Goal: Communication & Community: Share content

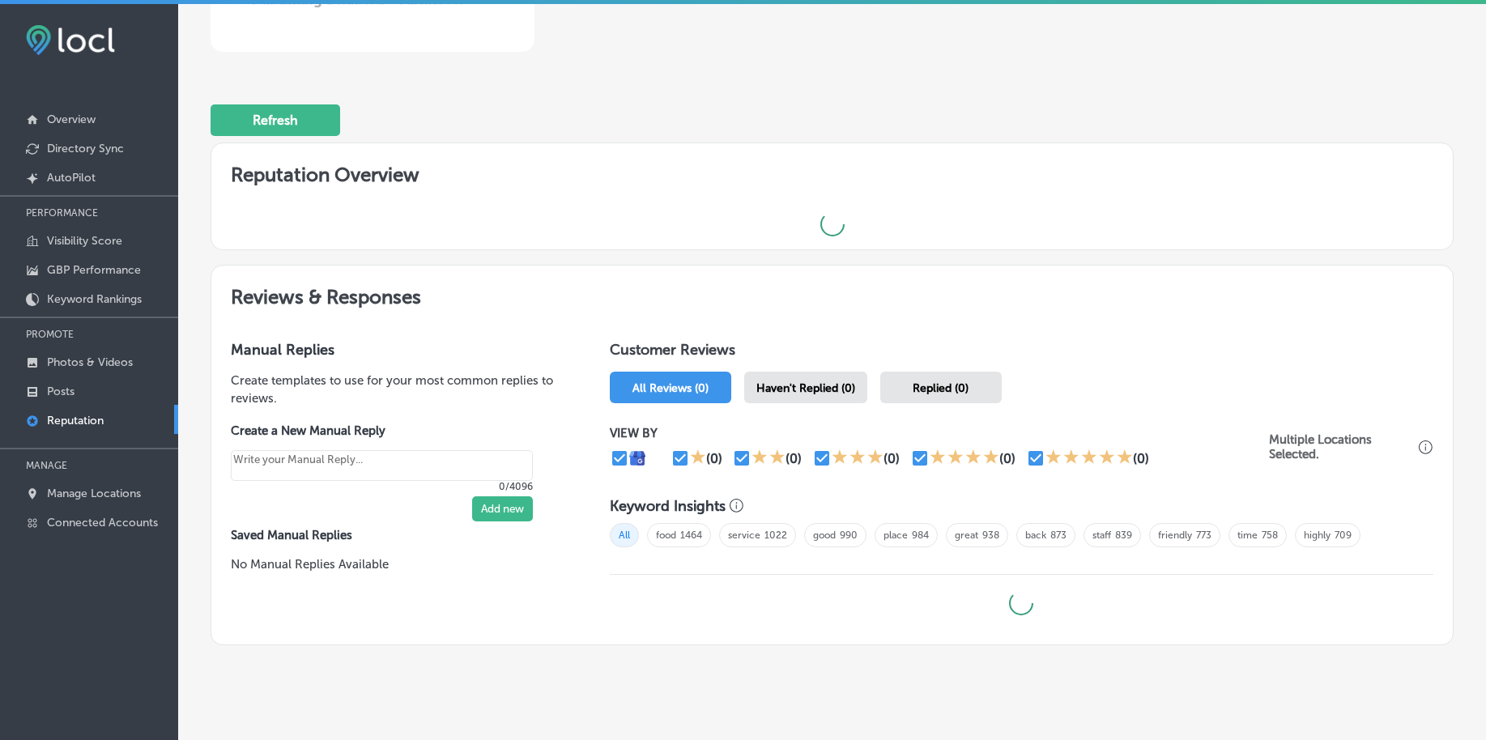
scroll to position [387, 0]
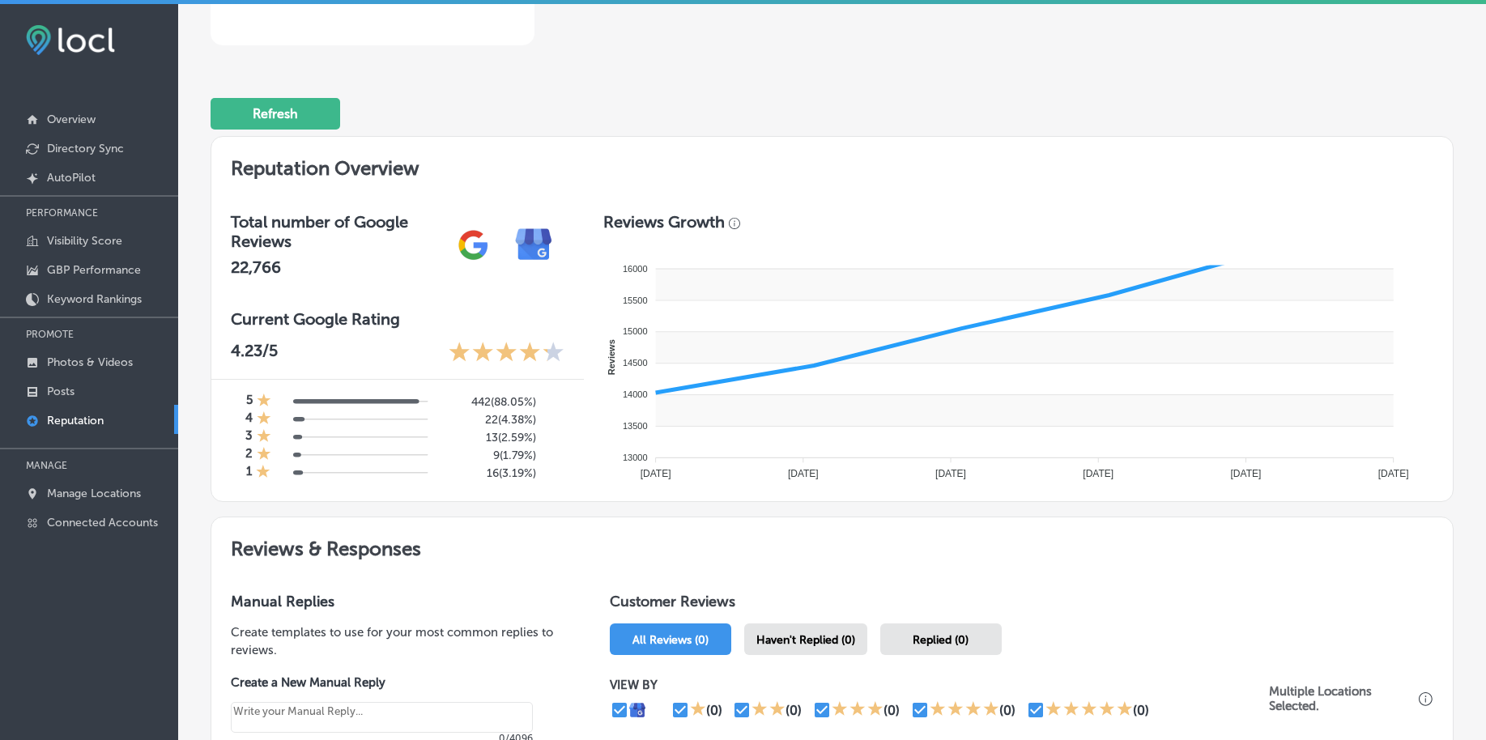
type textarea "x"
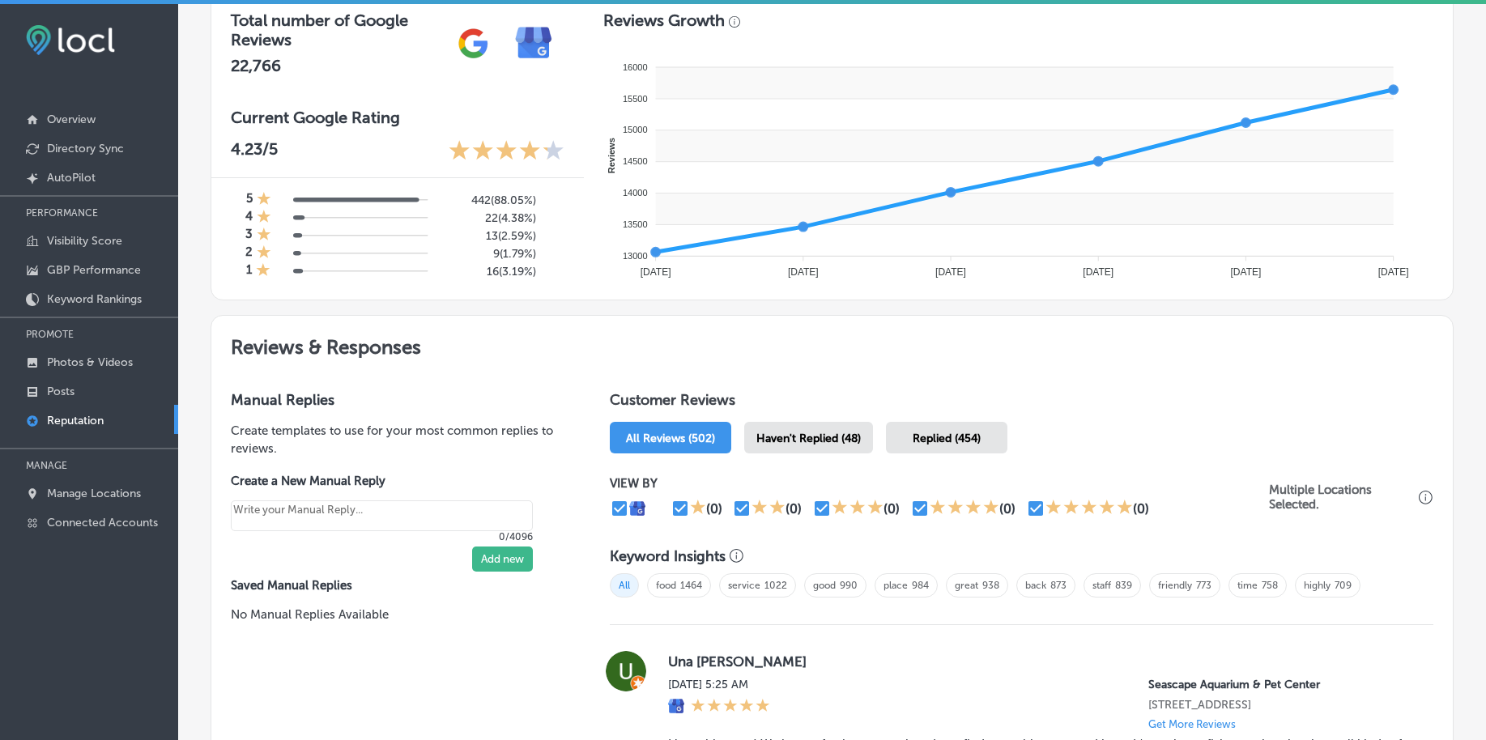
scroll to position [691, 0]
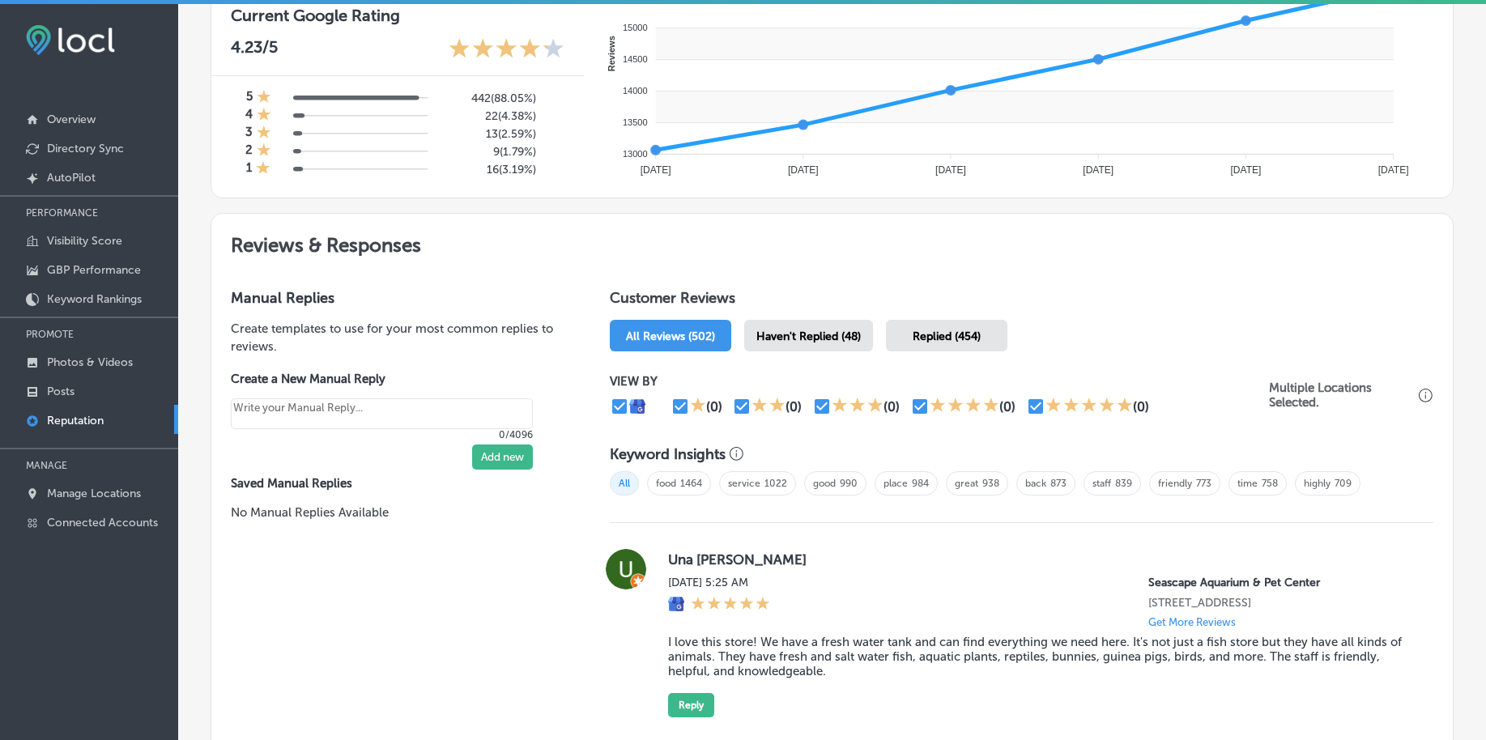
click at [790, 340] on span "Haven't Replied (48)" at bounding box center [809, 337] width 104 height 14
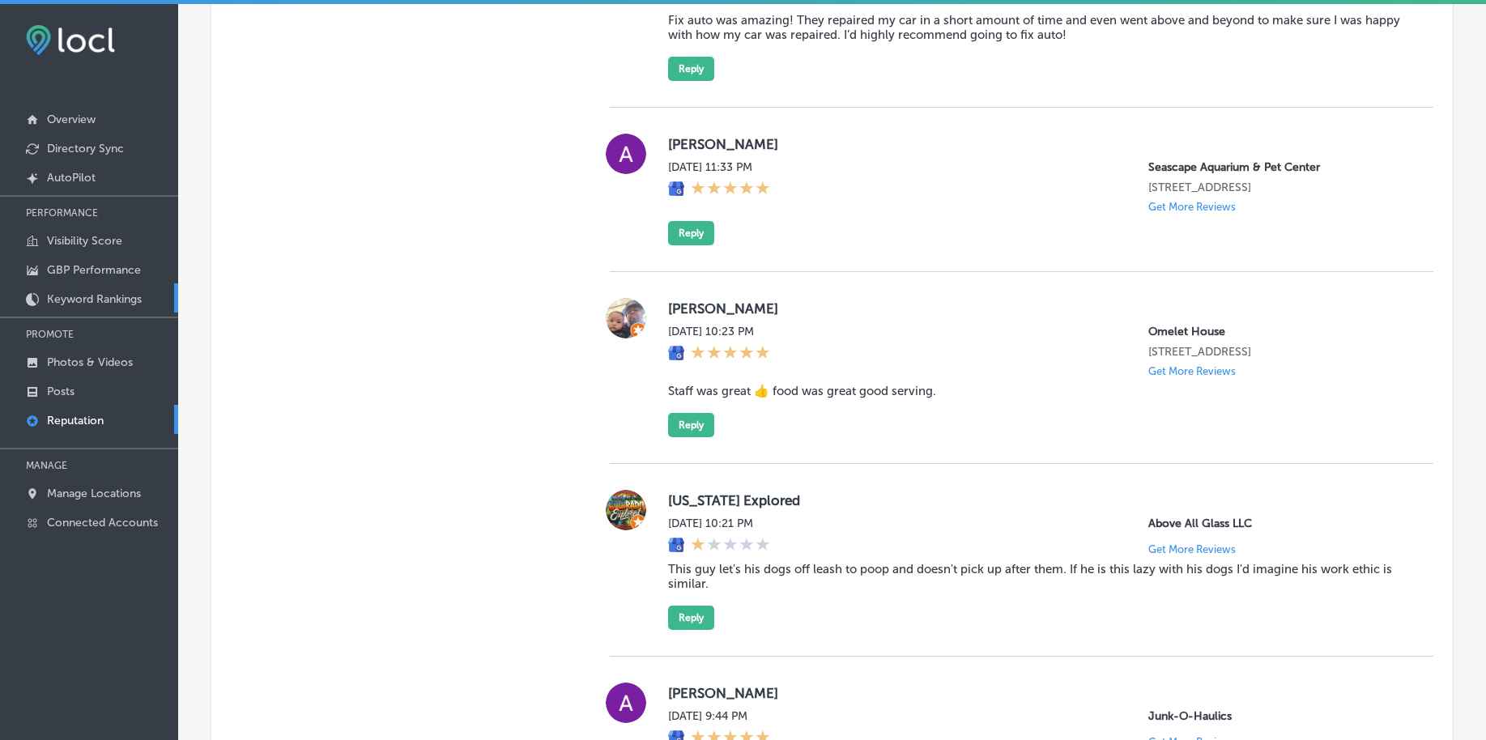
scroll to position [1805, 0]
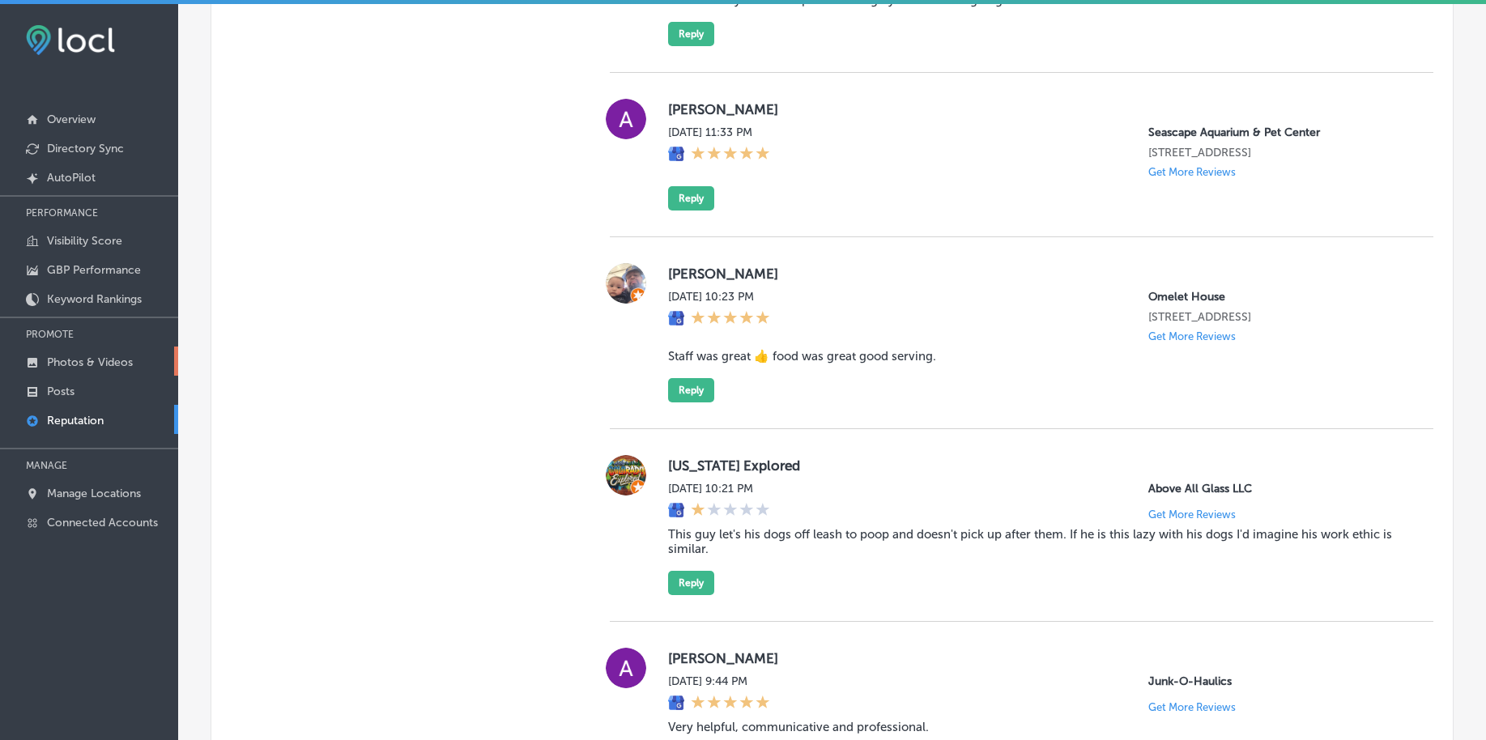
click at [96, 373] on link "Photos & Videos" at bounding box center [89, 361] width 178 height 29
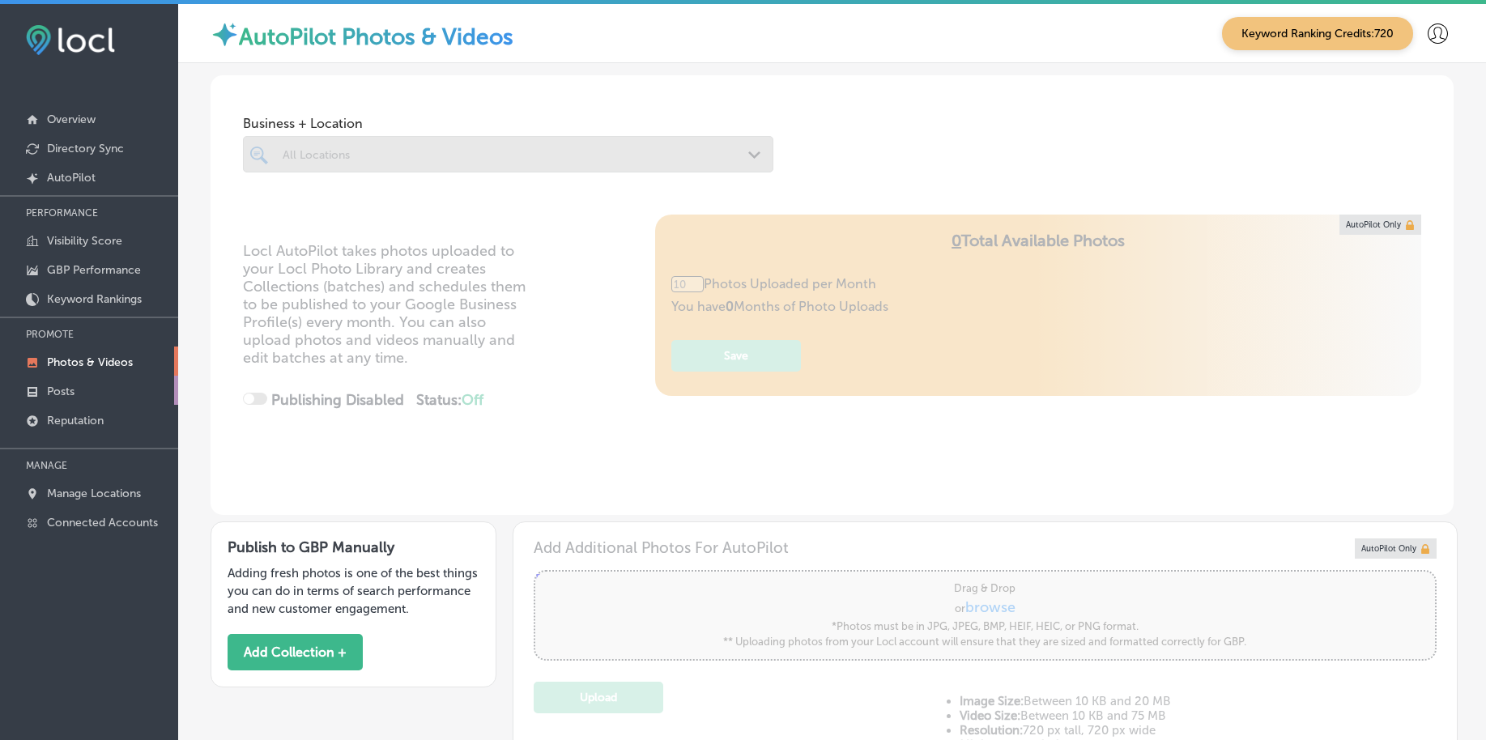
click at [96, 390] on link "Posts" at bounding box center [89, 390] width 178 height 29
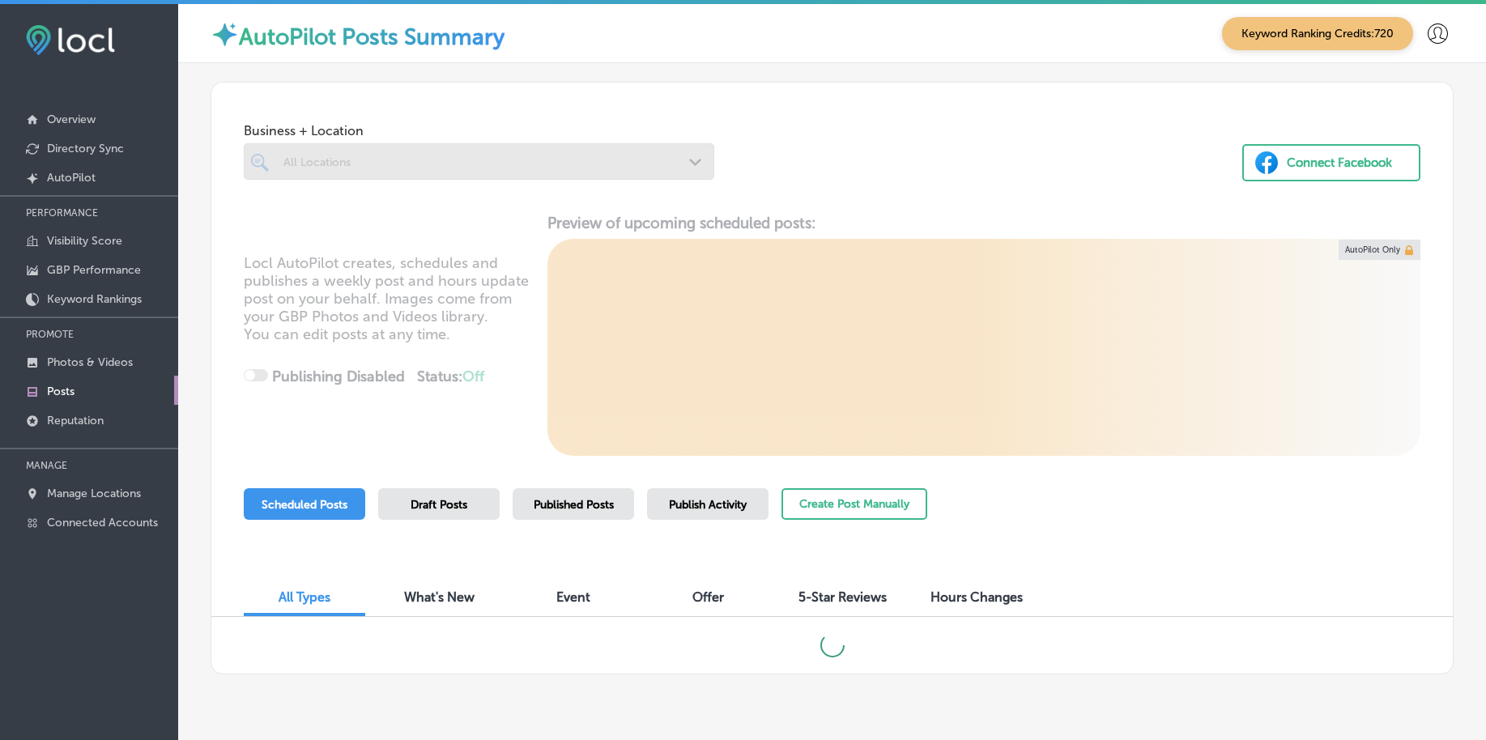
click at [350, 159] on div at bounding box center [479, 161] width 471 height 36
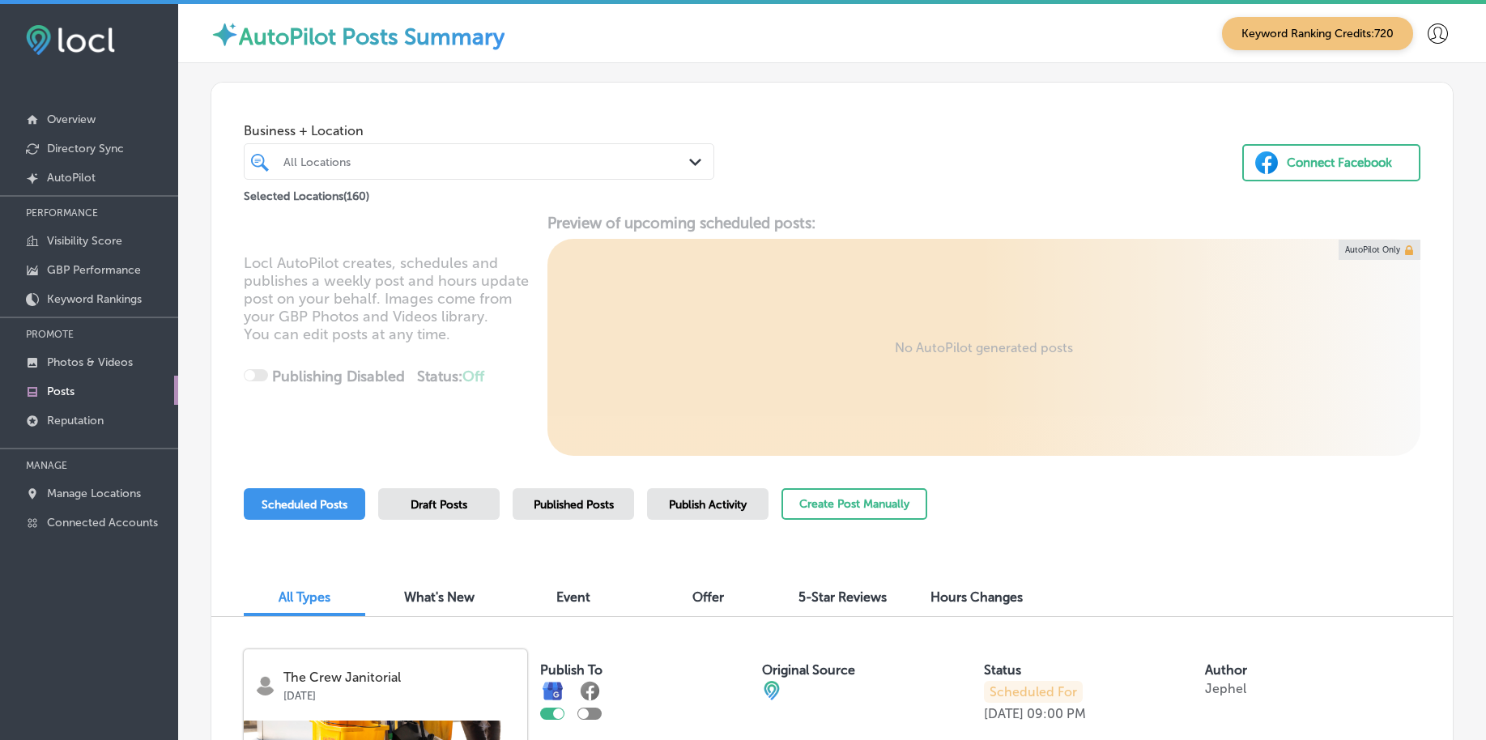
click at [421, 165] on div "All Locations" at bounding box center [487, 162] width 407 height 14
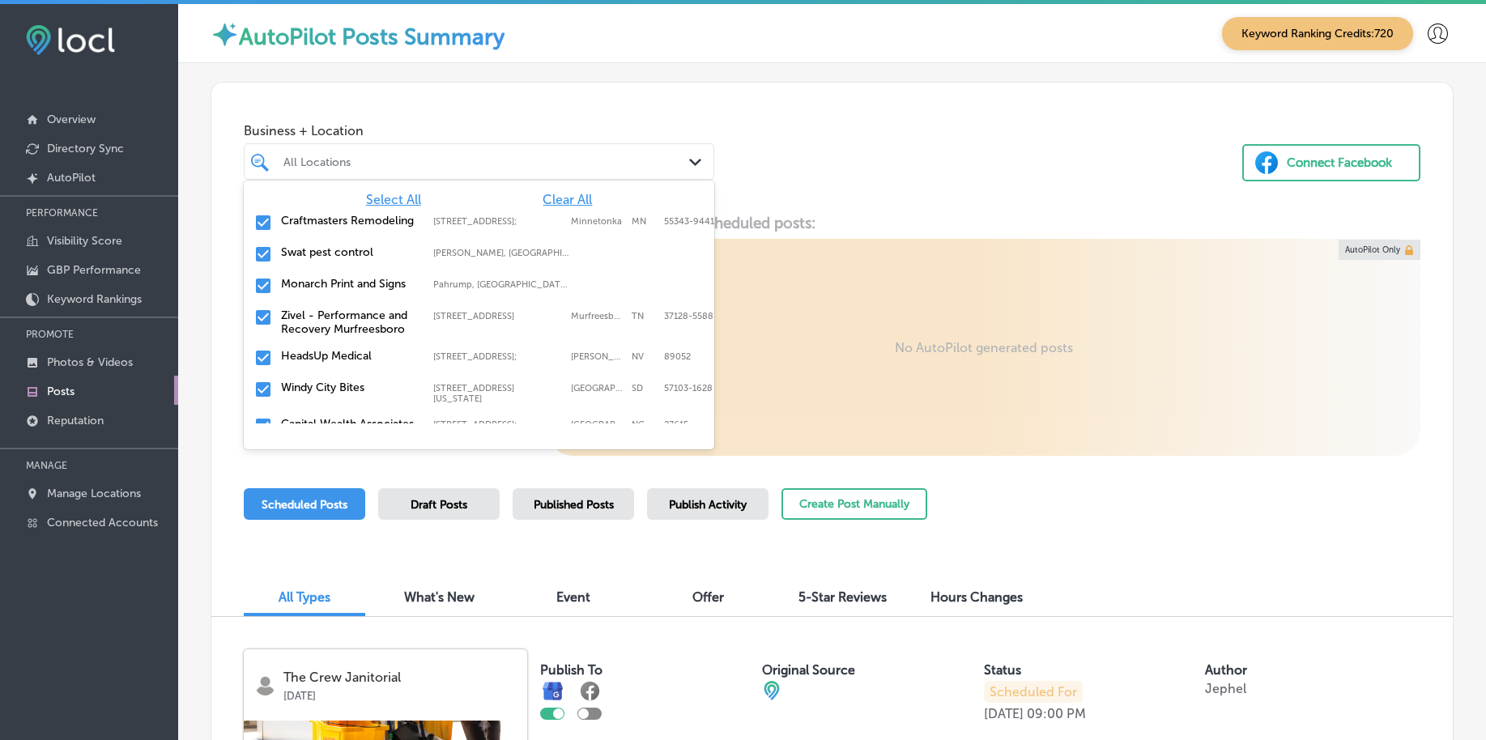
click at [557, 195] on span "Clear All" at bounding box center [567, 199] width 49 height 15
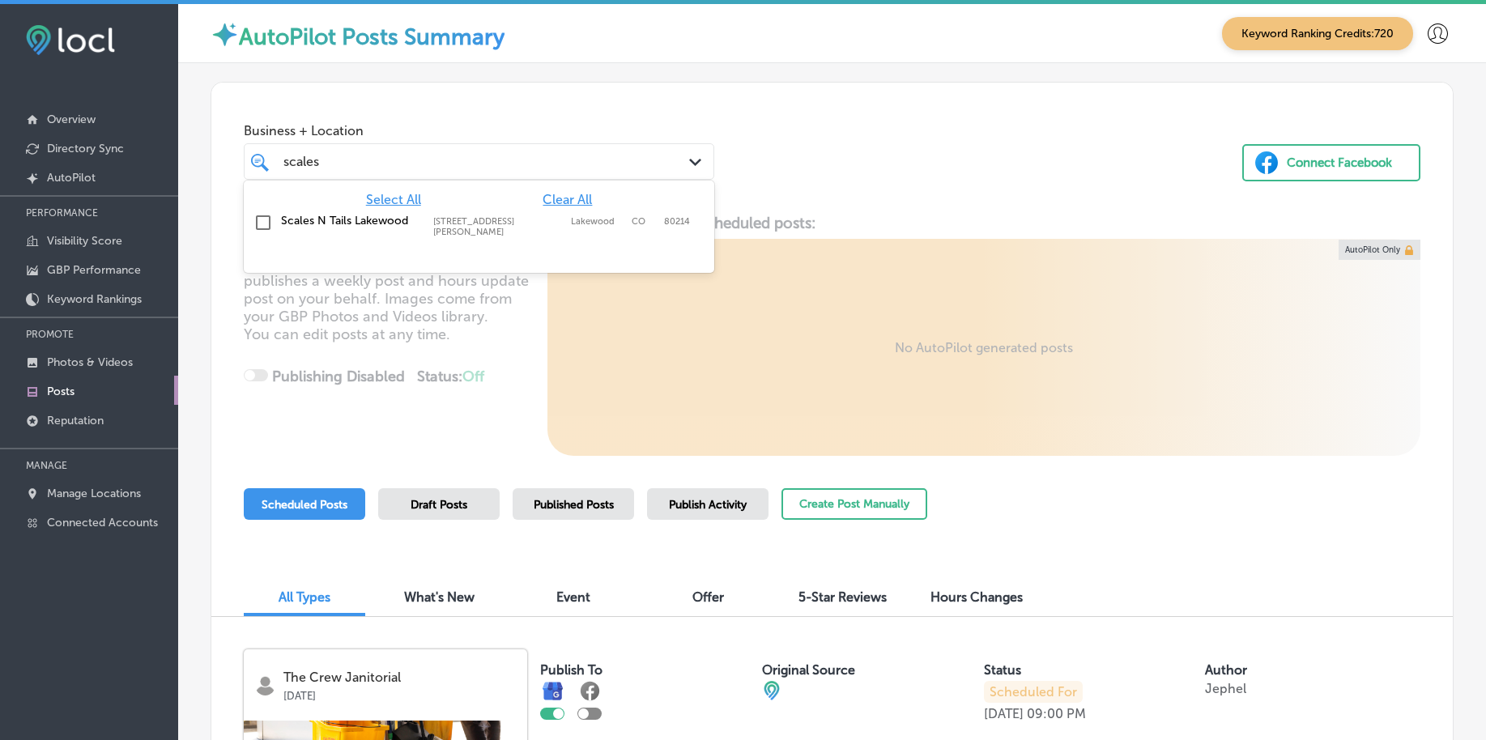
click at [543, 219] on label "[STREET_ADDRESS][PERSON_NAME]" at bounding box center [498, 226] width 130 height 21
type input "scales"
click at [831, 169] on div "Business + Location option 2099 Wadsworth Blvd, selected. option 2099 Wadsworth…" at bounding box center [832, 144] width 1242 height 123
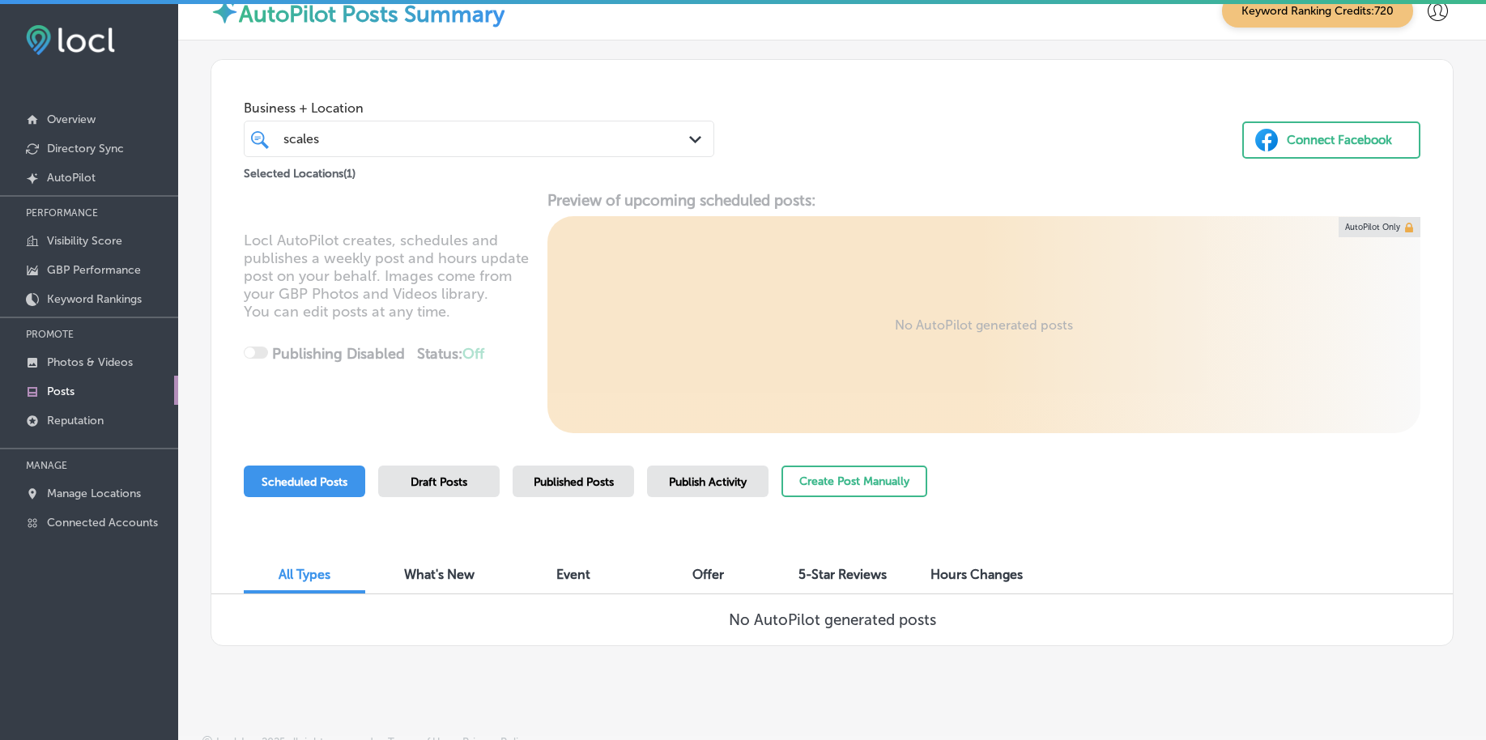
scroll to position [35, 0]
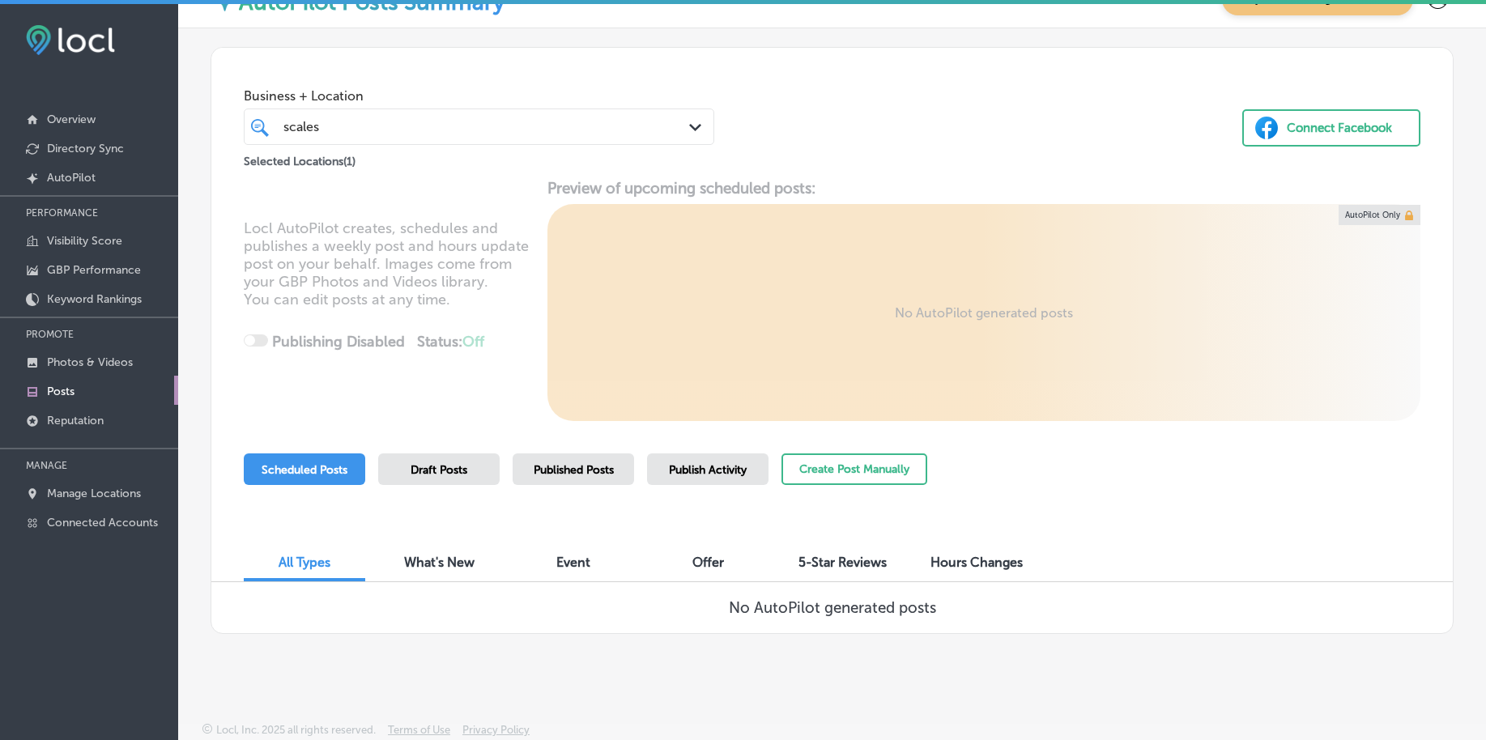
click at [528, 479] on div "Published Posts" at bounding box center [574, 470] width 122 height 32
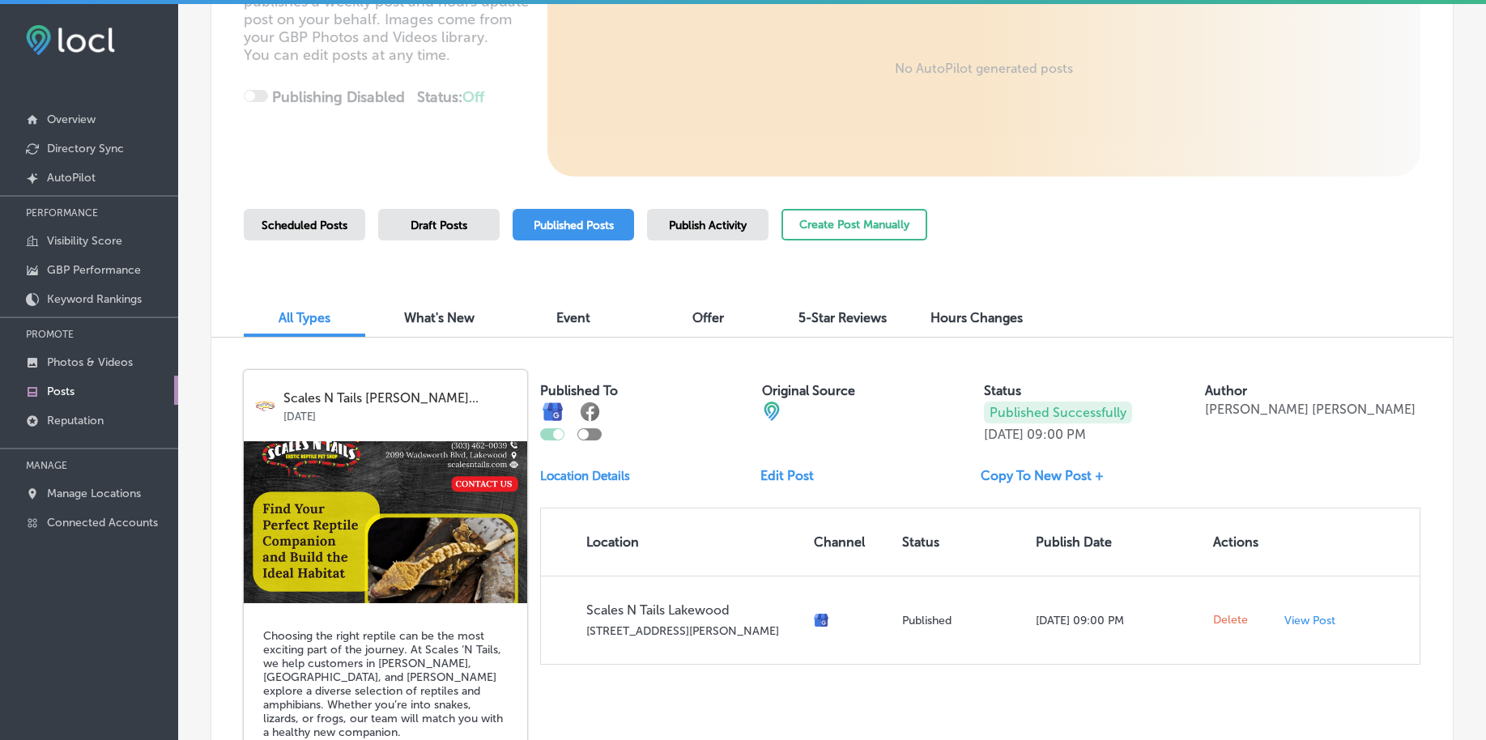
scroll to position [41, 0]
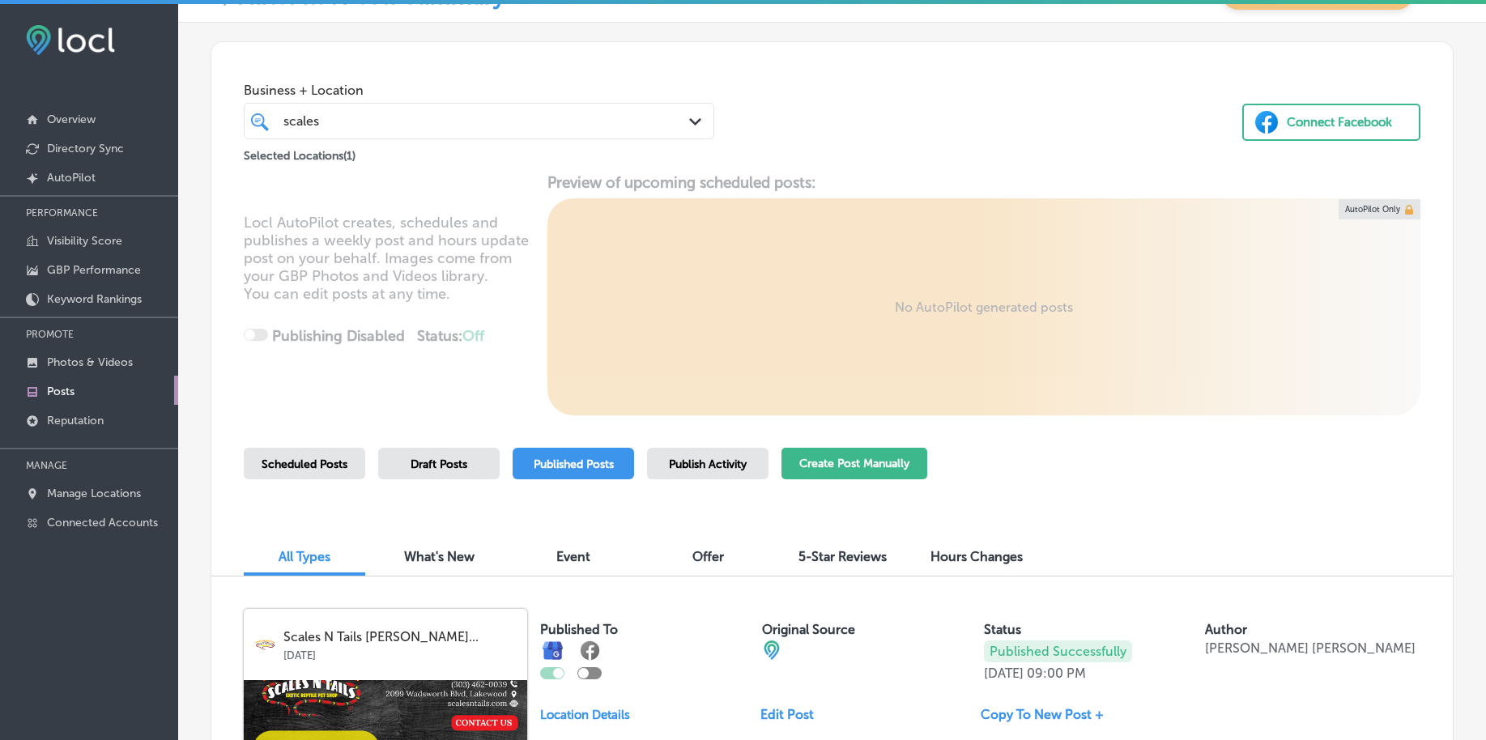
click at [851, 454] on button "Create Post Manually" at bounding box center [855, 464] width 146 height 32
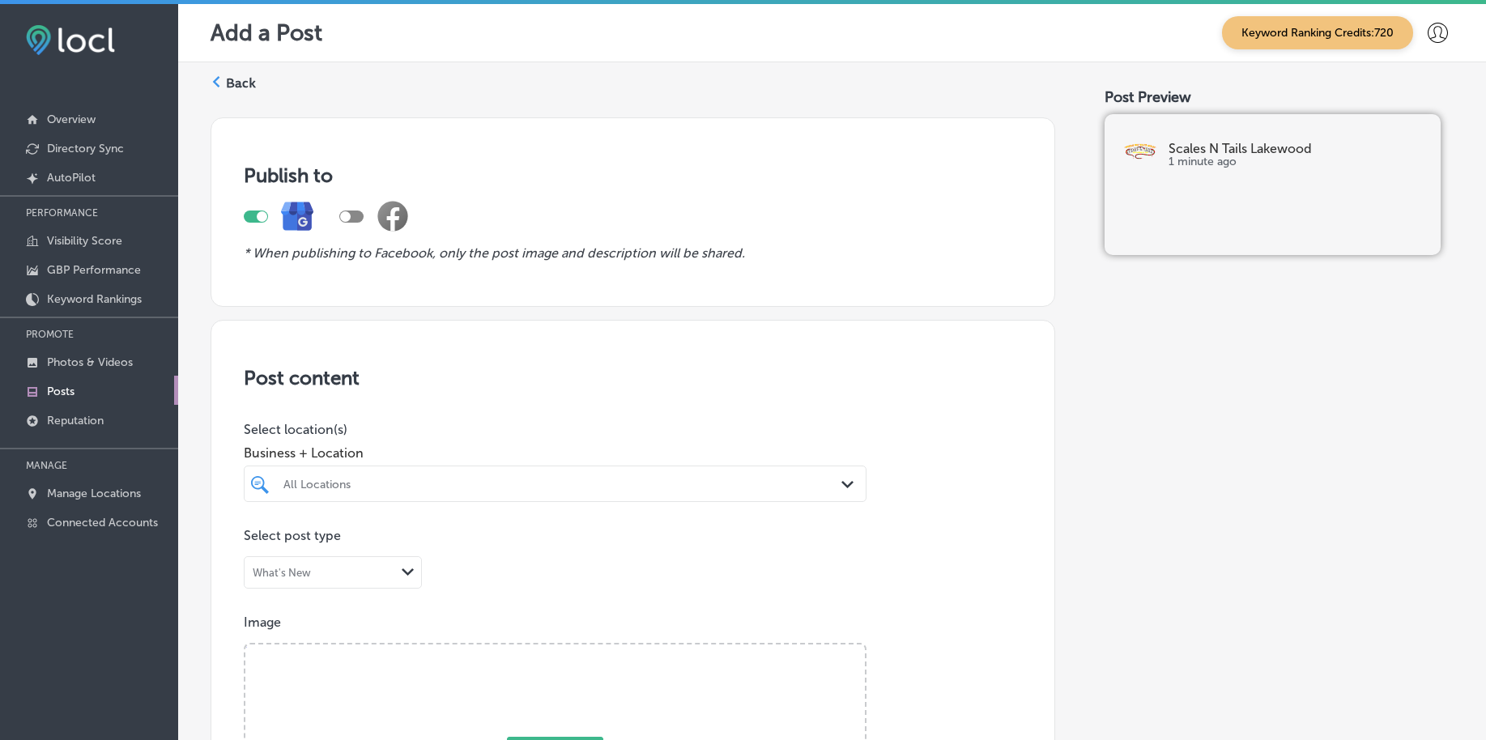
click at [599, 488] on div "All Locations" at bounding box center [555, 483] width 560 height 25
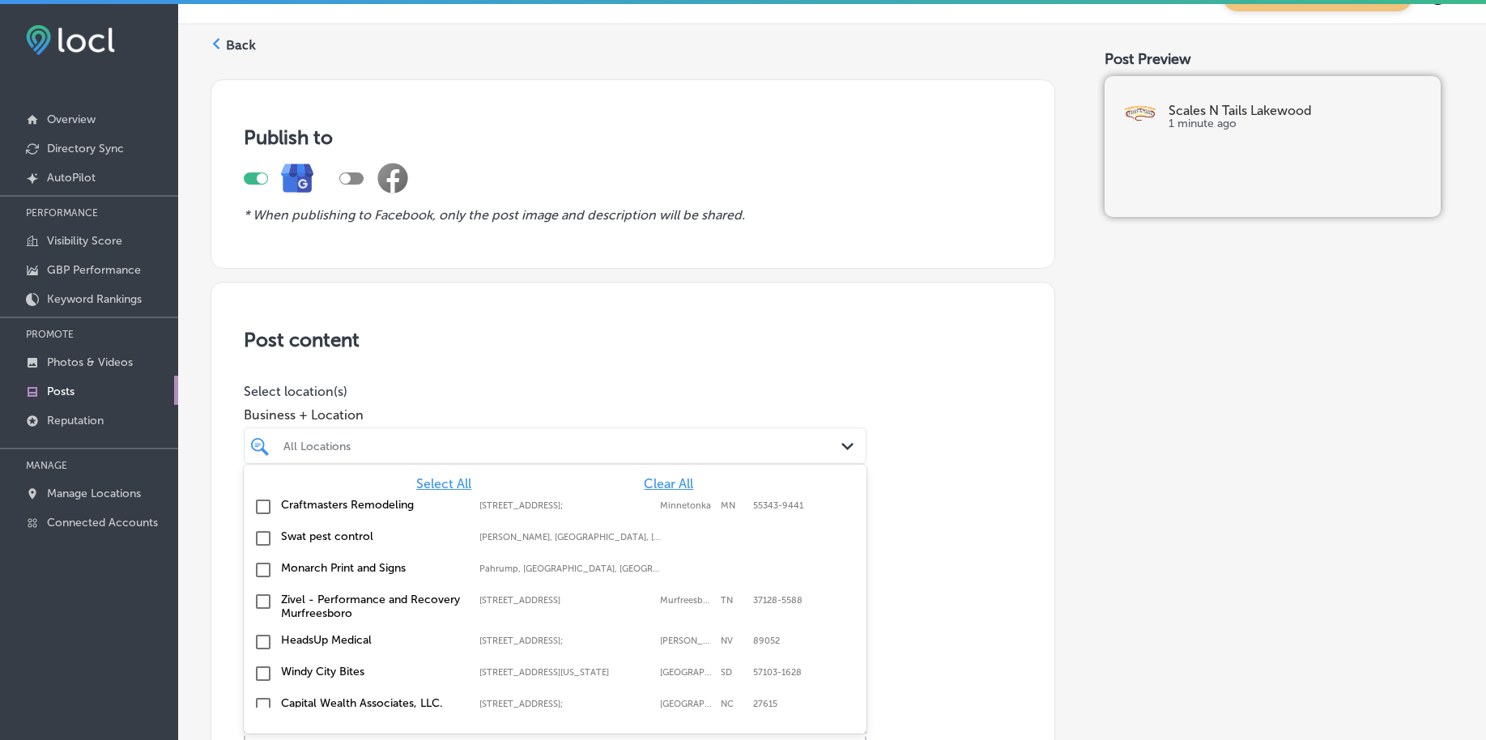
scroll to position [38, 0]
click at [646, 478] on span "Clear All" at bounding box center [668, 483] width 49 height 15
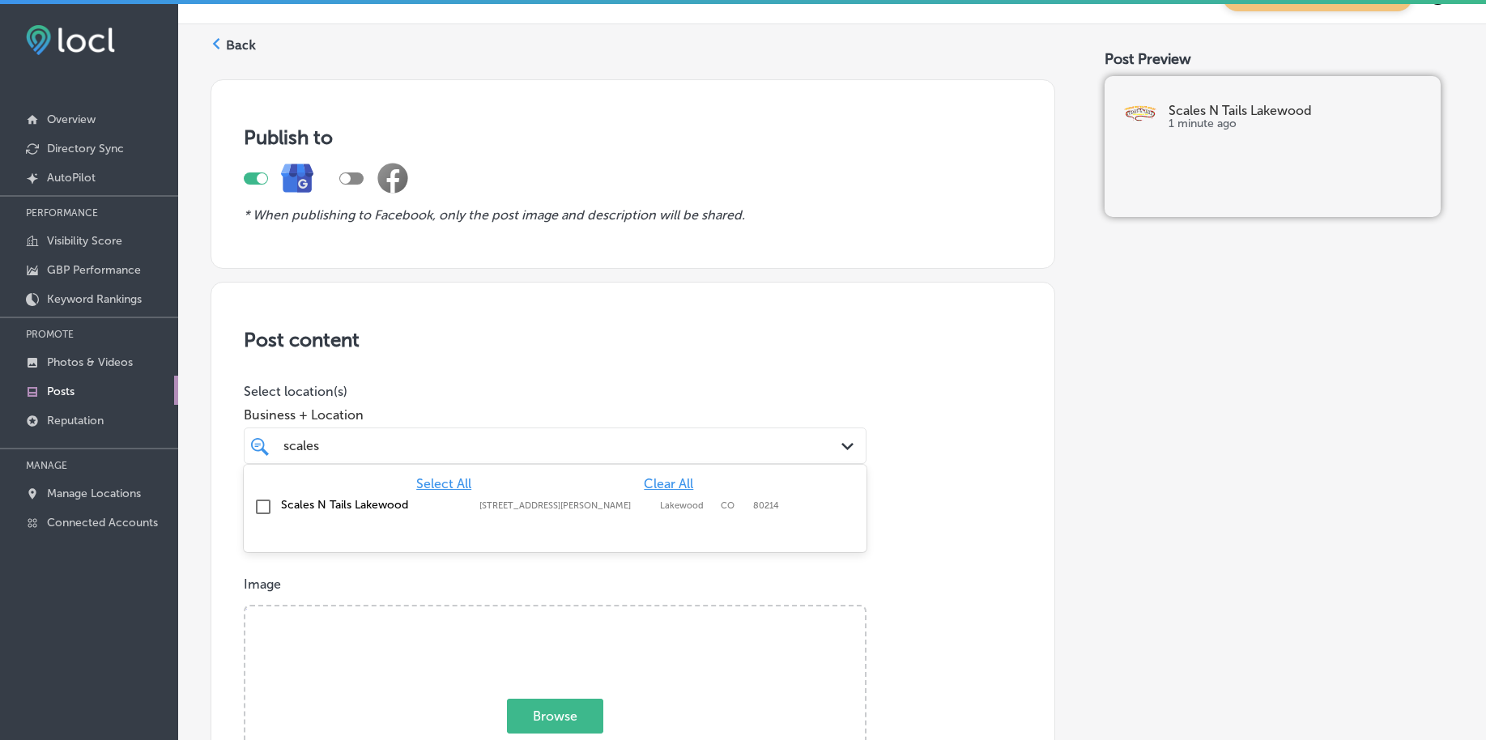
click at [382, 444] on div "scales scales" at bounding box center [528, 446] width 492 height 22
type input "scale"
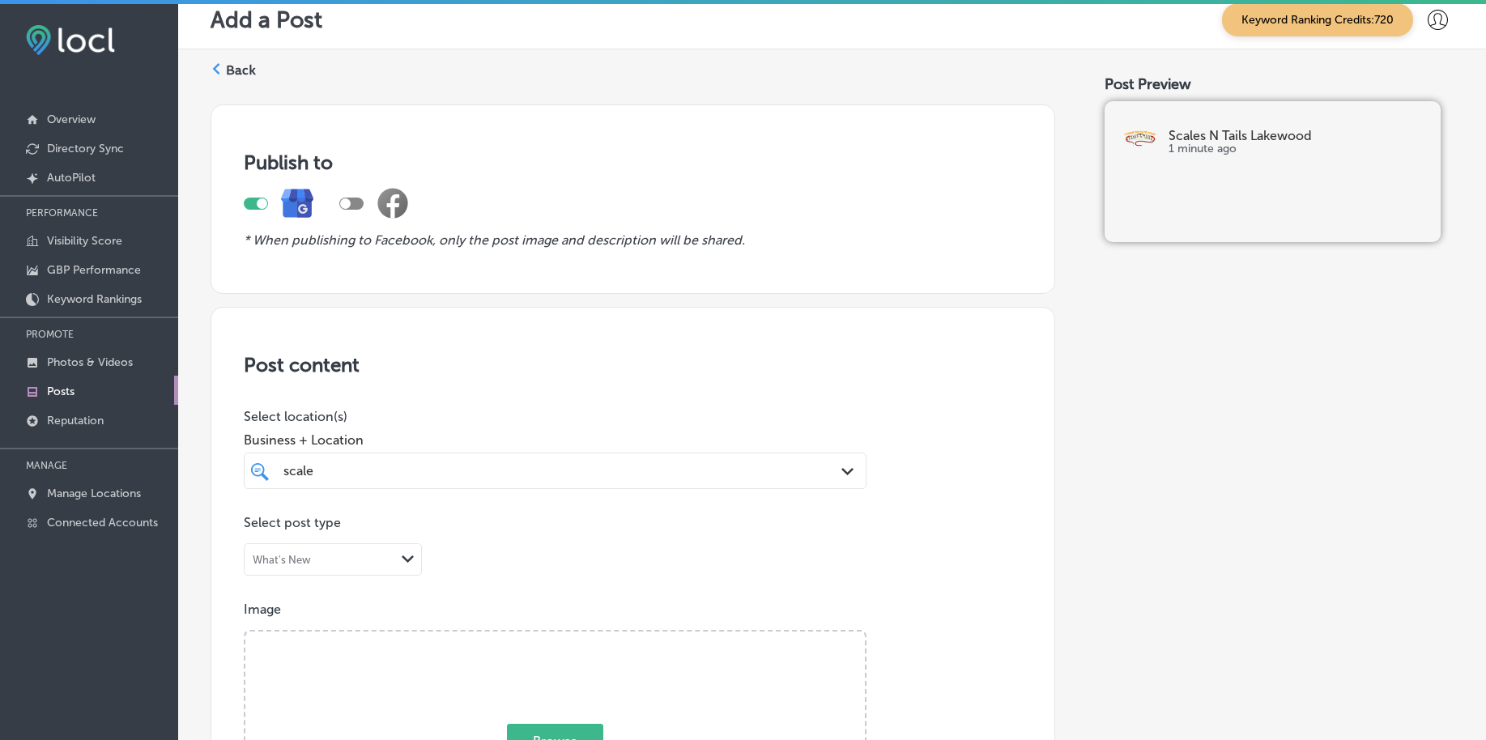
scroll to position [0, 0]
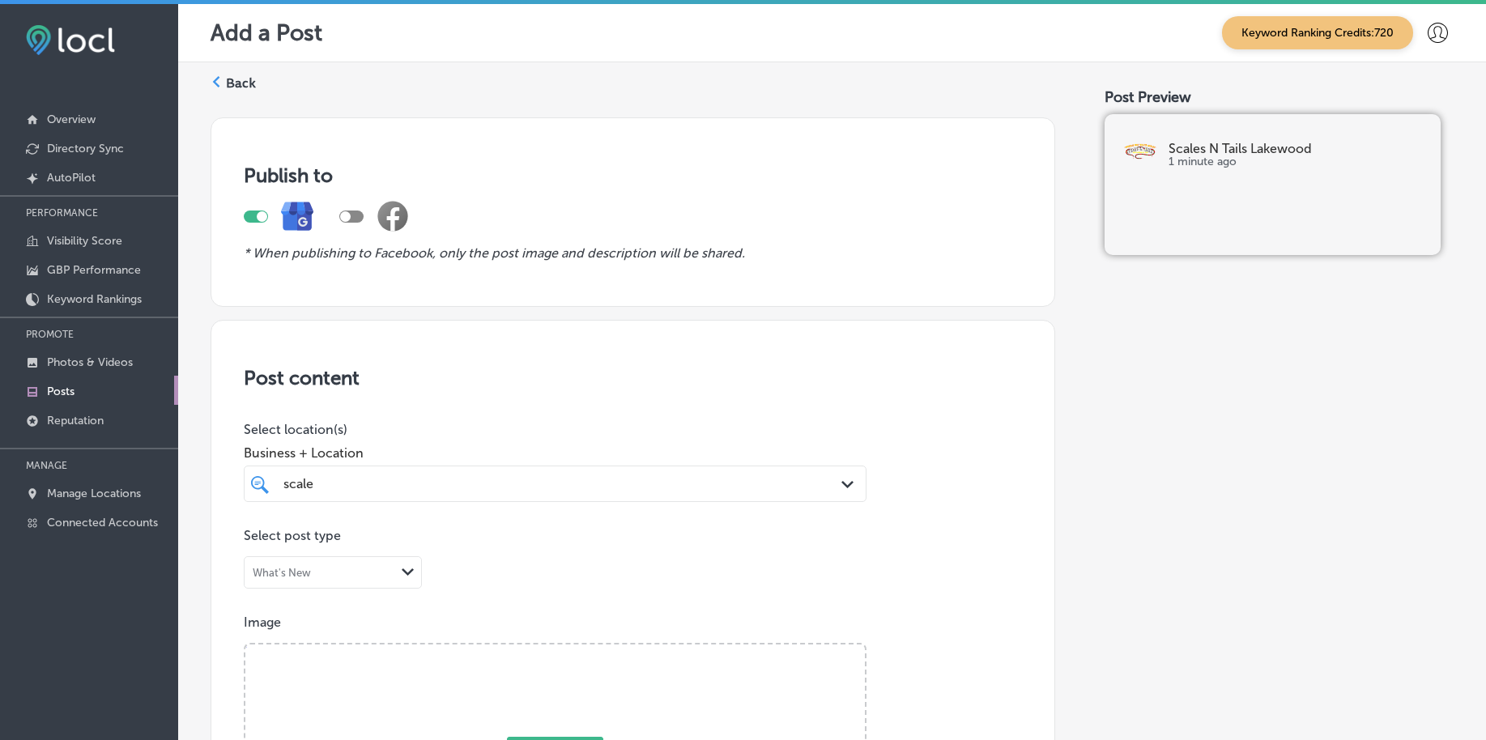
click at [318, 479] on div "scale scale" at bounding box center [528, 484] width 492 height 22
click at [261, 547] on input "checkbox" at bounding box center [263, 544] width 19 height 19
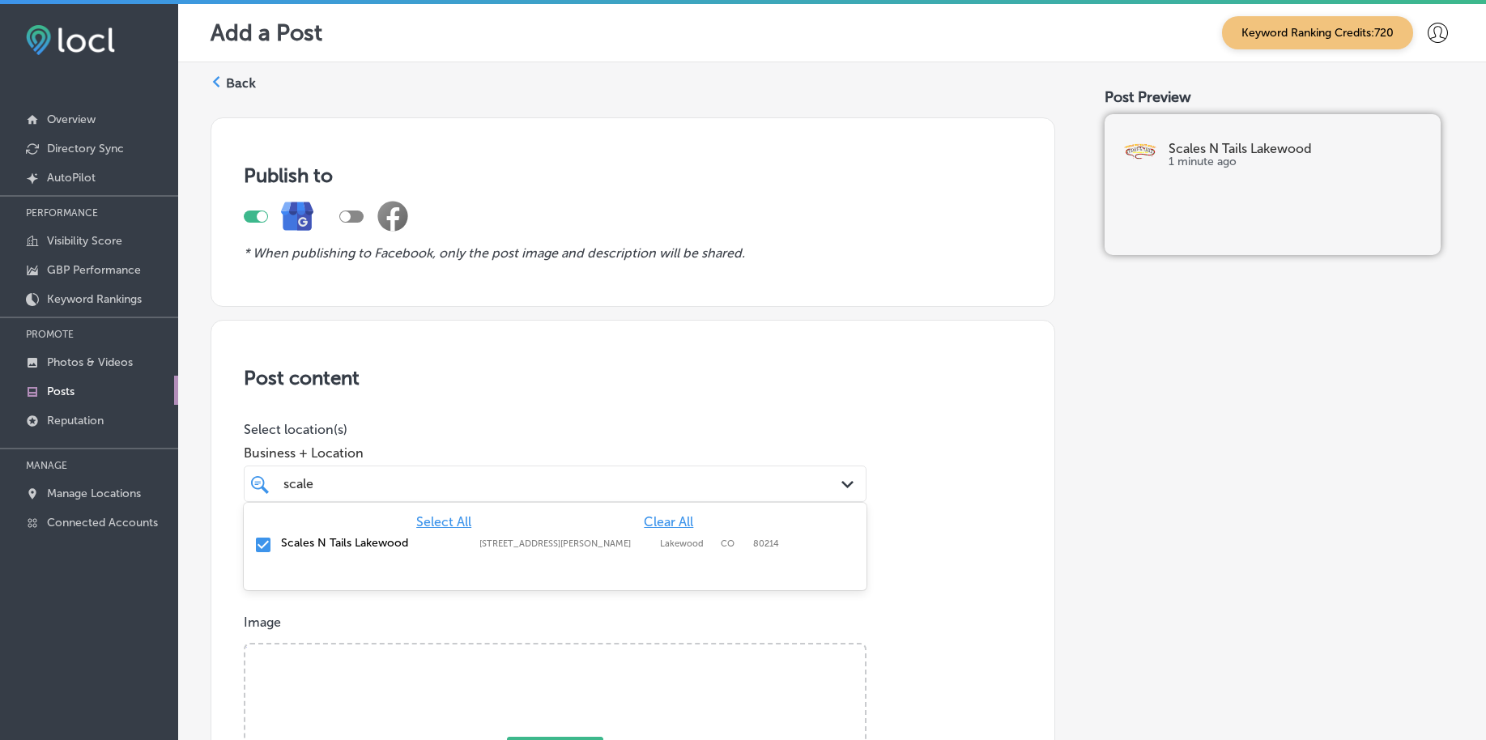
click at [393, 485] on div "scale scale" at bounding box center [528, 484] width 492 height 22
click at [264, 544] on input "checkbox" at bounding box center [263, 544] width 19 height 19
type input "scales"
click at [435, 490] on div "scales scales" at bounding box center [528, 484] width 492 height 22
click at [435, 489] on div "scales scales" at bounding box center [528, 484] width 492 height 22
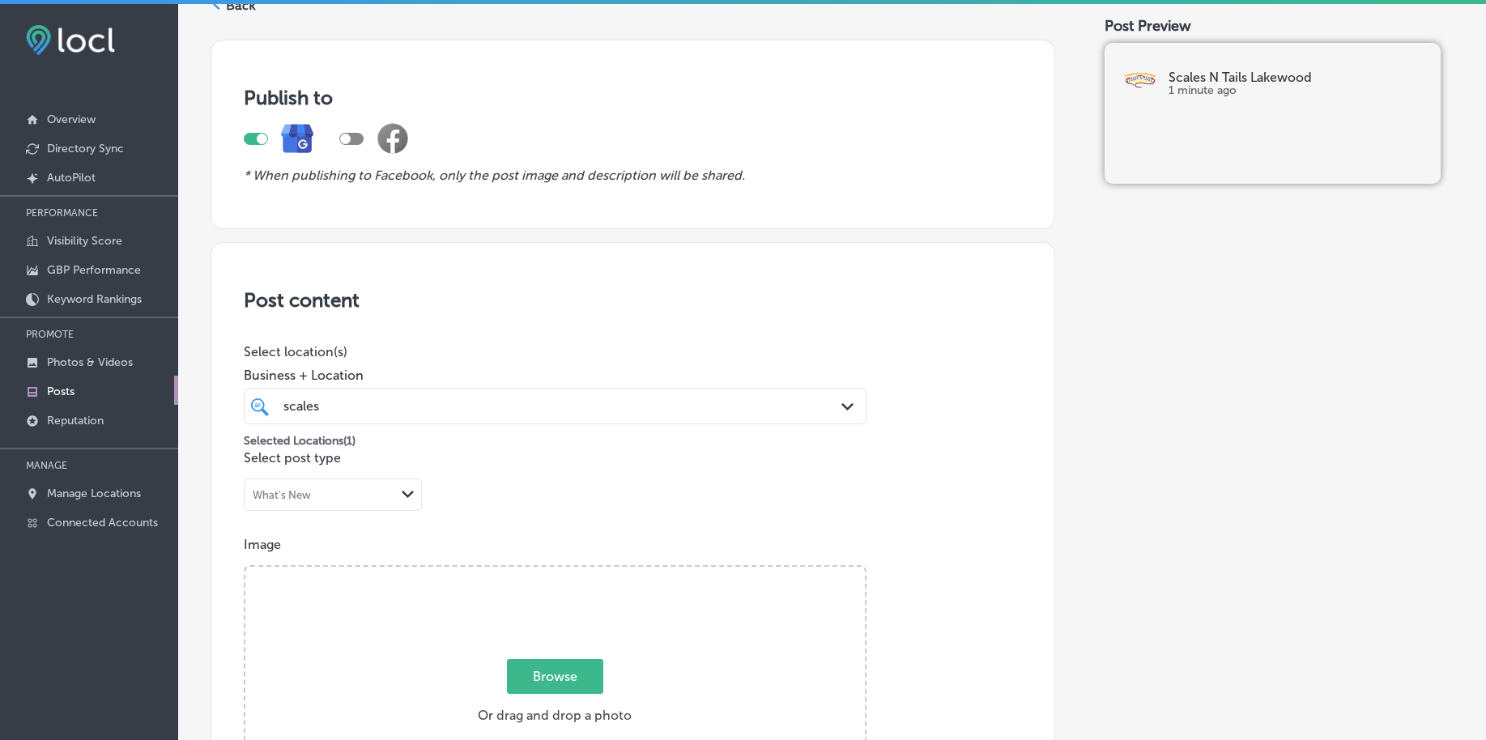
scroll to position [203, 0]
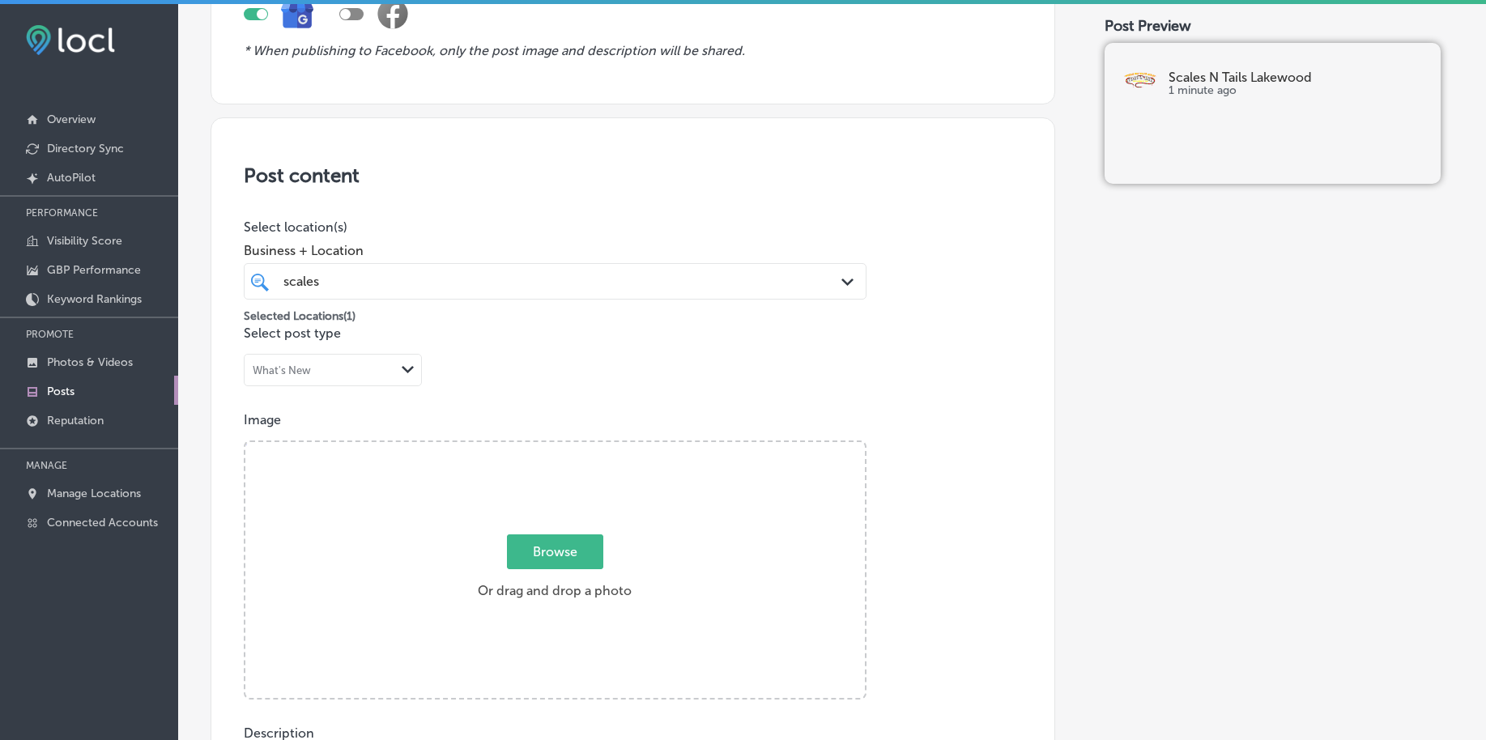
click at [526, 563] on span "Browse" at bounding box center [555, 552] width 96 height 35
click at [526, 447] on input "Browse Or drag and drop a photo" at bounding box center [555, 444] width 620 height 5
type input "C:\fakepath\reptile-store-scales-n-tails-lakewood-co (1).png"
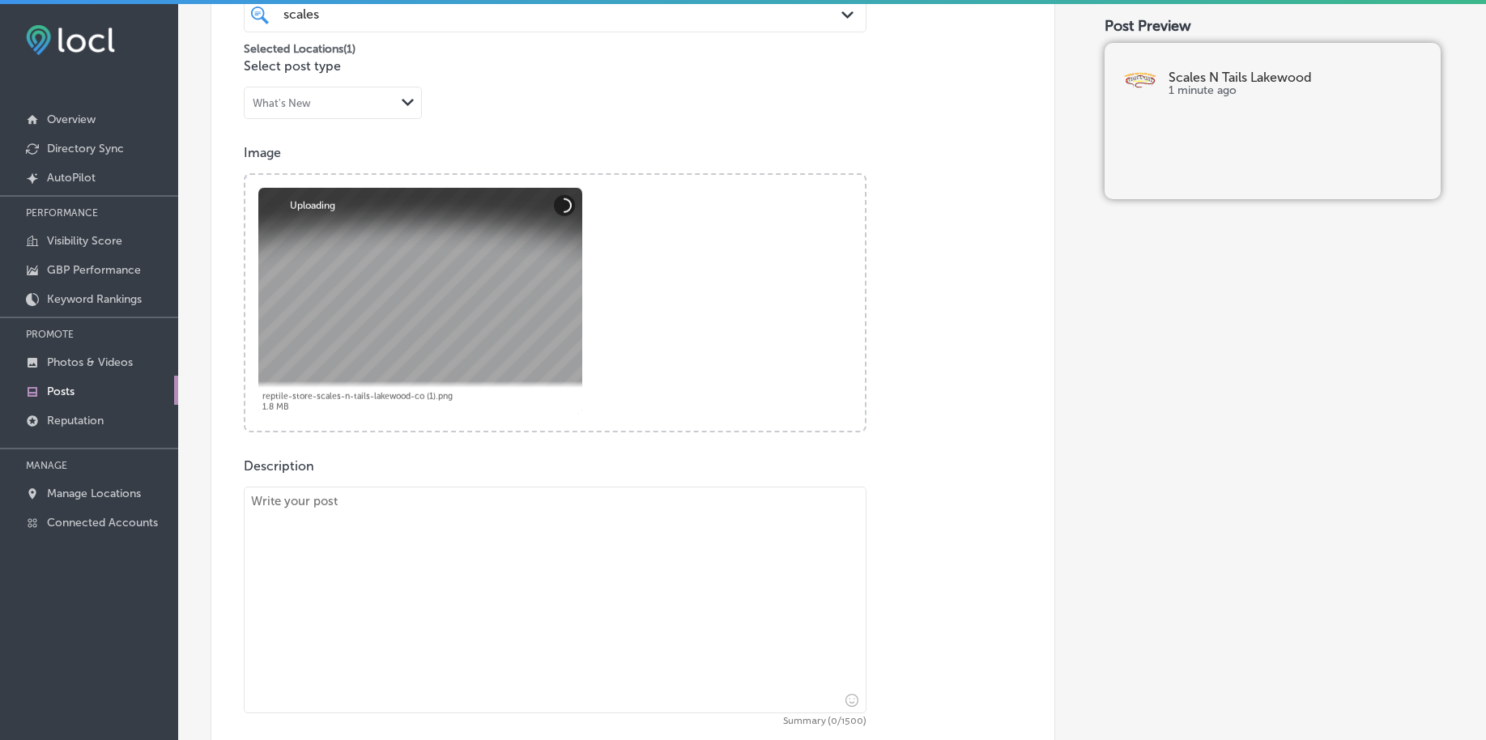
scroll to position [608, 0]
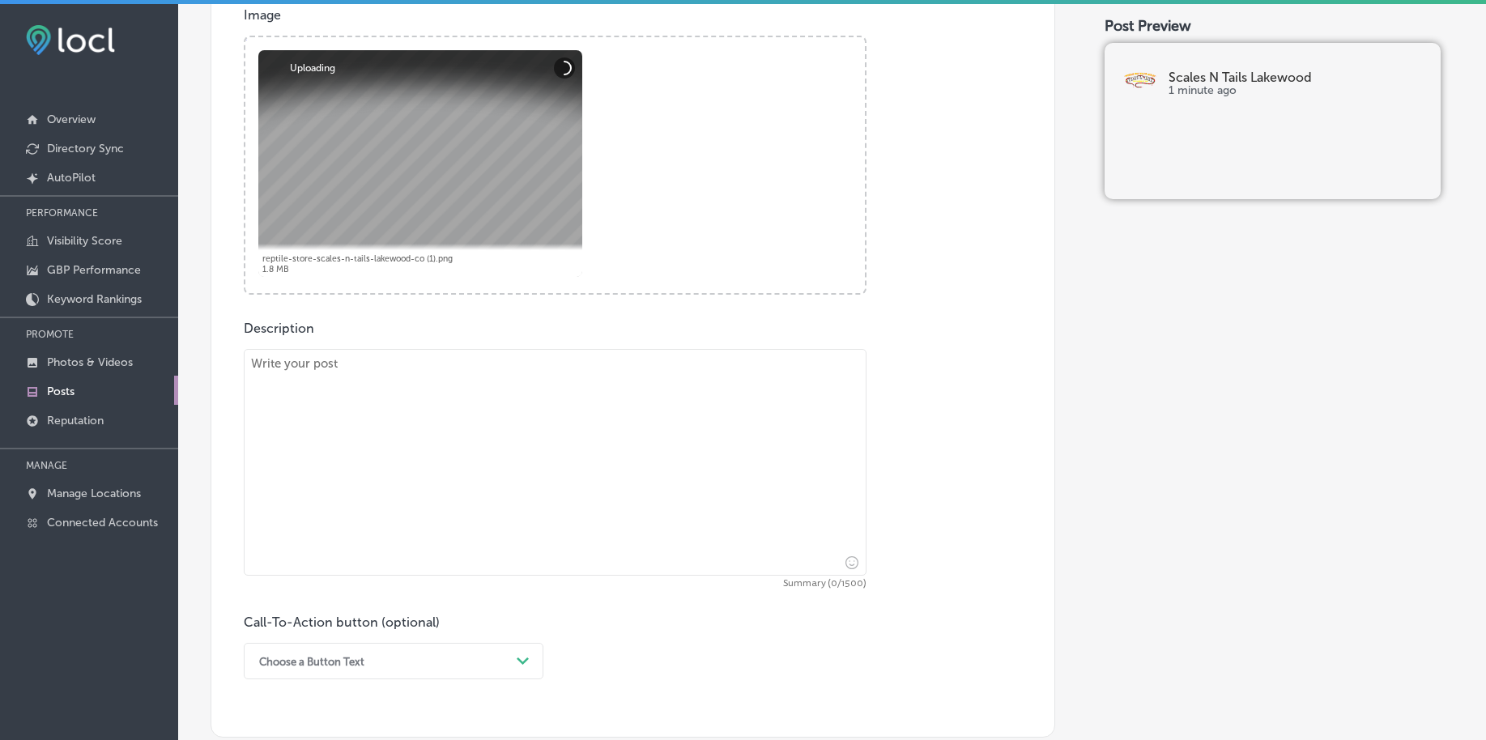
click at [429, 463] on textarea at bounding box center [555, 462] width 623 height 227
paste textarea "Loremip dol sit amet consec adipisc eli sedd eiusmod? Tempor 'I Utlab Etdolore …"
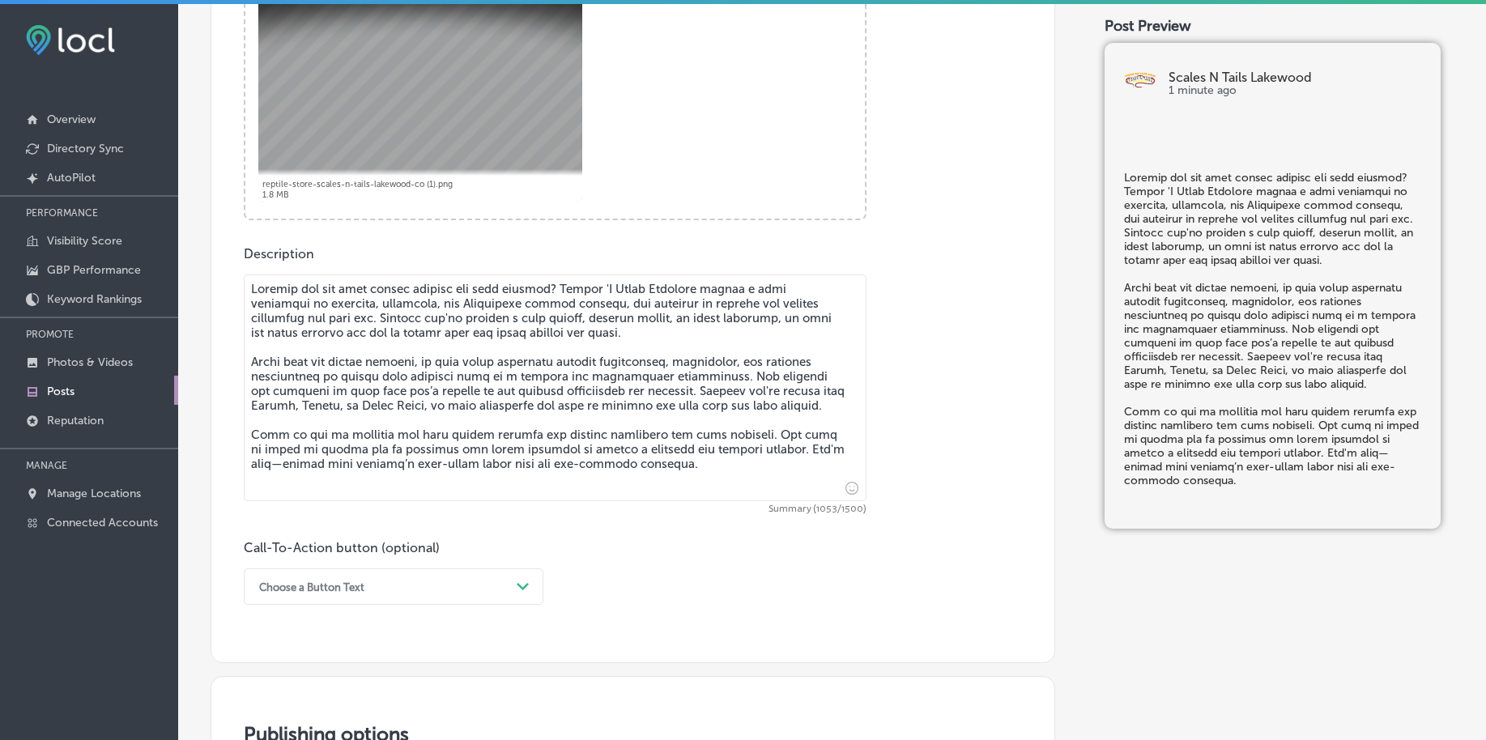
scroll to position [810, 0]
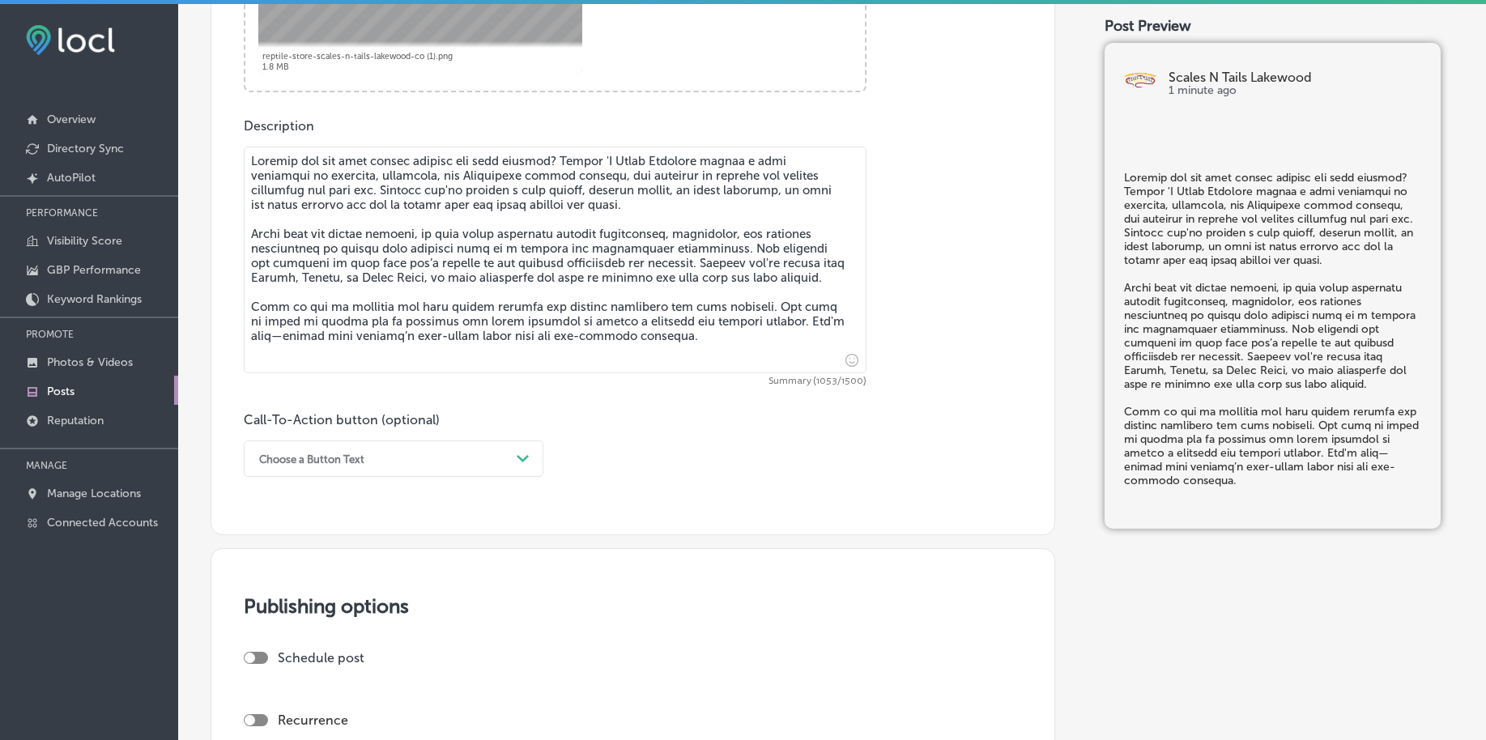
type textarea "Loremip dol sit amet consec adipisc eli sedd eiusmod? Tempor 'I Utlab Etdolore …"
click at [406, 476] on div "Choose a Button Text Path Created with Sketch." at bounding box center [394, 459] width 300 height 36
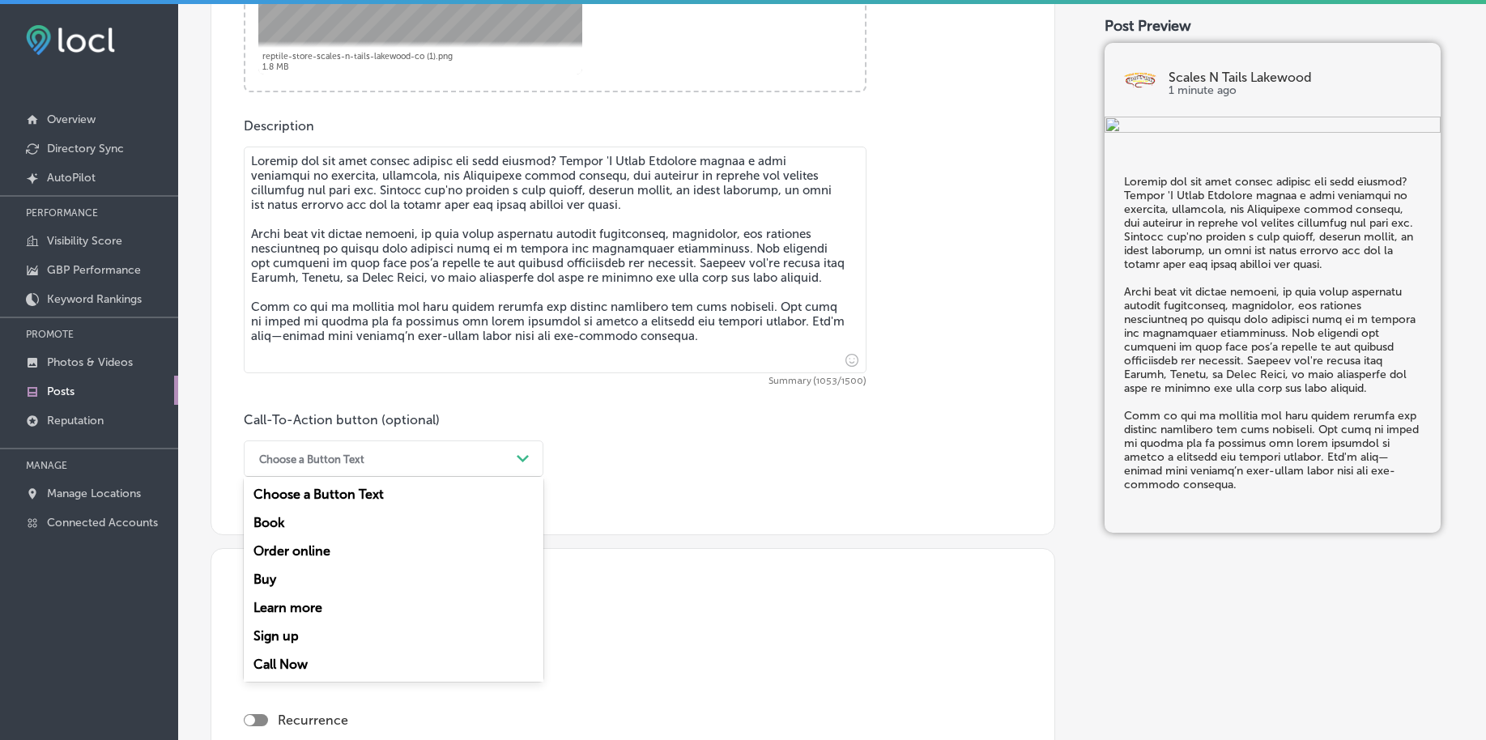
click at [289, 660] on div "Call Now" at bounding box center [394, 664] width 300 height 28
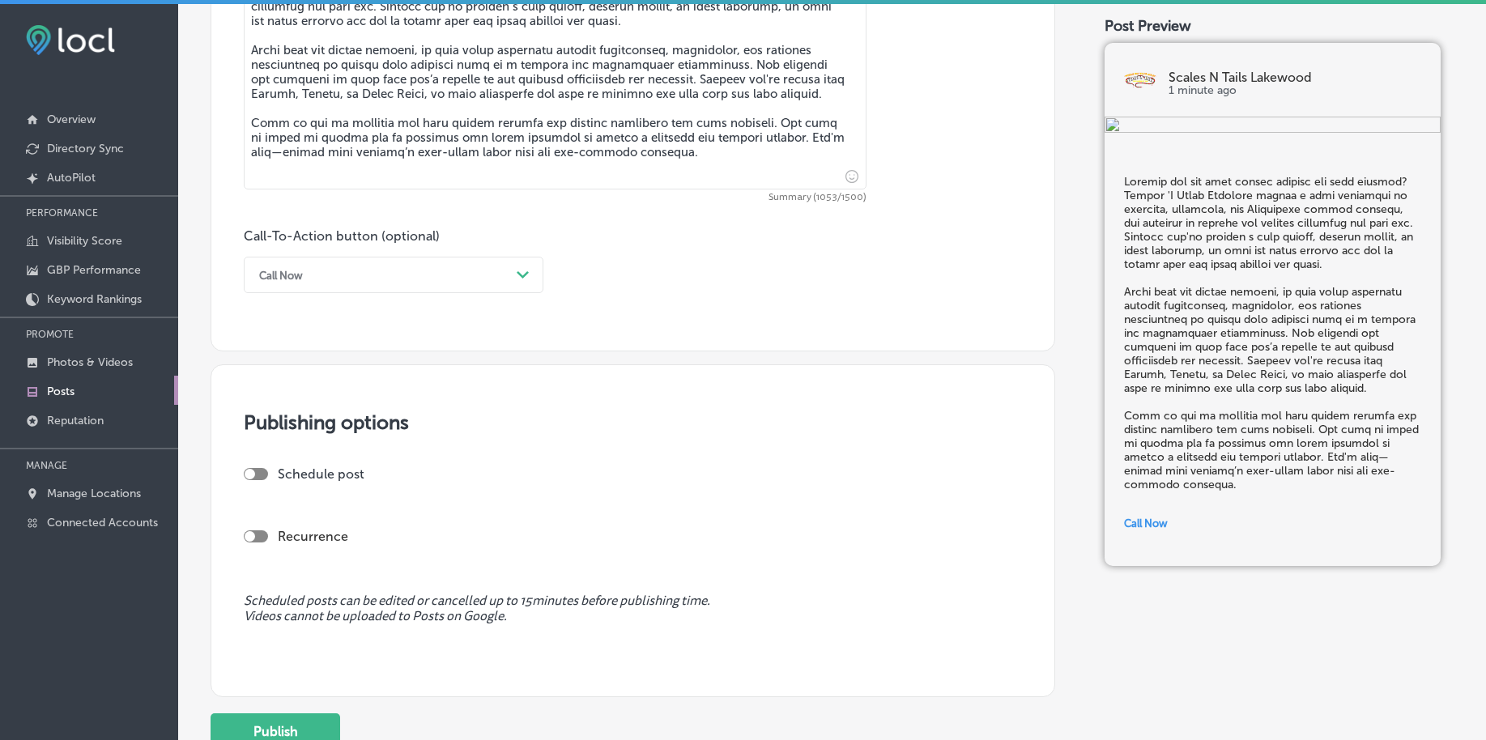
scroll to position [1013, 0]
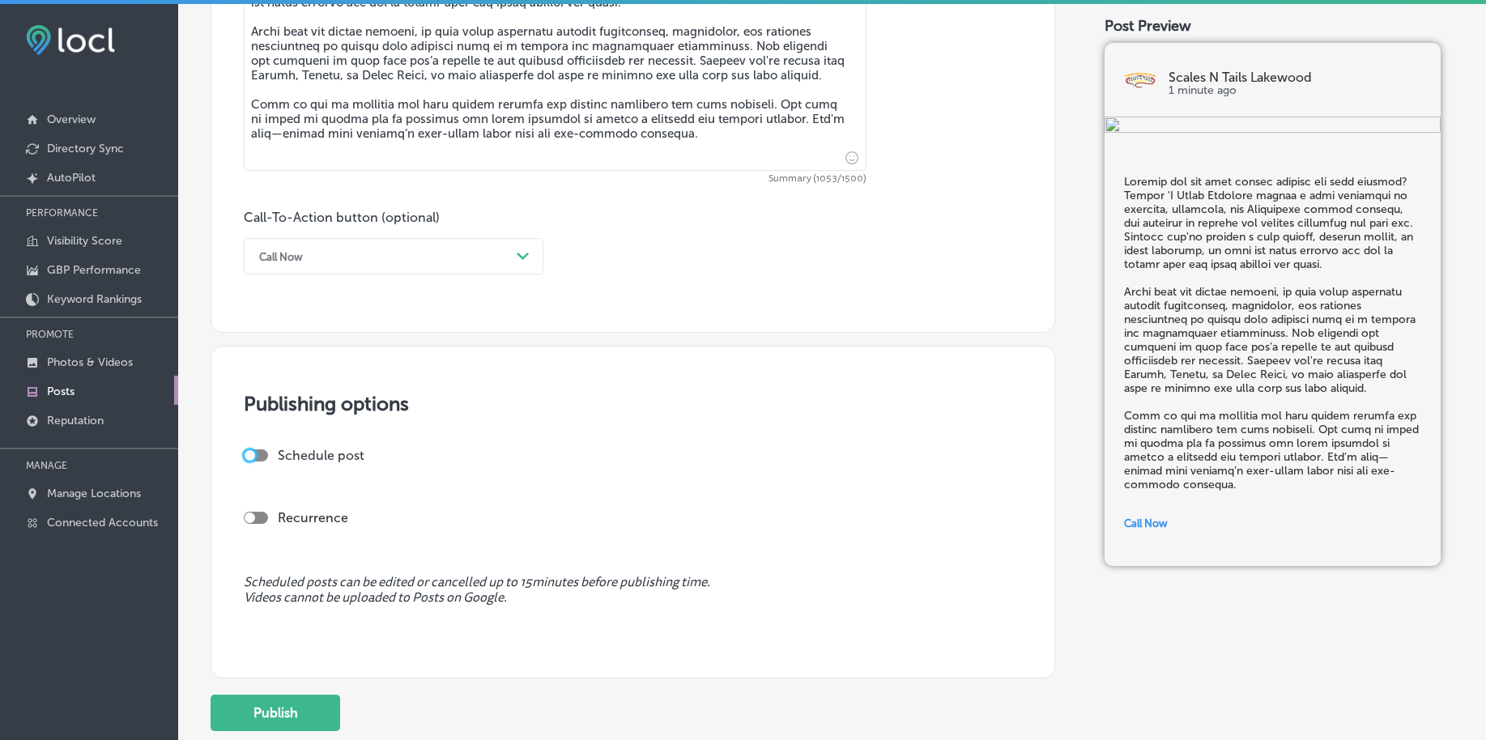
click at [251, 456] on div at bounding box center [250, 455] width 11 height 11
checkbox input "true"
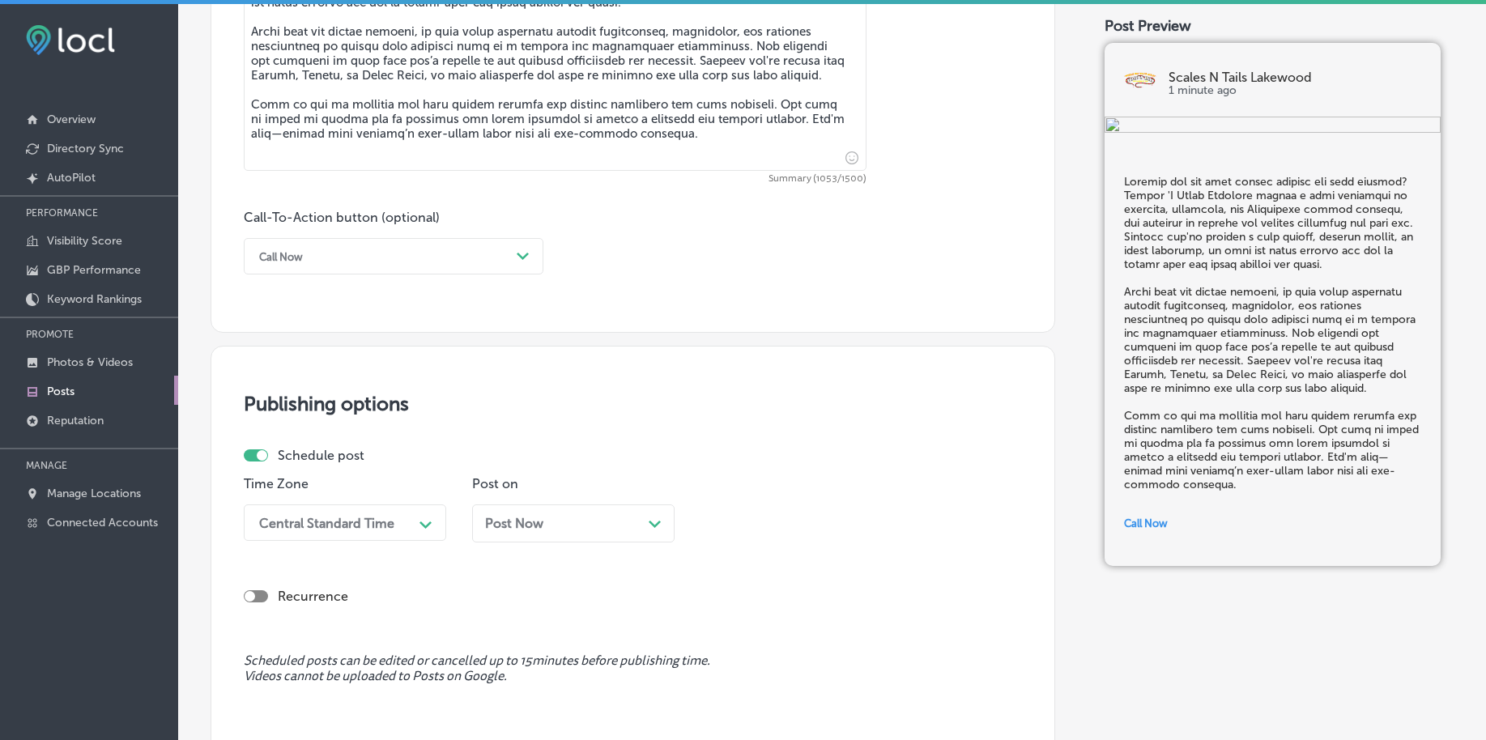
click at [355, 524] on div "Central Standard Time Path Created with Sketch." at bounding box center [345, 523] width 203 height 36
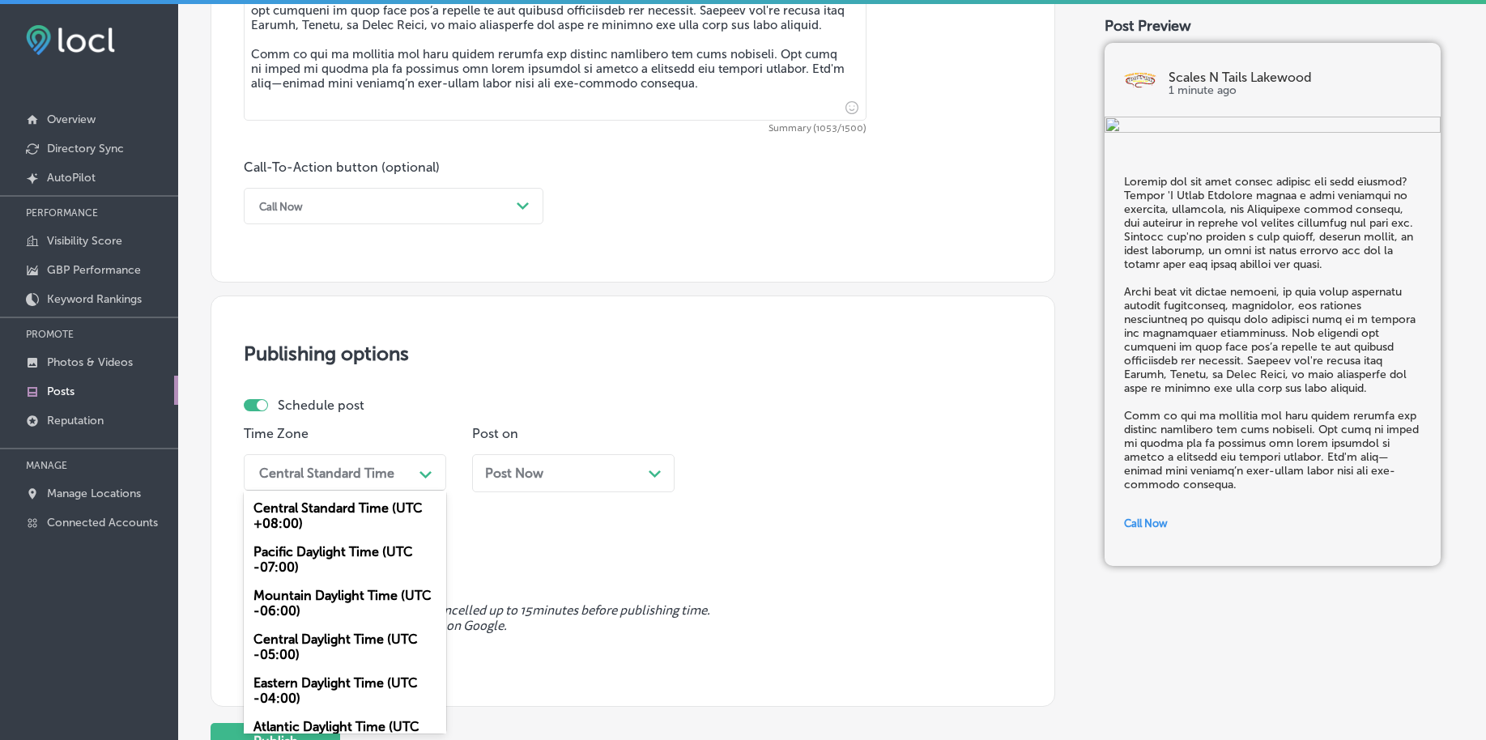
click at [307, 599] on div "Mountain Daylight Time (UTC -06:00)" at bounding box center [345, 604] width 203 height 44
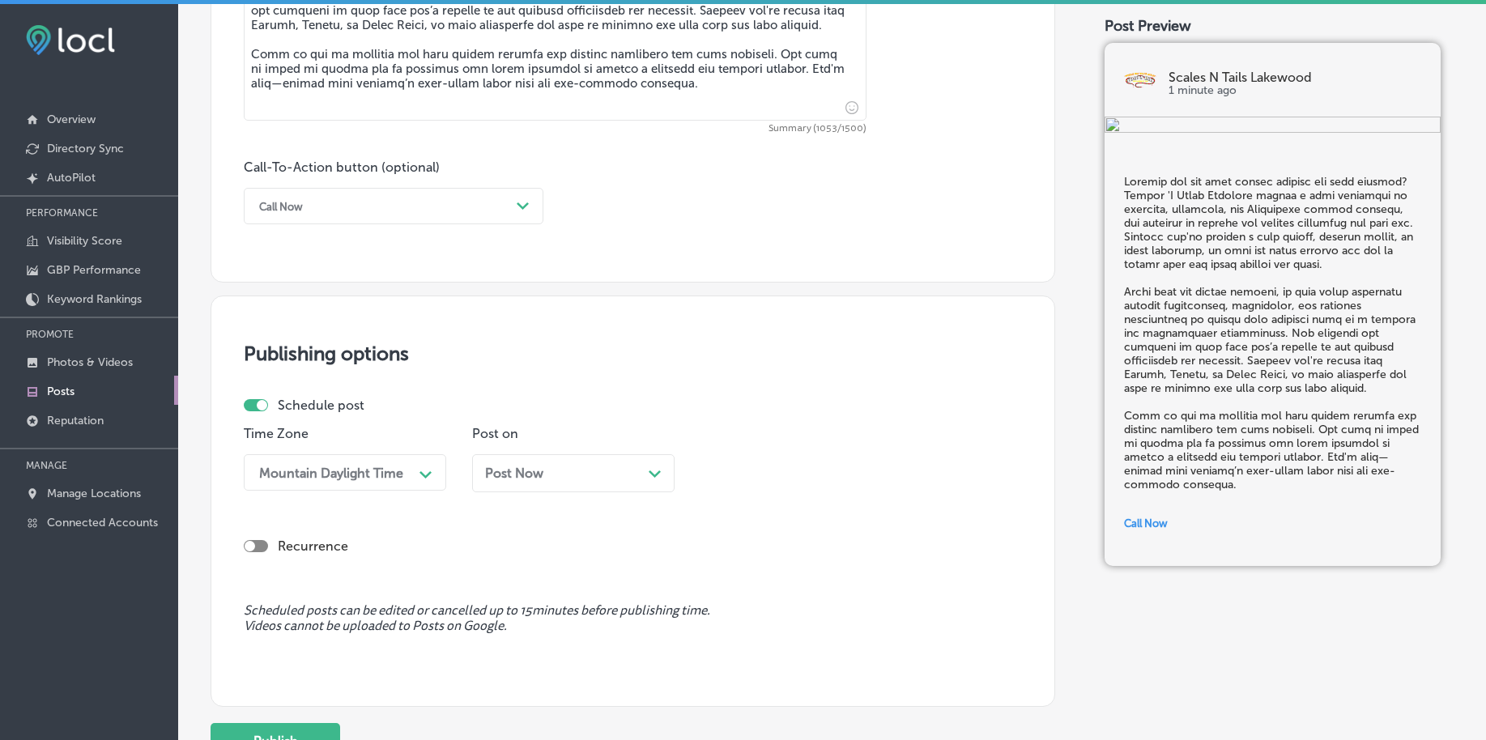
click at [530, 469] on span "Post Now" at bounding box center [514, 473] width 58 height 15
click at [765, 479] on div "09:45 PM" at bounding box center [745, 472] width 58 height 15
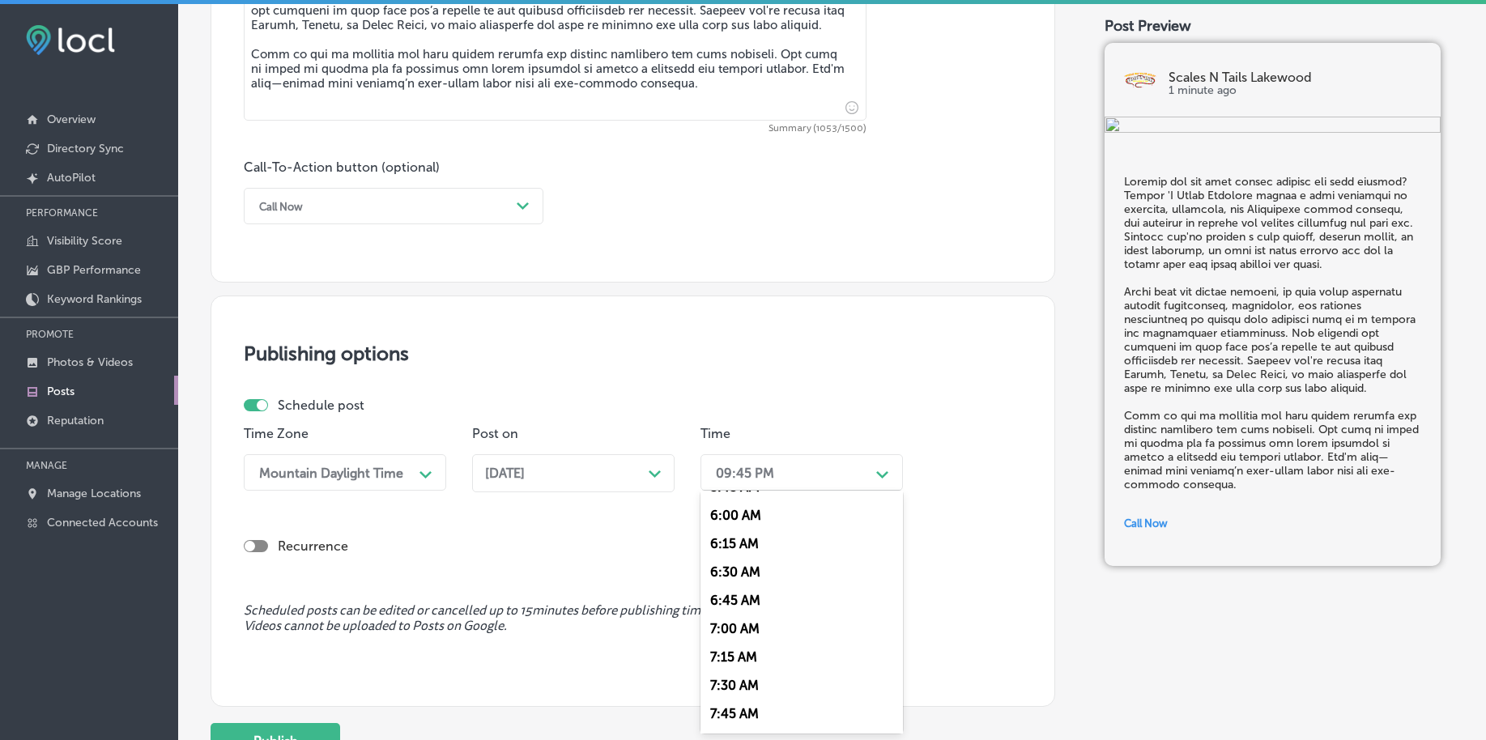
scroll to position [709, 0]
click at [745, 596] on div "7:00 AM" at bounding box center [802, 593] width 203 height 28
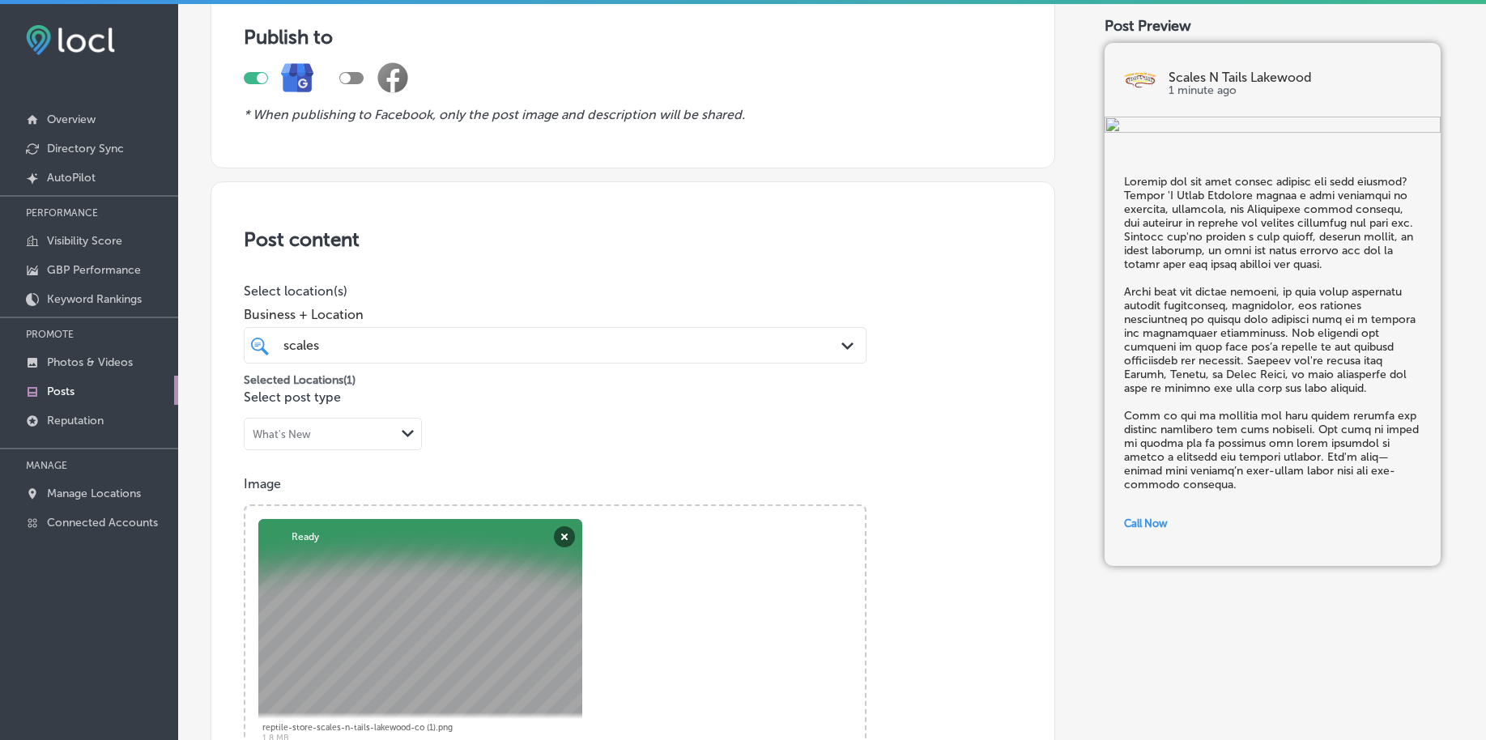
scroll to position [50, 0]
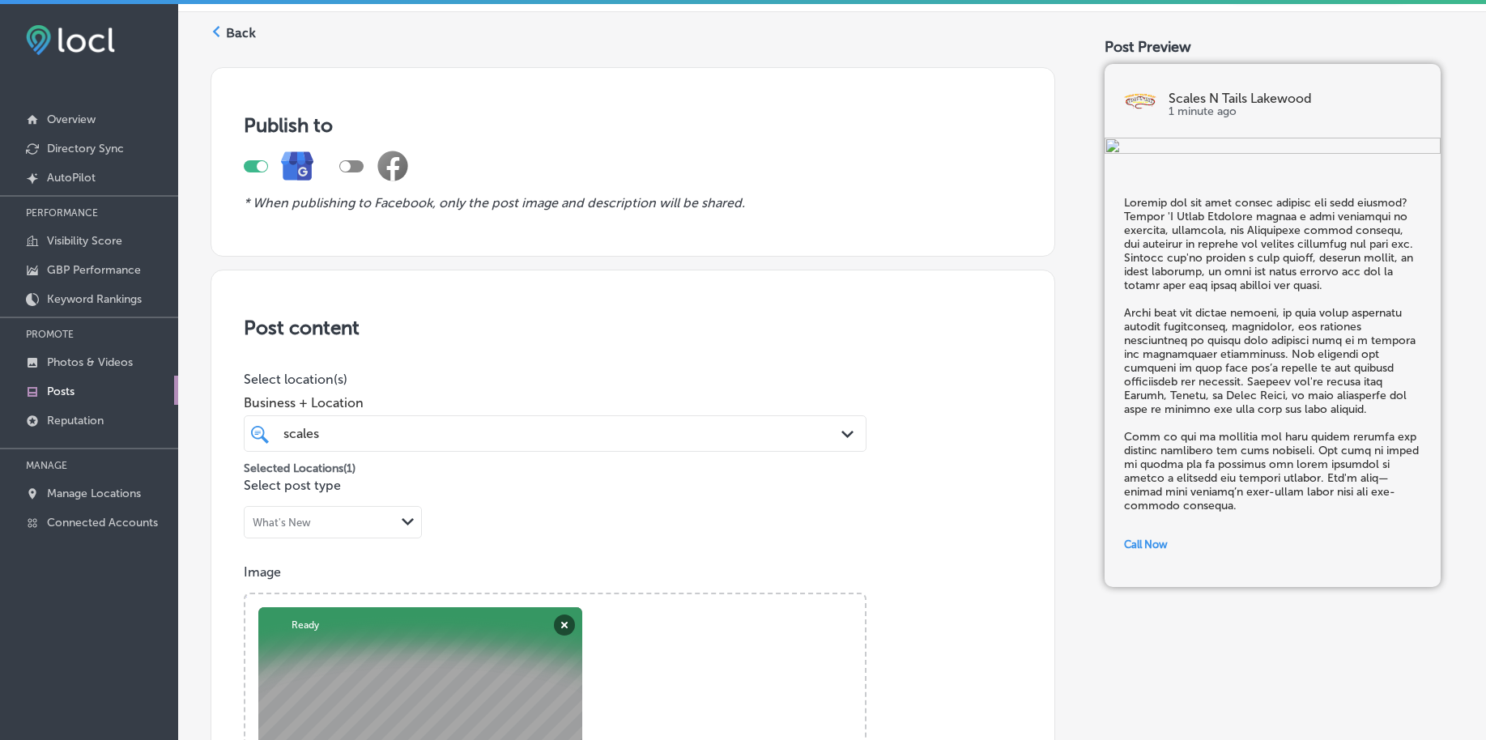
click at [492, 433] on div "scales scales" at bounding box center [528, 434] width 492 height 22
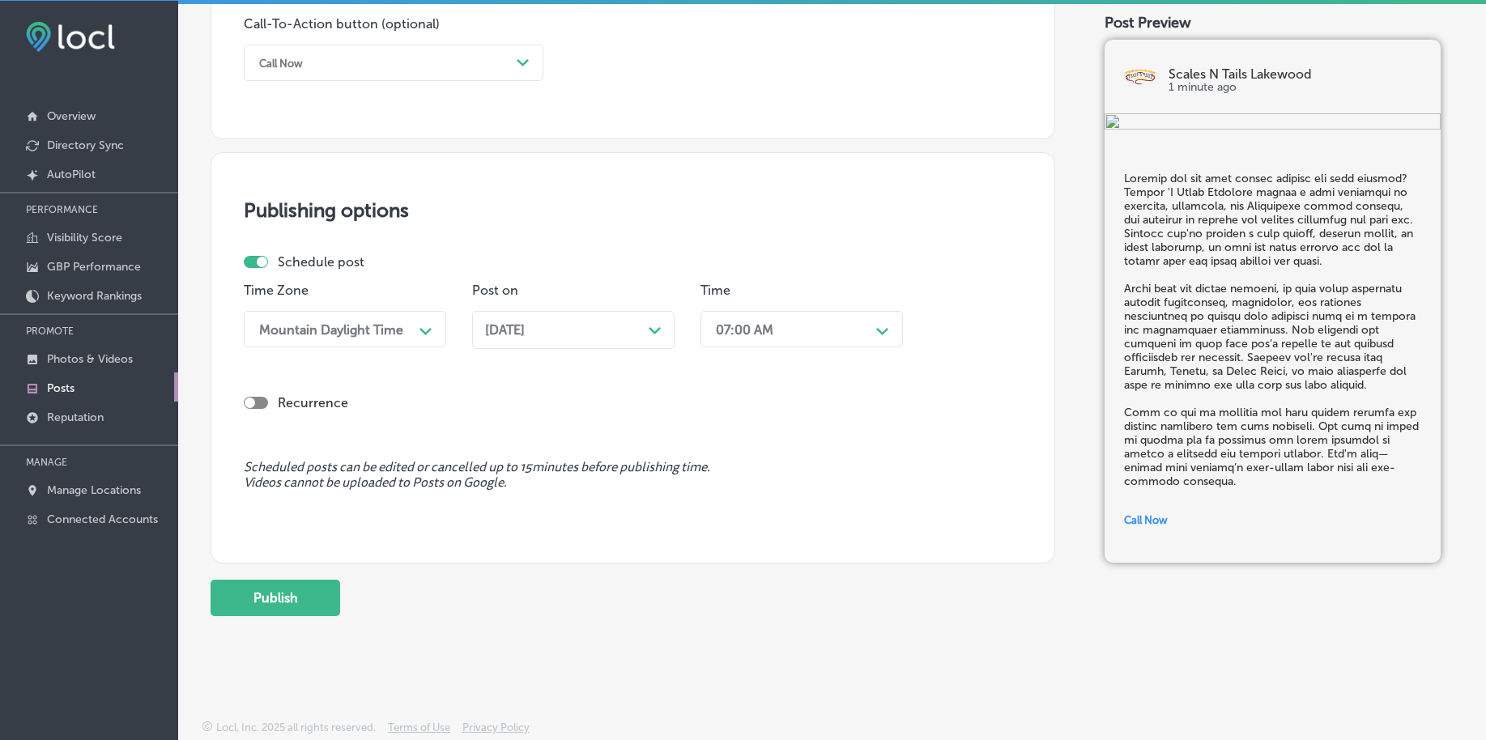
scroll to position [4, 0]
click at [318, 586] on button "Publish" at bounding box center [276, 597] width 130 height 36
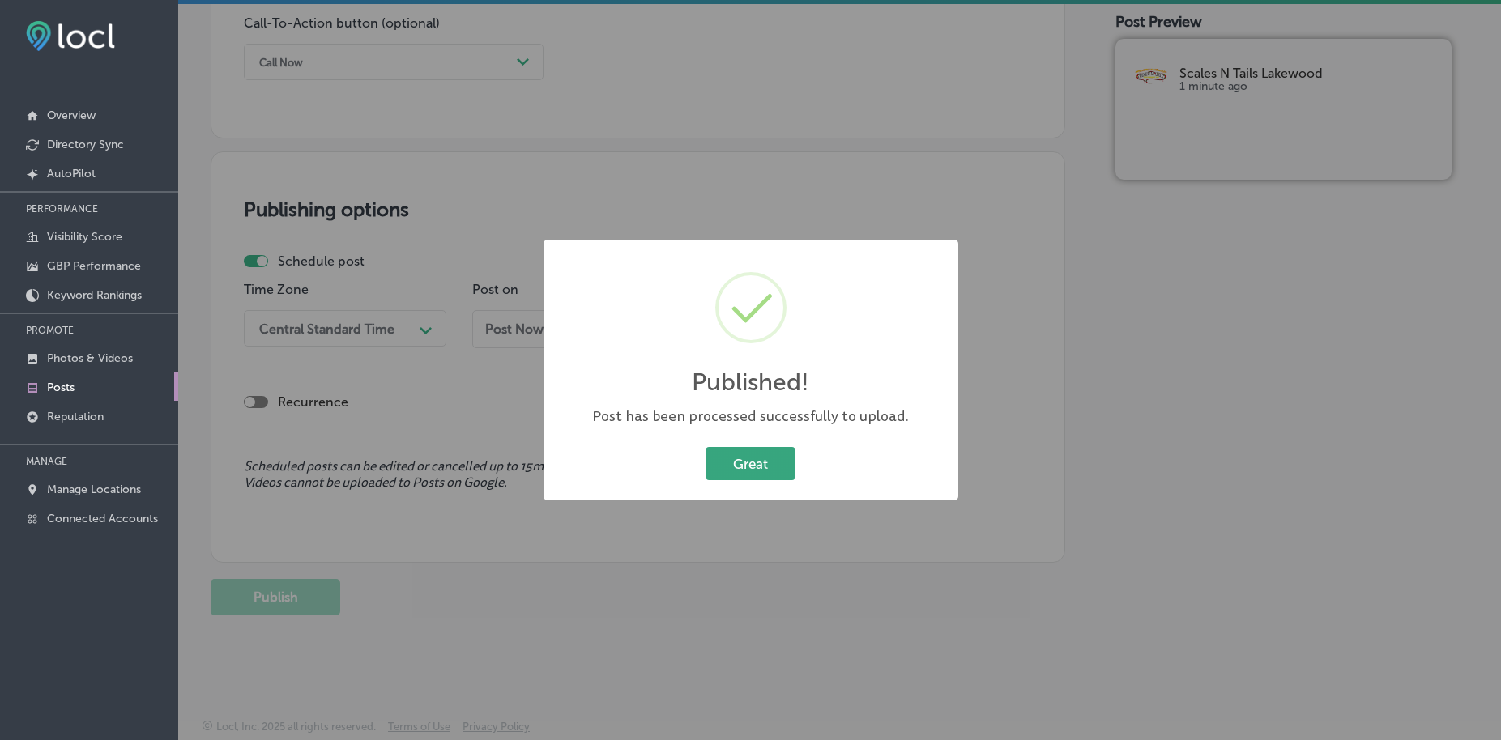
click at [744, 467] on button "Great" at bounding box center [751, 463] width 90 height 33
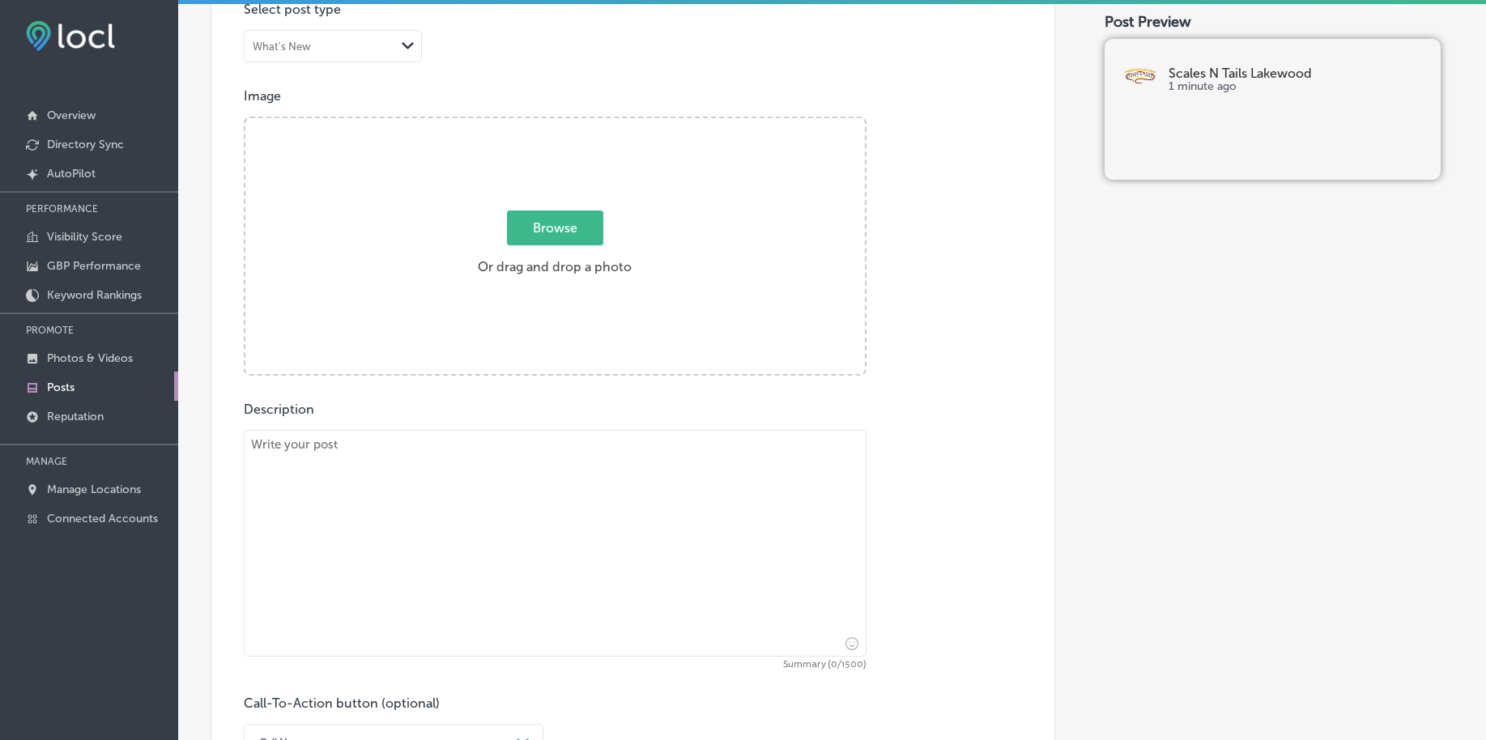
scroll to position [292, 0]
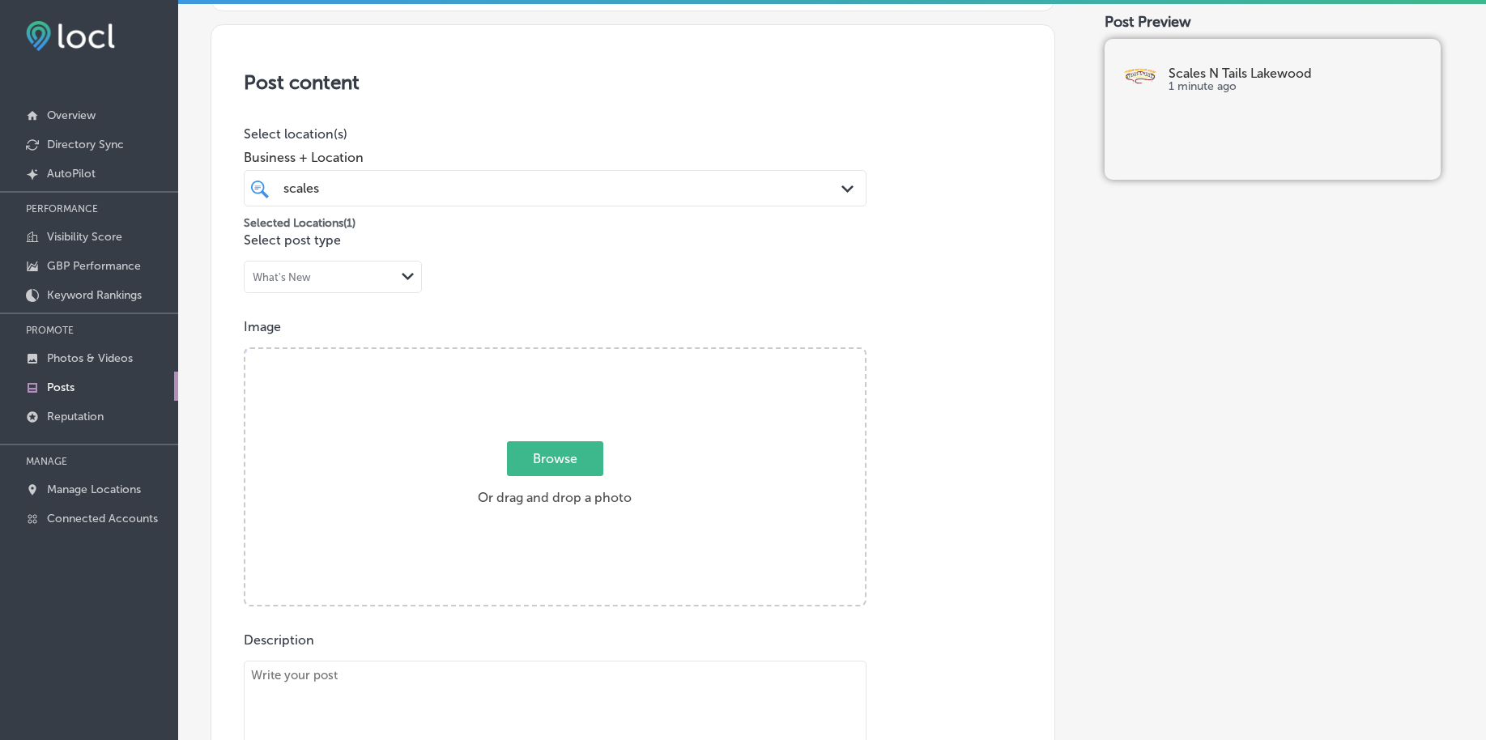
click at [561, 465] on span "Browse" at bounding box center [555, 458] width 96 height 35
click at [561, 354] on input "Browse Or drag and drop a photo" at bounding box center [555, 351] width 620 height 5
type input "C:\fakepath\reptile-store-scales-n-tails-lakewood-co (2).png"
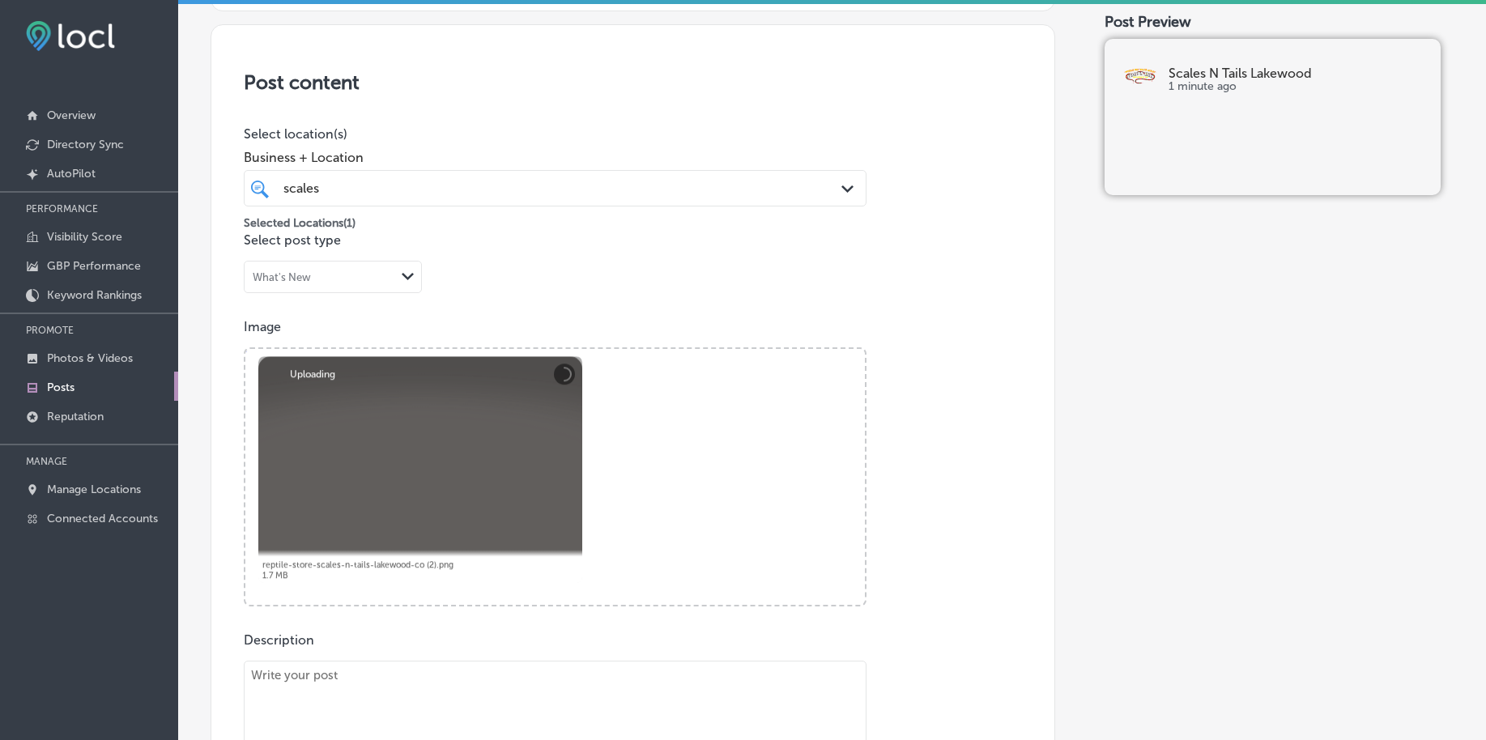
click at [525, 188] on div "scales scales" at bounding box center [528, 188] width 492 height 22
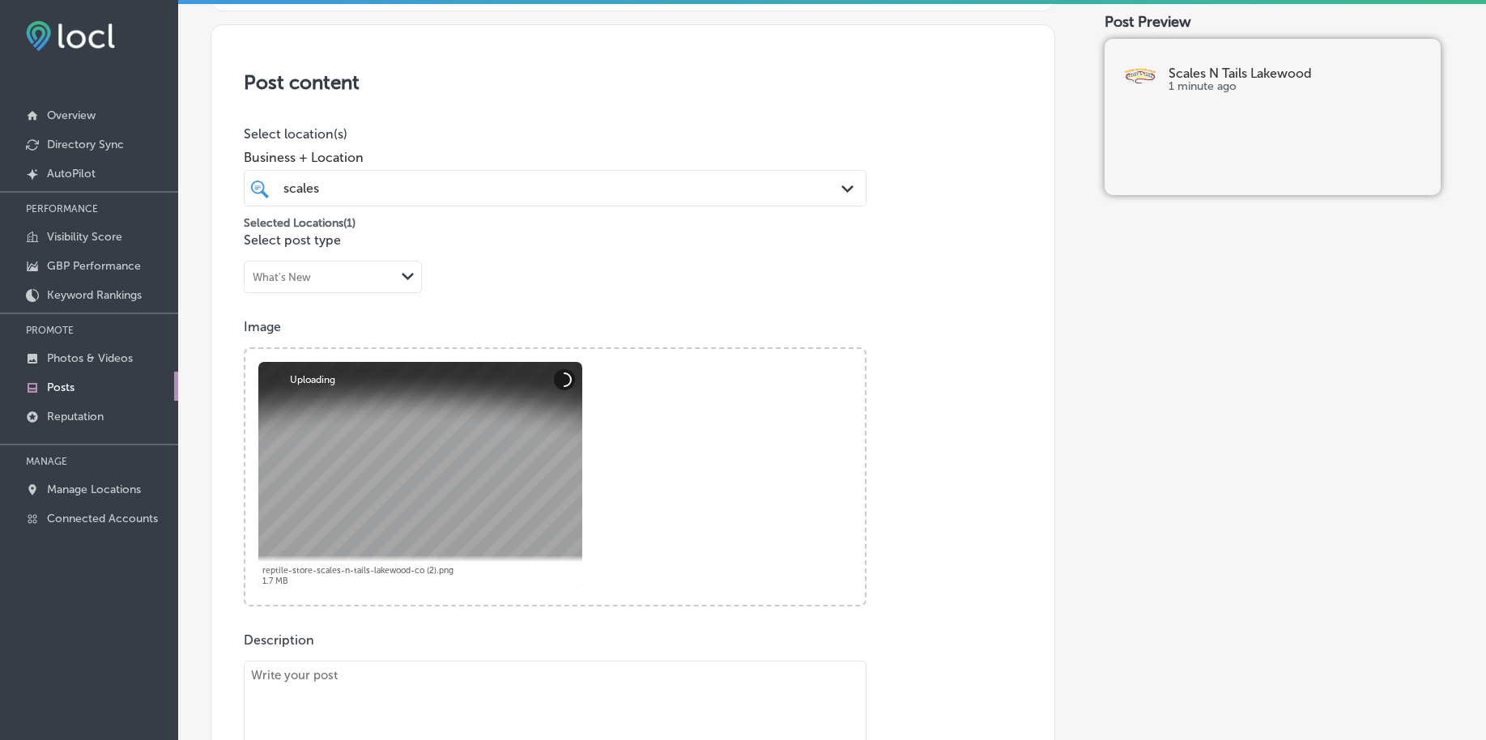
click at [525, 188] on div "scales scales" at bounding box center [528, 188] width 492 height 22
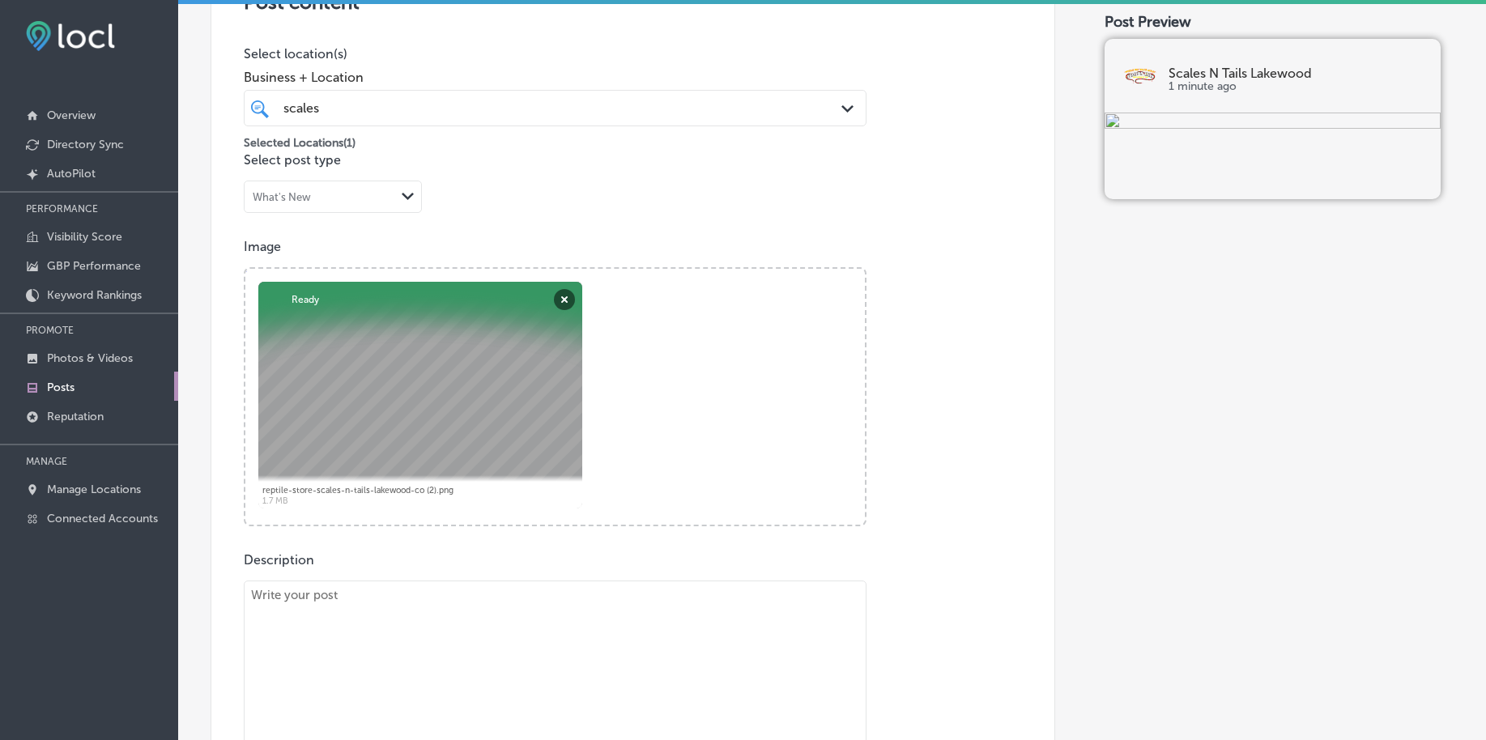
scroll to position [494, 0]
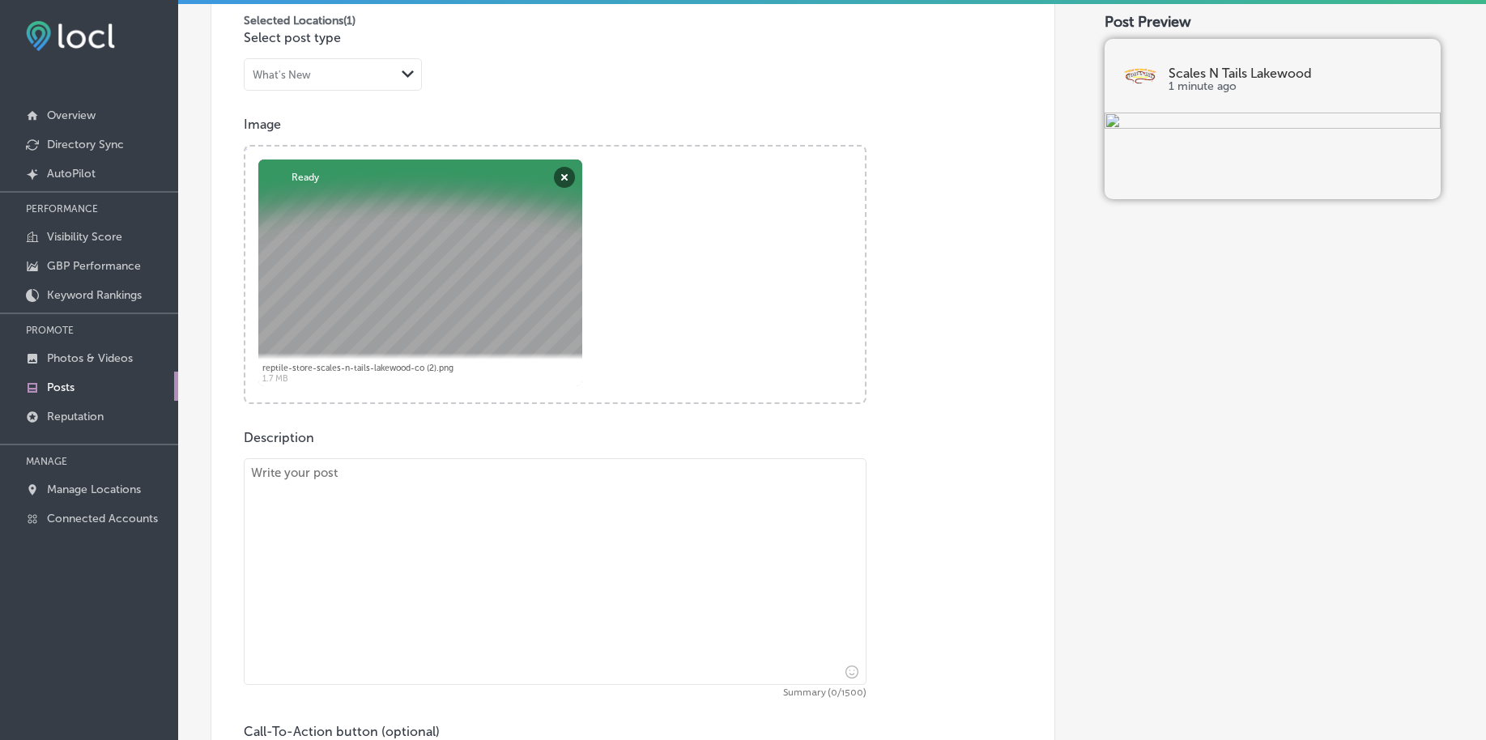
click at [367, 449] on div "Description Summary (0/1500) Call-To-Action button (optional) Call Now Path Cre…" at bounding box center [633, 609] width 778 height 359
click at [356, 519] on textarea at bounding box center [555, 571] width 623 height 227
paste textarea "If you're looking for hermit crab supplies, Scales 'N [GEOGRAPHIC_DATA] is the …"
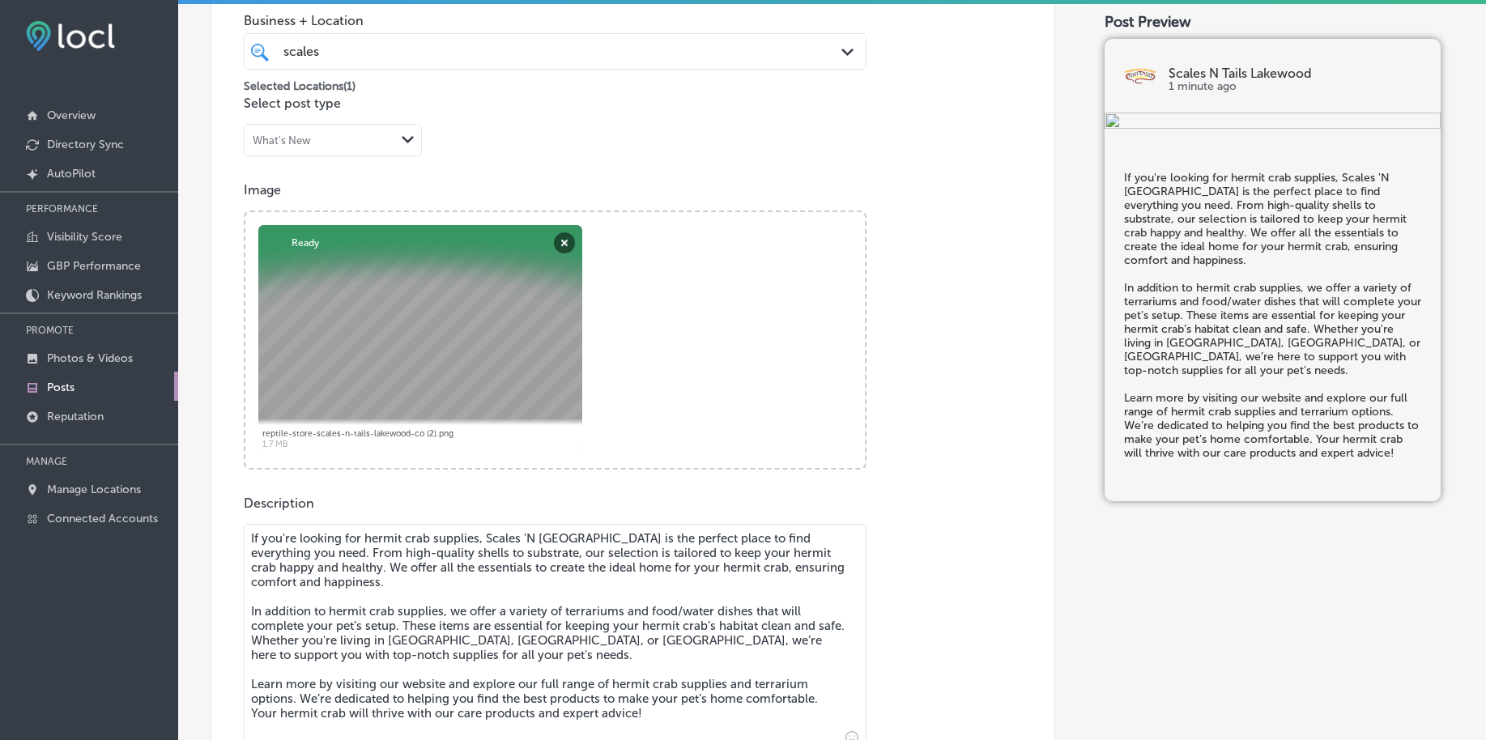
scroll to position [393, 0]
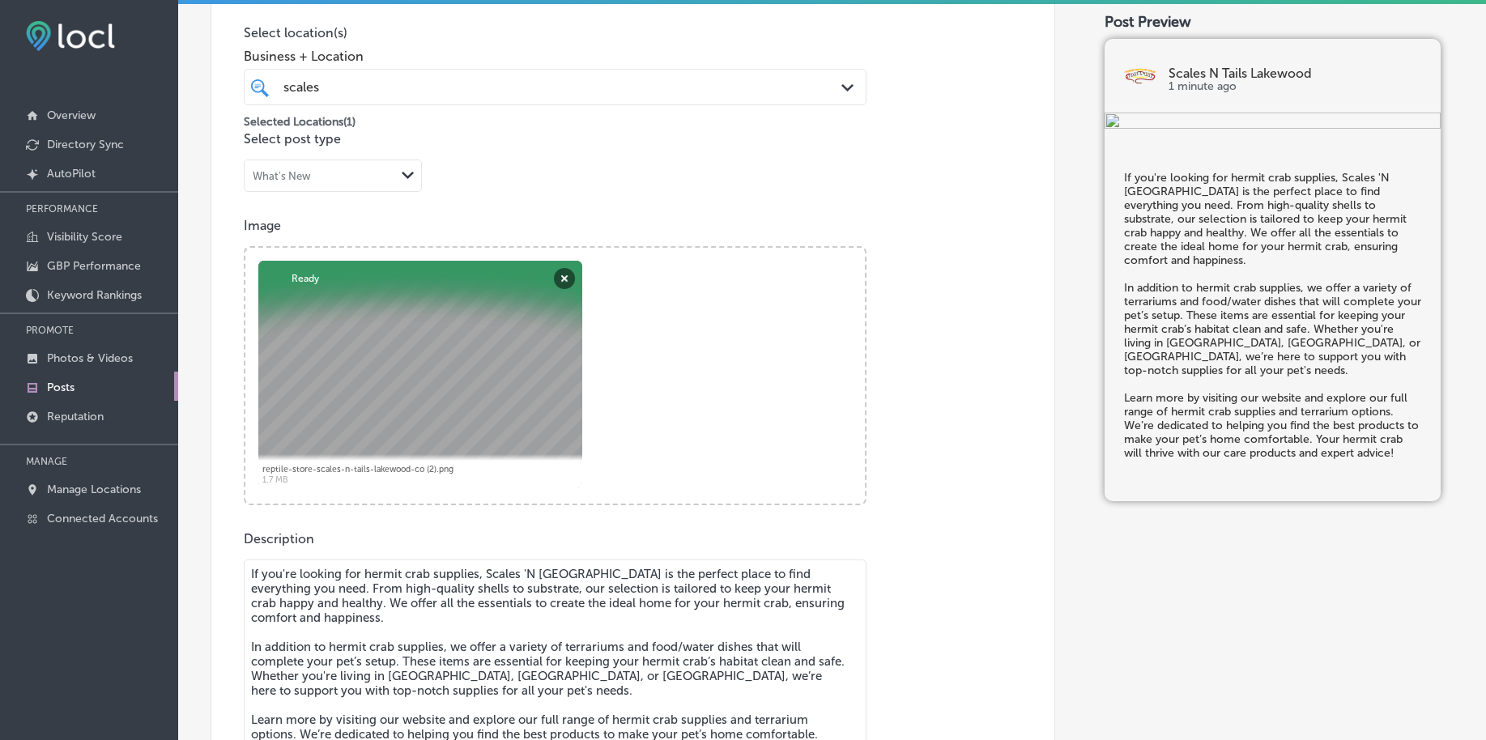
type textarea "If you're looking for hermit crab supplies, Scales 'N [GEOGRAPHIC_DATA] is the …"
click at [361, 101] on div "scales scales Path Created with Sketch." at bounding box center [555, 87] width 623 height 36
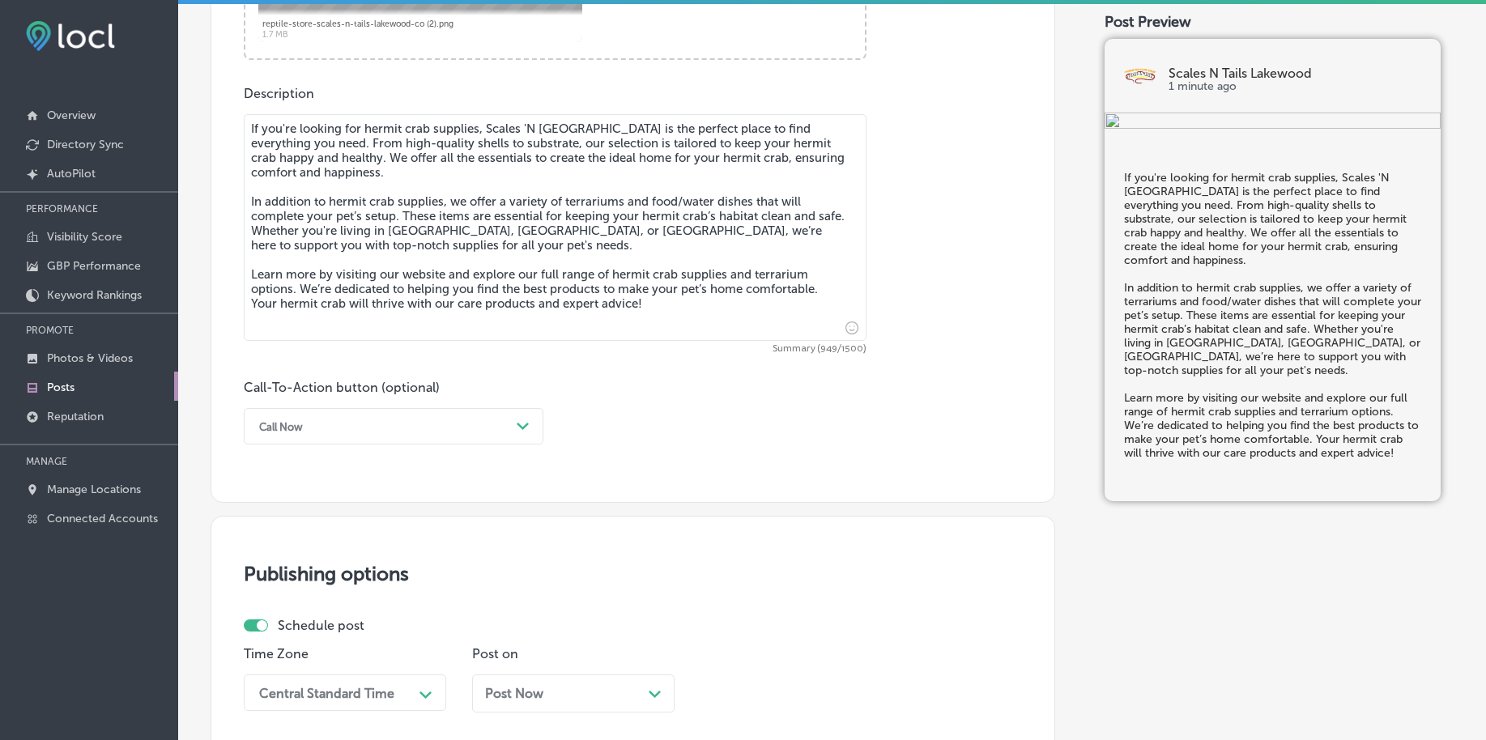
scroll to position [899, 0]
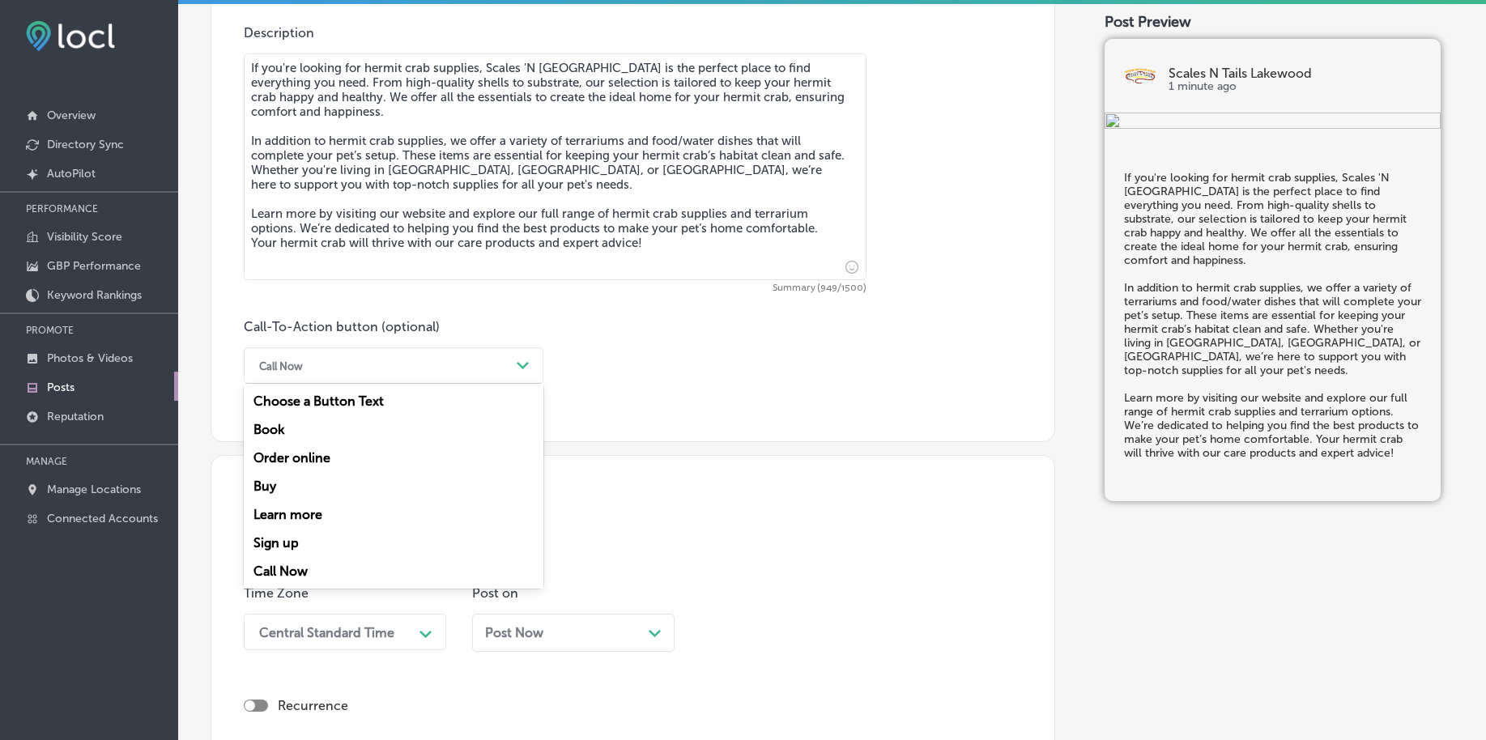
click at [368, 363] on div "Call Now" at bounding box center [380, 365] width 259 height 25
click at [320, 510] on div "Learn more" at bounding box center [394, 515] width 300 height 28
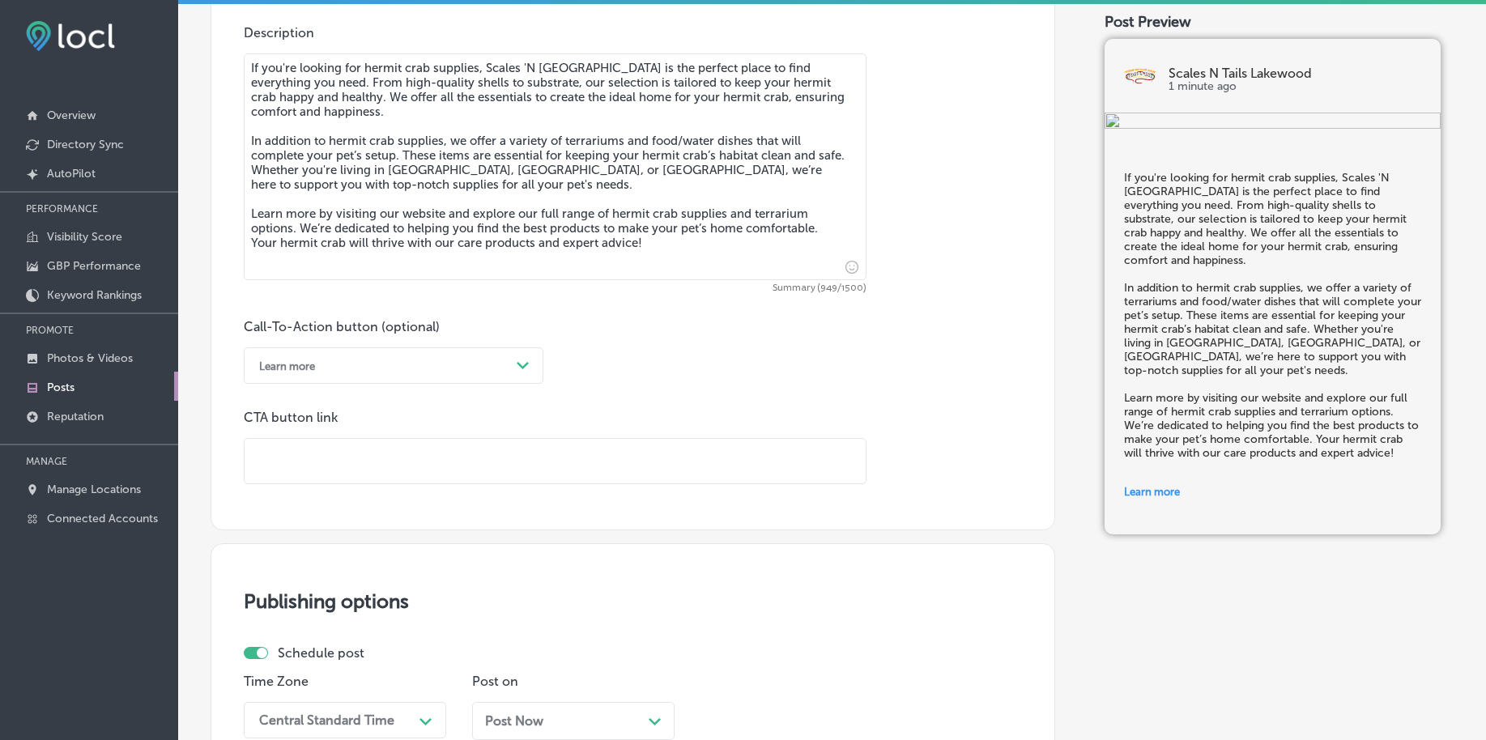
click at [343, 458] on input "text" at bounding box center [555, 461] width 621 height 45
paste input "[URL][DOMAIN_NAME]"
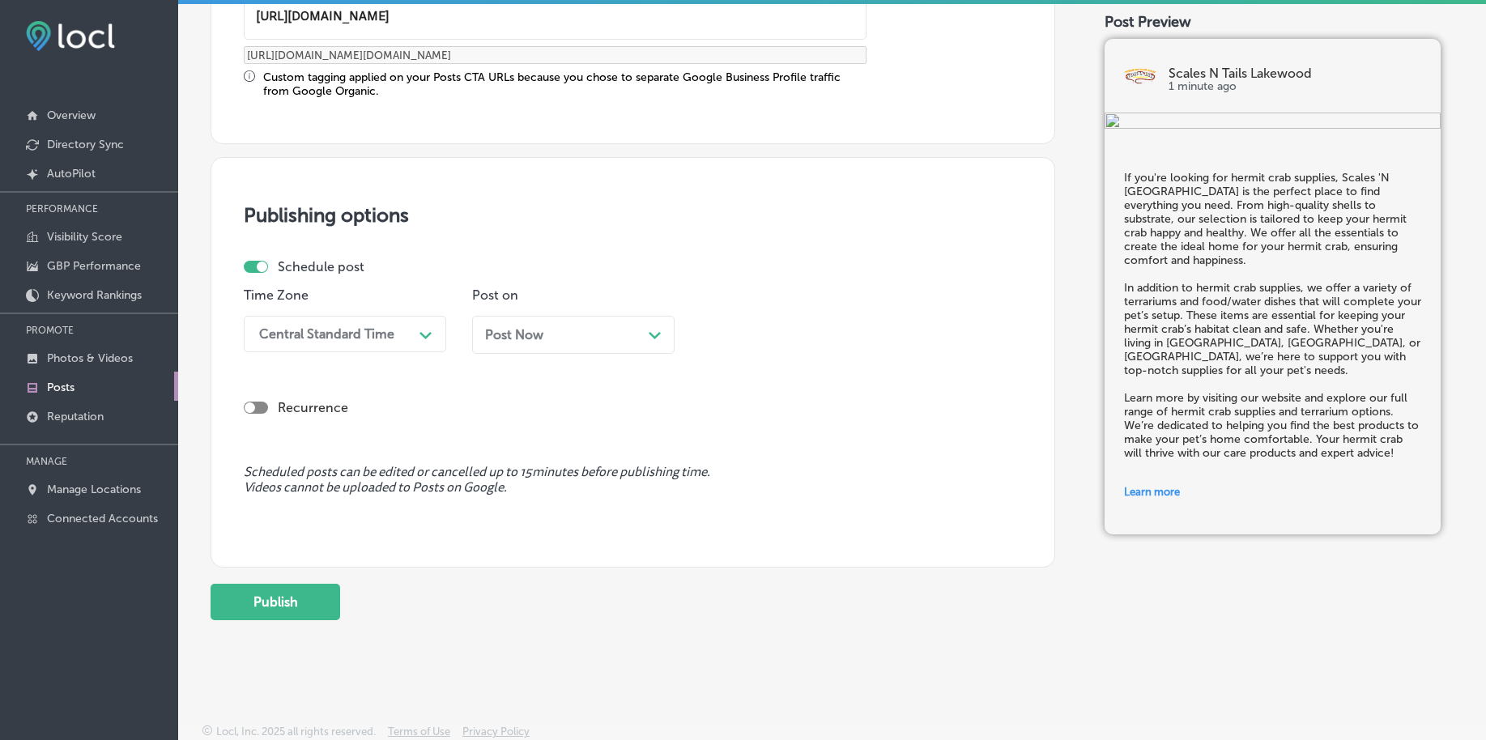
scroll to position [1349, 0]
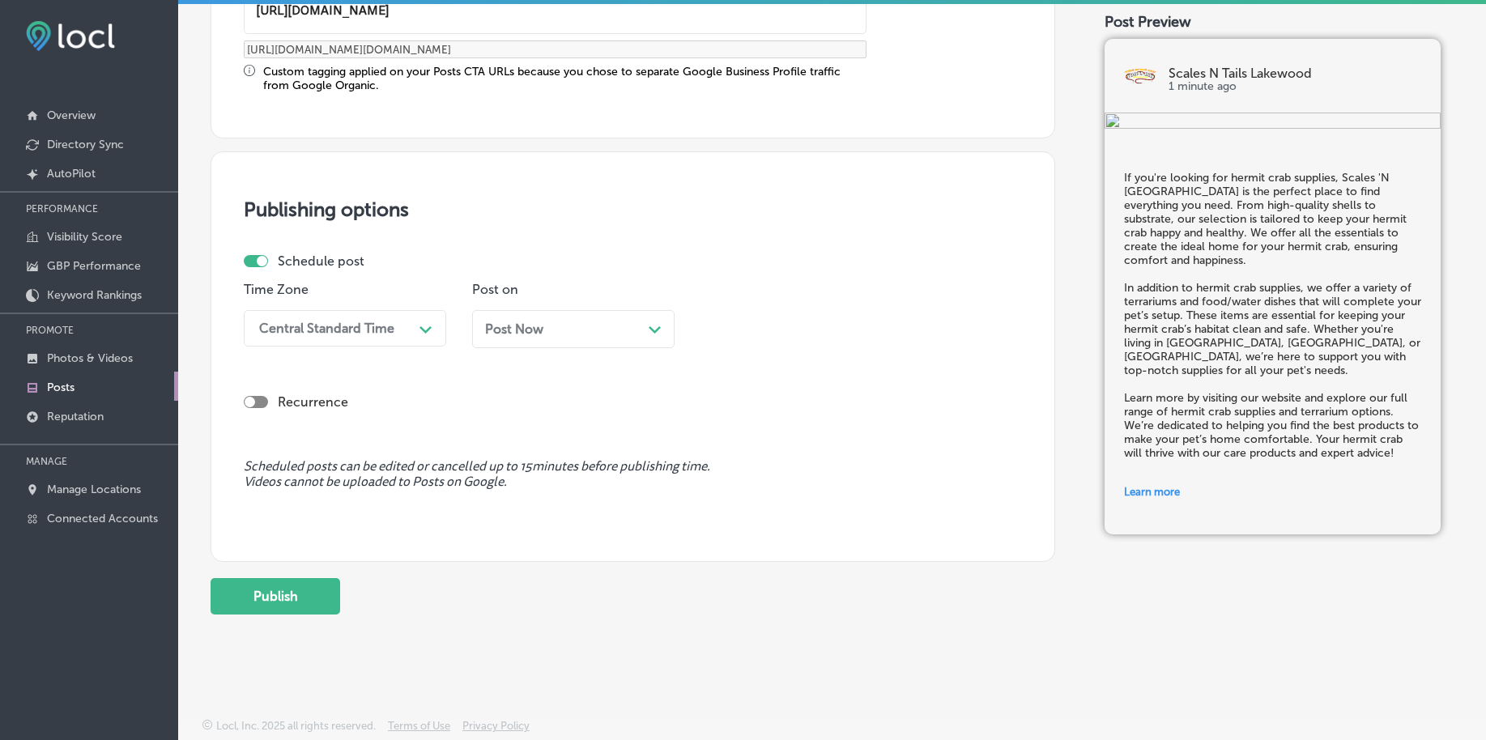
type input "[URL][DOMAIN_NAME]"
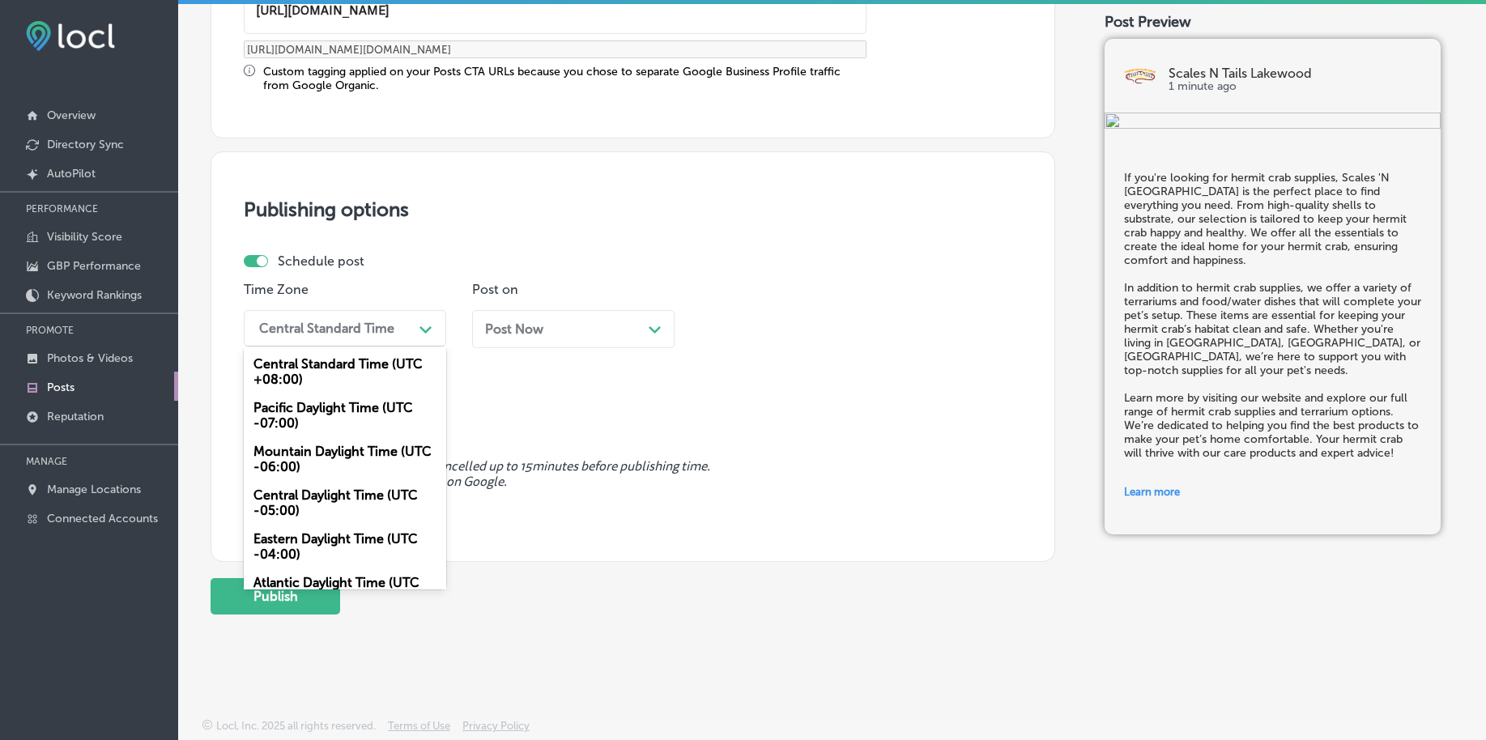
click at [331, 322] on div "Central Standard Time" at bounding box center [326, 328] width 135 height 15
click at [313, 448] on div "Mountain Daylight Time (UTC -06:00)" at bounding box center [345, 459] width 203 height 44
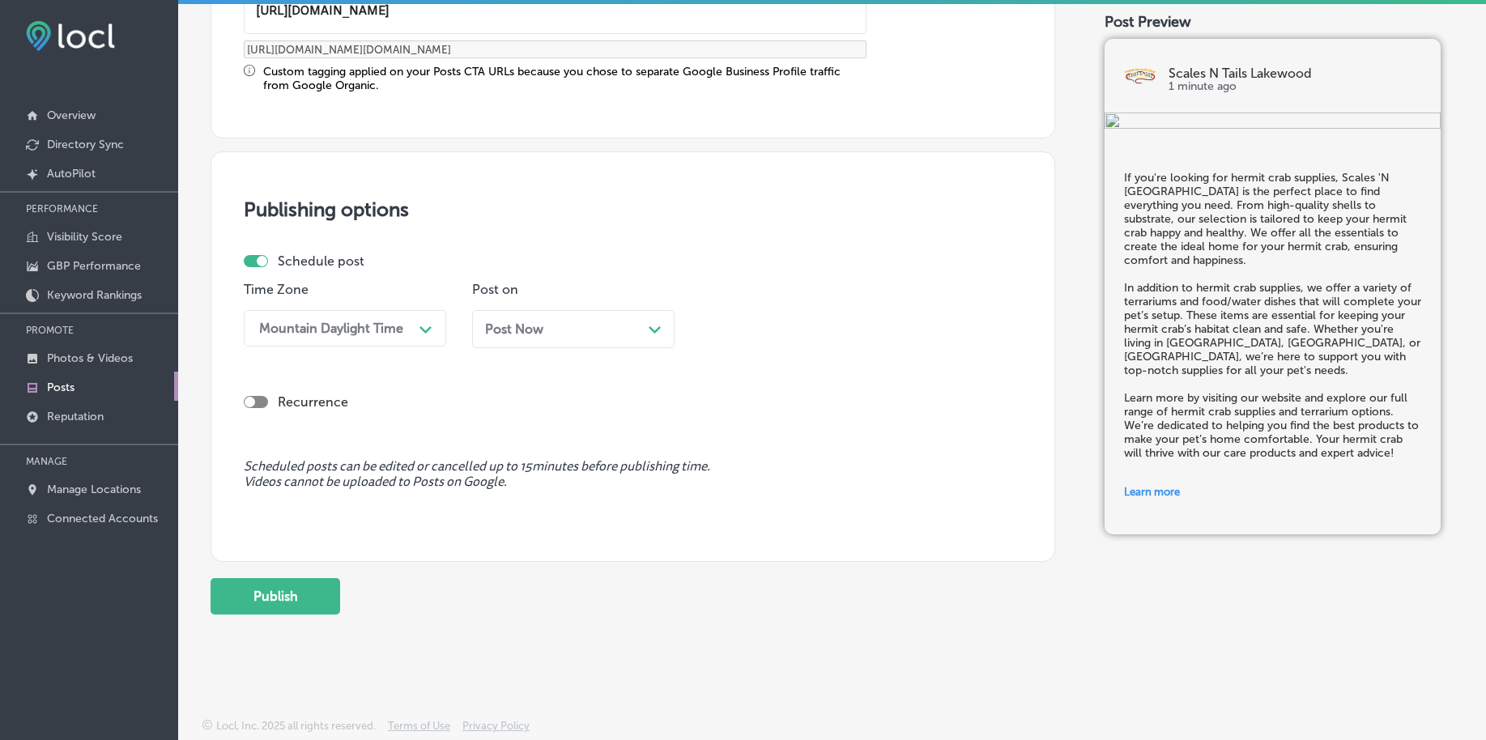
click at [505, 327] on span "Post Now" at bounding box center [514, 329] width 58 height 15
click at [750, 323] on div "09:45 PM" at bounding box center [745, 328] width 58 height 15
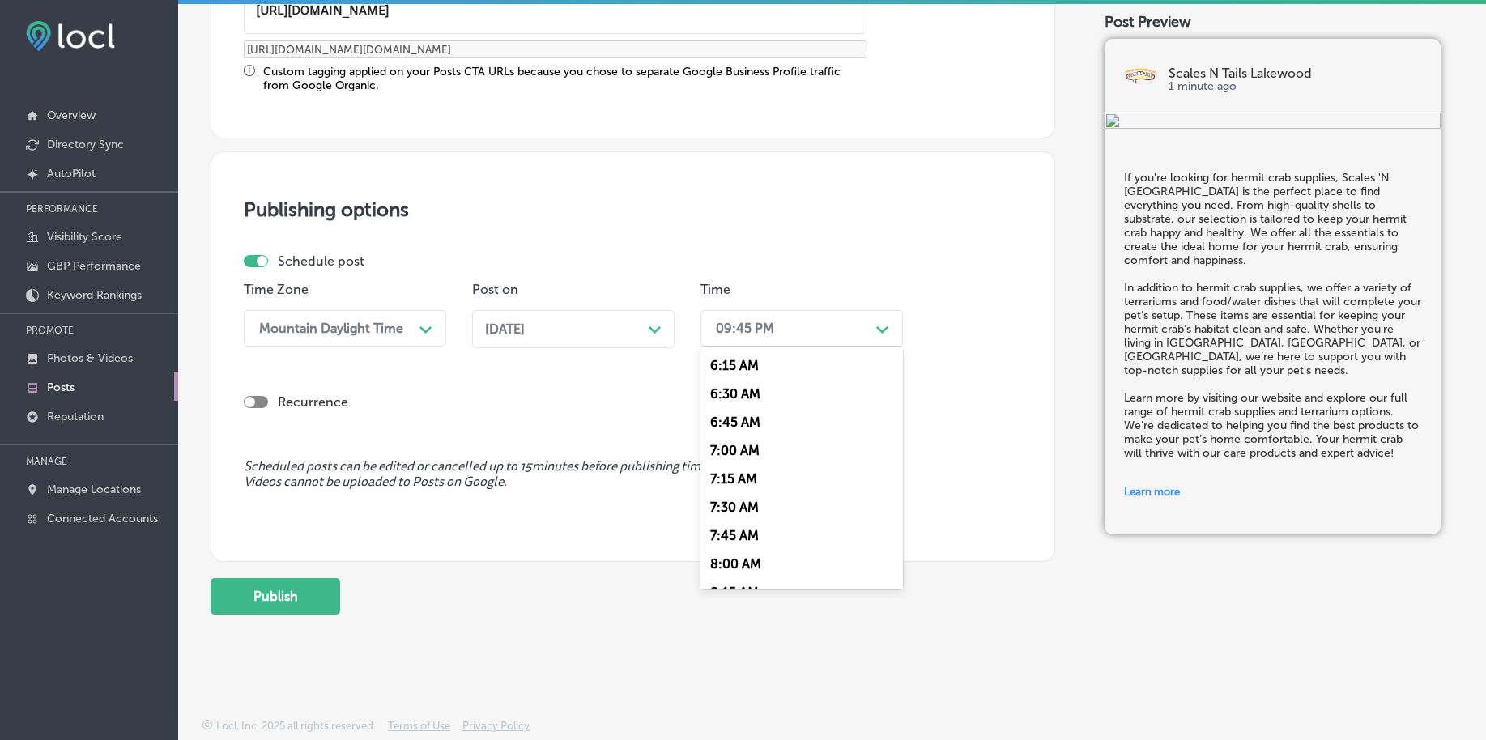
scroll to position [709, 0]
click at [740, 447] on div "7:00 AM" at bounding box center [802, 449] width 203 height 28
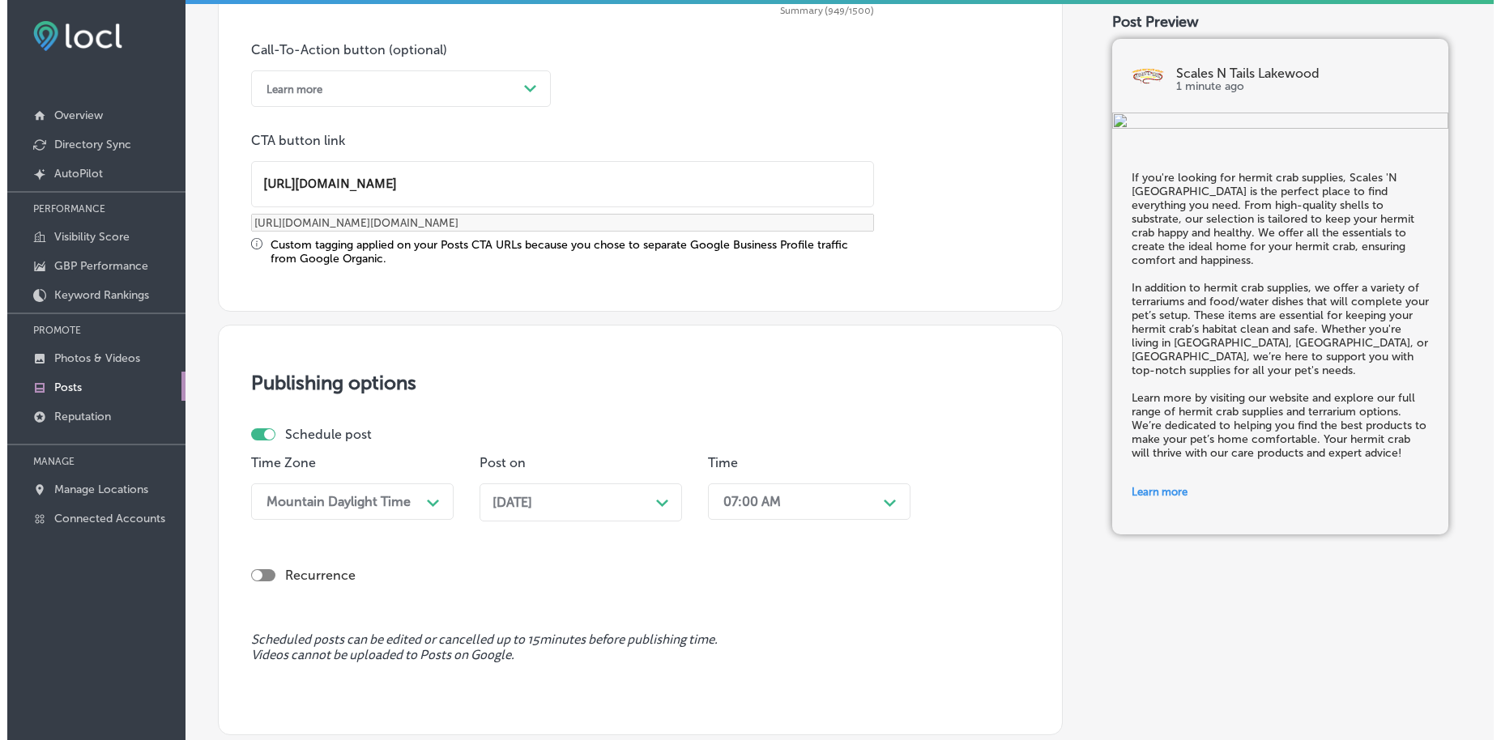
scroll to position [1349, 0]
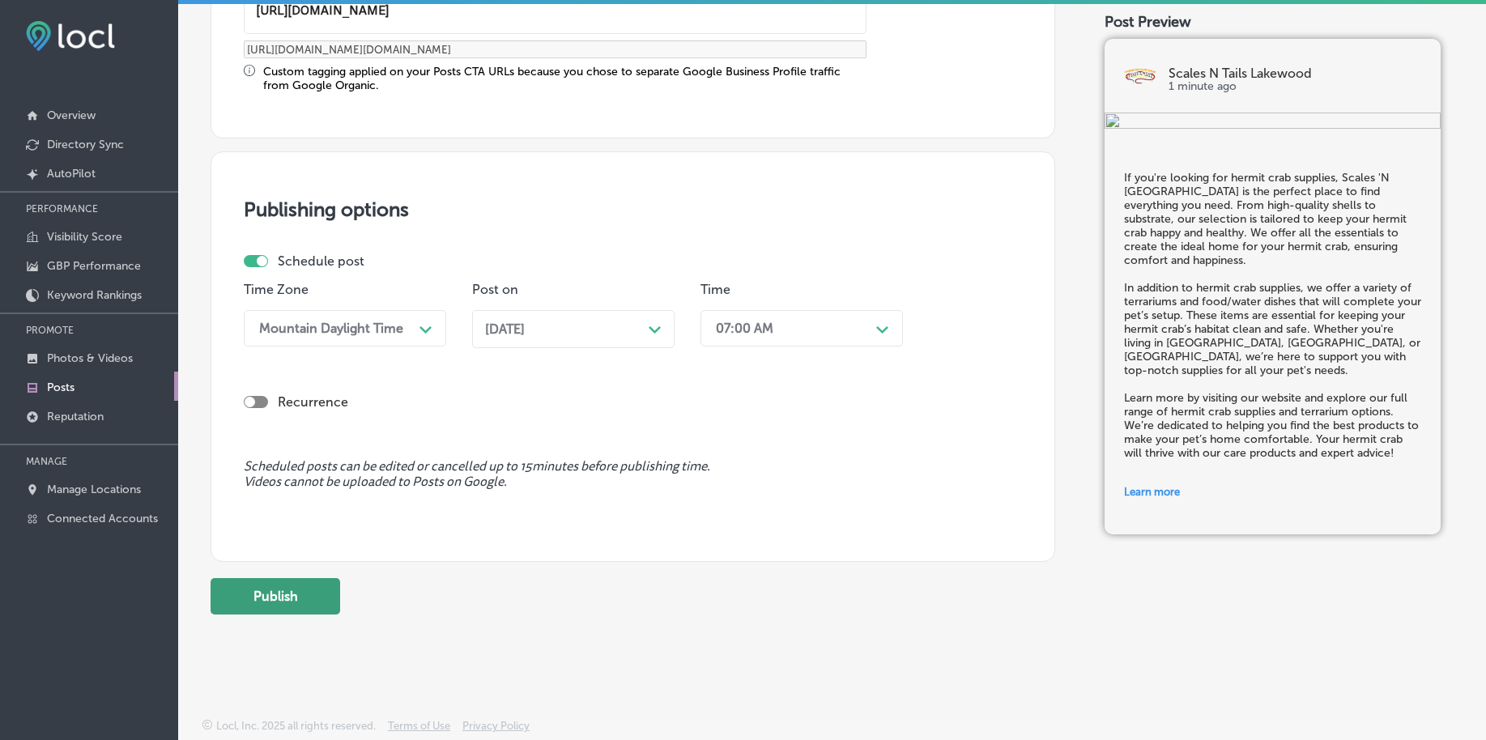
click at [282, 586] on button "Publish" at bounding box center [276, 596] width 130 height 36
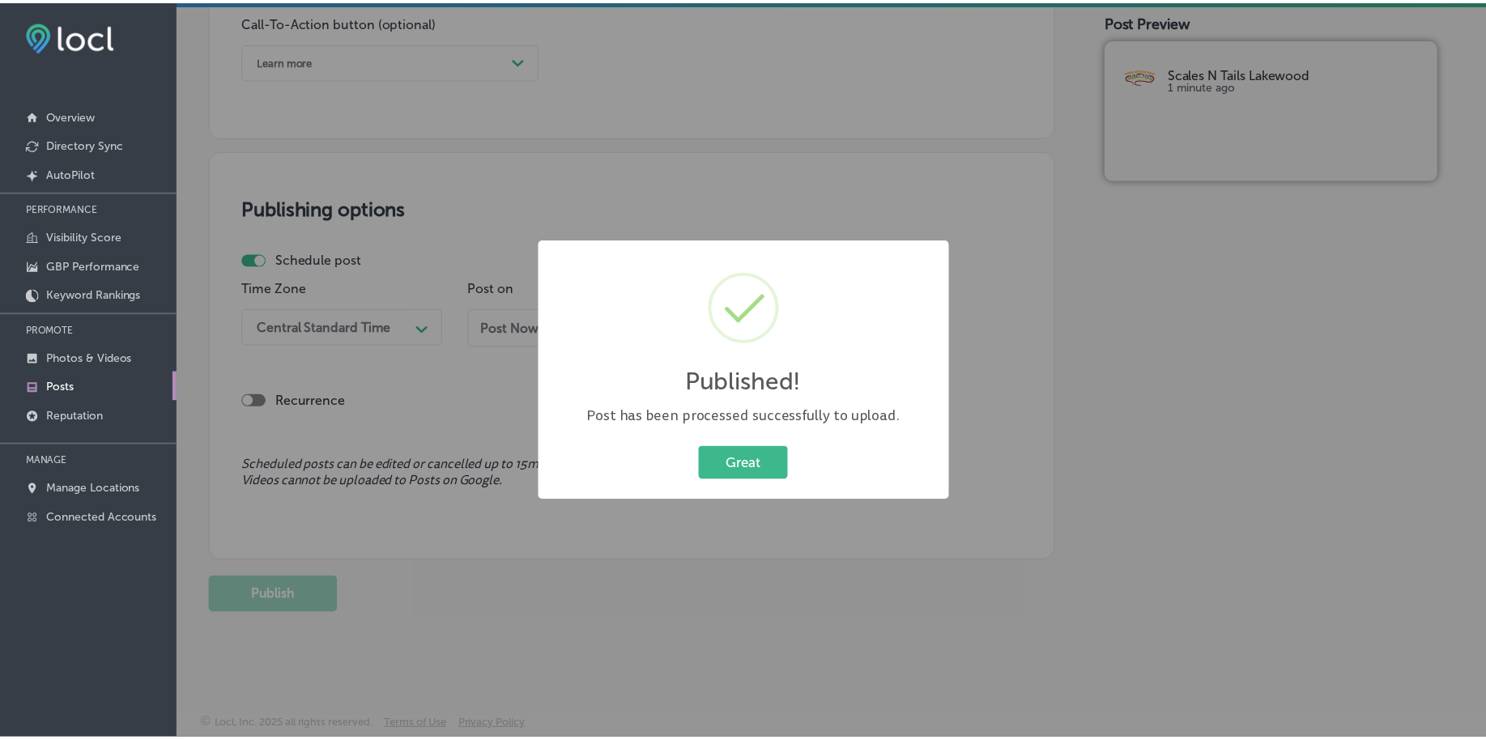
scroll to position [1204, 0]
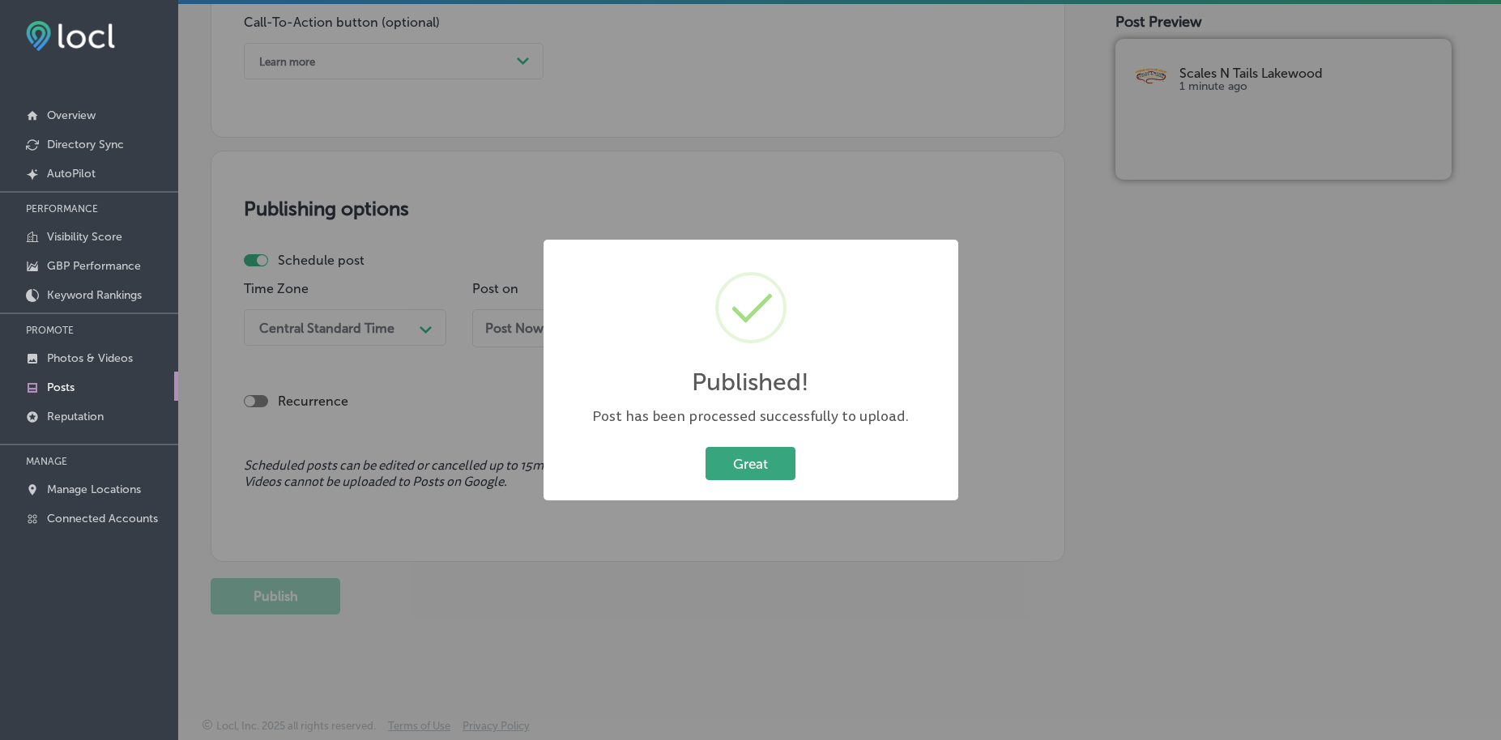
click at [761, 467] on button "Great" at bounding box center [751, 463] width 90 height 33
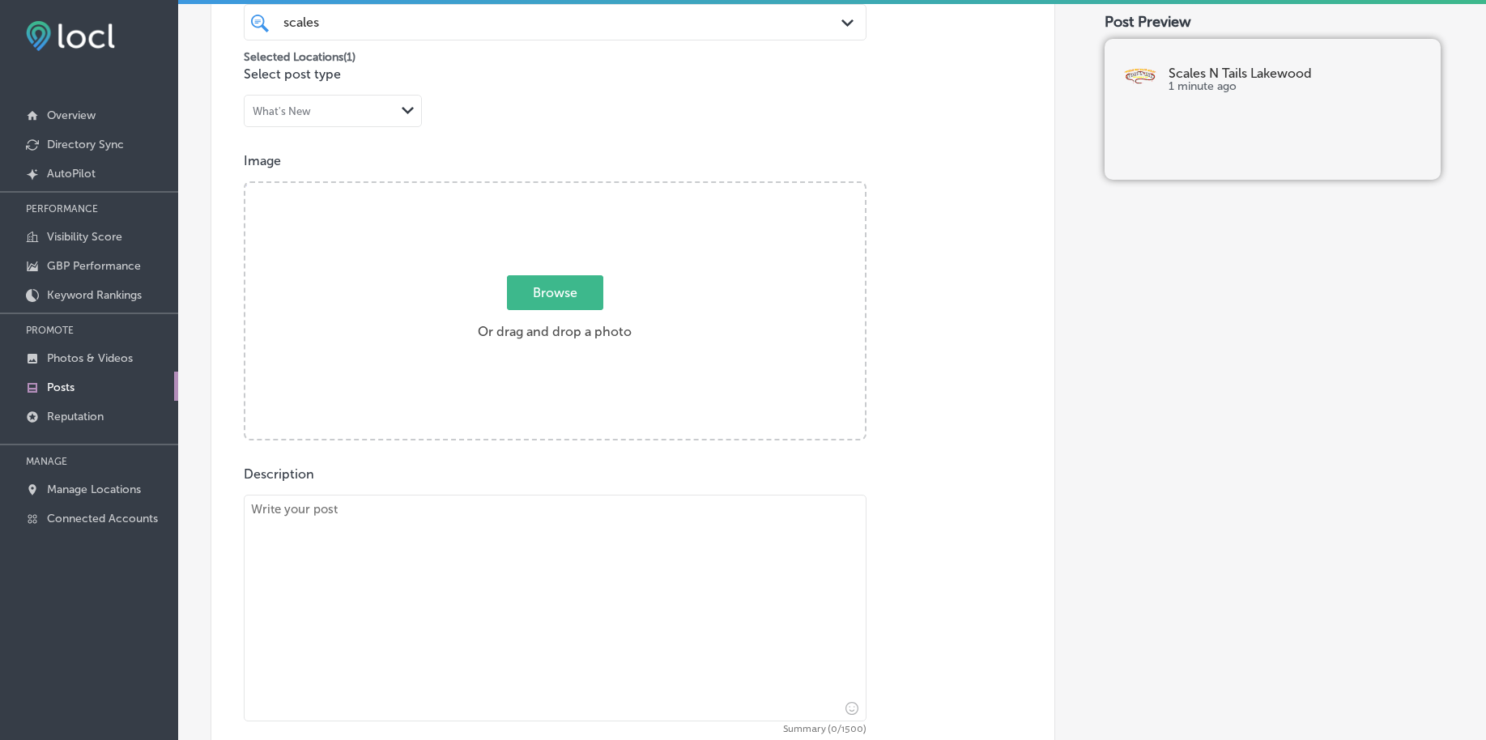
scroll to position [190, 0]
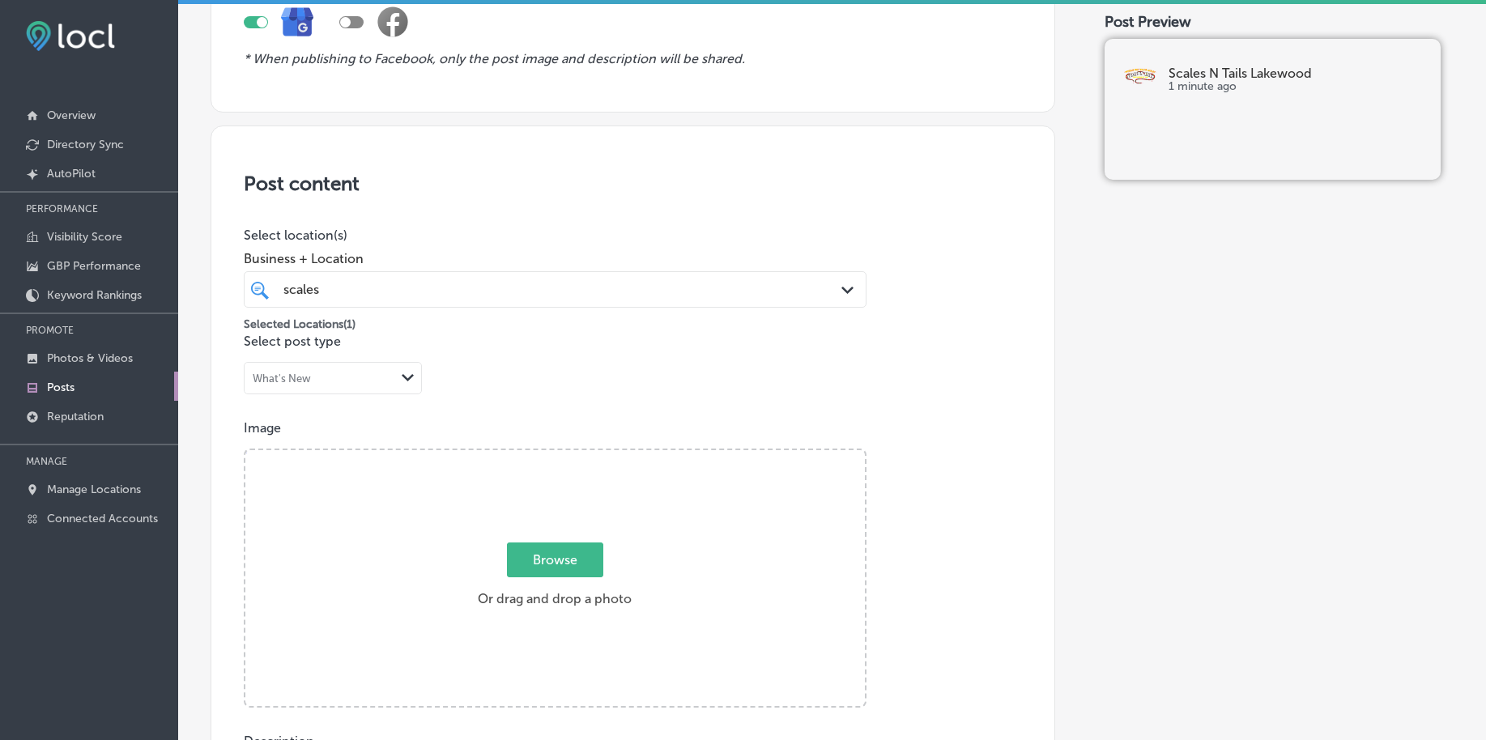
click at [561, 550] on span "Browse" at bounding box center [555, 560] width 96 height 35
click at [561, 455] on input "Browse Or drag and drop a photo" at bounding box center [555, 452] width 620 height 5
type input "C:\fakepath\reptile-store-scales-n-tails-lakewood-co (3).png"
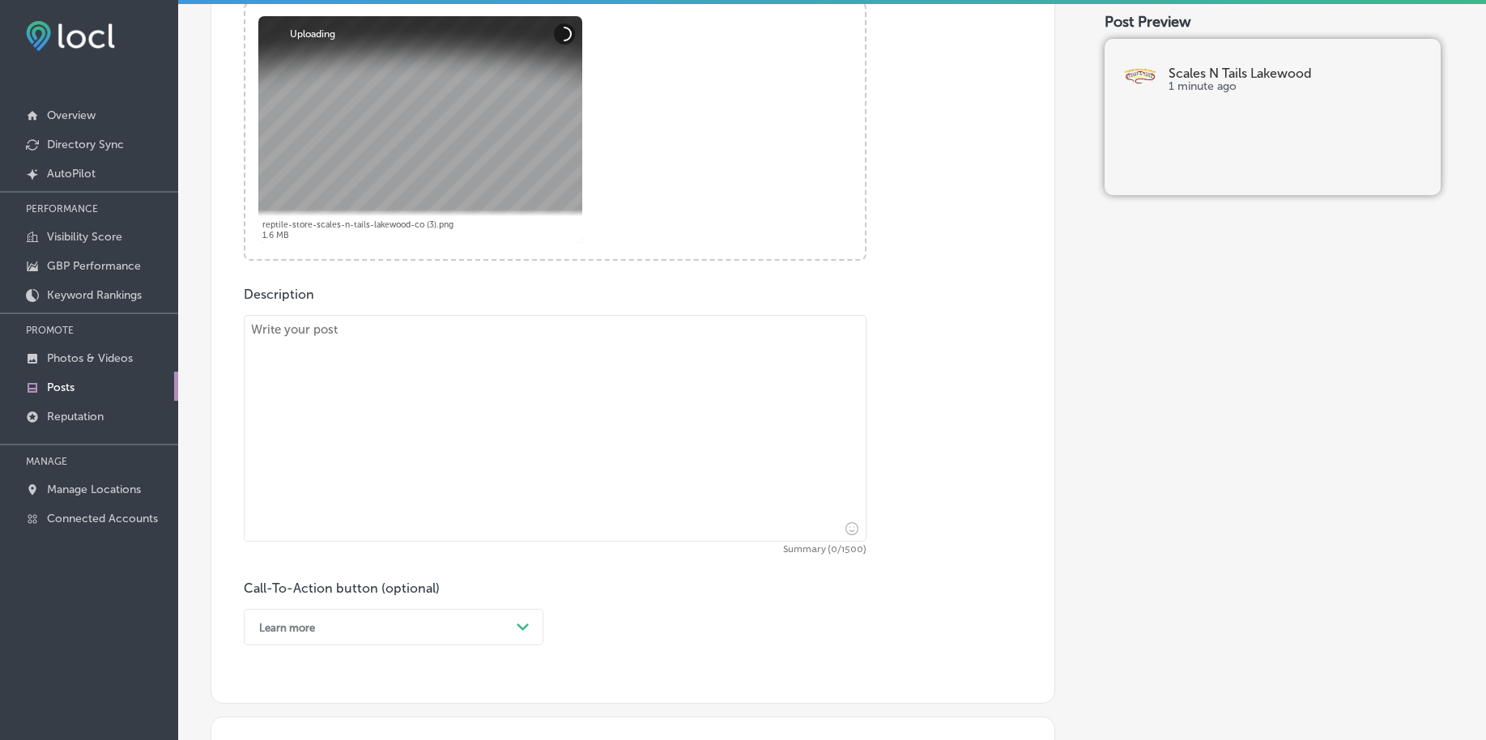
scroll to position [697, 0]
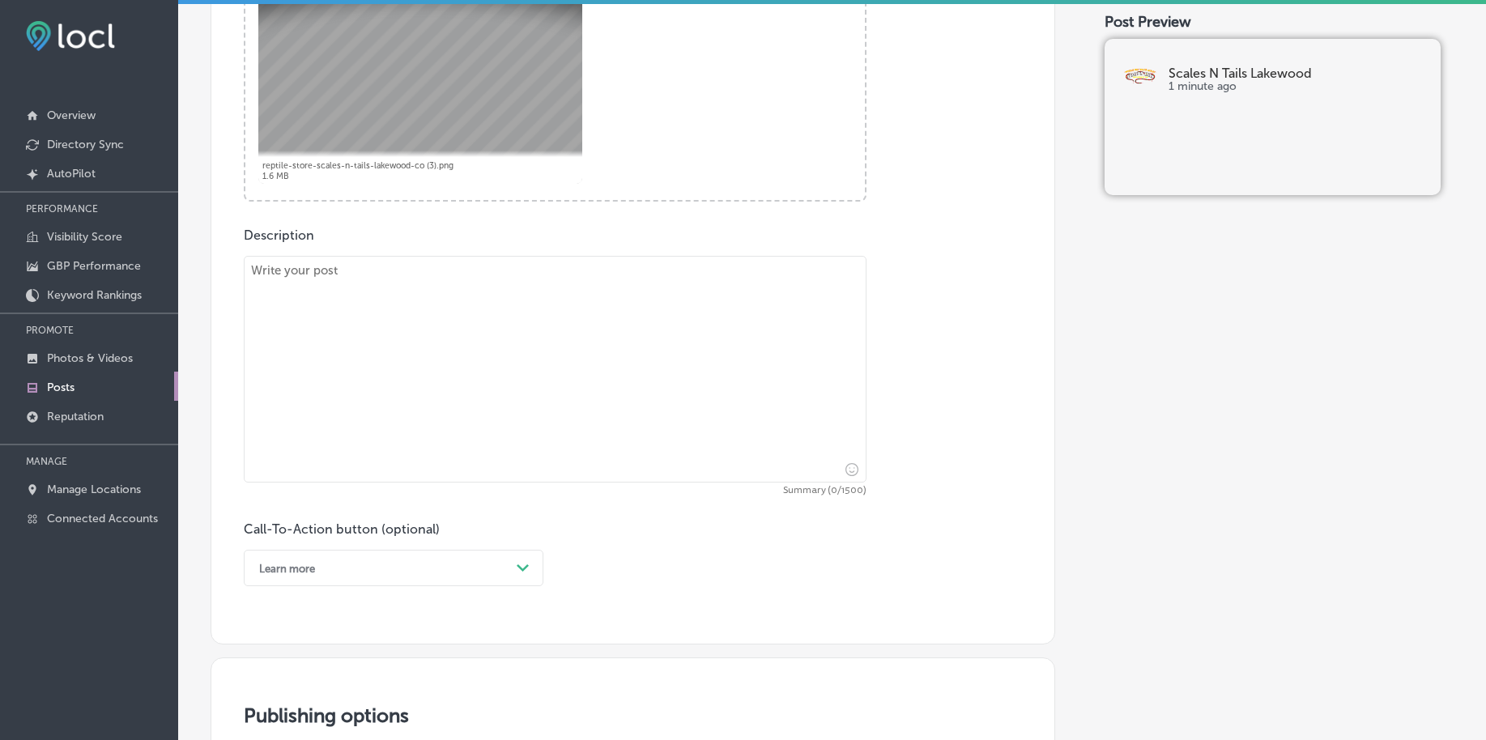
click at [380, 349] on textarea at bounding box center [555, 369] width 623 height 227
click at [562, 400] on textarea at bounding box center [555, 369] width 623 height 227
paste textarea "Loremip dolo sitamet consect ad elitseddo, eiu Tempor 'I Utlab Etdolore magnaa …"
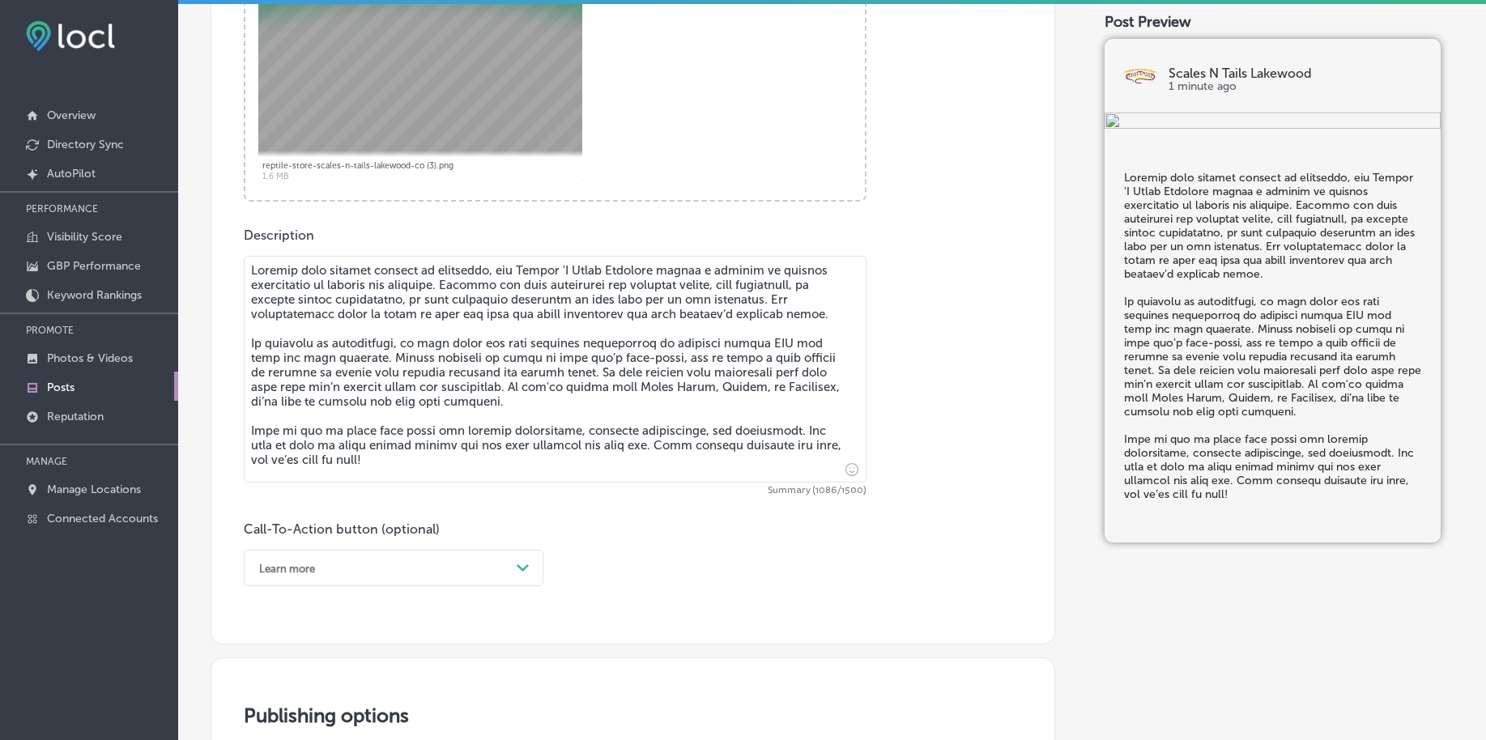
scroll to position [798, 0]
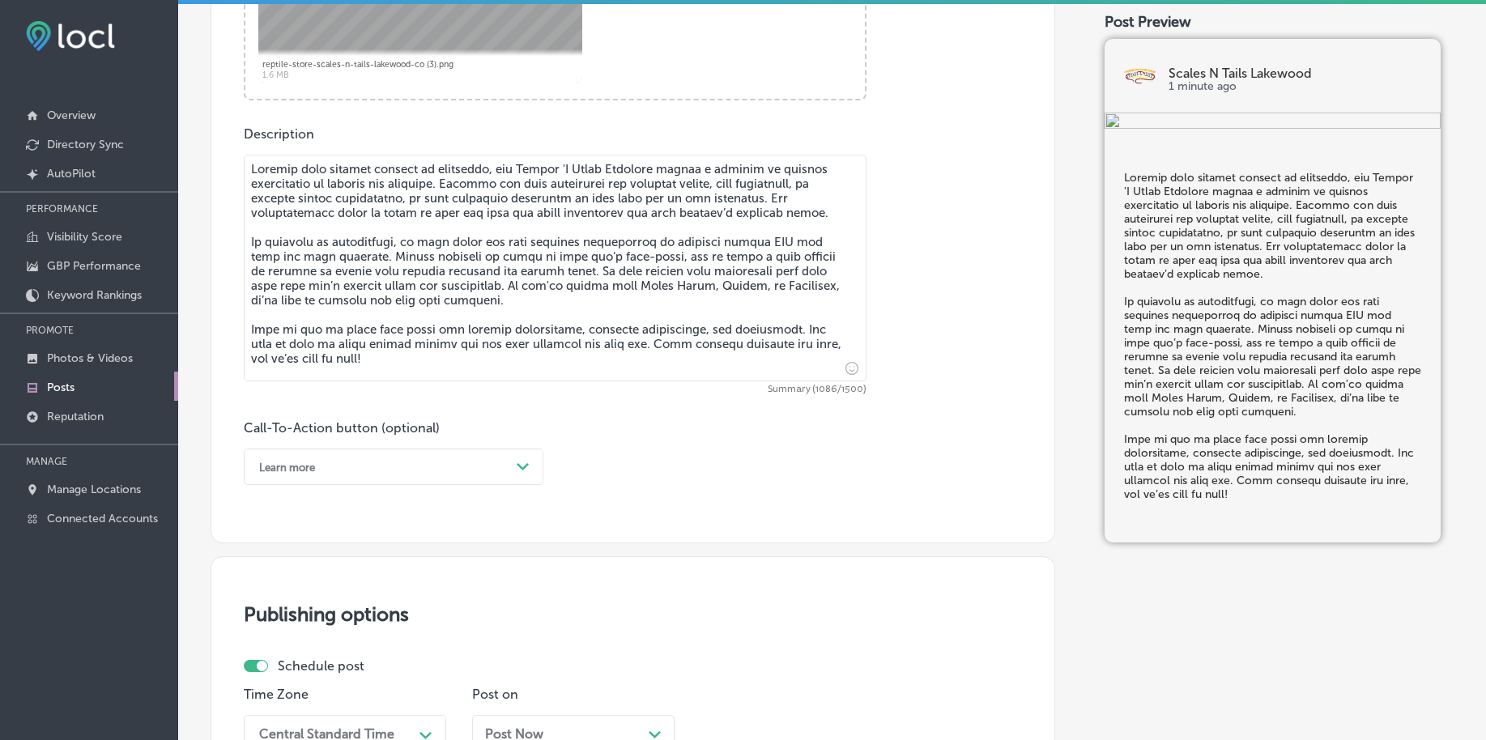
type textarea "Loremip dolo sitamet consect ad elitseddo, eiu Tempor 'I Utlab Etdolore magnaa …"
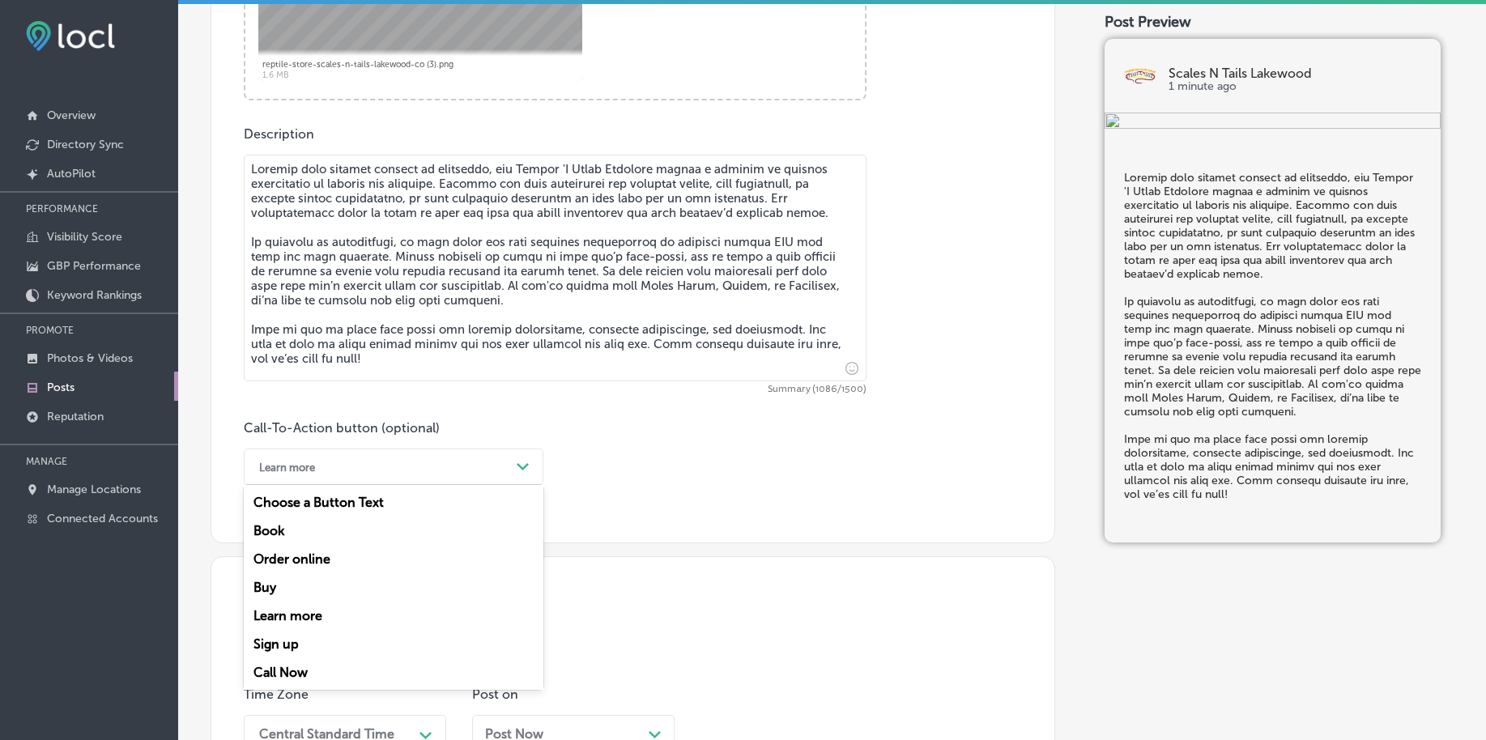
click at [436, 474] on div "Learn more" at bounding box center [380, 466] width 259 height 25
click at [314, 666] on div "Call Now" at bounding box center [394, 673] width 300 height 28
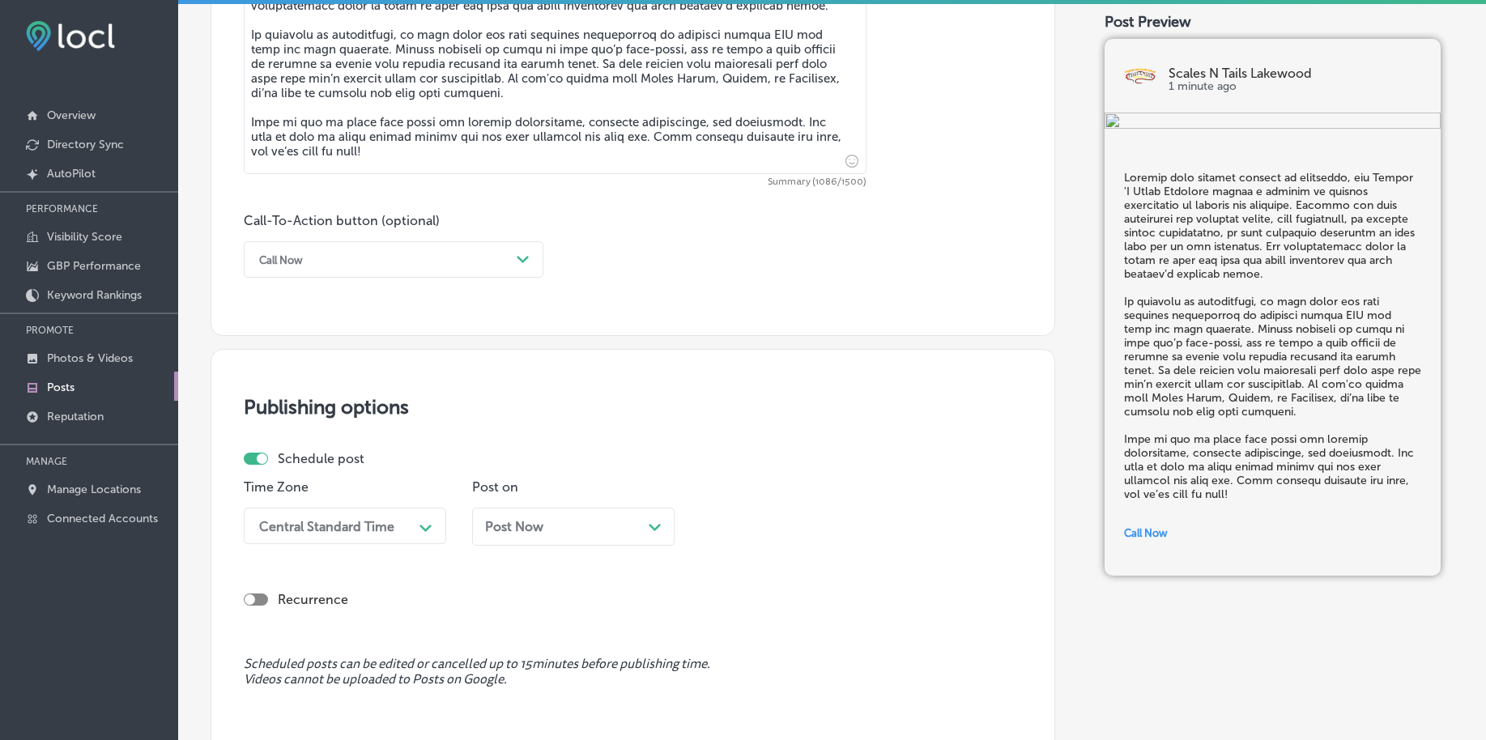
scroll to position [1102, 0]
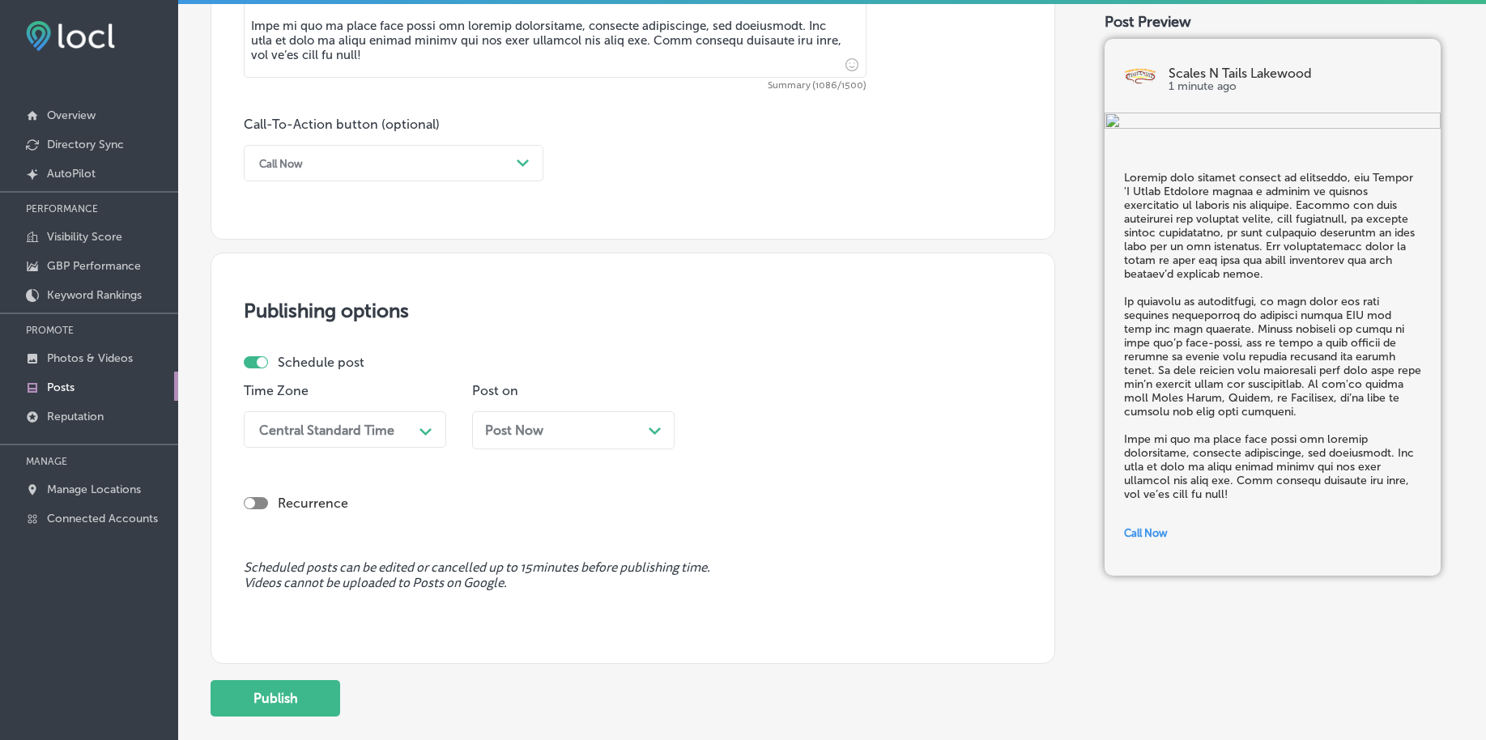
click at [390, 426] on div "Central Standard Time" at bounding box center [326, 429] width 135 height 15
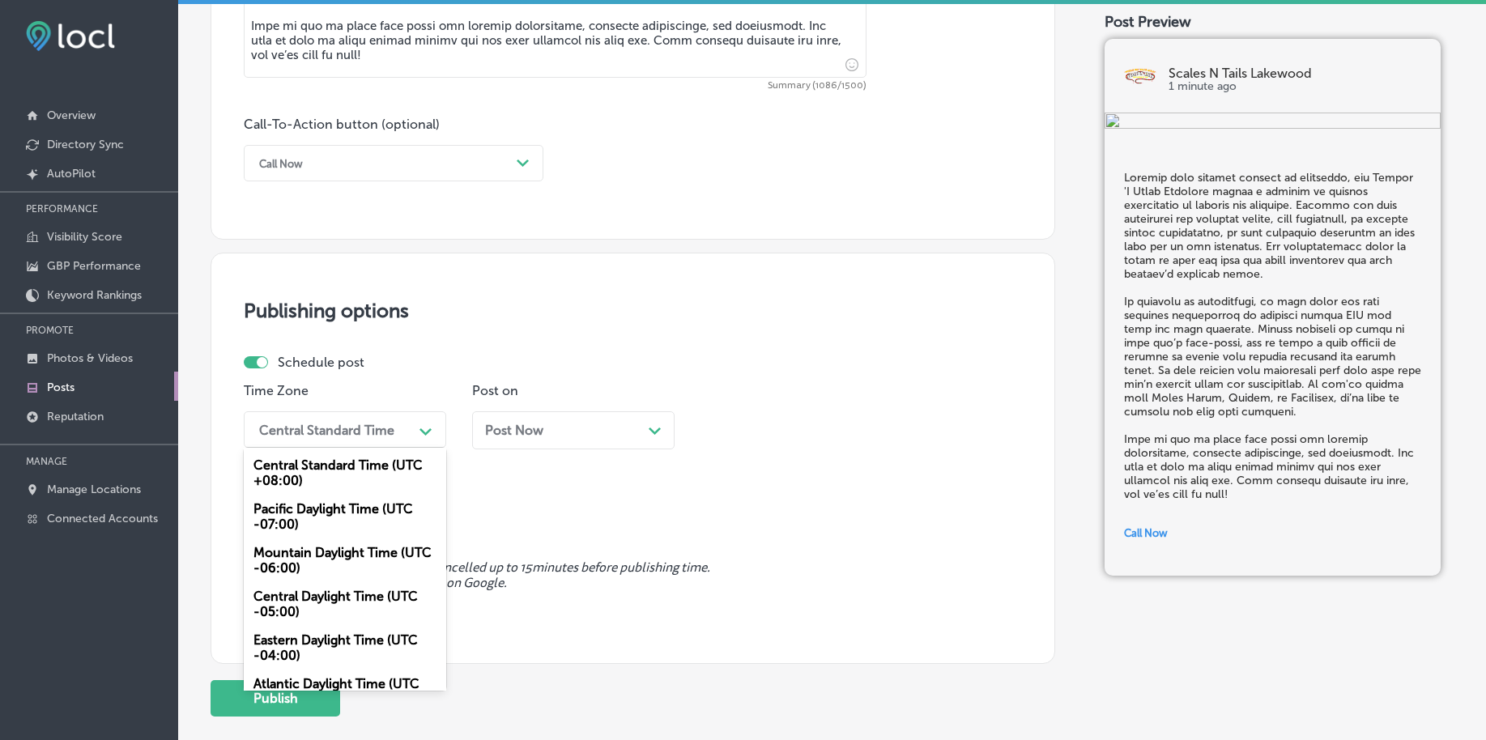
click at [299, 553] on div "Mountain Daylight Time (UTC -06:00)" at bounding box center [345, 561] width 203 height 44
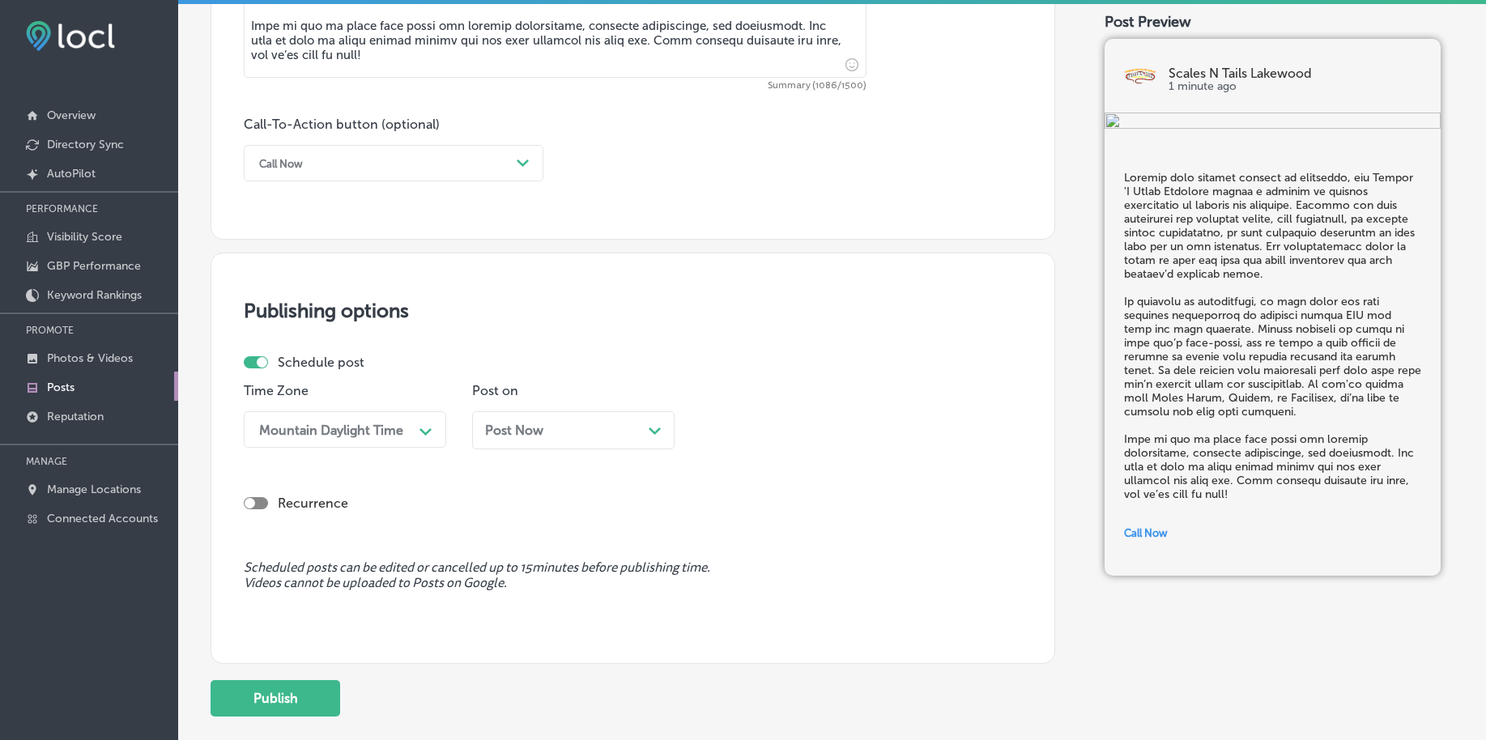
click at [567, 435] on div "Post Now Path Created with Sketch." at bounding box center [573, 430] width 177 height 15
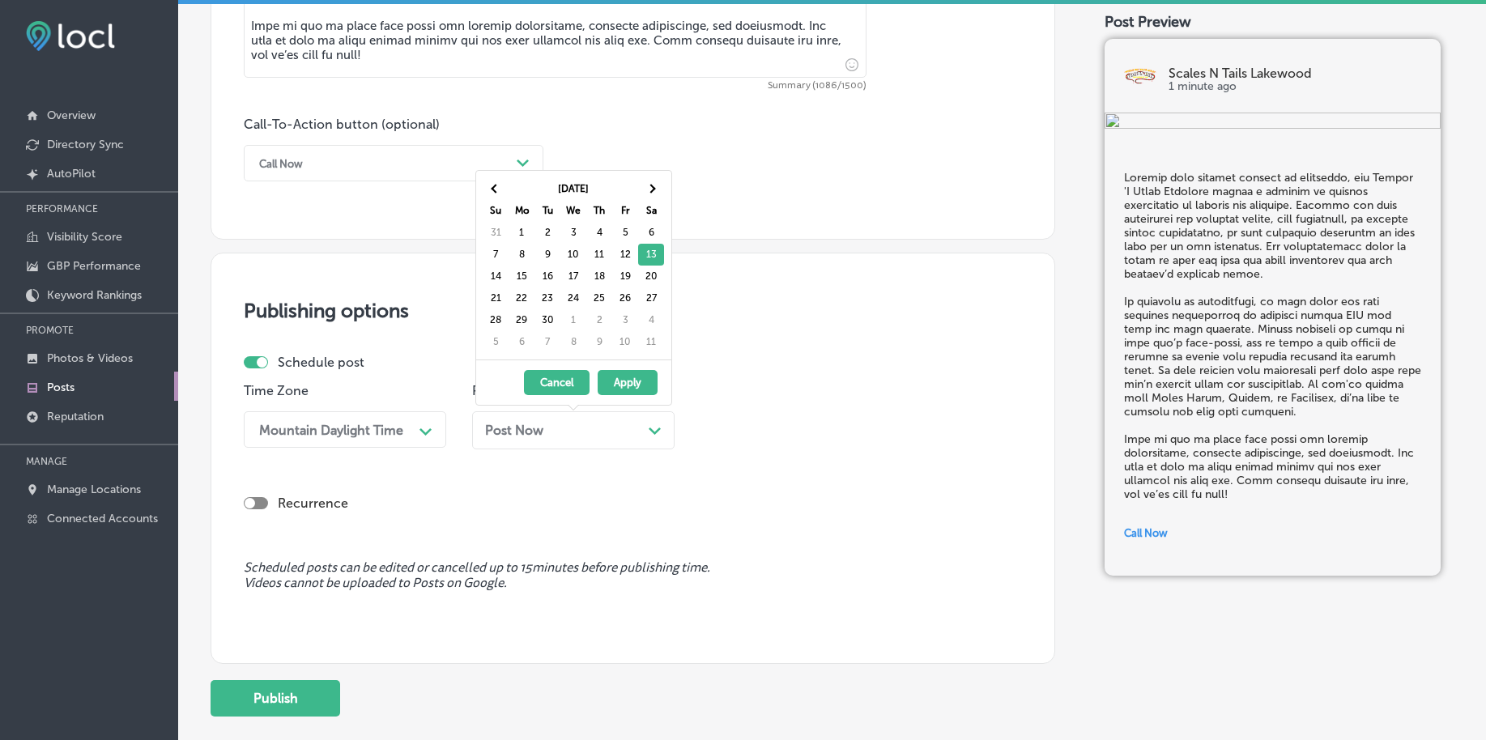
drag, startPoint x: 648, startPoint y: 276, endPoint x: 663, endPoint y: 292, distance: 21.2
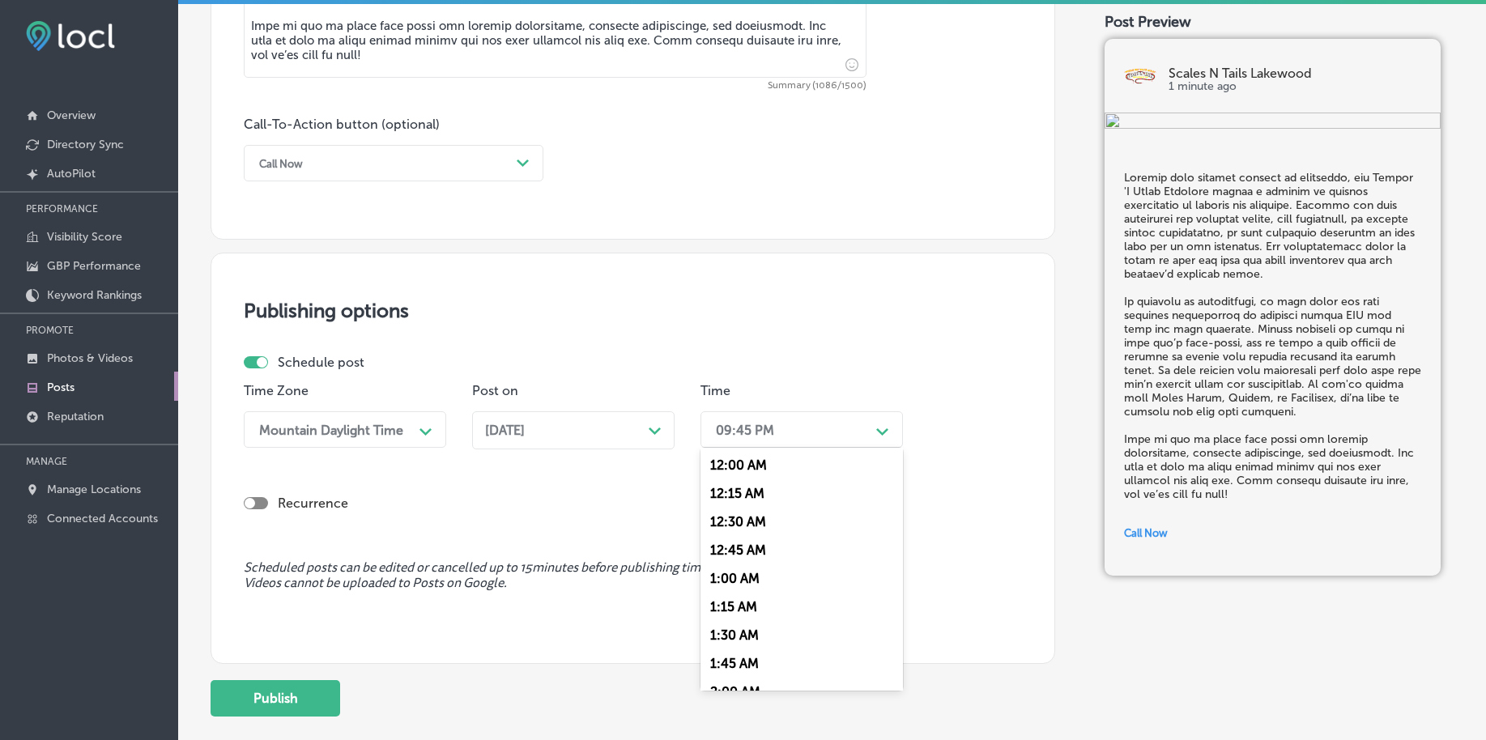
click at [764, 424] on div "09:45 PM" at bounding box center [745, 429] width 58 height 15
click at [745, 549] on div "7:00 AM" at bounding box center [802, 550] width 203 height 28
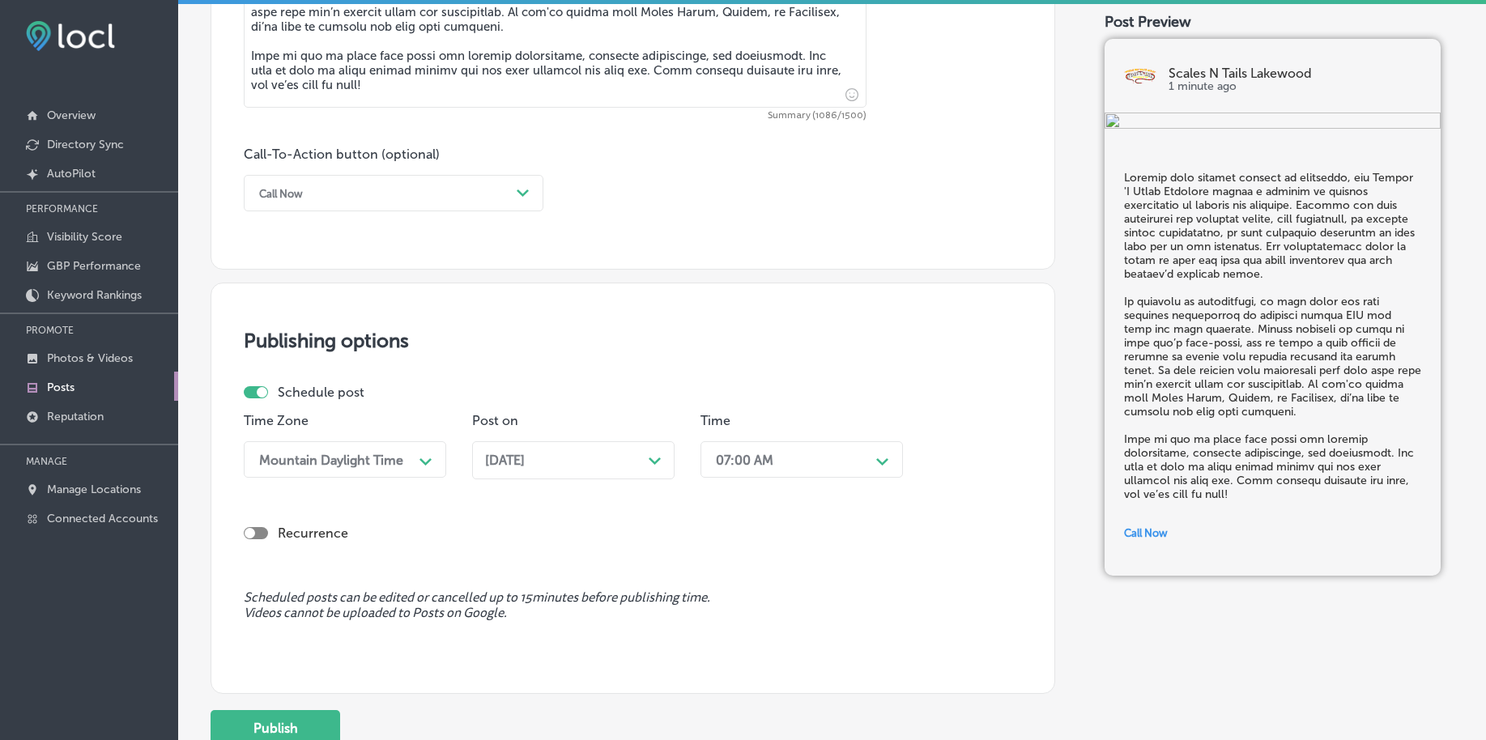
scroll to position [1203, 0]
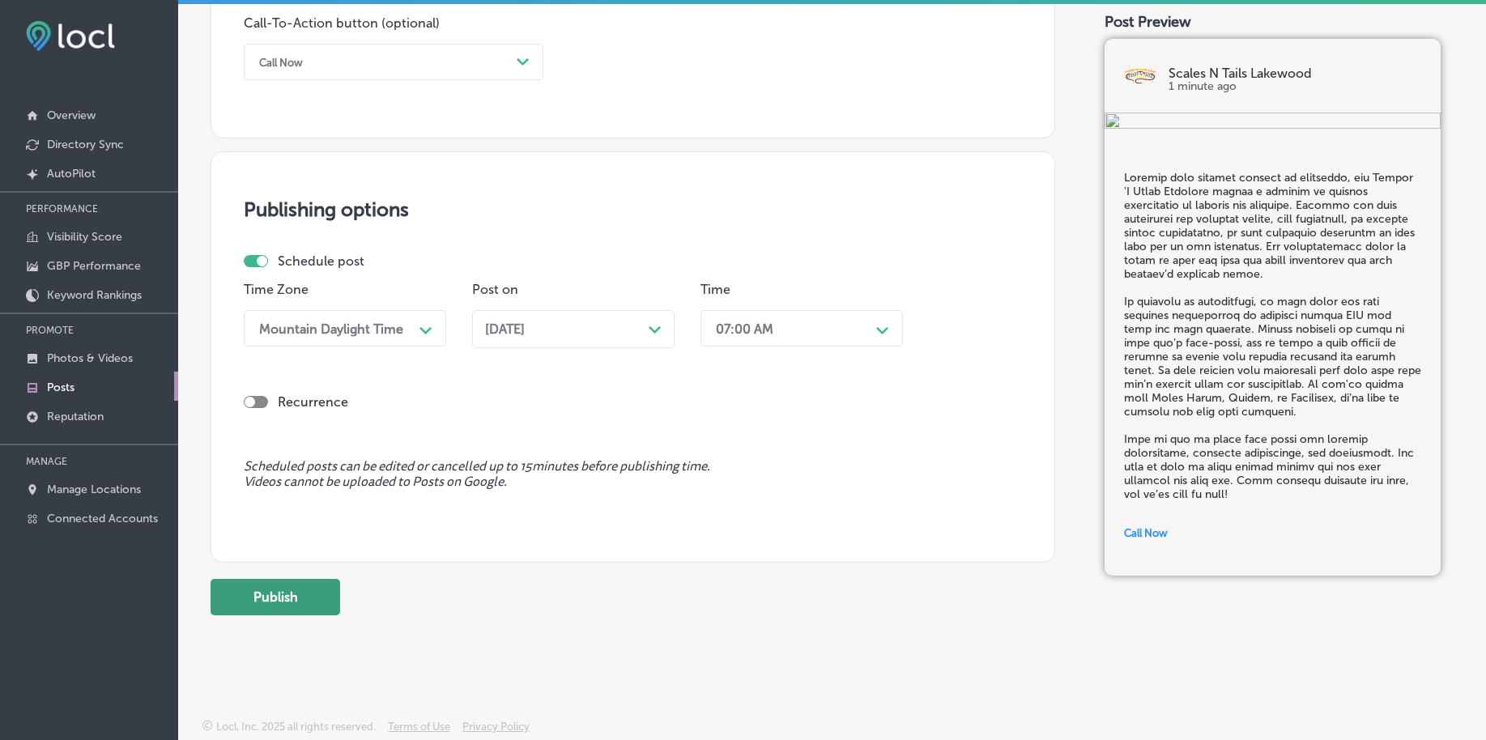
click at [312, 597] on button "Publish" at bounding box center [276, 597] width 130 height 36
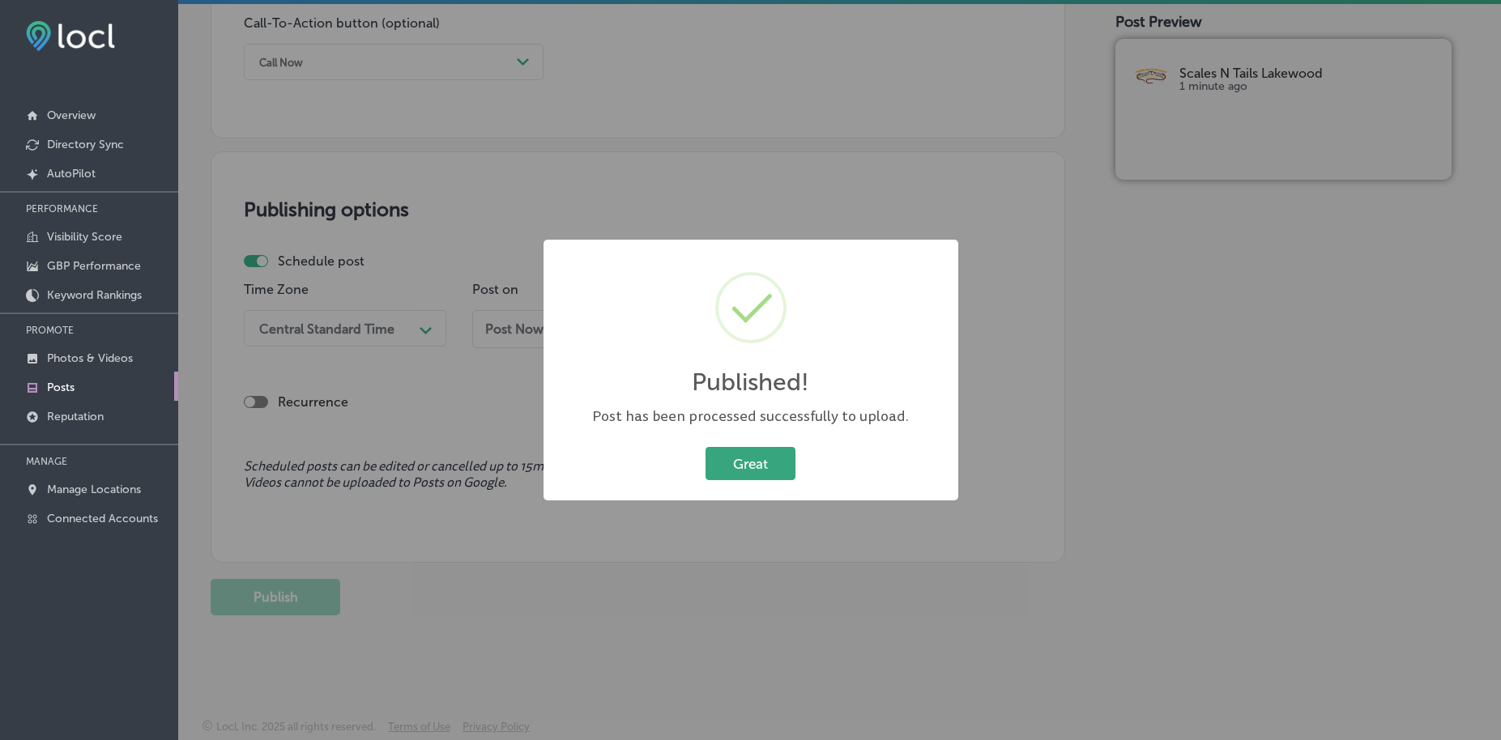
click at [767, 463] on button "Great" at bounding box center [751, 463] width 90 height 33
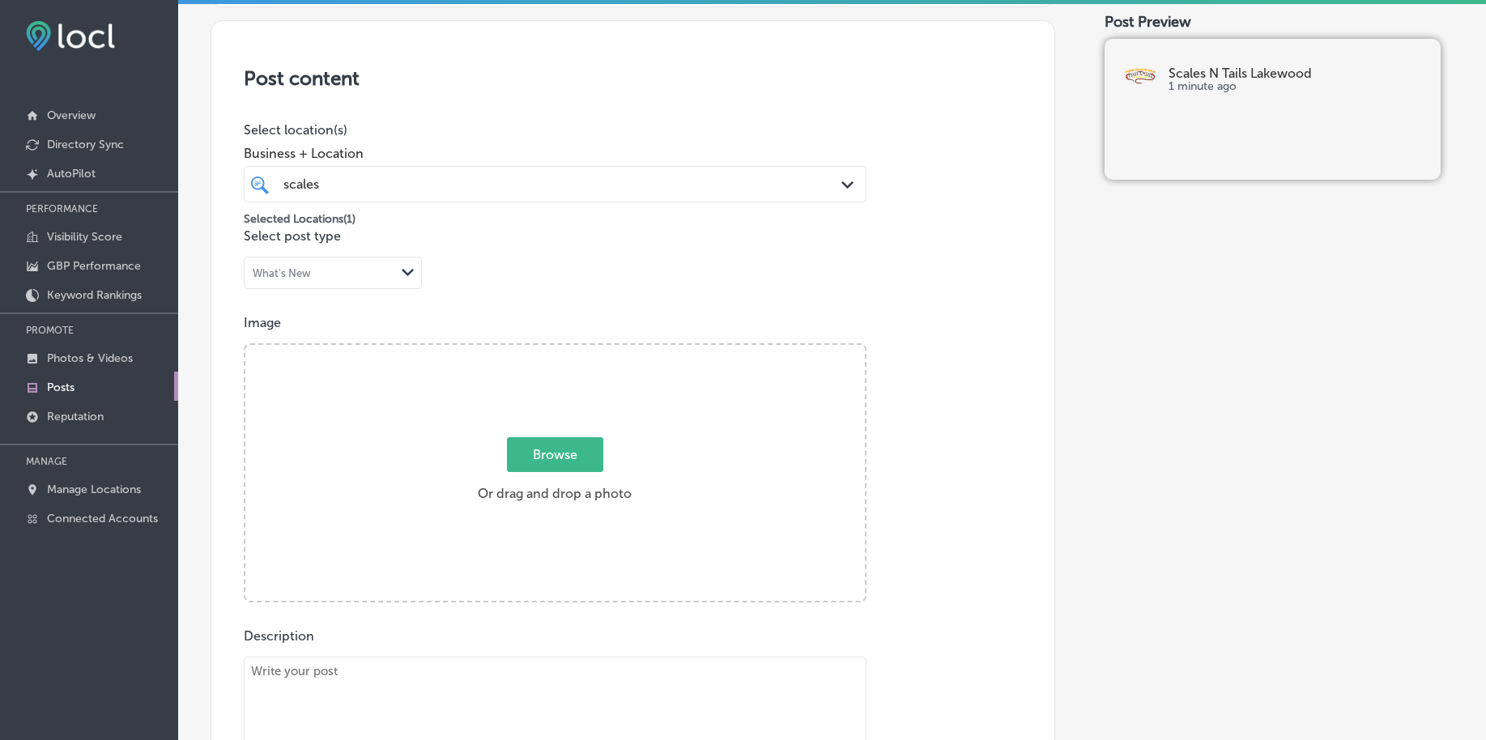
scroll to position [292, 0]
click at [575, 460] on span "Browse" at bounding box center [555, 458] width 96 height 35
click at [575, 354] on input "Browse Or drag and drop a photo" at bounding box center [555, 351] width 620 height 5
type input "C:\fakepath\reptile-store-scales-n-tails-lakewood-co (4).png"
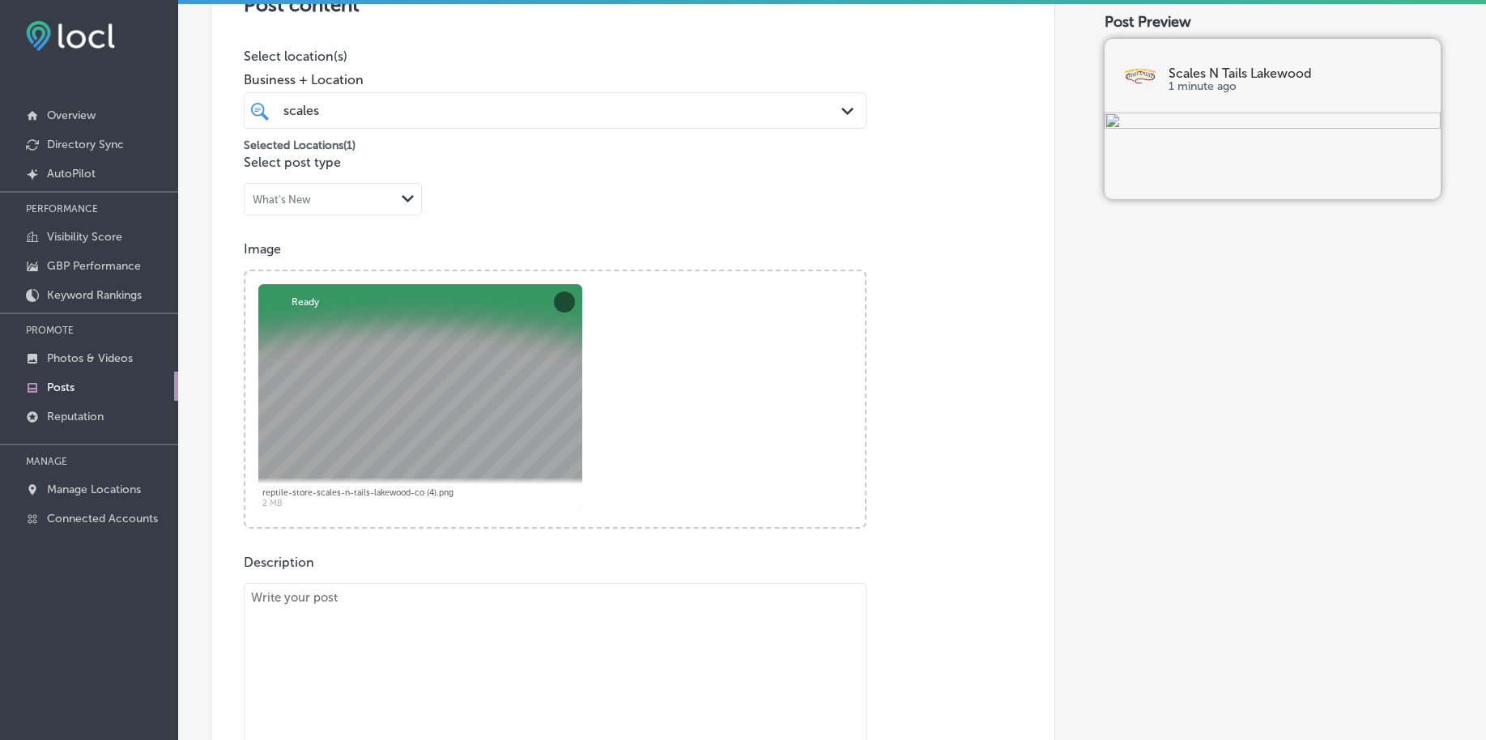
scroll to position [595, 0]
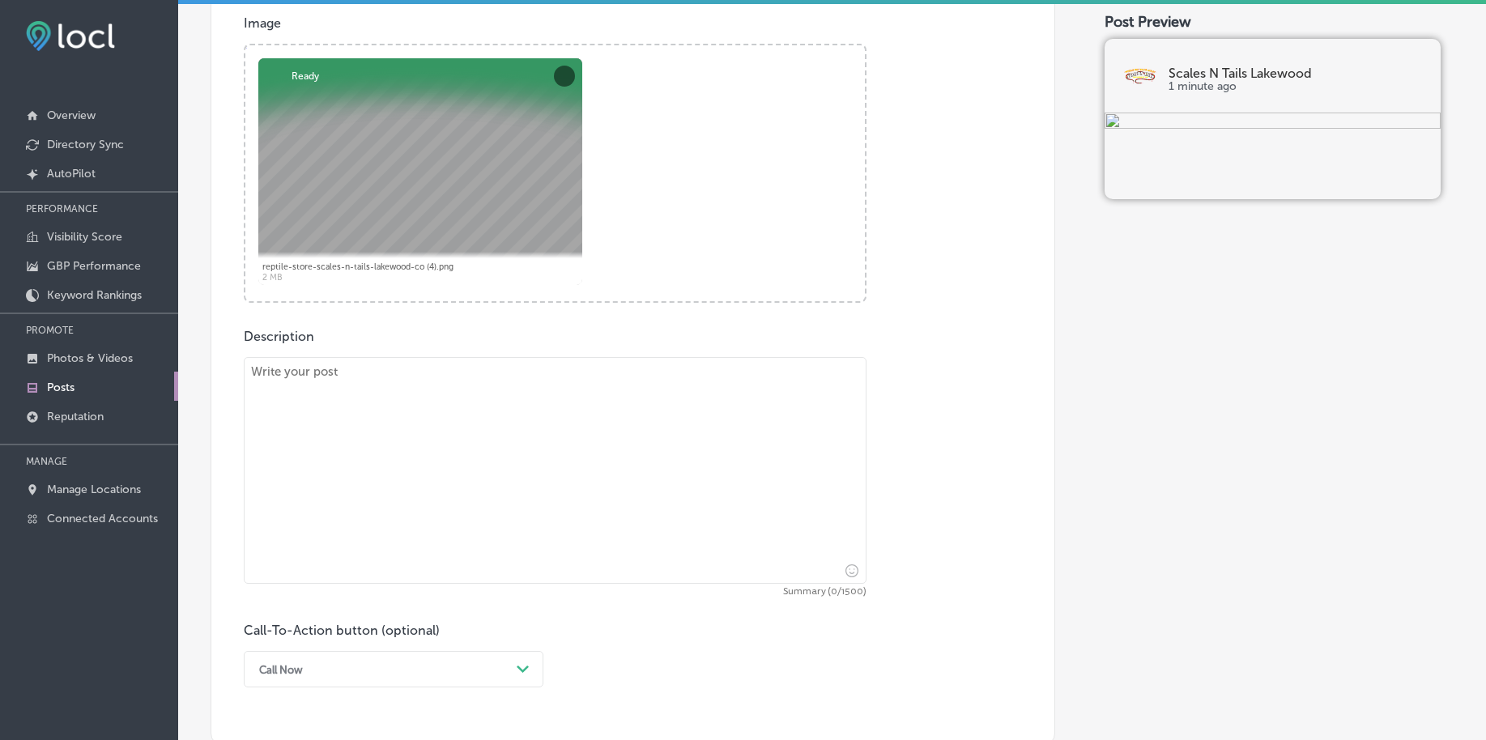
click at [453, 467] on textarea at bounding box center [555, 470] width 623 height 227
paste textarea "Starting a new terrarium for your pet reptile? Scales 'N [GEOGRAPHIC_DATA] offe…"
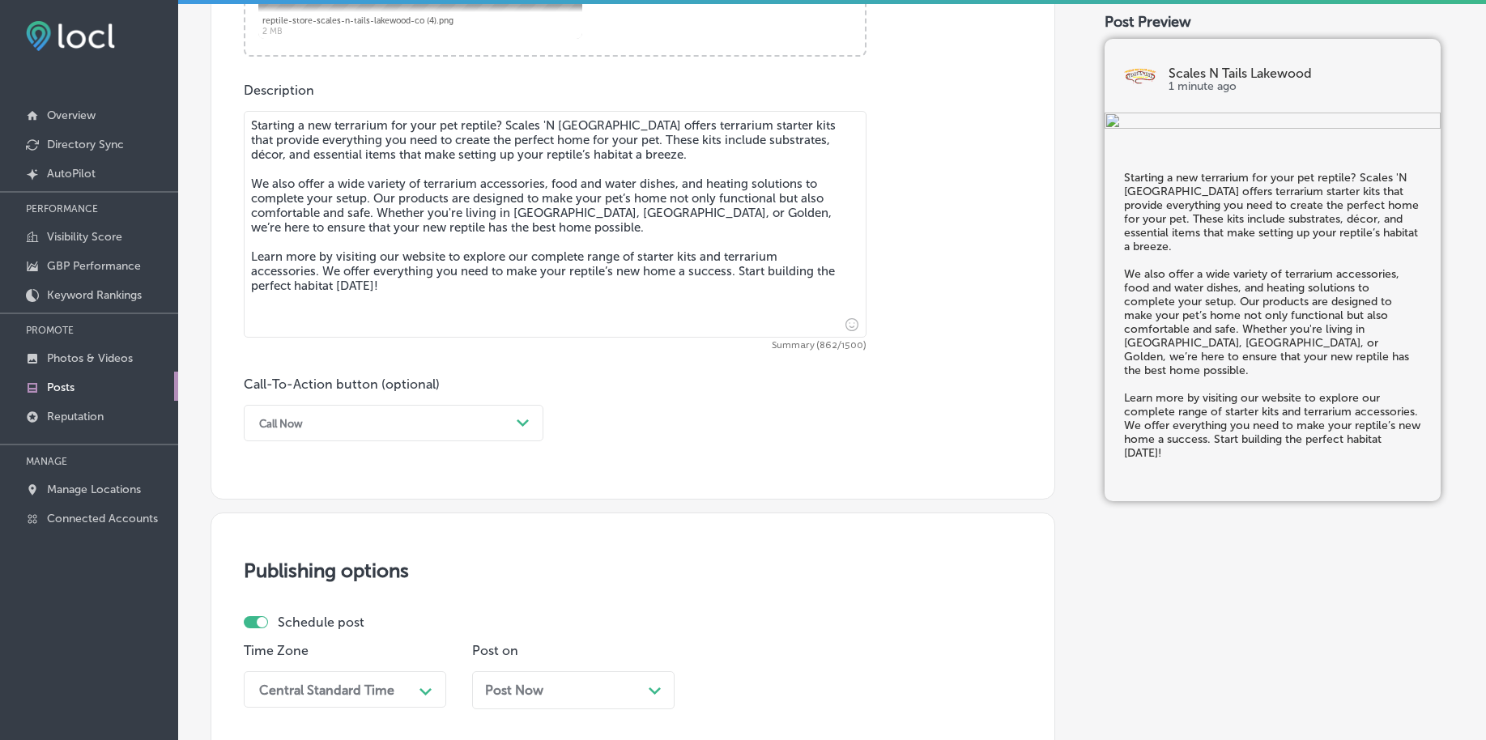
scroll to position [899, 0]
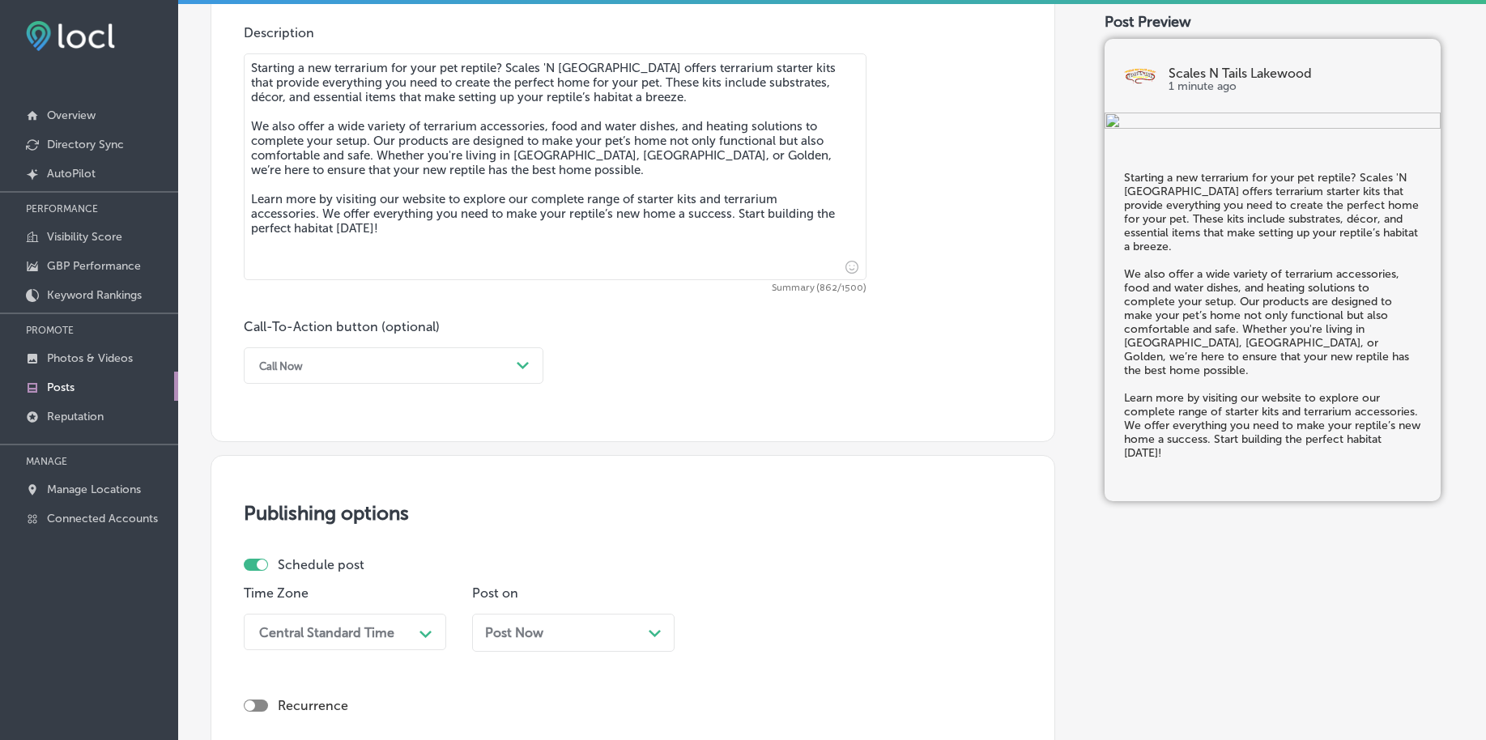
type textarea "Starting a new terrarium for your pet reptile? Scales 'N [GEOGRAPHIC_DATA] offe…"
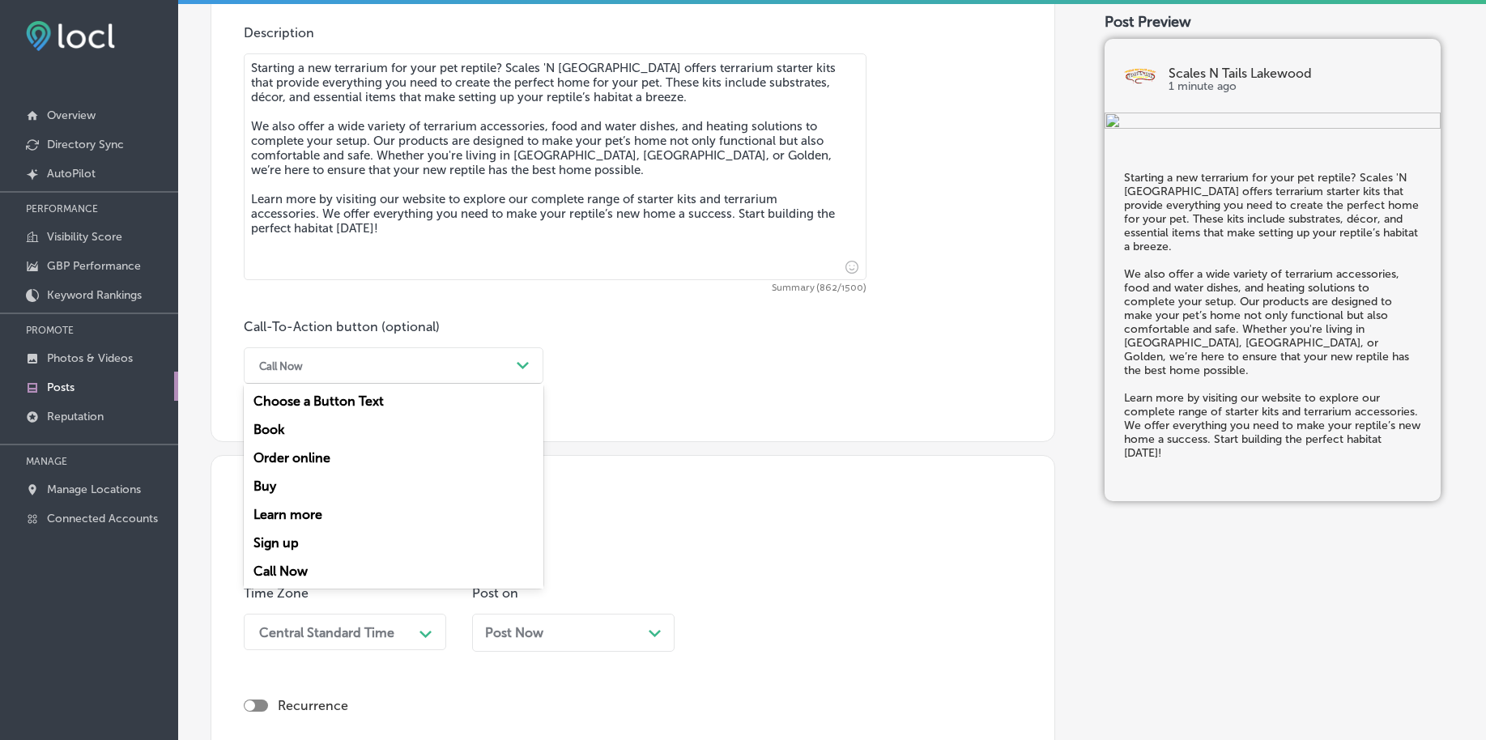
click at [441, 369] on div "Call Now" at bounding box center [380, 365] width 259 height 25
click at [301, 514] on div "Learn more" at bounding box center [394, 515] width 300 height 28
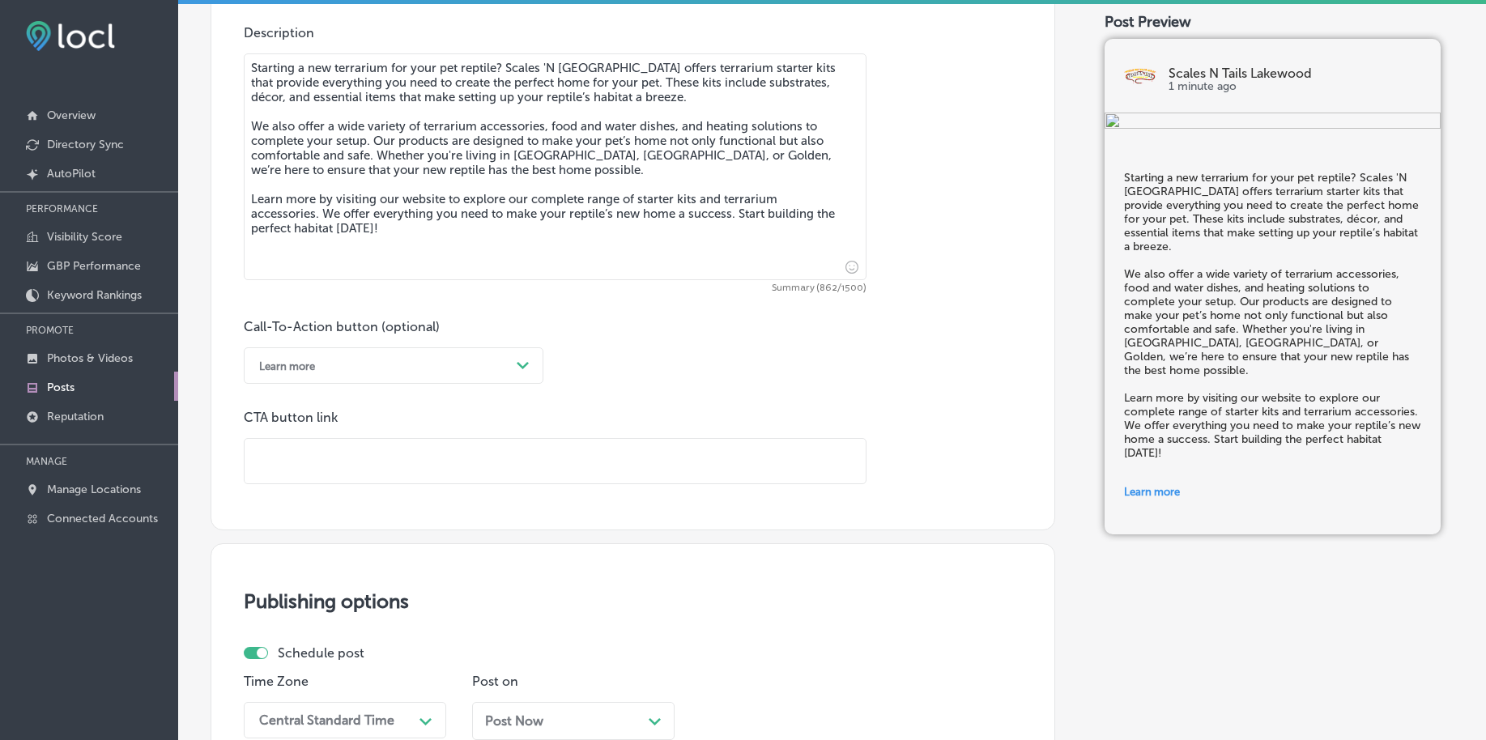
click at [355, 458] on input "text" at bounding box center [555, 461] width 621 height 45
paste input "[URL][DOMAIN_NAME]"
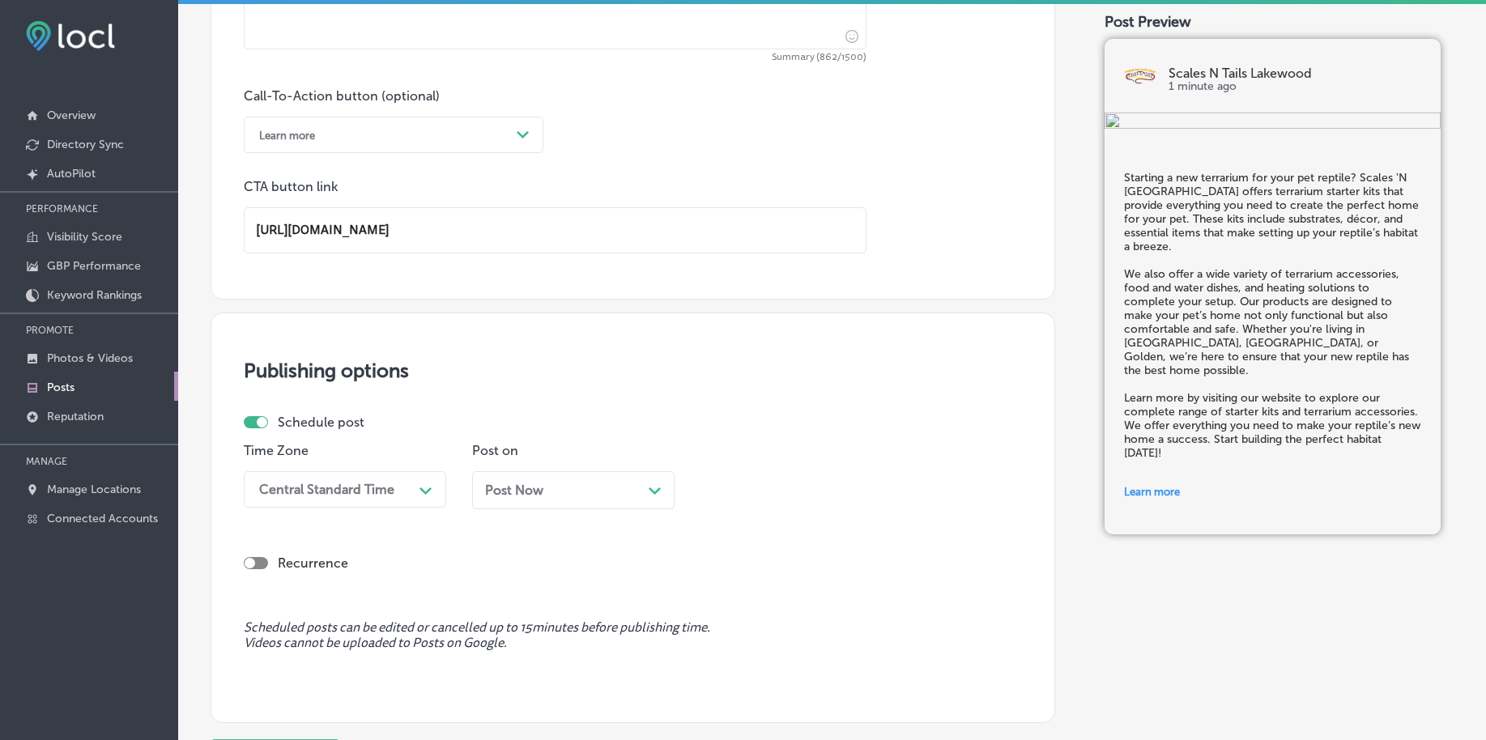
scroll to position [1203, 0]
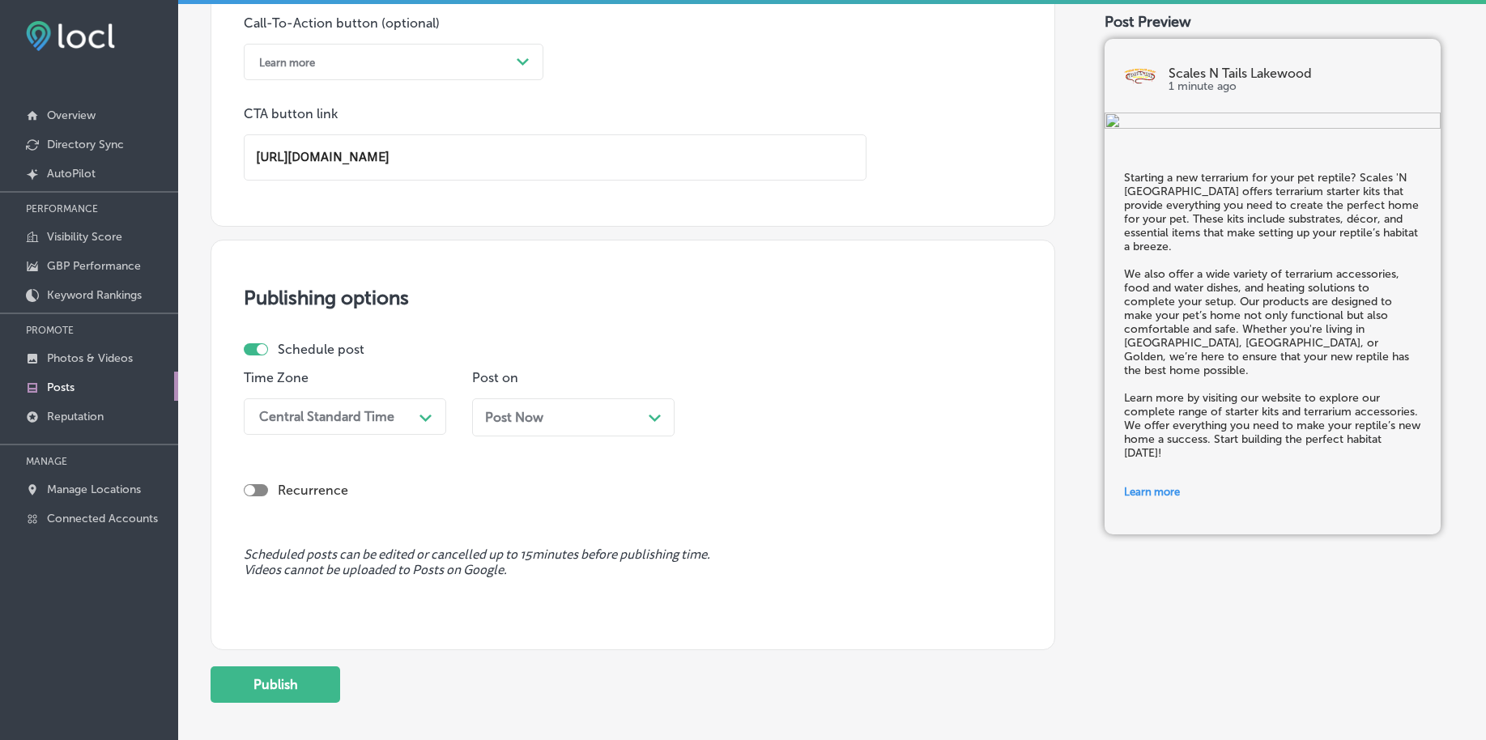
type input "[URL][DOMAIN_NAME]"
click at [354, 411] on div "Schedule post Time Zone Central Standard Time Path Created with Sketch. Post on…" at bounding box center [626, 395] width 765 height 107
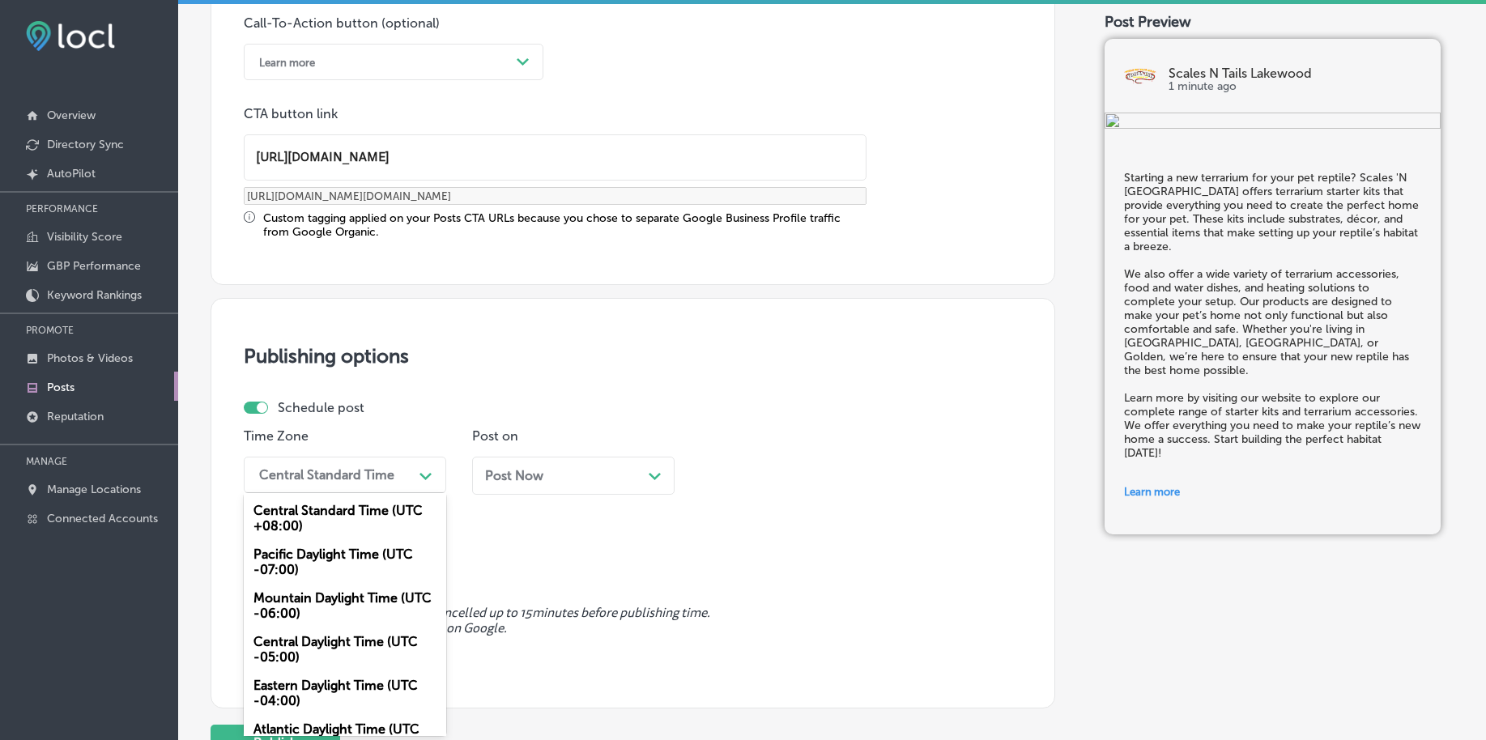
click at [298, 602] on div "Mountain Daylight Time (UTC -06:00)" at bounding box center [345, 606] width 203 height 44
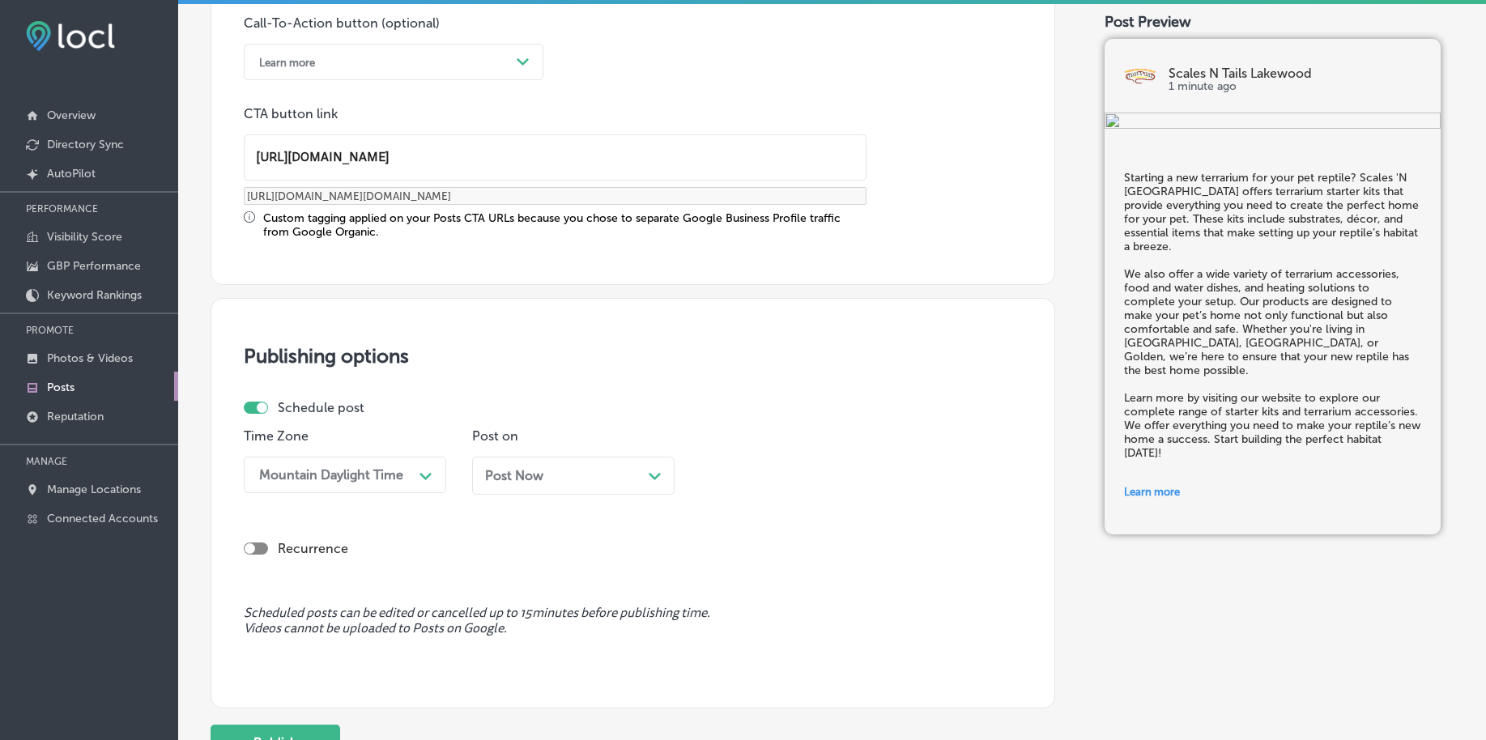
click at [513, 482] on span "Post Now" at bounding box center [514, 475] width 58 height 15
click at [787, 471] on div "09:45 PM" at bounding box center [789, 475] width 162 height 28
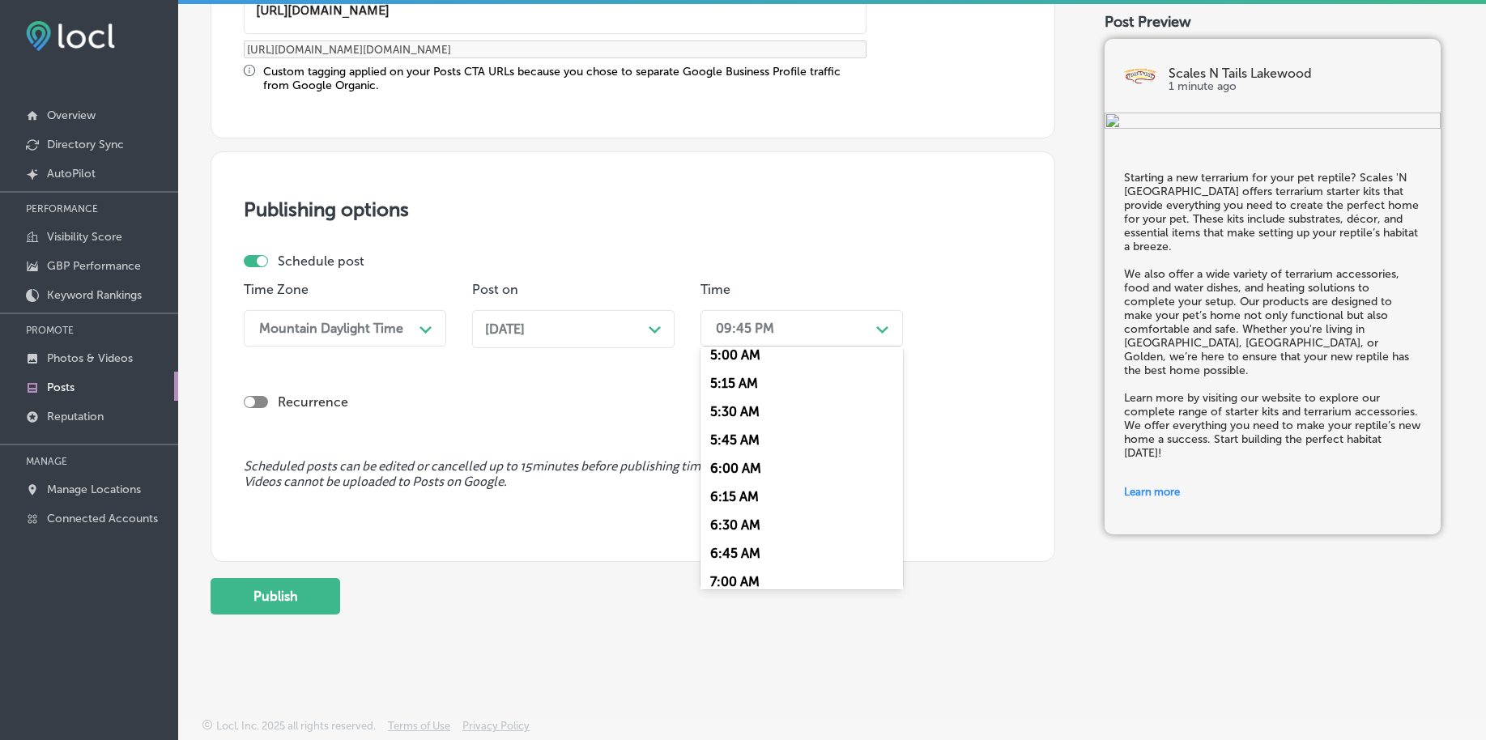
scroll to position [709, 0]
click at [752, 453] on div "7:00 AM" at bounding box center [802, 449] width 203 height 28
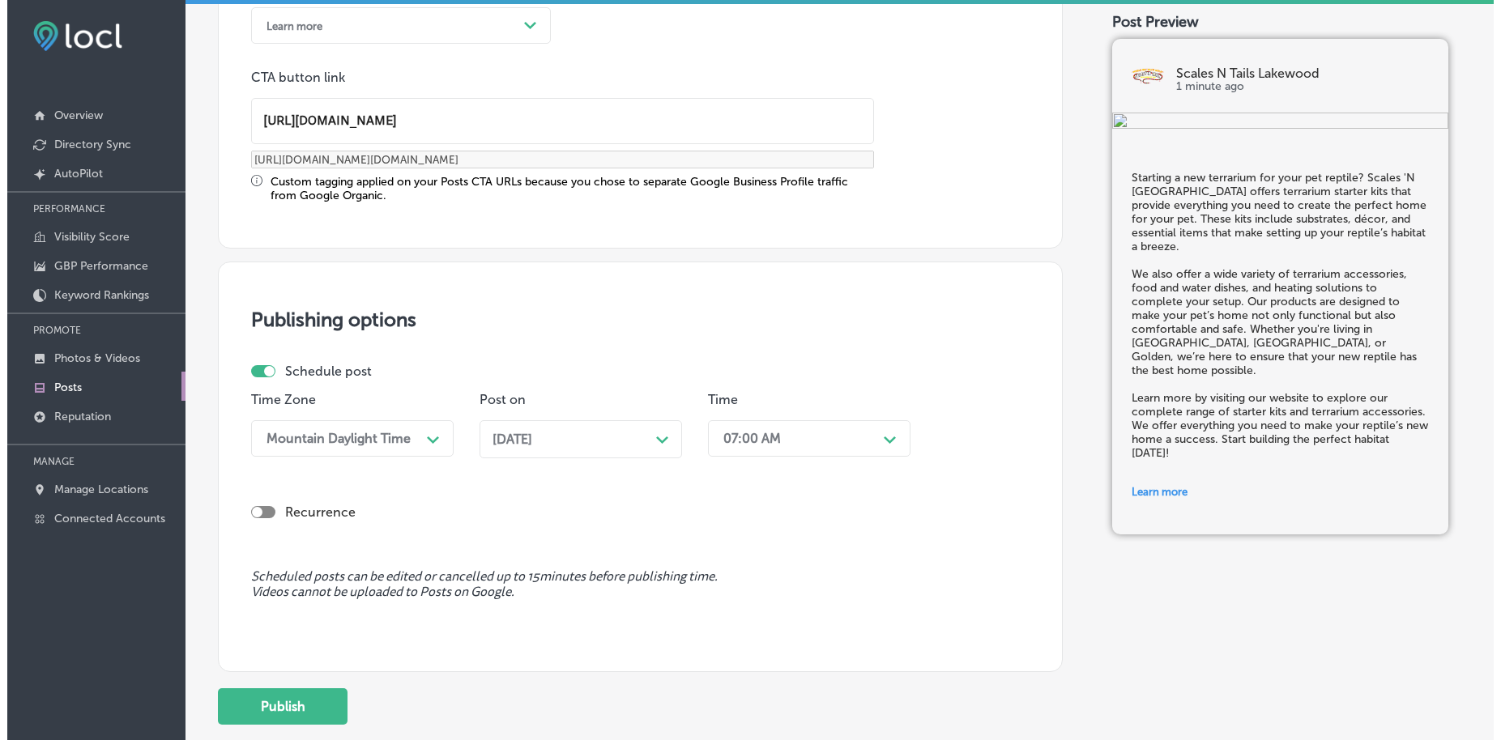
scroll to position [1349, 0]
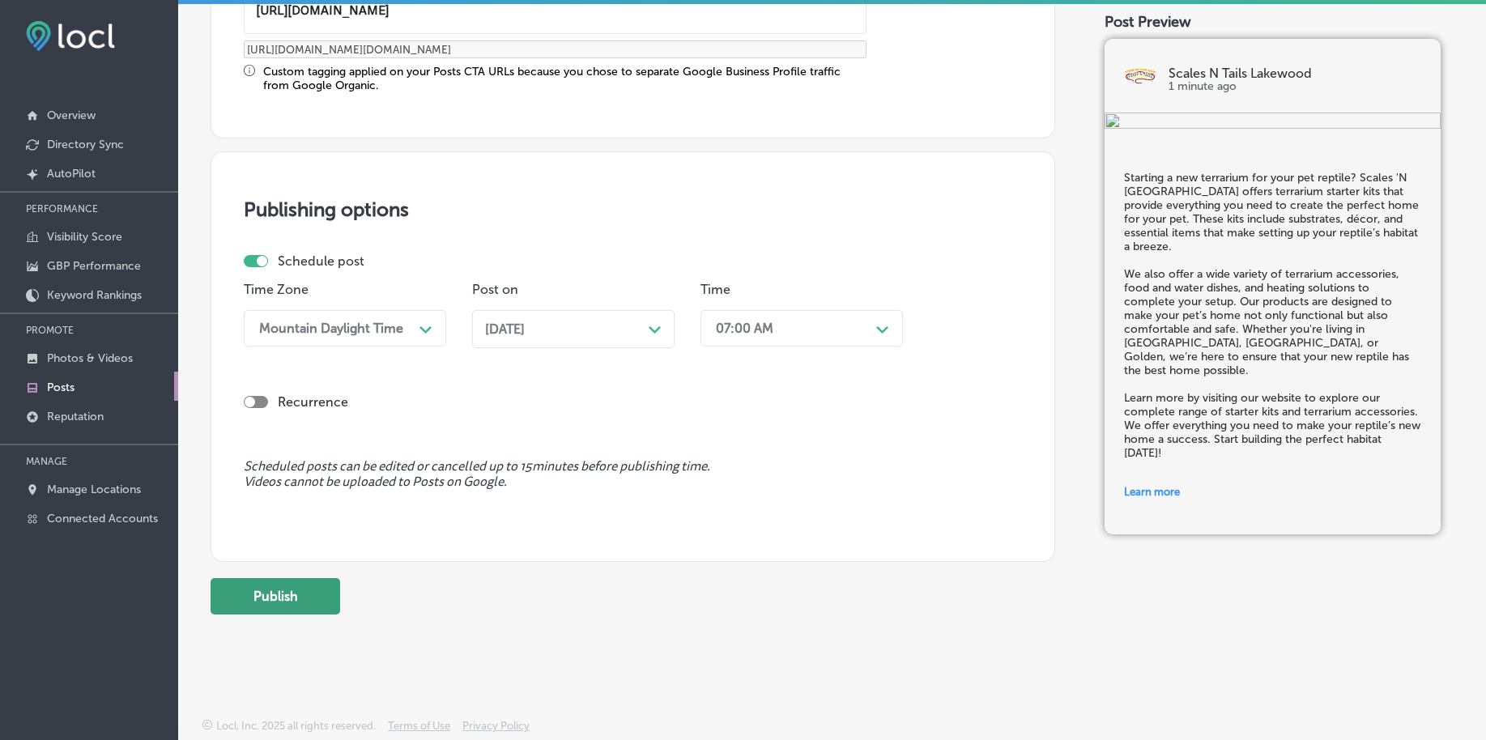
click at [292, 607] on button "Publish" at bounding box center [276, 596] width 130 height 36
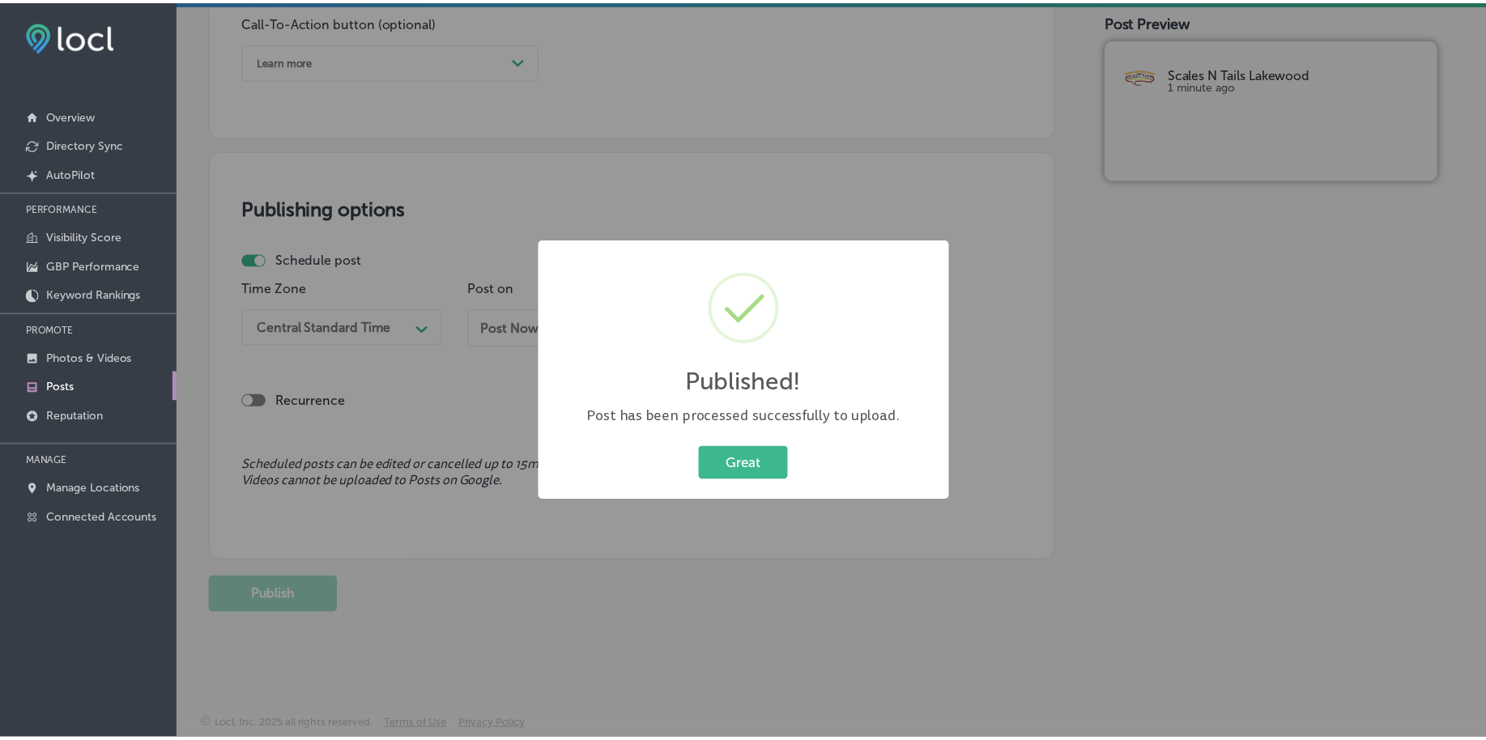
scroll to position [1204, 0]
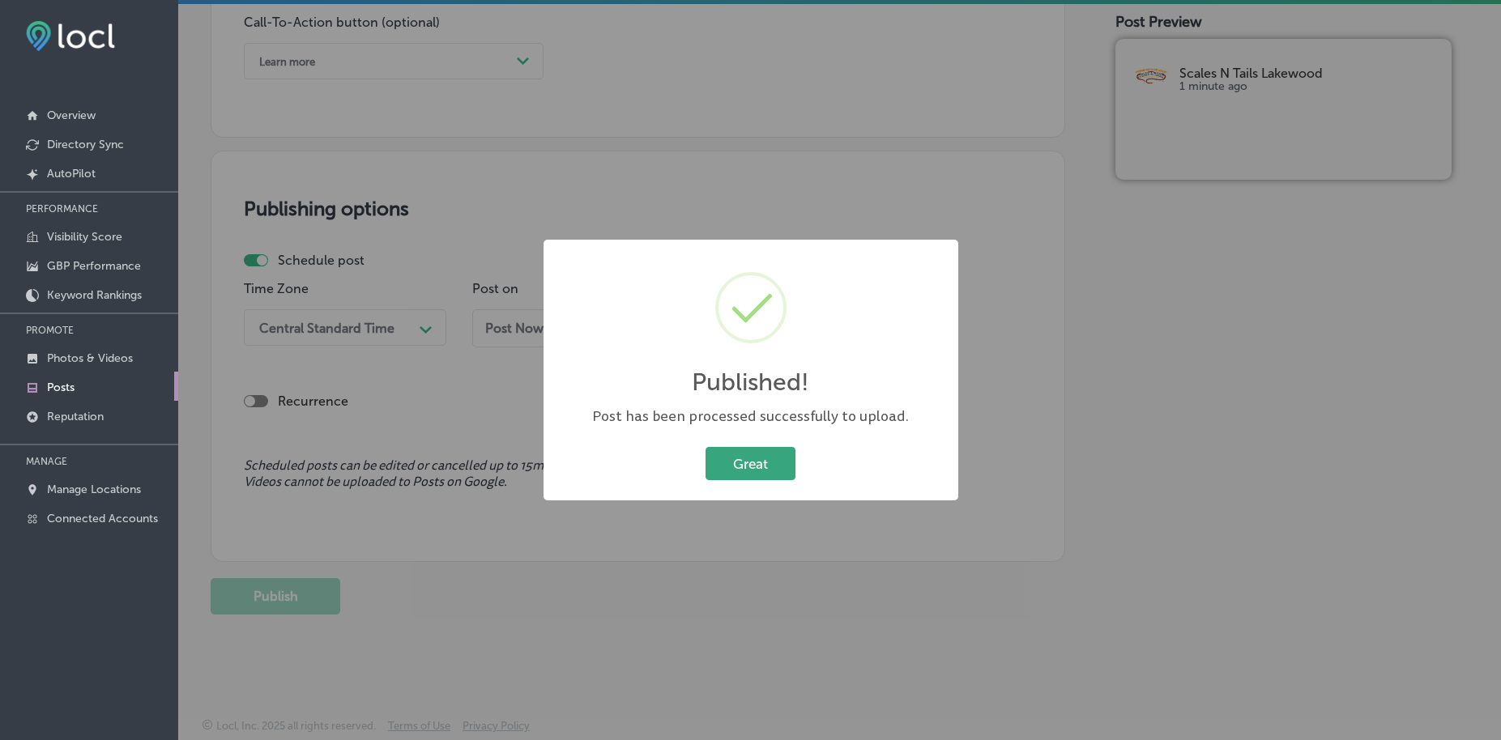
click at [758, 467] on button "Great" at bounding box center [751, 463] width 90 height 33
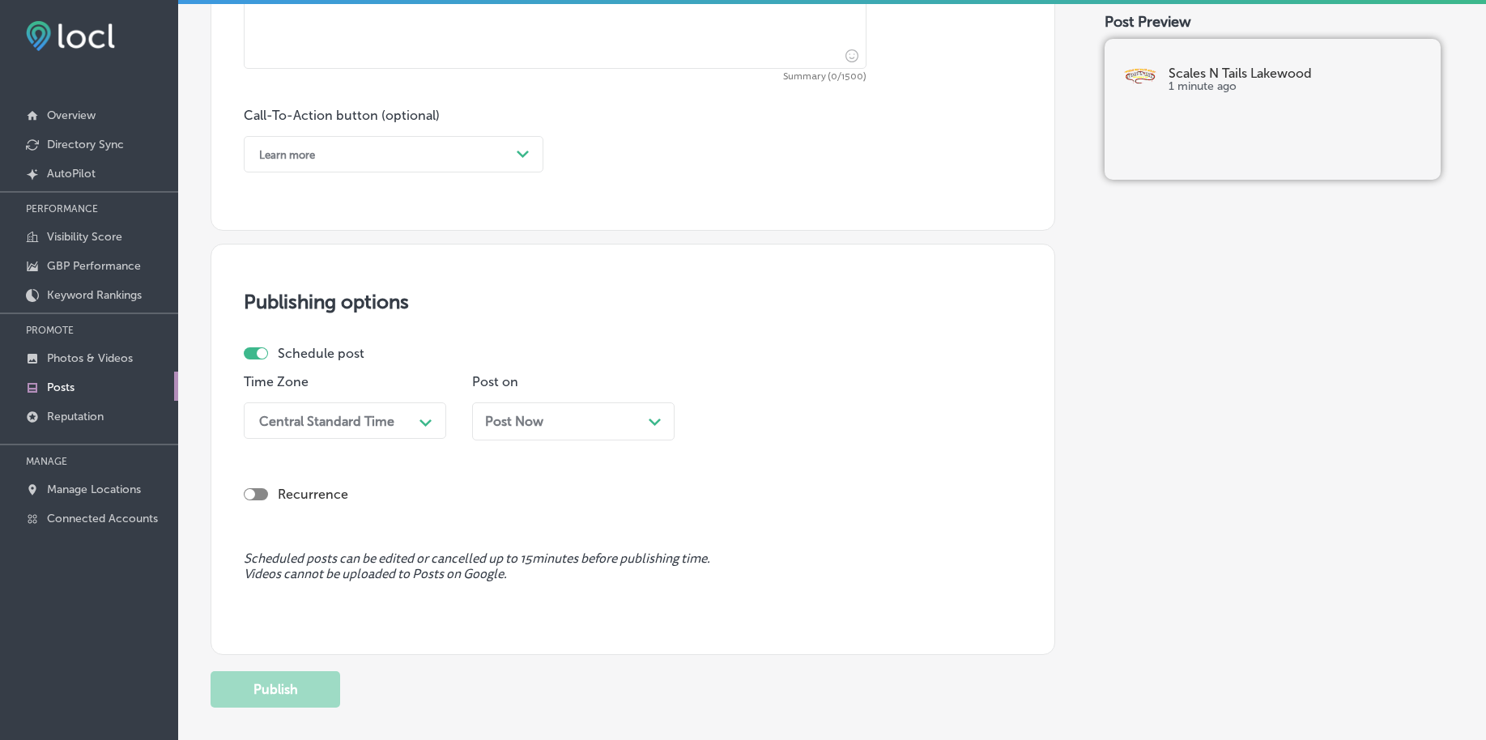
scroll to position [1000, 0]
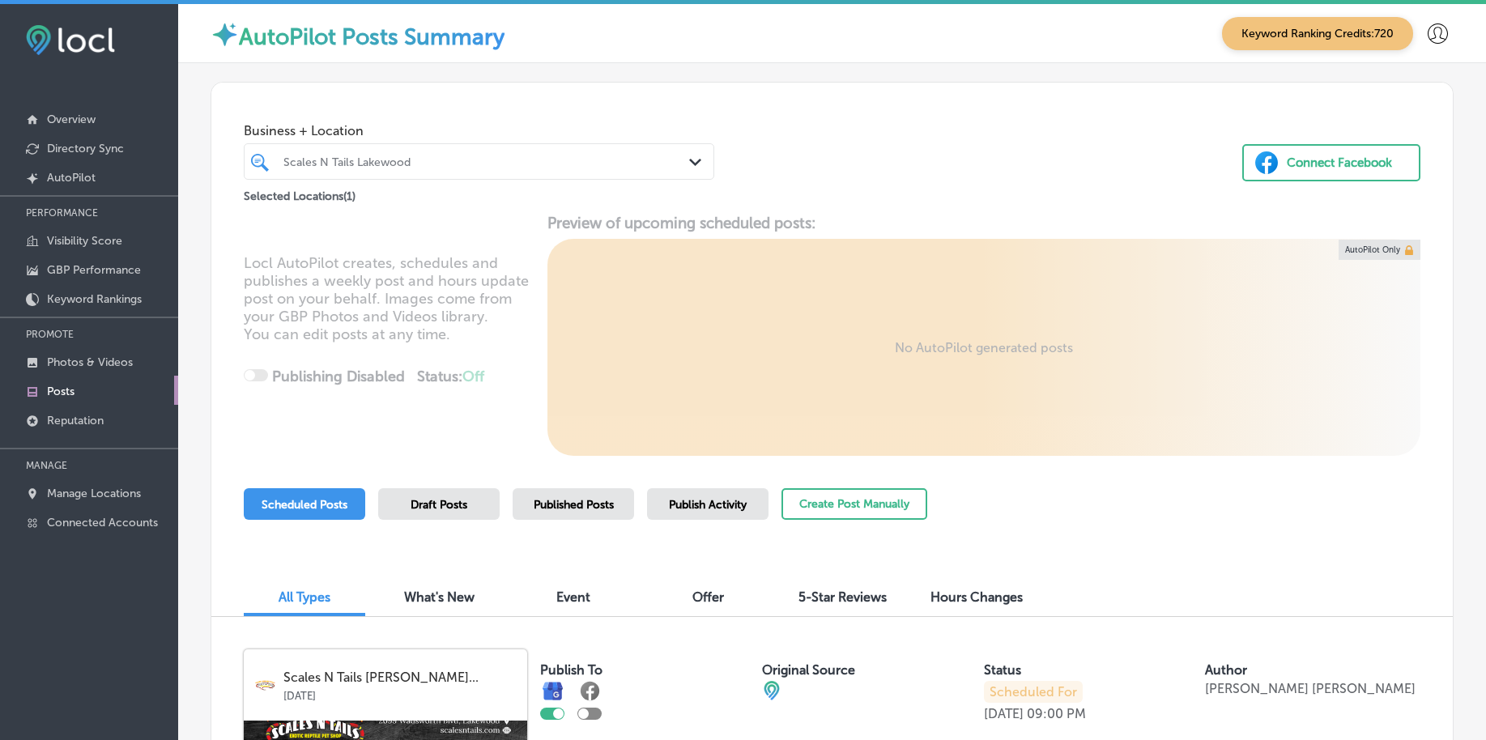
click at [536, 168] on div "Scales N Tails Lakewood" at bounding box center [487, 162] width 407 height 14
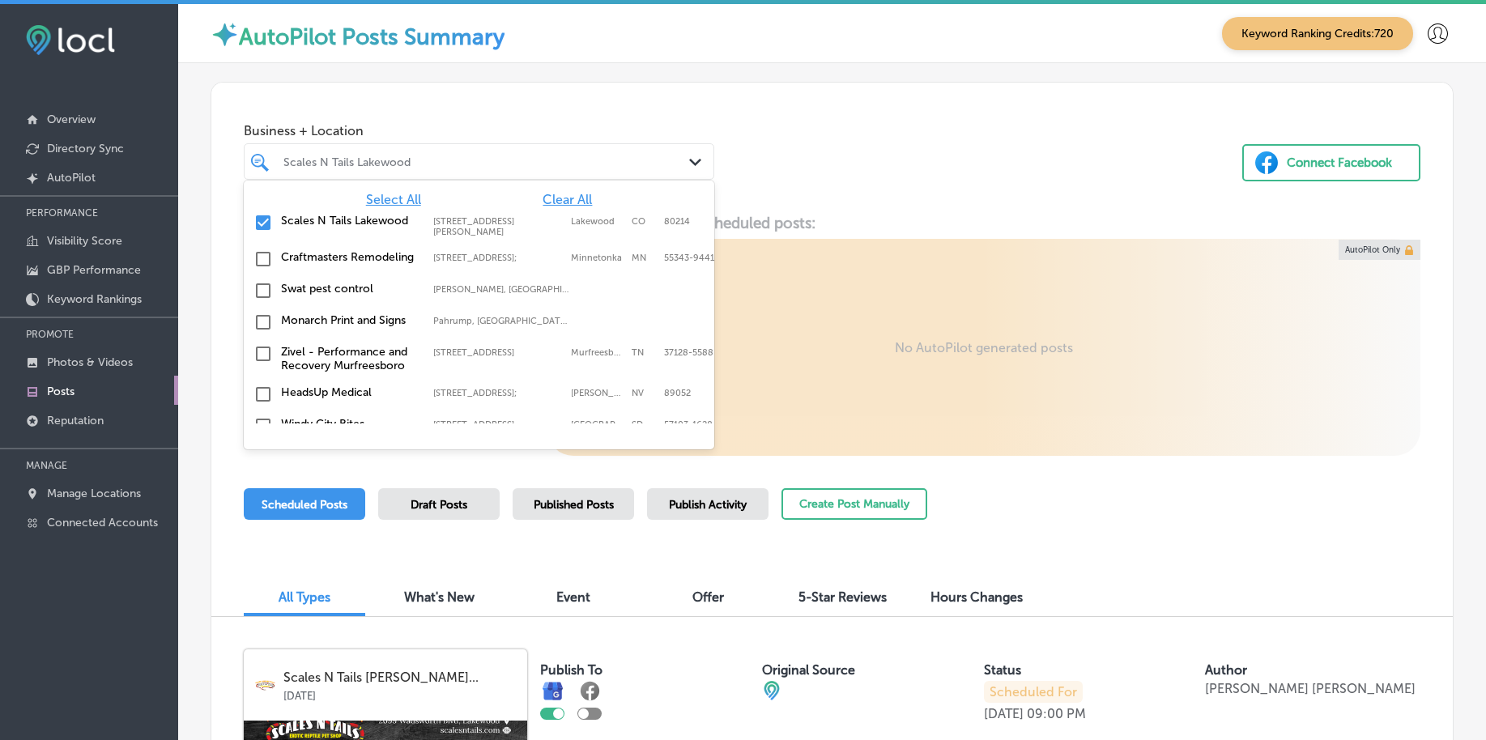
click at [556, 201] on span "Clear All" at bounding box center [567, 199] width 49 height 15
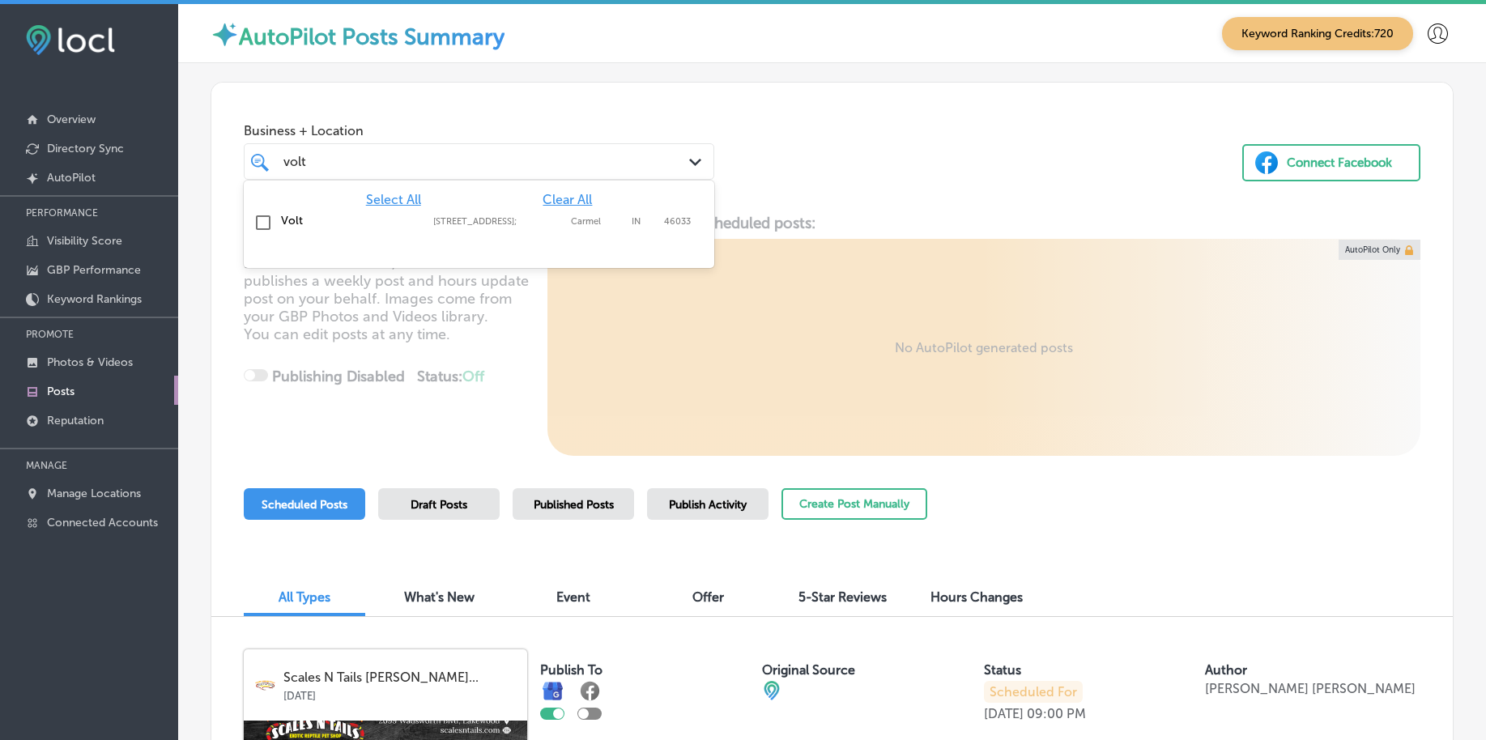
click at [558, 215] on div "Volt [STREET_ADDRESS] [STREET_ADDRESS]" at bounding box center [451, 221] width 341 height 14
type input "volt"
click at [884, 156] on div "Business + Location option [STREET_ADDRESS]; , selected. option [STREET_ADDRESS…" at bounding box center [832, 144] width 1242 height 123
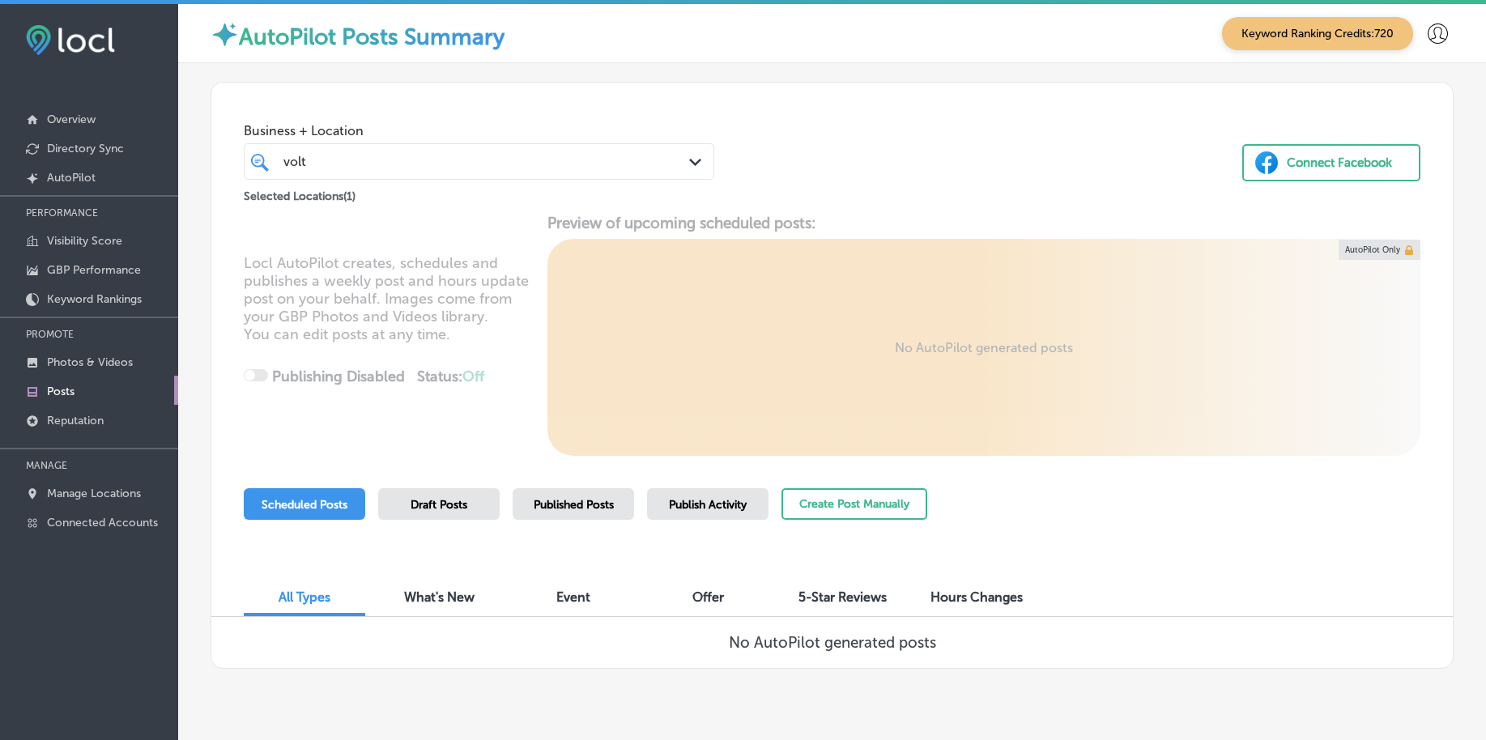
scroll to position [35, 0]
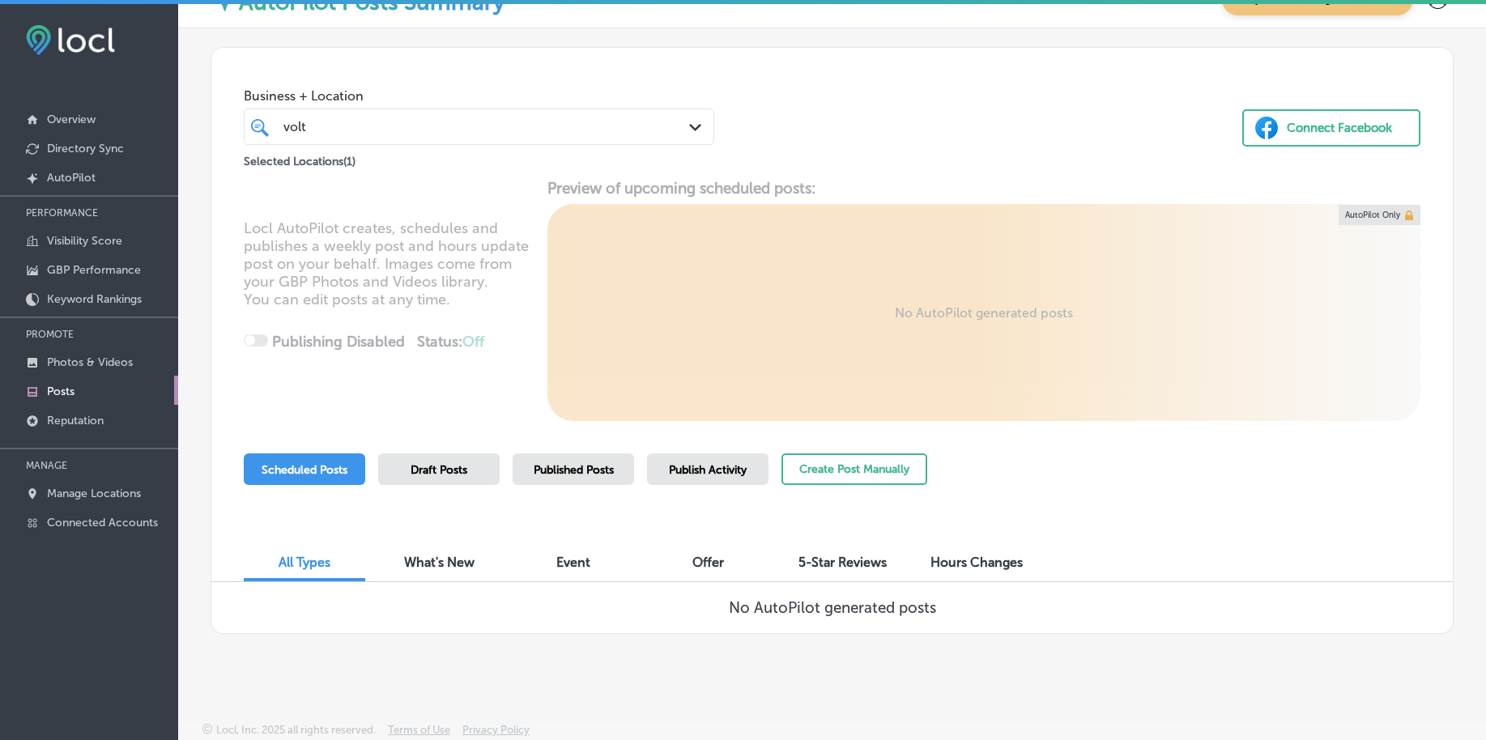
click at [555, 473] on span "Published Posts" at bounding box center [574, 470] width 80 height 14
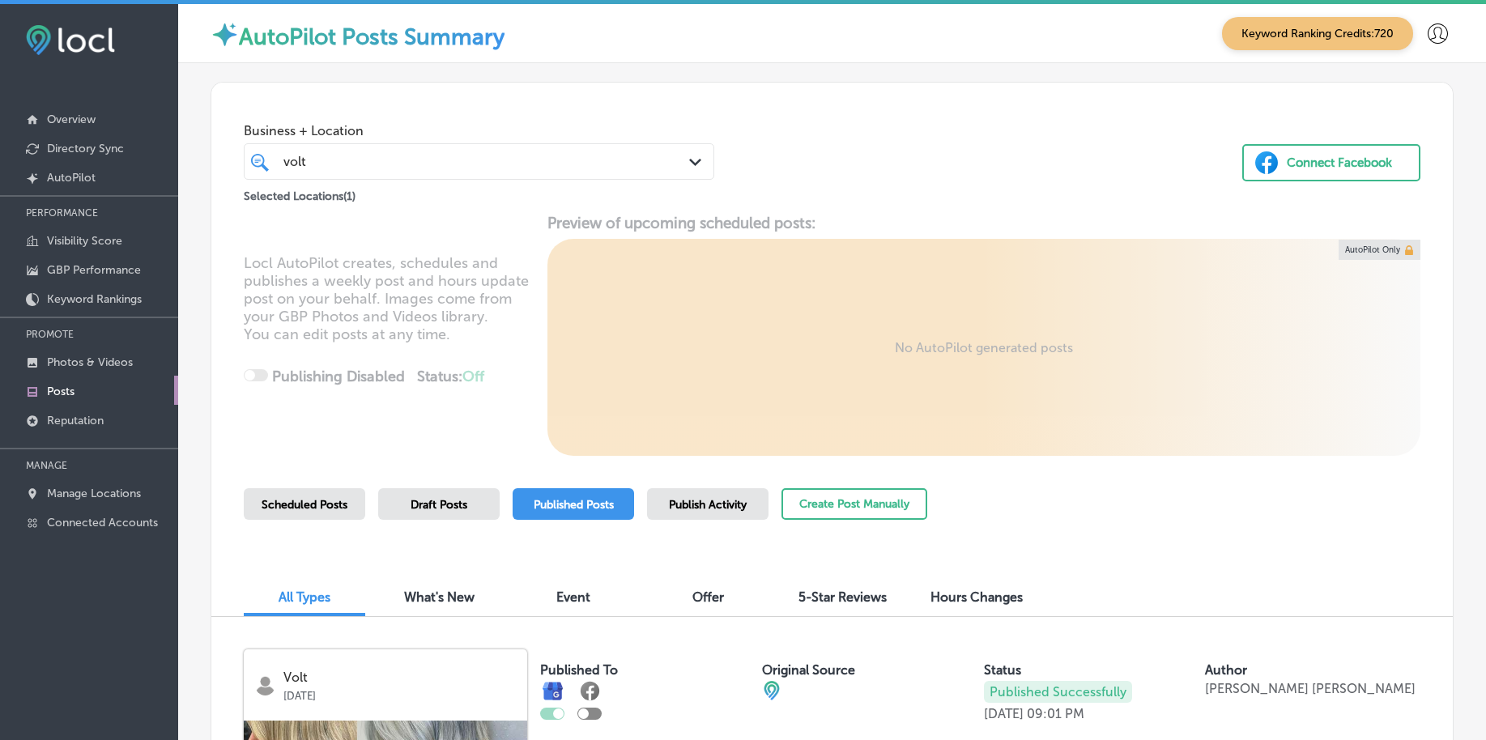
scroll to position [203, 0]
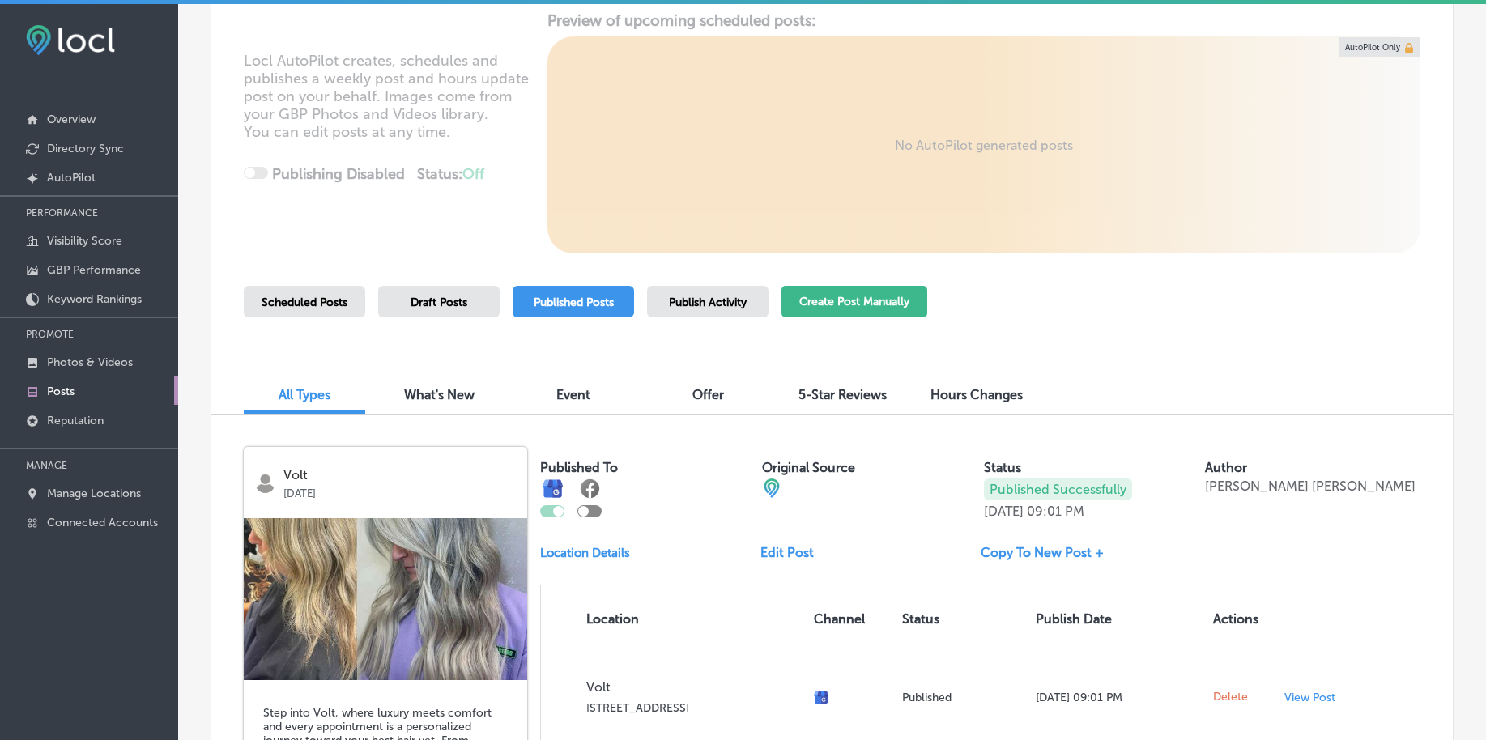
click at [885, 313] on button "Create Post Manually" at bounding box center [855, 302] width 146 height 32
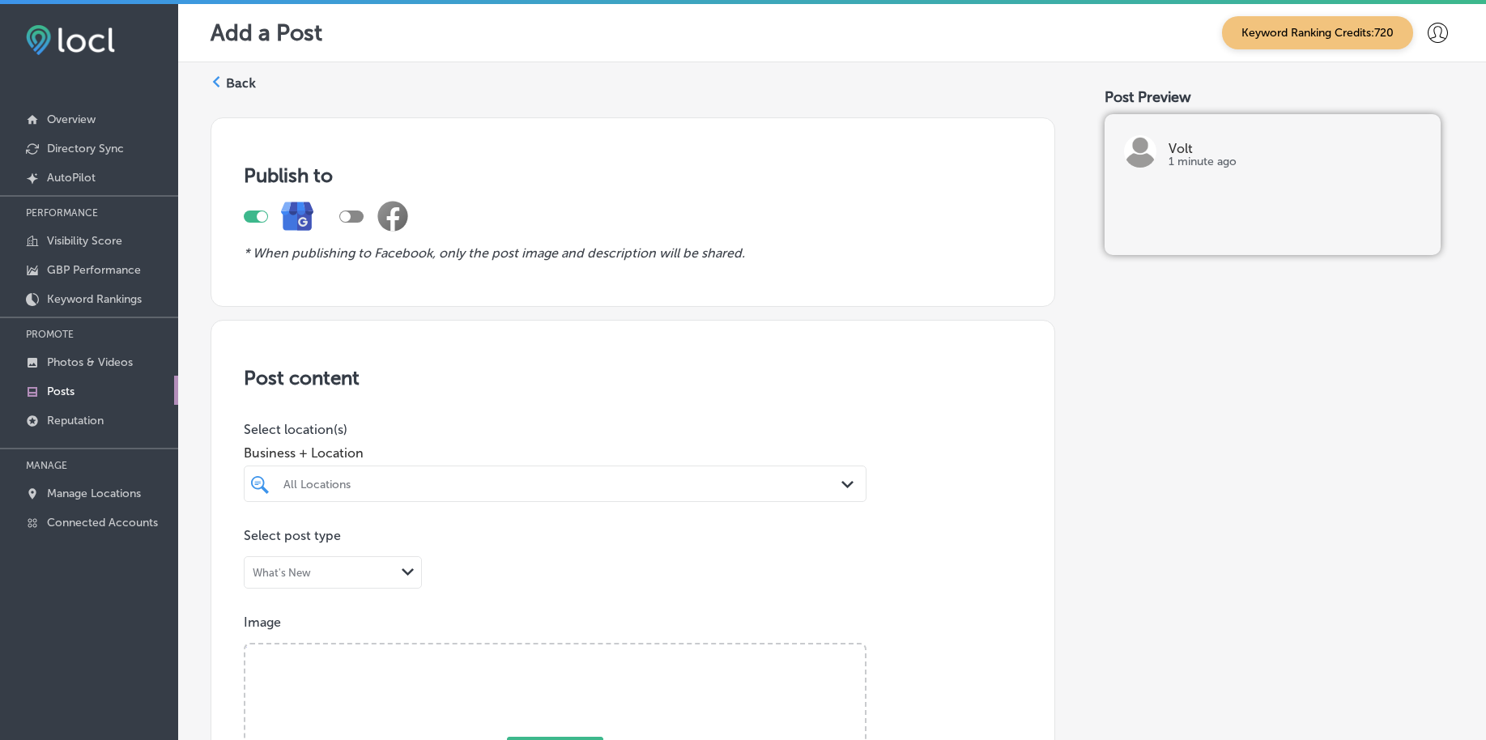
click at [492, 477] on div "All Locations" at bounding box center [555, 483] width 560 height 25
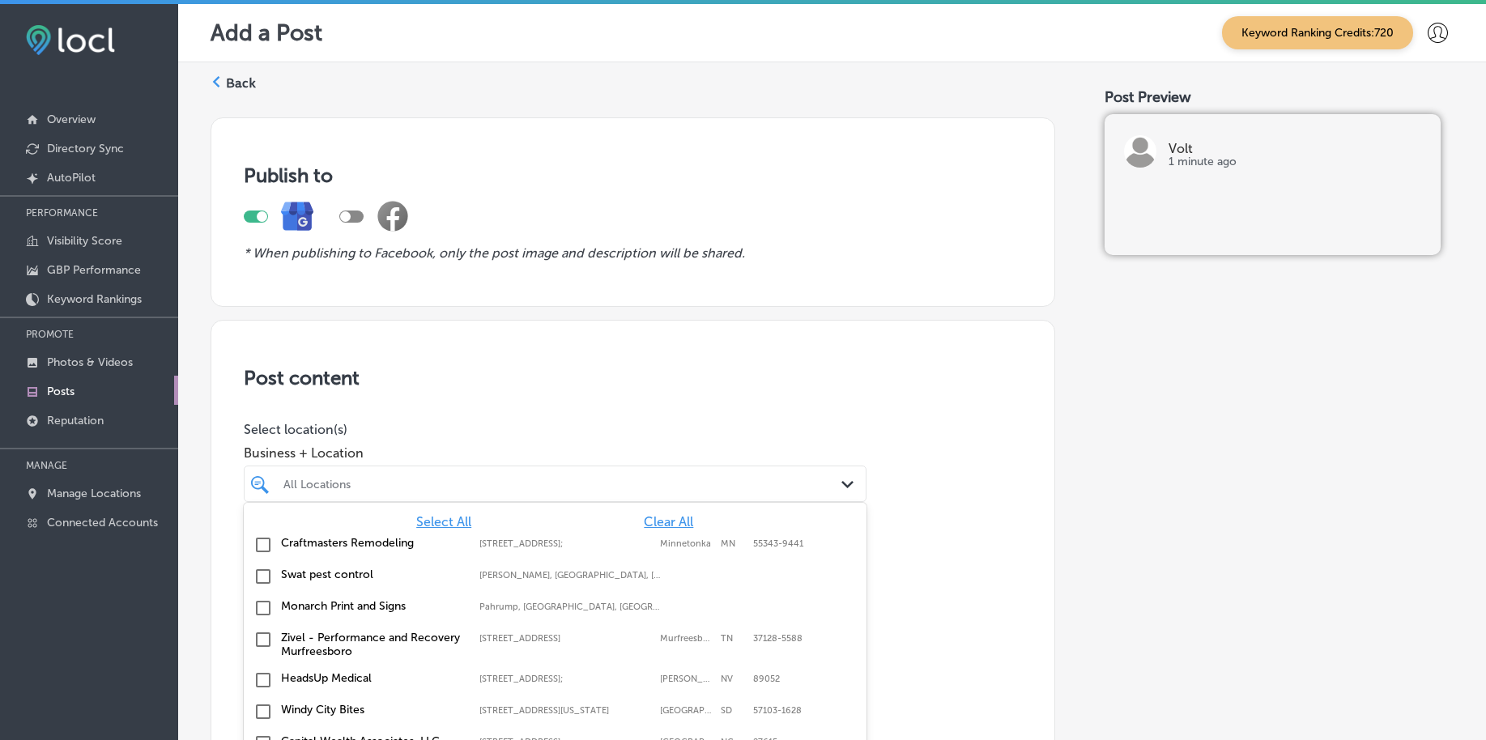
scroll to position [38, 0]
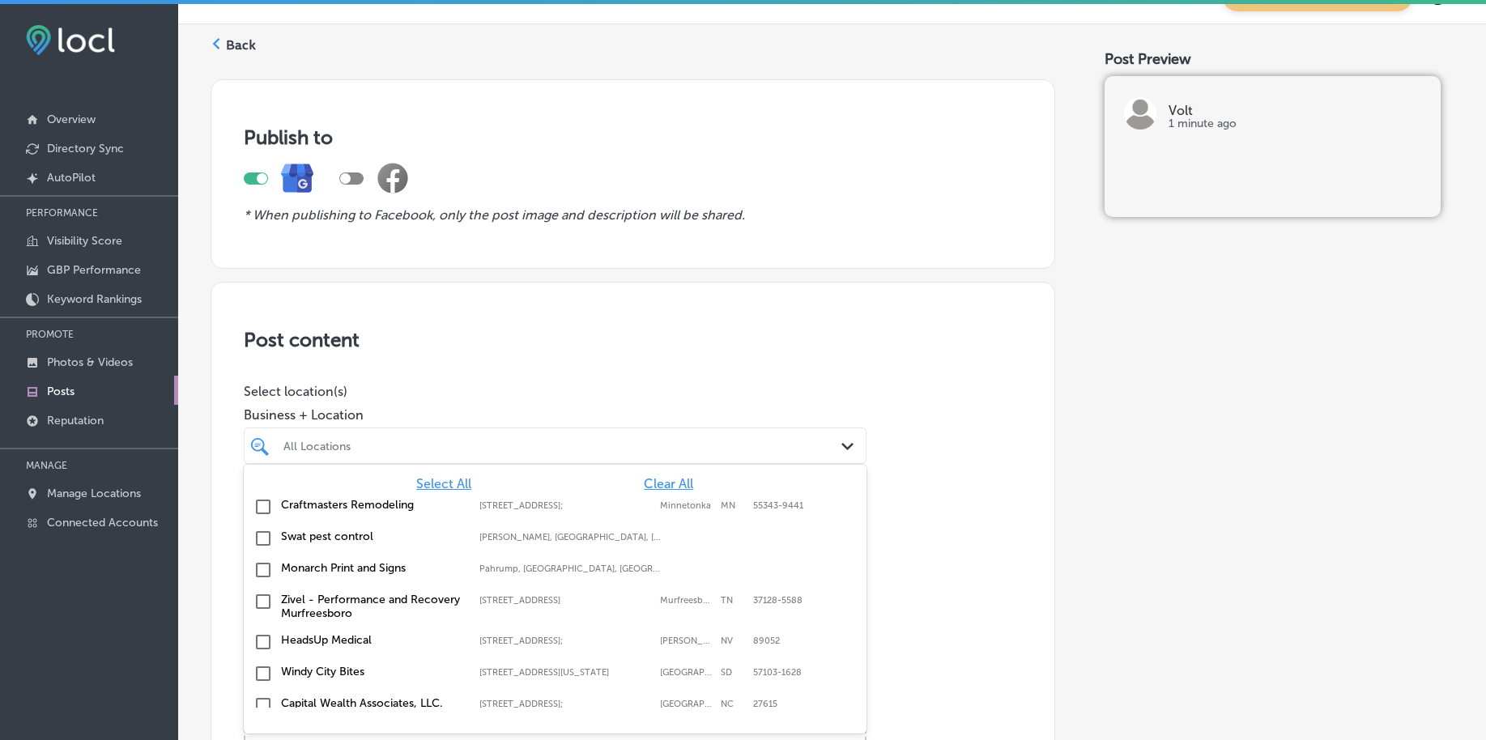
click at [659, 484] on span "Clear All" at bounding box center [668, 483] width 49 height 15
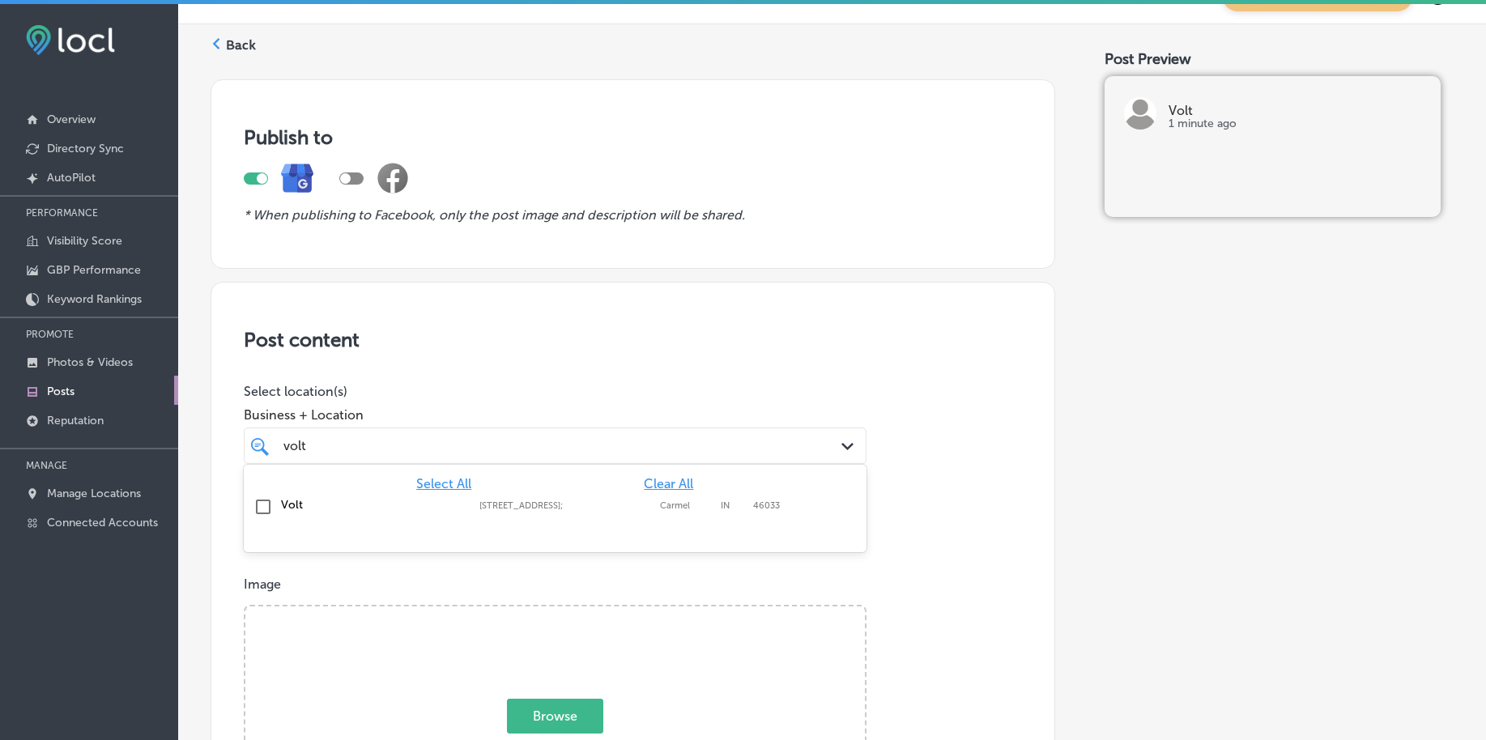
click at [263, 514] on input "checkbox" at bounding box center [263, 506] width 19 height 19
click at [384, 450] on div "volt volt" at bounding box center [528, 446] width 492 height 22
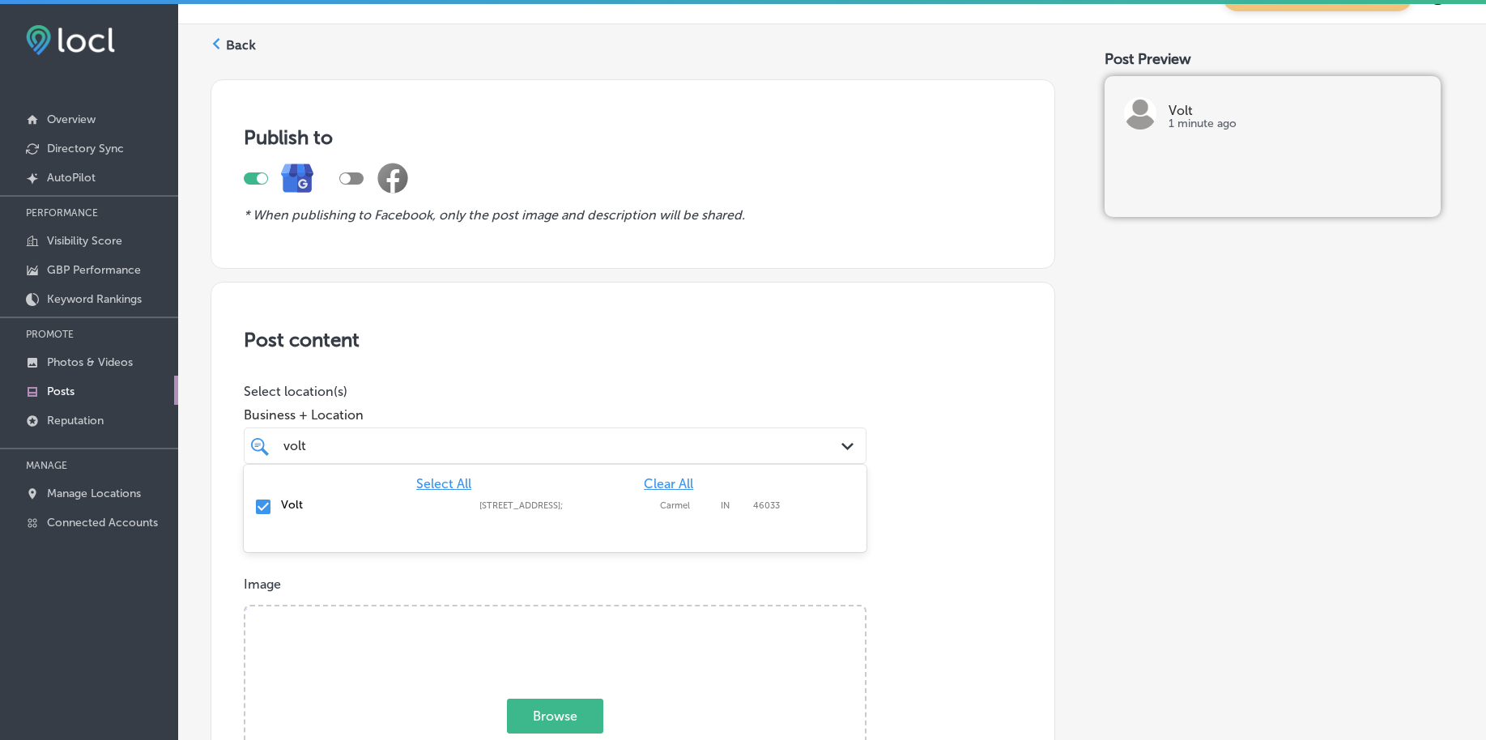
click at [384, 450] on div "volt volt" at bounding box center [528, 446] width 492 height 22
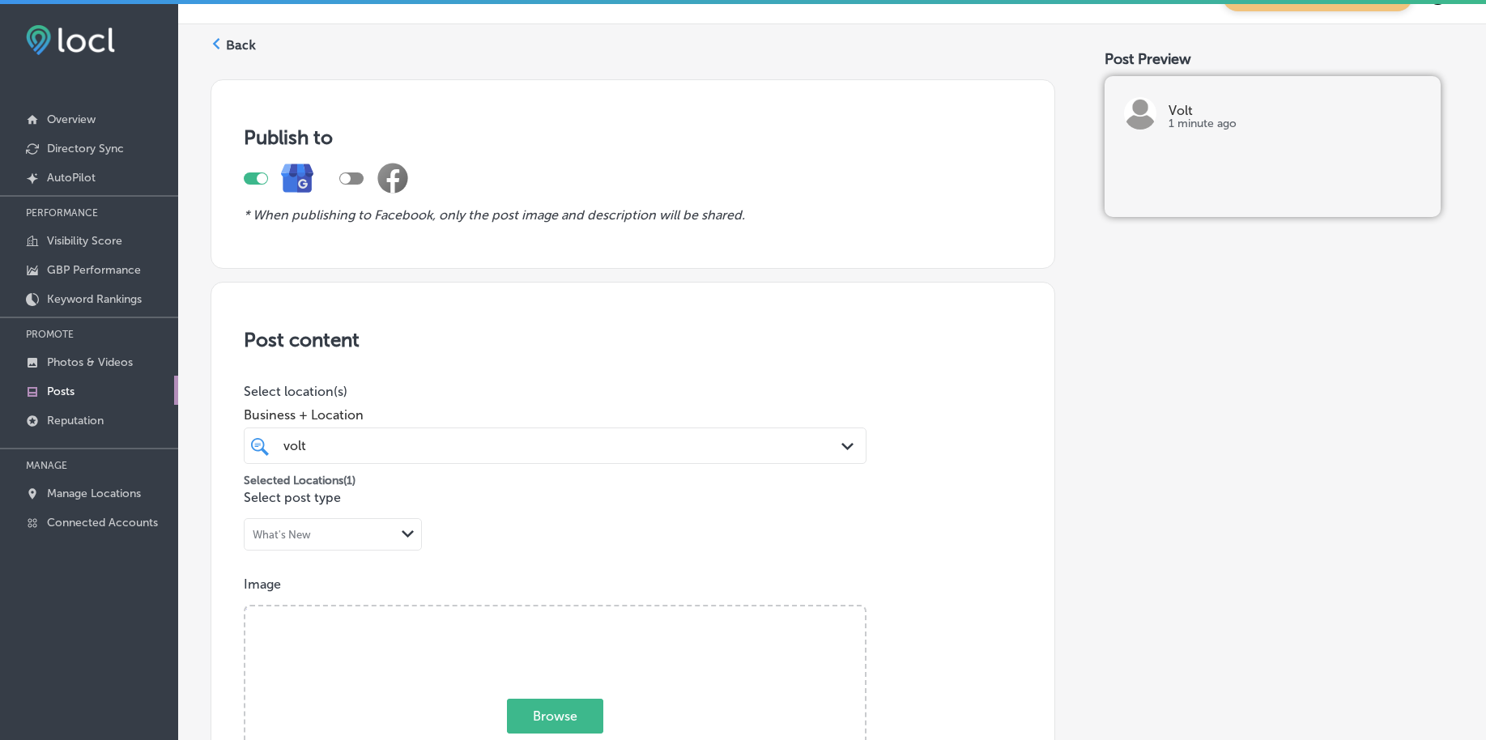
type input "volt"
click at [571, 438] on div "volt volt" at bounding box center [528, 446] width 492 height 22
click at [566, 438] on div "volt volt" at bounding box center [528, 446] width 492 height 22
click at [566, 439] on div "volt volt" at bounding box center [528, 446] width 492 height 22
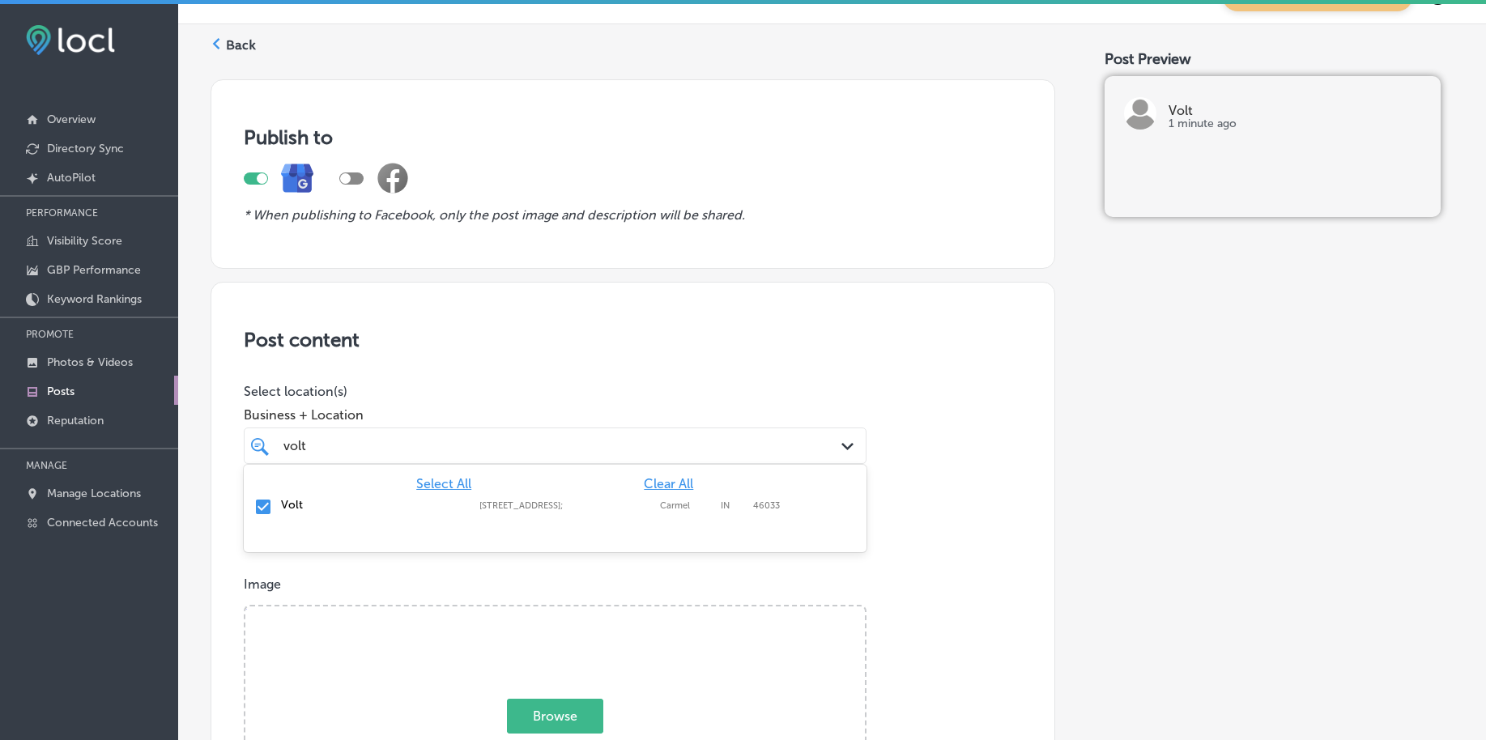
click at [566, 439] on div "volt volt" at bounding box center [528, 446] width 492 height 22
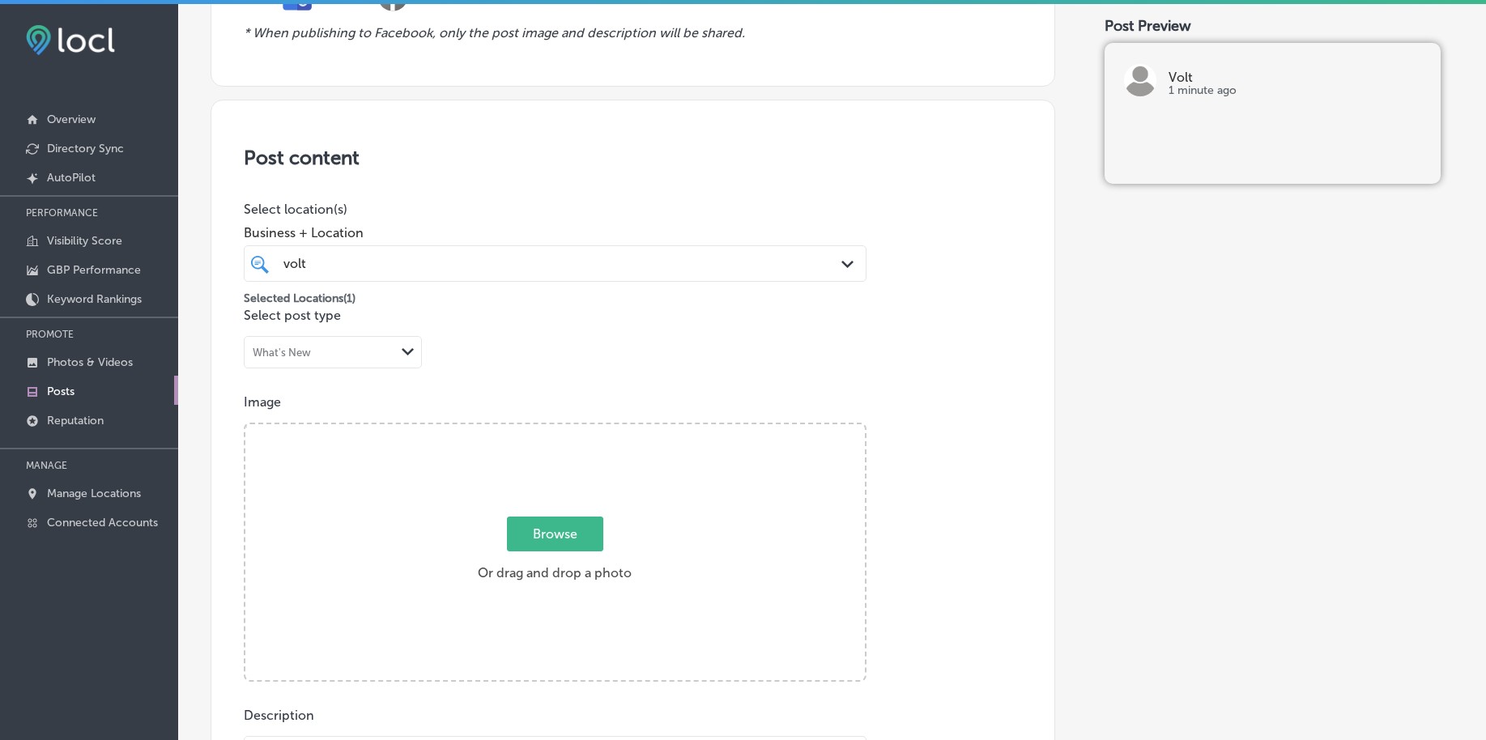
scroll to position [241, 0]
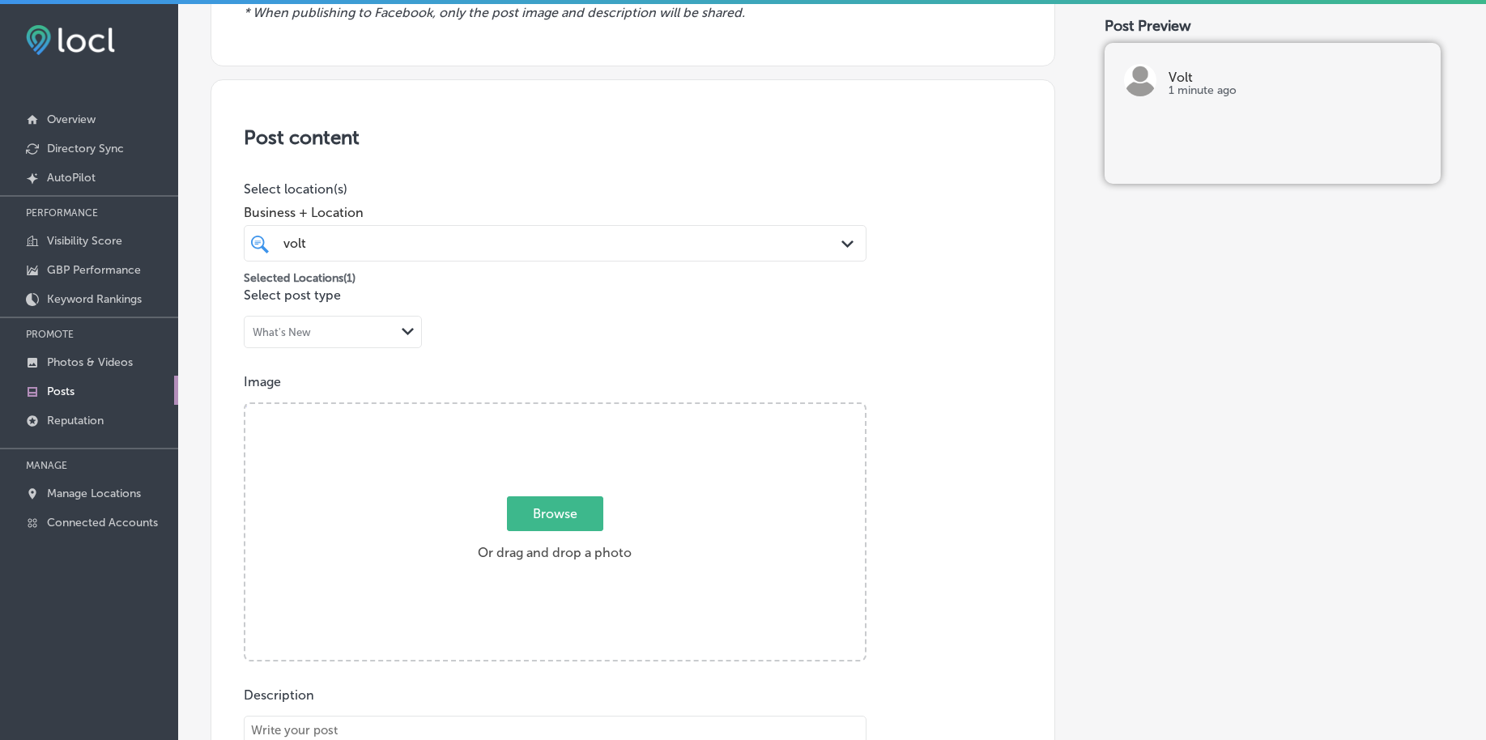
click at [568, 514] on span "Browse" at bounding box center [555, 514] width 96 height 35
click at [568, 409] on input "Browse Or drag and drop a photo" at bounding box center [555, 406] width 620 height 5
type input "C:\fakepath\luxury-[MEDICAL_DATA]-volt-salon-carmel-in (1).png"
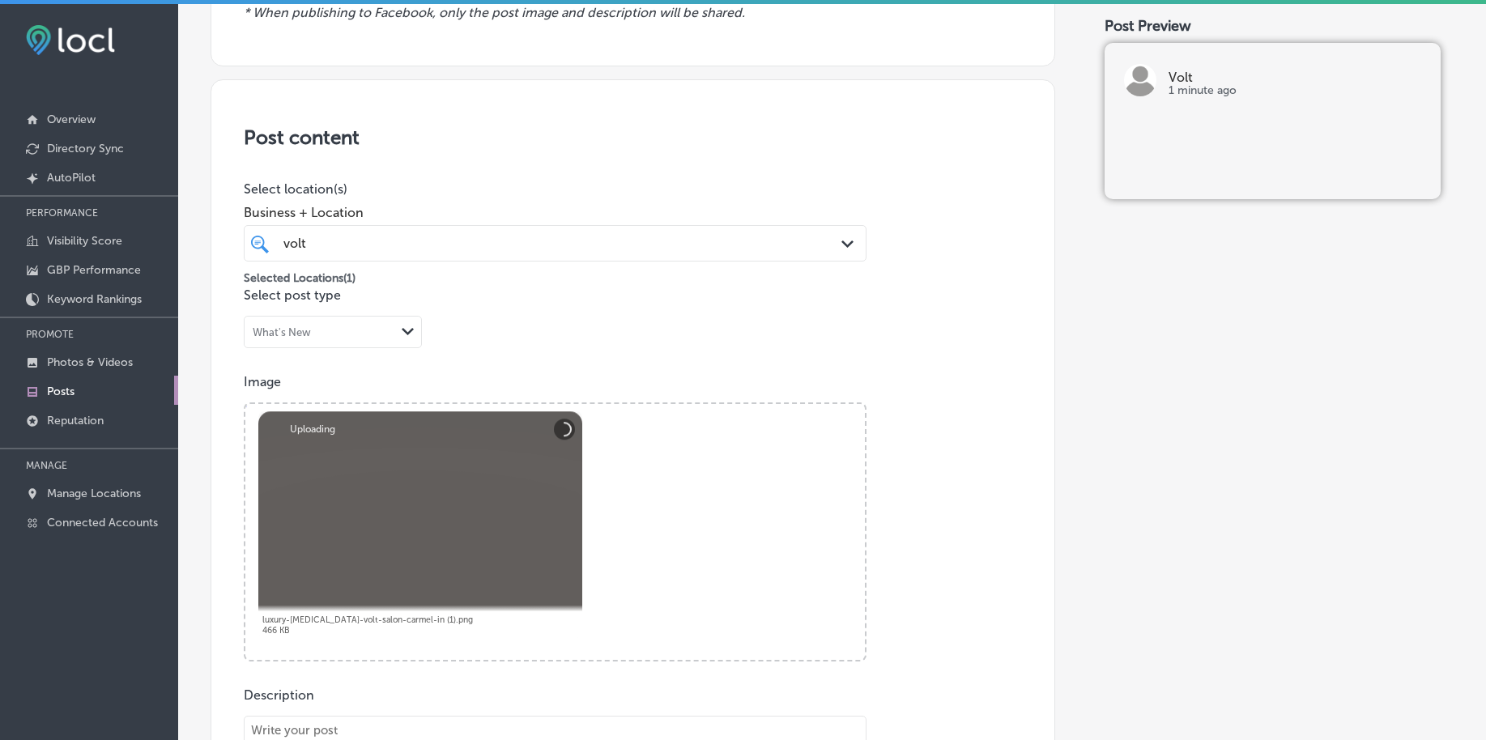
scroll to position [443, 0]
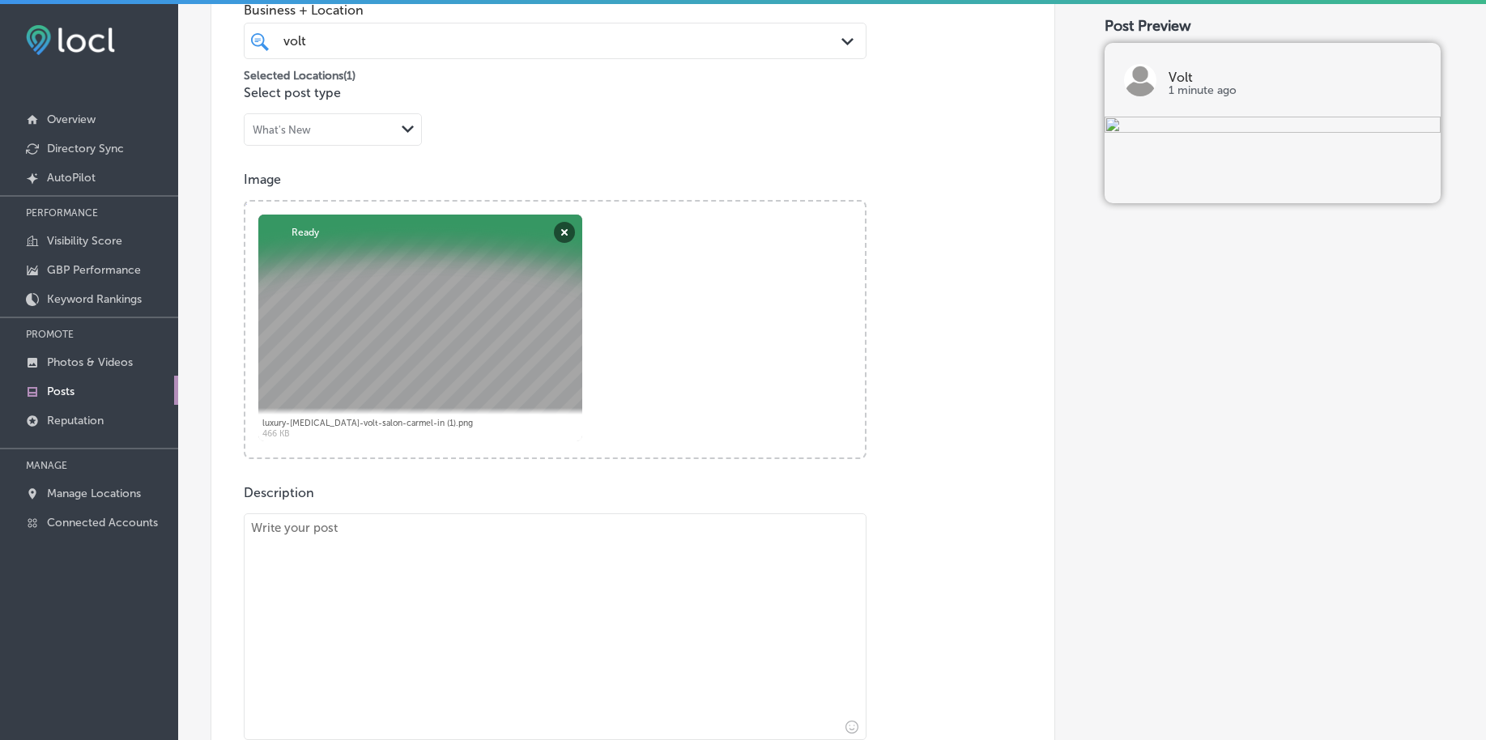
click at [375, 598] on textarea at bounding box center [555, 627] width 623 height 227
paste textarea "Lo ips'do sitamet co adi elitse, doeius, tem incidid utlabo et dolo magn, ali E…"
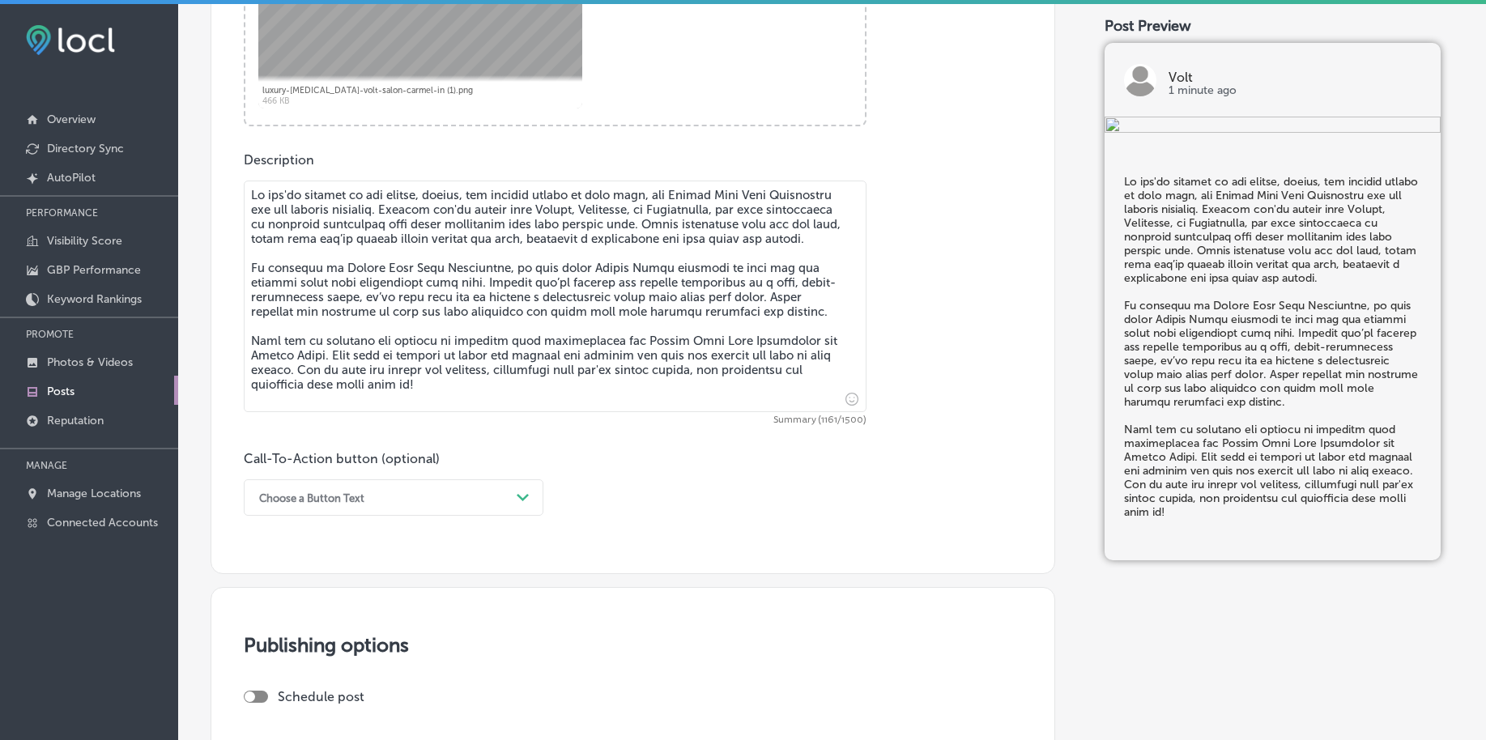
scroll to position [848, 0]
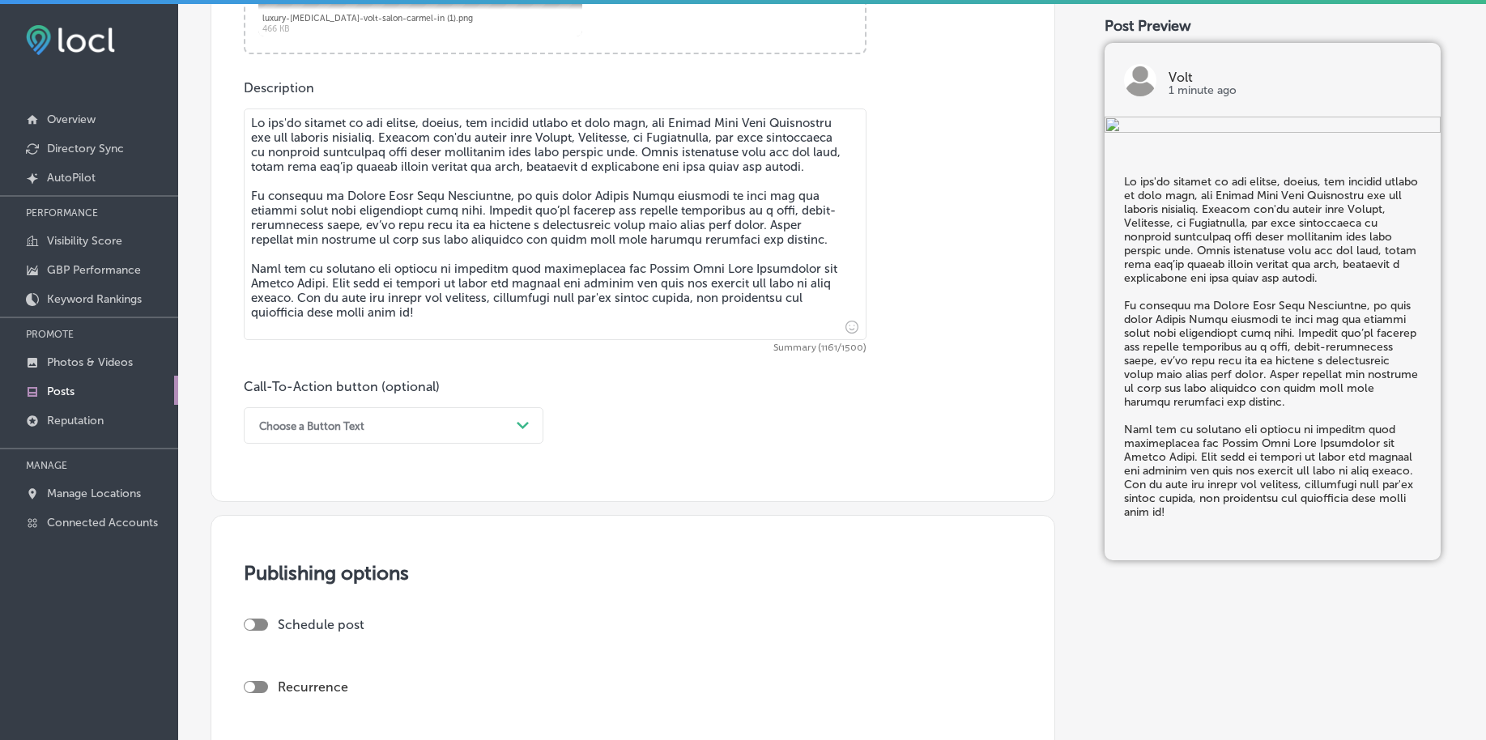
type textarea "Lo ips'do sitamet co adi elitse, doeius, tem incidid utlabo et dolo magn, ali E…"
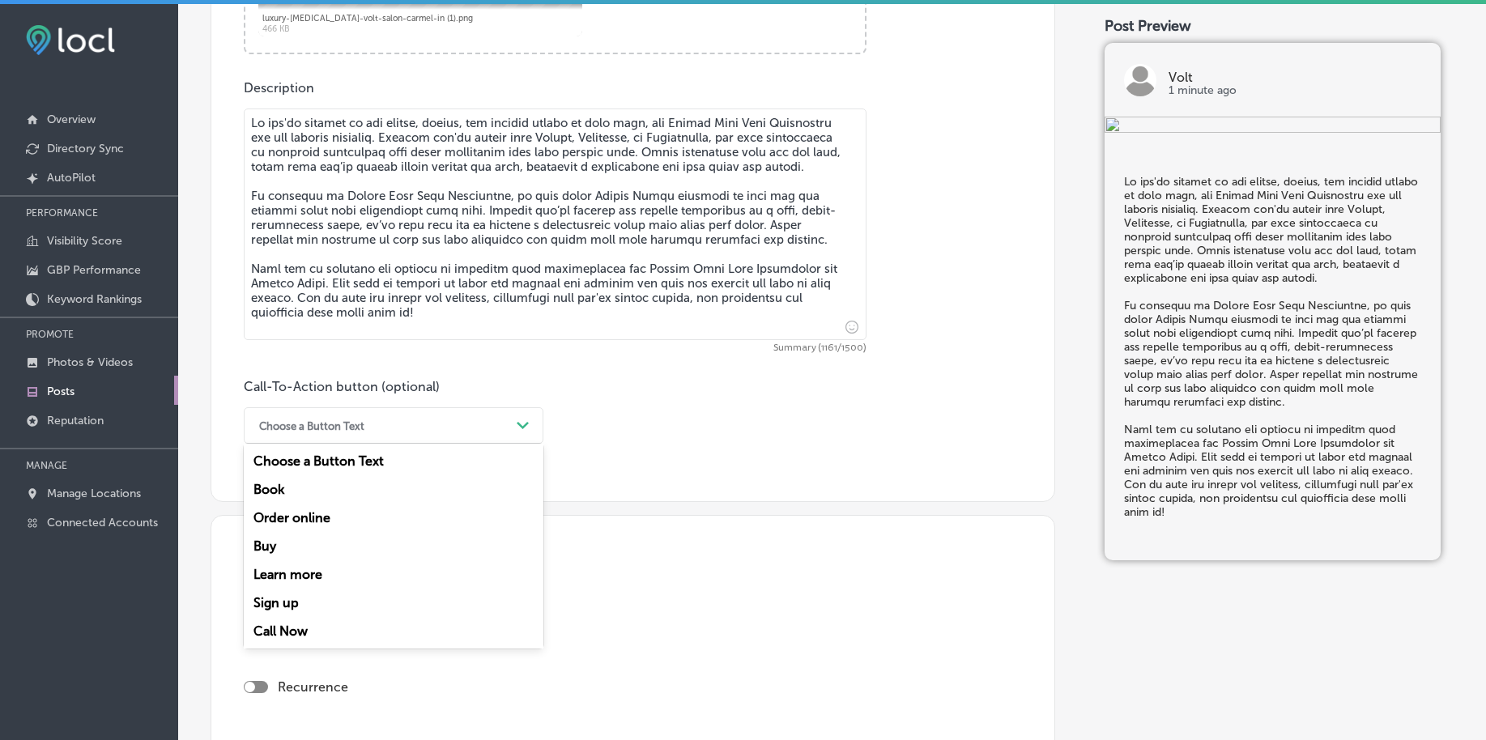
click at [331, 434] on div "Choose a Button Text" at bounding box center [380, 425] width 259 height 25
click at [282, 484] on div "Book" at bounding box center [394, 489] width 300 height 28
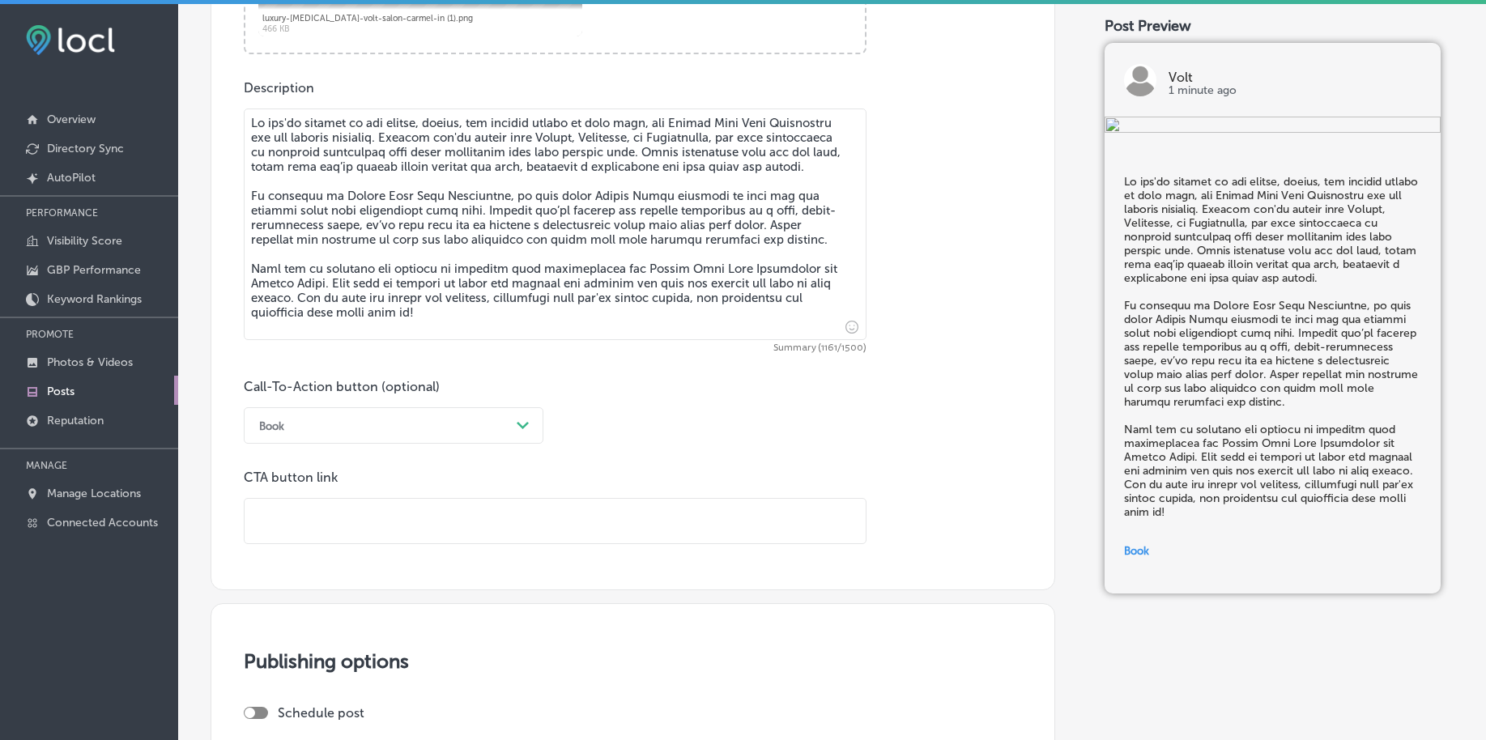
click at [296, 524] on input "text" at bounding box center [555, 521] width 621 height 45
paste input "[URL][DOMAIN_NAME]"
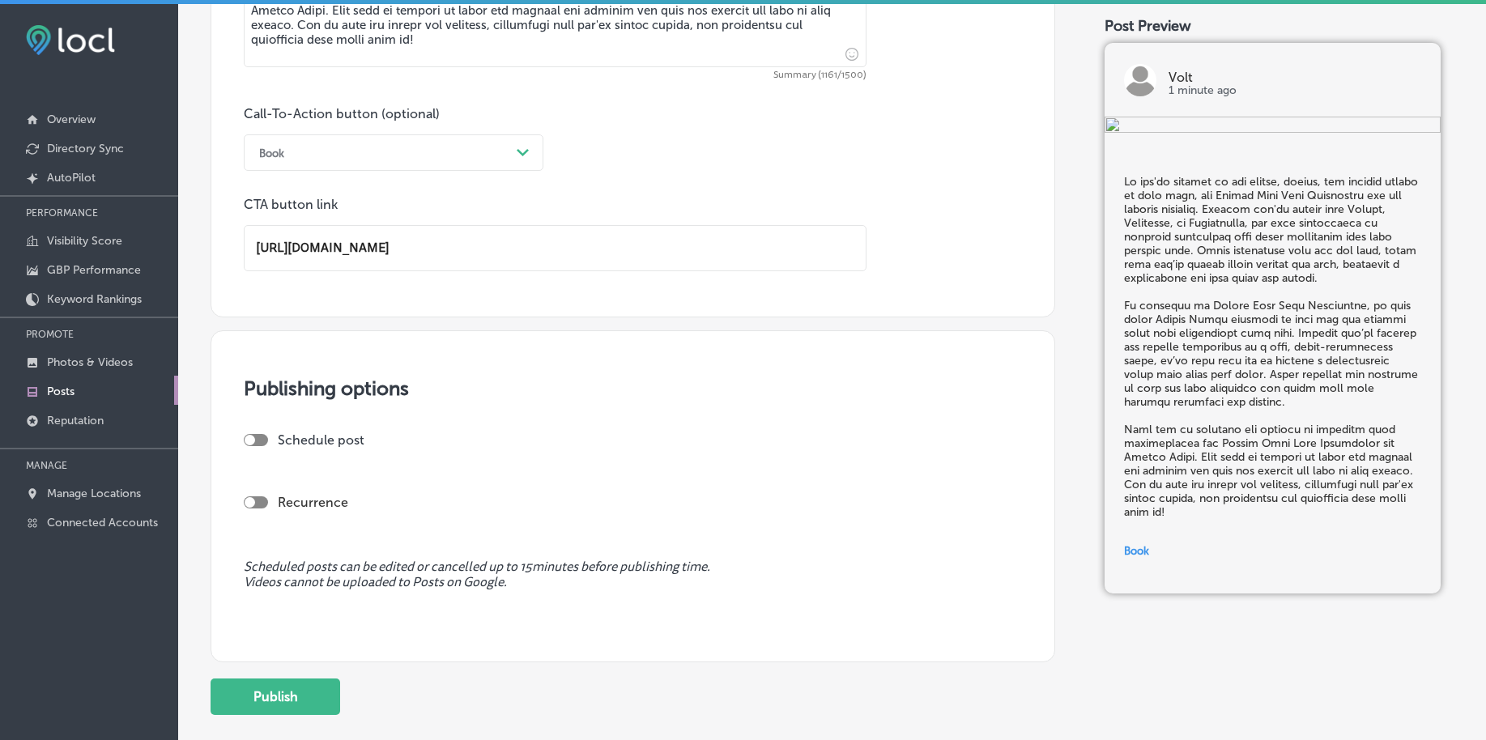
scroll to position [1217, 0]
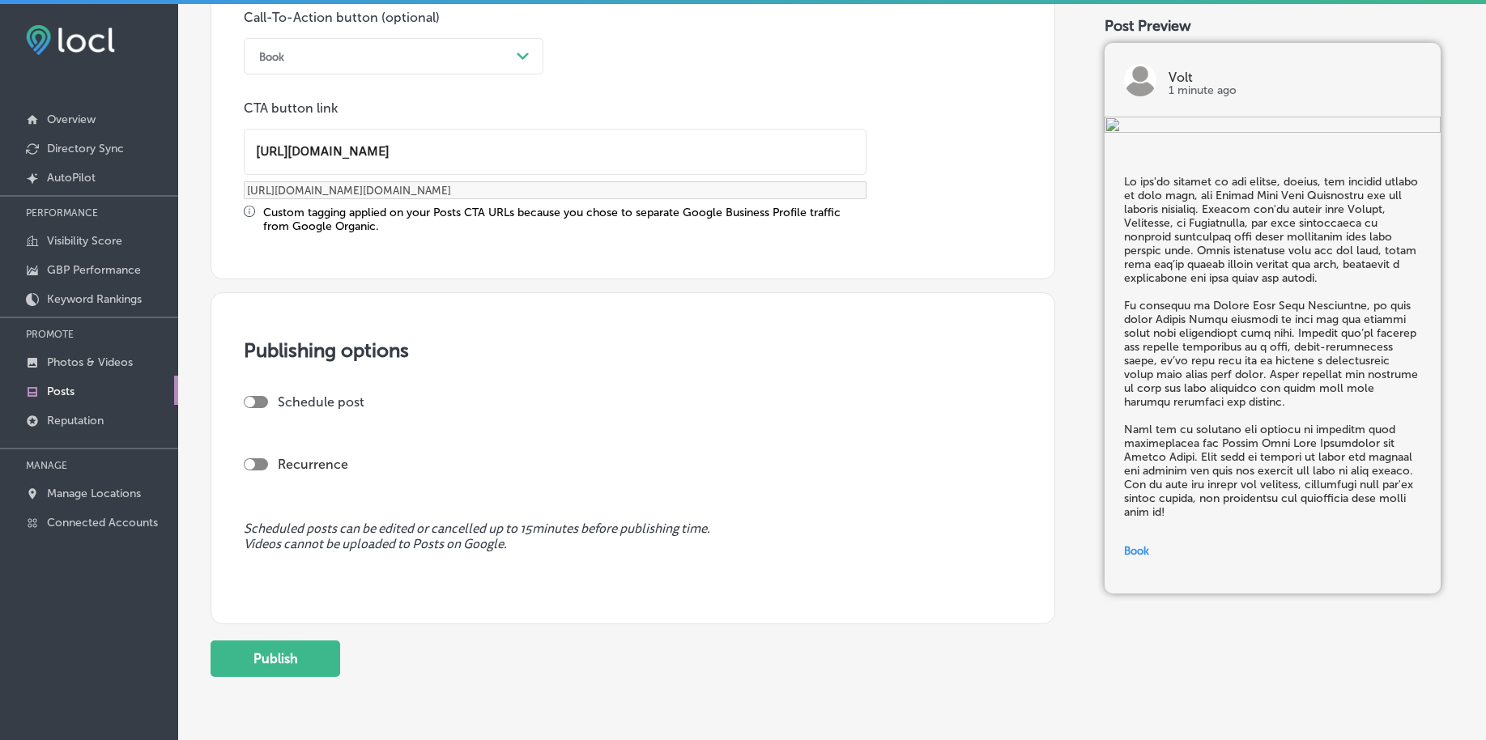
type input "[URL][DOMAIN_NAME]"
click at [249, 402] on div at bounding box center [250, 402] width 11 height 11
checkbox input "true"
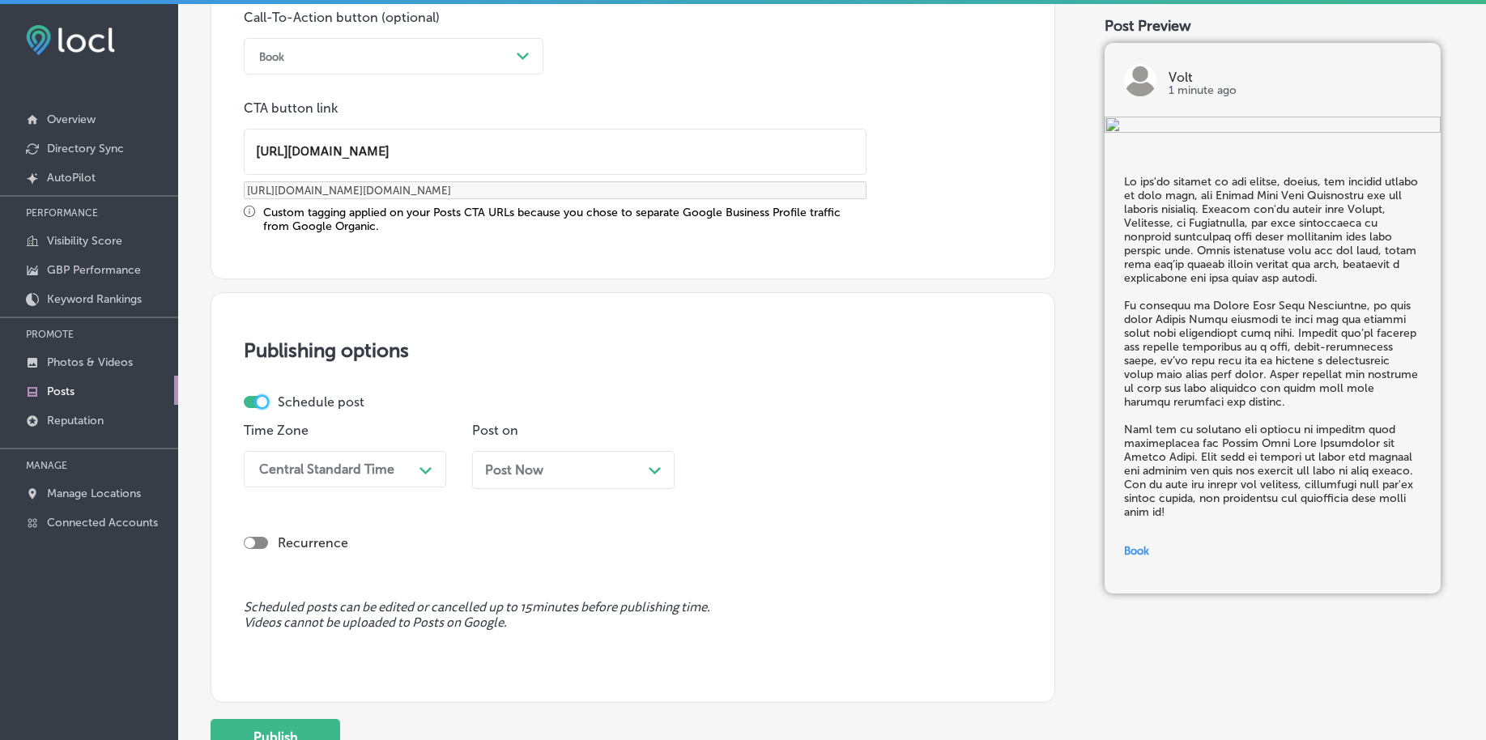
click at [408, 480] on div "Central Standard Time" at bounding box center [332, 469] width 162 height 28
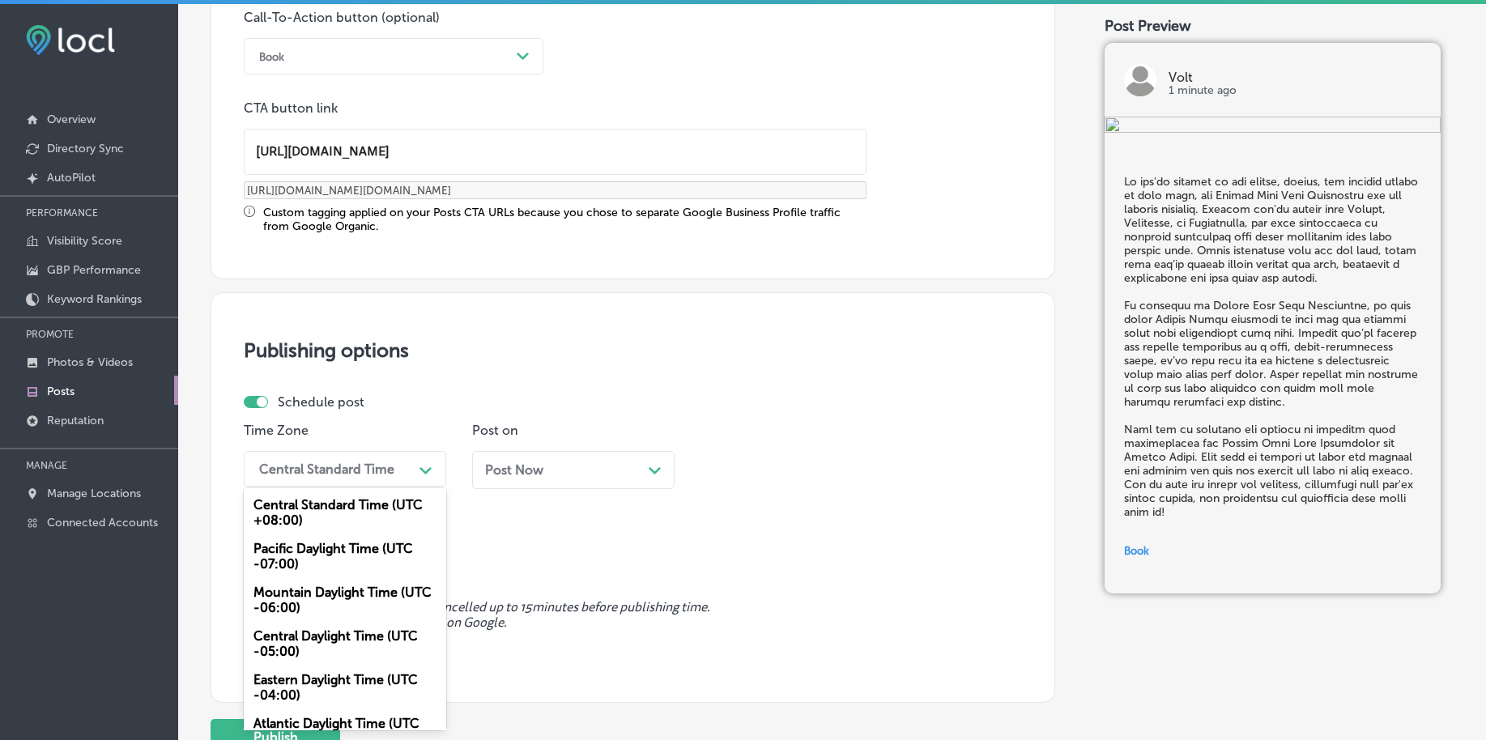
click at [340, 593] on div "Mountain Daylight Time (UTC -06:00)" at bounding box center [345, 600] width 203 height 44
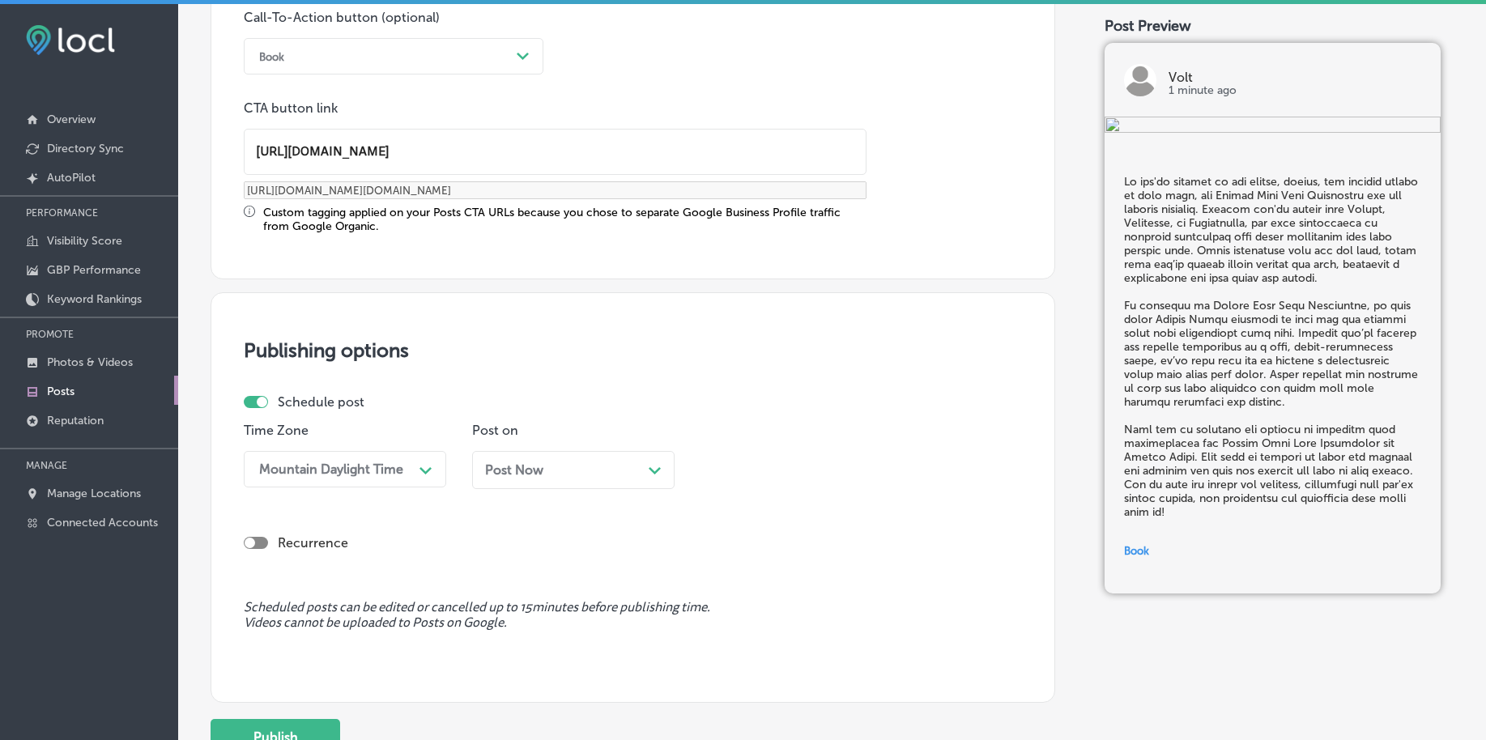
click at [514, 481] on div "Post Now Path Created with Sketch." at bounding box center [573, 470] width 203 height 38
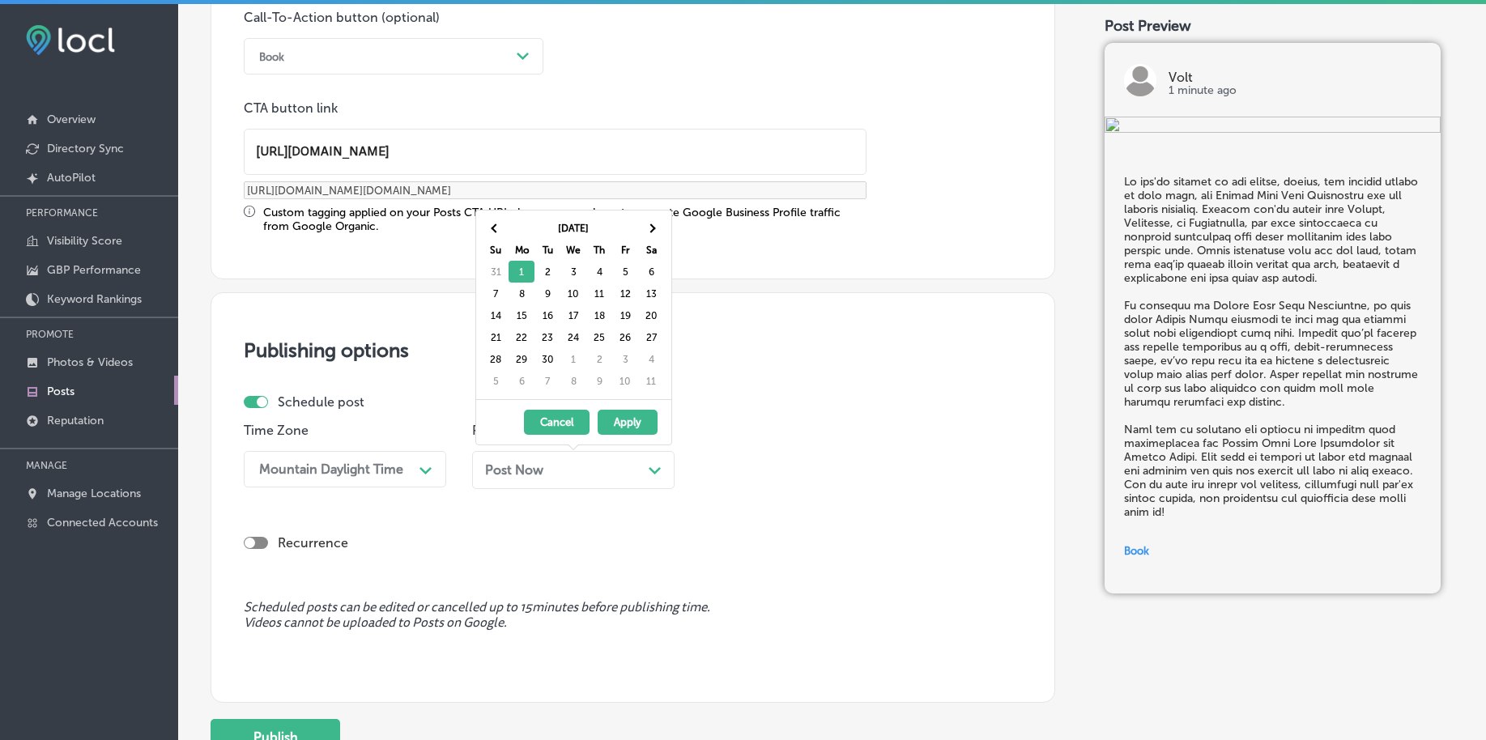
click at [620, 419] on button "Apply" at bounding box center [628, 422] width 60 height 25
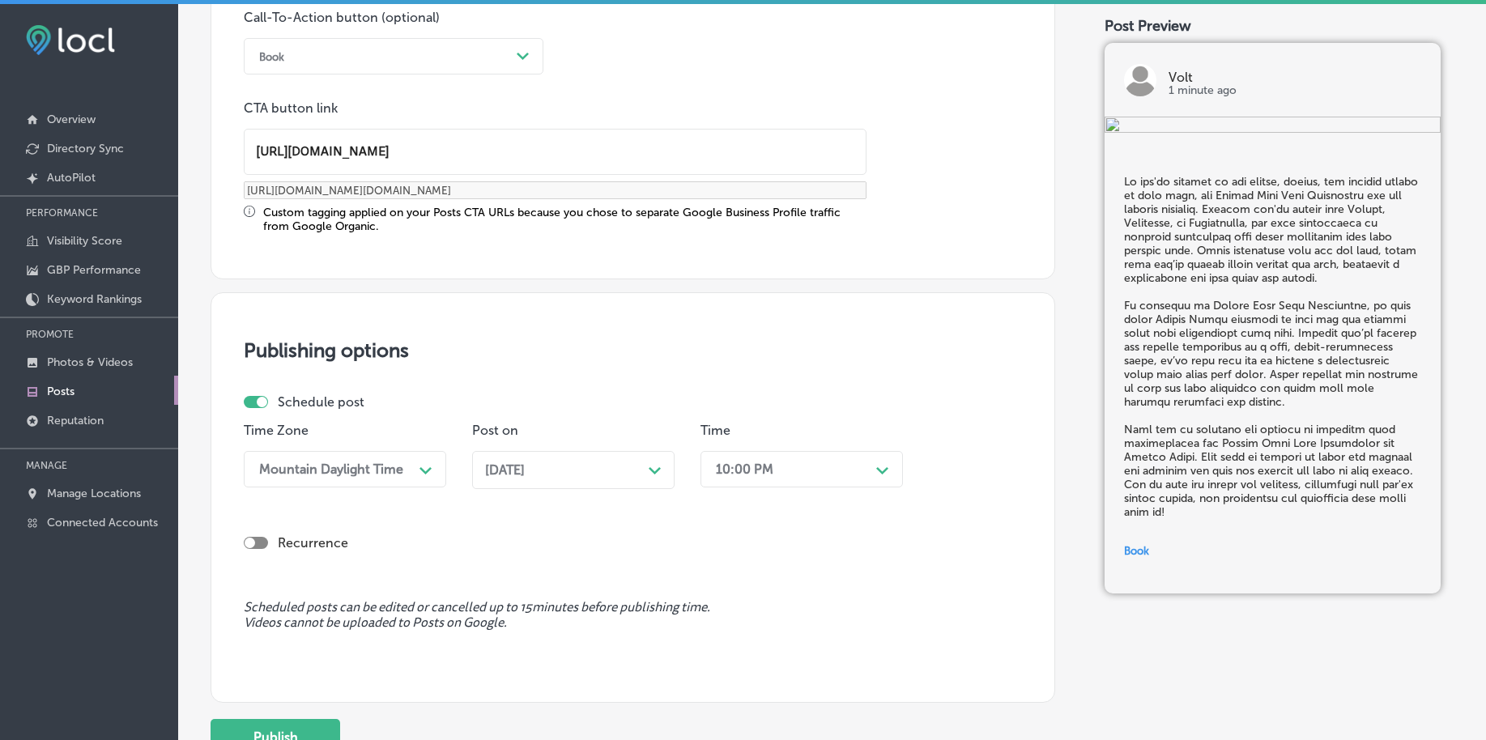
click at [746, 468] on div "10:00 PM" at bounding box center [745, 469] width 58 height 15
click at [720, 595] on div "7:00 AM" at bounding box center [802, 590] width 203 height 28
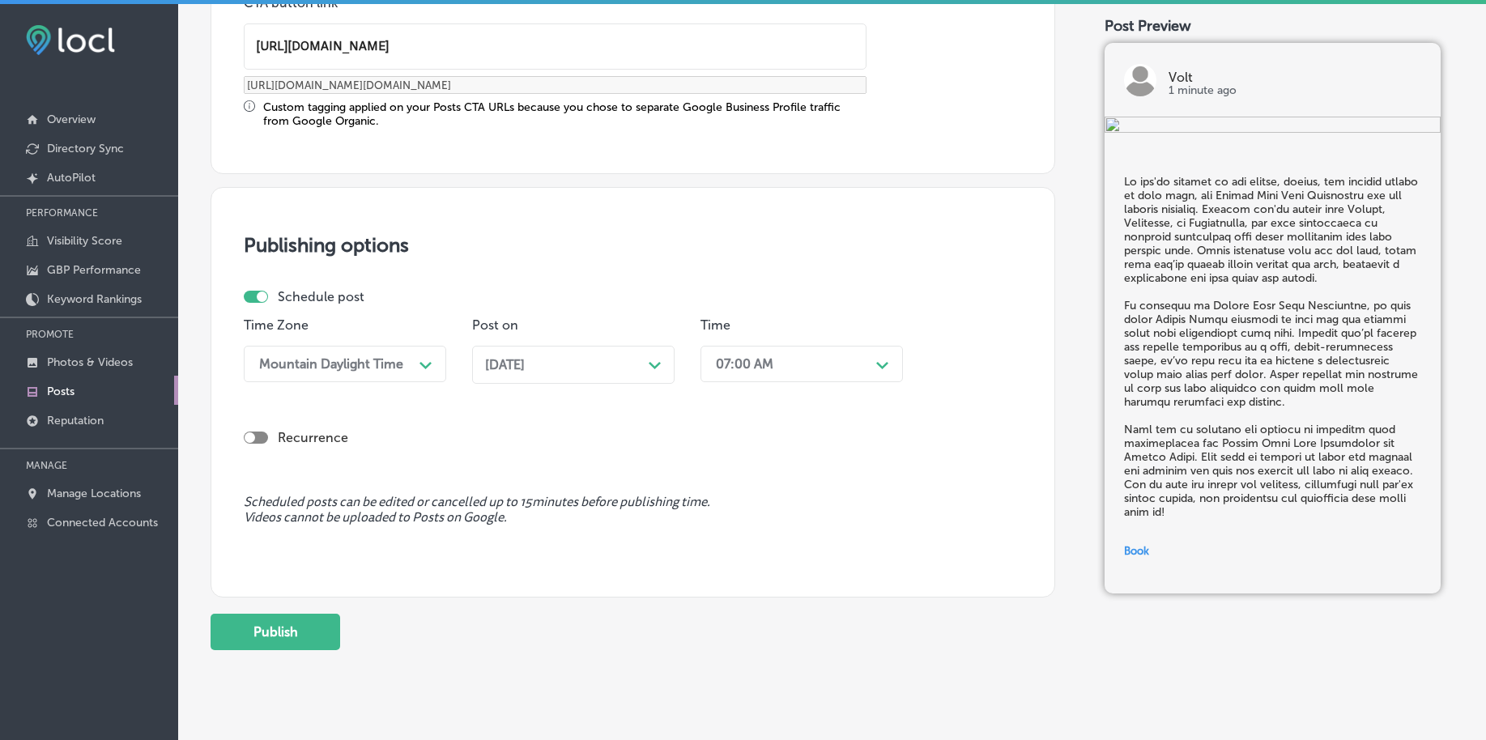
scroll to position [1354, 0]
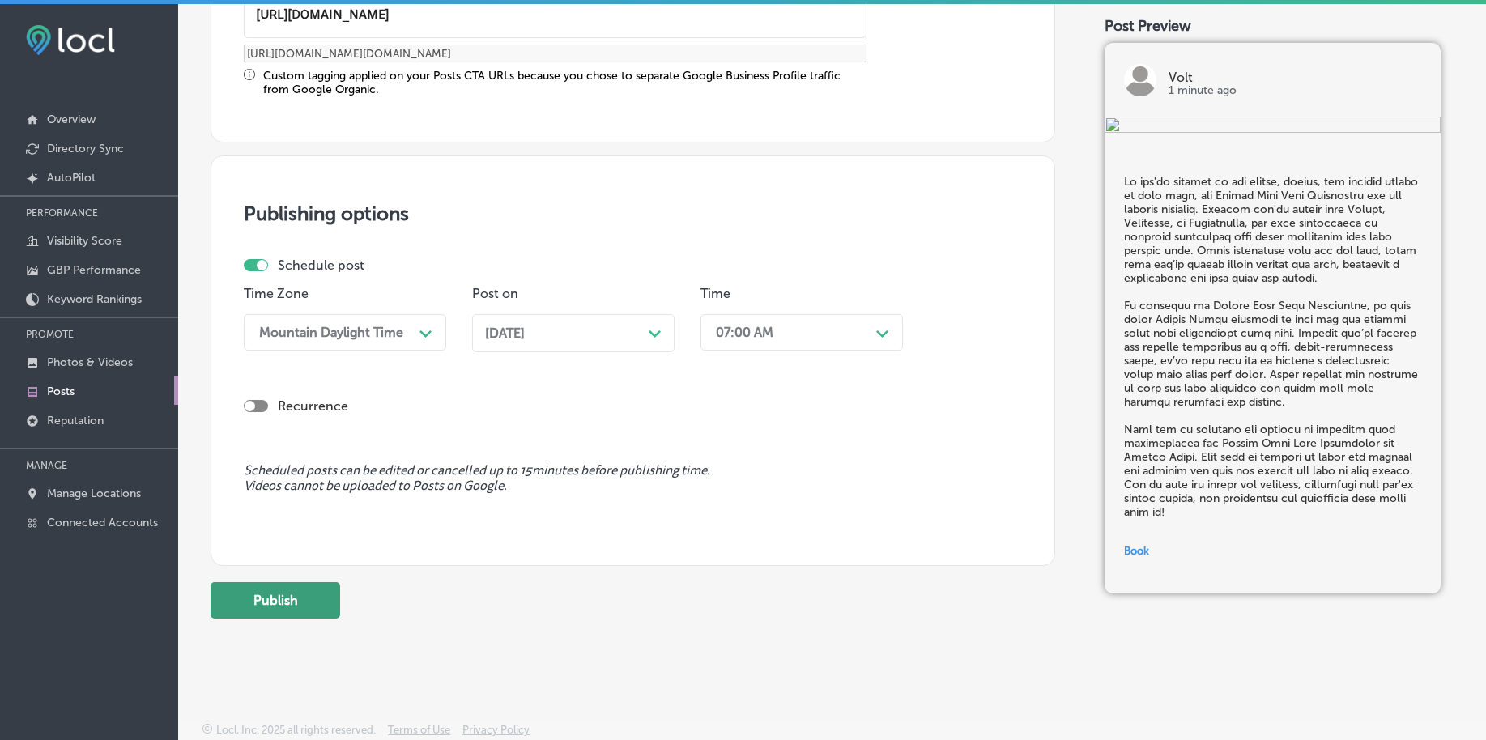
click at [313, 589] on button "Publish" at bounding box center [276, 600] width 130 height 36
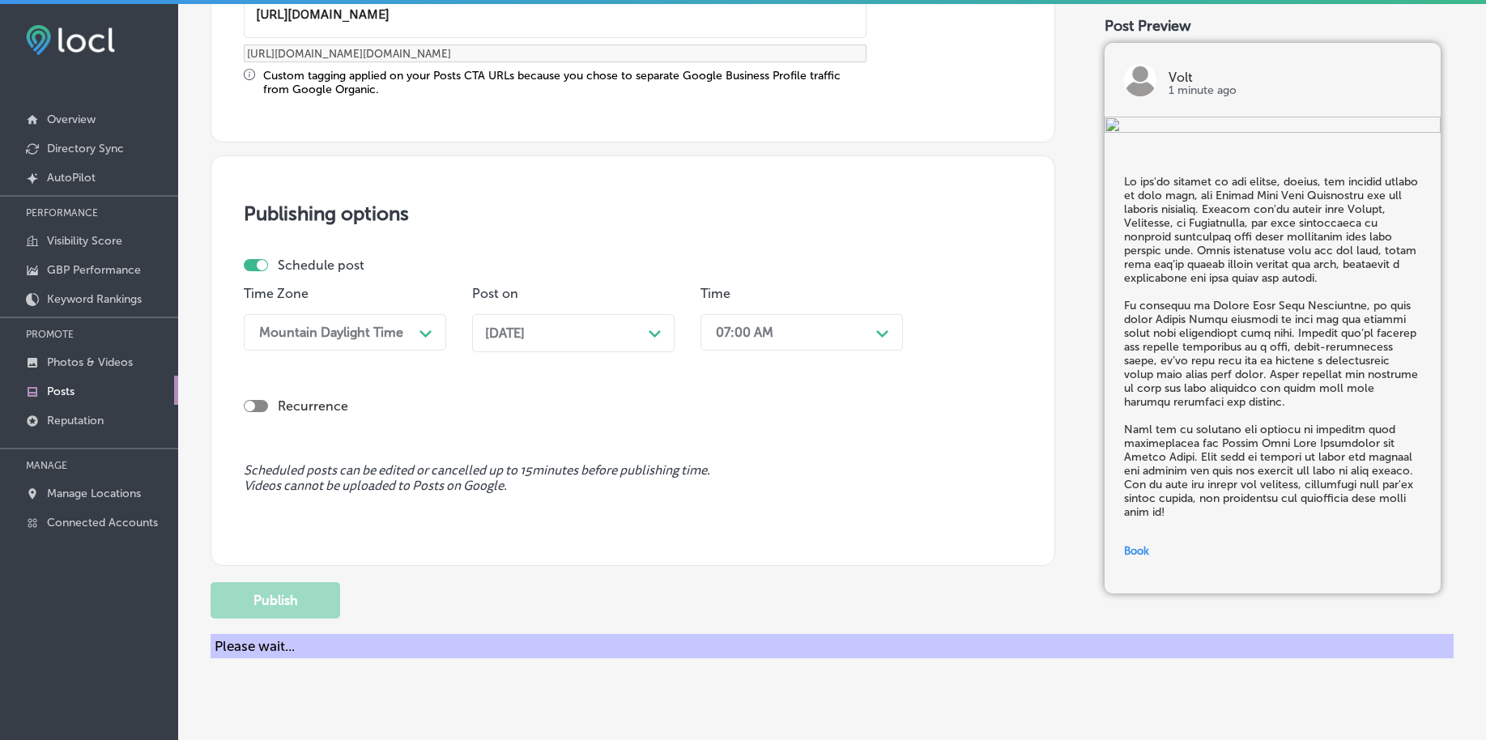
scroll to position [1208, 0]
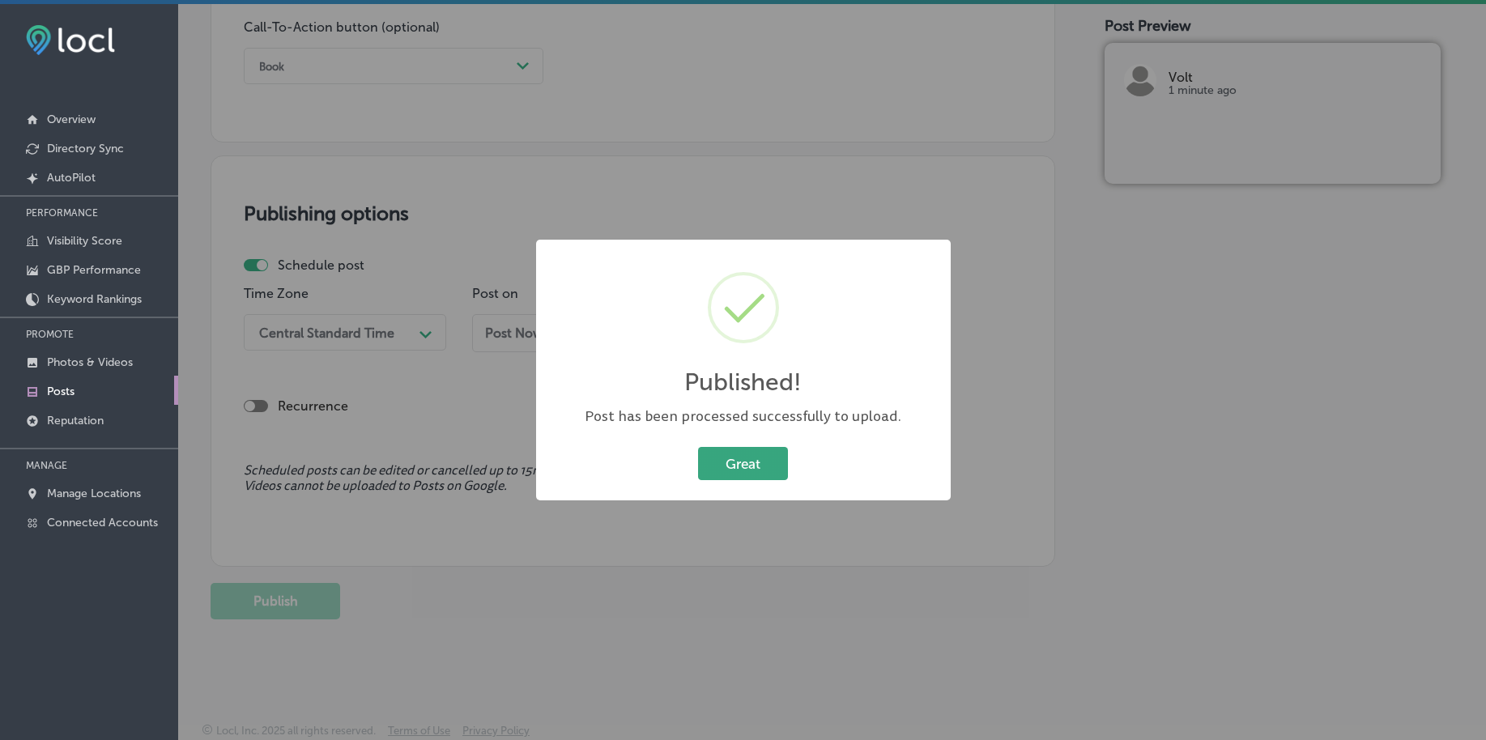
click at [731, 465] on button "Great" at bounding box center [743, 463] width 90 height 33
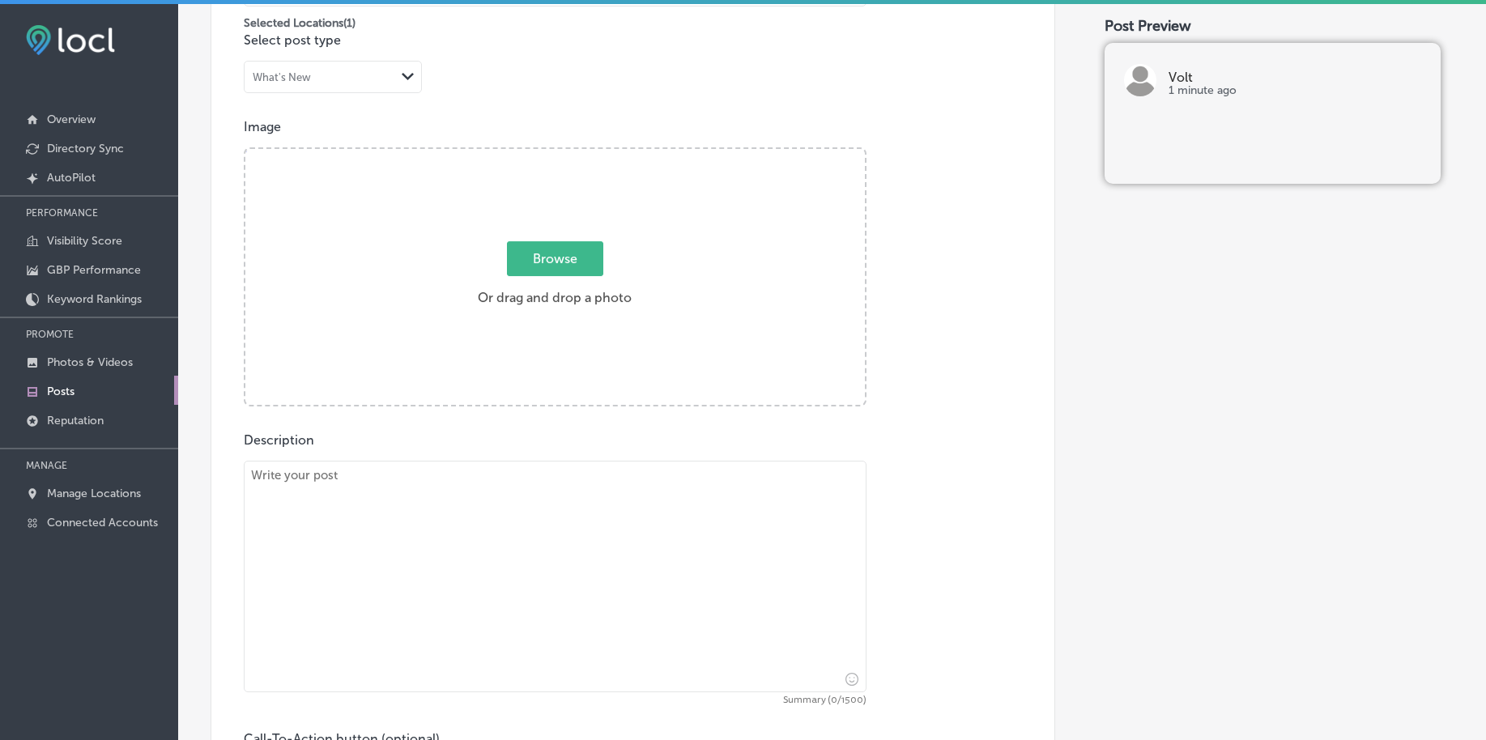
scroll to position [296, 0]
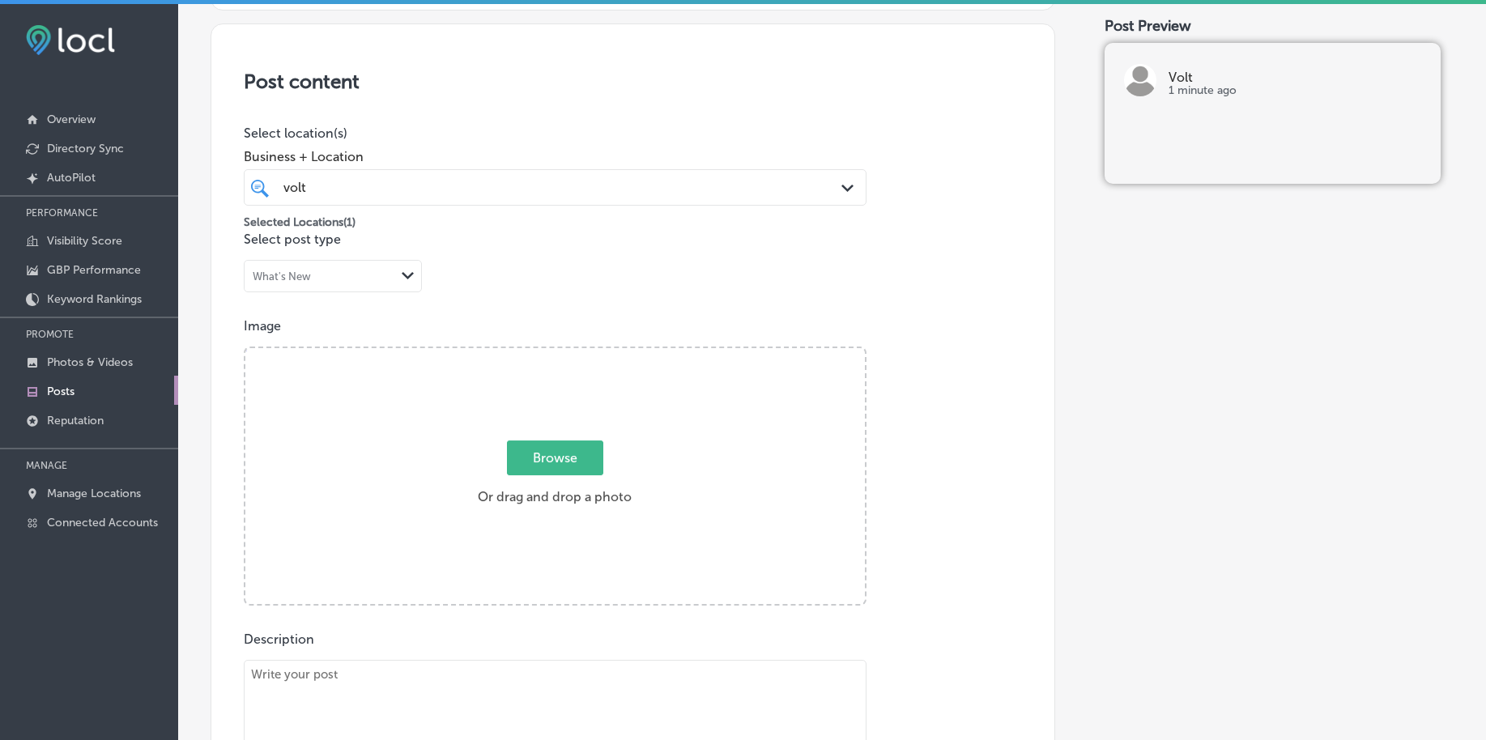
click at [542, 469] on span "Browse" at bounding box center [555, 458] width 96 height 35
click at [542, 353] on input "Browse Or drag and drop a photo" at bounding box center [555, 350] width 620 height 5
type input "C:\fakepath\luxury-[MEDICAL_DATA]-volt-salon-carmel-in (2).png"
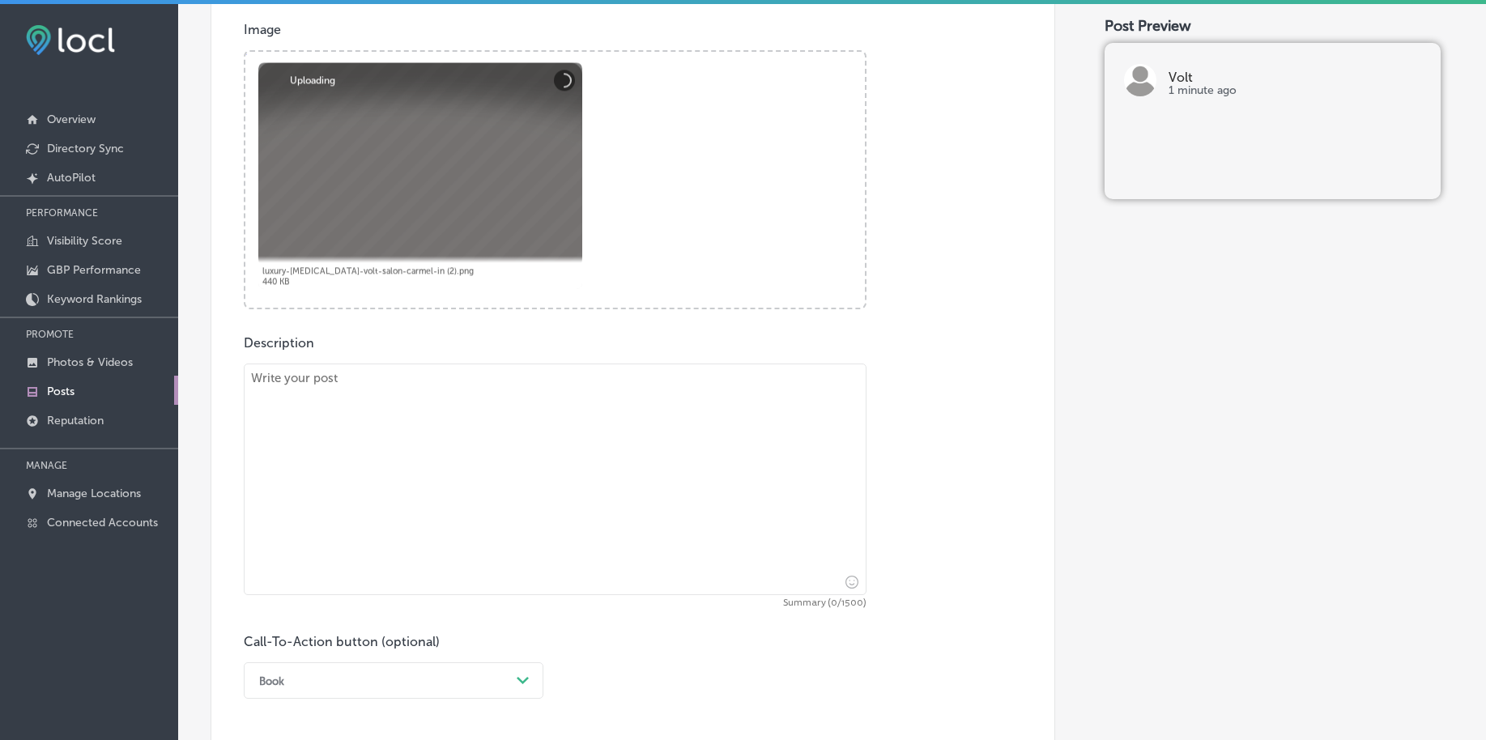
scroll to position [600, 0]
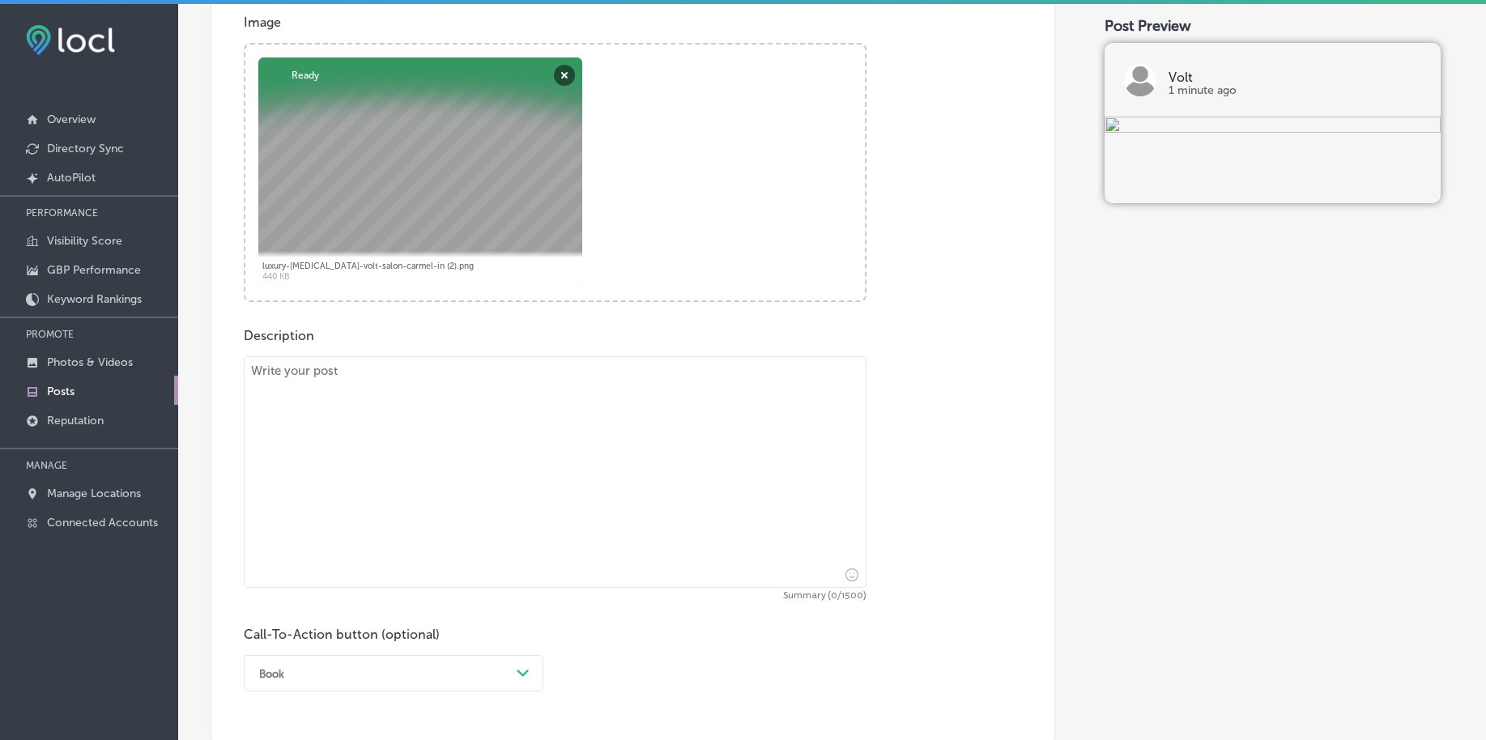
click at [296, 488] on textarea at bounding box center [555, 472] width 623 height 232
paste textarea "Custom Color is the perfect solution for anyone looking to achieve their ideal …"
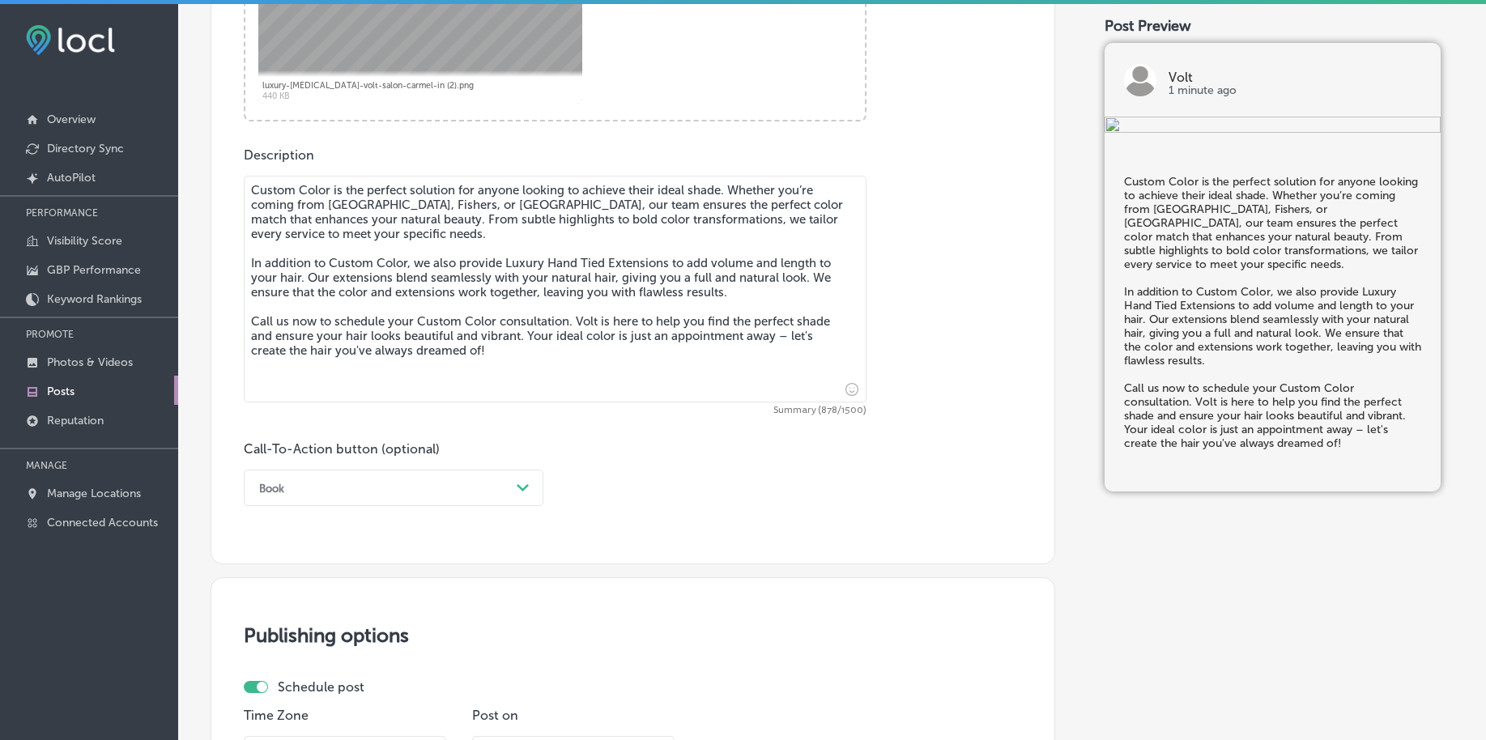
scroll to position [803, 0]
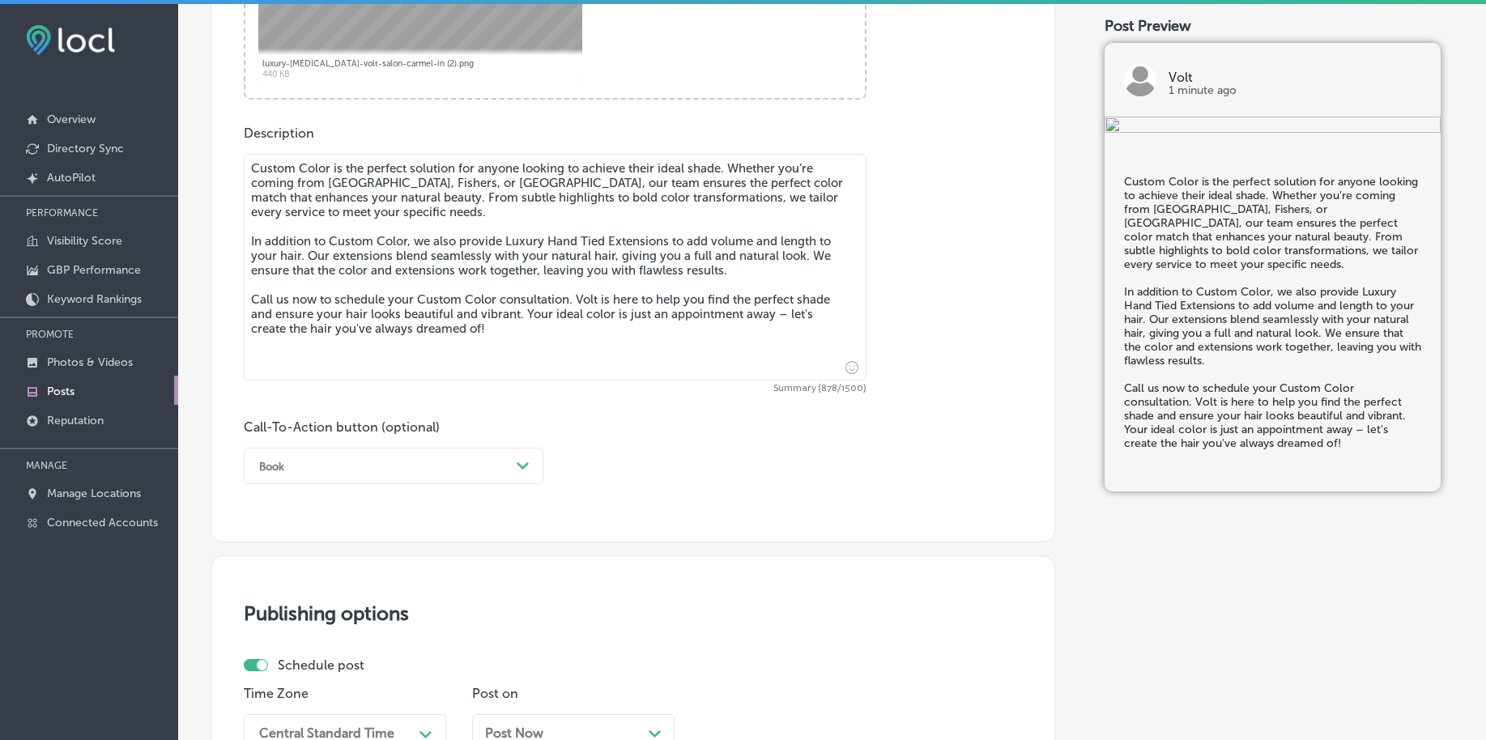
type textarea "Custom Color is the perfect solution for anyone looking to achieve their ideal …"
click at [399, 461] on div "Book" at bounding box center [380, 466] width 259 height 25
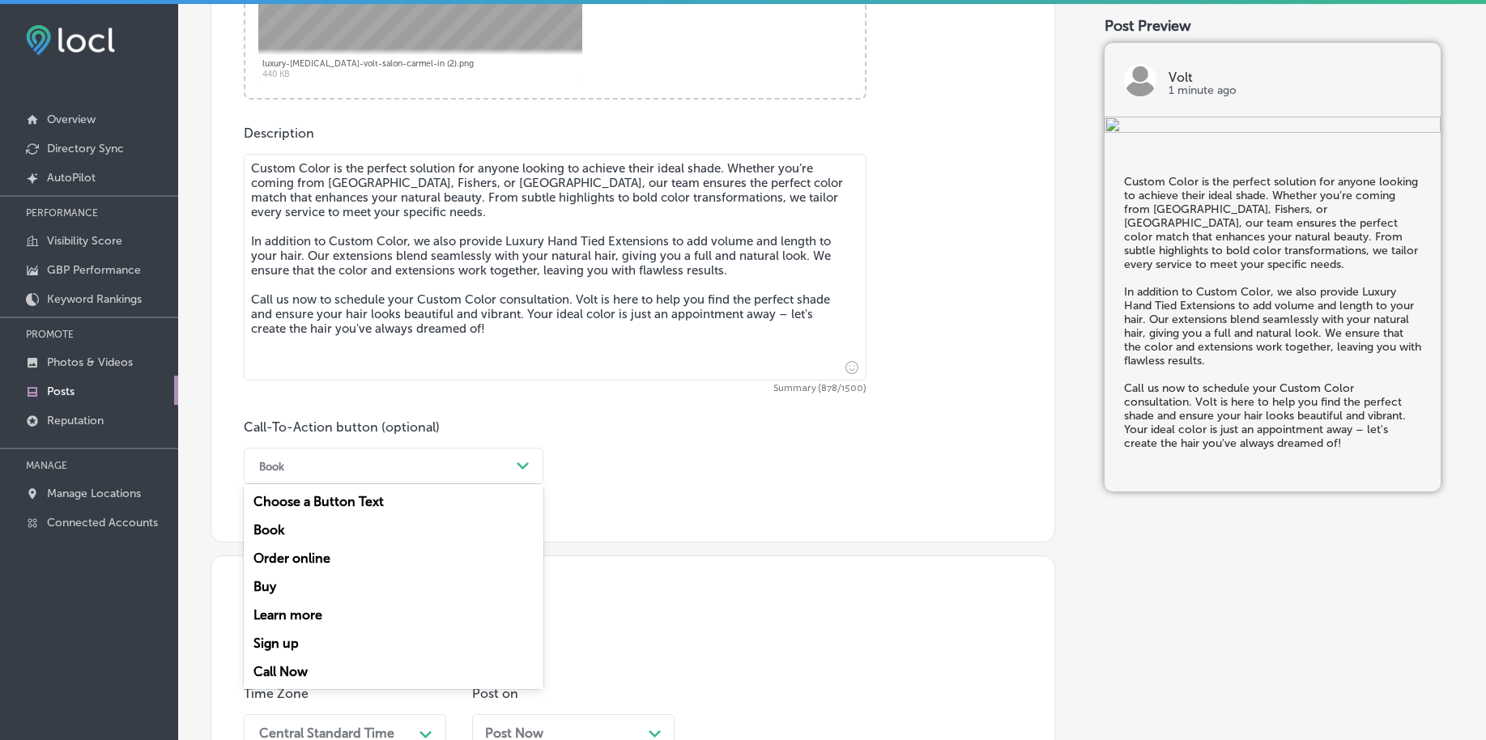
click at [297, 672] on div "Call Now" at bounding box center [394, 672] width 300 height 28
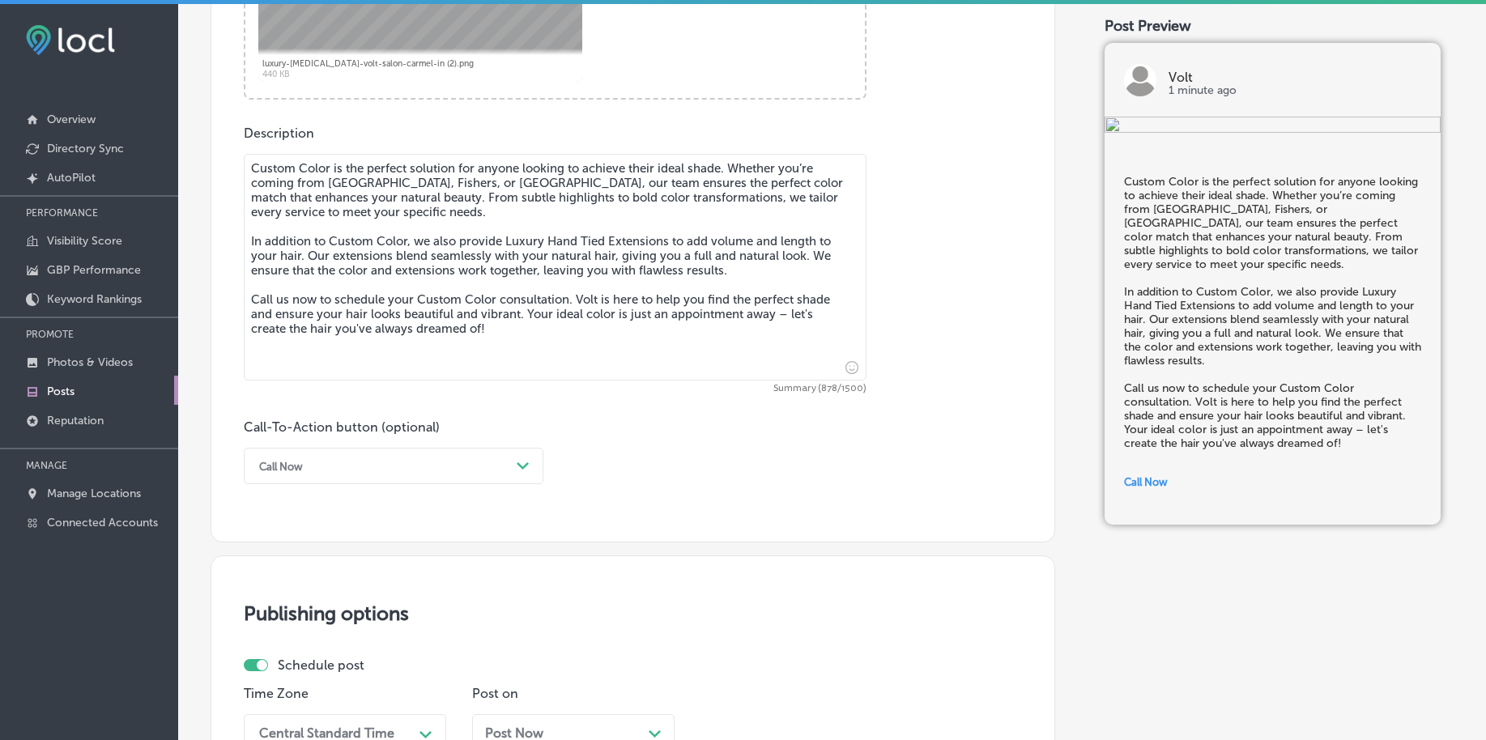
scroll to position [1106, 0]
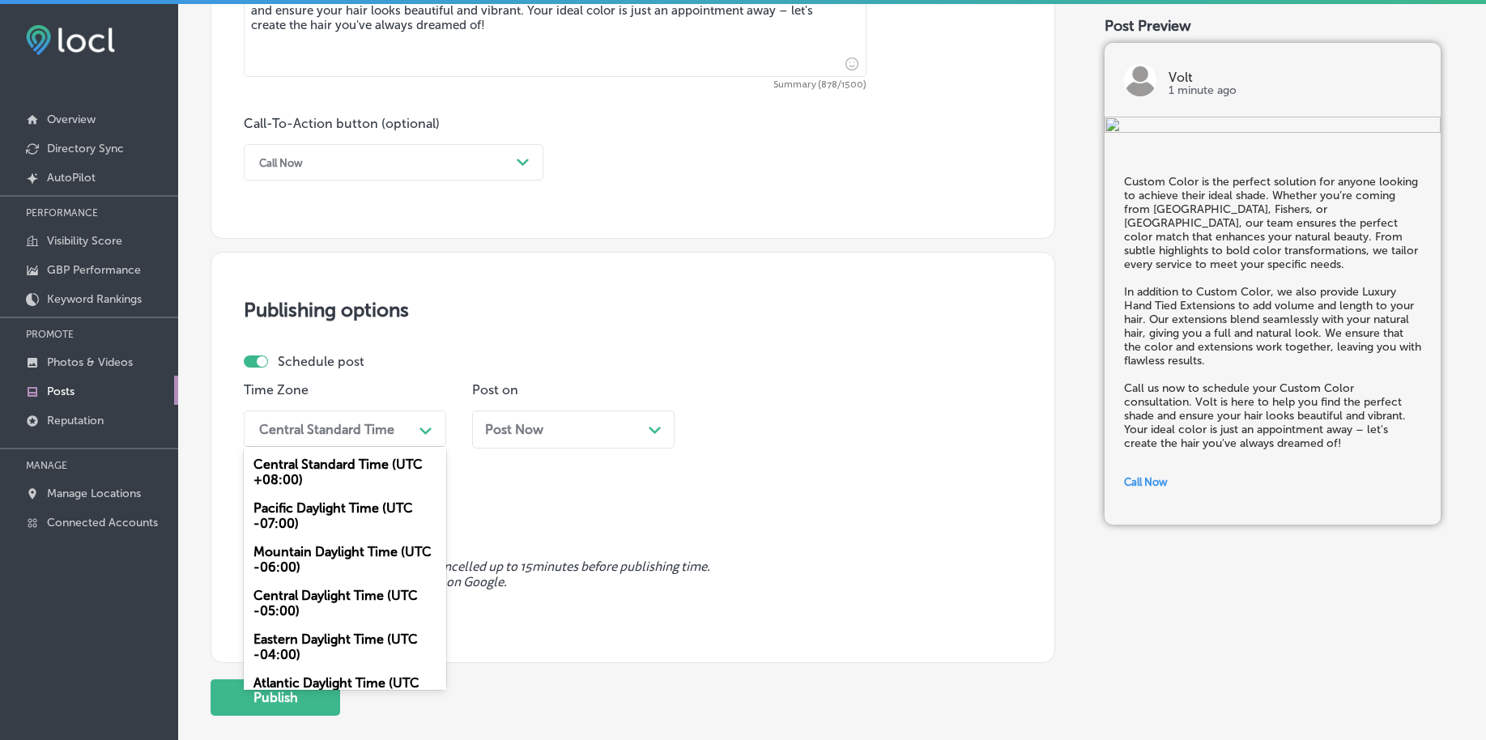
click at [384, 424] on div "Central Standard Time" at bounding box center [326, 428] width 135 height 15
drag, startPoint x: 314, startPoint y: 555, endPoint x: 352, endPoint y: 527, distance: 47.5
click at [314, 556] on div "Mountain Daylight Time (UTC -06:00)" at bounding box center [345, 560] width 203 height 44
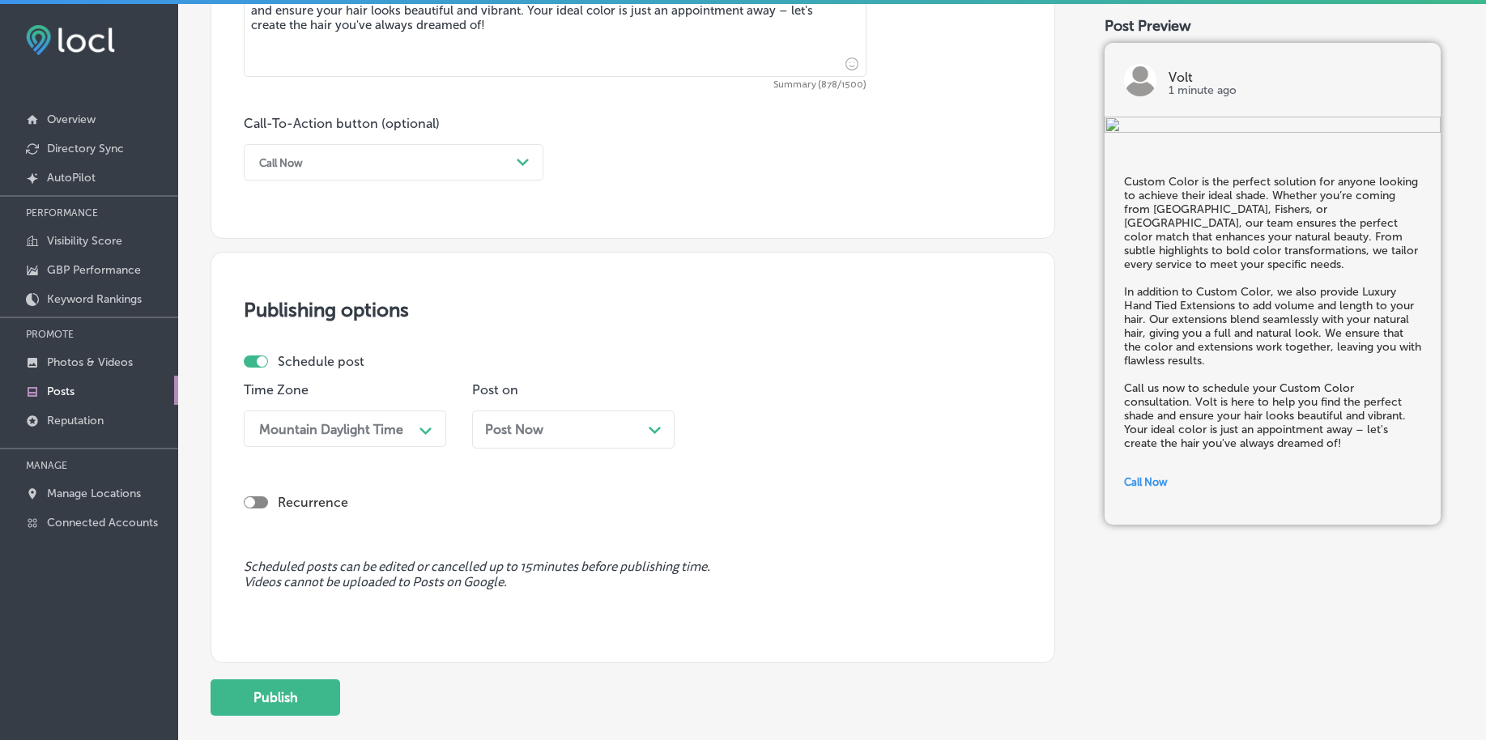
click at [530, 430] on span "Post Now" at bounding box center [514, 429] width 58 height 15
click at [799, 424] on div "10:00 PM" at bounding box center [789, 429] width 162 height 28
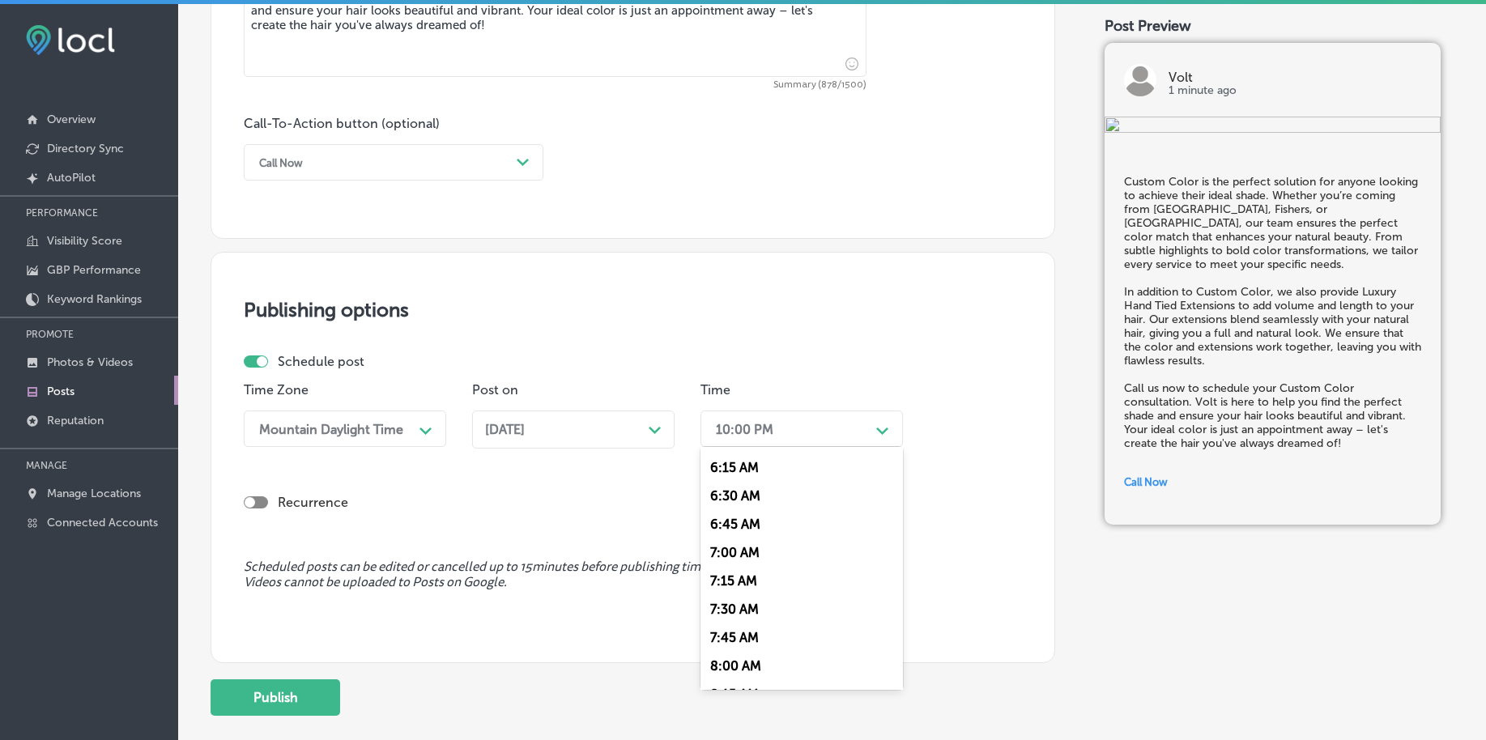
scroll to position [709, 0]
click at [732, 544] on div "7:00 AM" at bounding box center [802, 549] width 203 height 28
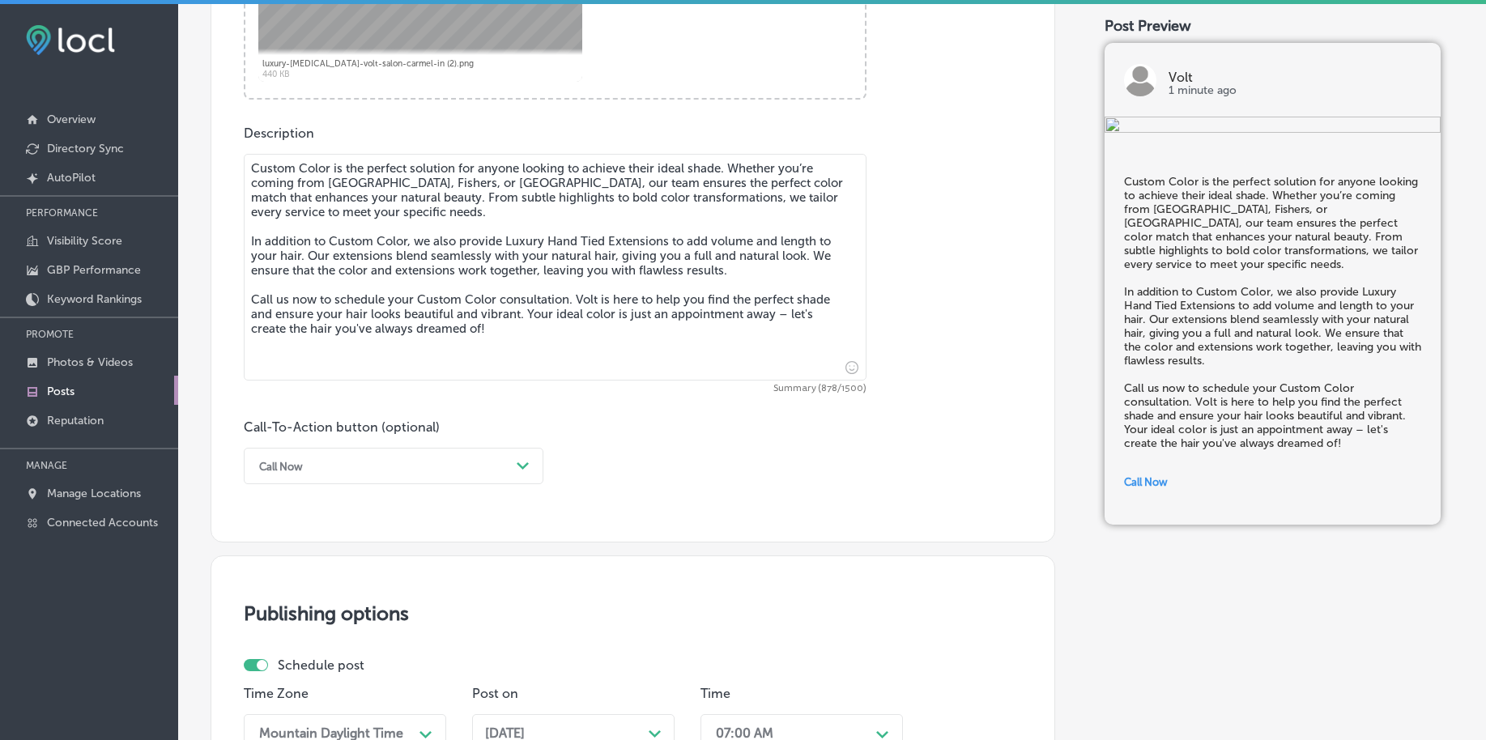
scroll to position [1203, 0]
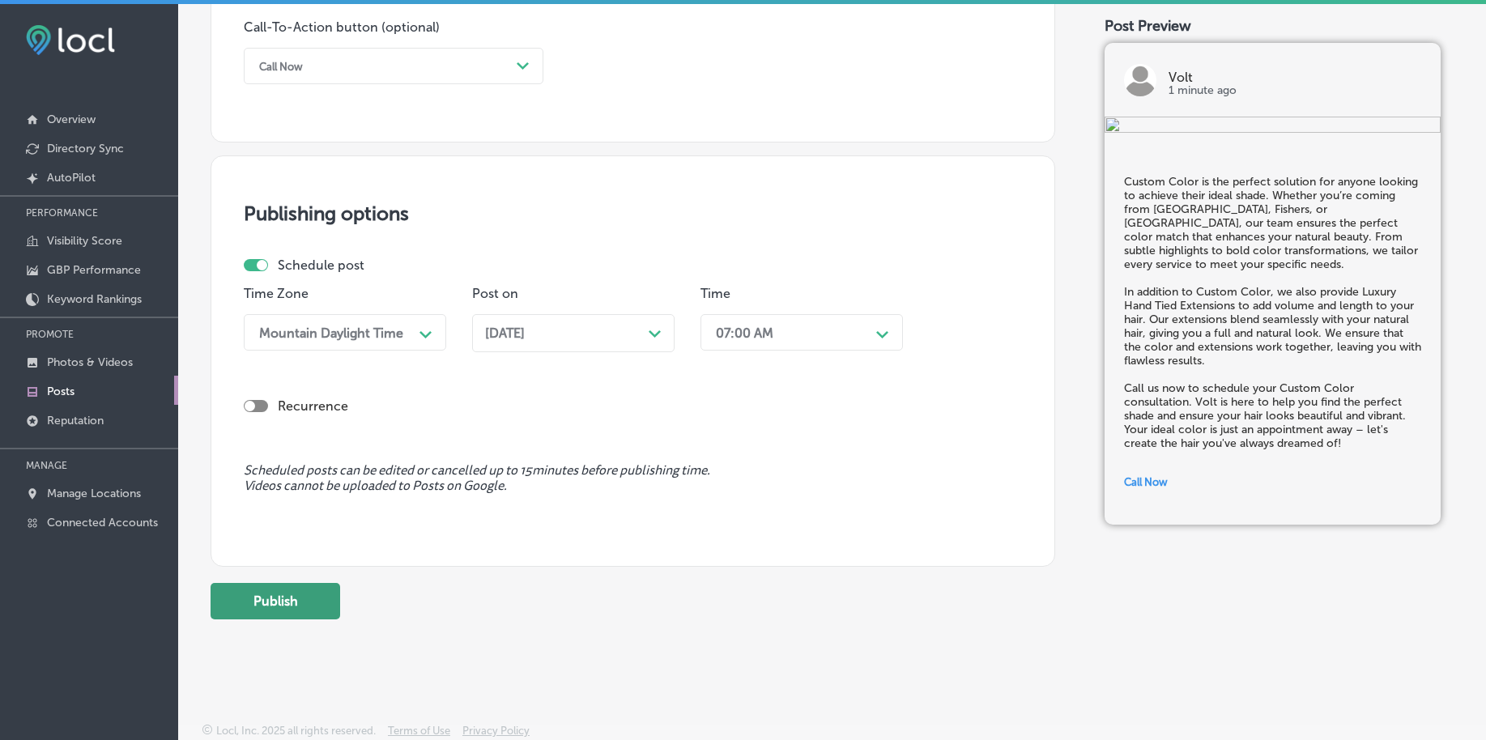
click at [324, 597] on button "Publish" at bounding box center [276, 601] width 130 height 36
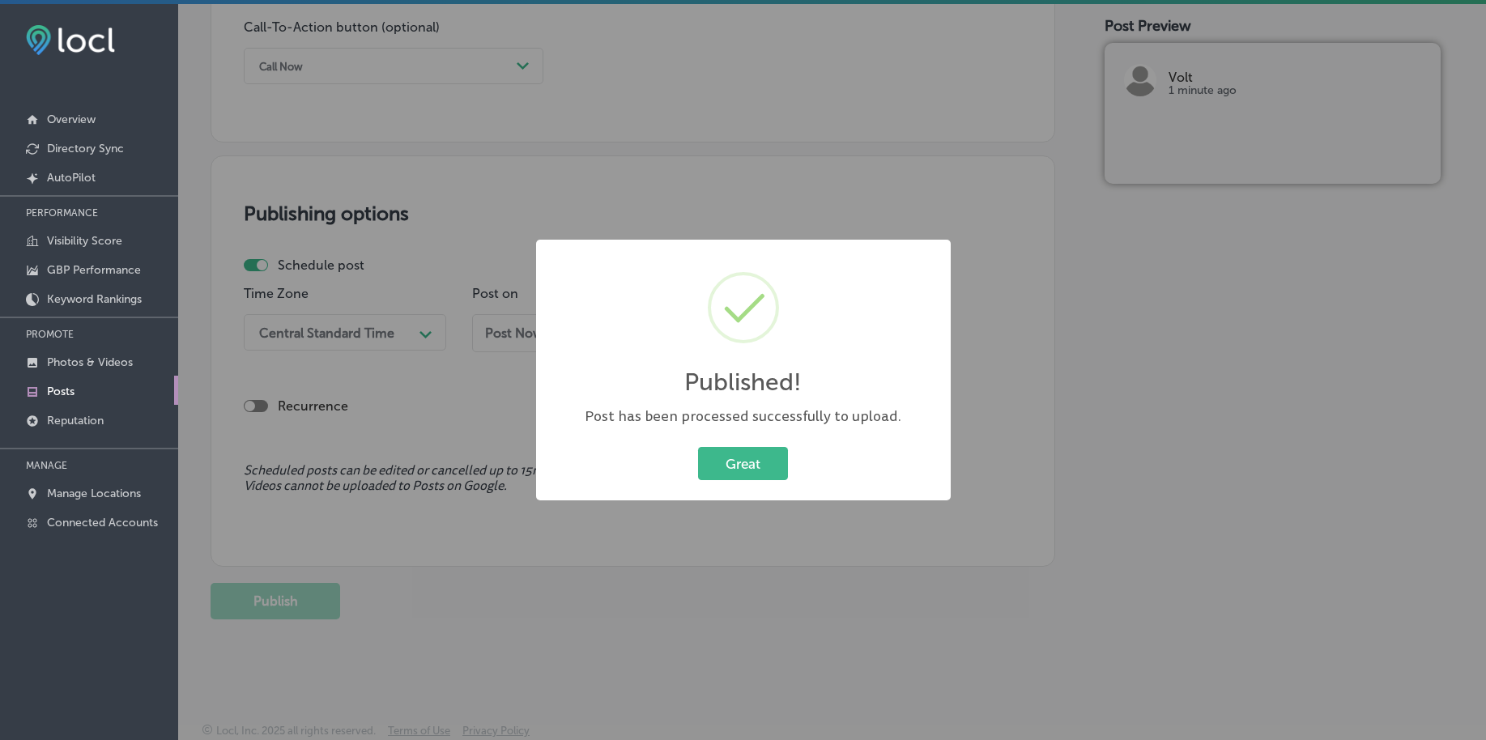
click at [746, 445] on div "Great Cancel" at bounding box center [743, 464] width 382 height 42
click at [741, 450] on button "Great" at bounding box center [743, 463] width 90 height 33
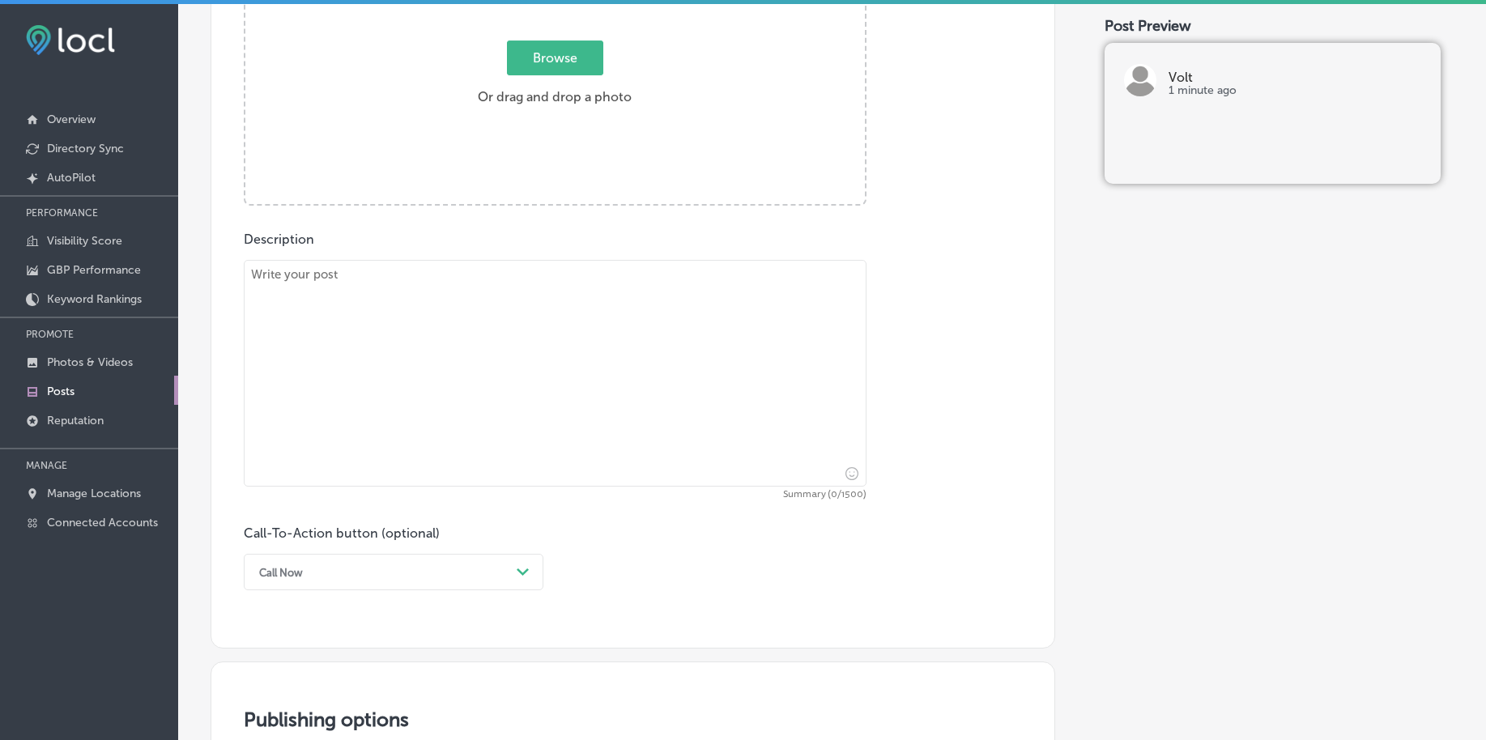
scroll to position [494, 0]
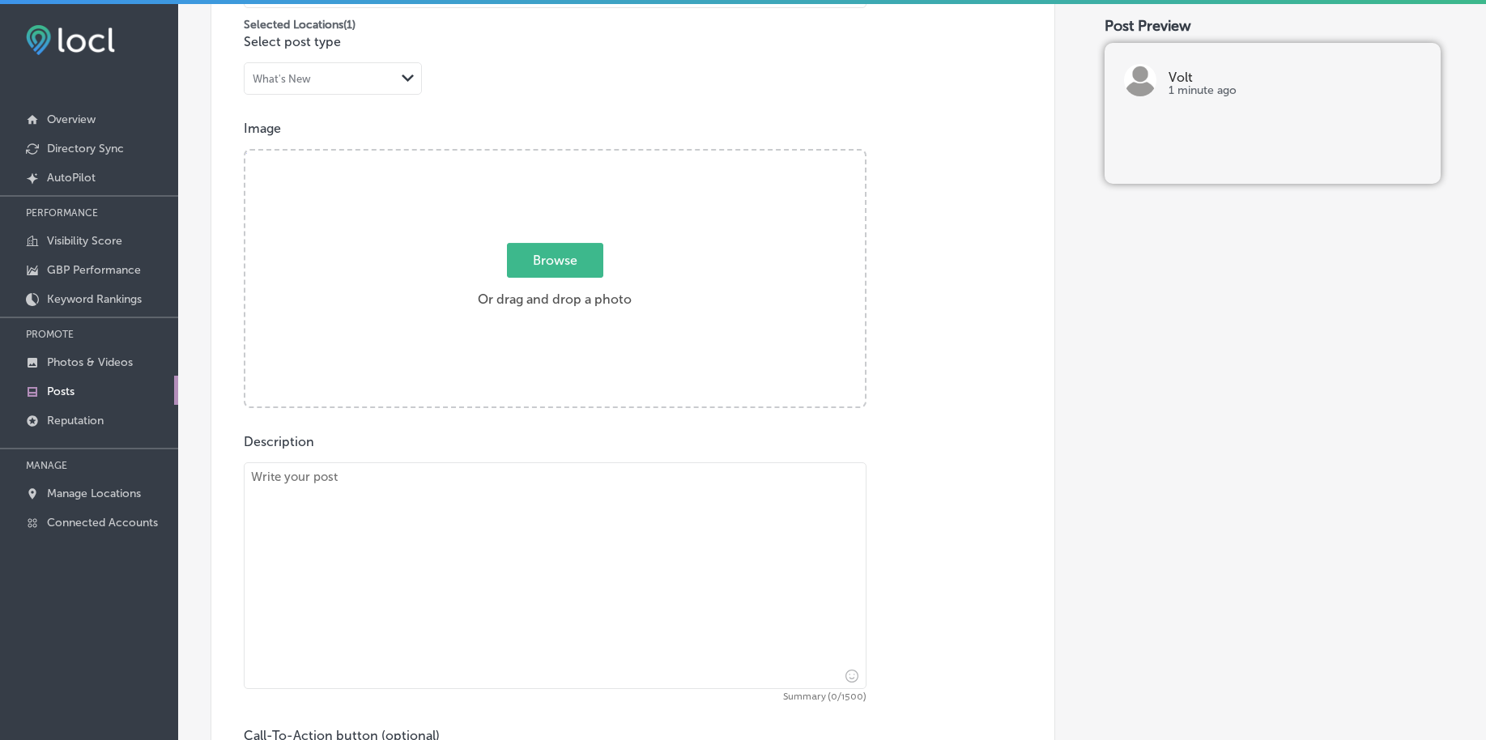
click at [540, 254] on span "Browse" at bounding box center [555, 260] width 96 height 35
click at [540, 156] on input "Browse Or drag and drop a photo" at bounding box center [555, 153] width 620 height 5
type input "C:\fakepath\luxury-[MEDICAL_DATA]-volt-salon-carmel-in (3).png"
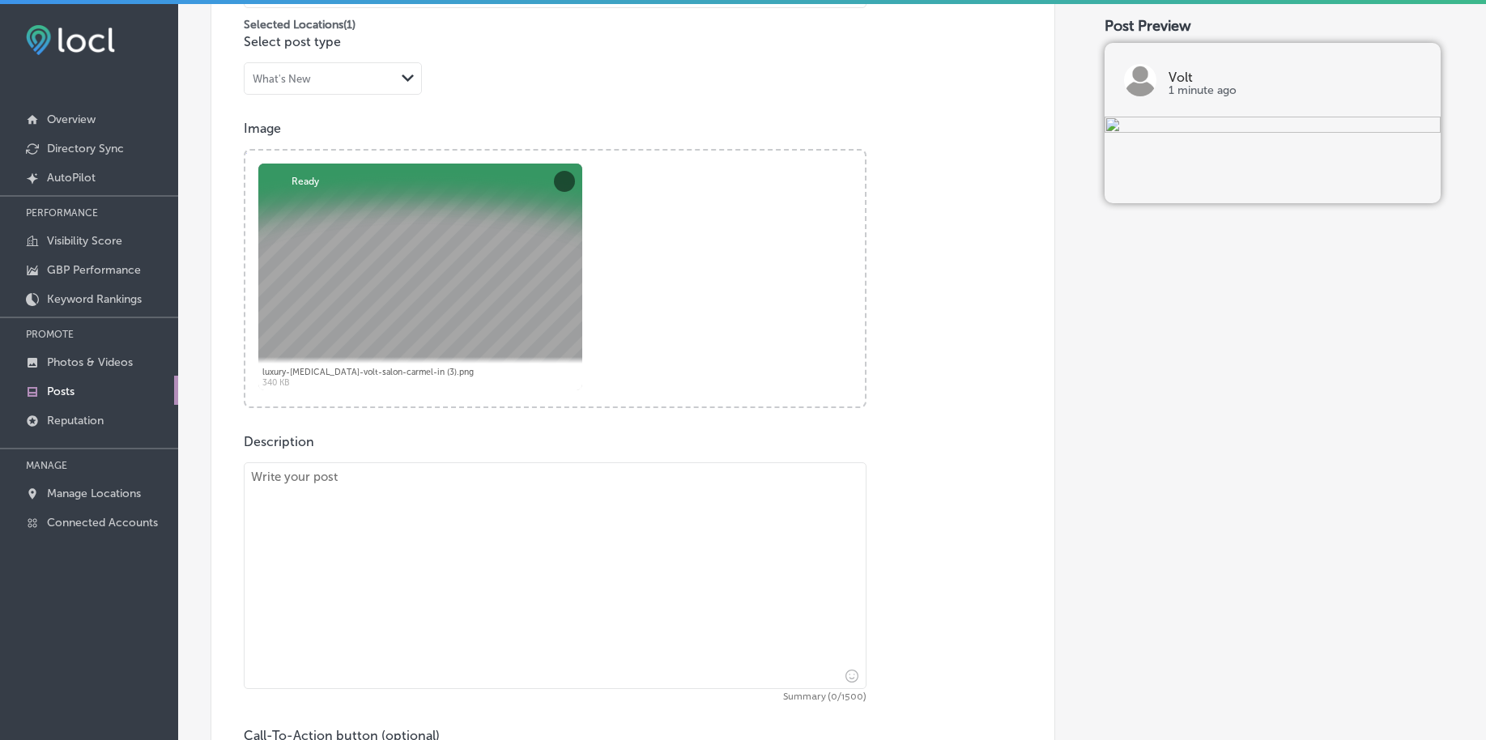
click at [408, 490] on textarea at bounding box center [555, 576] width 623 height 227
paste textarea "Achieve your dream blonde with our expert Blonding services at [GEOGRAPHIC_DATA…"
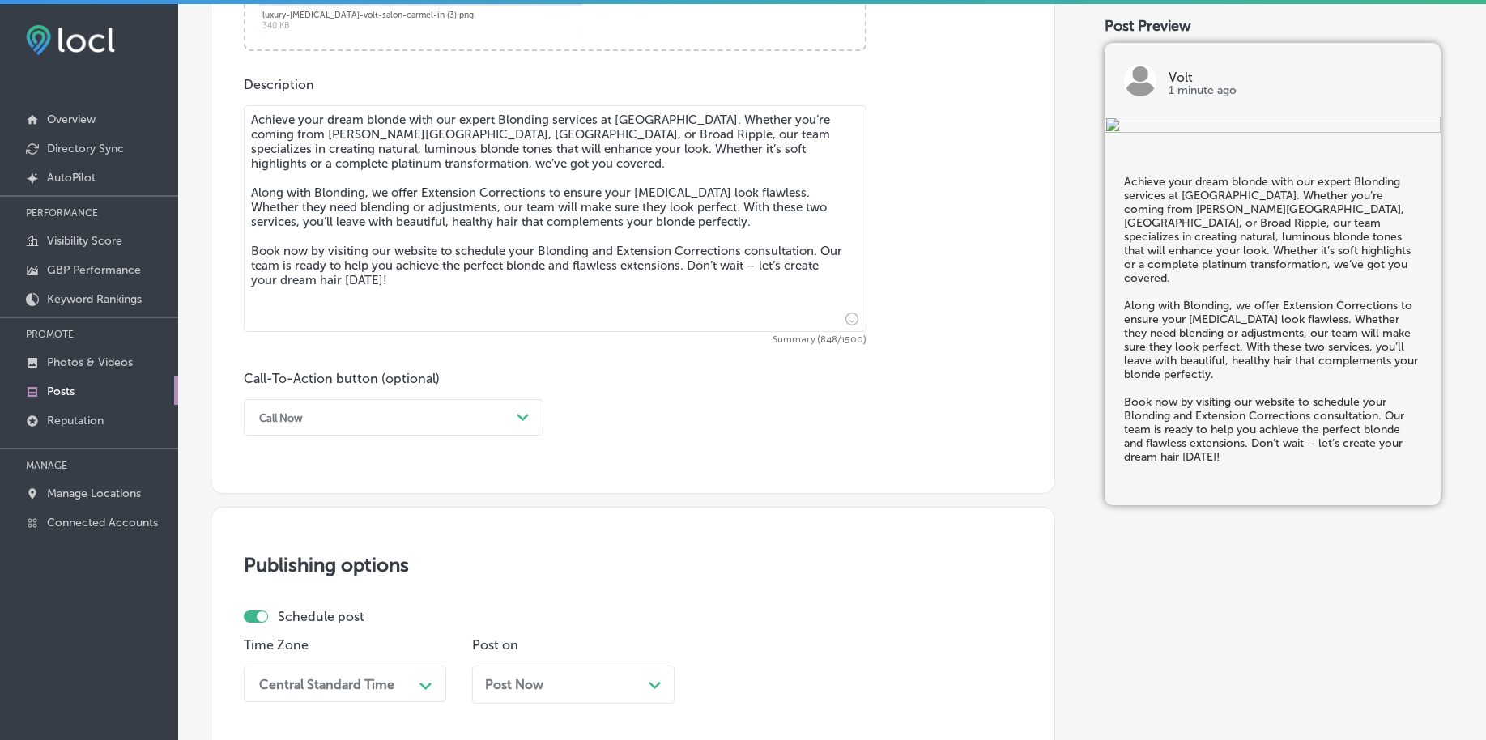
scroll to position [899, 0]
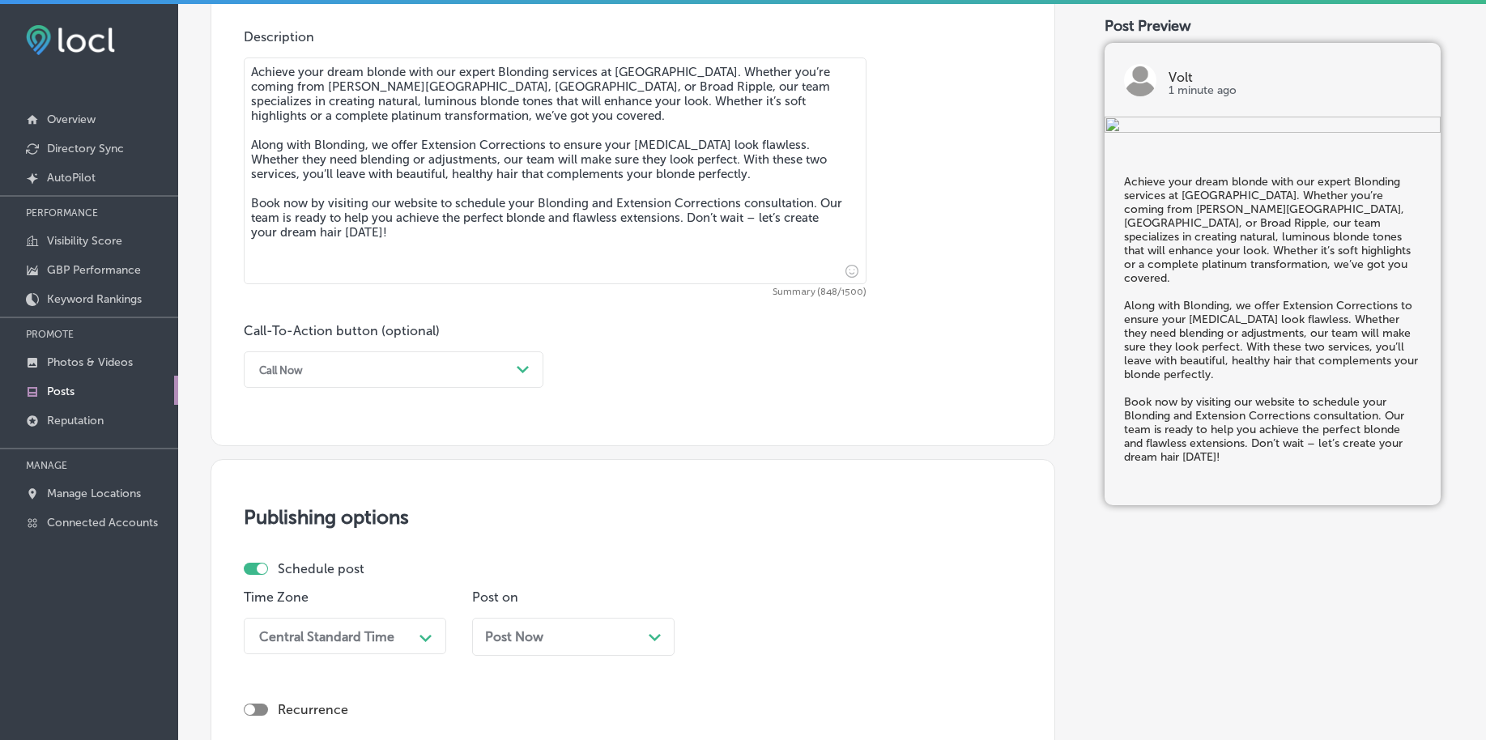
type textarea "Achieve your dream blonde with our expert Blonding services at [GEOGRAPHIC_DATA…"
click at [321, 380] on div "Call Now" at bounding box center [380, 369] width 259 height 25
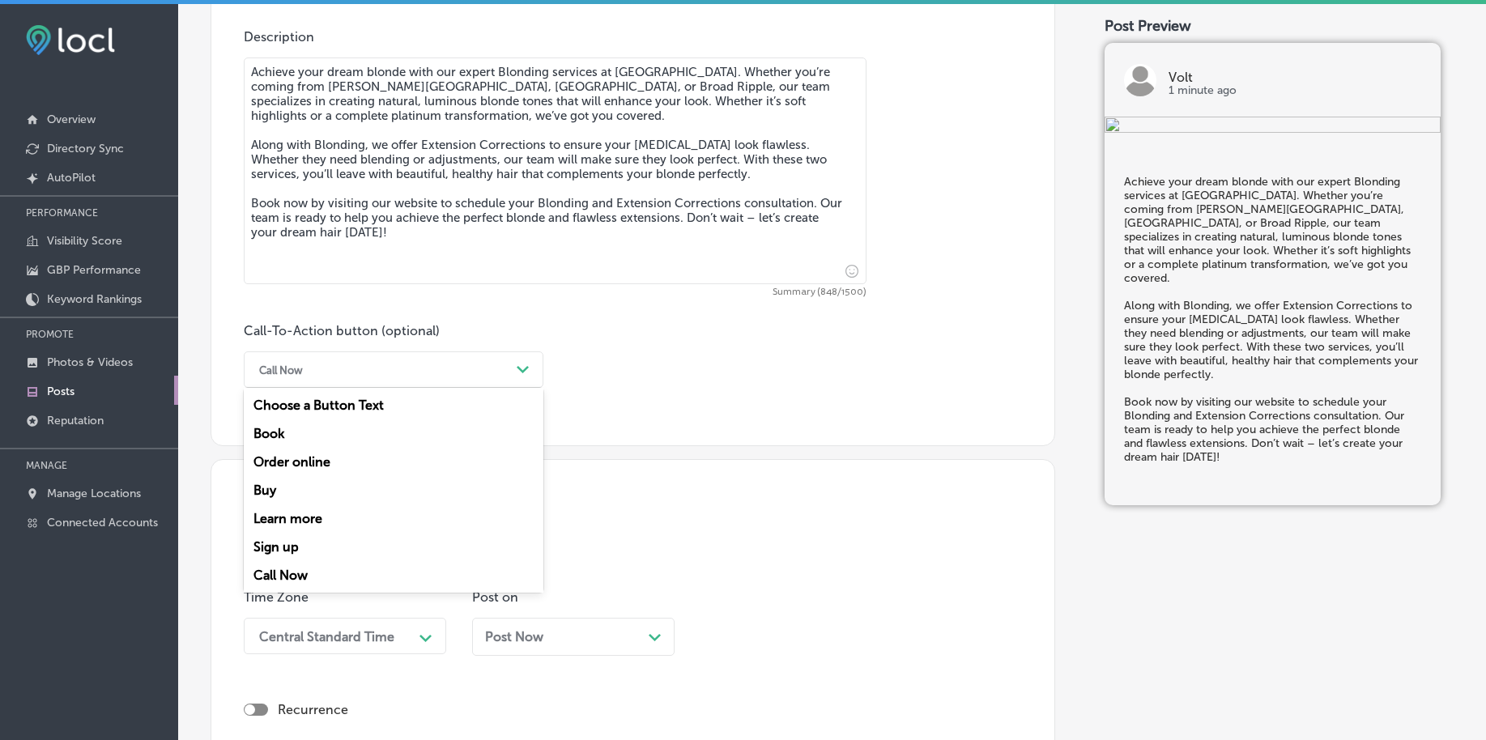
click at [296, 437] on div "Book" at bounding box center [394, 434] width 300 height 28
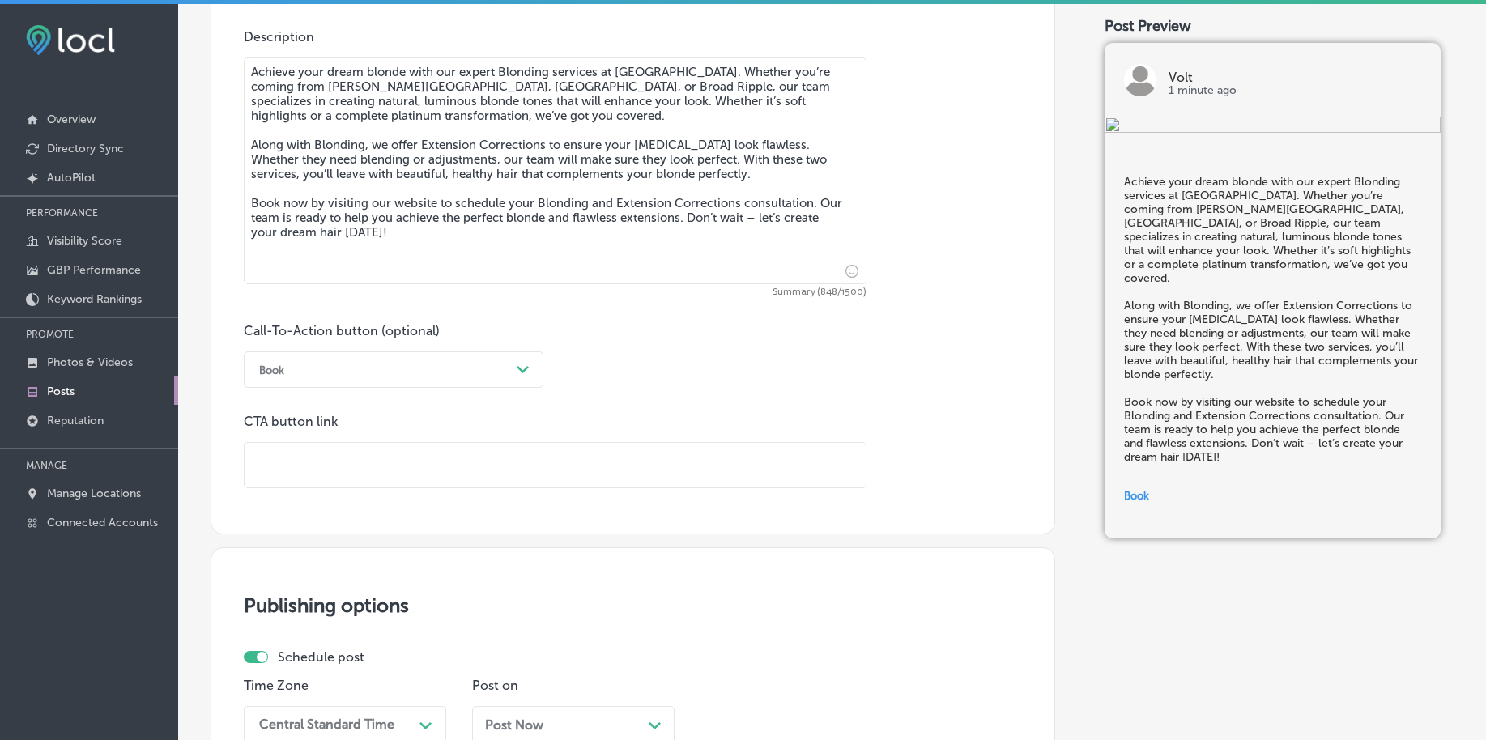
click at [296, 468] on input "text" at bounding box center [555, 465] width 621 height 45
paste input "[URL][DOMAIN_NAME]"
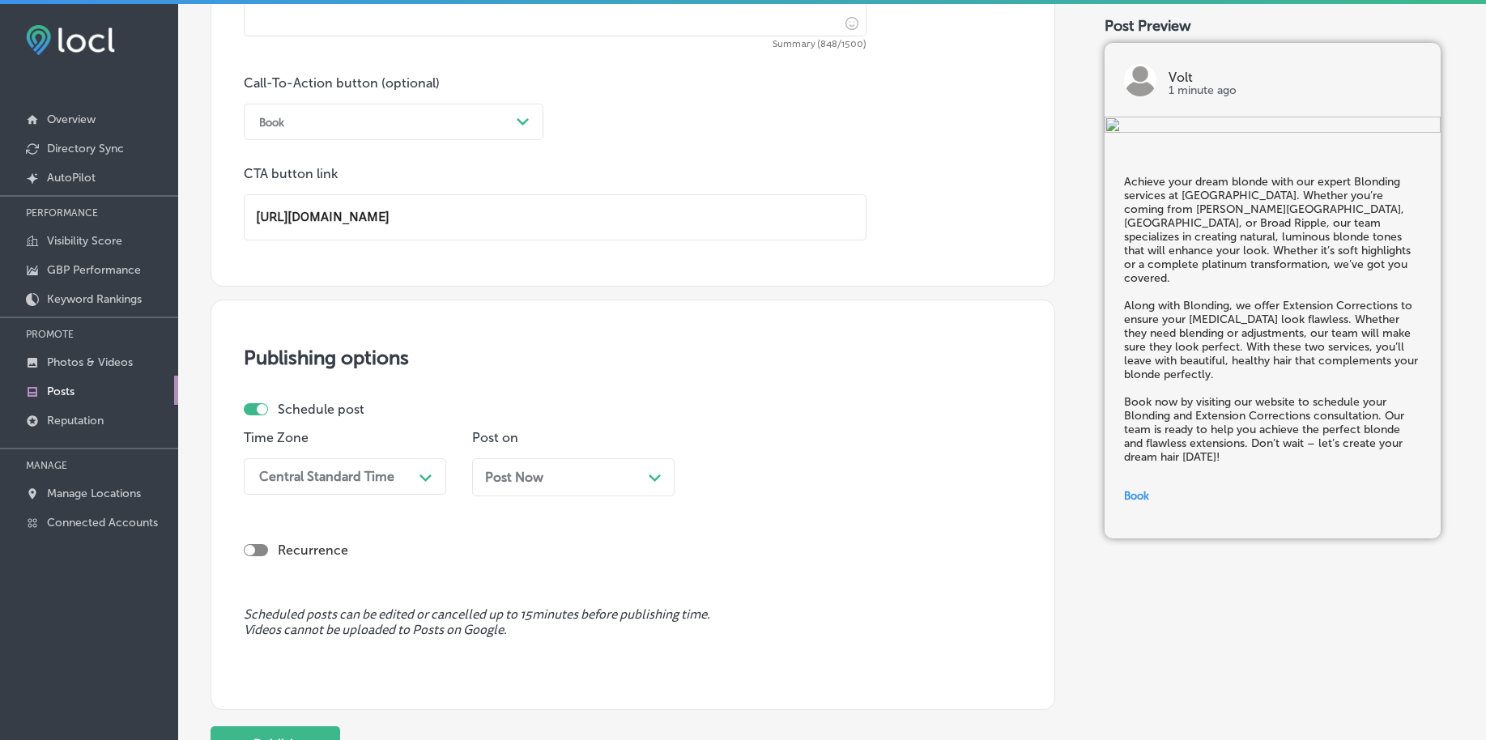
scroll to position [1203, 0]
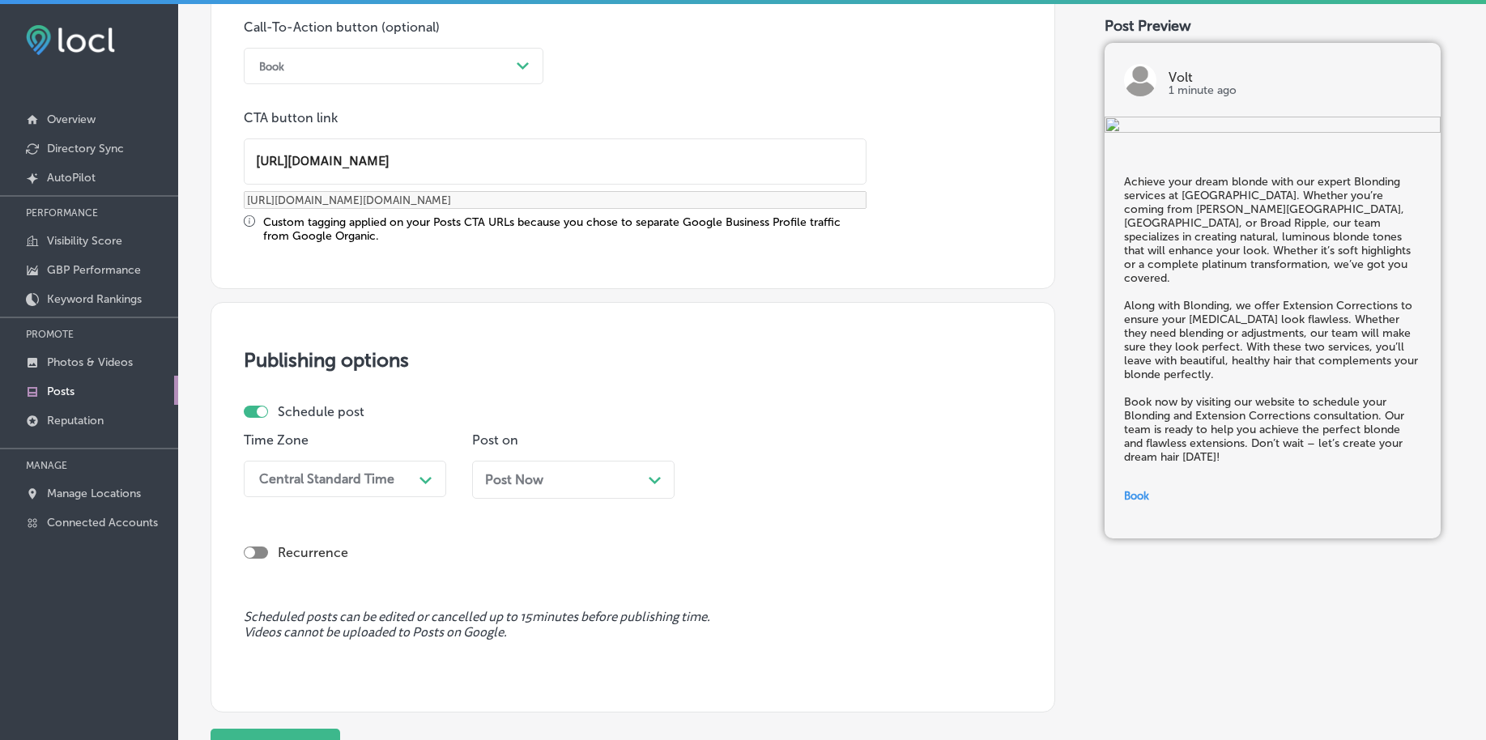
type input "[URL][DOMAIN_NAME]"
click at [352, 486] on div "Central Standard Time" at bounding box center [326, 478] width 135 height 15
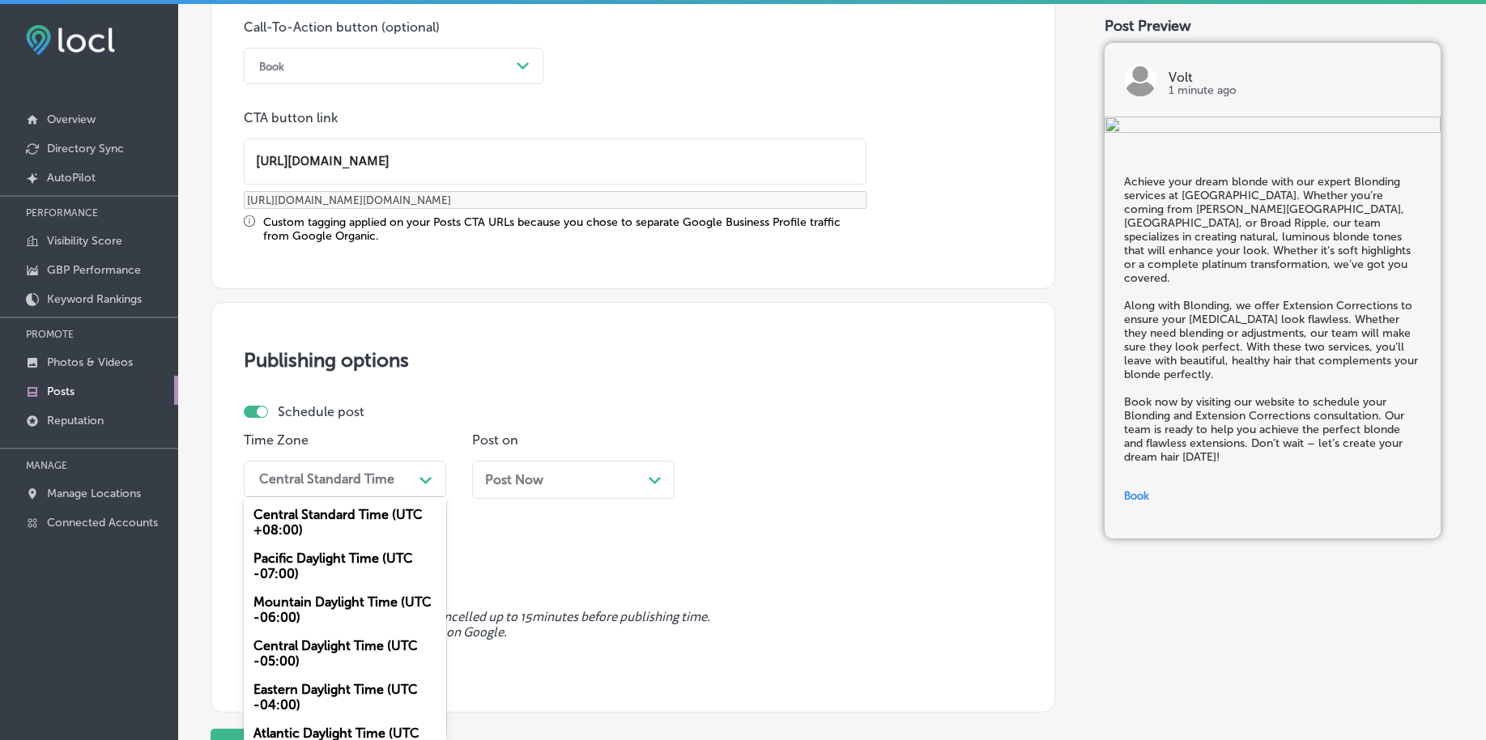
click at [311, 609] on div "Mountain Daylight Time (UTC -06:00)" at bounding box center [345, 610] width 203 height 44
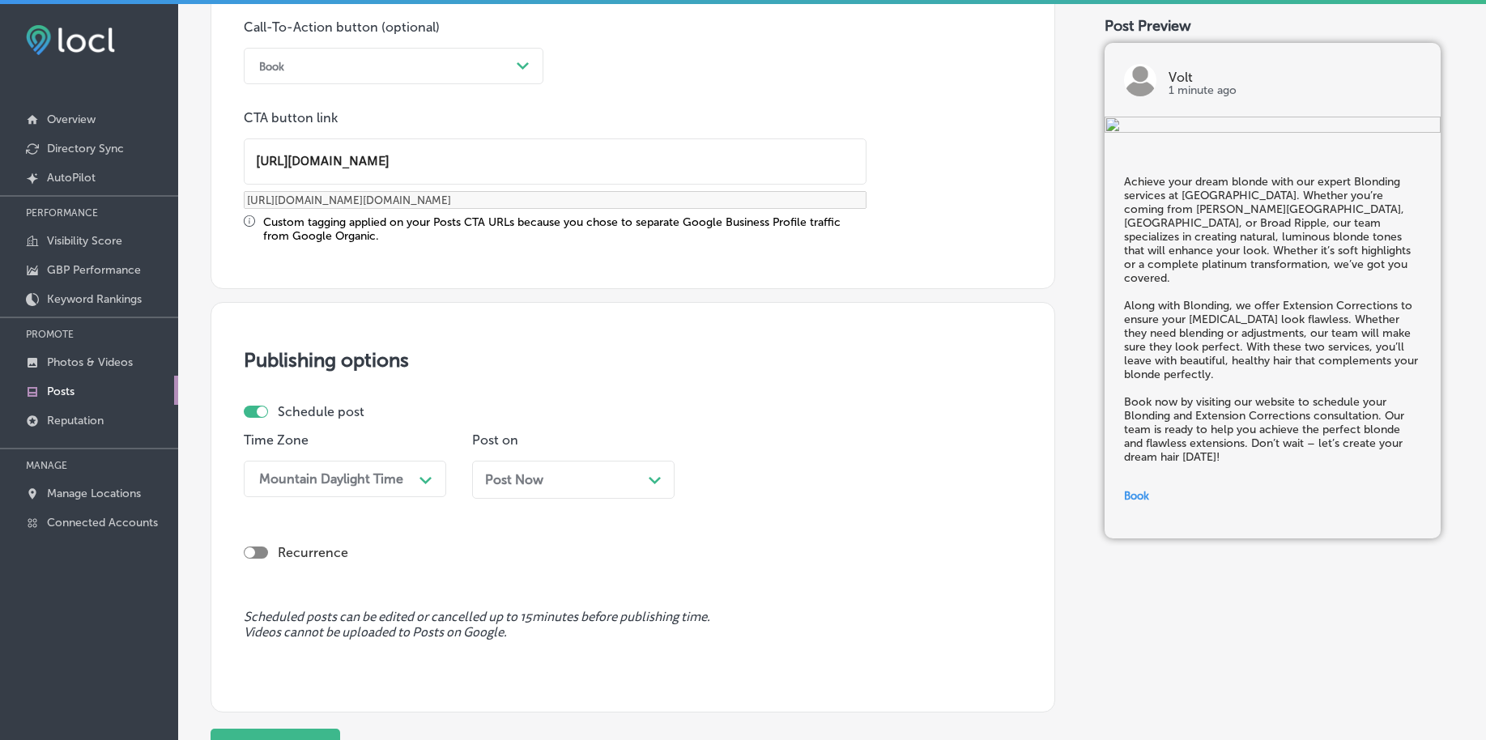
click at [497, 480] on span "Post Now" at bounding box center [514, 479] width 58 height 15
click at [836, 475] on div "10:00 PM" at bounding box center [789, 479] width 162 height 28
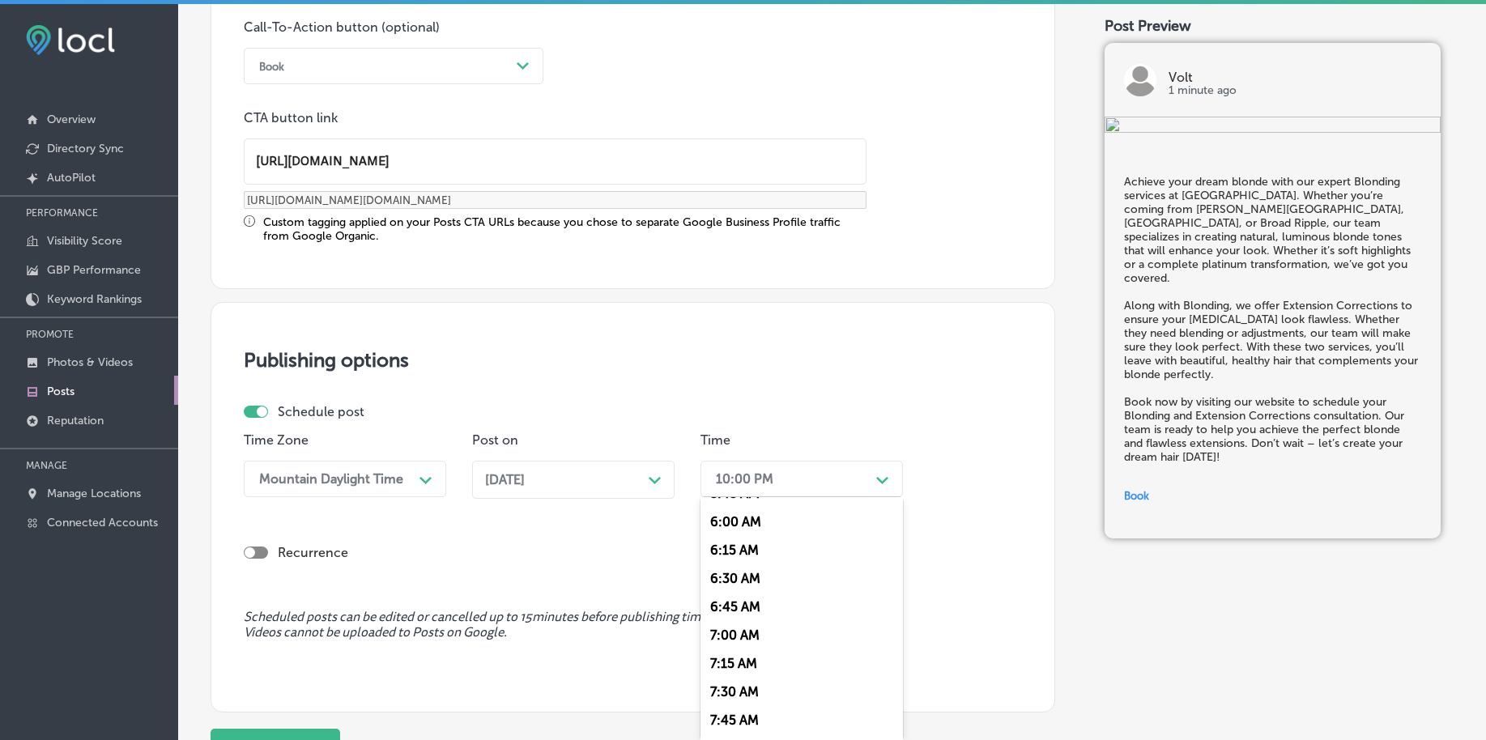
scroll to position [709, 0]
click at [728, 602] on div "7:00 AM" at bounding box center [802, 600] width 203 height 28
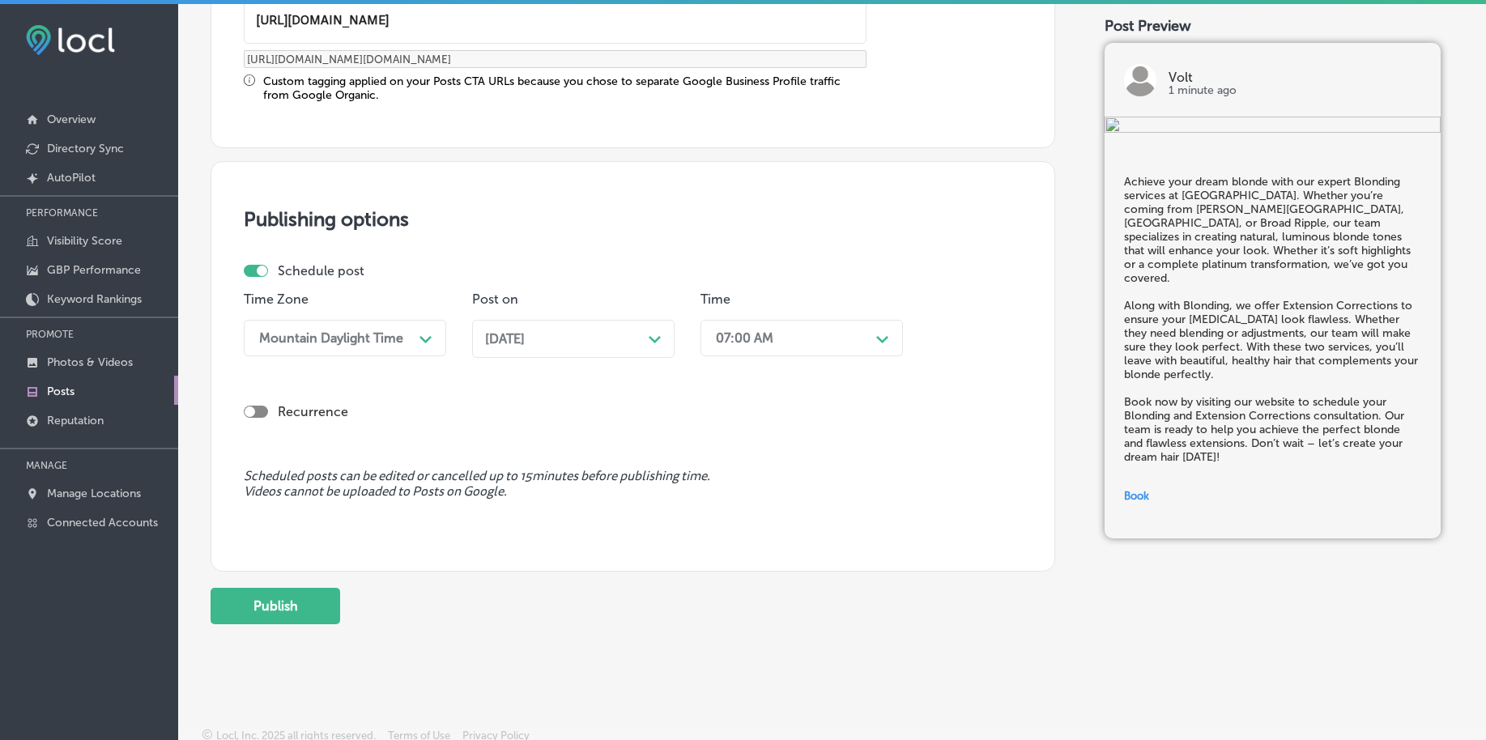
scroll to position [1349, 0]
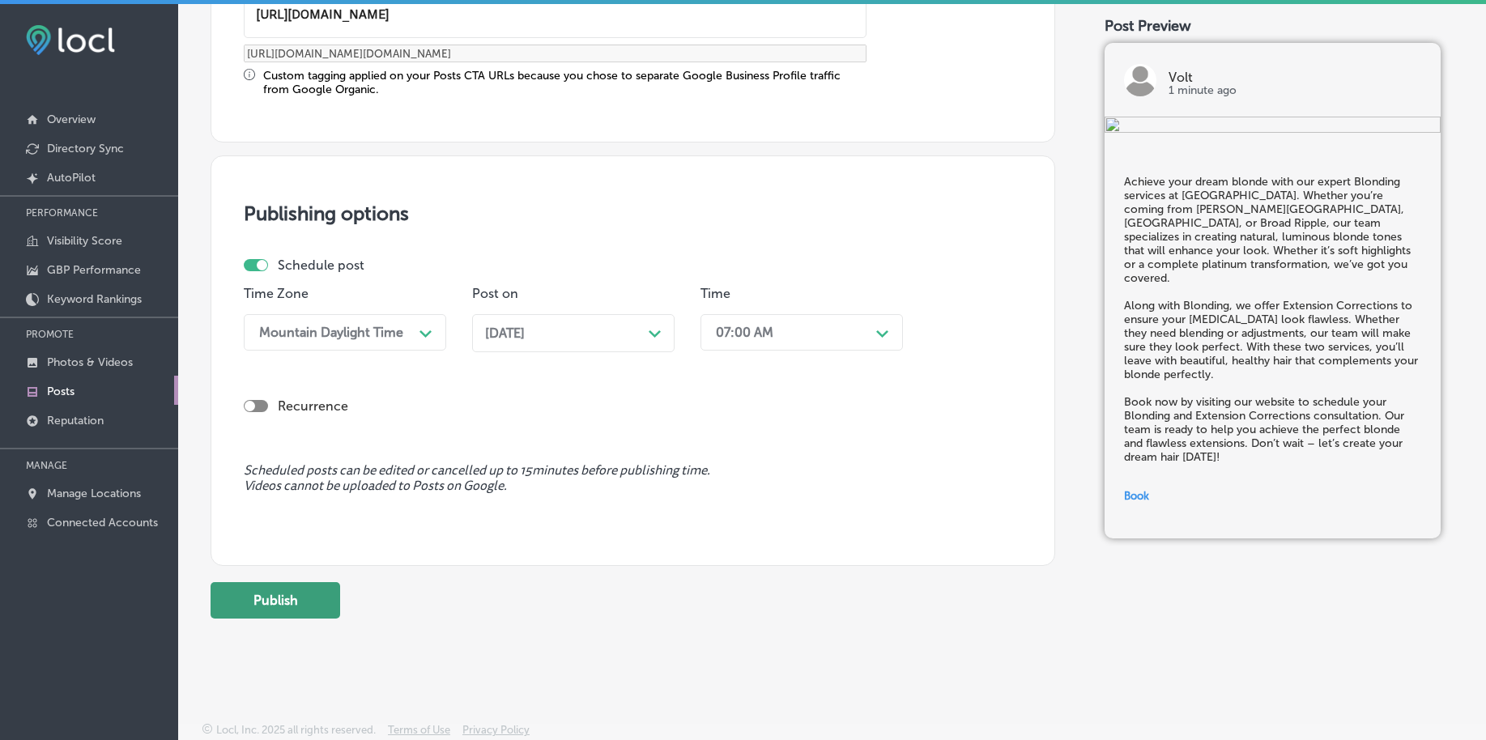
click at [277, 595] on button "Publish" at bounding box center [276, 600] width 130 height 36
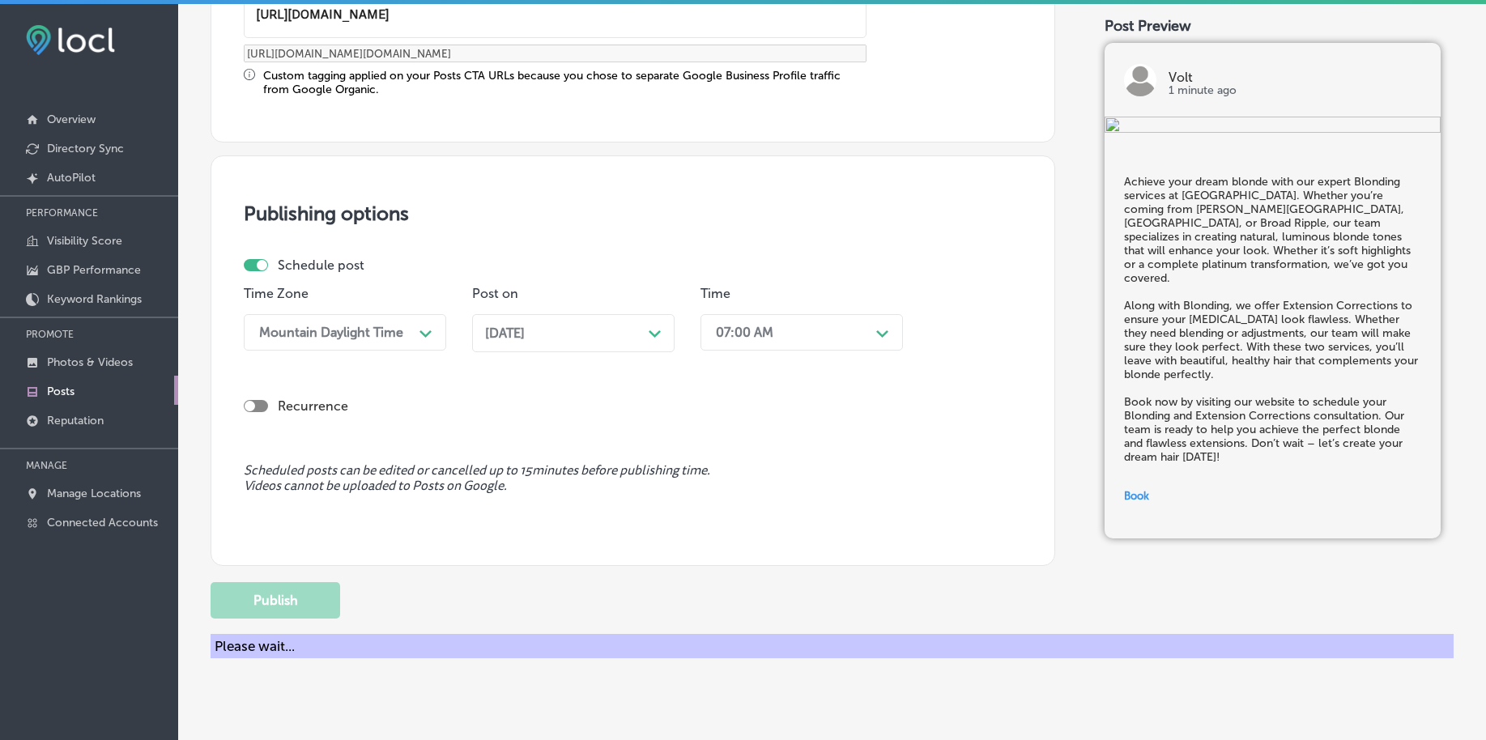
scroll to position [1203, 0]
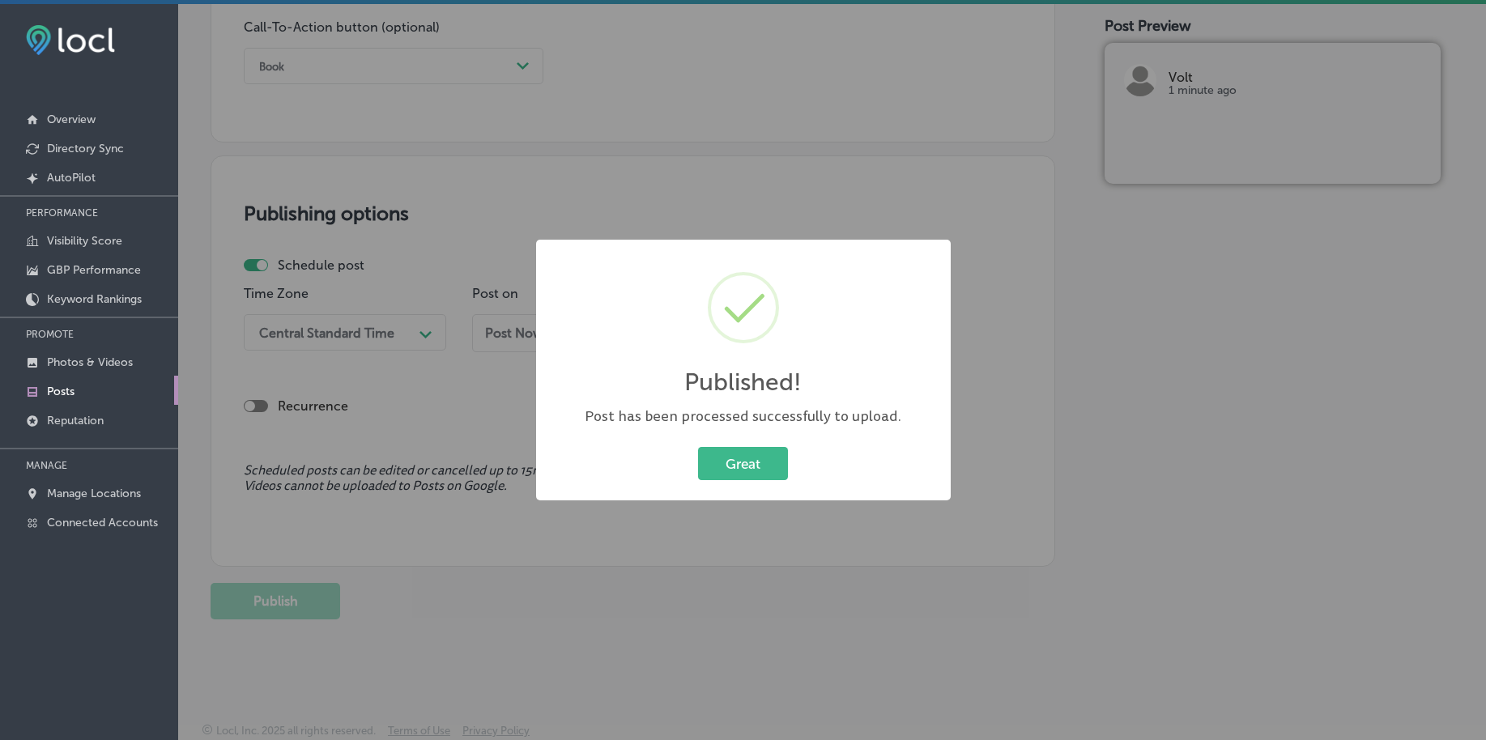
click at [723, 444] on div "Great Cancel" at bounding box center [743, 464] width 382 height 42
click at [723, 445] on div "Great Cancel" at bounding box center [743, 464] width 382 height 42
click at [723, 454] on button "Great" at bounding box center [743, 463] width 90 height 33
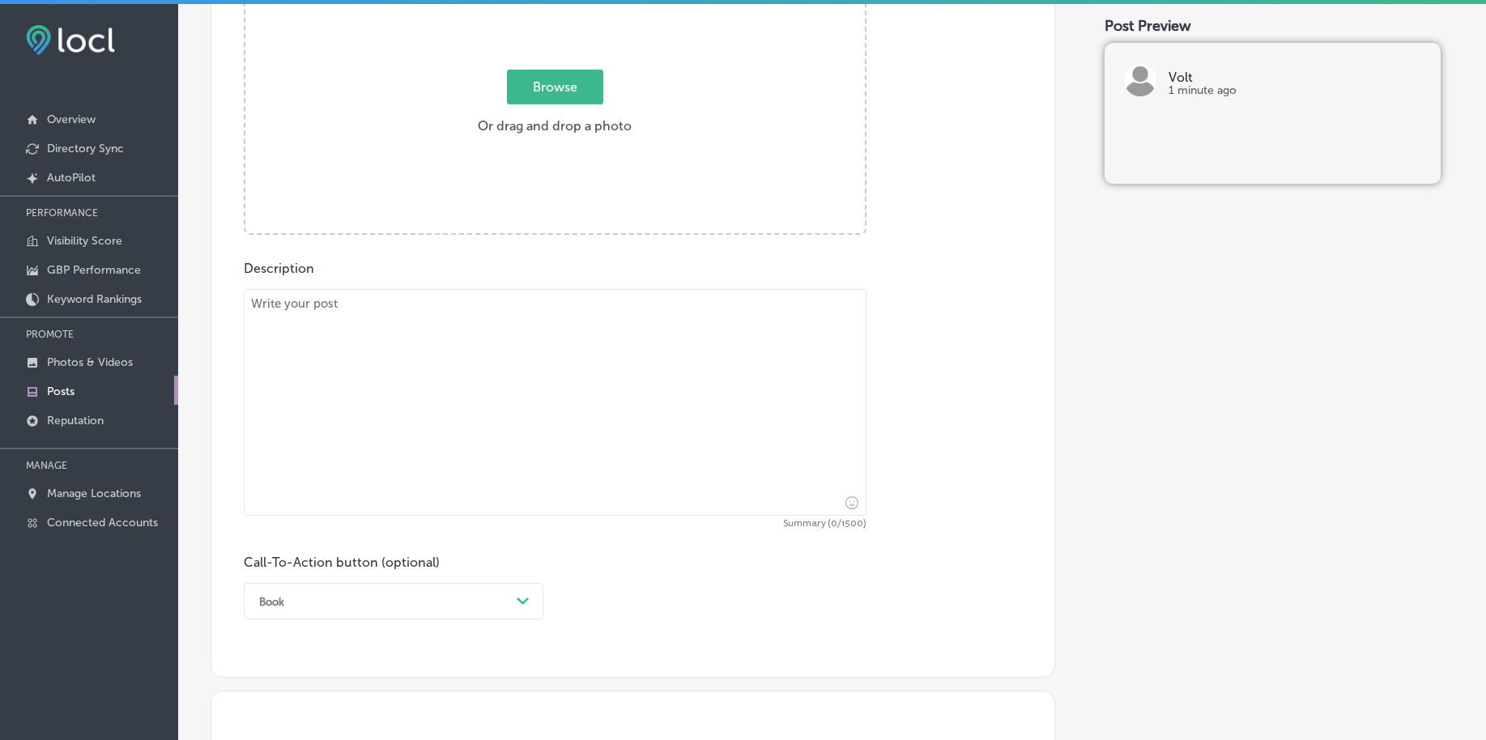
scroll to position [494, 0]
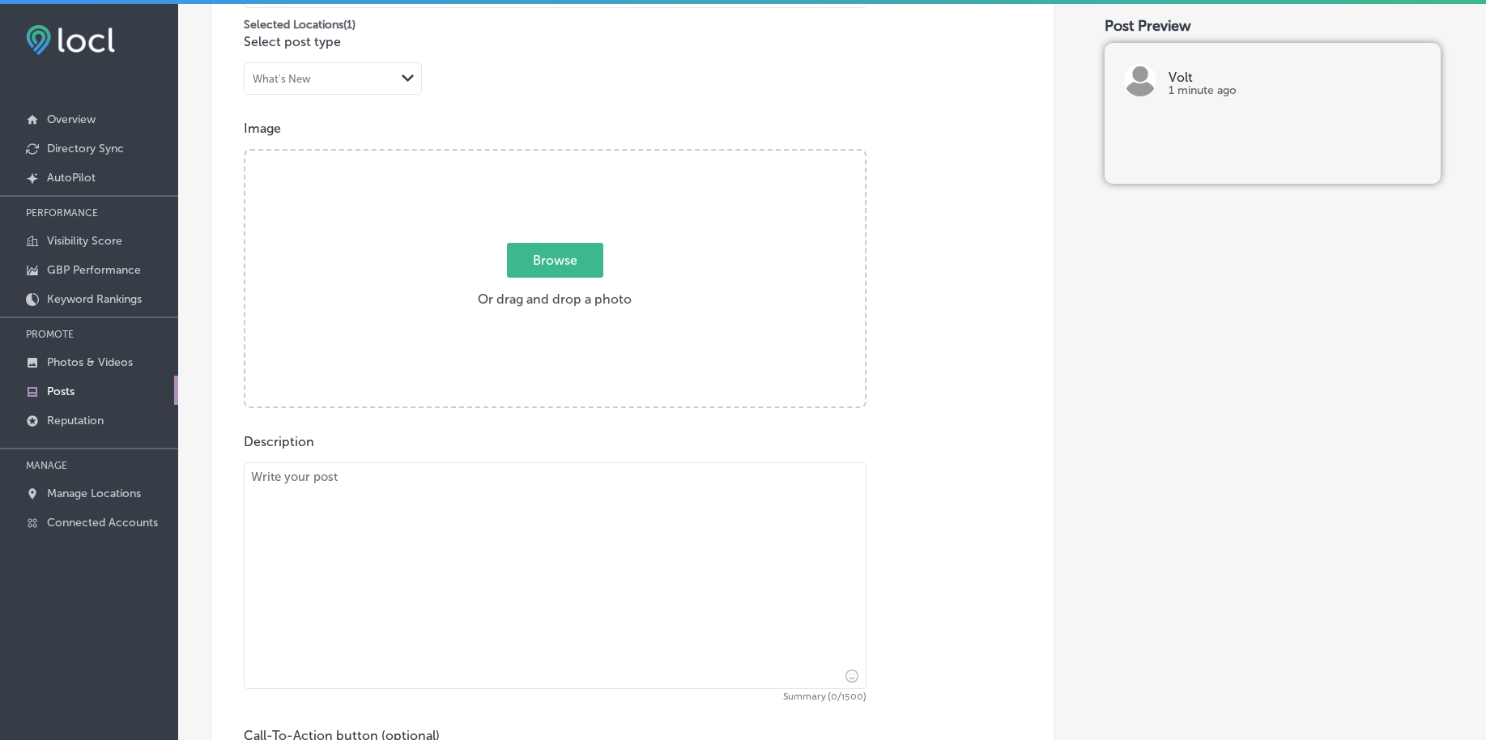
click at [529, 274] on span "Browse" at bounding box center [555, 260] width 96 height 35
click at [529, 156] on input "Browse Or drag and drop a photo" at bounding box center [555, 153] width 620 height 5
type input "C:\fakepath\luxury-[MEDICAL_DATA]-volt-salon-carmel-in (4).png"
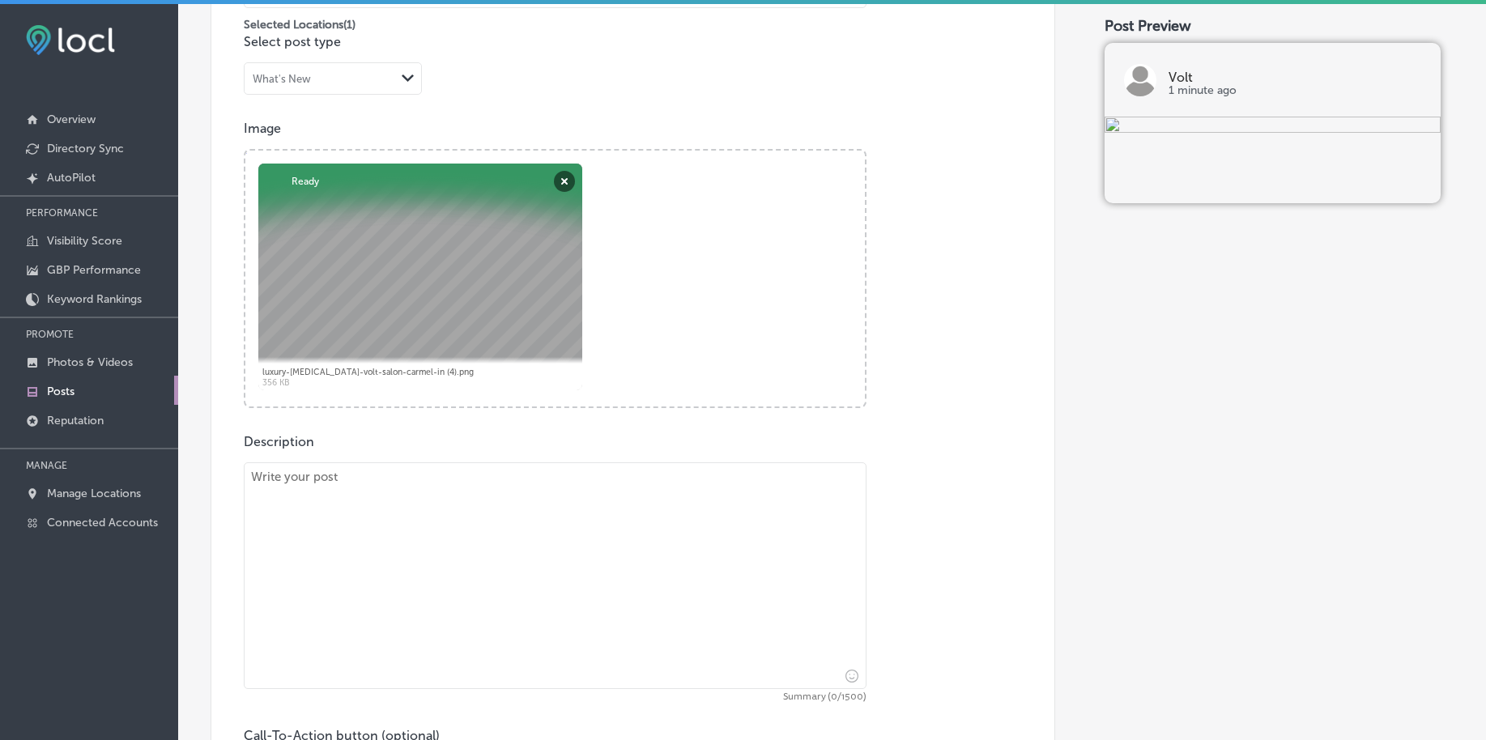
click at [389, 542] on textarea at bounding box center [555, 576] width 623 height 227
paste textarea "If your extensions need some attention, we specialize in Extension Corrections …"
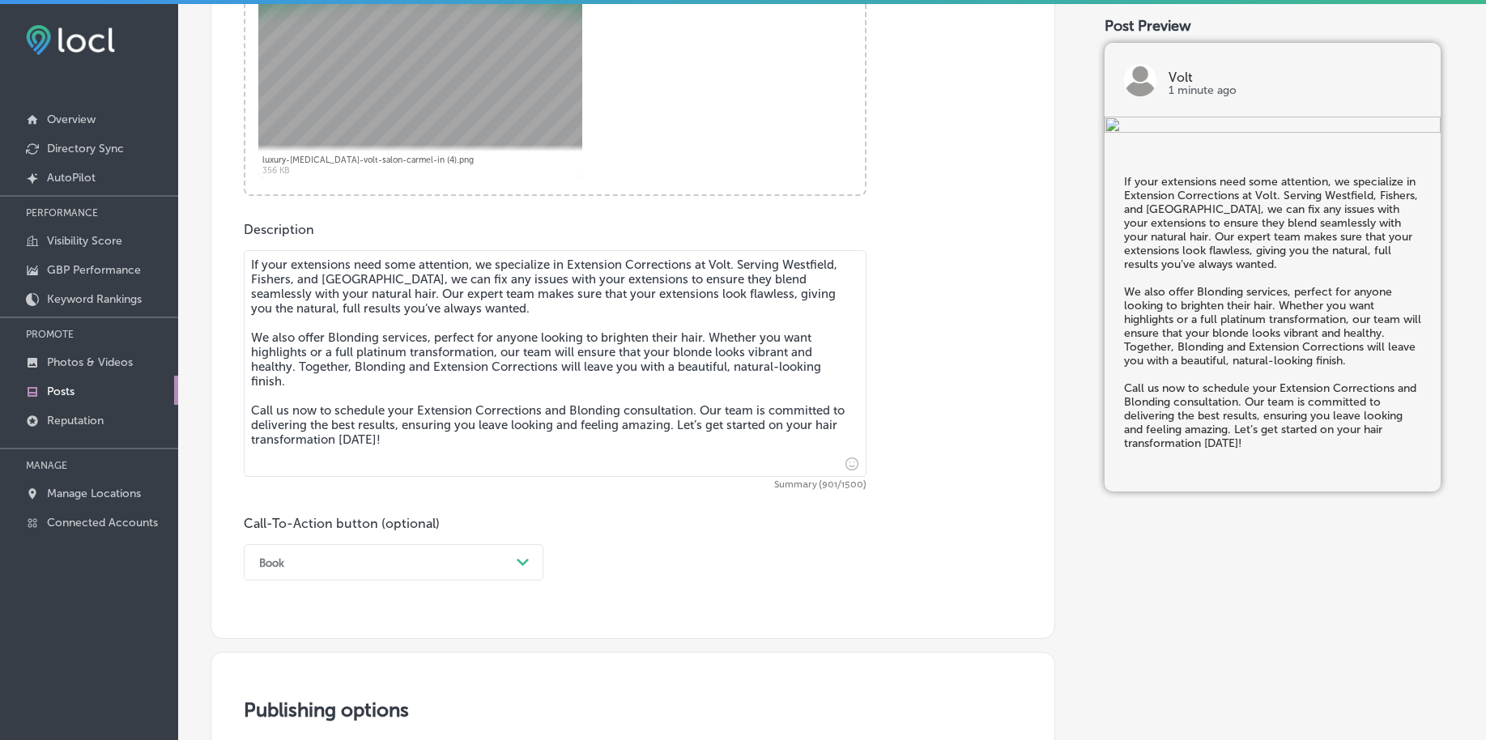
scroll to position [798, 0]
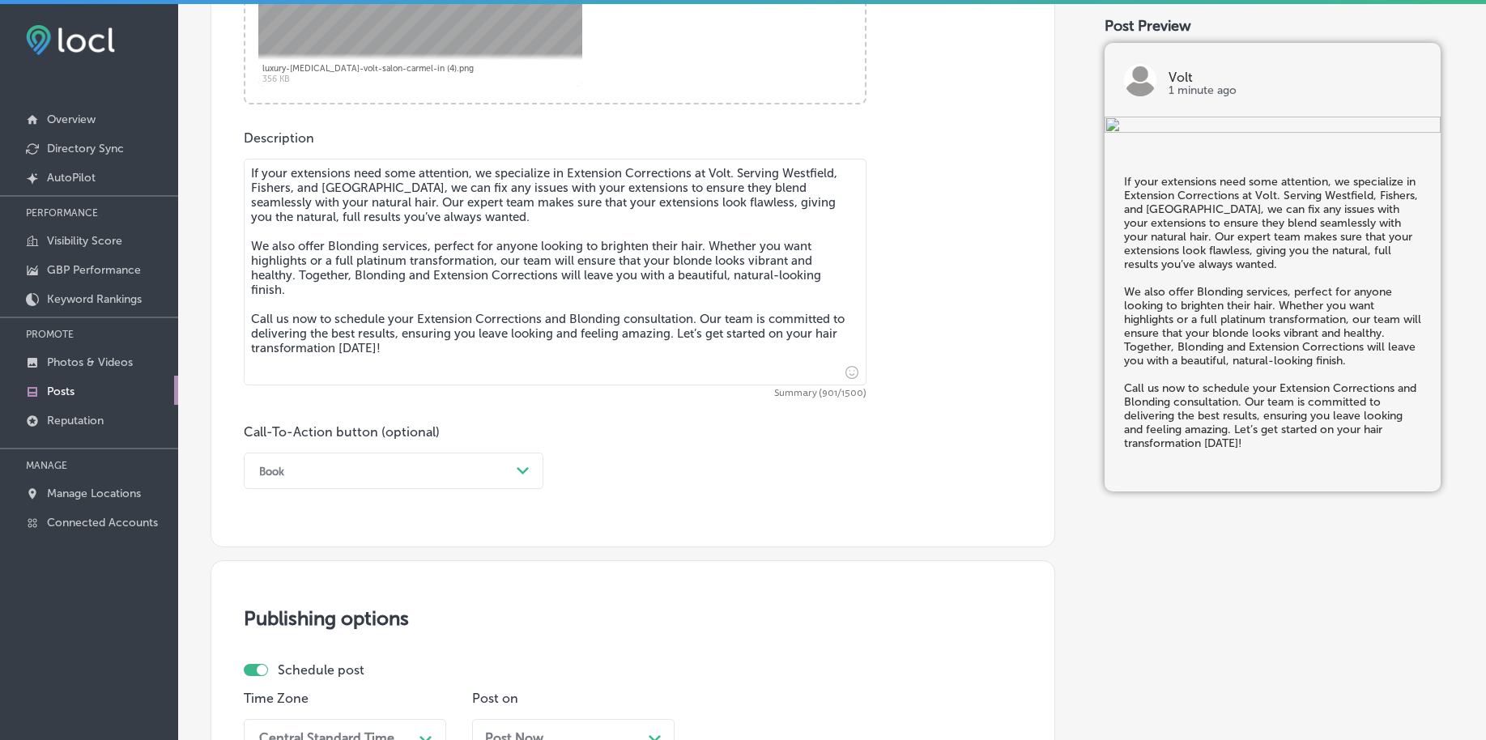
type textarea "If your extensions need some attention, we specialize in Extension Corrections …"
click at [351, 476] on div "Book" at bounding box center [380, 470] width 259 height 25
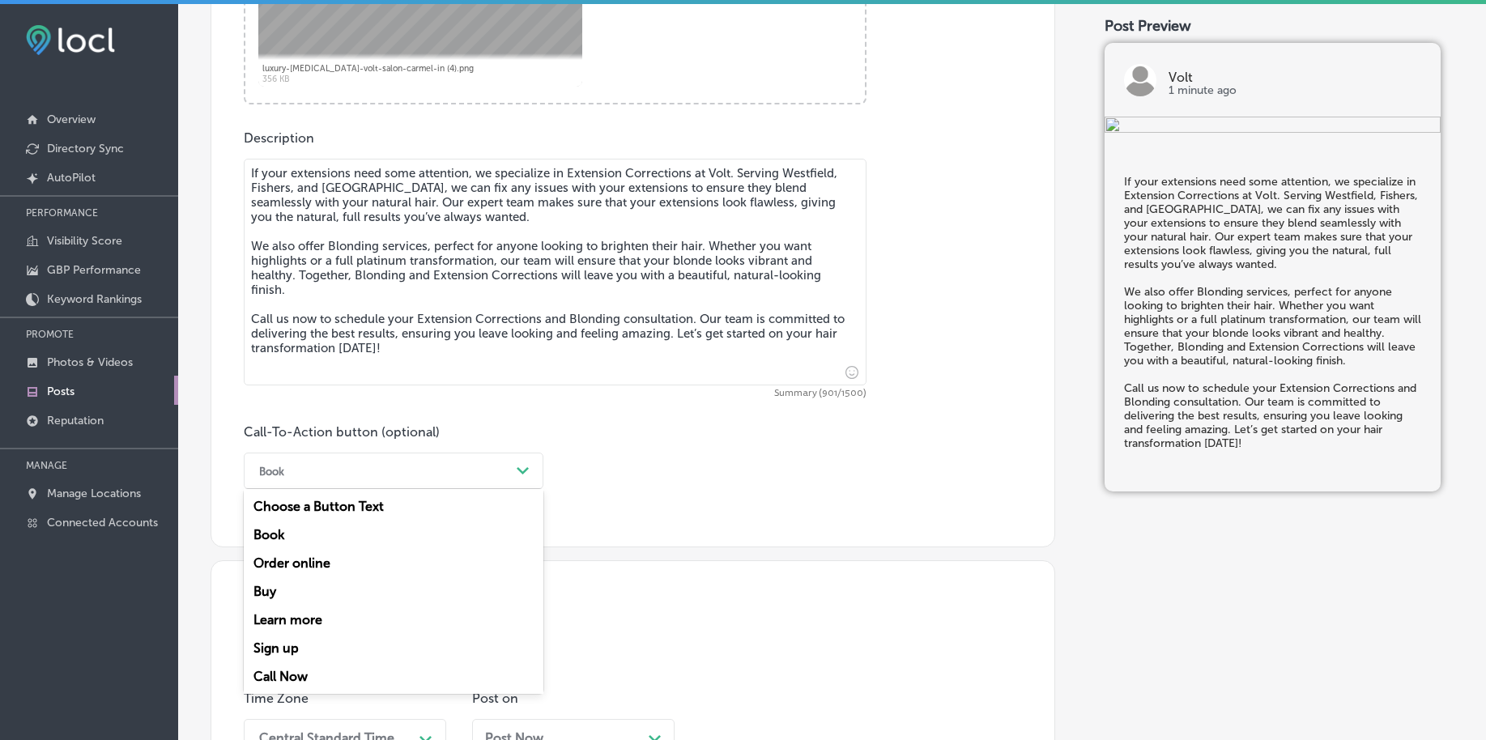
click at [305, 681] on div "Call Now" at bounding box center [394, 677] width 300 height 28
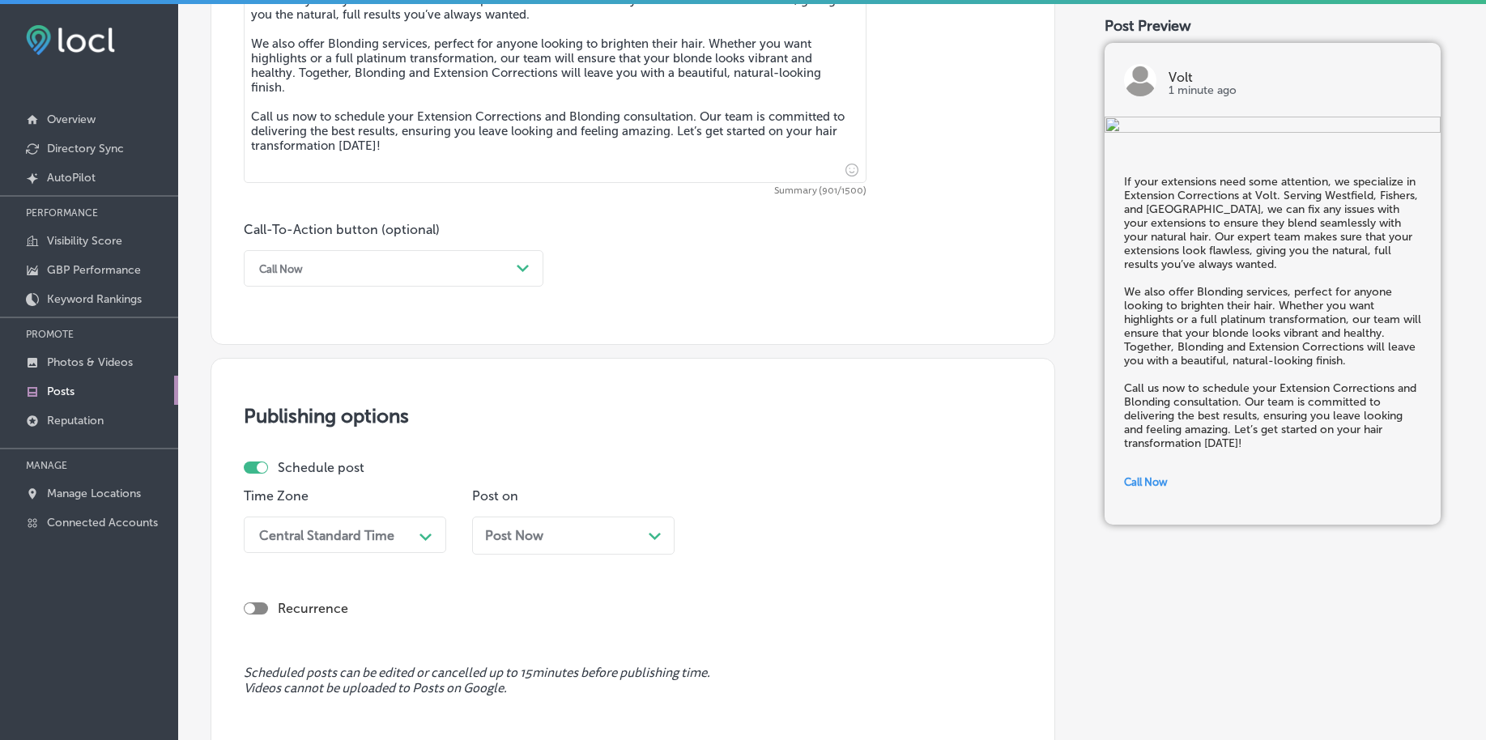
click at [314, 523] on div "Central Standard Time Path Created with Sketch." at bounding box center [345, 535] width 203 height 36
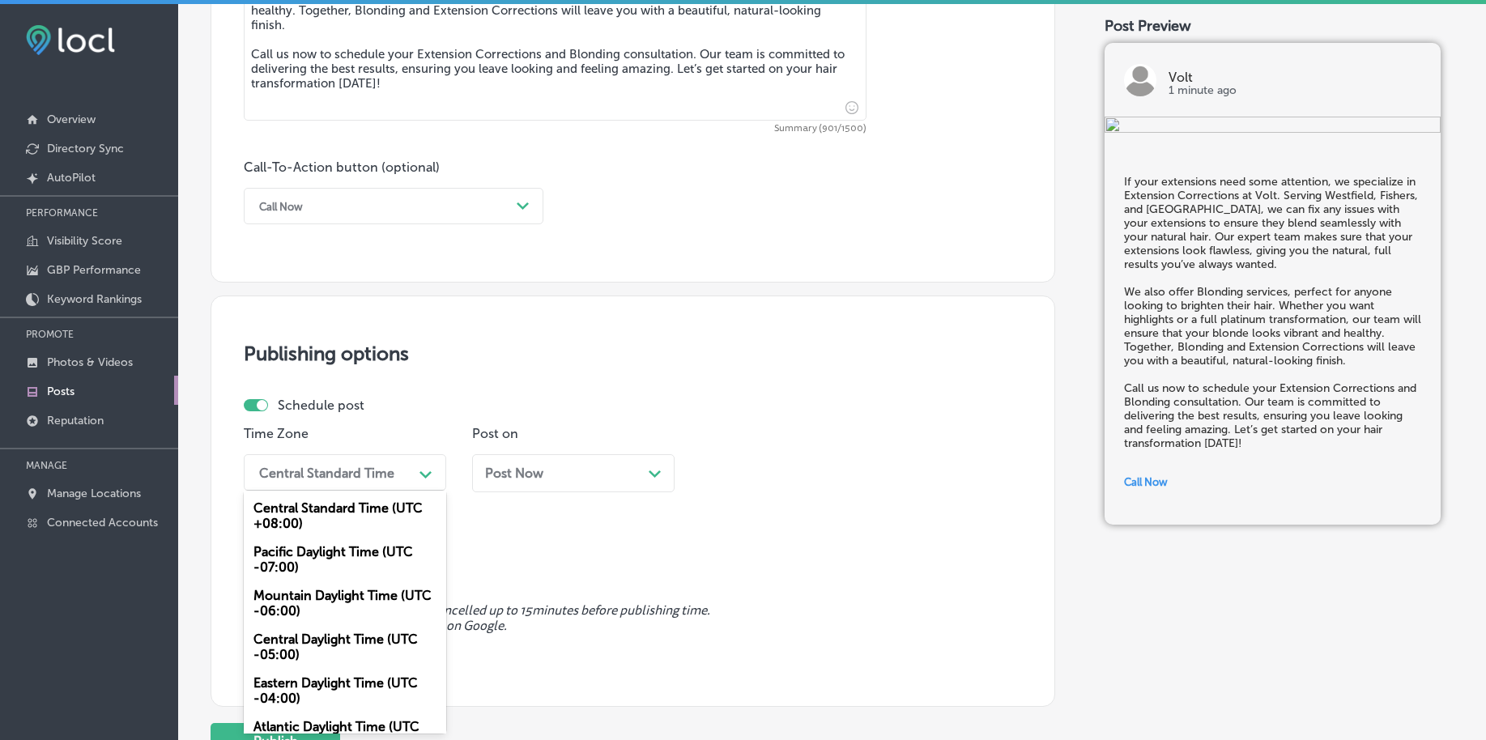
click at [310, 599] on div "Mountain Daylight Time (UTC -06:00)" at bounding box center [345, 604] width 203 height 44
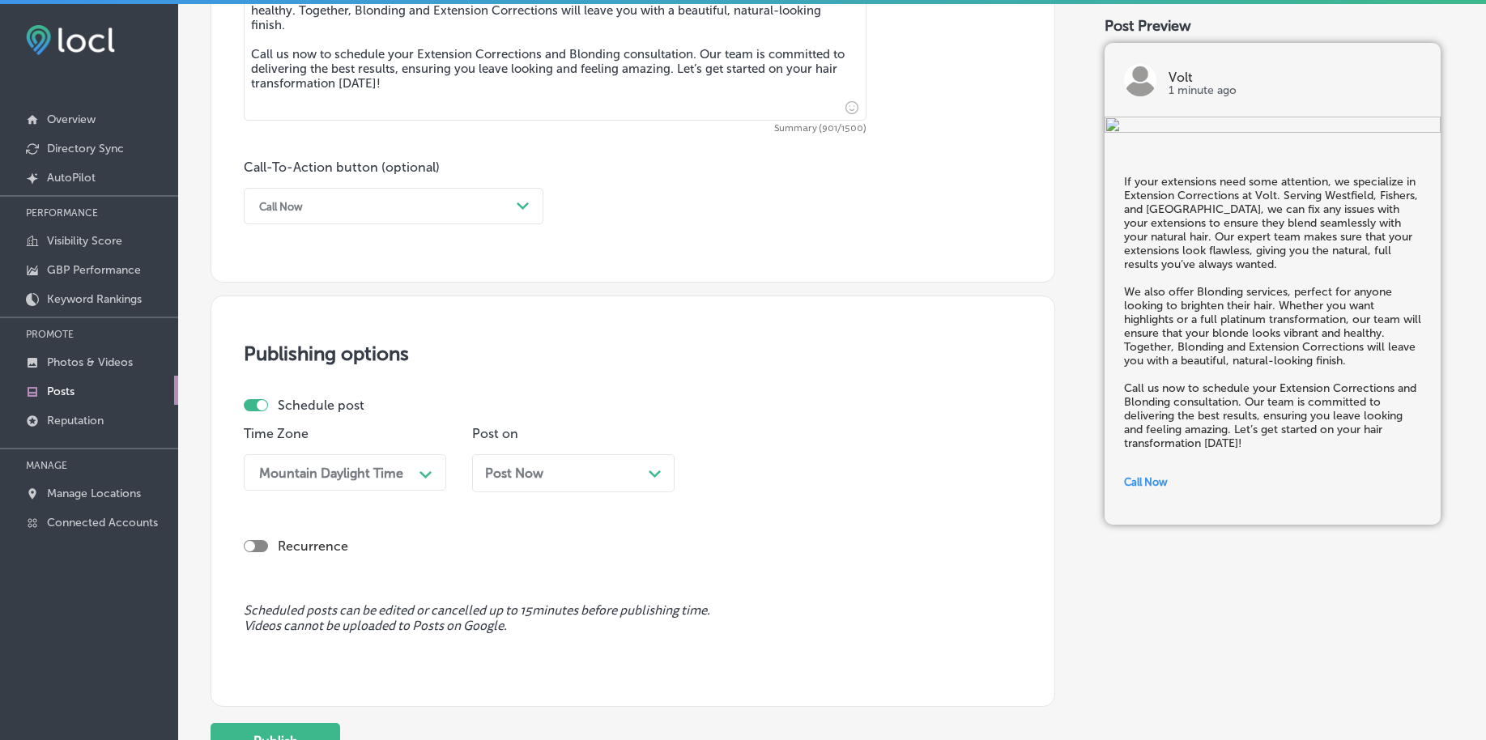
click at [510, 475] on span "Post Now" at bounding box center [514, 473] width 58 height 15
click at [764, 492] on div "Time 10:00 PM Path Created with Sketch." at bounding box center [802, 465] width 203 height 79
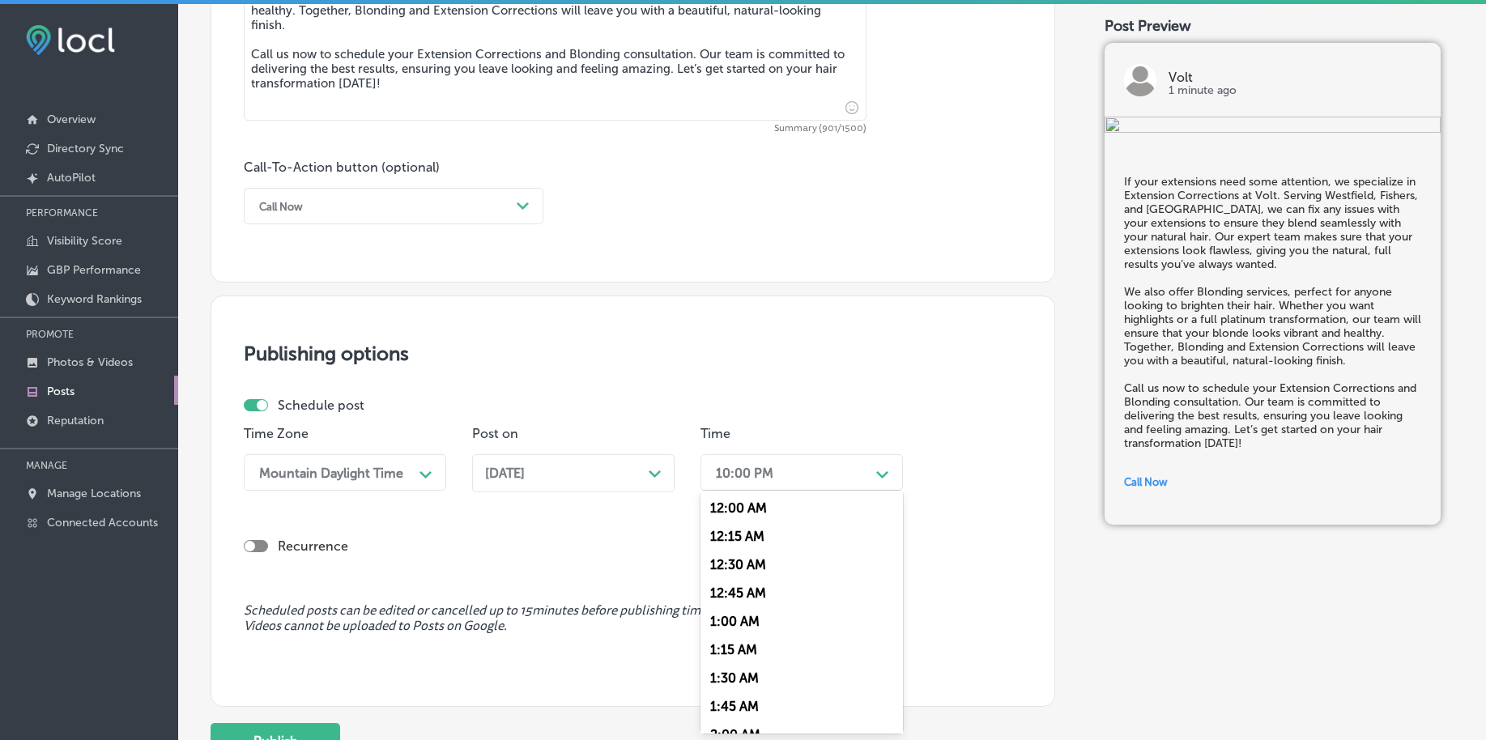
click at [765, 483] on div "10:00 PM" at bounding box center [789, 472] width 162 height 28
click at [746, 582] on div "7:00 AM" at bounding box center [802, 593] width 203 height 28
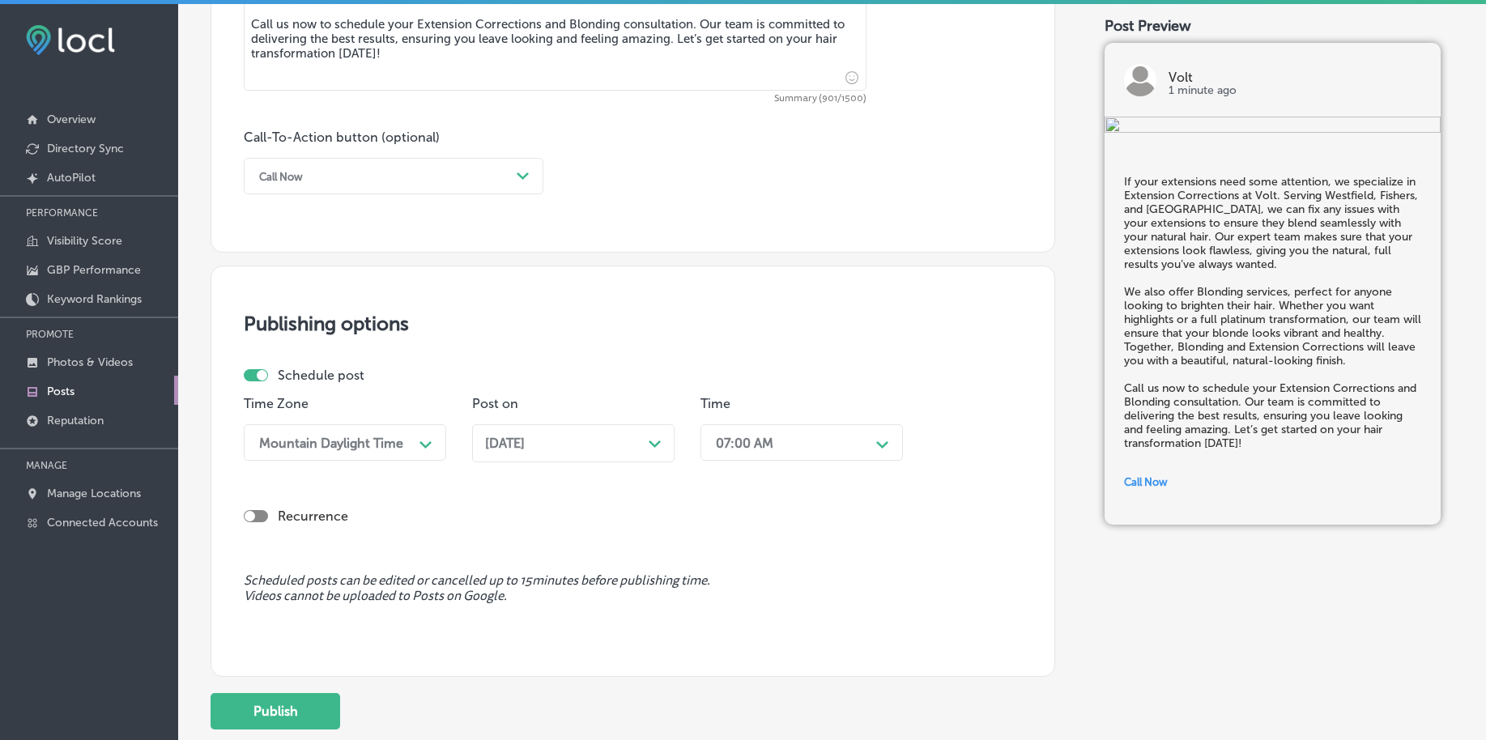
scroll to position [1203, 0]
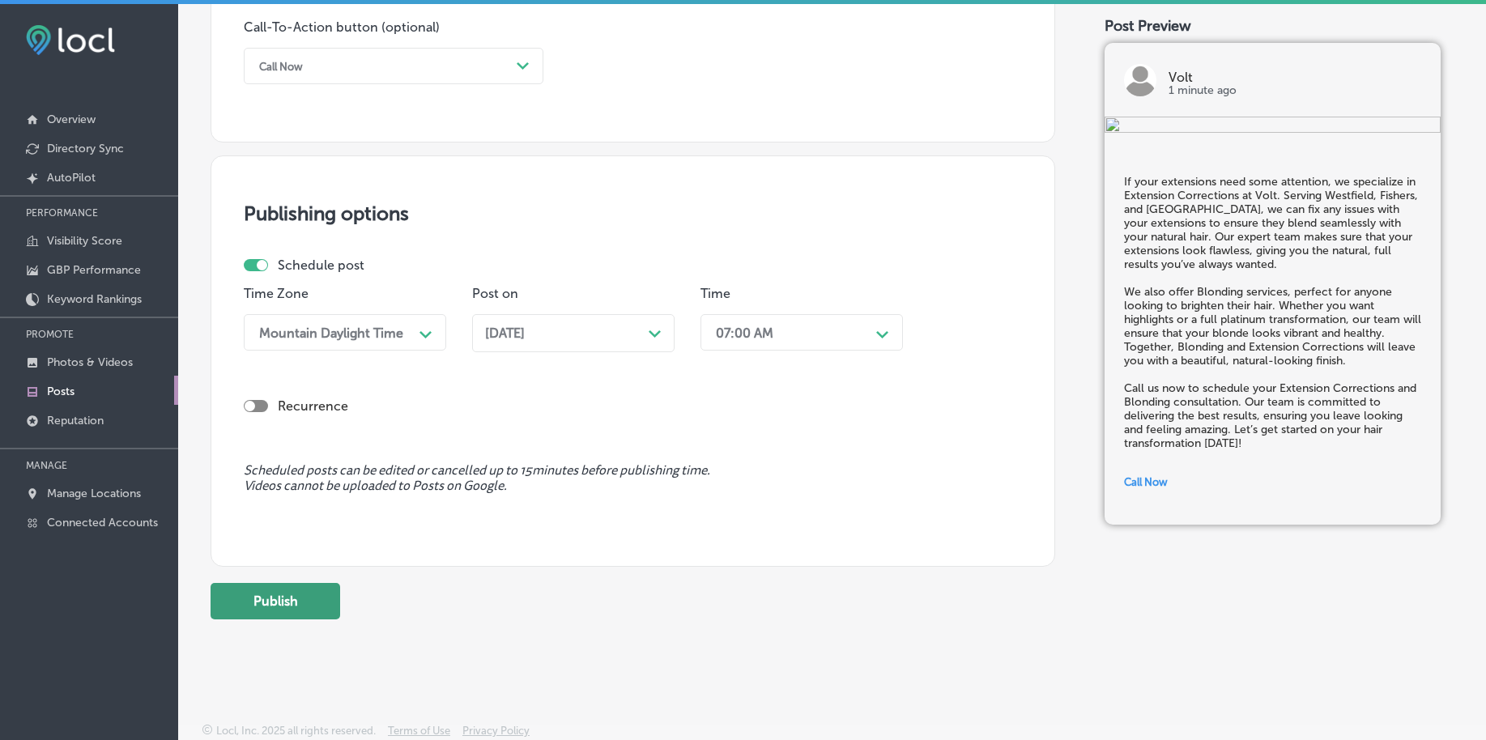
click at [318, 594] on button "Publish" at bounding box center [276, 601] width 130 height 36
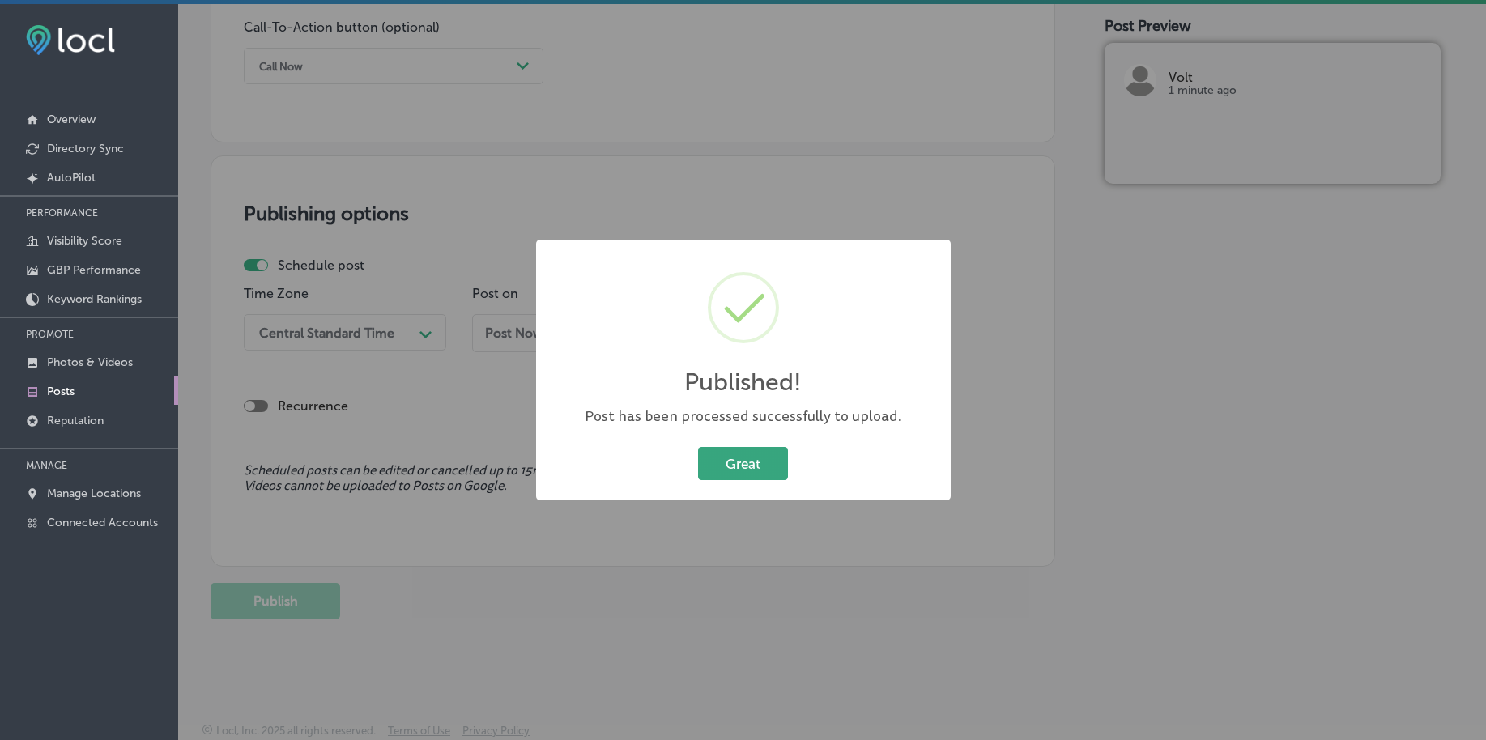
click at [769, 467] on button "Great" at bounding box center [743, 463] width 90 height 33
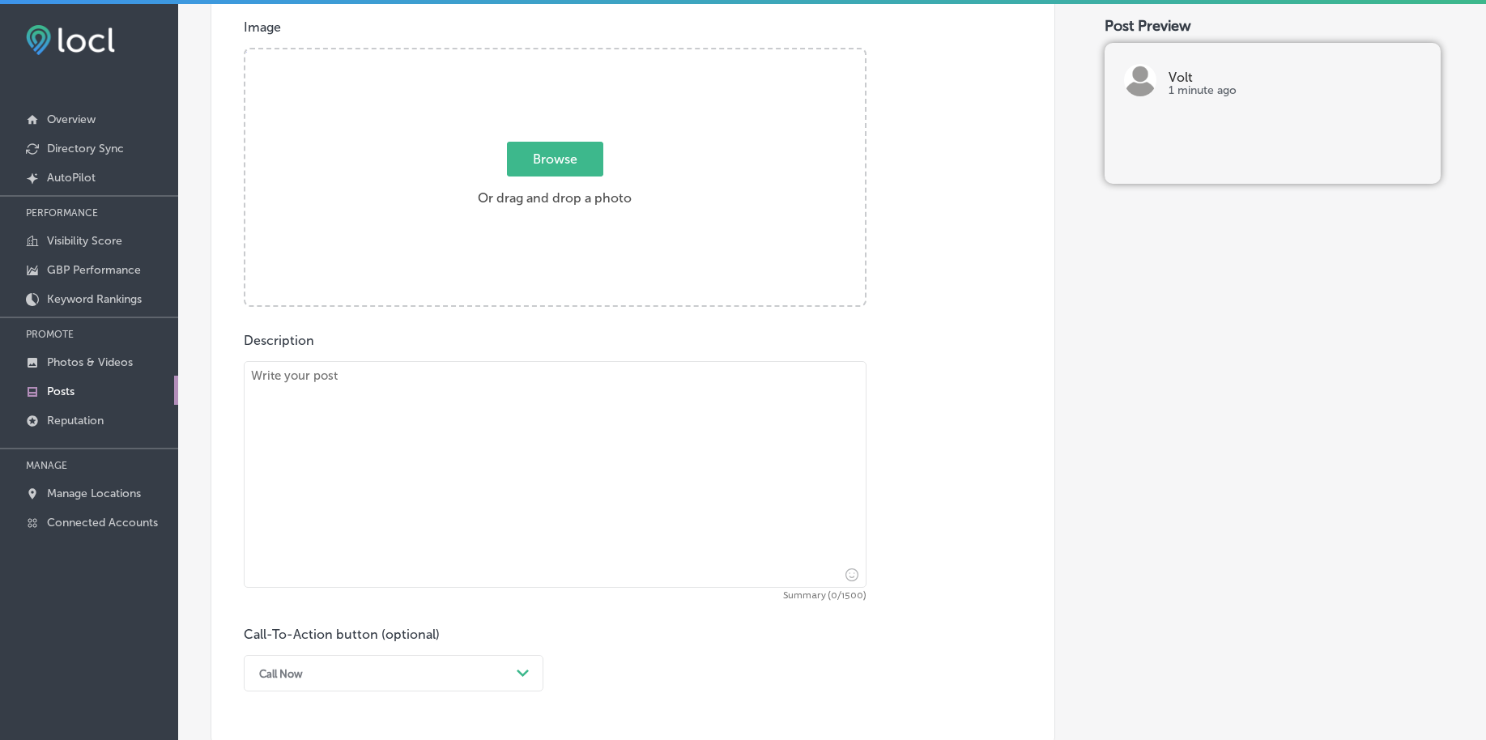
scroll to position [393, 0]
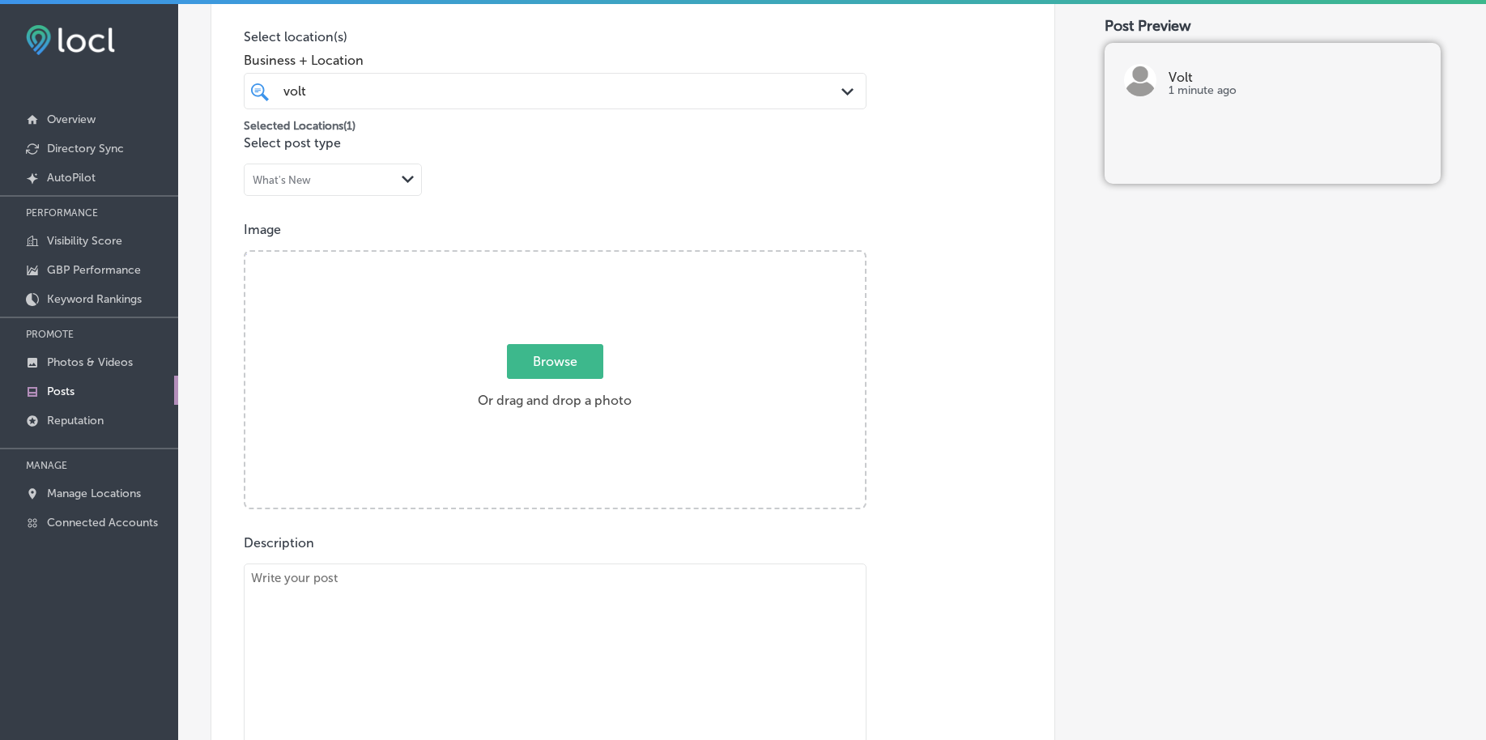
click at [556, 370] on span "Browse" at bounding box center [555, 361] width 96 height 35
click at [556, 257] on input "Browse Or drag and drop a photo" at bounding box center [555, 254] width 620 height 5
type input "C:\fakepath\luxury-[MEDICAL_DATA]-volt-salon-carmel-in (5).png"
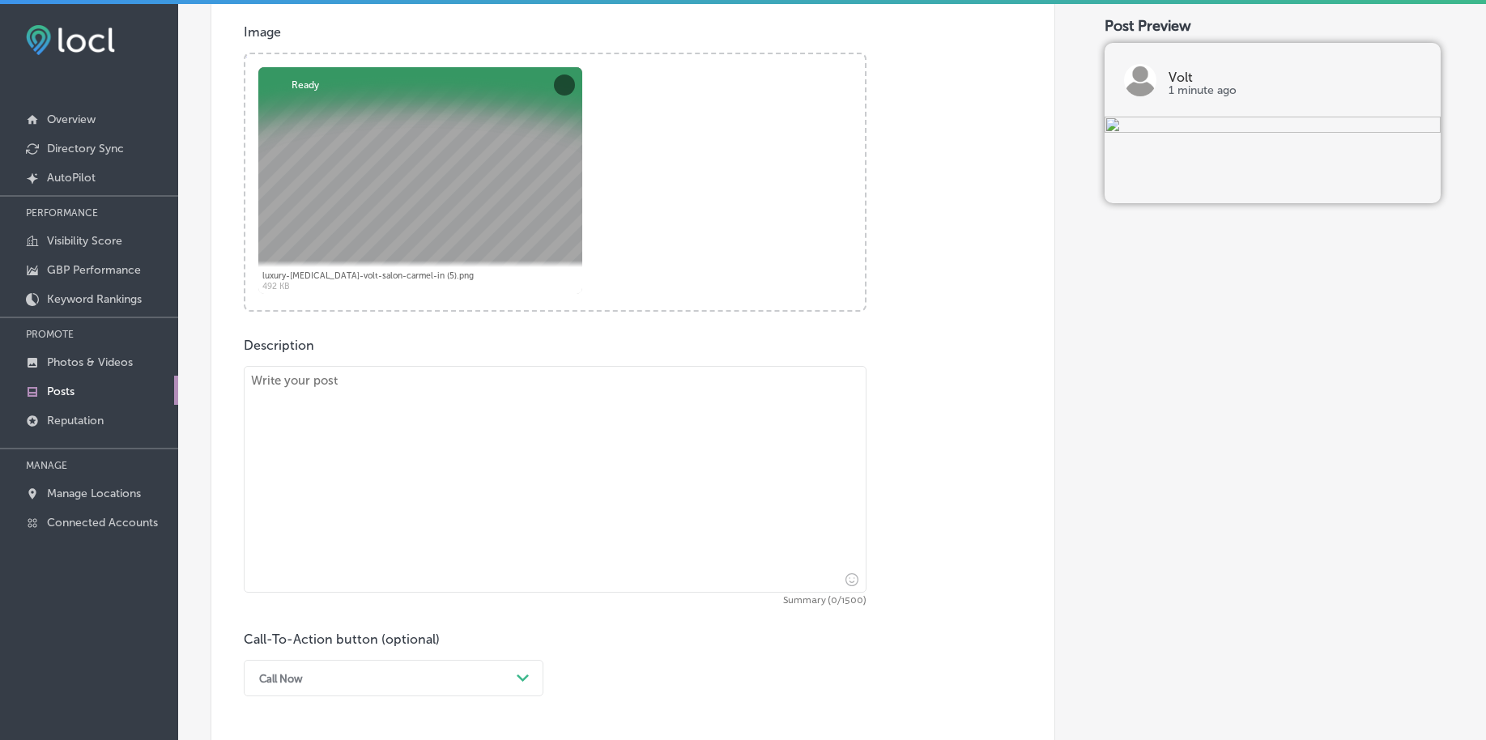
scroll to position [595, 0]
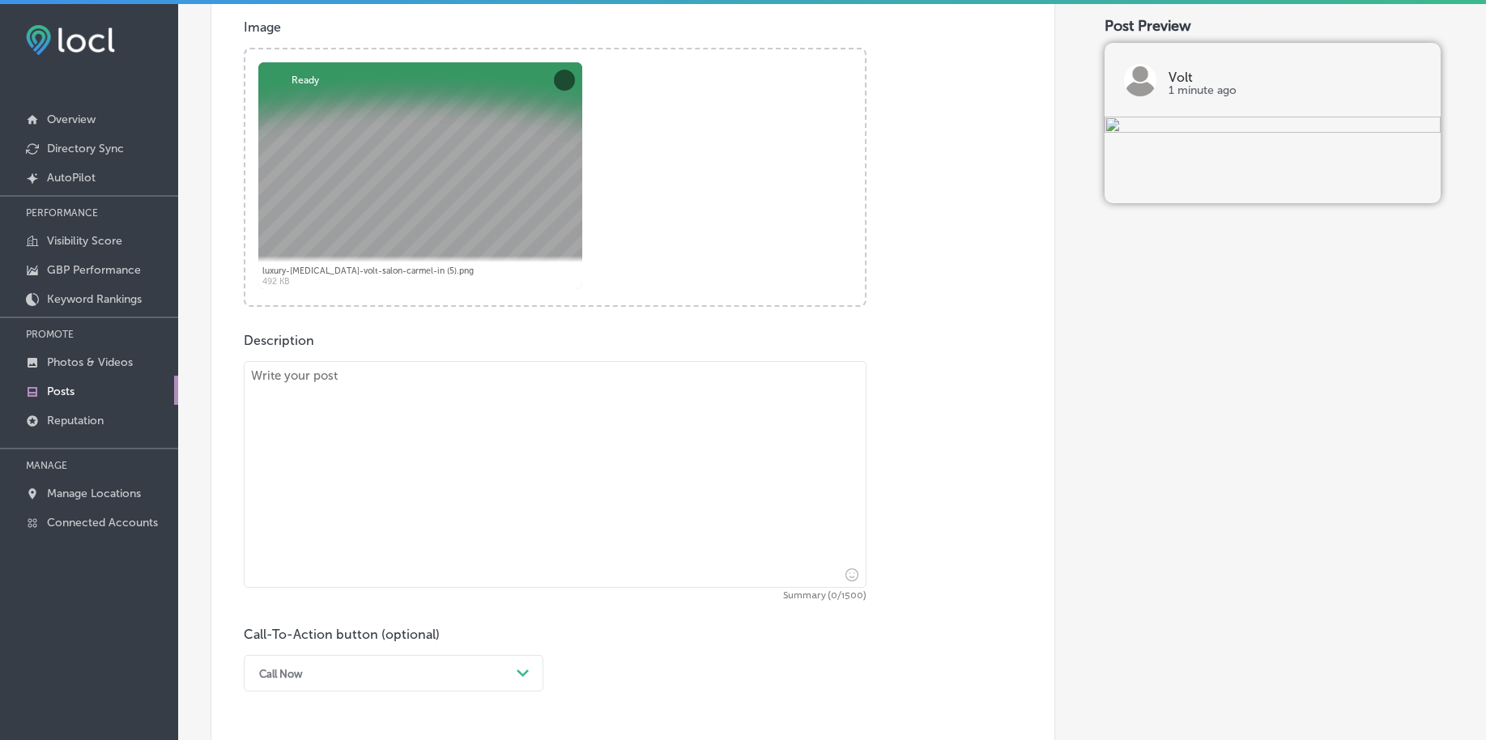
click at [416, 474] on textarea at bounding box center [555, 474] width 623 height 227
paste textarea "Luxury Hand Tied Extensions are the perfect way to add volume and length to you…"
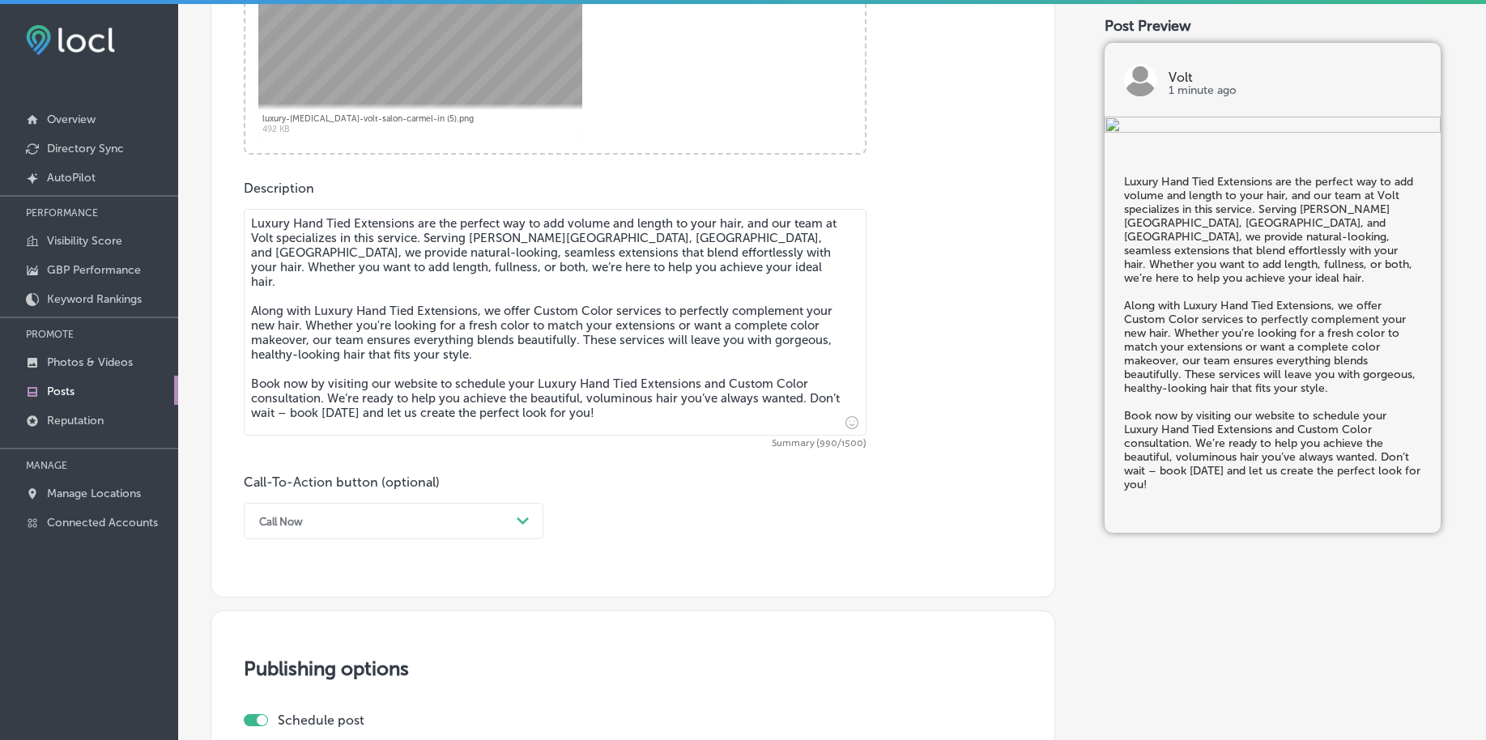
scroll to position [798, 0]
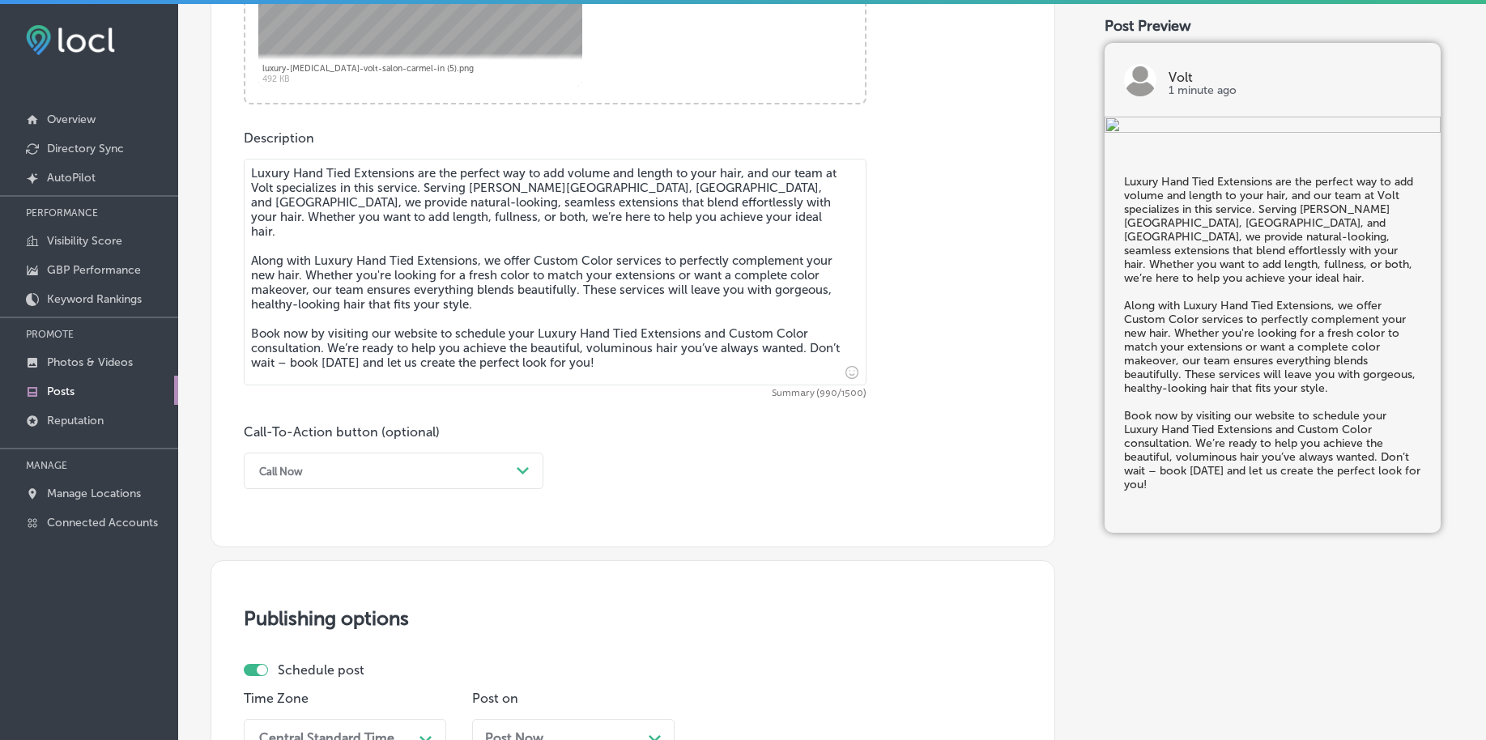
type textarea "Luxury Hand Tied Extensions are the perfect way to add volume and length to you…"
click at [347, 475] on div "Call Now" at bounding box center [380, 470] width 259 height 25
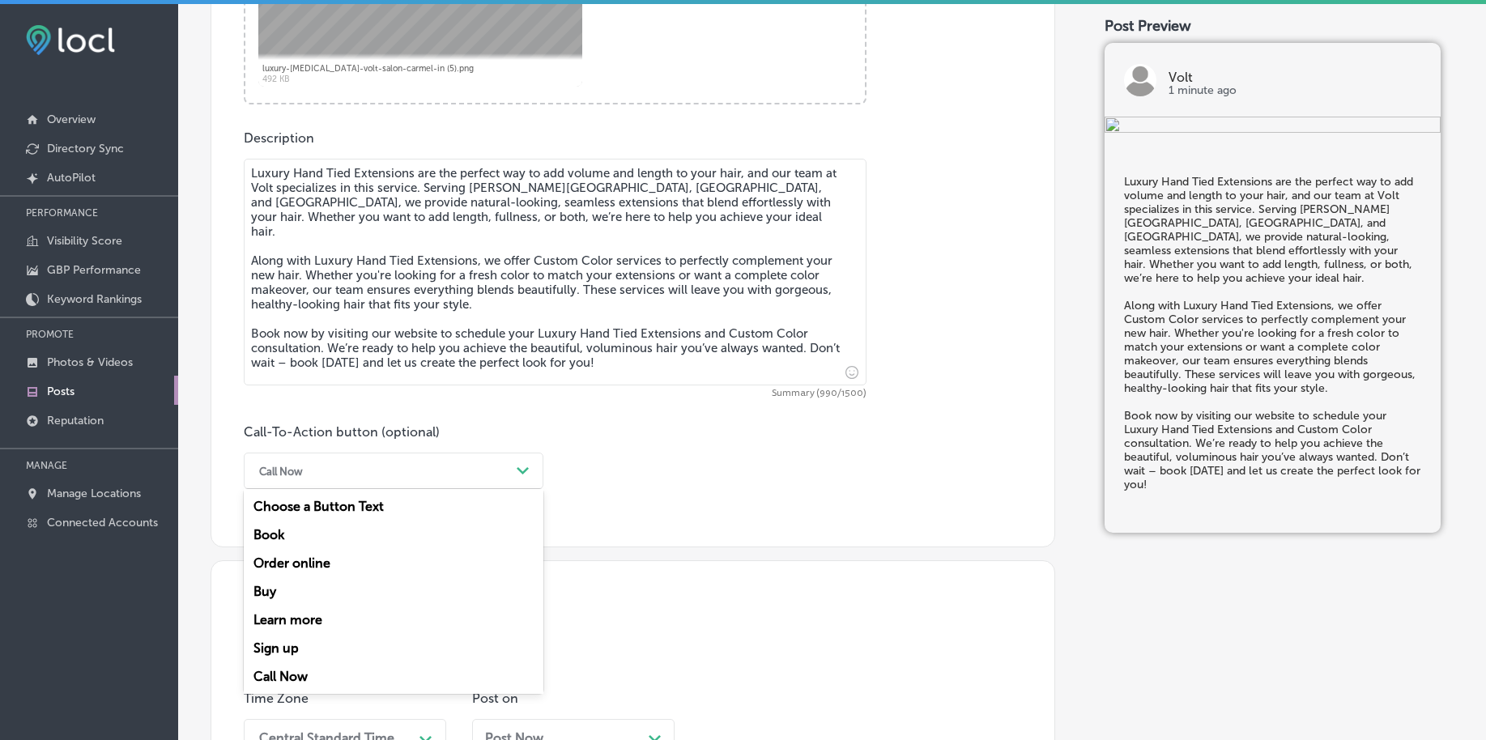
click at [311, 525] on div "Book" at bounding box center [394, 535] width 300 height 28
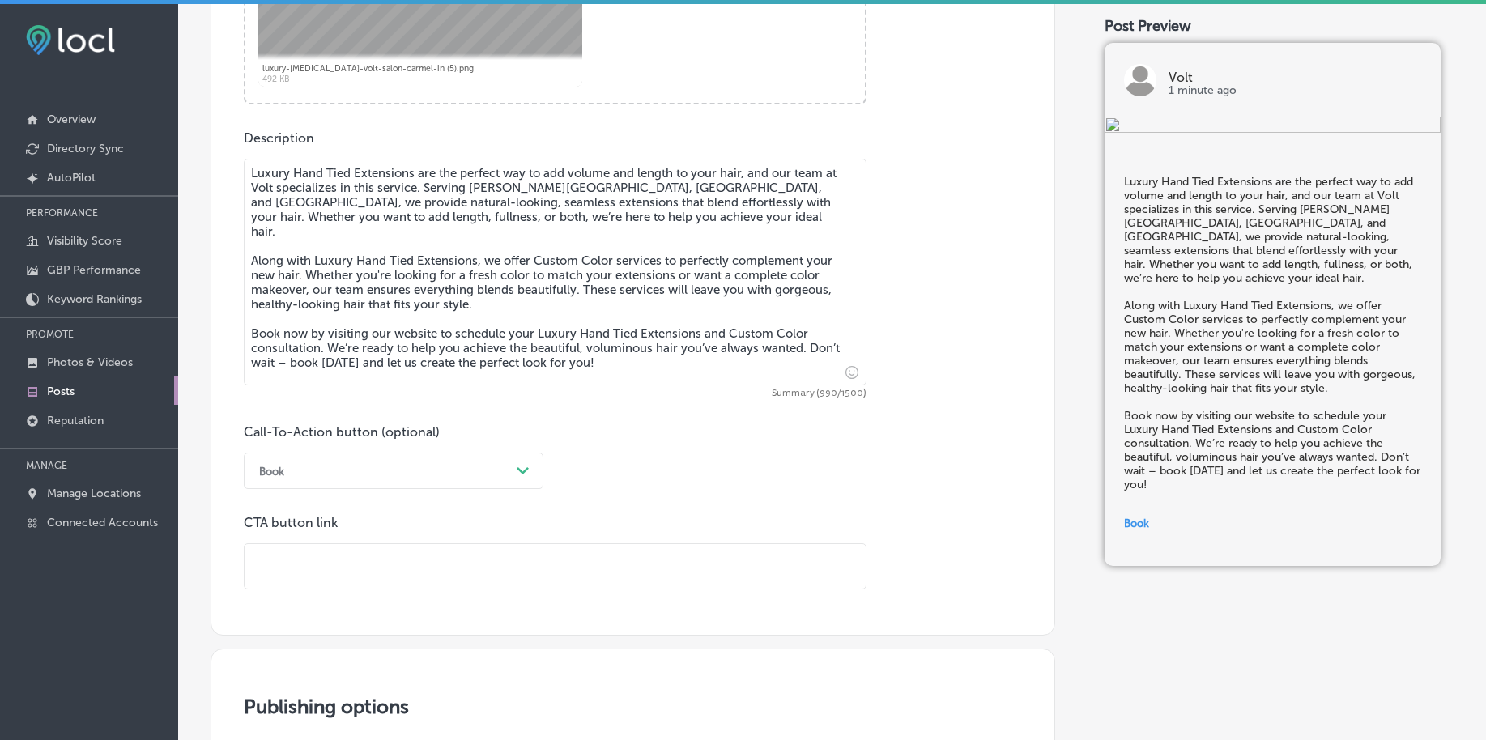
click at [296, 560] on input "text" at bounding box center [555, 566] width 621 height 45
paste input "[URL][DOMAIN_NAME]"
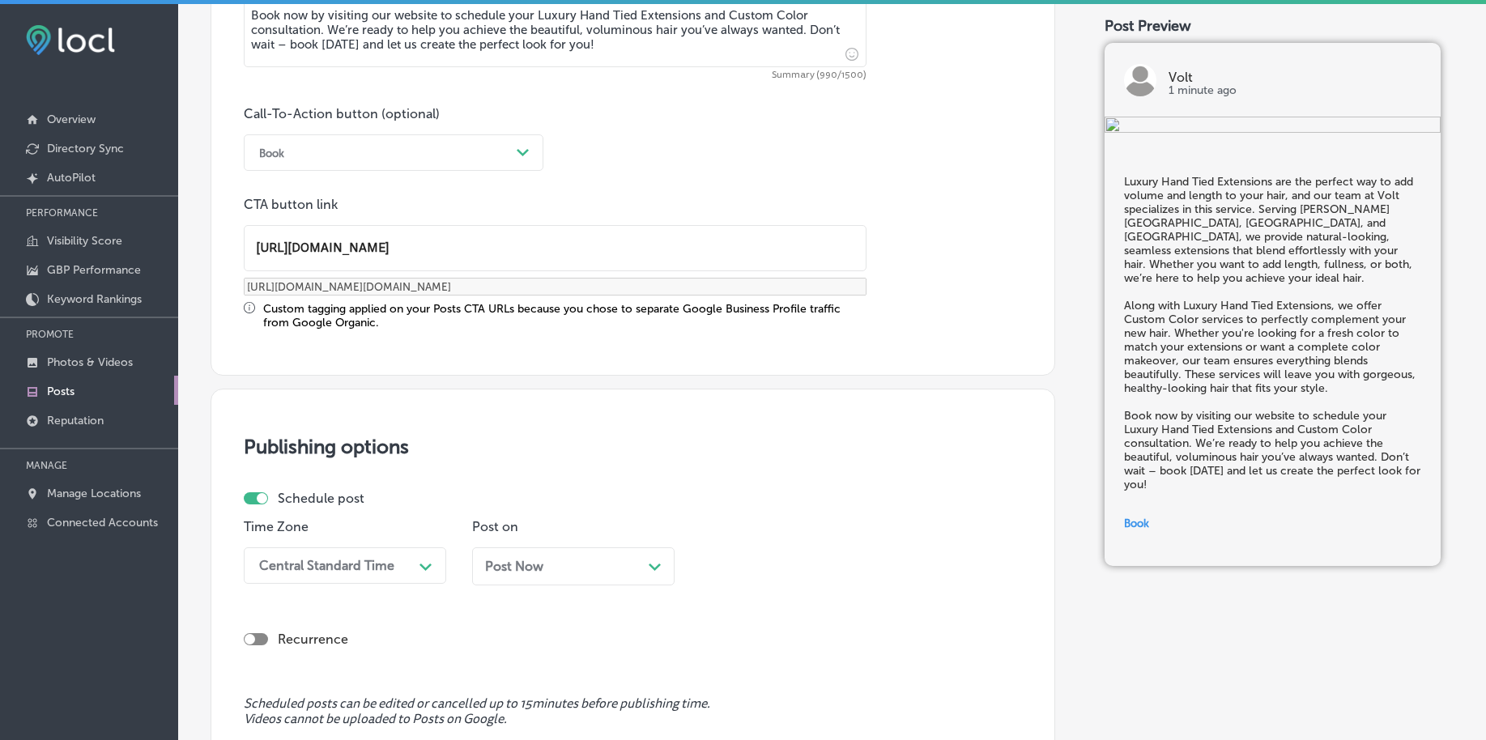
scroll to position [1203, 0]
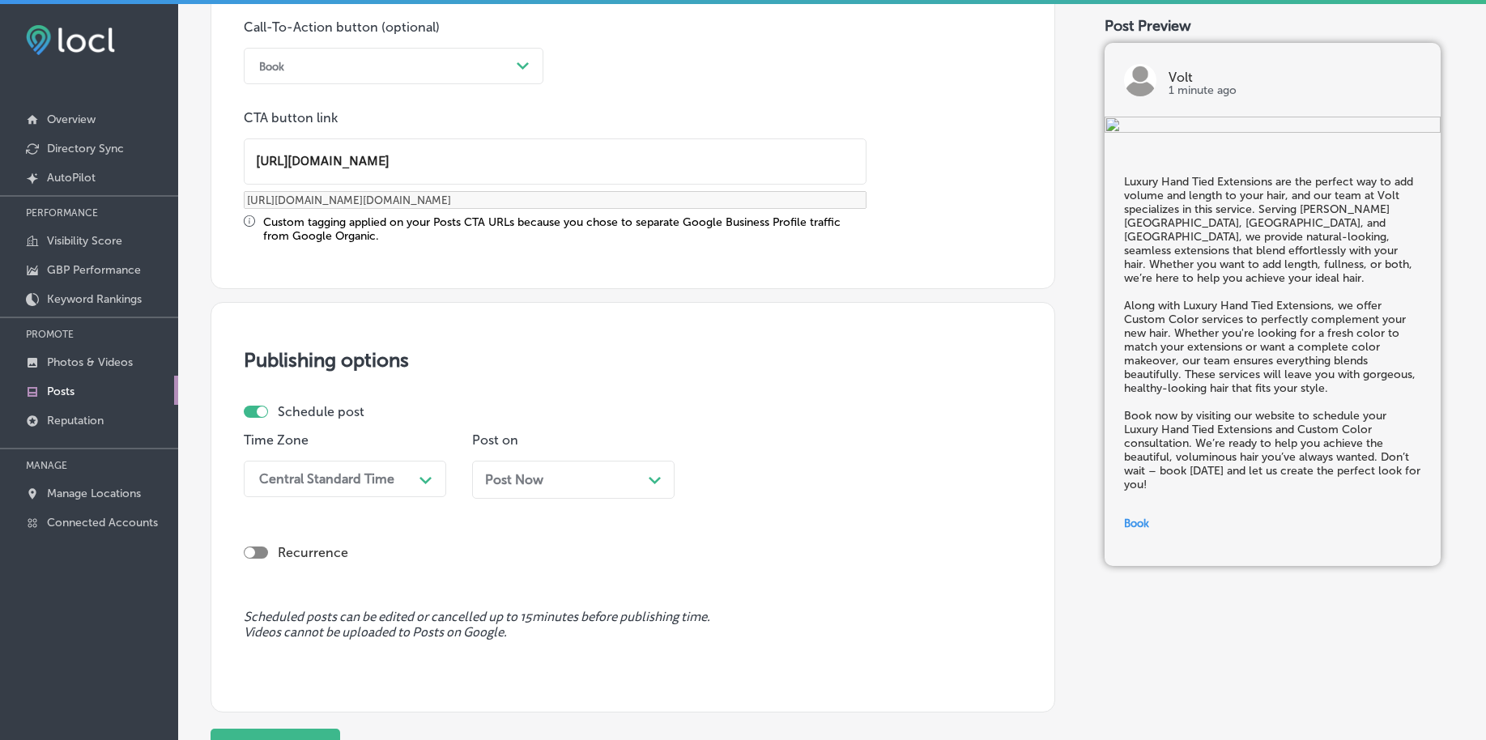
type input "[URL][DOMAIN_NAME]"
click at [323, 488] on div "Central Standard Time" at bounding box center [332, 479] width 162 height 28
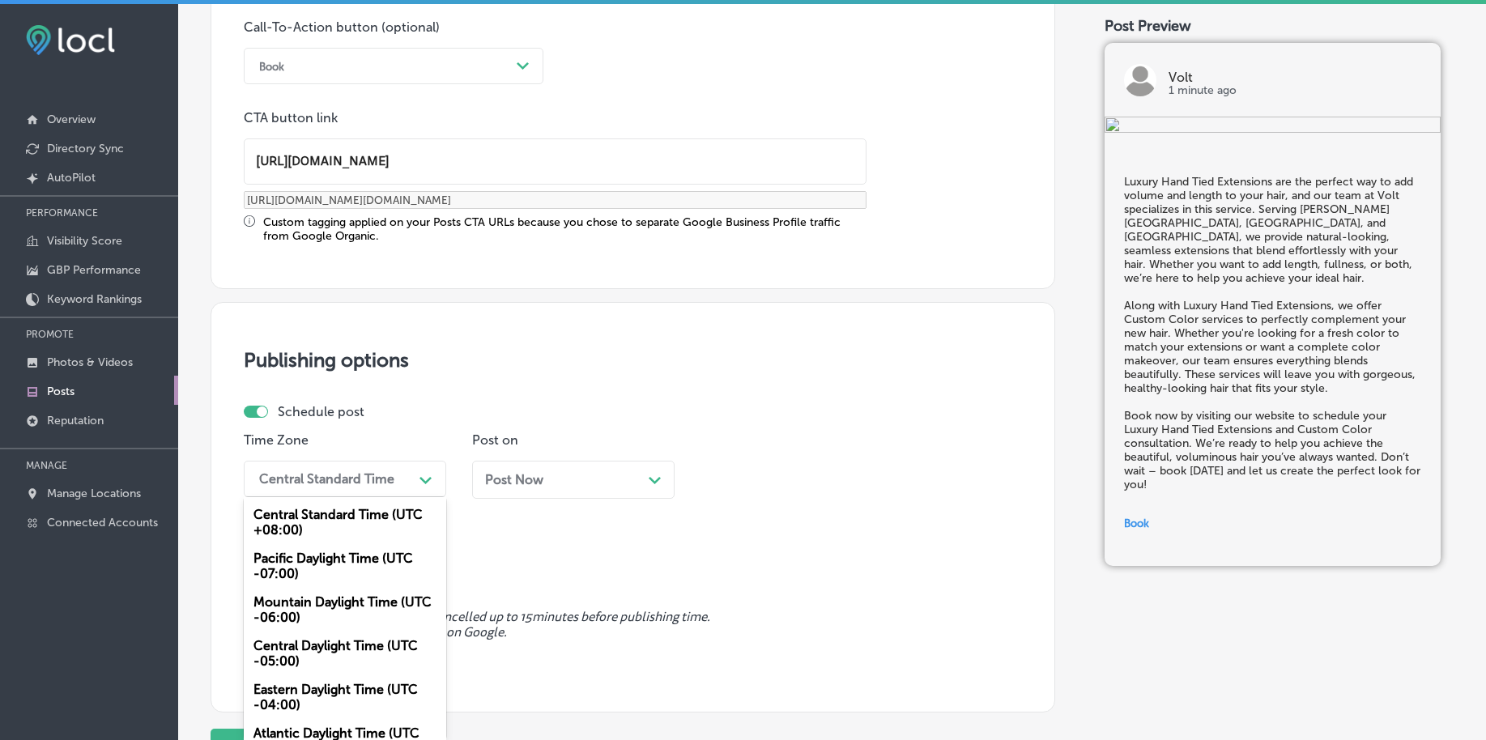
click at [312, 607] on div "Mountain Daylight Time (UTC -06:00)" at bounding box center [345, 610] width 203 height 44
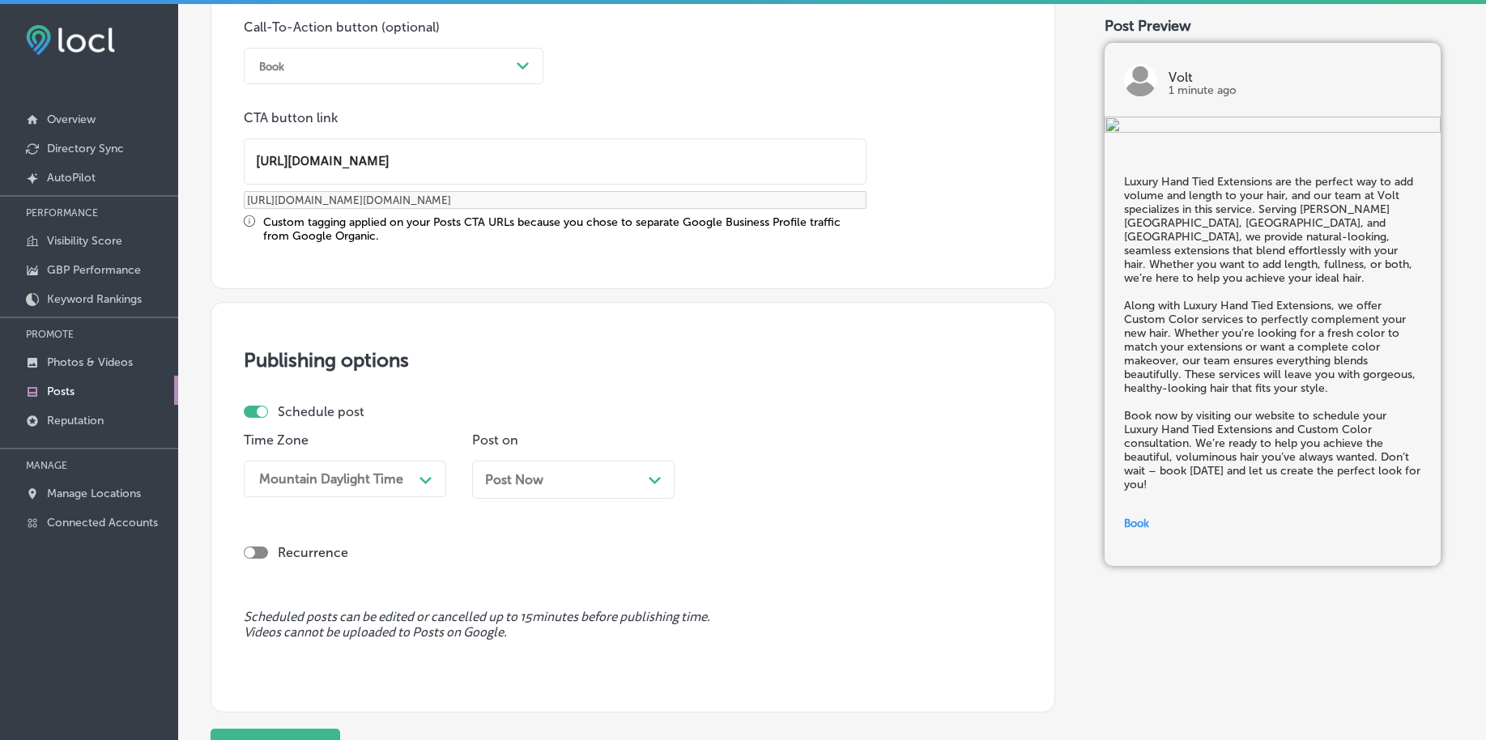
click at [534, 477] on span "Post Now" at bounding box center [514, 479] width 58 height 15
click at [798, 496] on div "10:00 PM Path Created with Sketch." at bounding box center [802, 479] width 203 height 36
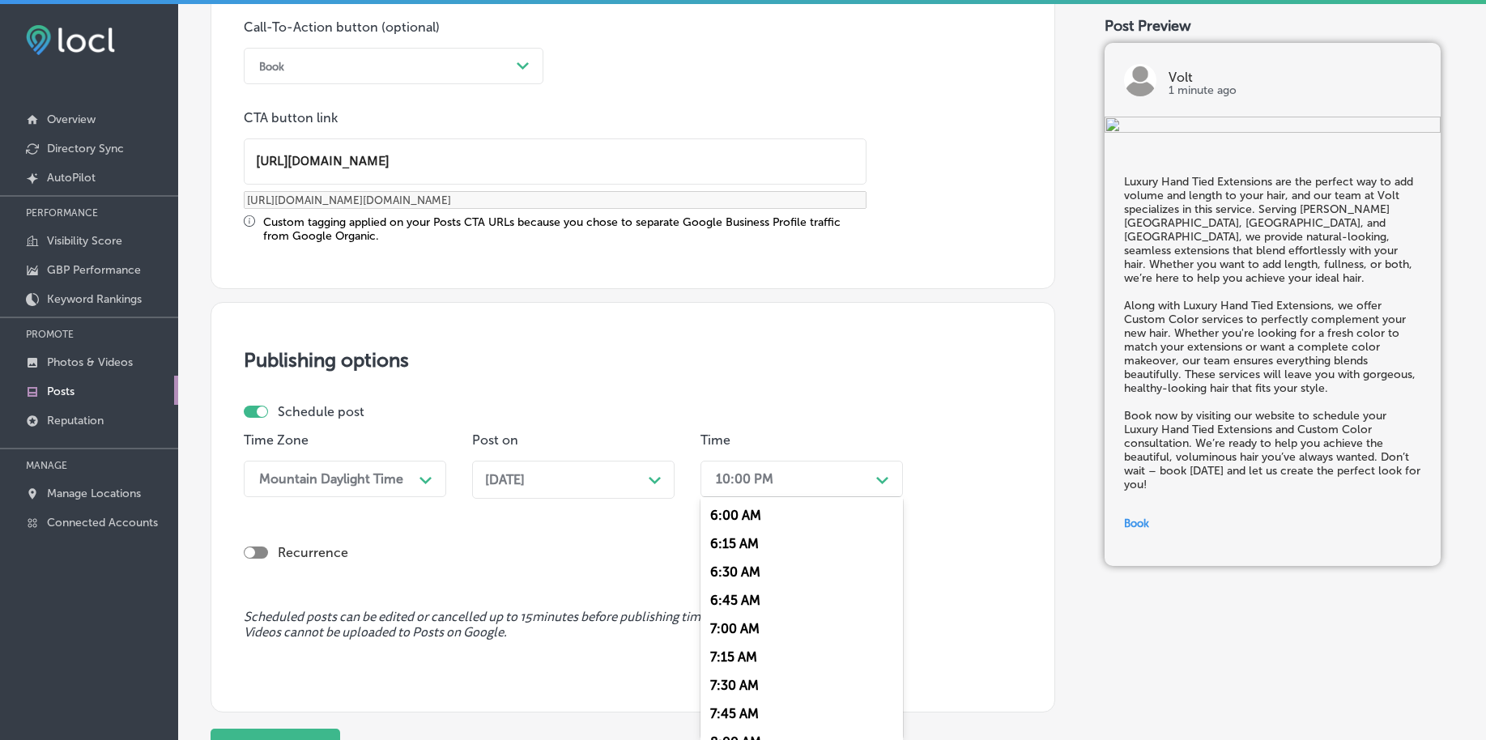
scroll to position [709, 0]
click at [744, 595] on div "7:00 AM" at bounding box center [802, 600] width 203 height 28
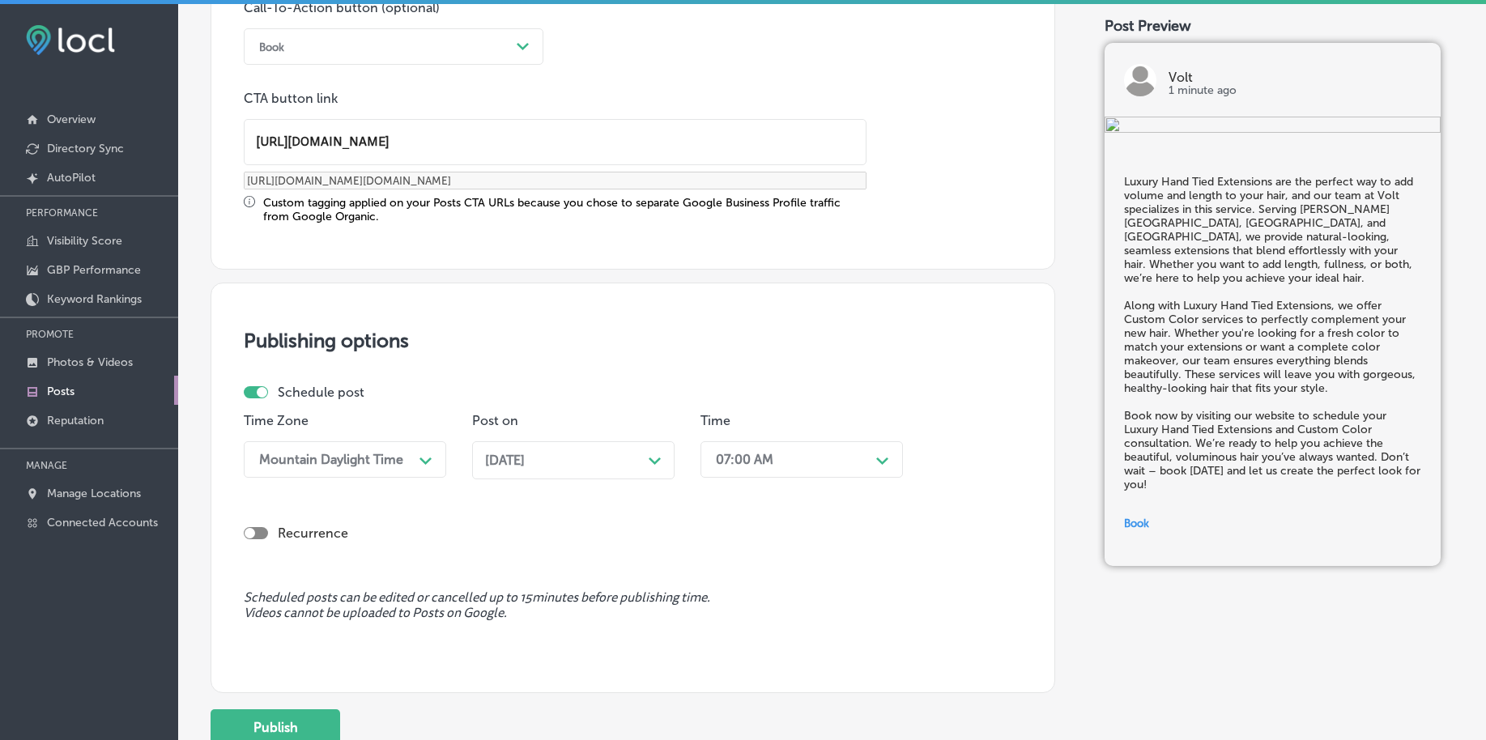
scroll to position [1248, 0]
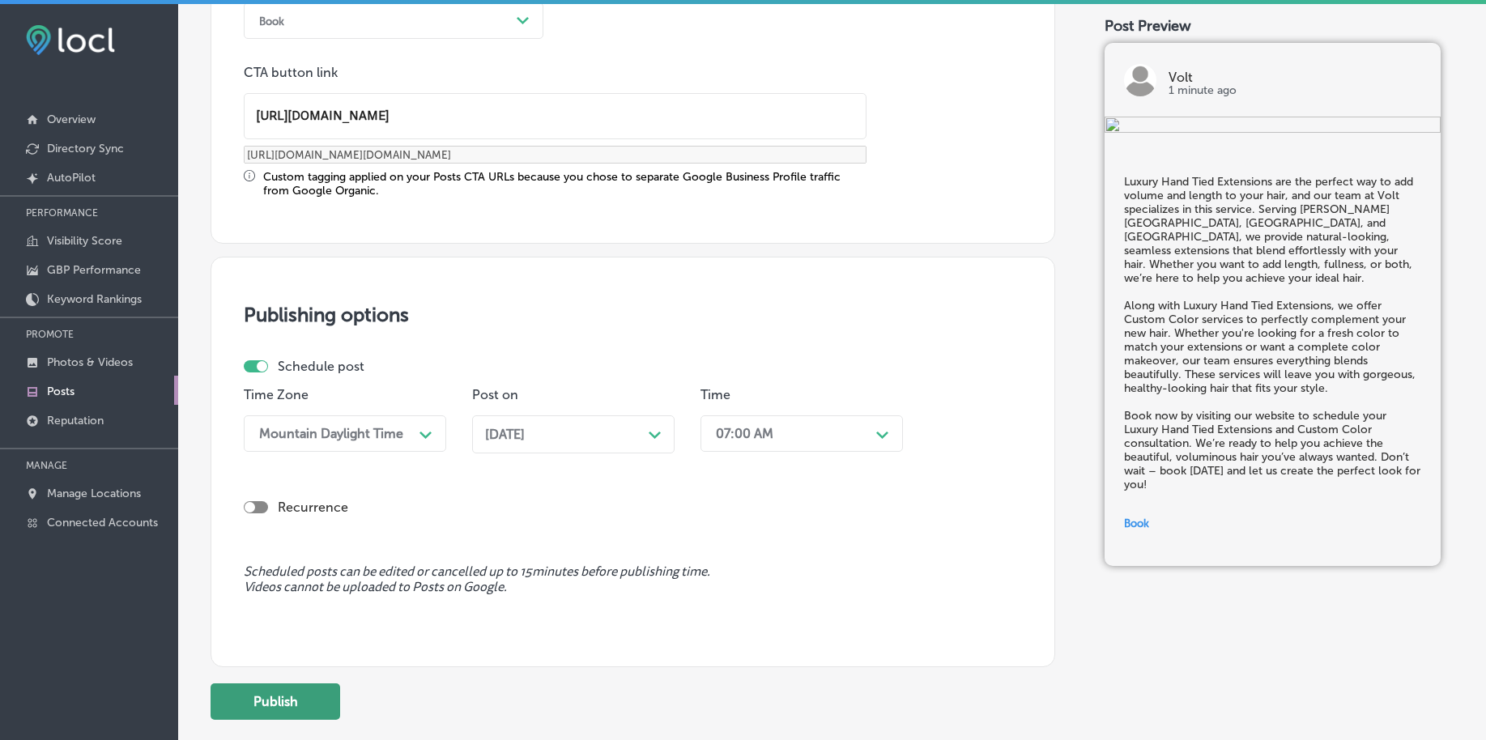
click at [306, 701] on button "Publish" at bounding box center [276, 702] width 130 height 36
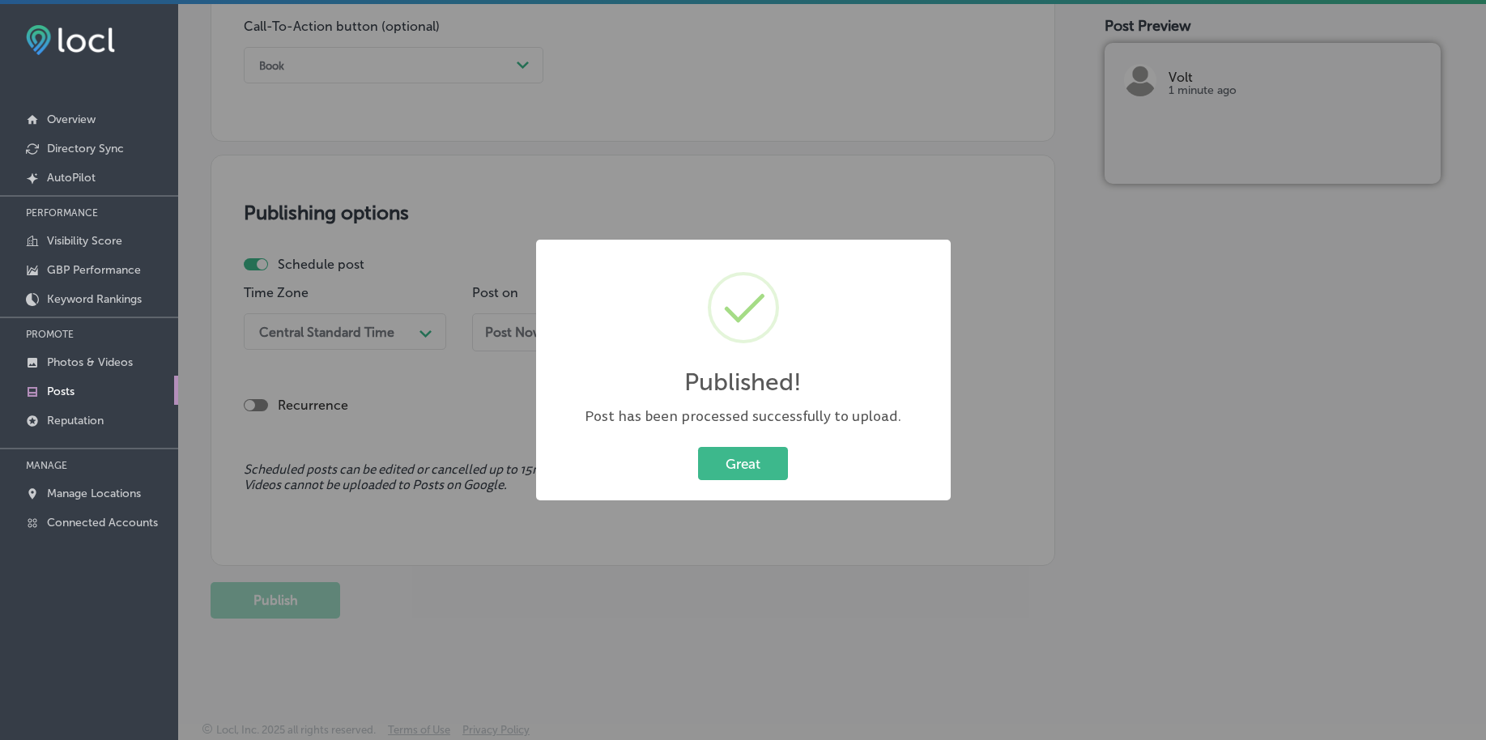
scroll to position [1203, 0]
click at [680, 181] on div "Published! × Post has been processed successfully to upload. Great Cancel" at bounding box center [743, 370] width 1486 height 740
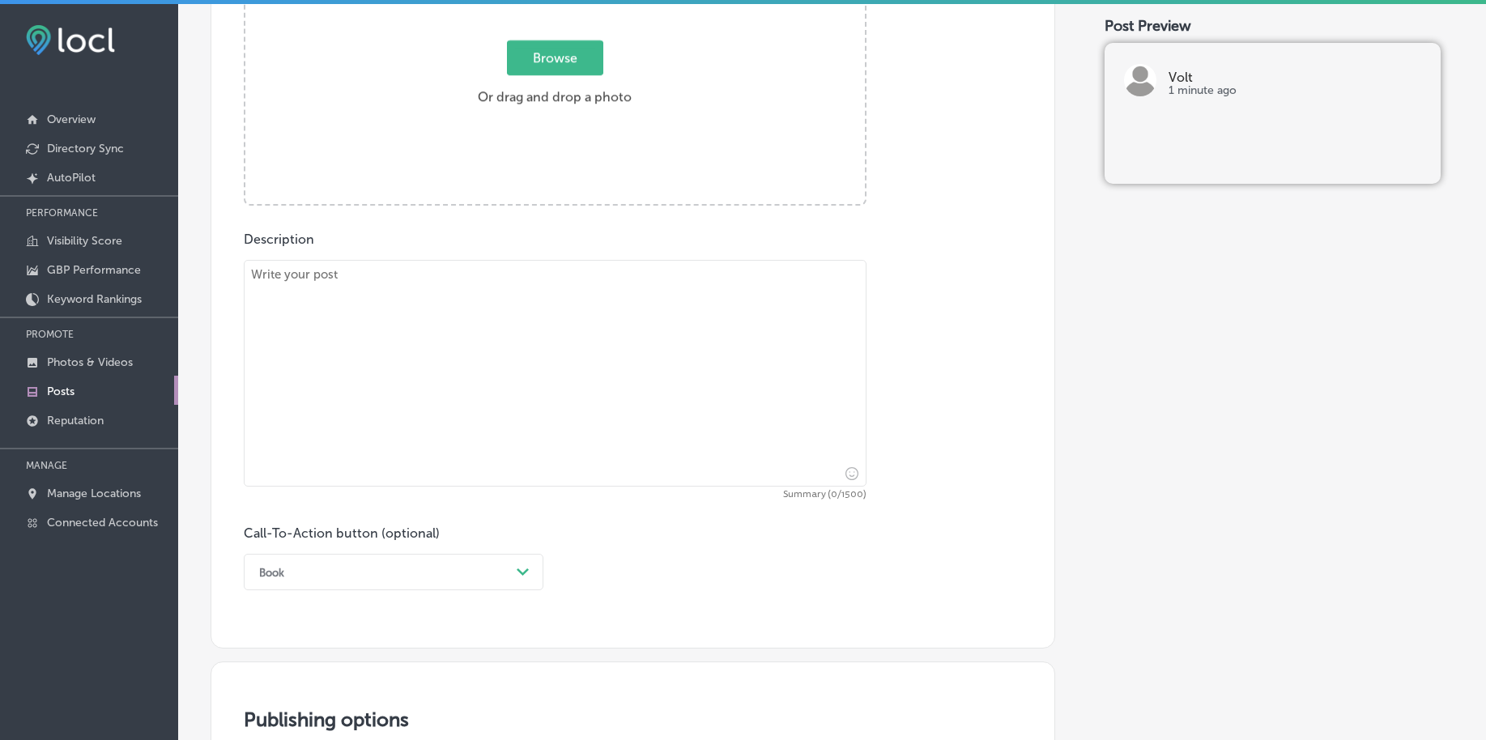
scroll to position [393, 0]
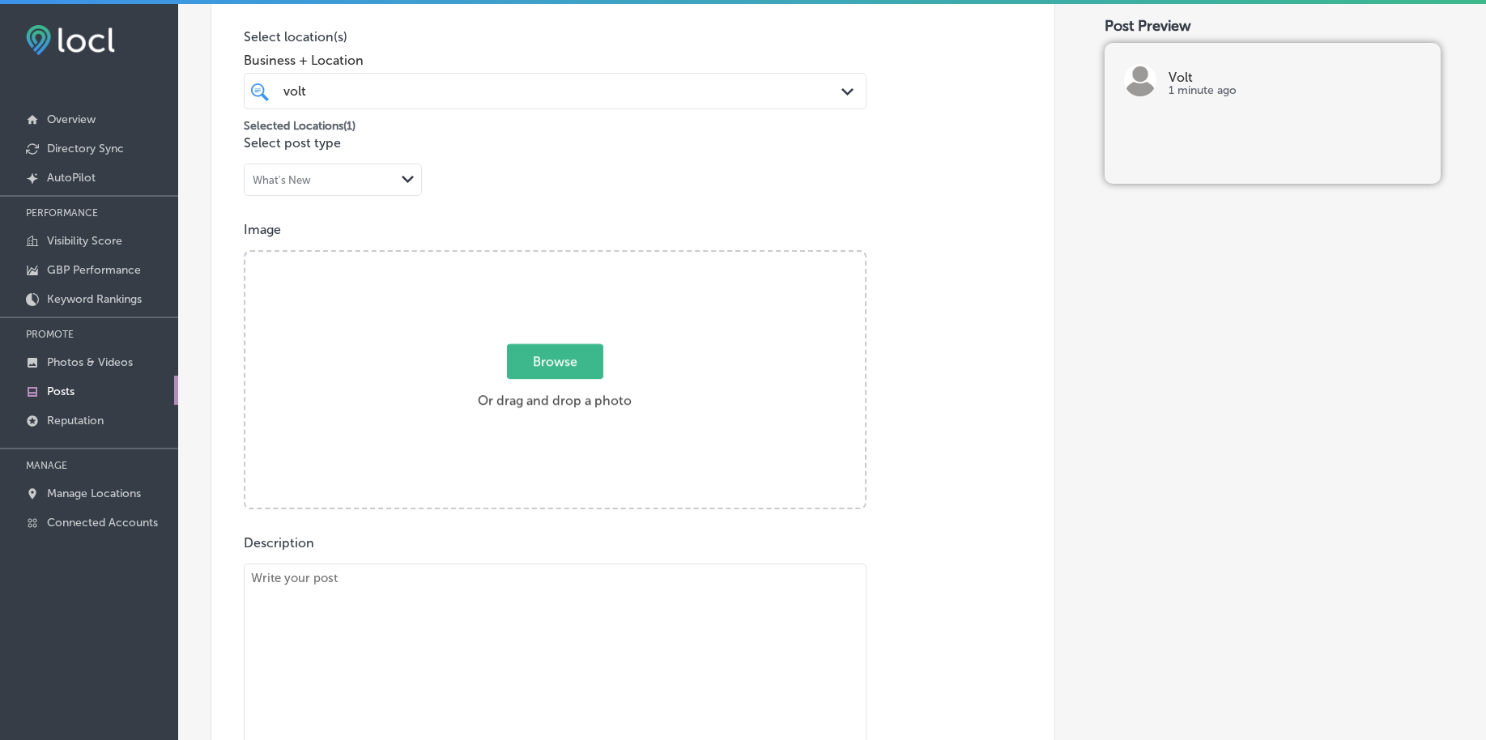
click at [531, 355] on span "Browse" at bounding box center [555, 361] width 96 height 35
click at [531, 257] on input "Browse Or drag and drop a photo" at bounding box center [555, 254] width 620 height 5
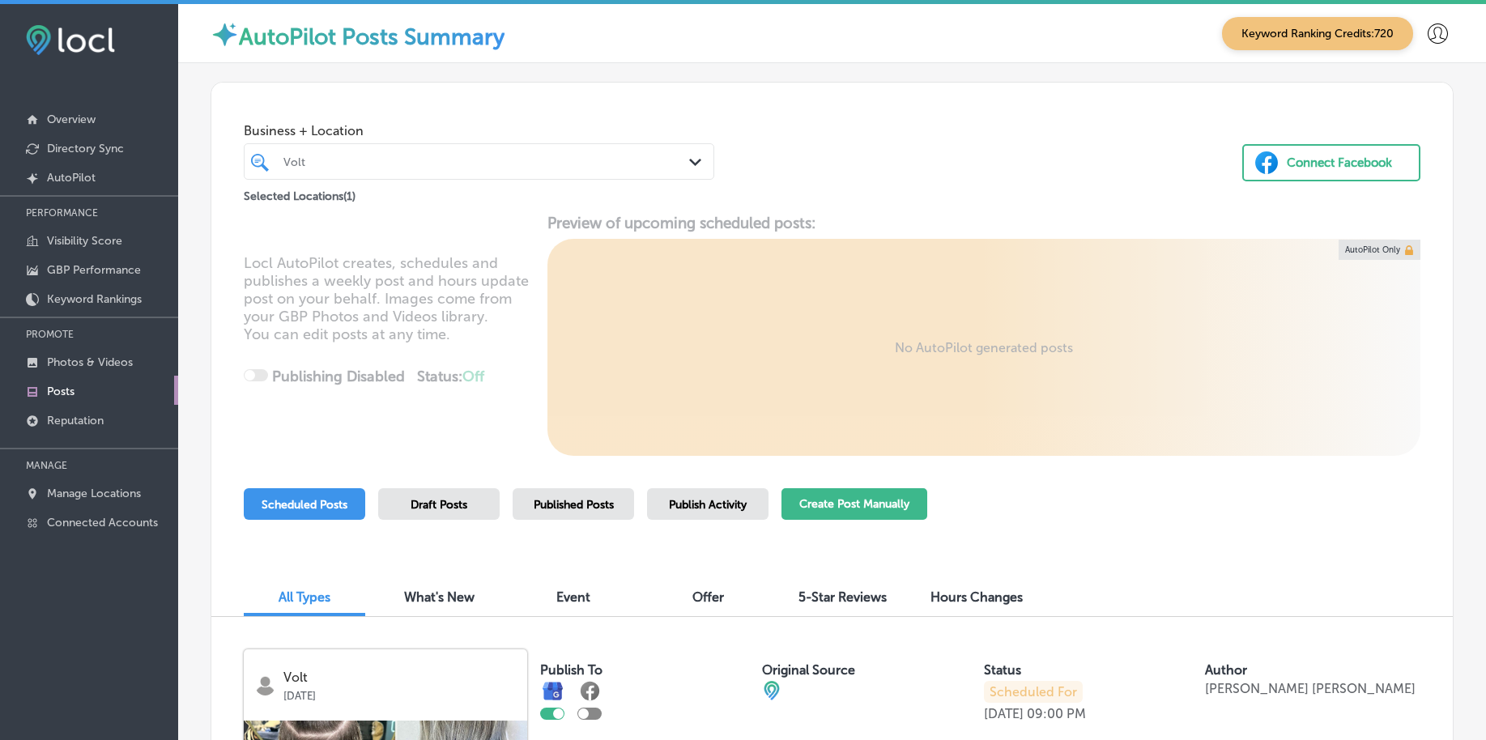
click at [826, 509] on button "Create Post Manually" at bounding box center [855, 504] width 146 height 32
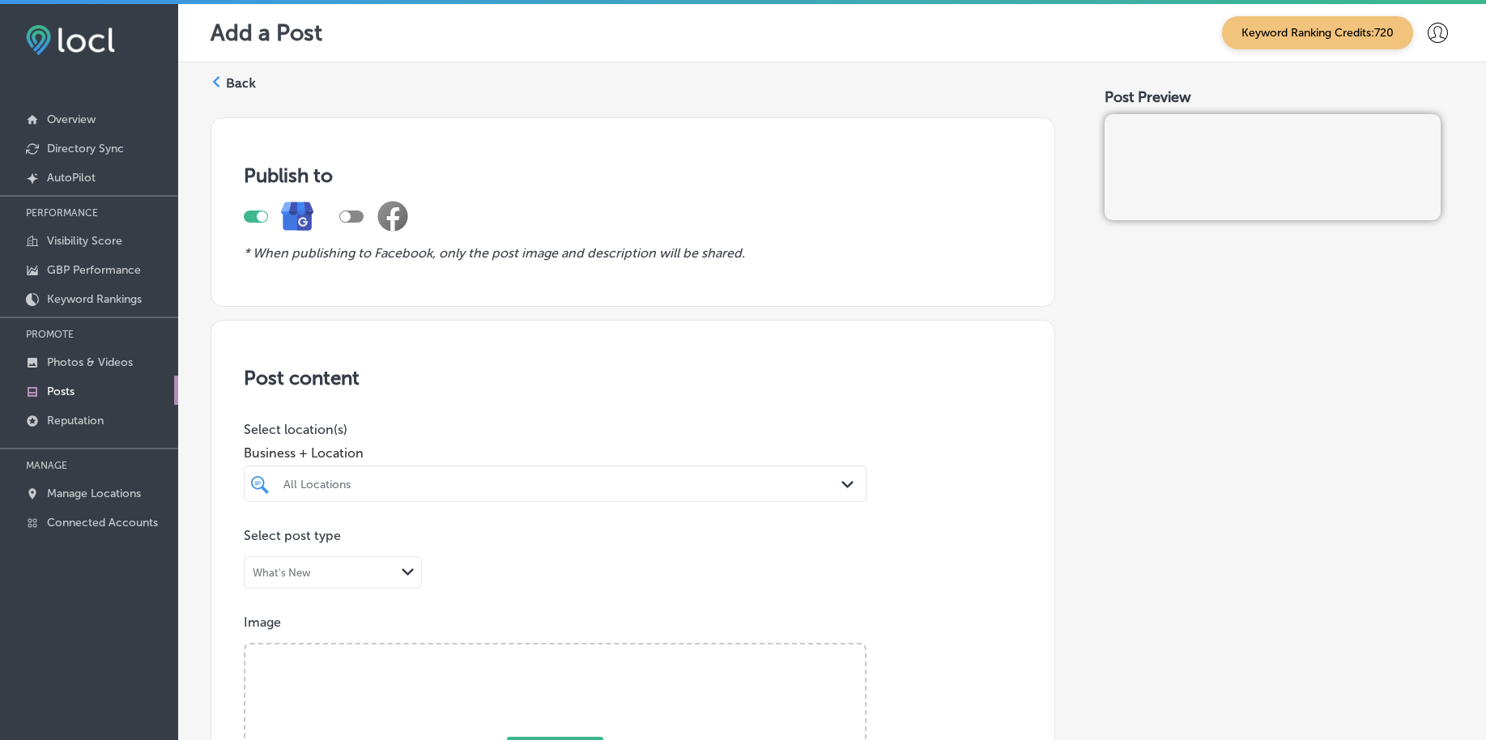
click at [427, 490] on div "All Locations Path Created with Sketch." at bounding box center [555, 484] width 623 height 36
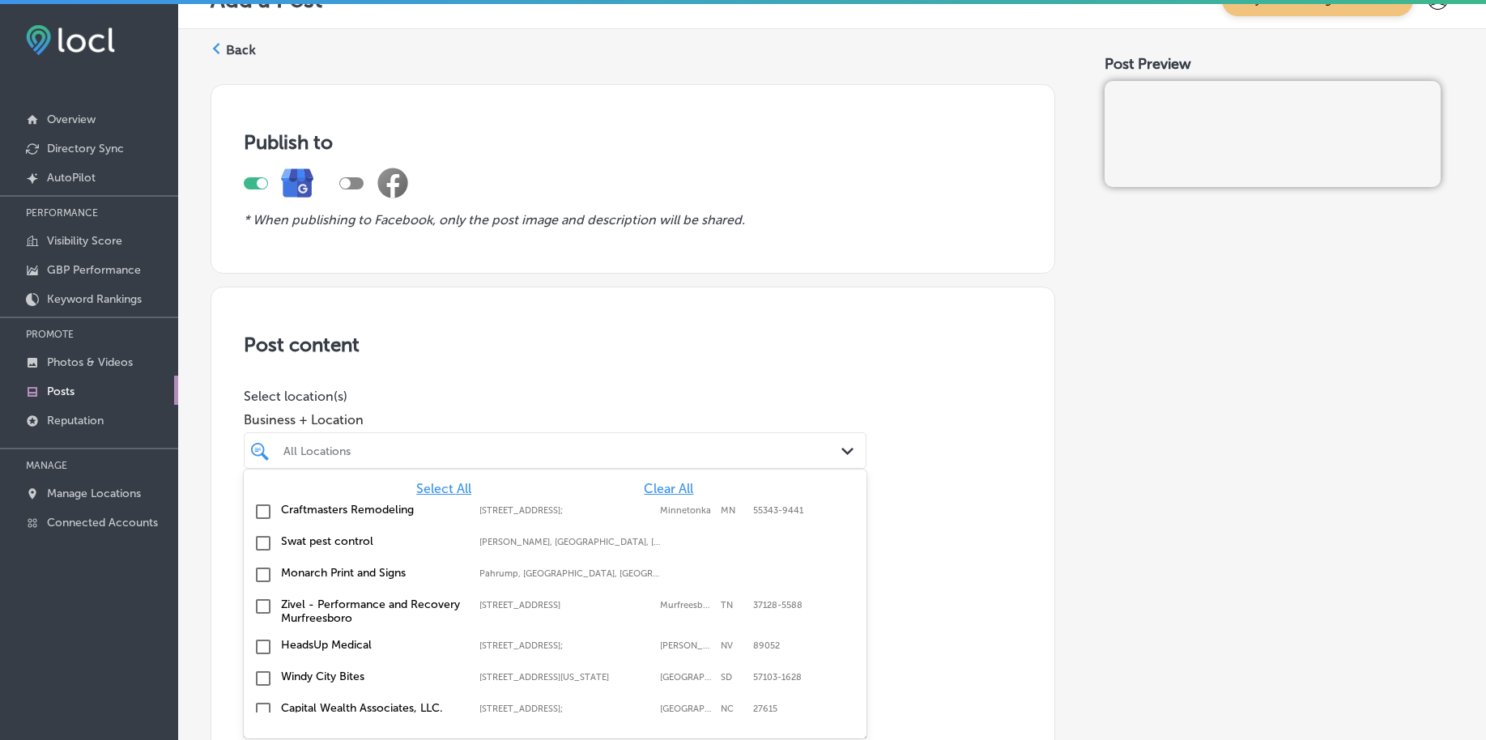
scroll to position [38, 0]
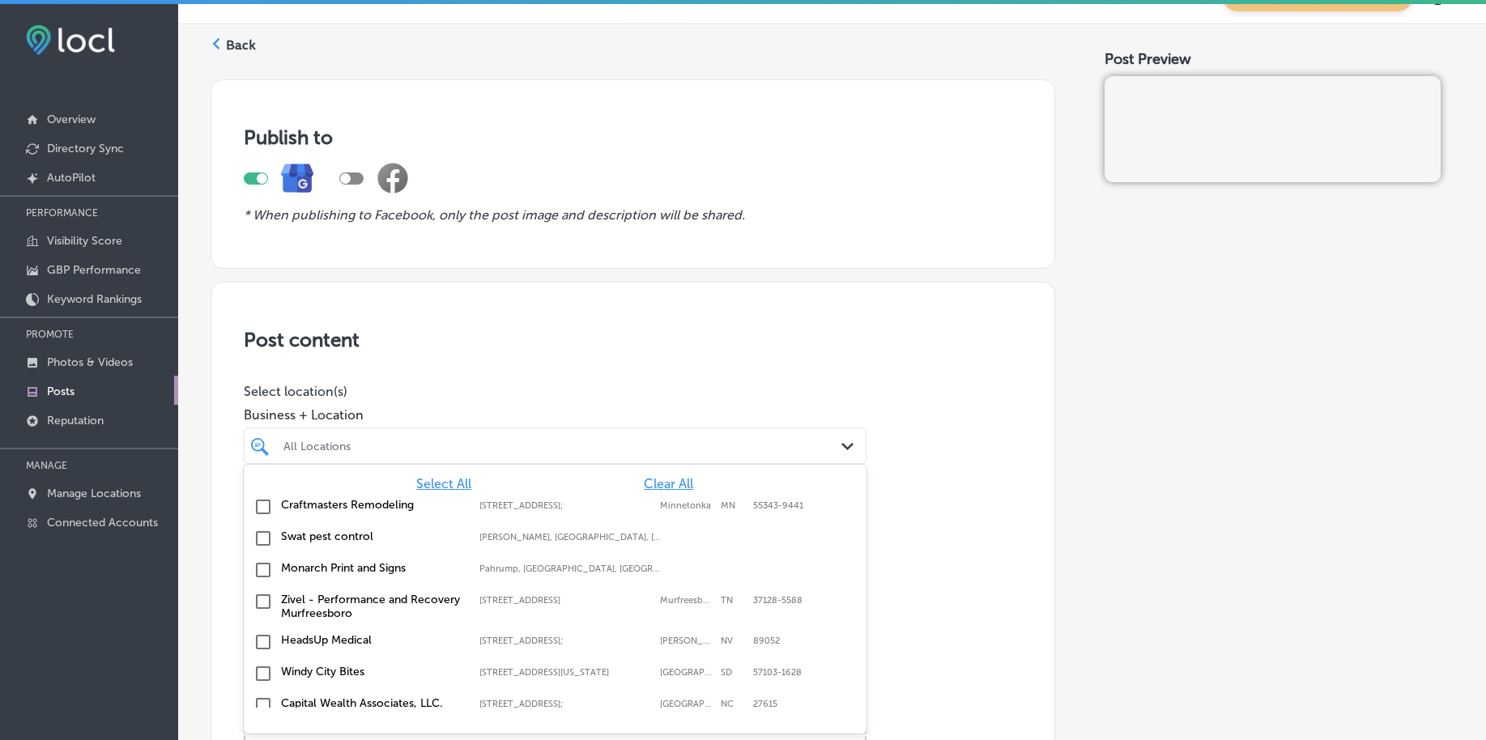
click at [658, 481] on span "Clear All" at bounding box center [668, 483] width 49 height 15
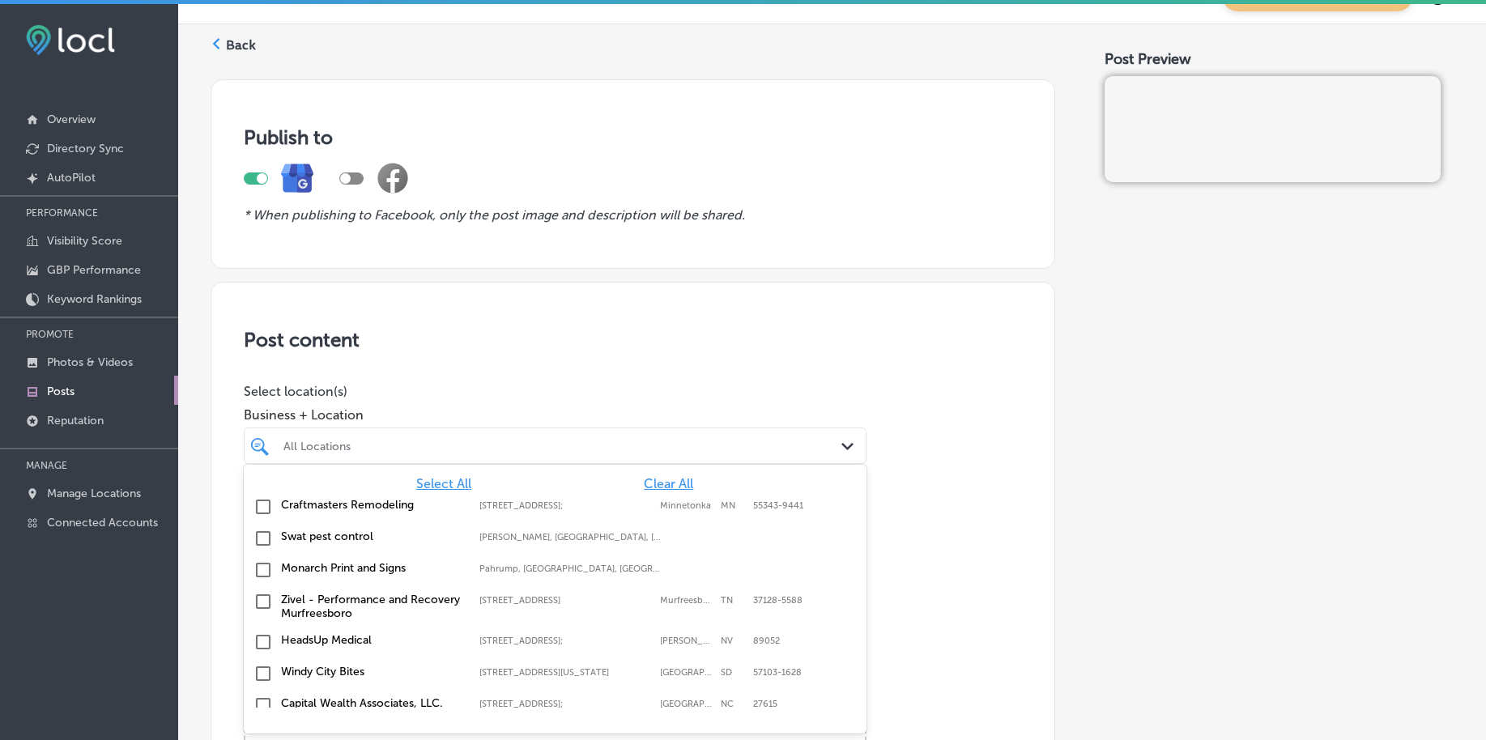
click at [658, 481] on span "Clear All" at bounding box center [668, 483] width 49 height 15
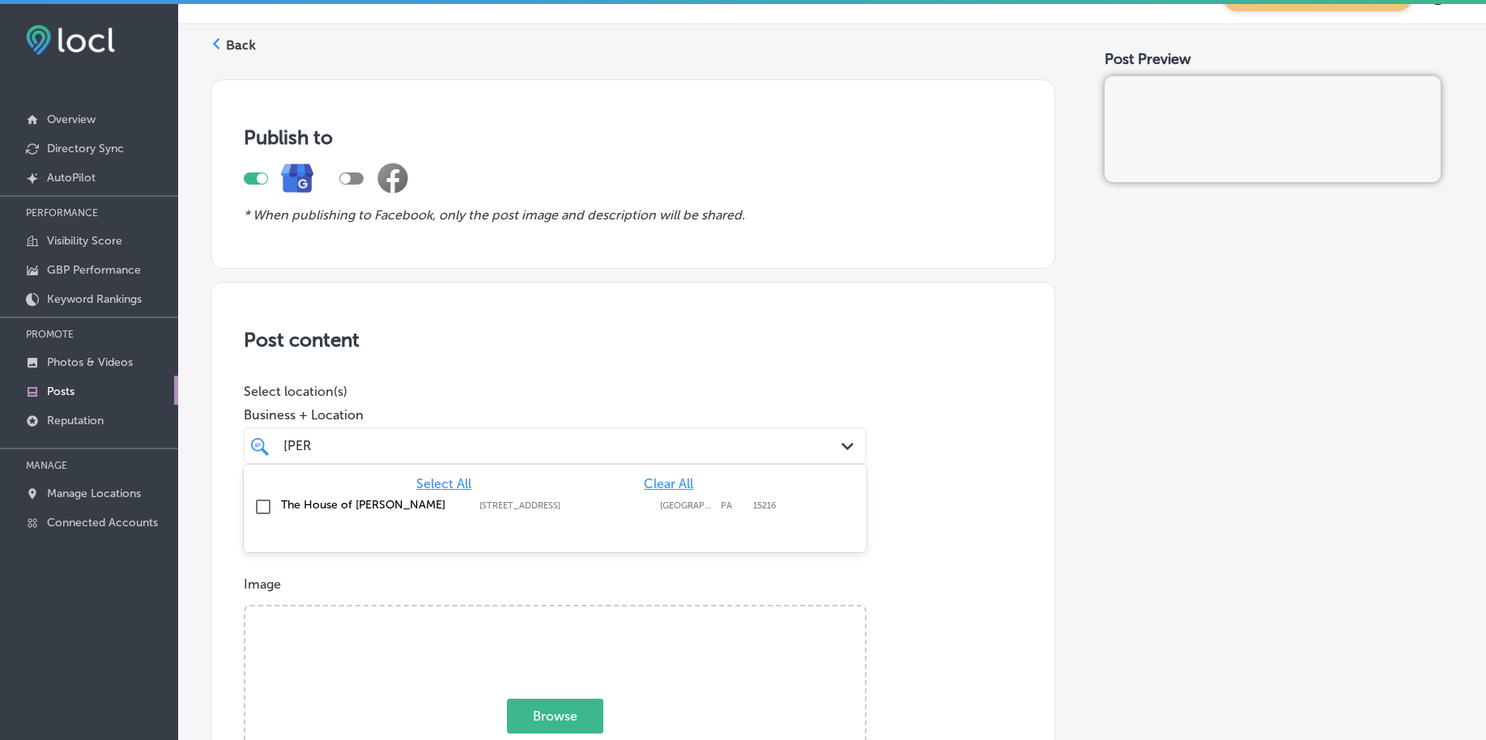
click at [262, 504] on input "checkbox" at bounding box center [263, 506] width 19 height 19
click at [316, 450] on div "[PERSON_NAME] [PERSON_NAME]" at bounding box center [528, 446] width 492 height 22
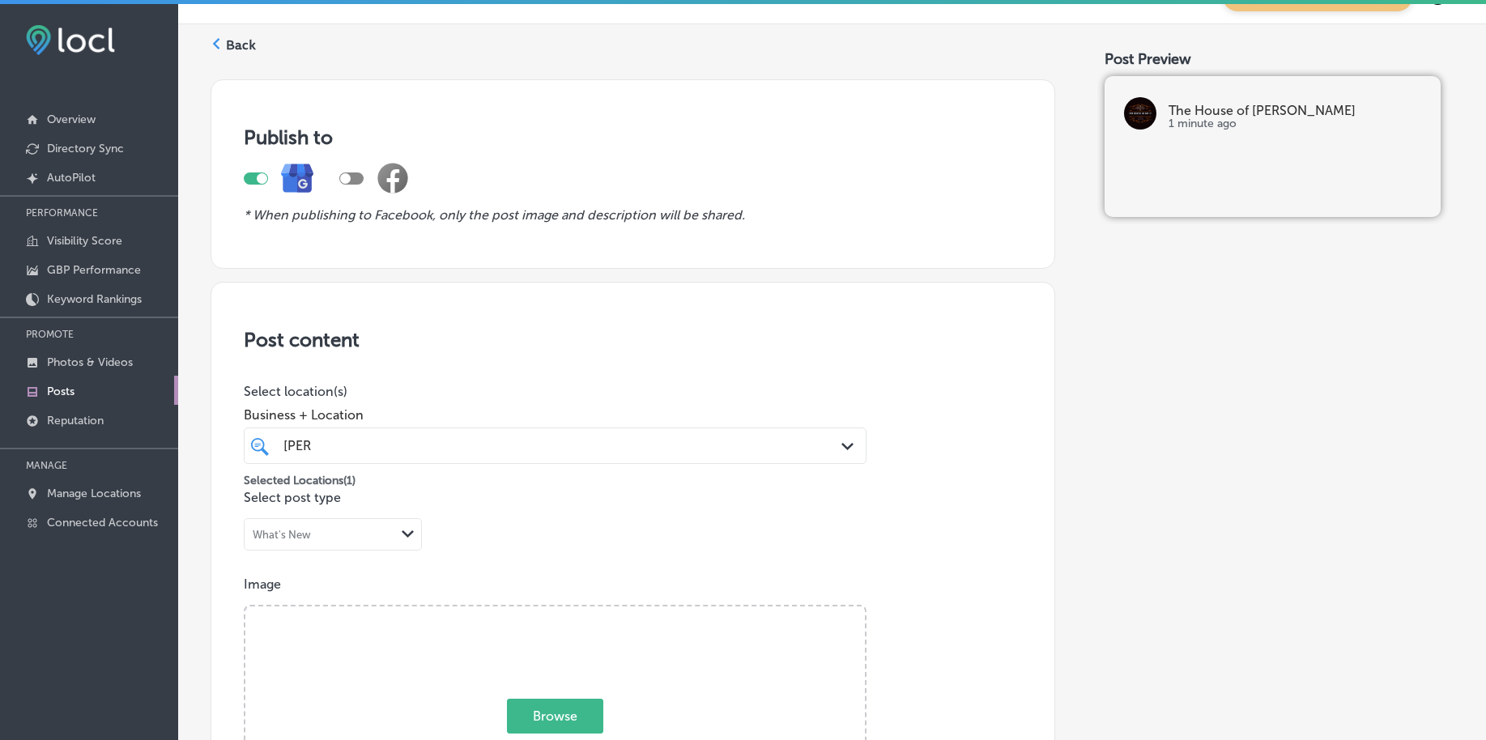
click at [316, 450] on div "[PERSON_NAME] [PERSON_NAME]" at bounding box center [528, 446] width 492 height 22
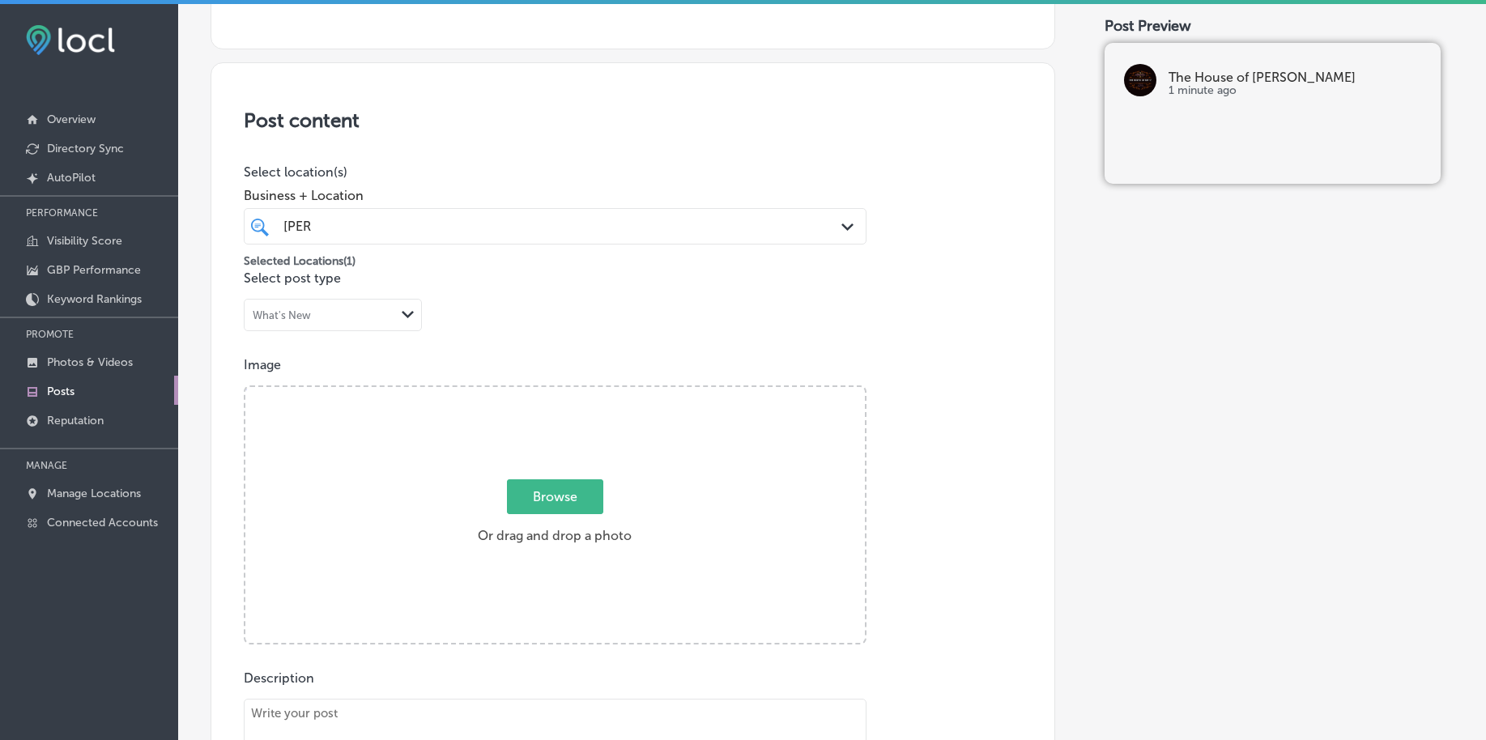
scroll to position [342, 0]
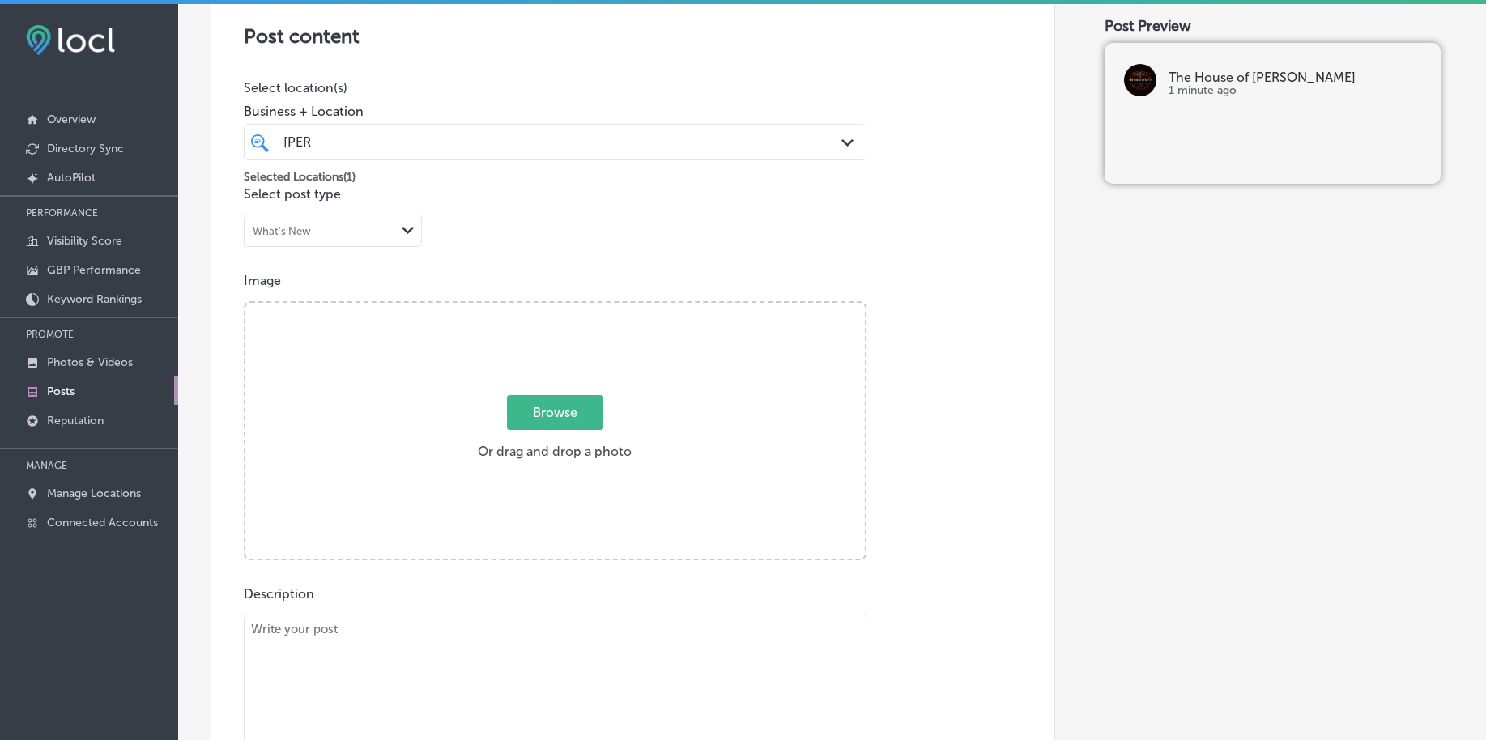
type input "[PERSON_NAME]"
click at [539, 420] on span "Browse" at bounding box center [555, 412] width 96 height 35
click at [539, 308] on input "Browse Or drag and drop a photo" at bounding box center [555, 305] width 620 height 5
type input "C:\fakepath\[PERSON_NAME]-shop-[GEOGRAPHIC_DATA]-pa-the-house-of-[PERSON_NAME] …"
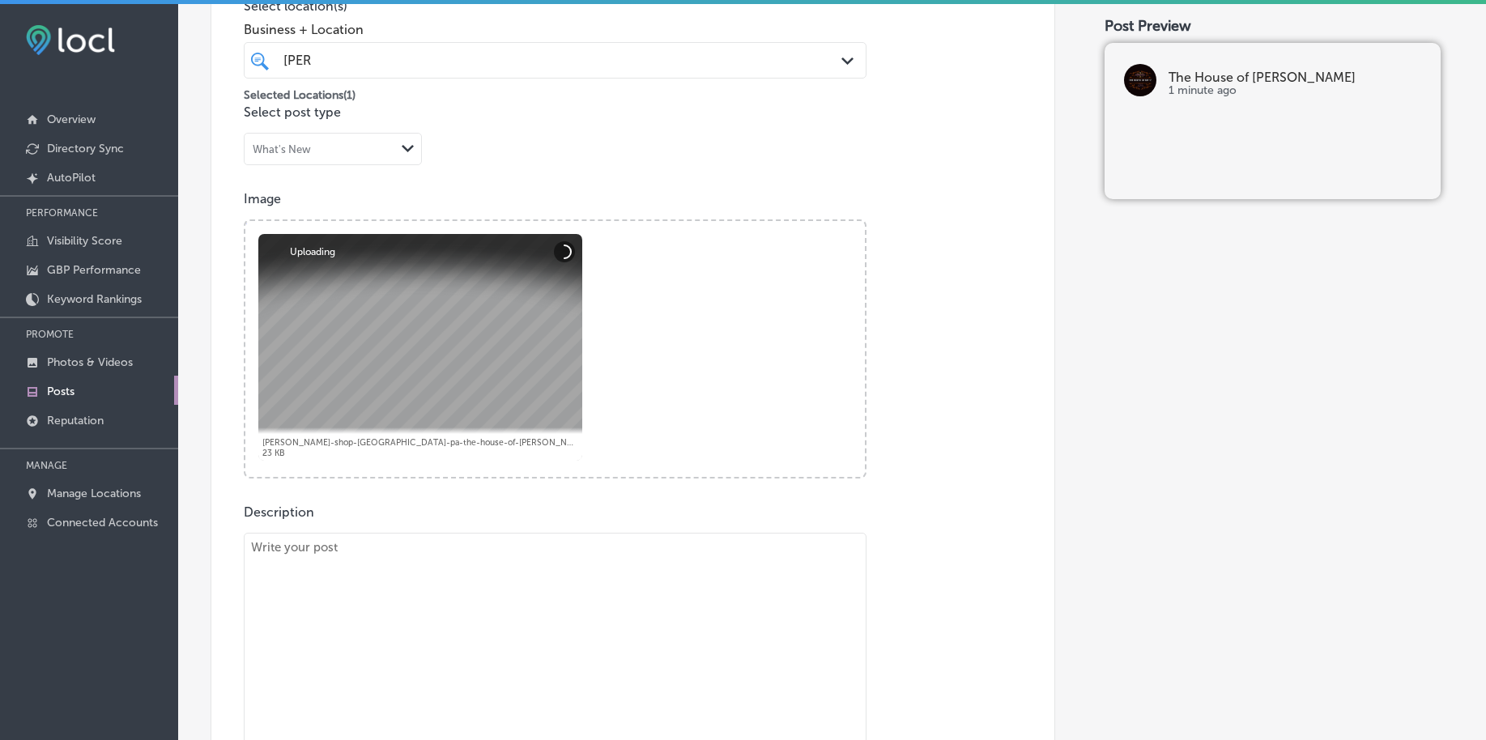
scroll to position [646, 0]
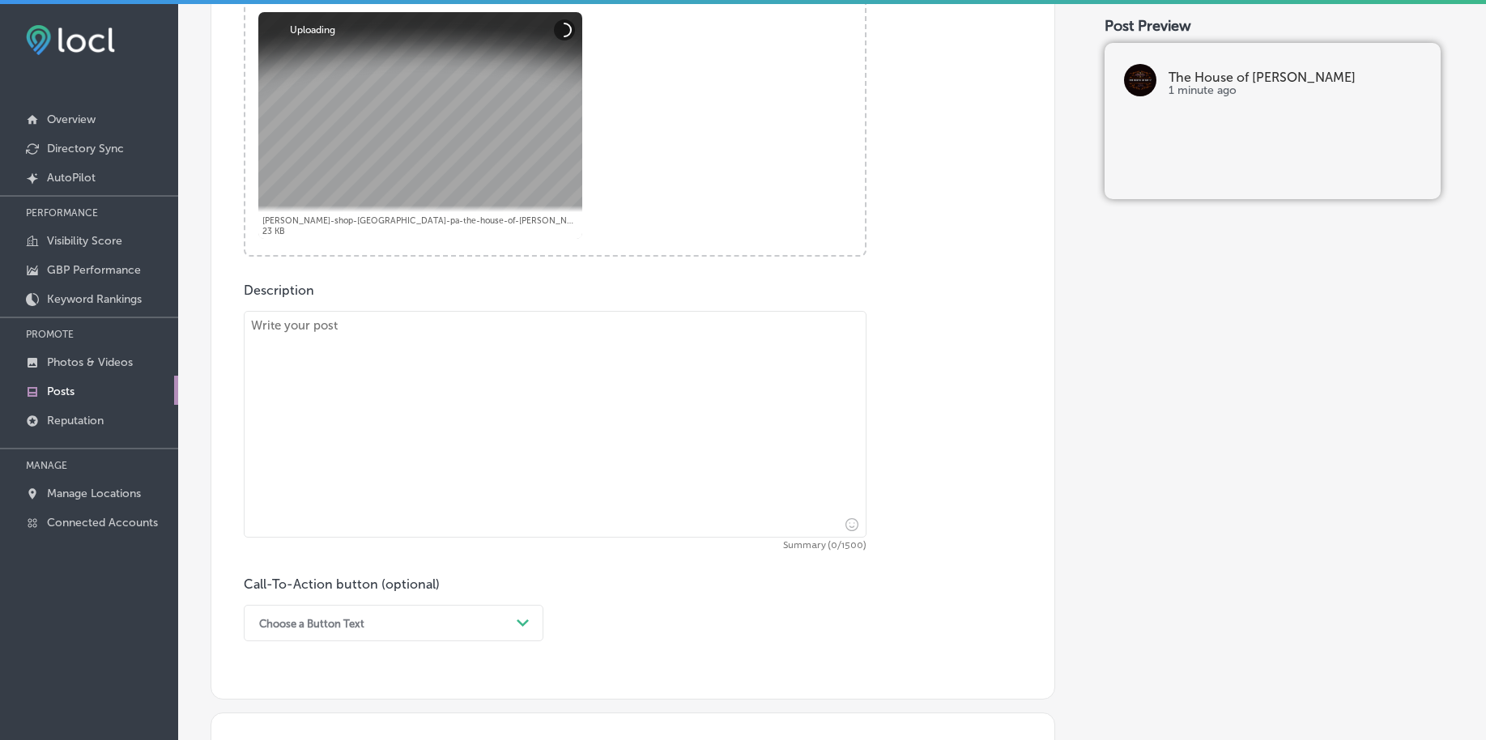
click at [371, 383] on textarea at bounding box center [555, 424] width 623 height 227
paste textarea "L ipsum dolorsi ame consectetu adipis elit sedd. Eiusmod tem'in utlabo etdo Mag…"
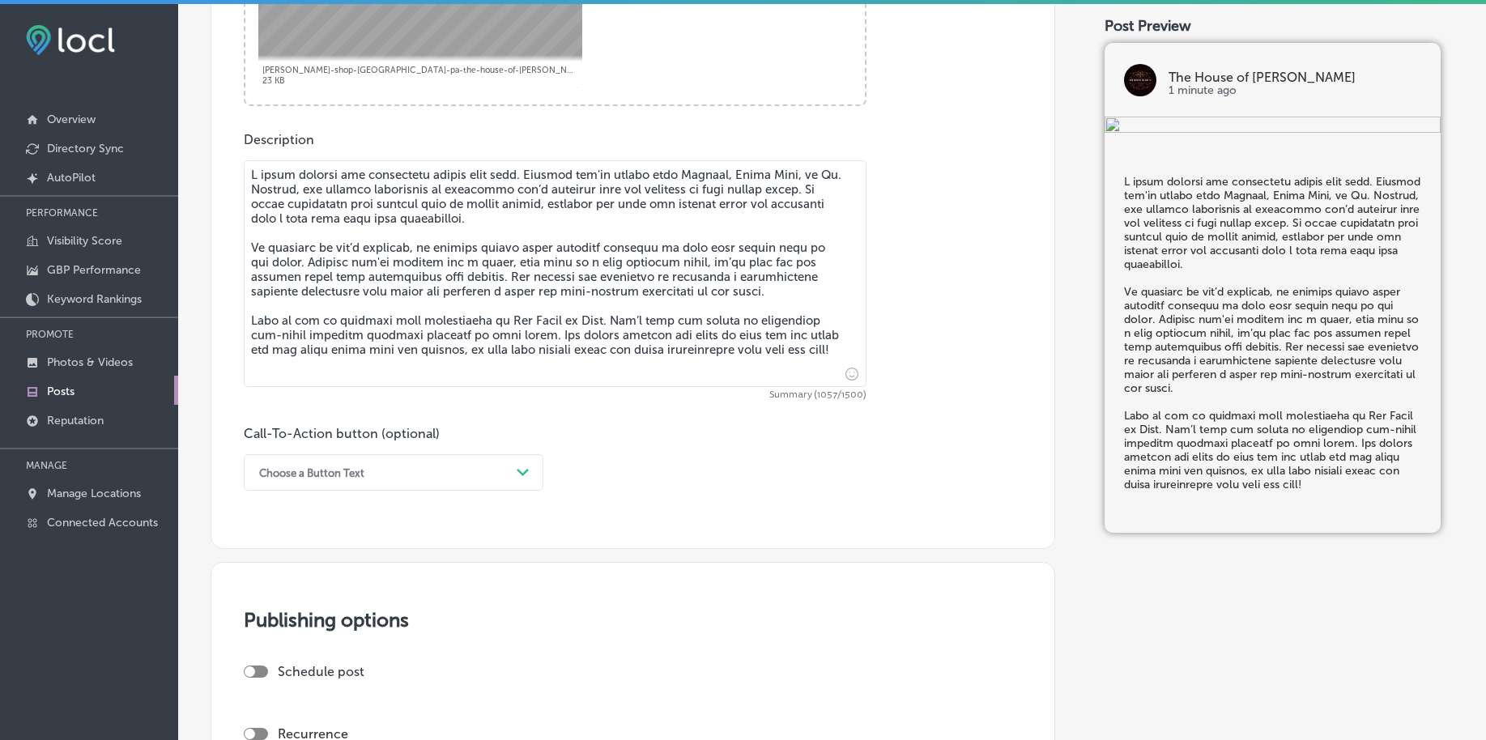
scroll to position [848, 0]
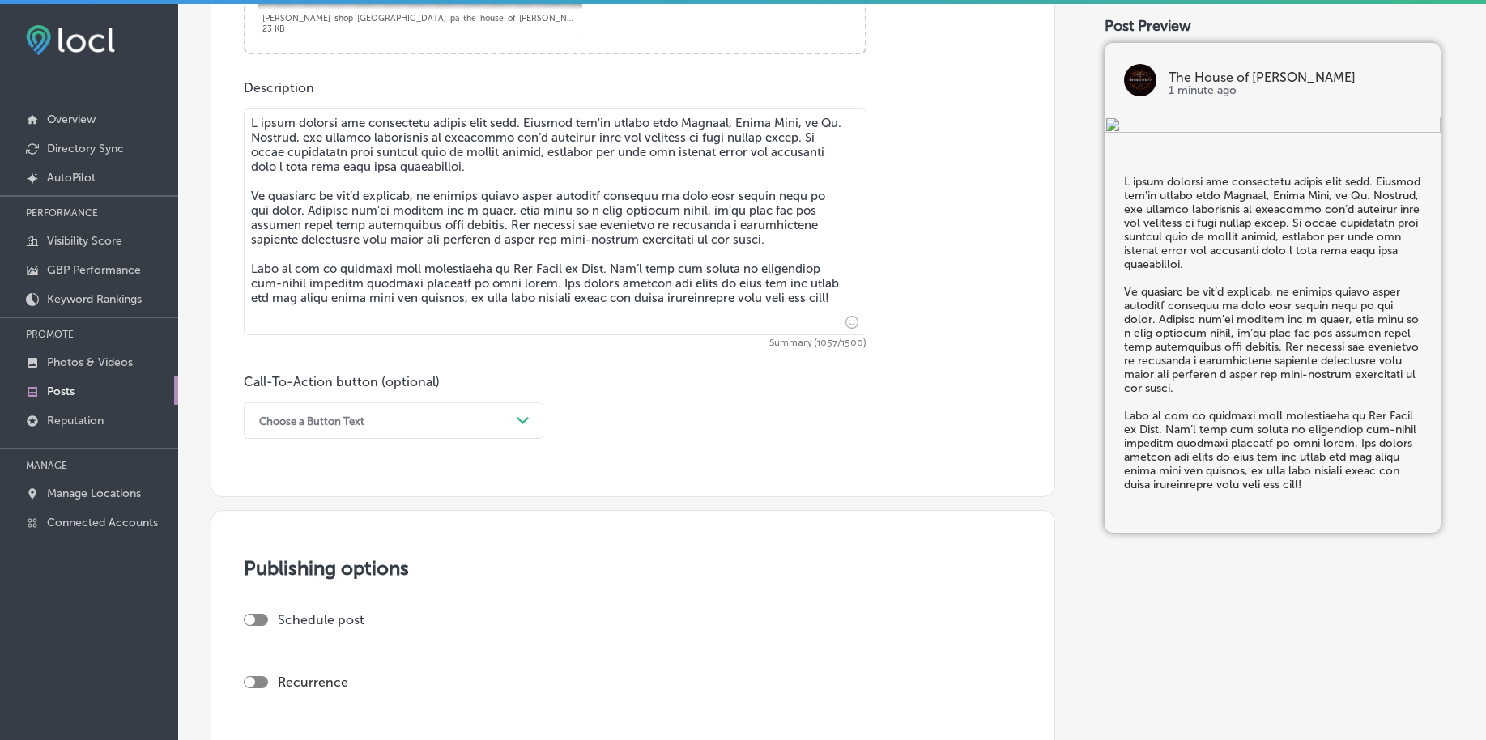
type textarea "L ipsum dolorsi ame consectetu adipis elit sedd. Eiusmod tem'in utlabo etdo Mag…"
click at [319, 424] on div "Choose a Button Text" at bounding box center [311, 421] width 105 height 12
click at [287, 621] on div "Call Now" at bounding box center [394, 626] width 300 height 28
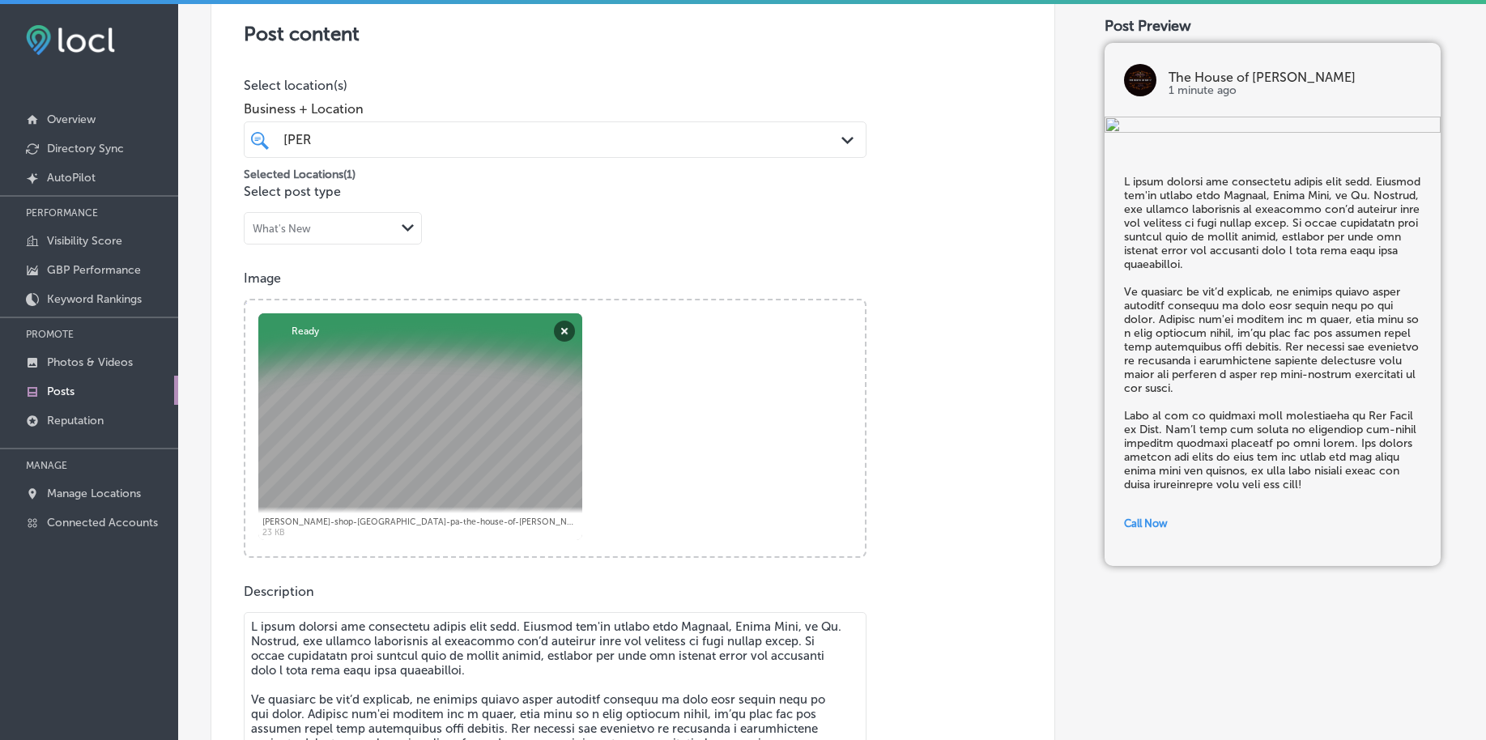
scroll to position [342, 0]
click at [371, 151] on div "[PERSON_NAME] [PERSON_NAME]" at bounding box center [528, 142] width 492 height 22
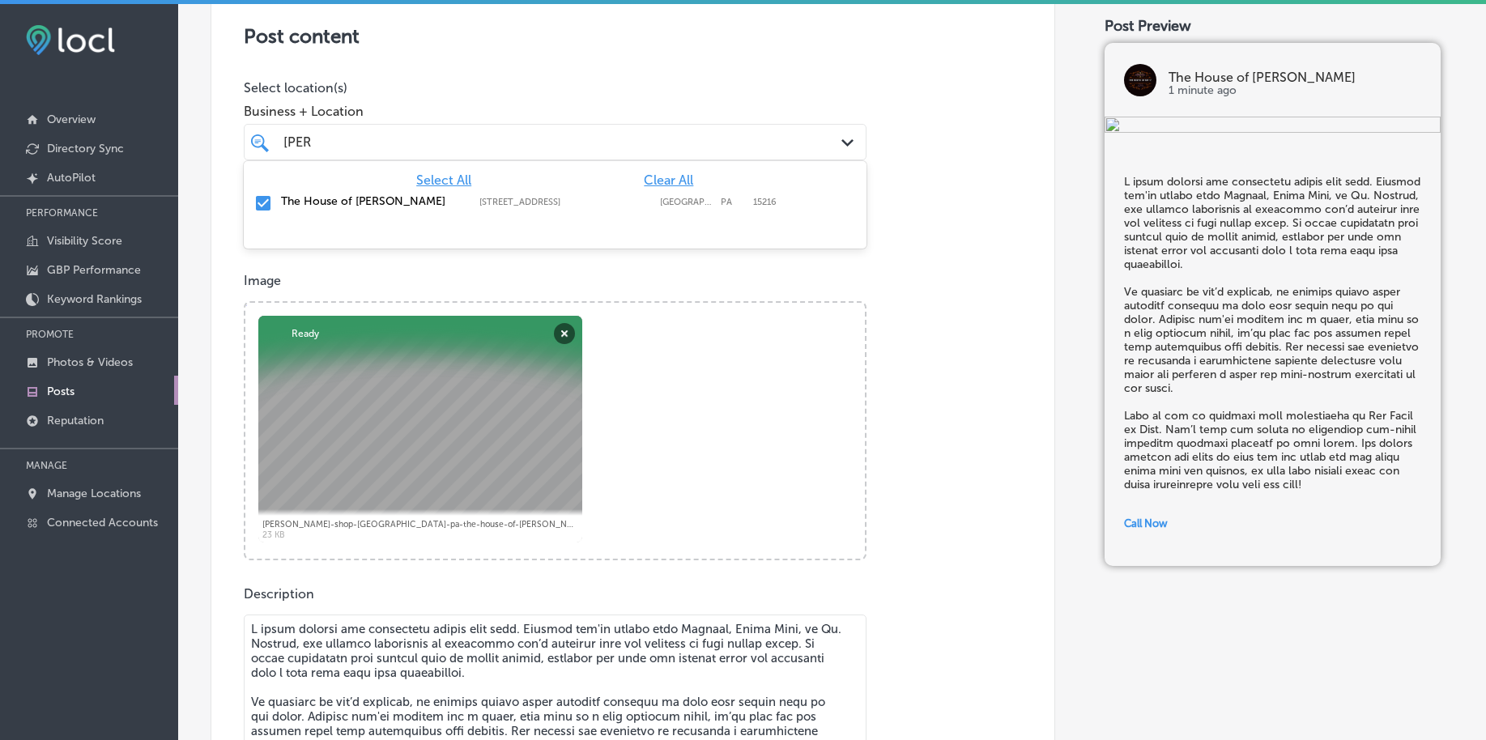
click at [371, 151] on div "[PERSON_NAME] [PERSON_NAME]" at bounding box center [528, 142] width 492 height 22
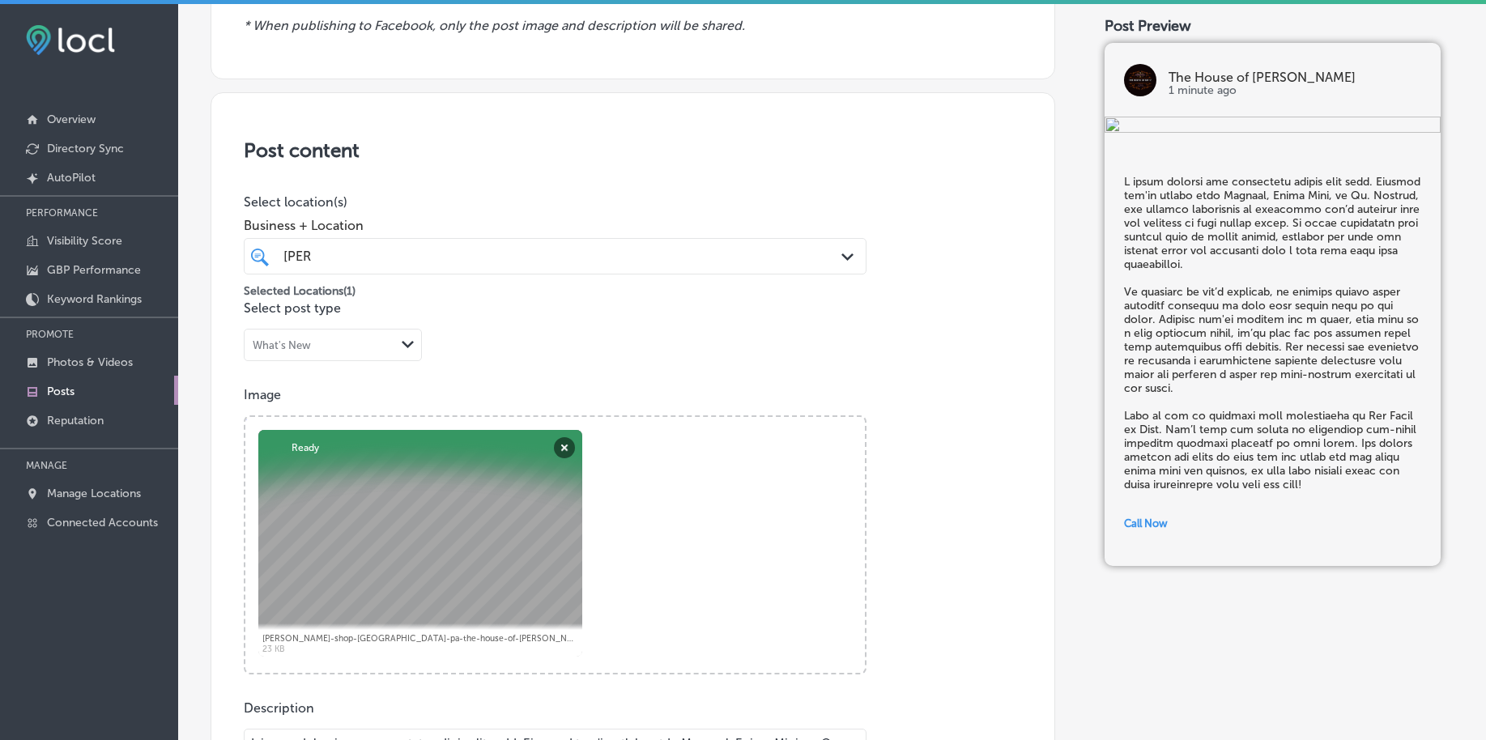
scroll to position [139, 0]
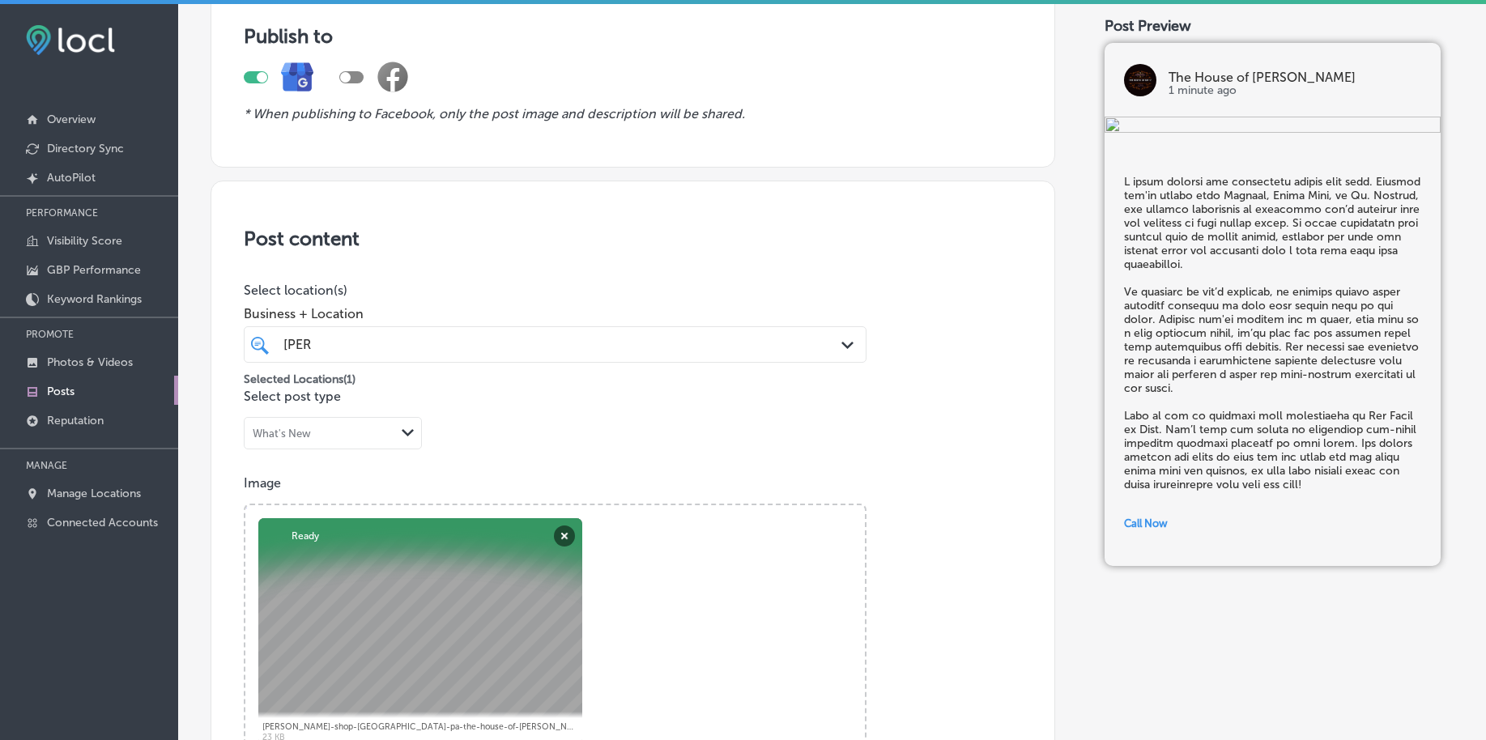
click at [450, 347] on div "[PERSON_NAME] [PERSON_NAME]" at bounding box center [528, 345] width 492 height 22
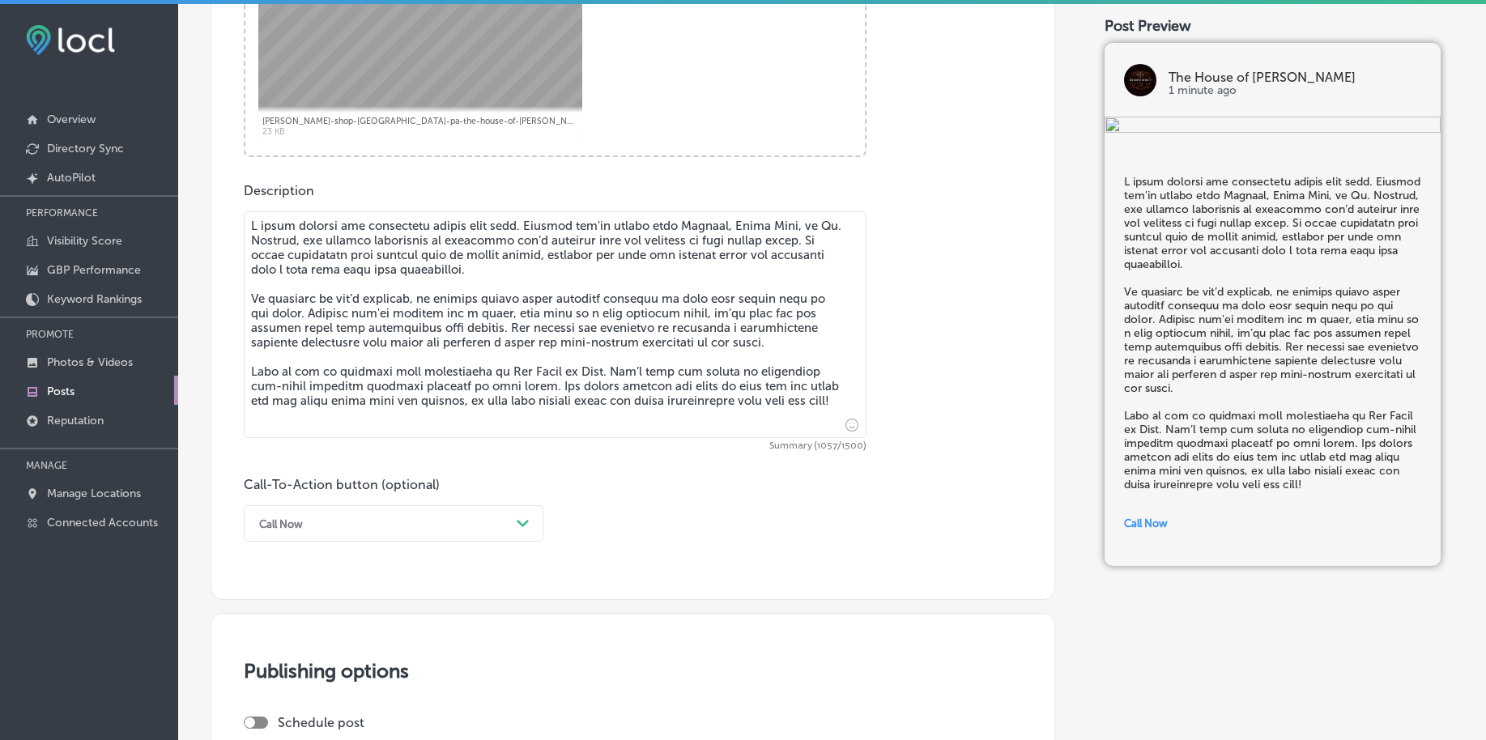
scroll to position [747, 0]
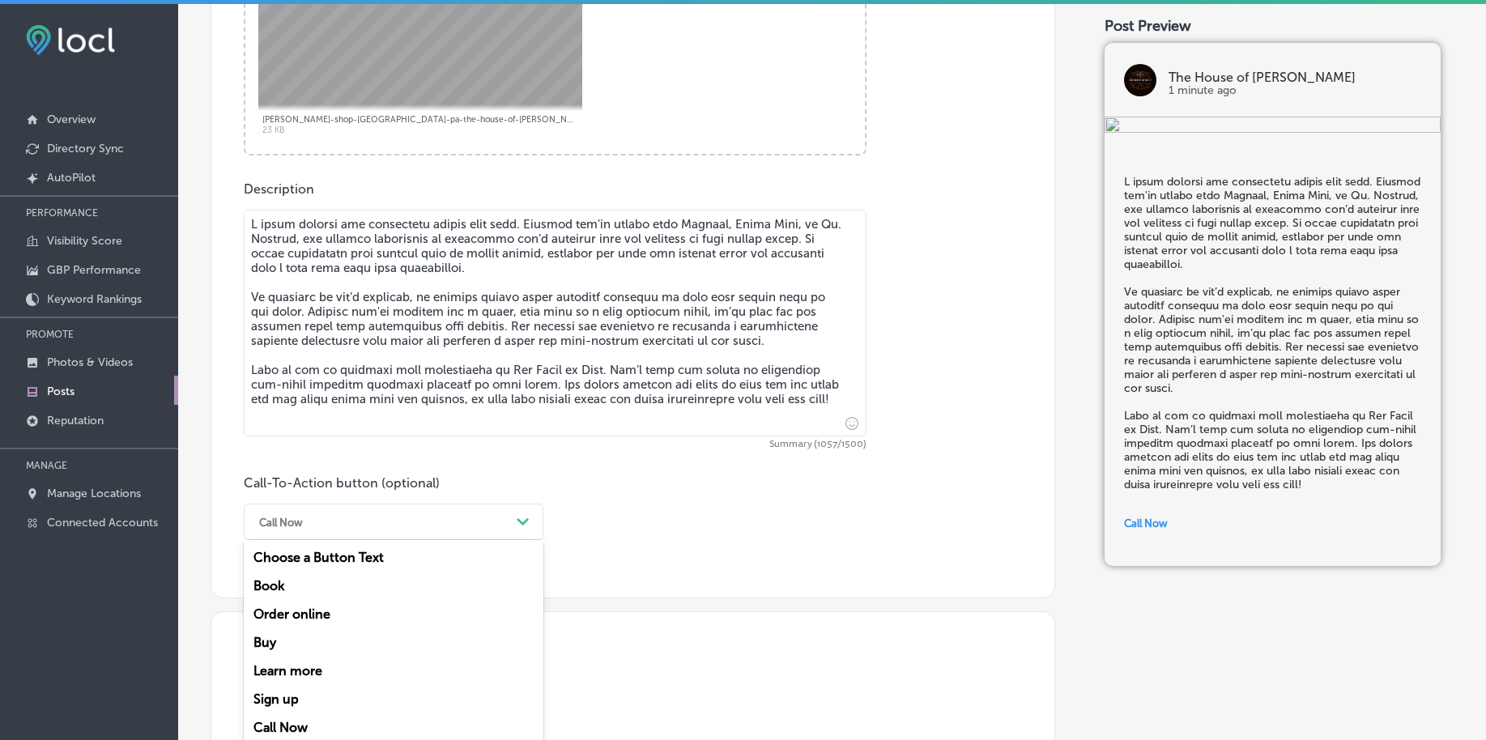
click at [360, 524] on div "Call Now Path Created with Sketch." at bounding box center [394, 522] width 300 height 36
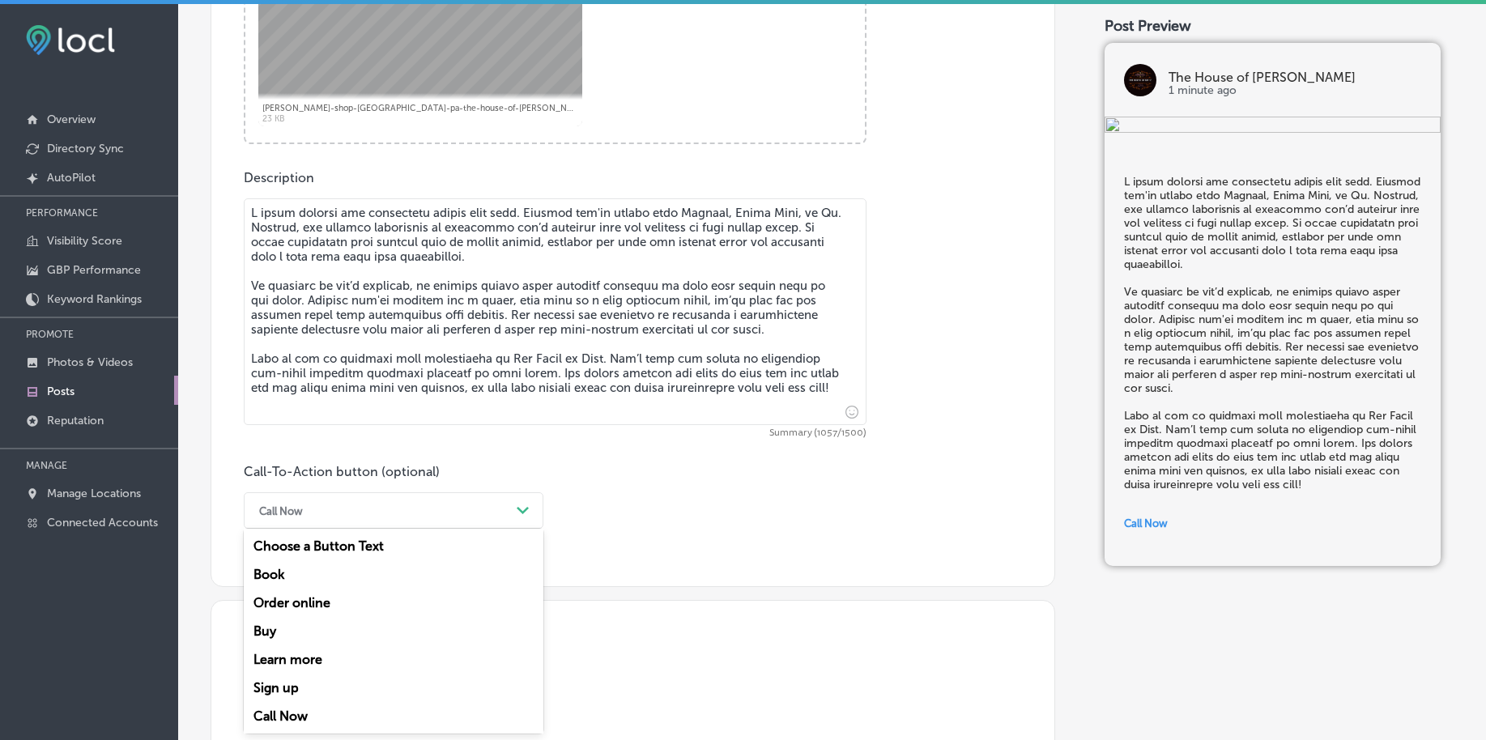
click at [360, 524] on div "Call Now Path Created with Sketch." at bounding box center [394, 510] width 300 height 36
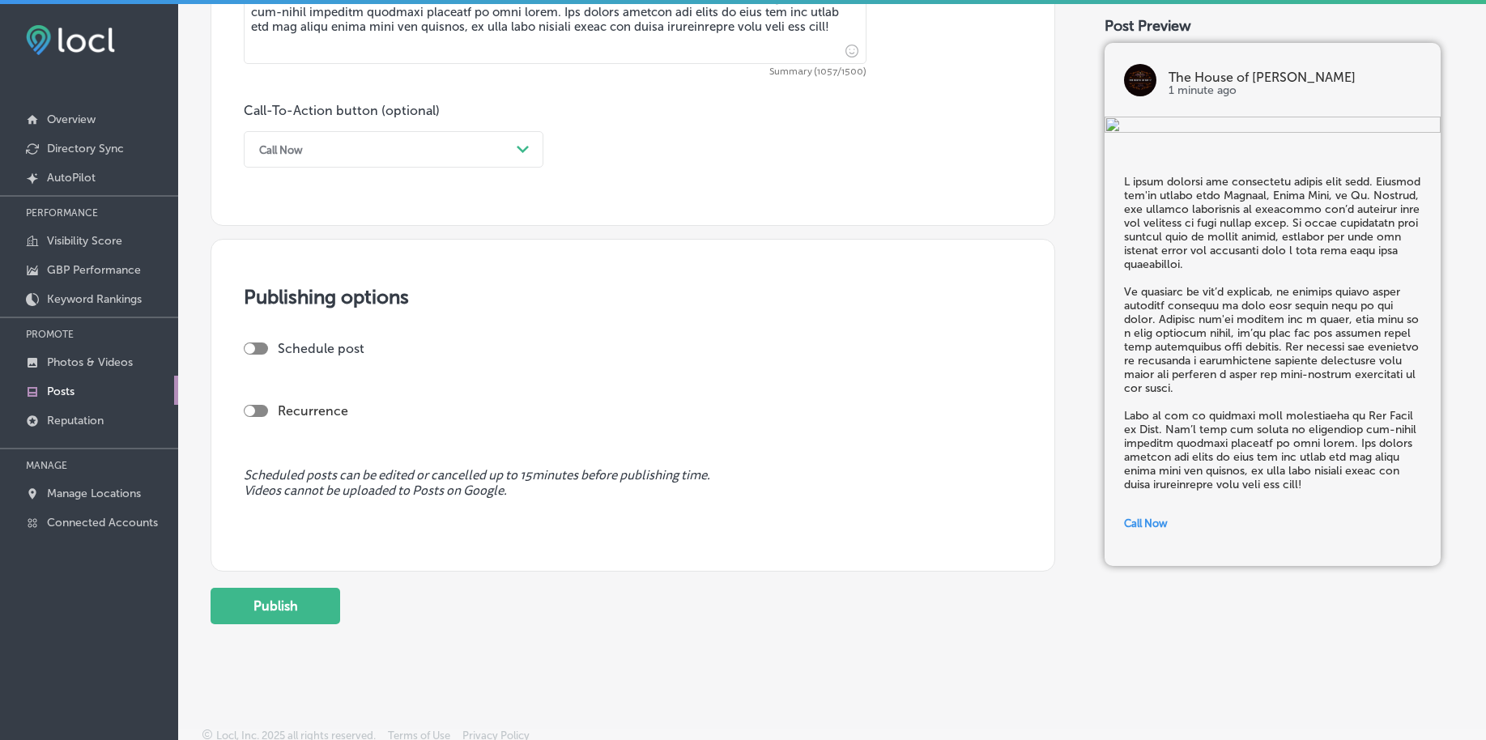
scroll to position [1124, 0]
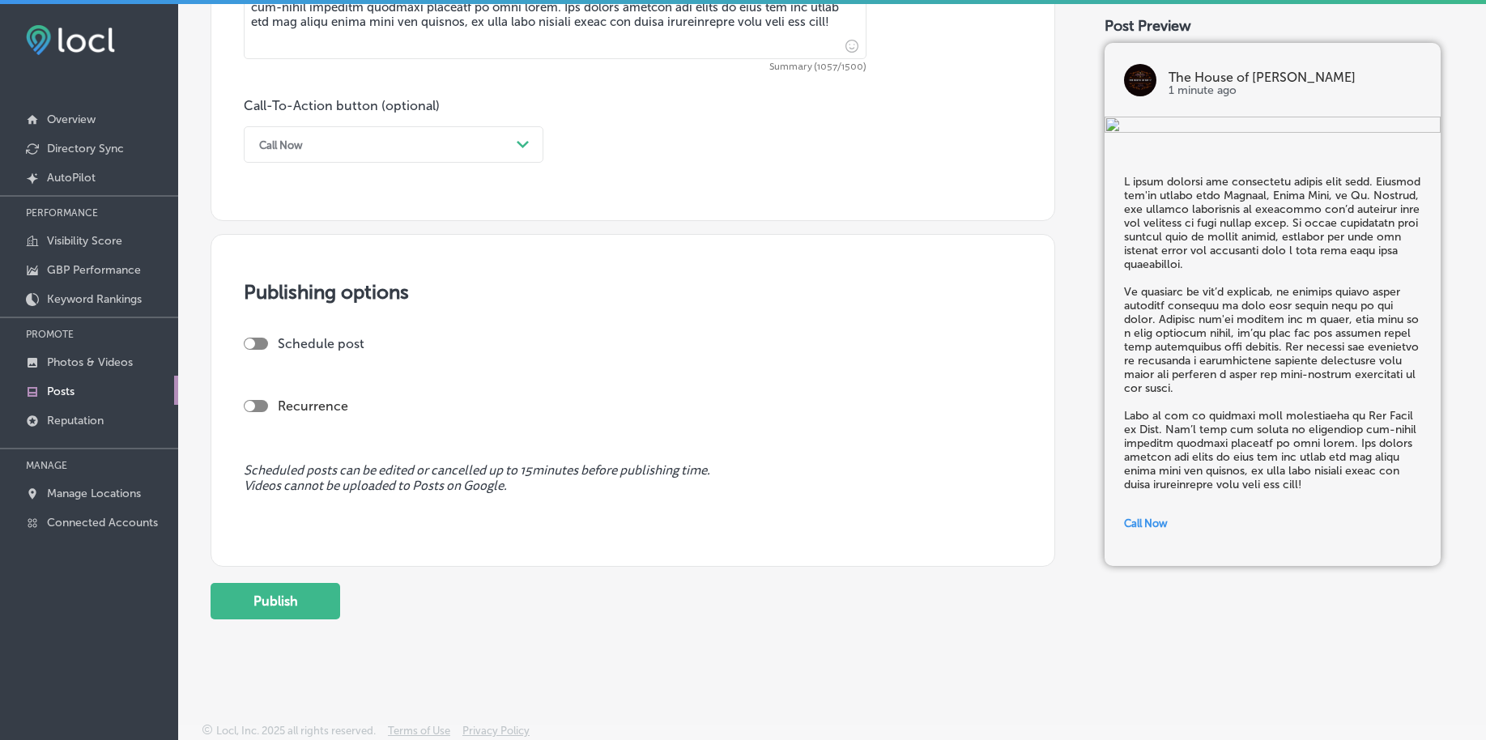
click at [253, 347] on div at bounding box center [250, 344] width 11 height 11
checkbox input "true"
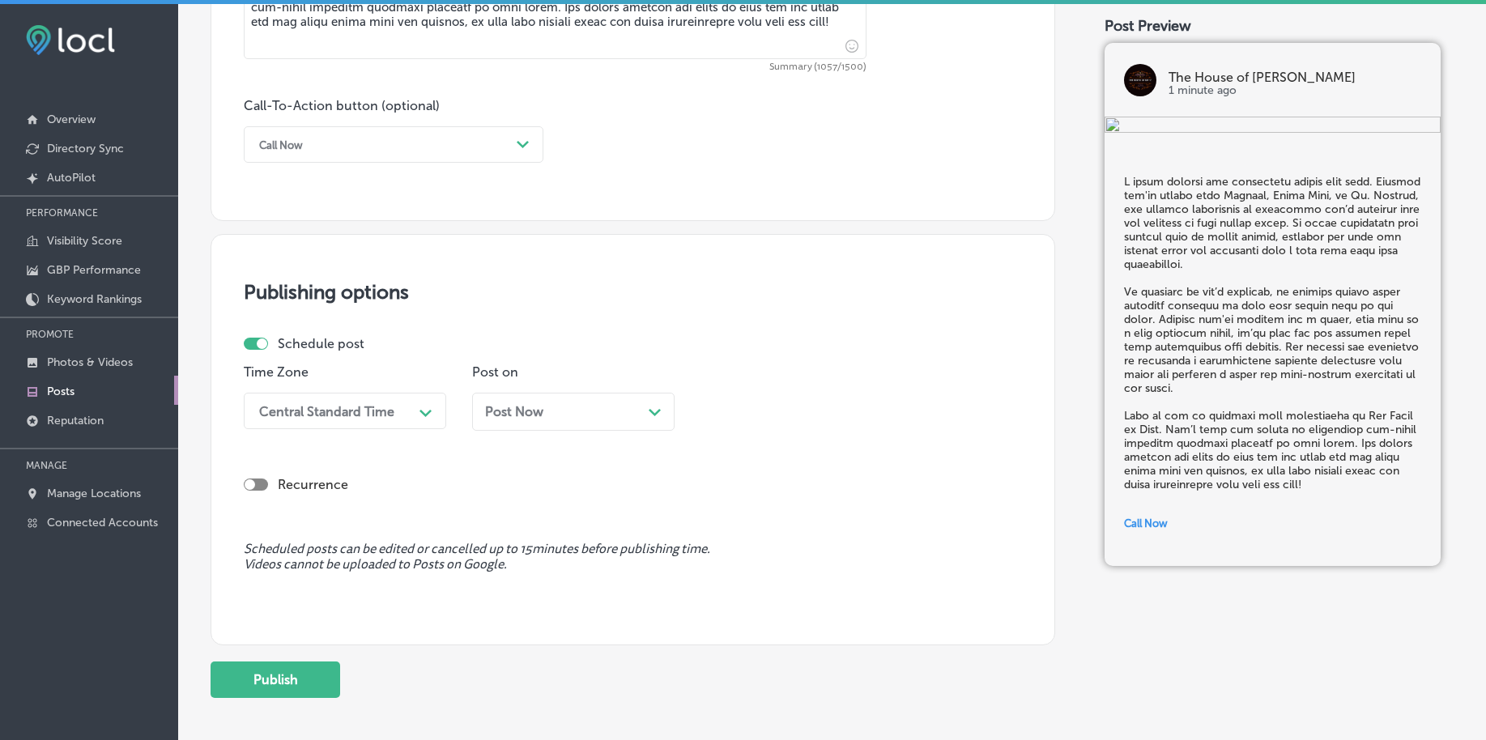
click at [330, 408] on div "Central Standard Time" at bounding box center [326, 410] width 135 height 15
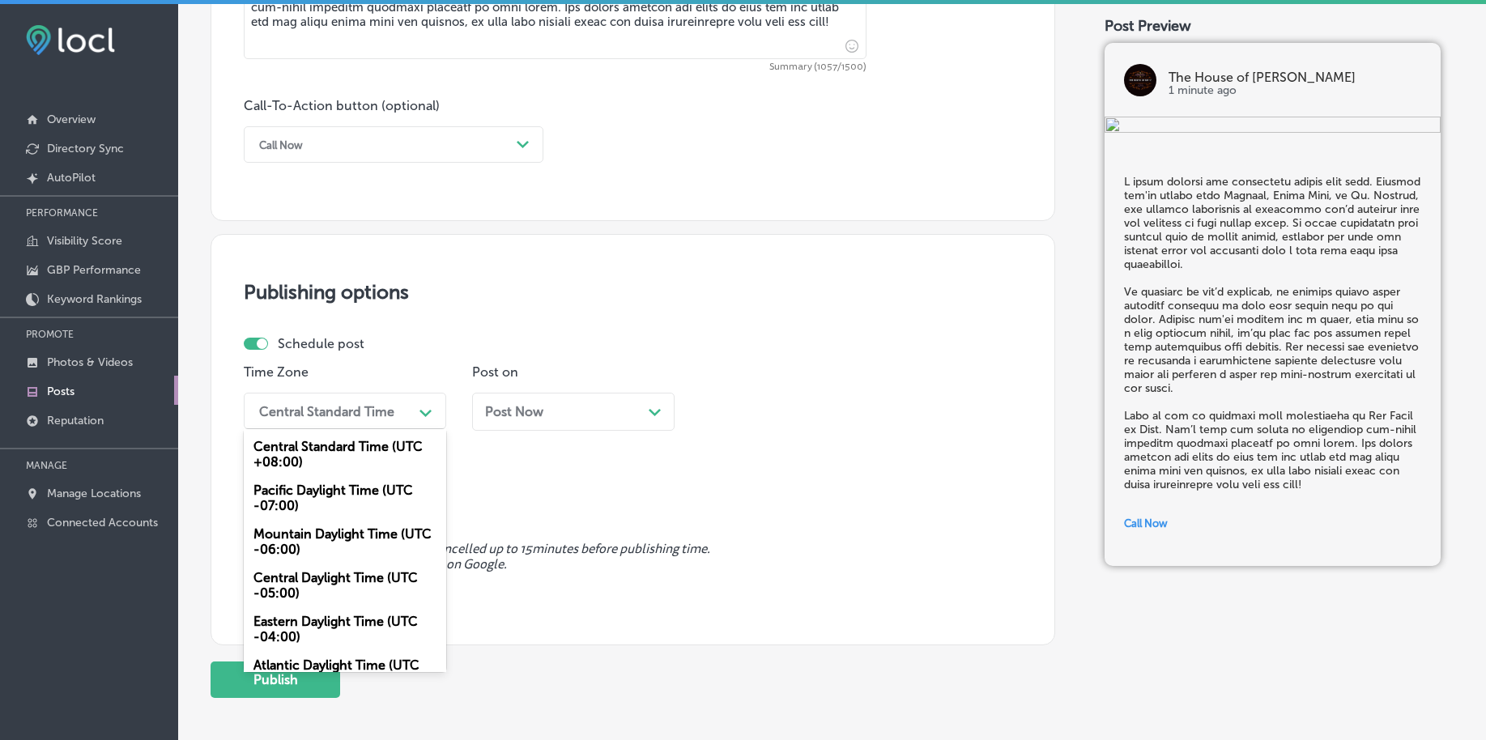
click at [343, 533] on div "Mountain Daylight Time (UTC -06:00)" at bounding box center [345, 542] width 203 height 44
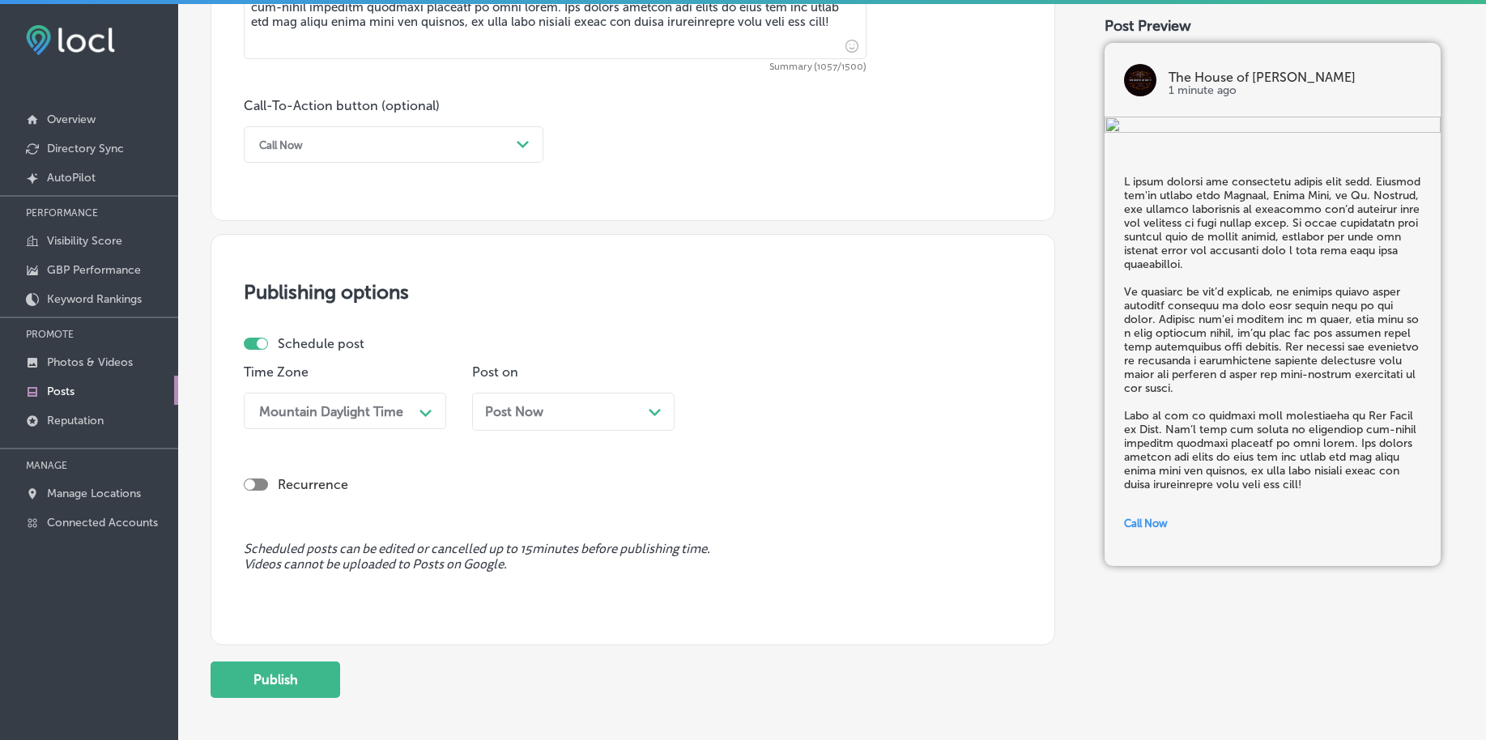
click at [517, 419] on span "Post Now" at bounding box center [514, 411] width 58 height 15
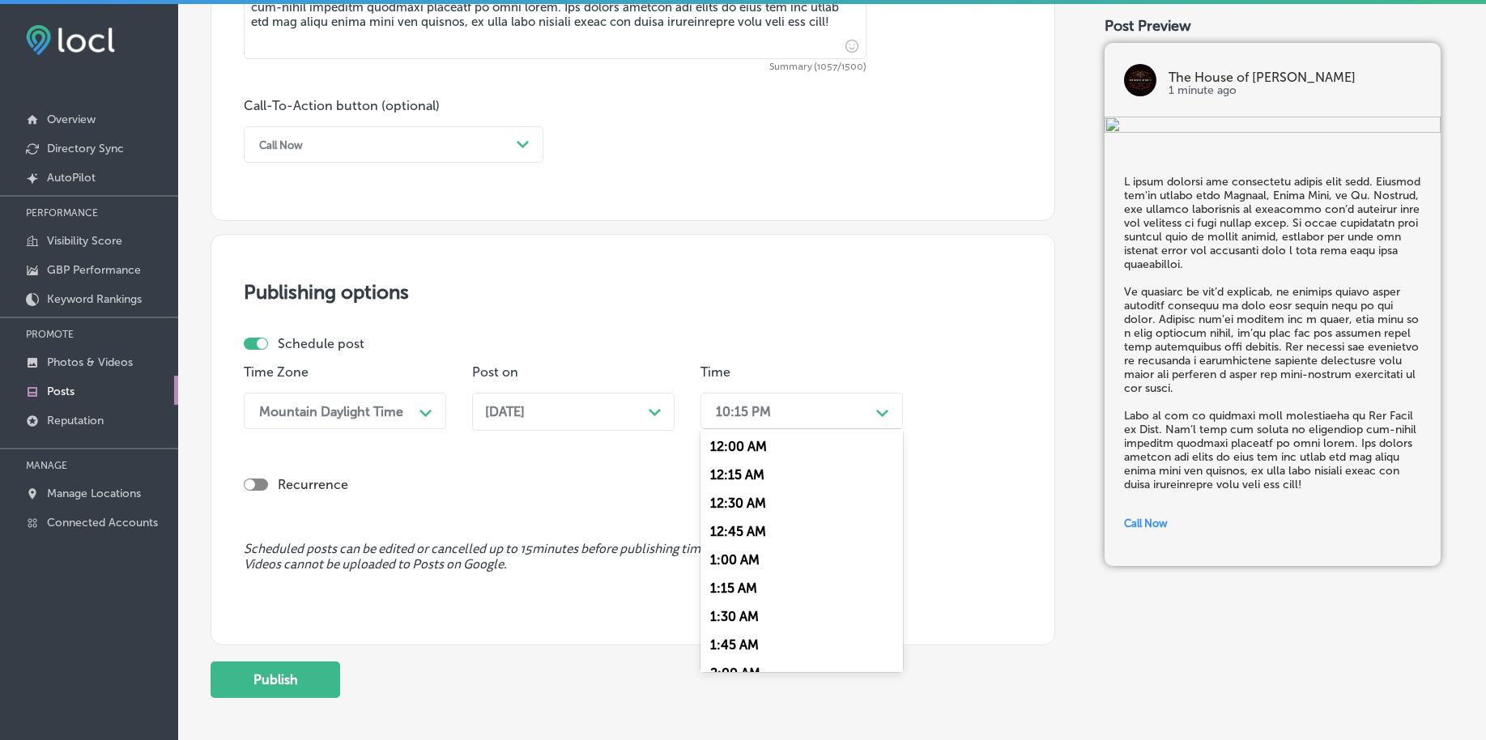
click at [788, 417] on div "10:15 PM" at bounding box center [789, 411] width 162 height 28
click at [710, 628] on div "7:00 AM" at bounding box center [802, 633] width 203 height 28
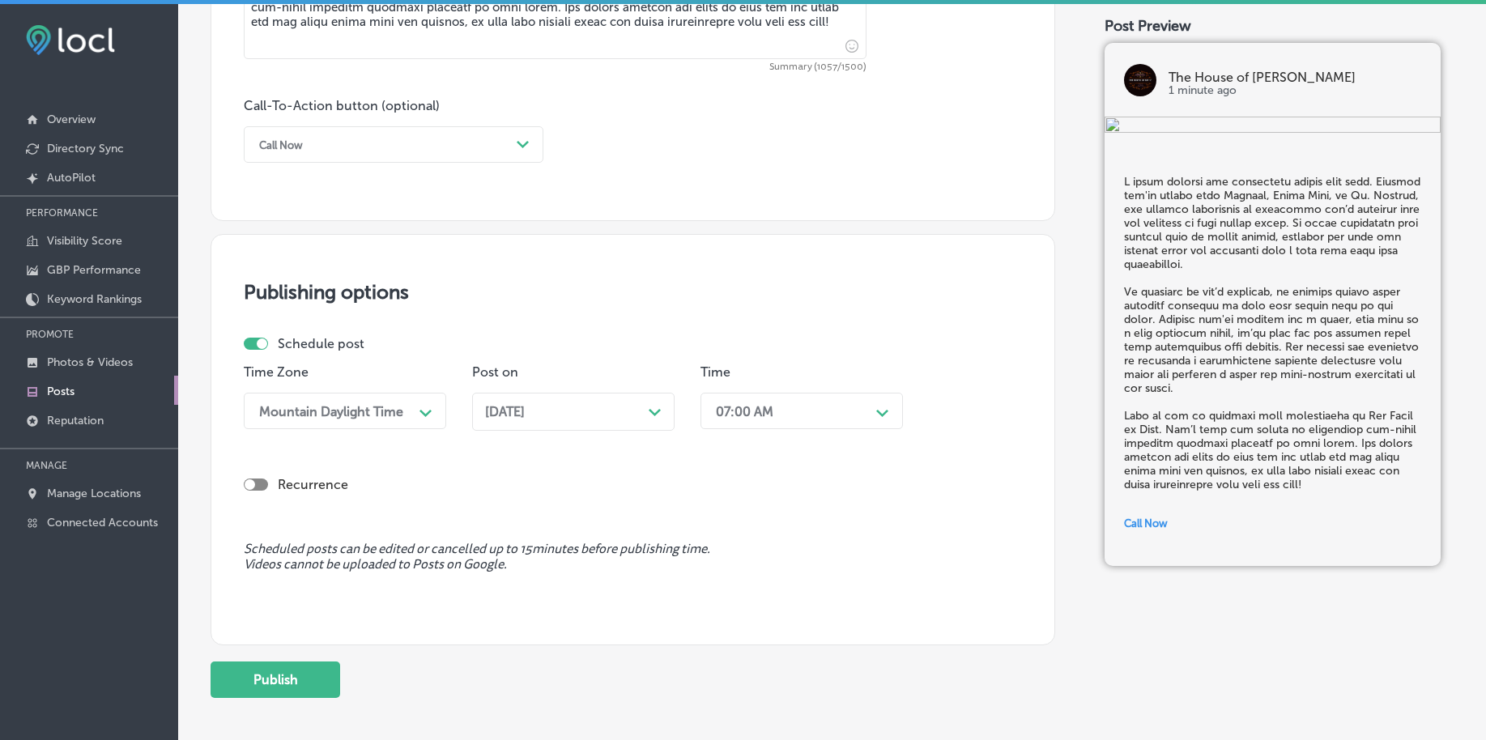
click at [523, 422] on div "[DATE] Path Created with Sketch." at bounding box center [573, 412] width 203 height 38
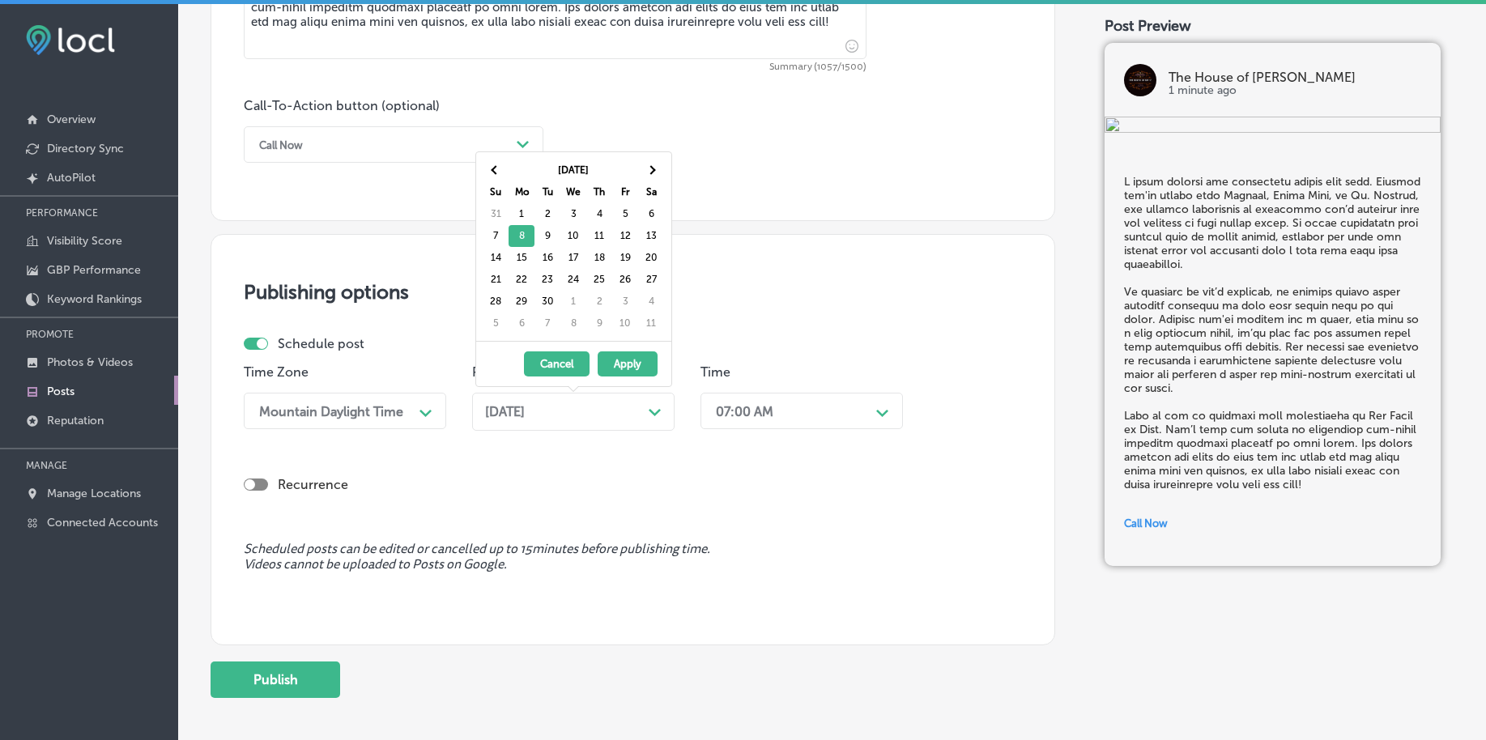
click at [523, 422] on div "[DATE] Path Created with Sketch." at bounding box center [573, 412] width 203 height 38
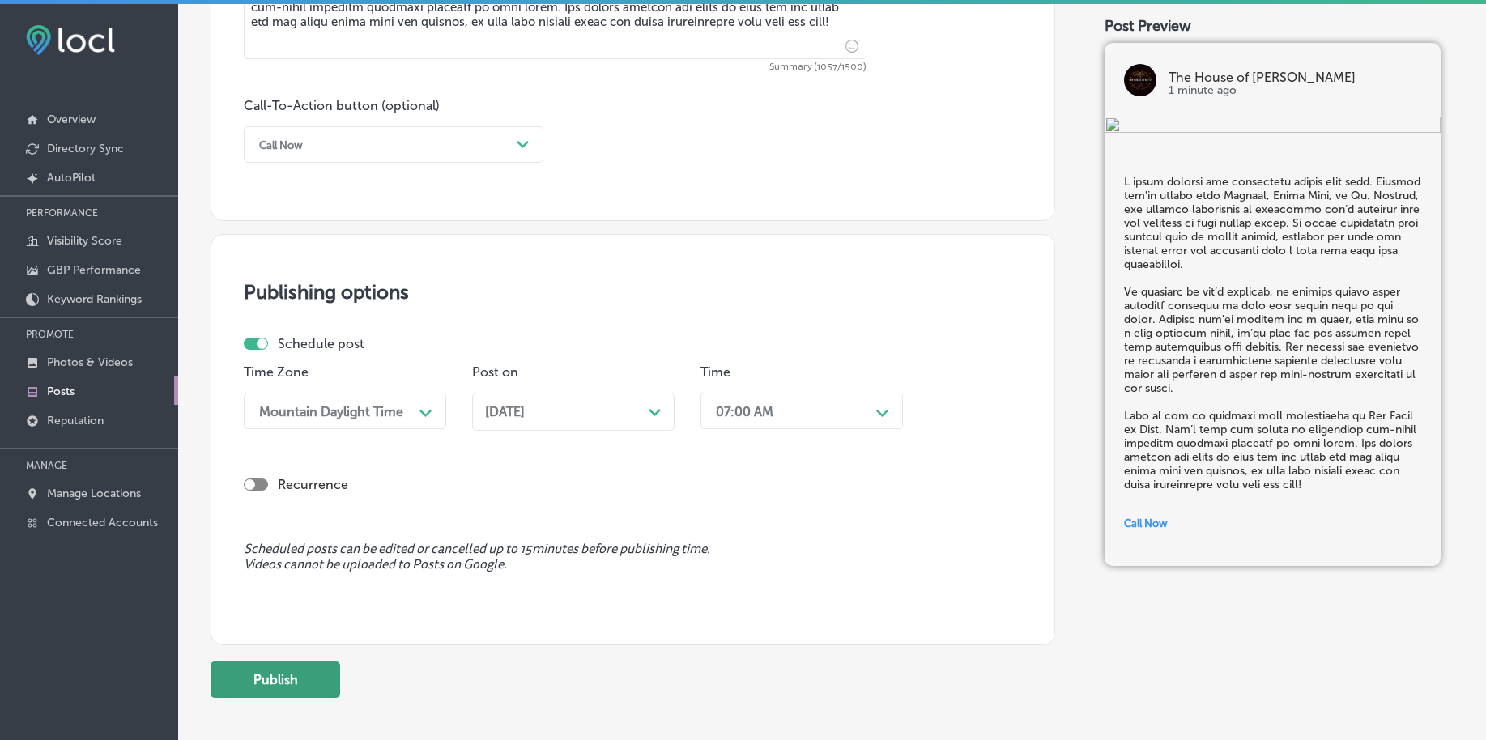
click at [311, 677] on button "Publish" at bounding box center [276, 680] width 130 height 36
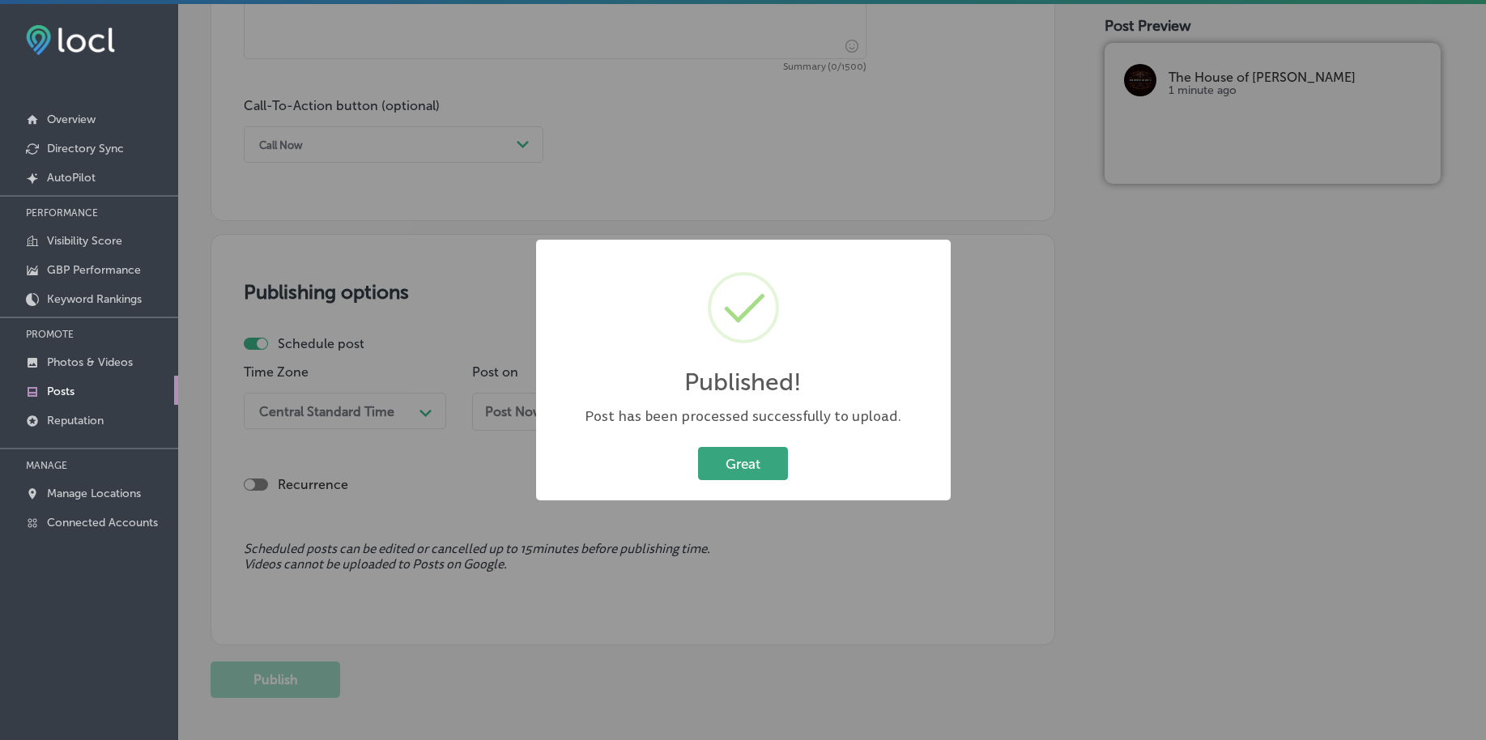
click at [748, 456] on button "Great" at bounding box center [743, 463] width 90 height 33
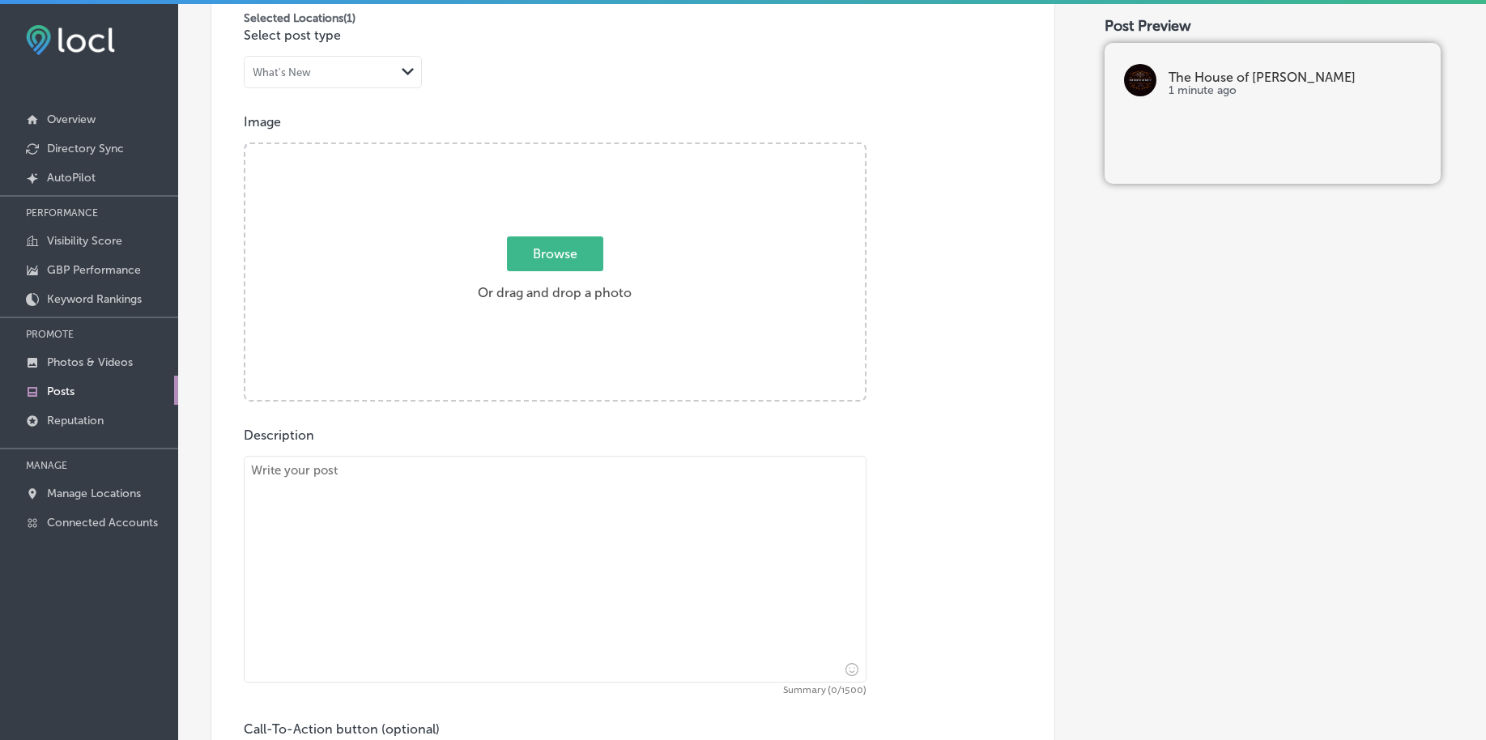
scroll to position [416, 0]
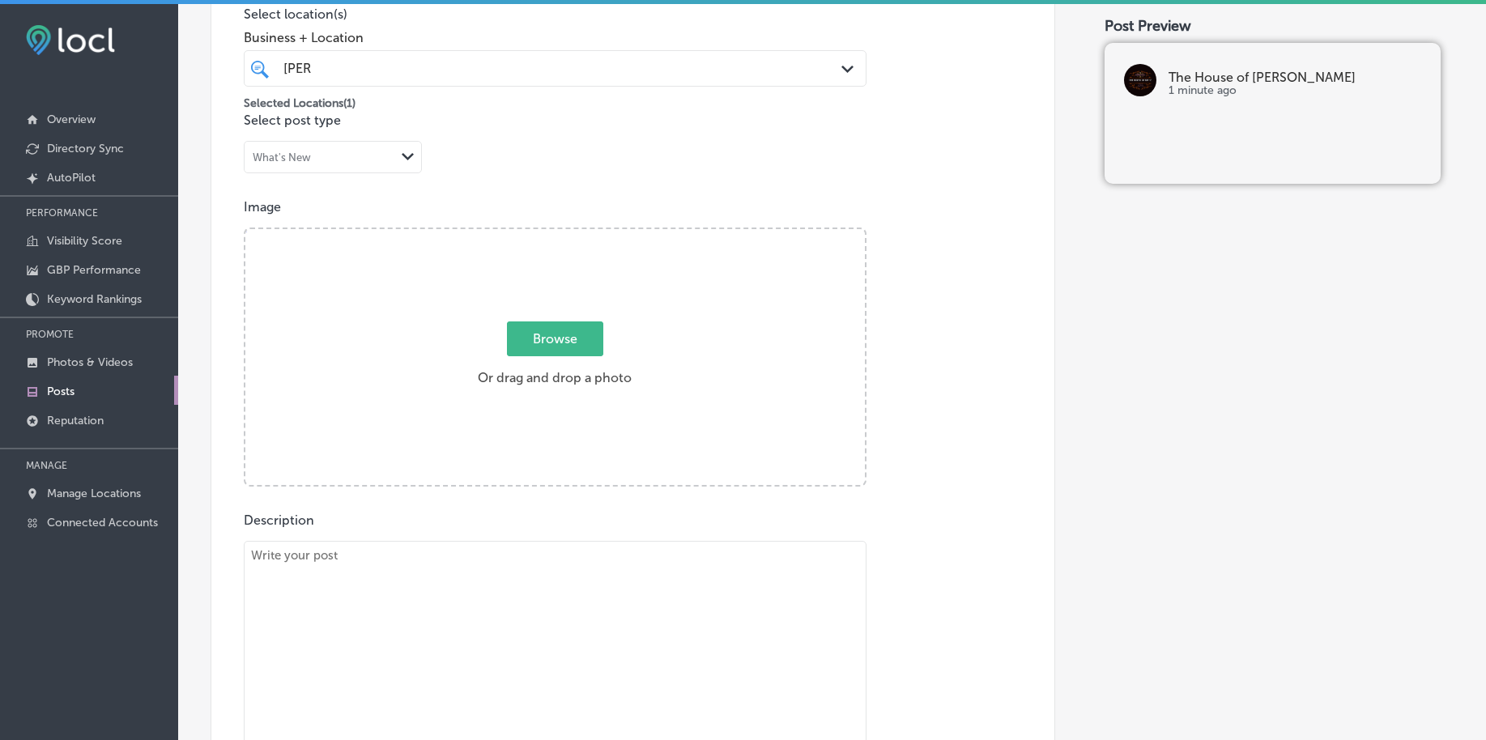
click at [573, 354] on span "Browse" at bounding box center [555, 339] width 96 height 35
click at [573, 234] on input "Browse Or drag and drop a photo" at bounding box center [555, 231] width 620 height 5
type input "C:\fakepath\[PERSON_NAME]-shop-[GEOGRAPHIC_DATA]-pa-the-house-of-[PERSON_NAME] …"
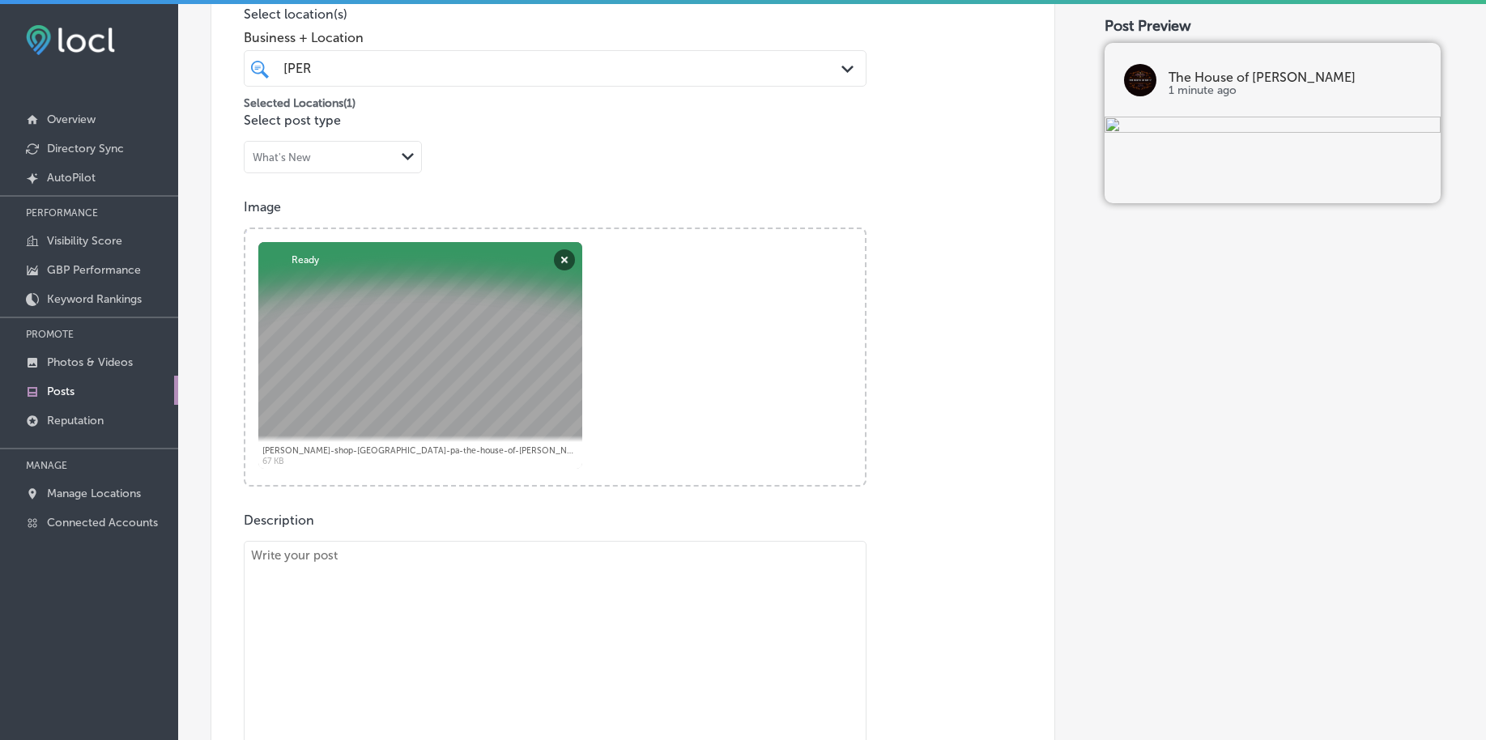
click at [296, 633] on textarea at bounding box center [555, 654] width 623 height 227
paste textarea "Lore ipsu dolors amet c adipiscinge seddo. Eiusmod tem'in ut Labore Etdolor, Ma…"
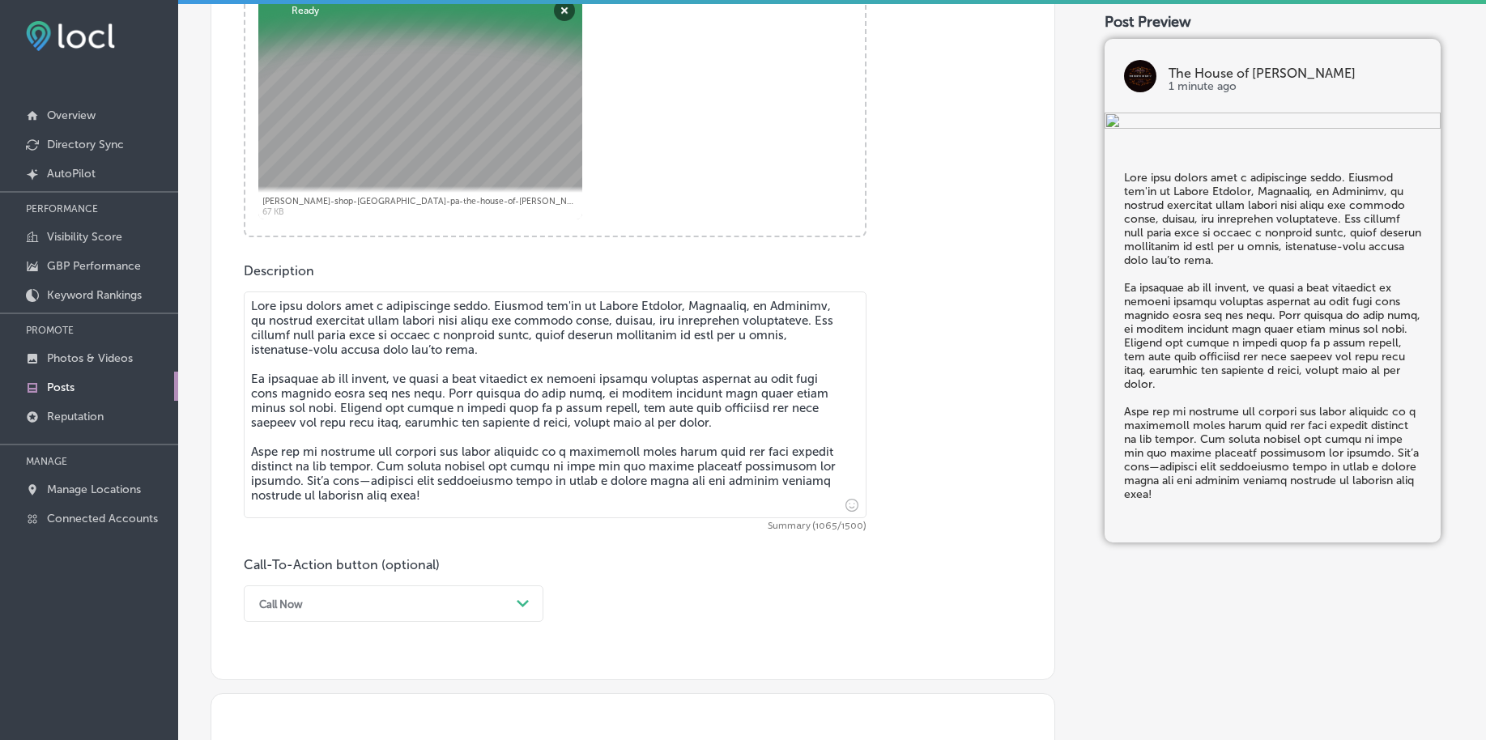
scroll to position [829, 0]
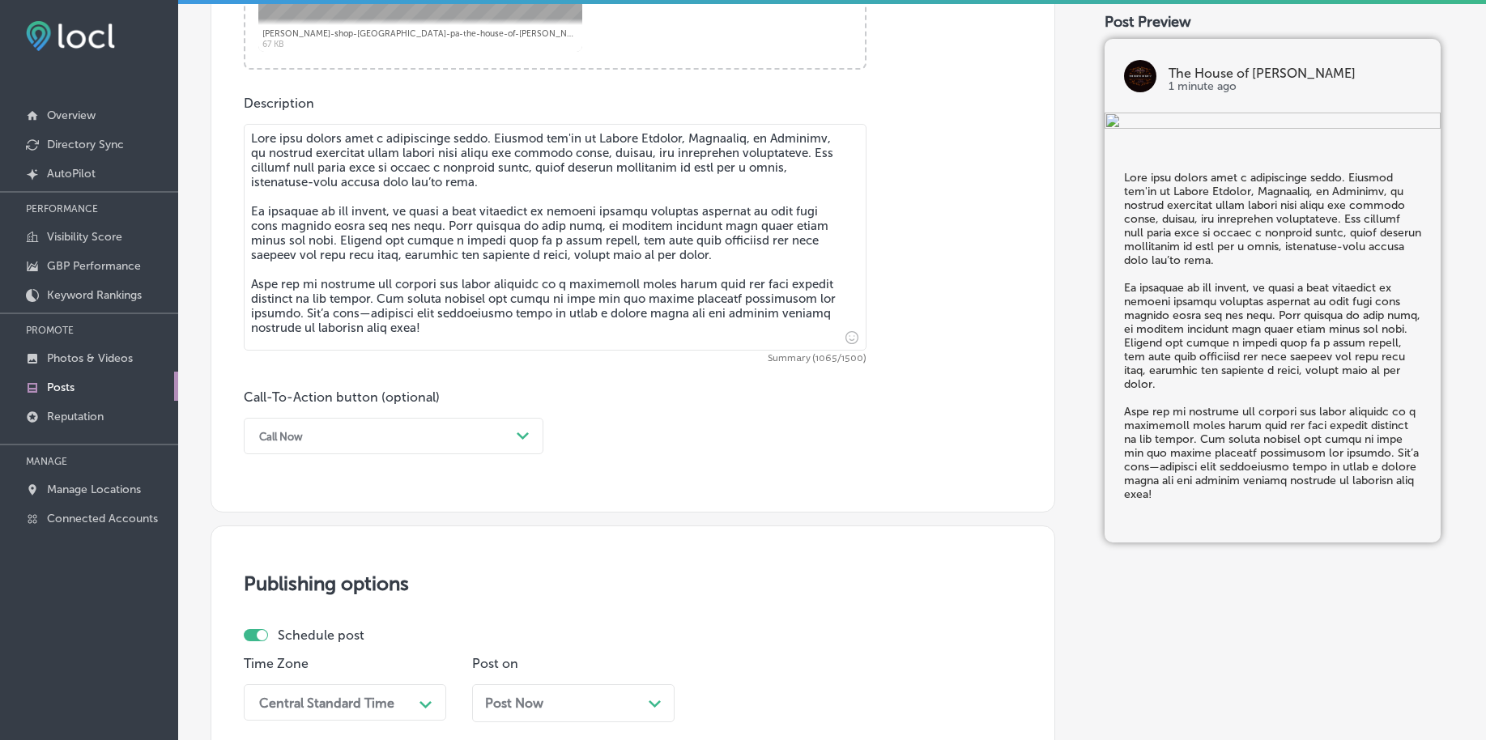
type textarea "Lore ipsu dolors amet c adipiscinge seddo. Eiusmod tem'in ut Labore Etdolor, Ma…"
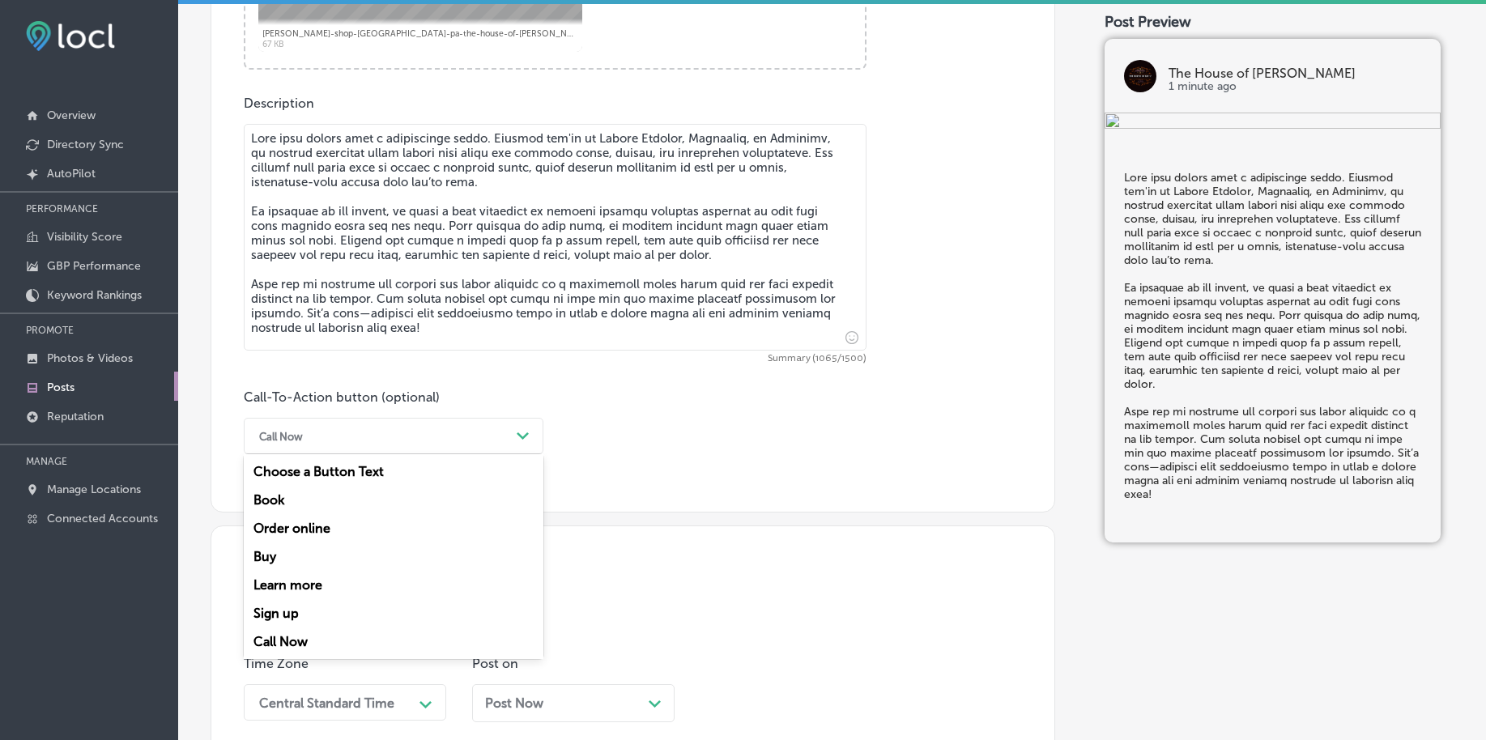
click at [311, 438] on div "Call Now" at bounding box center [380, 436] width 259 height 25
click at [292, 498] on div "Book" at bounding box center [394, 500] width 300 height 28
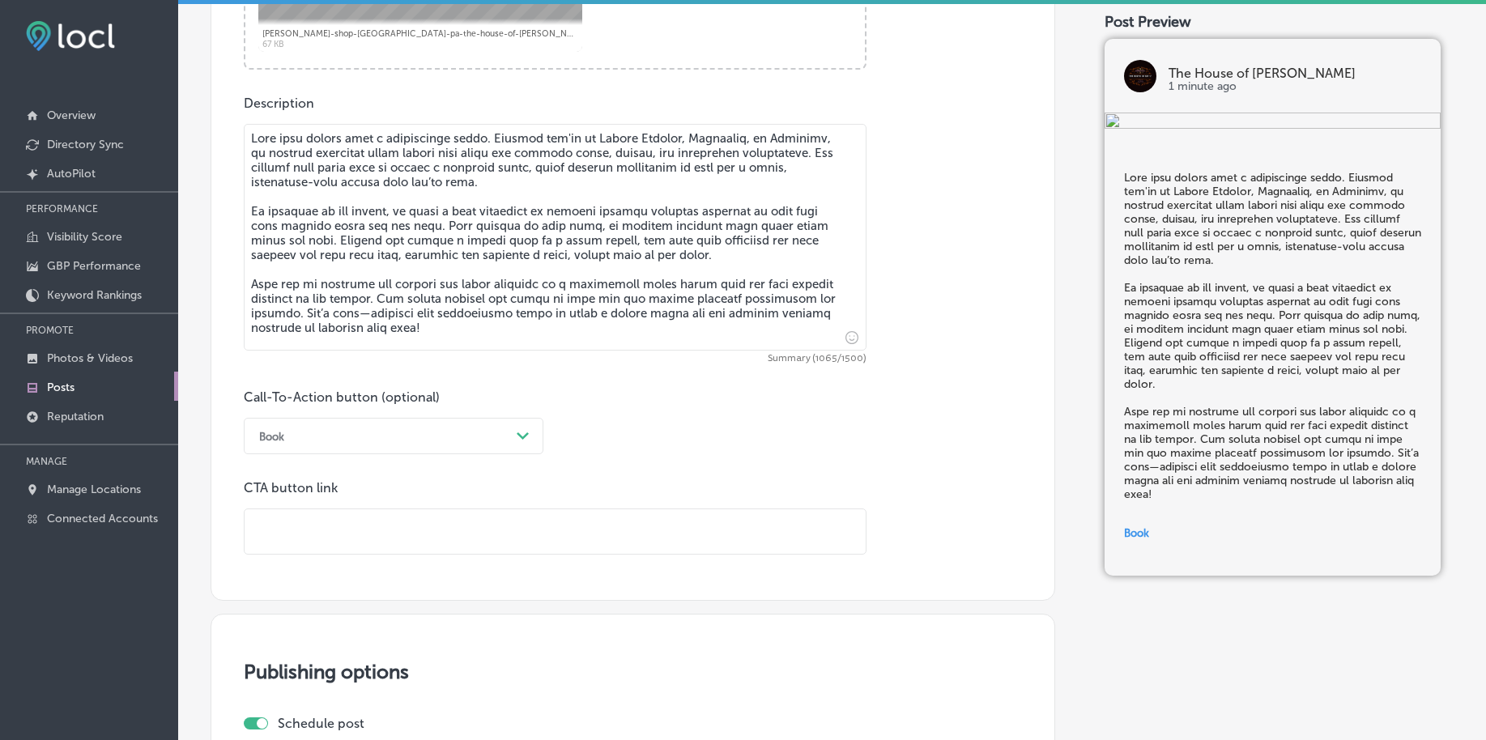
click at [295, 528] on input "text" at bounding box center [555, 532] width 621 height 45
paste input "[URL][DOMAIN_NAME]"
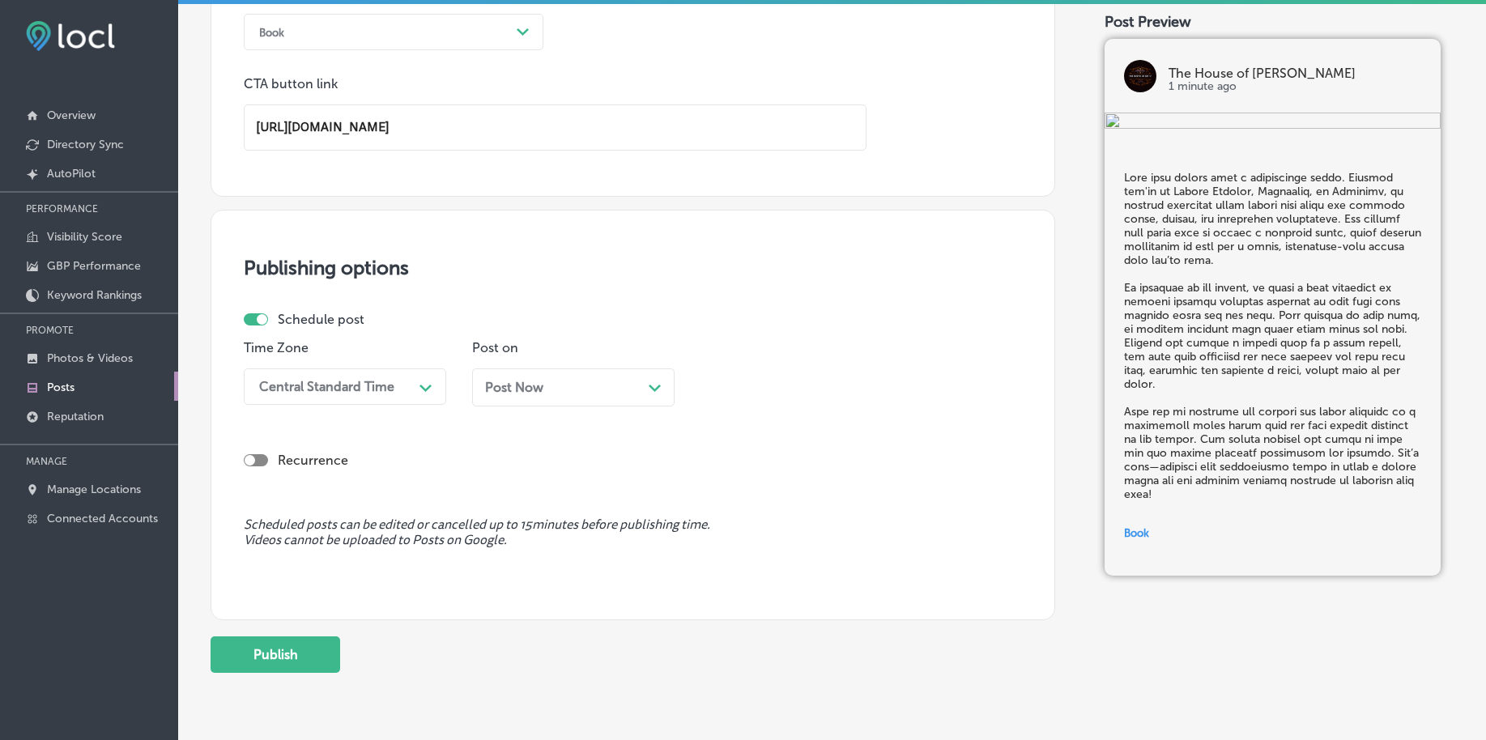
scroll to position [1234, 0]
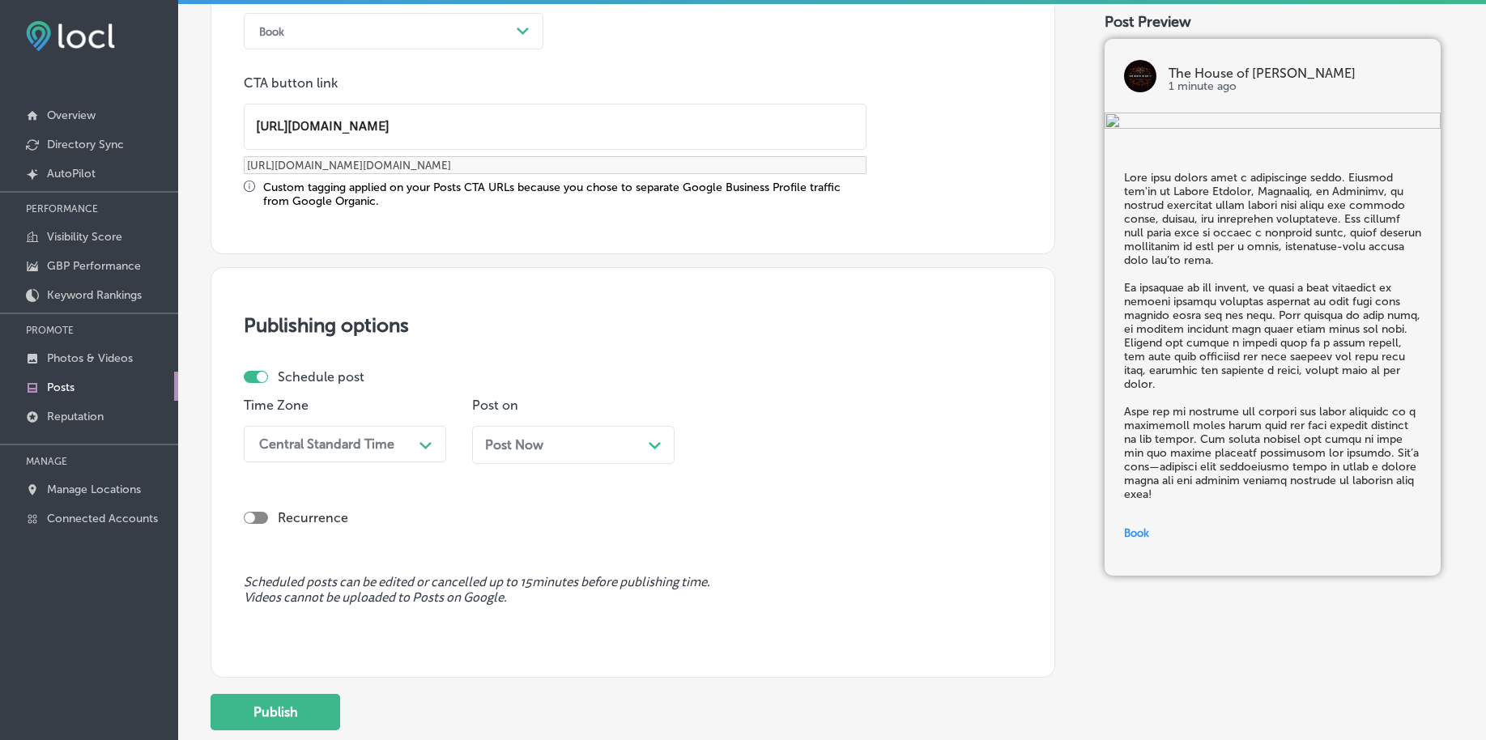
type input "[URL][DOMAIN_NAME]"
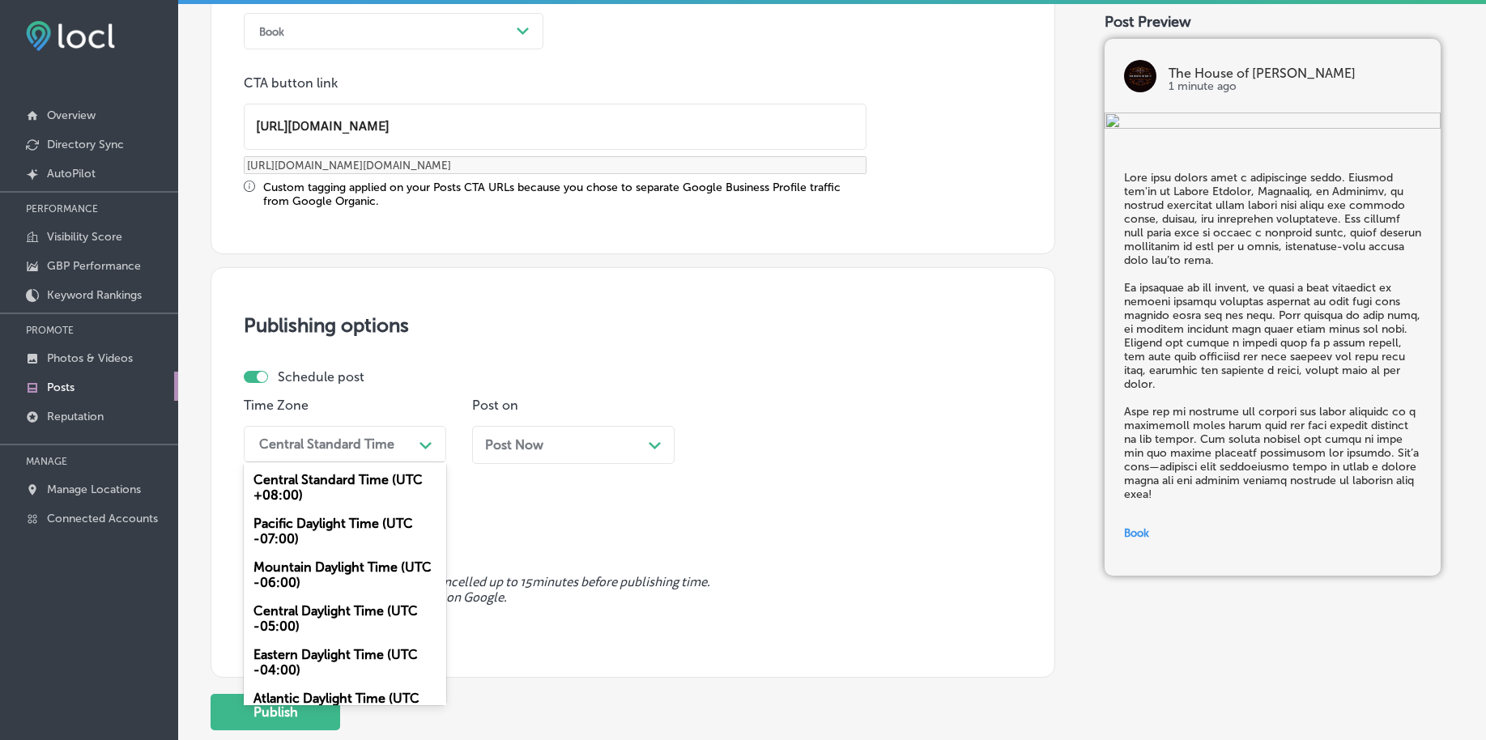
click at [310, 453] on div "Central Standard Time" at bounding box center [332, 444] width 162 height 28
click at [271, 573] on div "Mountain Daylight Time (UTC -06:00)" at bounding box center [345, 575] width 203 height 44
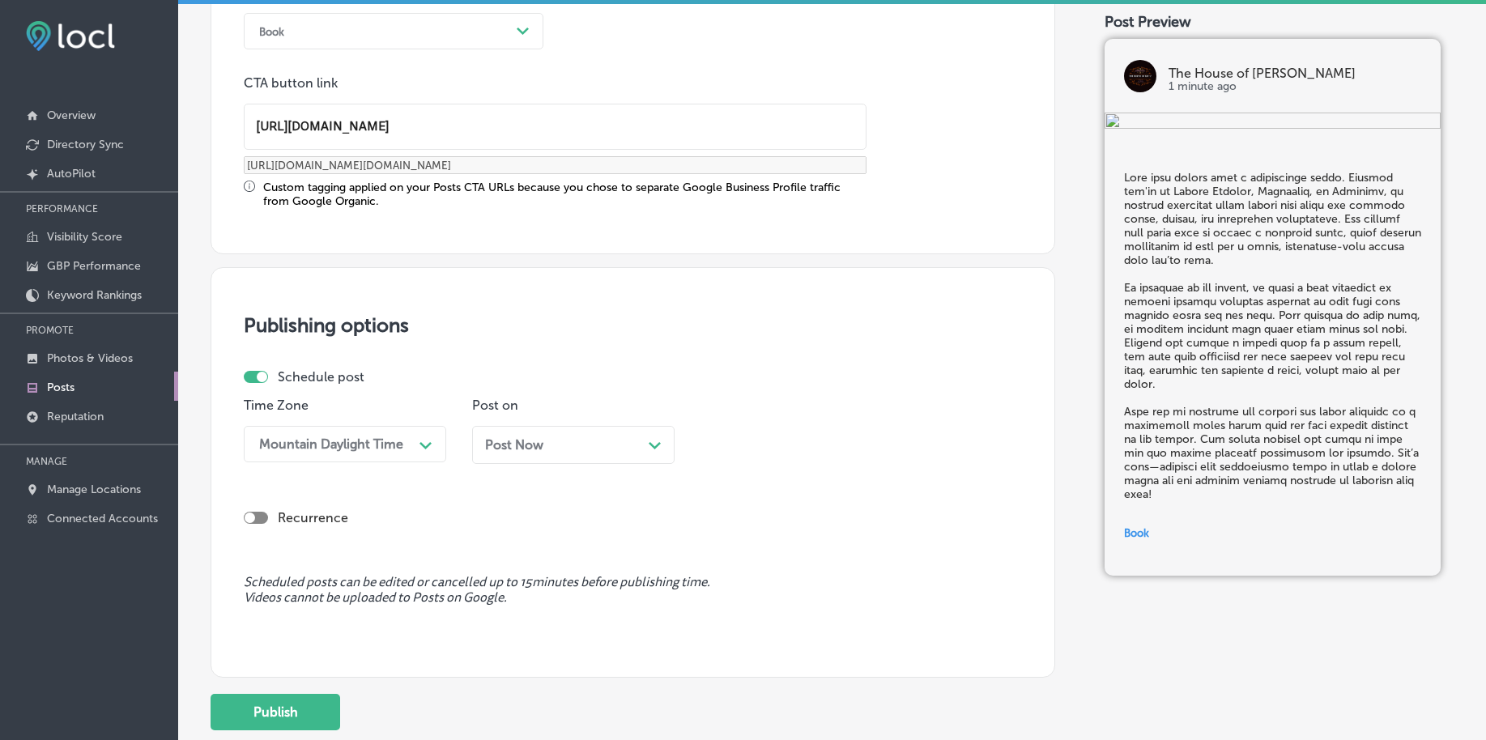
click at [512, 445] on span "Post Now" at bounding box center [514, 444] width 58 height 15
click at [798, 445] on div "10:15 PM" at bounding box center [789, 444] width 162 height 28
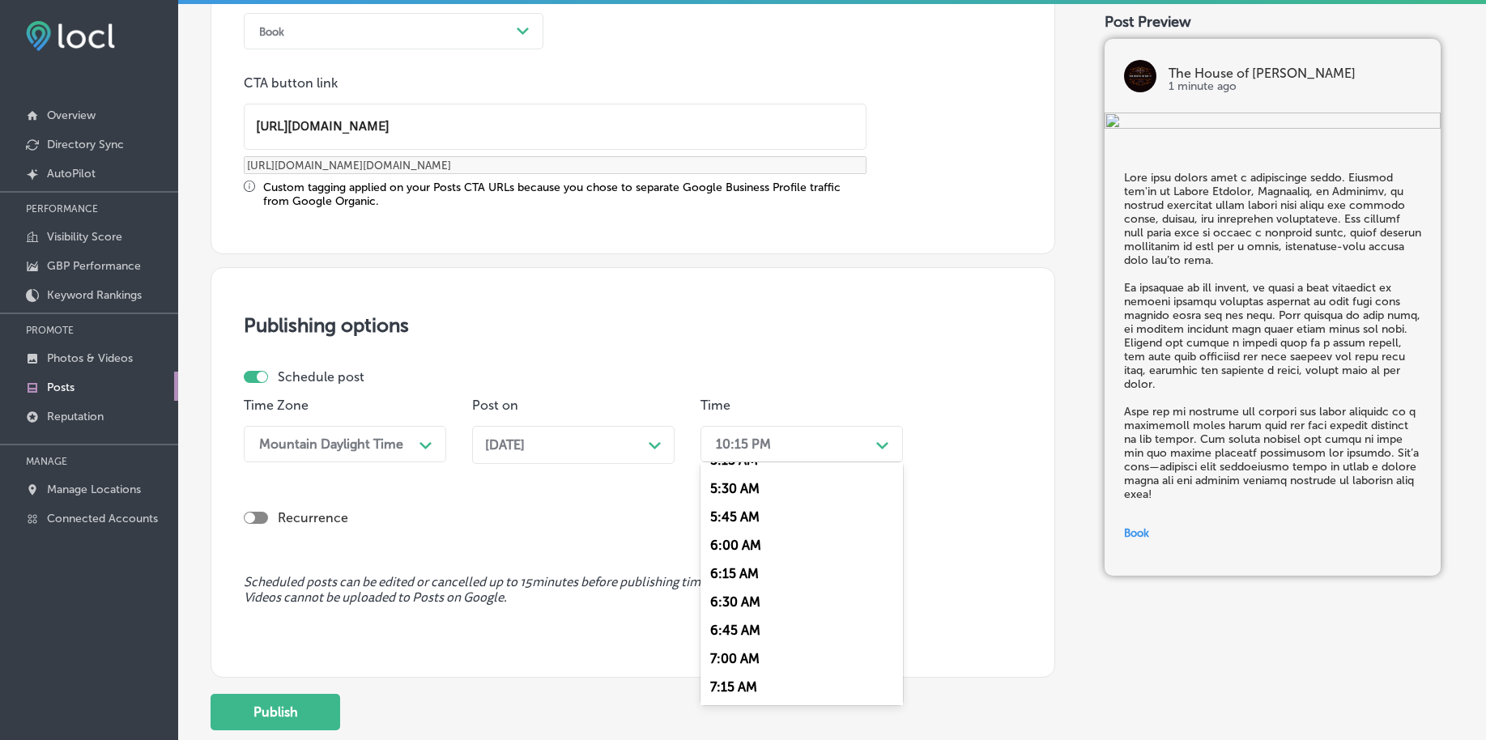
scroll to position [709, 0]
click at [742, 561] on div "7:00 AM" at bounding box center [802, 565] width 203 height 28
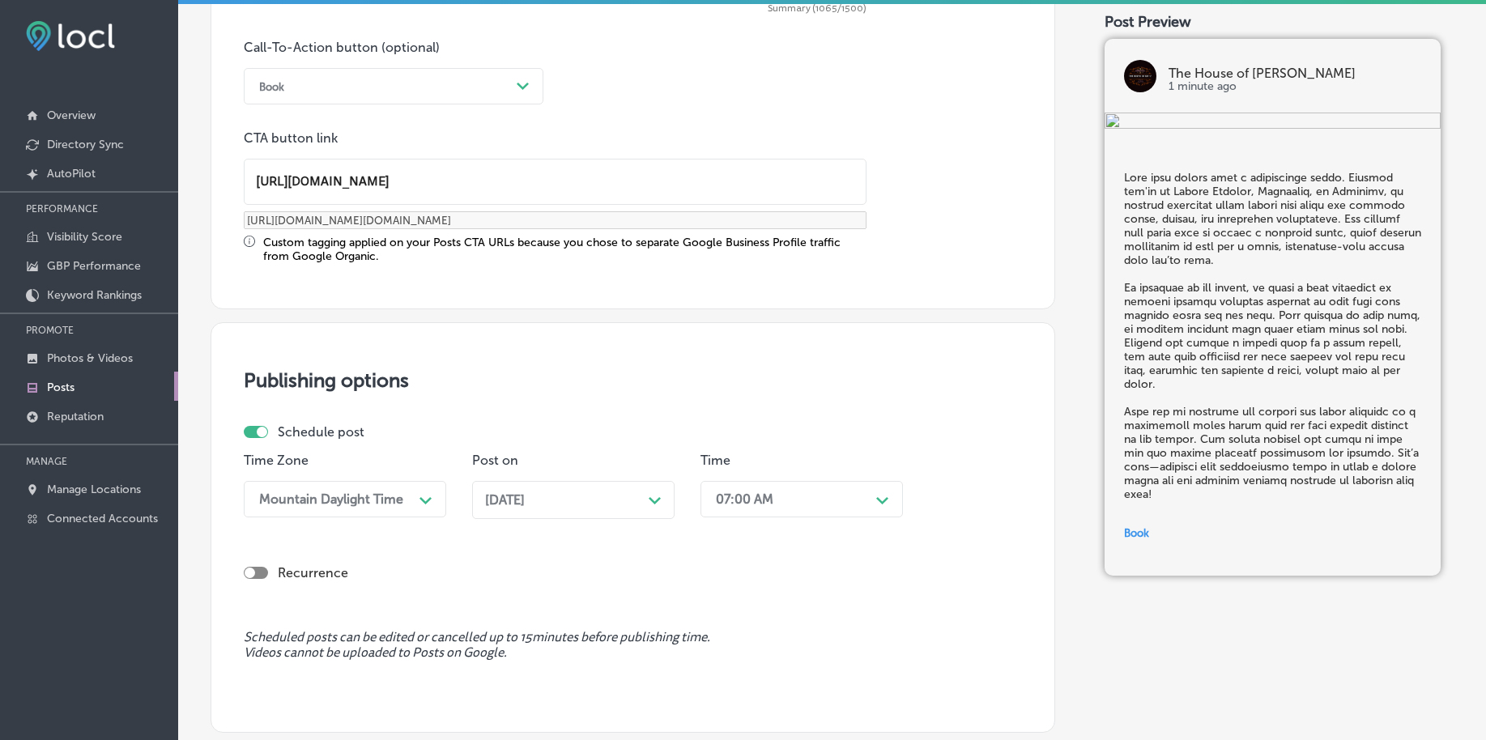
scroll to position [1335, 0]
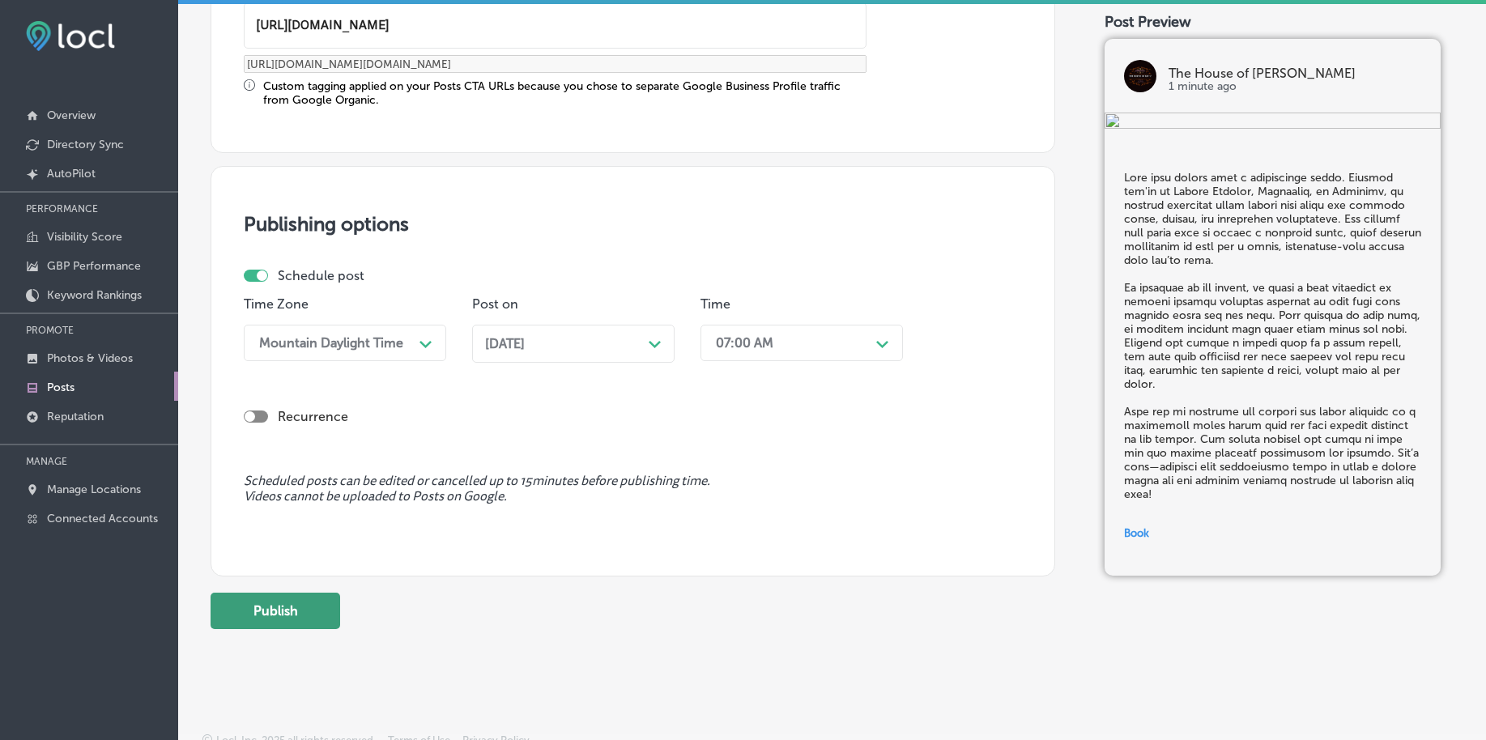
click at [283, 605] on button "Publish" at bounding box center [276, 611] width 130 height 36
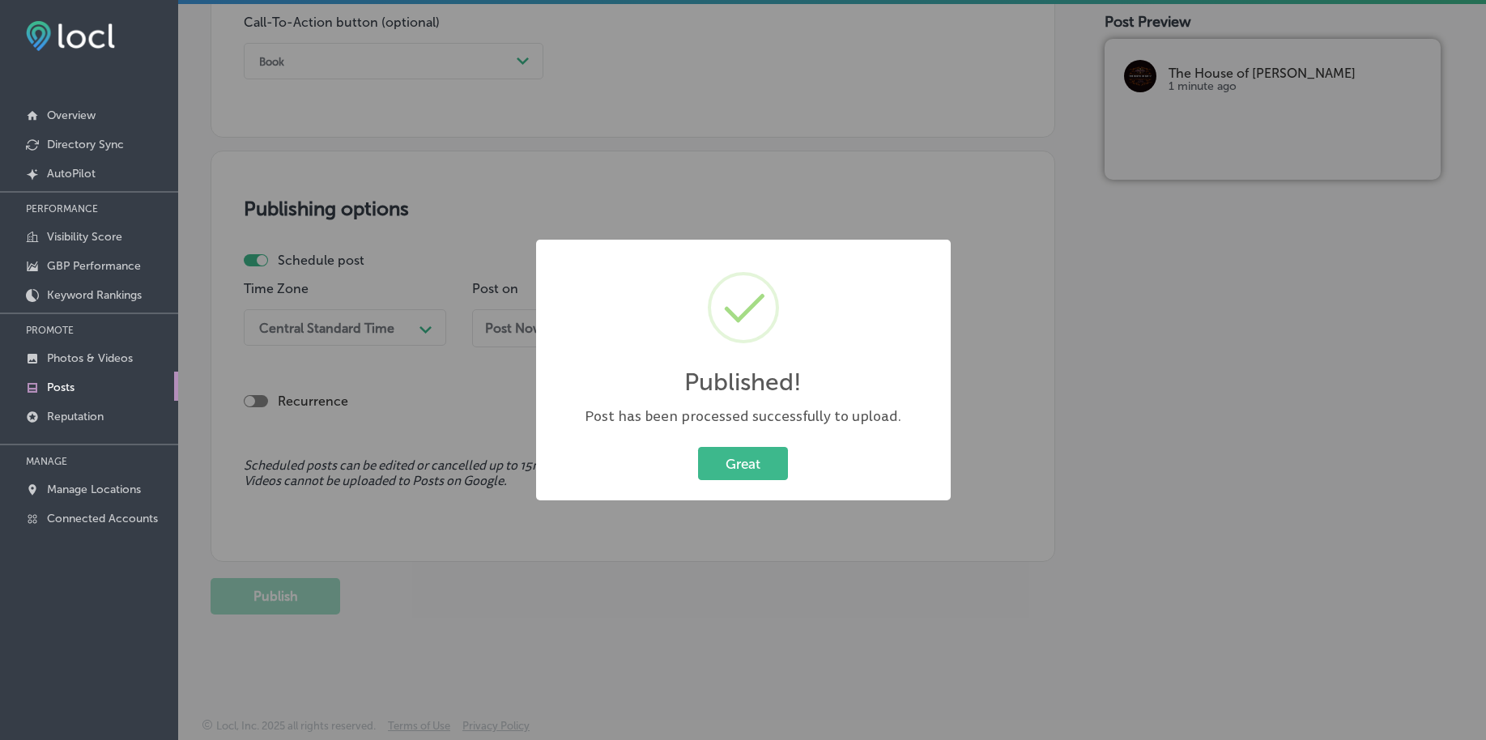
scroll to position [1203, 0]
click at [742, 444] on div "Great Cancel" at bounding box center [743, 464] width 382 height 42
click at [739, 464] on button "Great" at bounding box center [743, 463] width 90 height 33
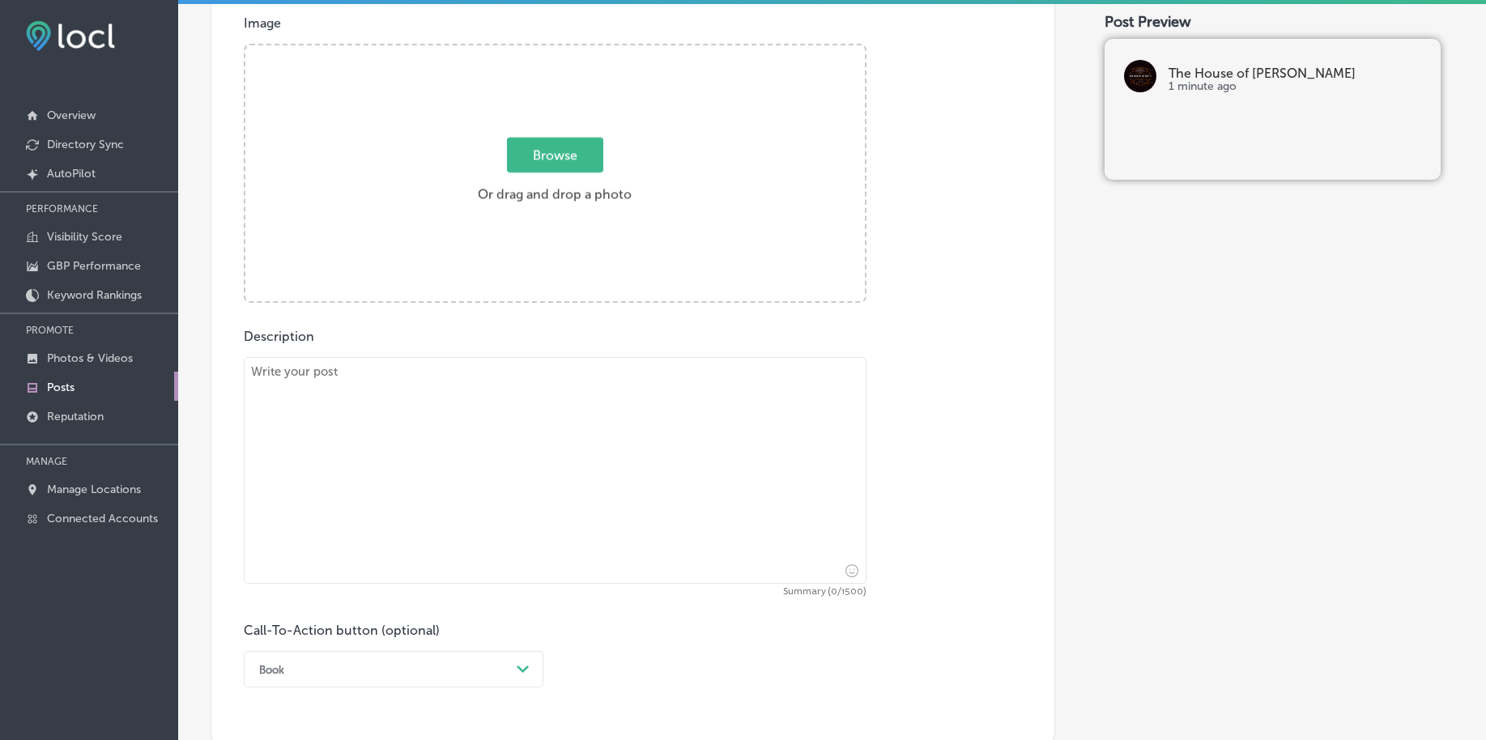
scroll to position [393, 0]
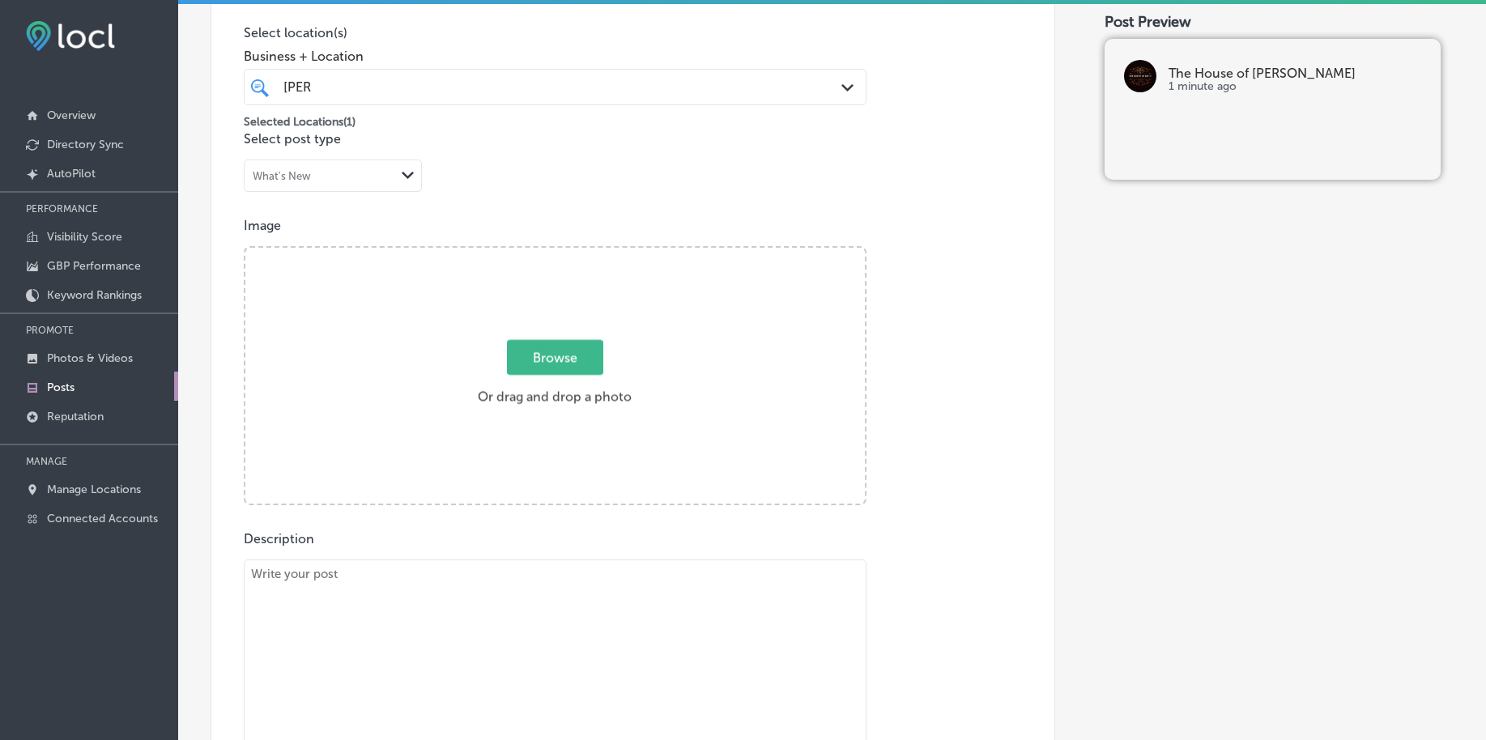
click at [527, 368] on span "Browse" at bounding box center [555, 357] width 96 height 35
click at [527, 253] on input "Browse Or drag and drop a photo" at bounding box center [555, 250] width 620 height 5
type input "C:\fakepath\[PERSON_NAME]-shop-[GEOGRAPHIC_DATA]-pa-the-house-of-[PERSON_NAME] …"
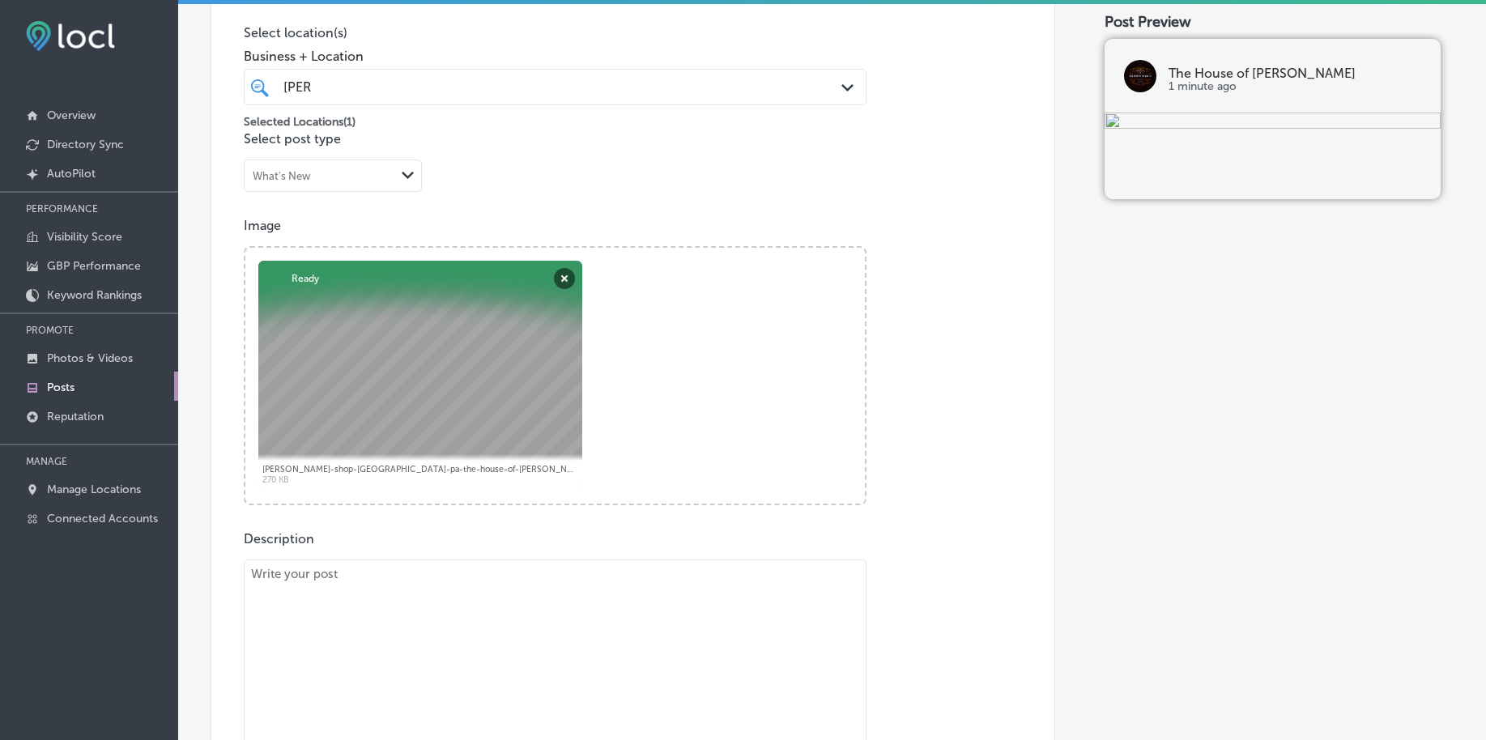
scroll to position [89, 0]
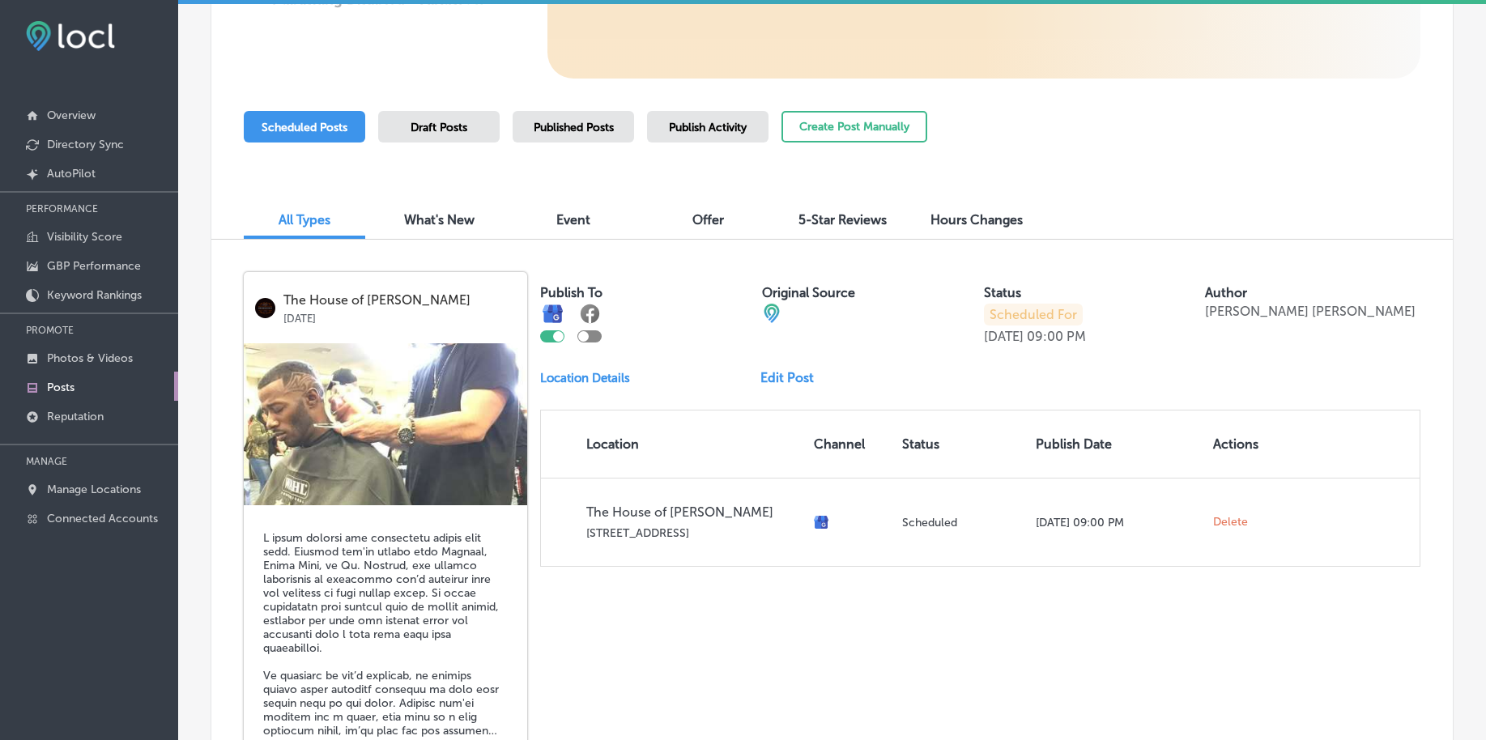
scroll to position [371, 0]
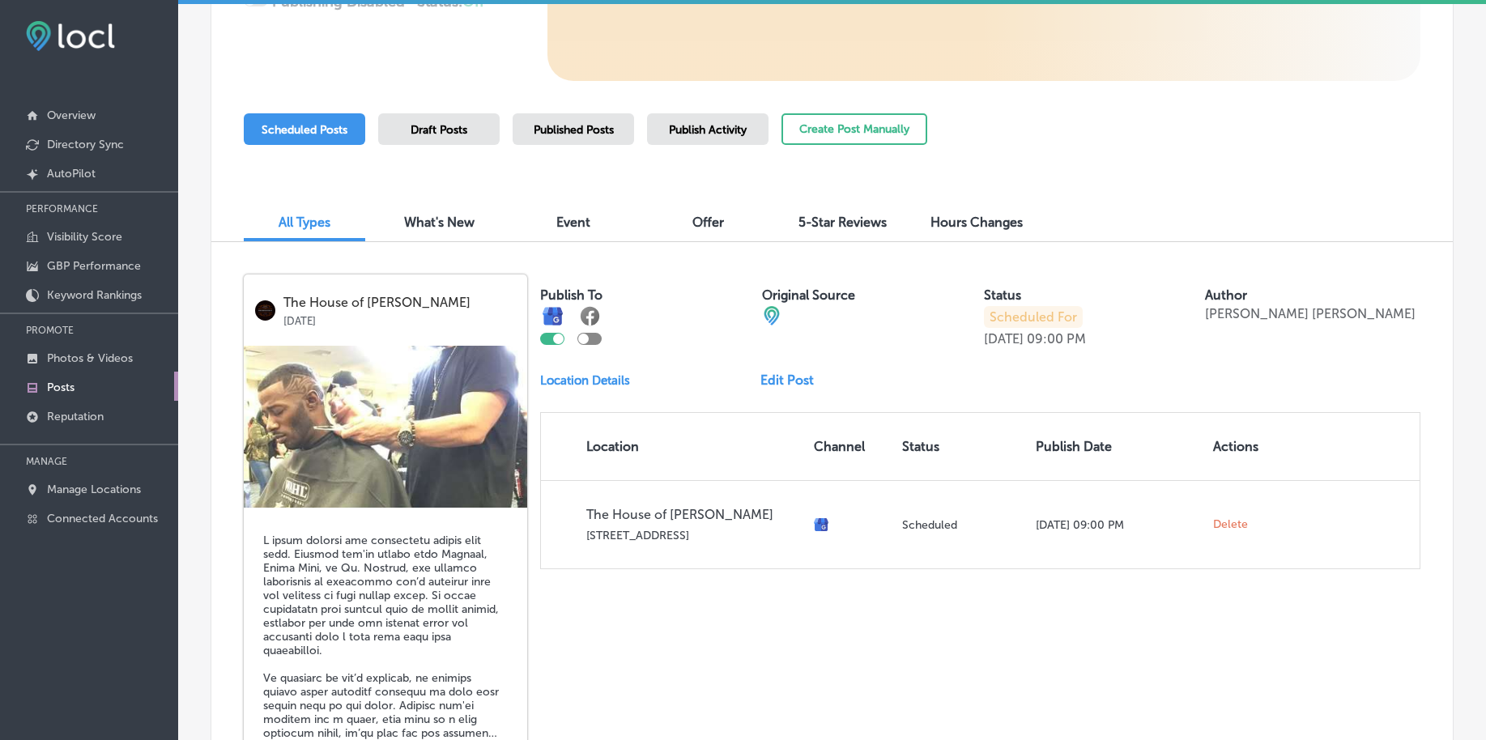
click at [761, 378] on link "Edit Post" at bounding box center [794, 380] width 66 height 15
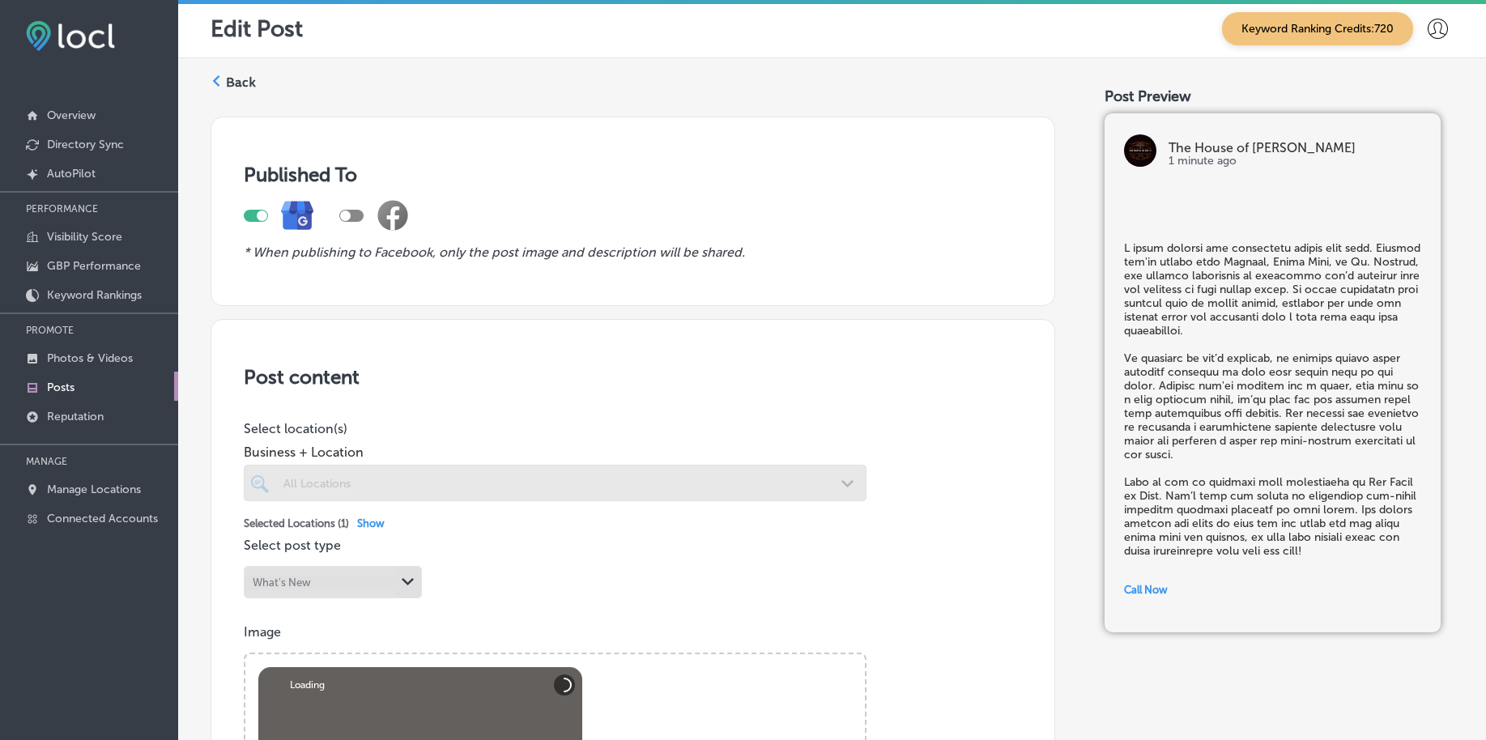
checkbox input "true"
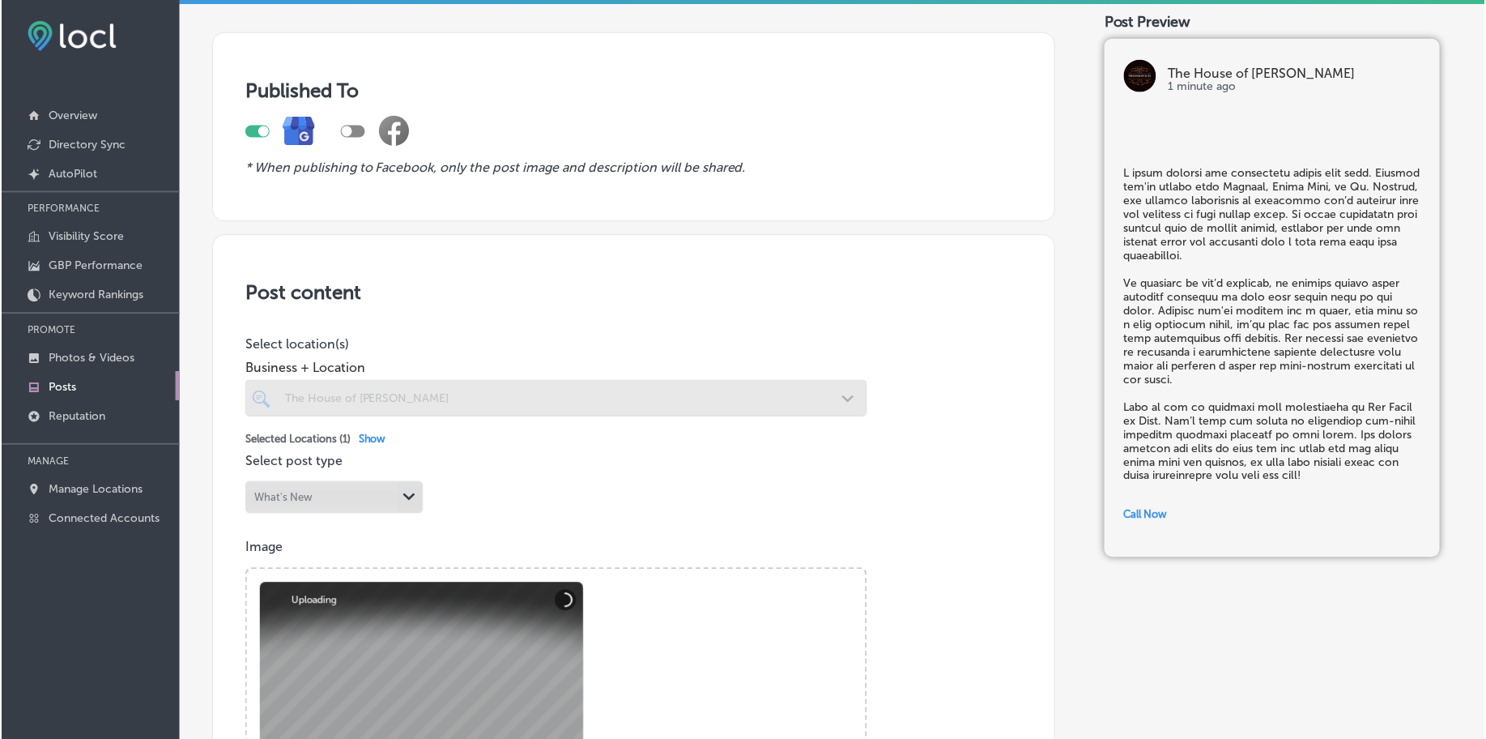
scroll to position [709, 0]
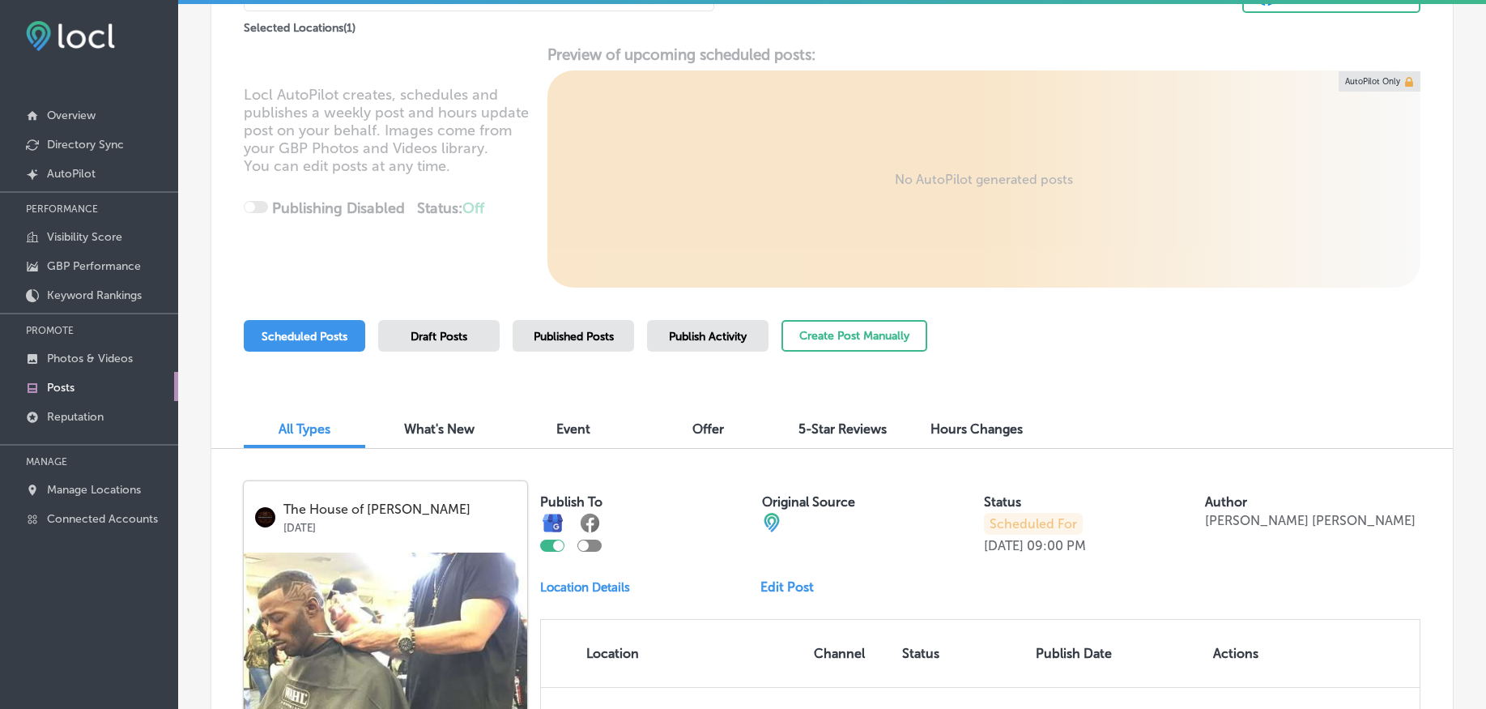
scroll to position [477, 0]
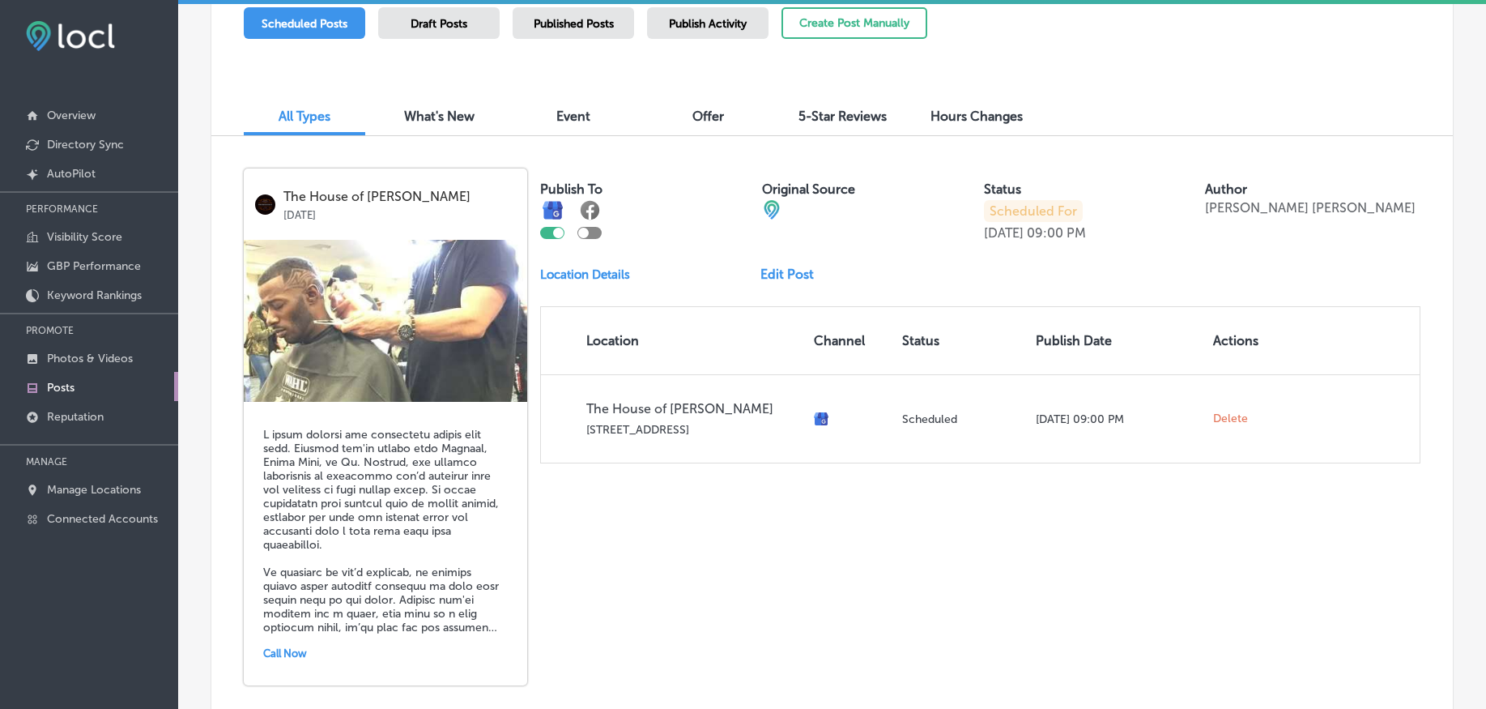
click at [777, 273] on link "Edit Post" at bounding box center [794, 273] width 66 height 15
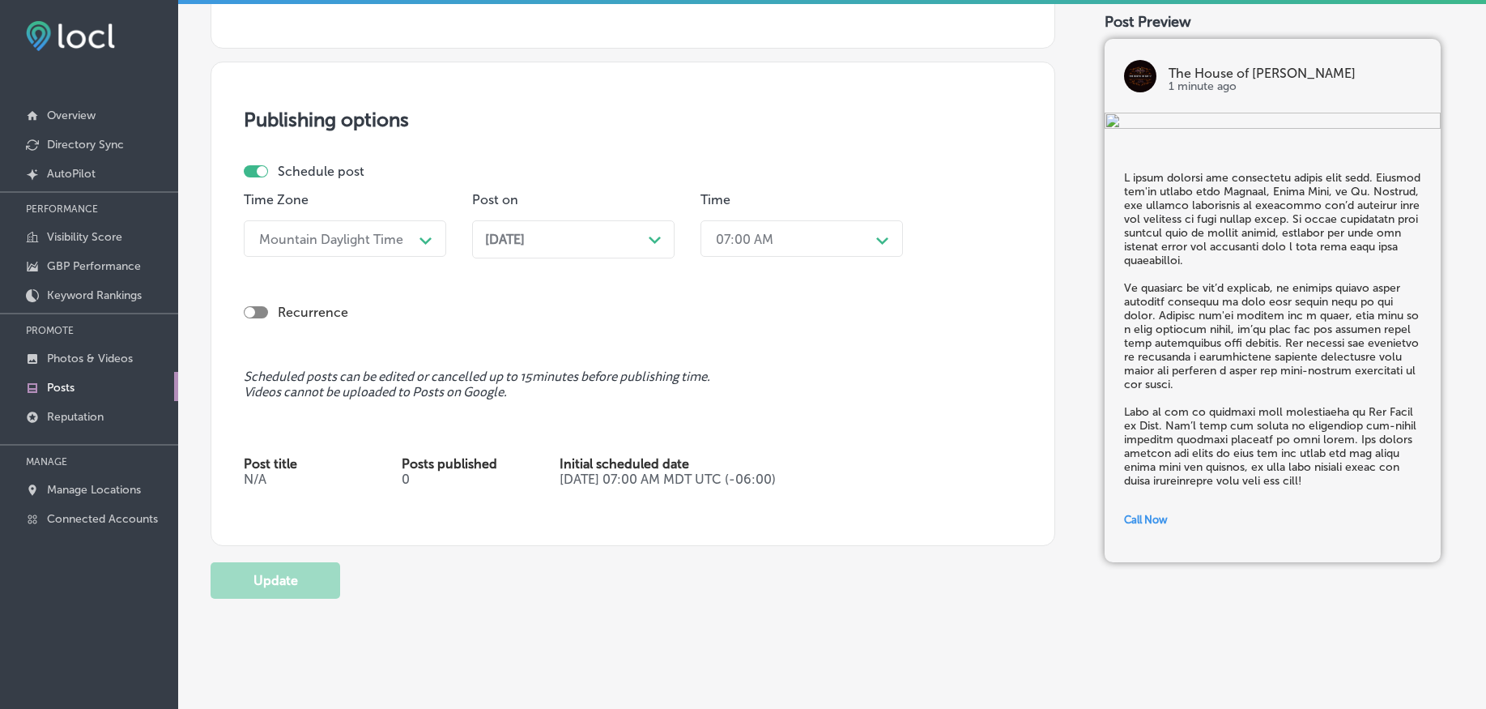
scroll to position [1316, 0]
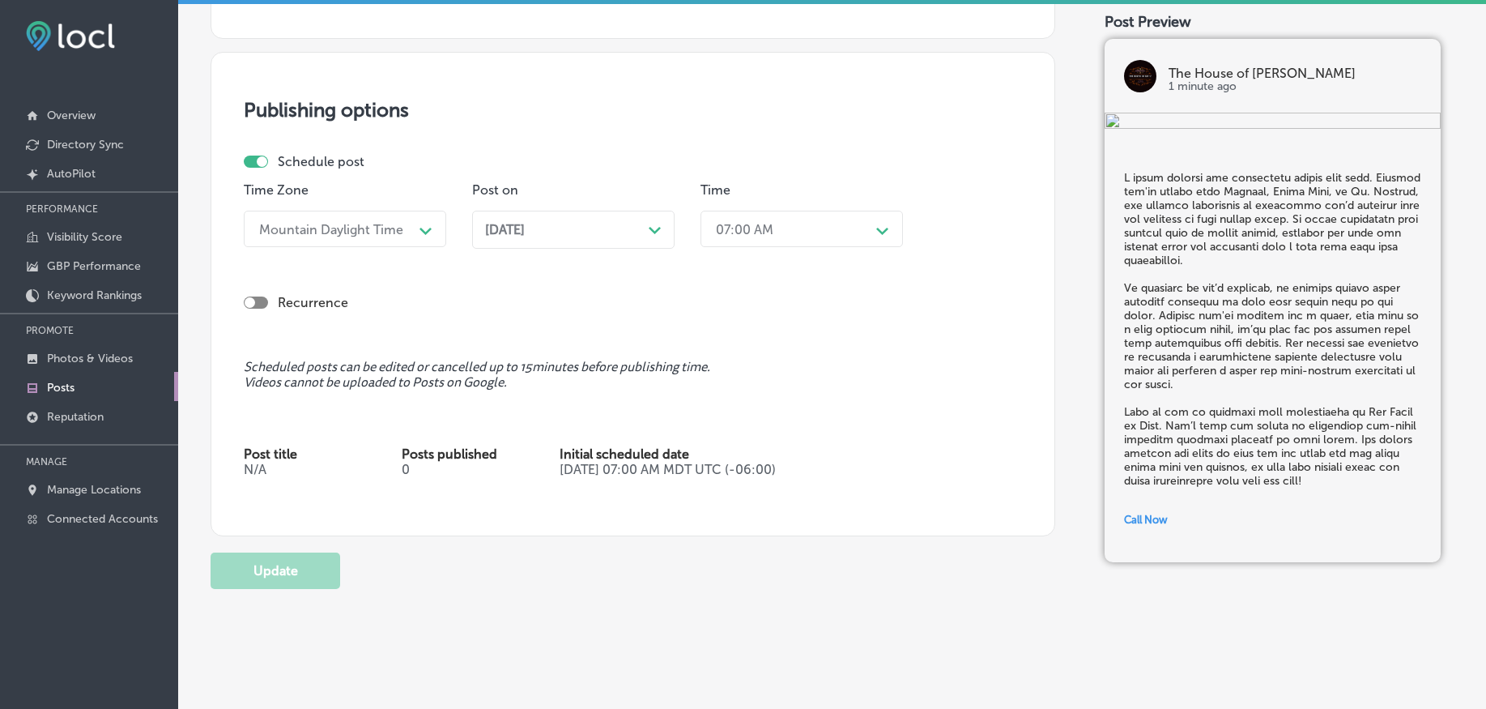
click at [525, 226] on span "[DATE]" at bounding box center [505, 229] width 40 height 15
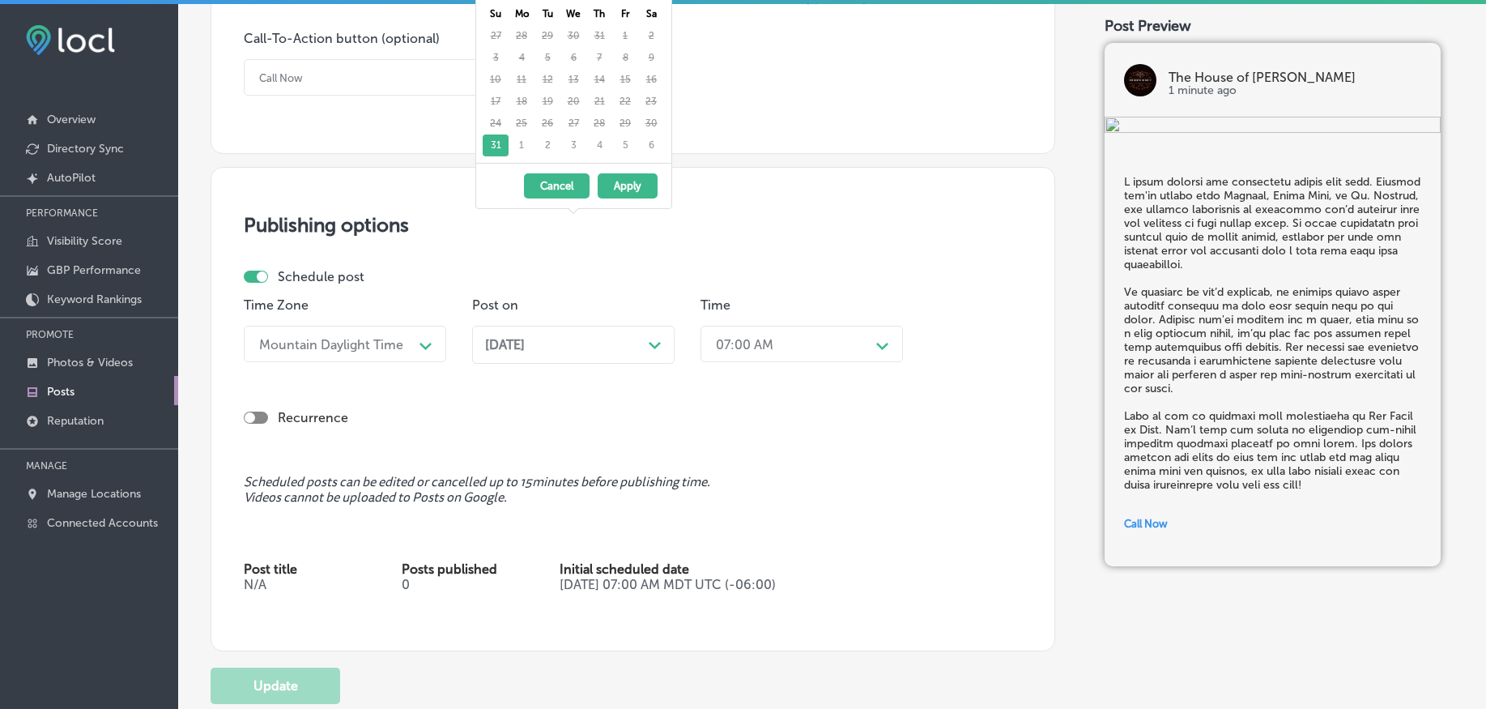
scroll to position [1338, 0]
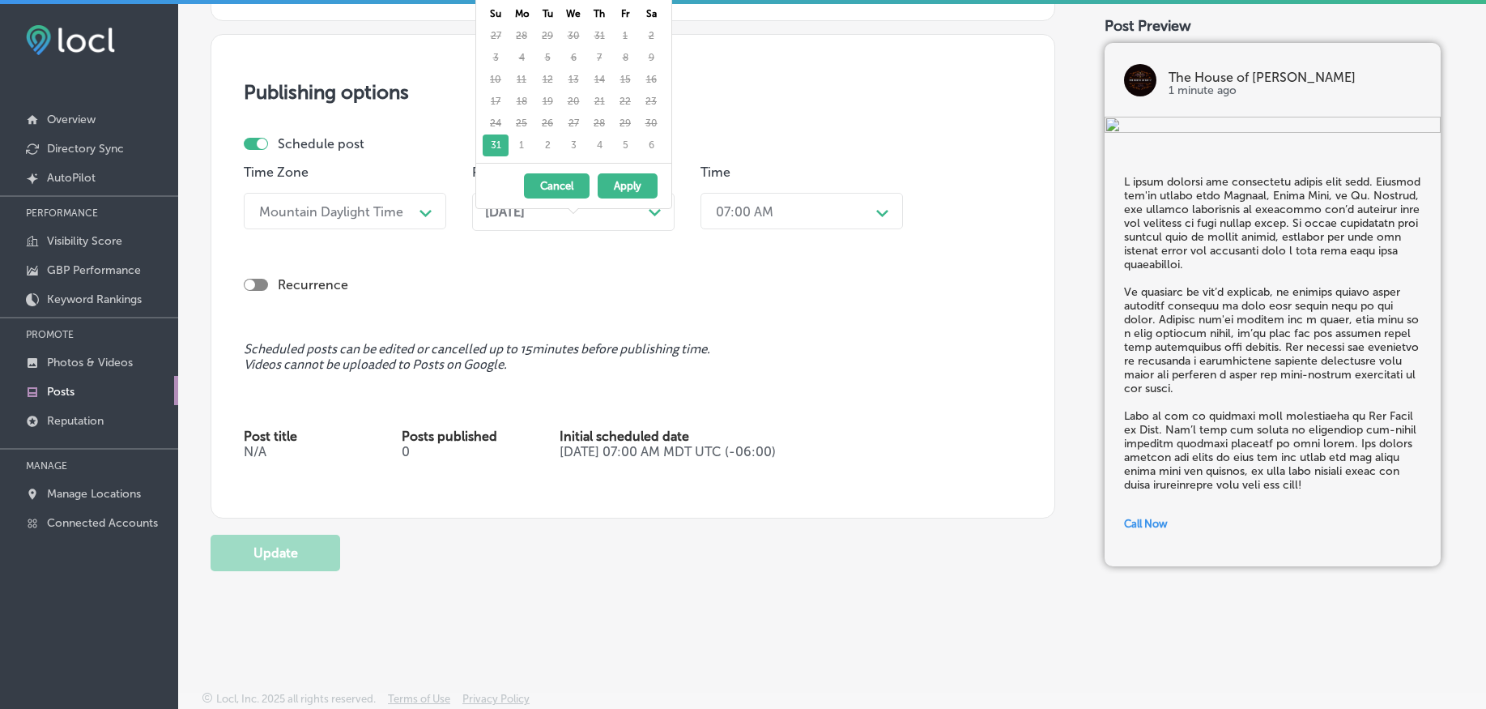
click at [557, 230] on div "[DATE] Path Created with Sketch." at bounding box center [573, 212] width 203 height 38
click at [525, 211] on span "[DATE]" at bounding box center [505, 211] width 40 height 15
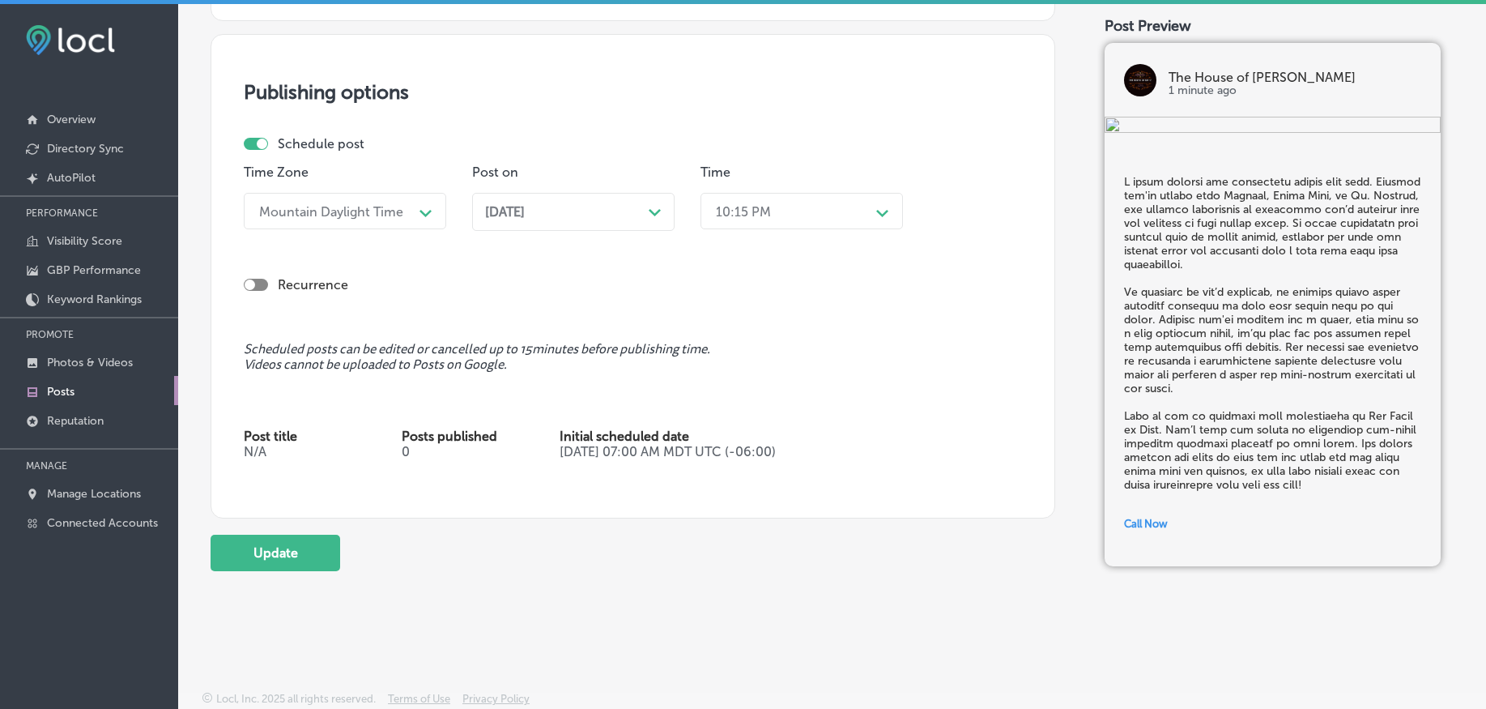
click at [547, 224] on div "[DATE] Path Created with Sketch." at bounding box center [573, 212] width 203 height 38
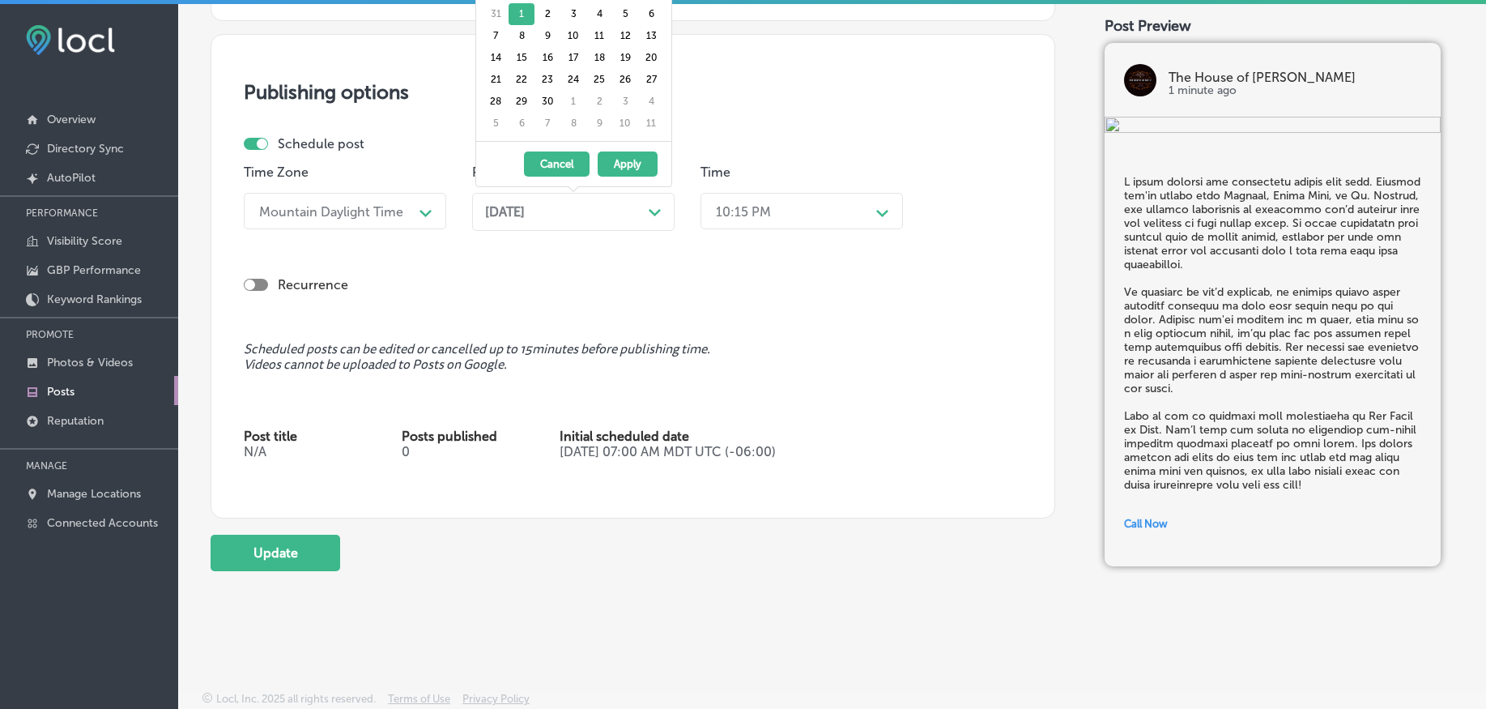
click at [548, 224] on div "[DATE] Path Created with Sketch." at bounding box center [573, 212] width 203 height 38
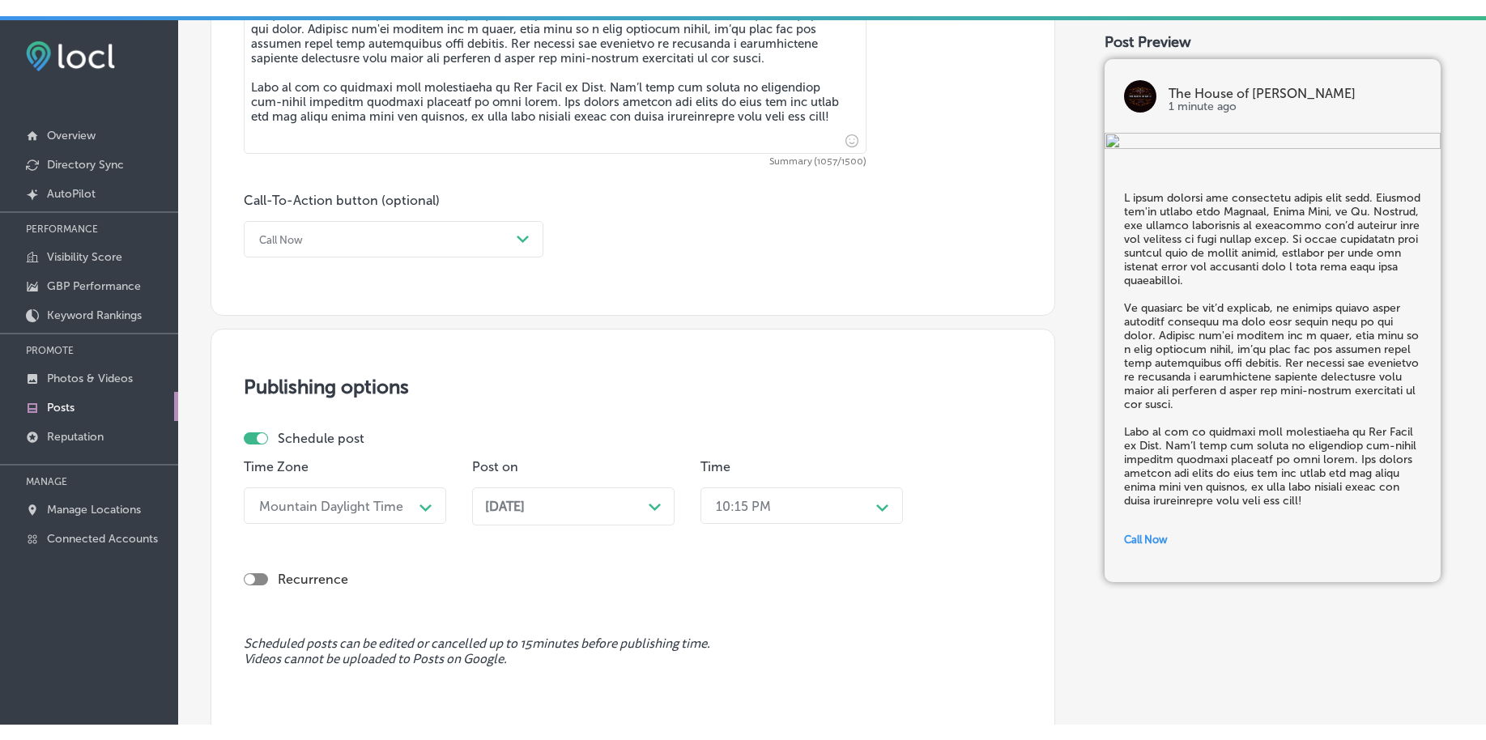
scroll to position [1034, 0]
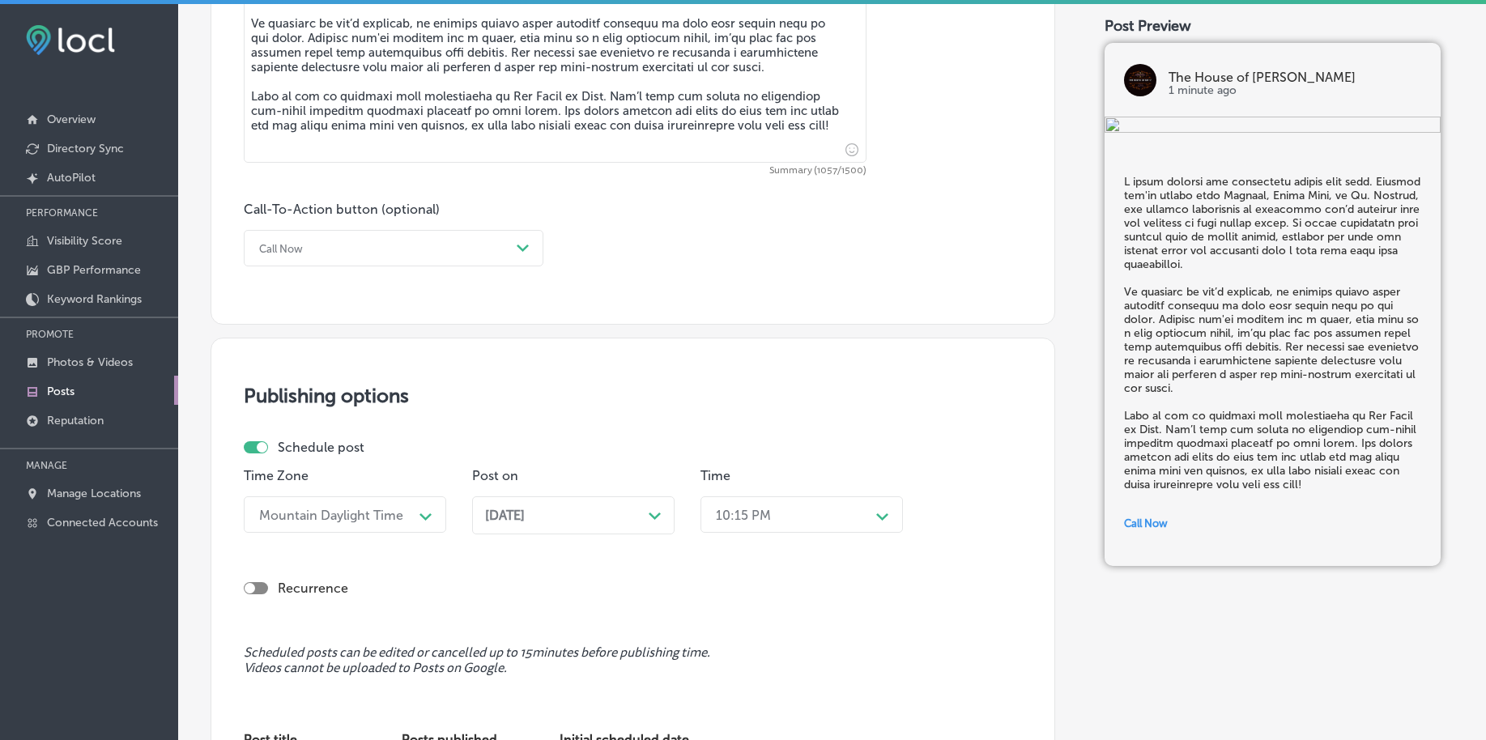
click at [543, 525] on div "[DATE] Path Created with Sketch." at bounding box center [573, 516] width 203 height 38
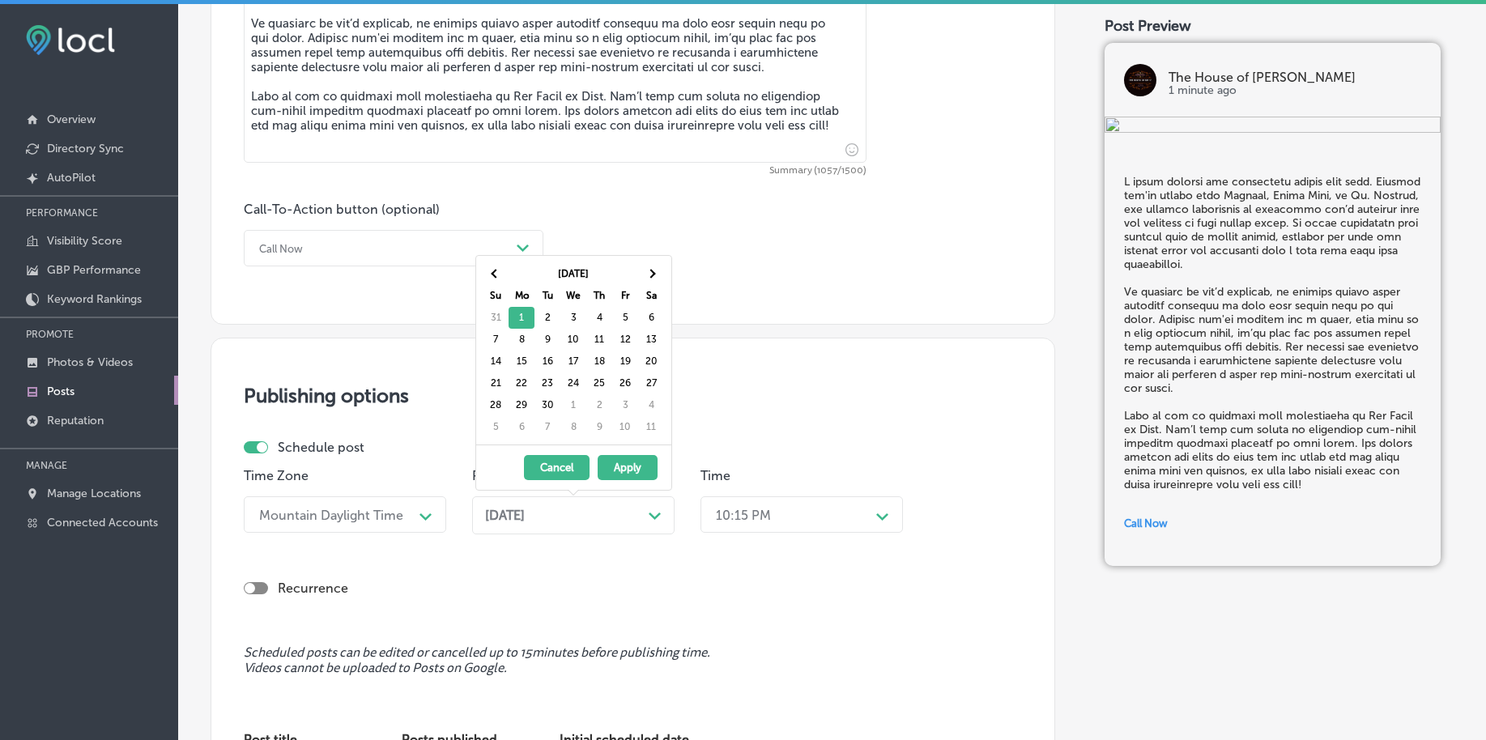
click at [612, 466] on button "Apply" at bounding box center [628, 467] width 60 height 25
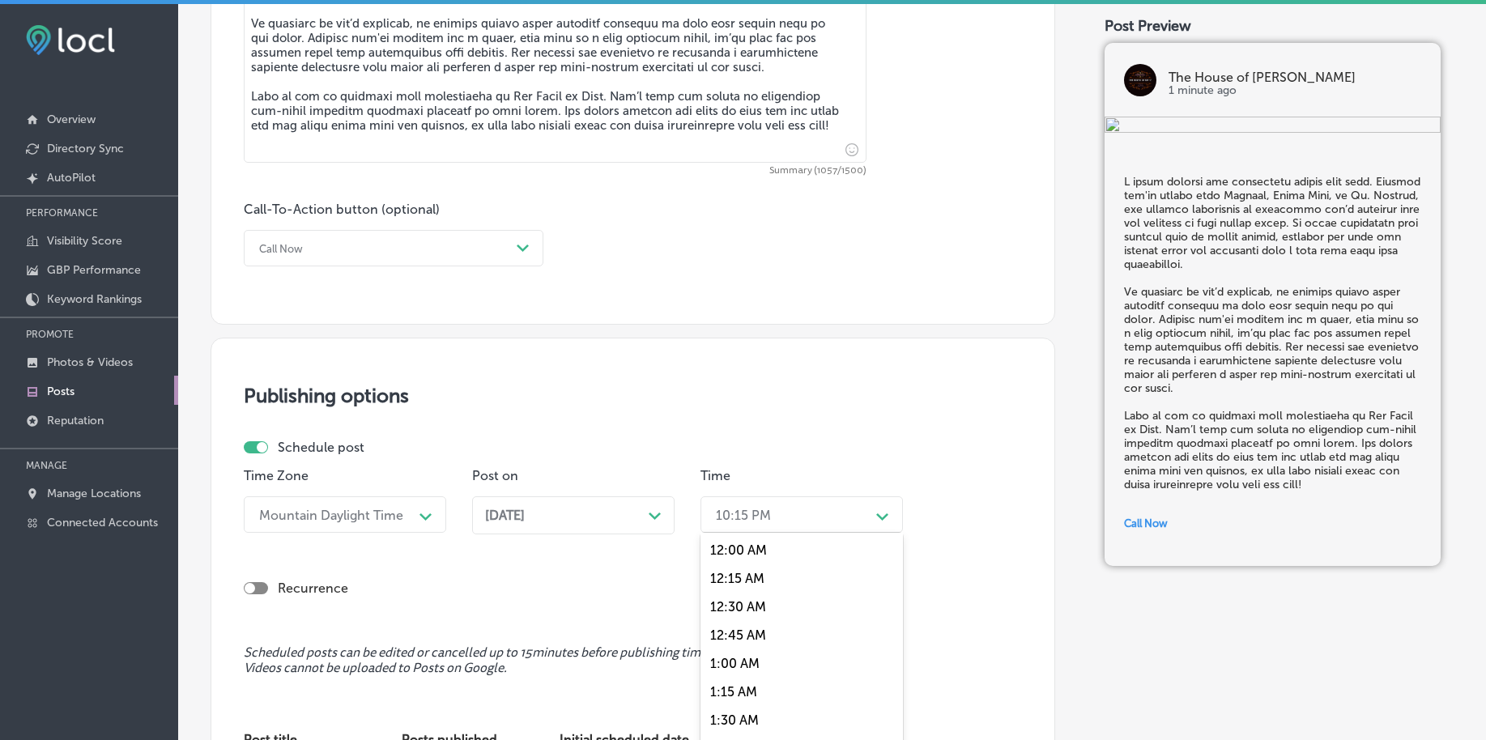
click at [786, 520] on div "option 12:00 AM focused, 1 of 96. 96 results available. Use Up and Down to choo…" at bounding box center [802, 515] width 203 height 36
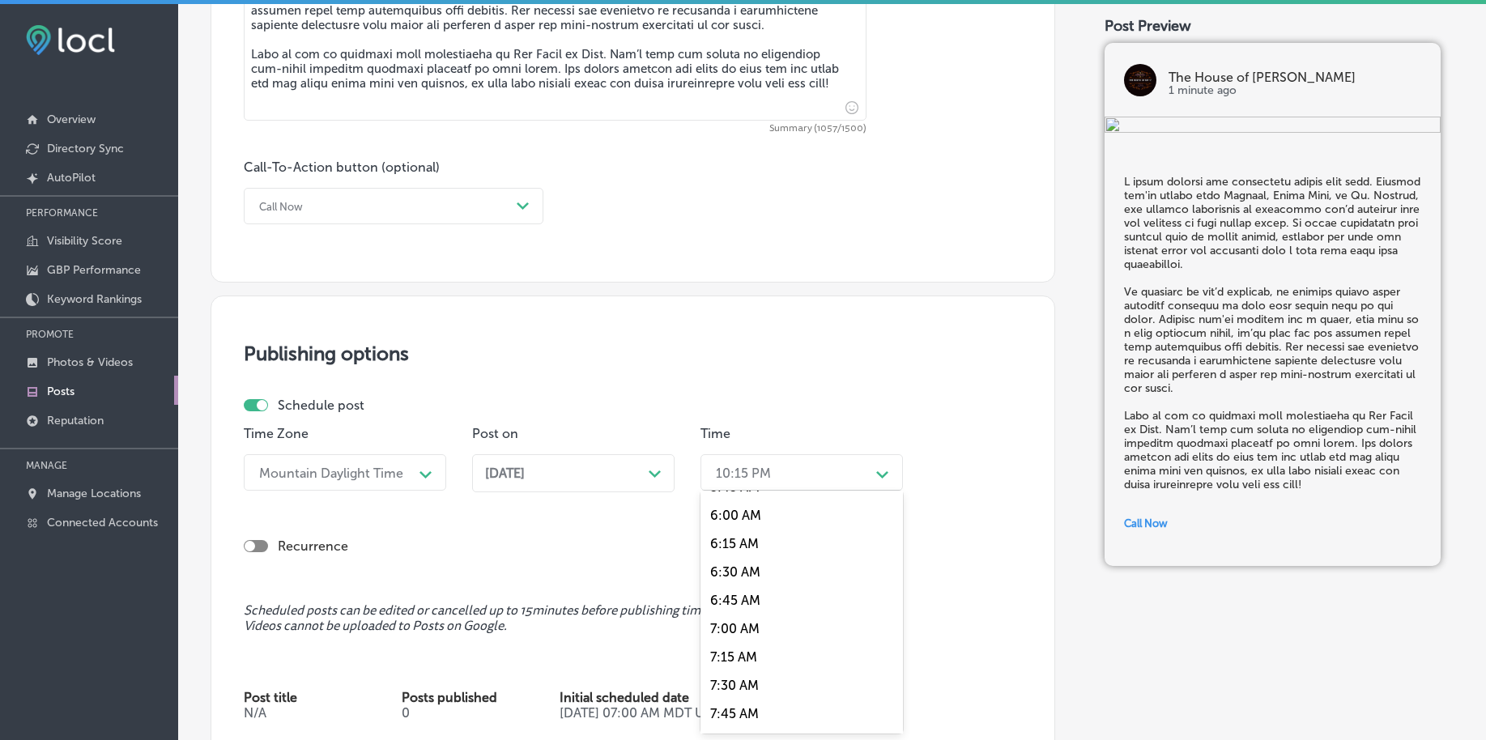
scroll to position [709, 0]
click at [755, 587] on div "7:00 AM" at bounding box center [802, 593] width 203 height 28
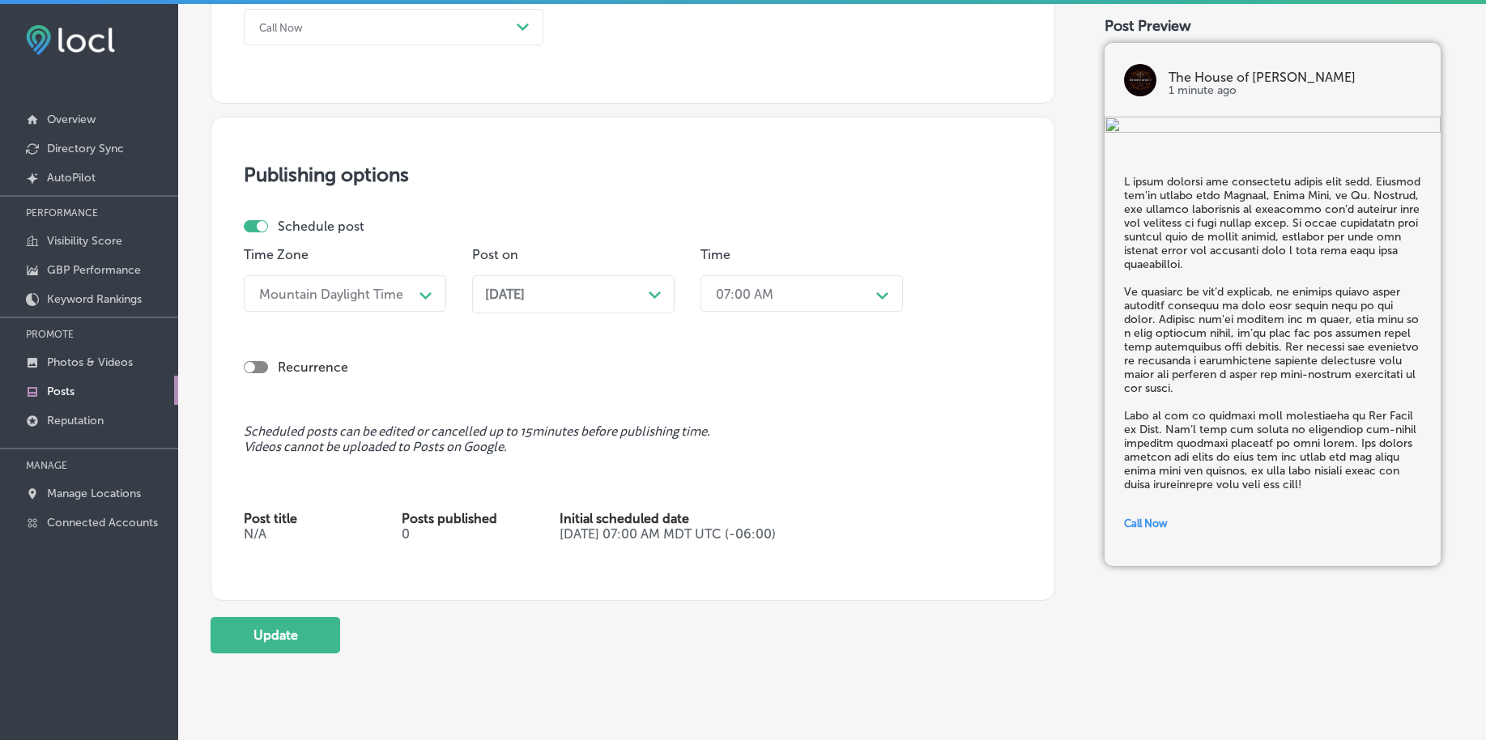
scroll to position [1279, 0]
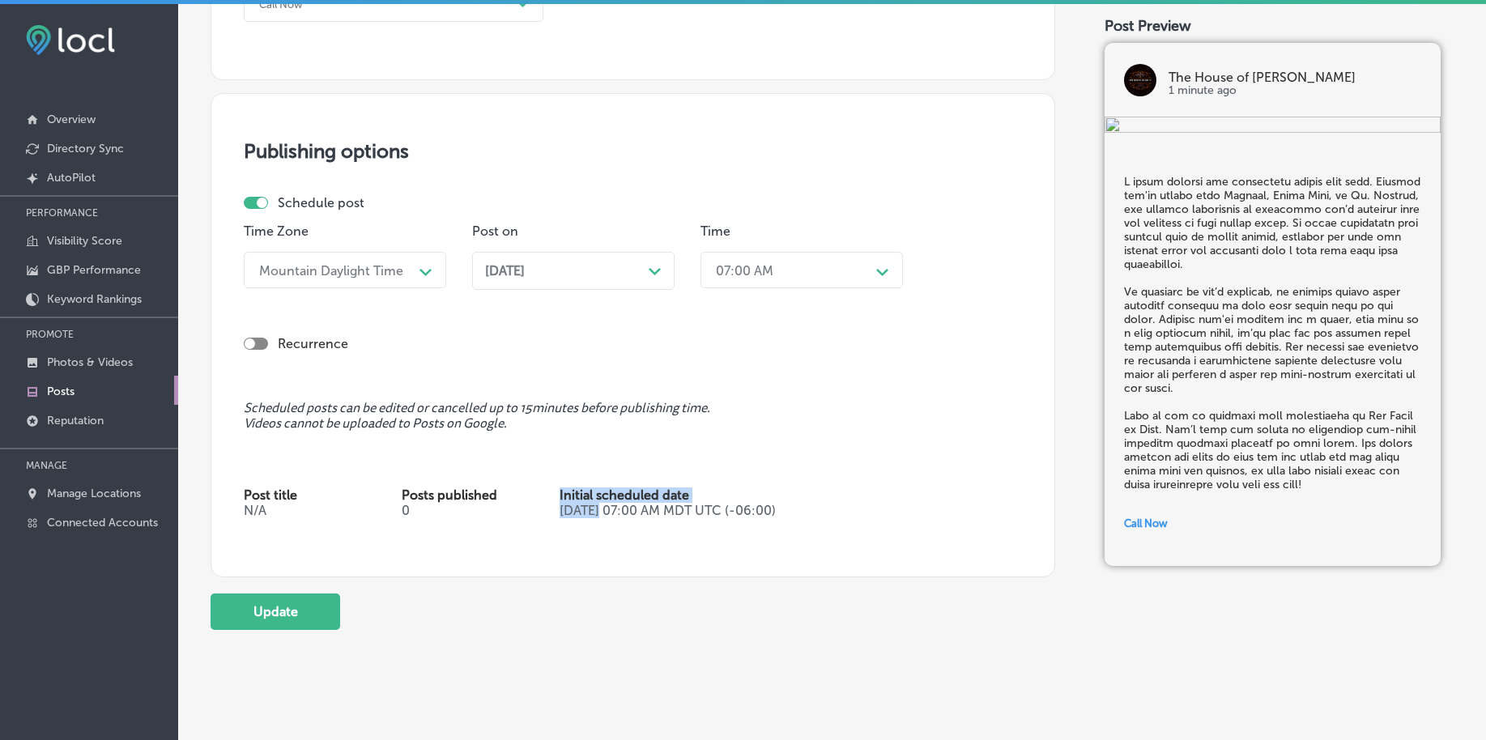
drag, startPoint x: 518, startPoint y: 511, endPoint x: 598, endPoint y: 510, distance: 79.4
click at [598, 510] on div "Post title N/A Posts published 0 Initial scheduled date [DATE] 07:00 AM MDT UTC…" at bounding box center [633, 510] width 778 height 44
click at [586, 549] on div "Publishing options Schedule post Time Zone Mountain Daylight Time Path Created …" at bounding box center [633, 335] width 845 height 484
click at [291, 615] on button "Update" at bounding box center [276, 612] width 130 height 36
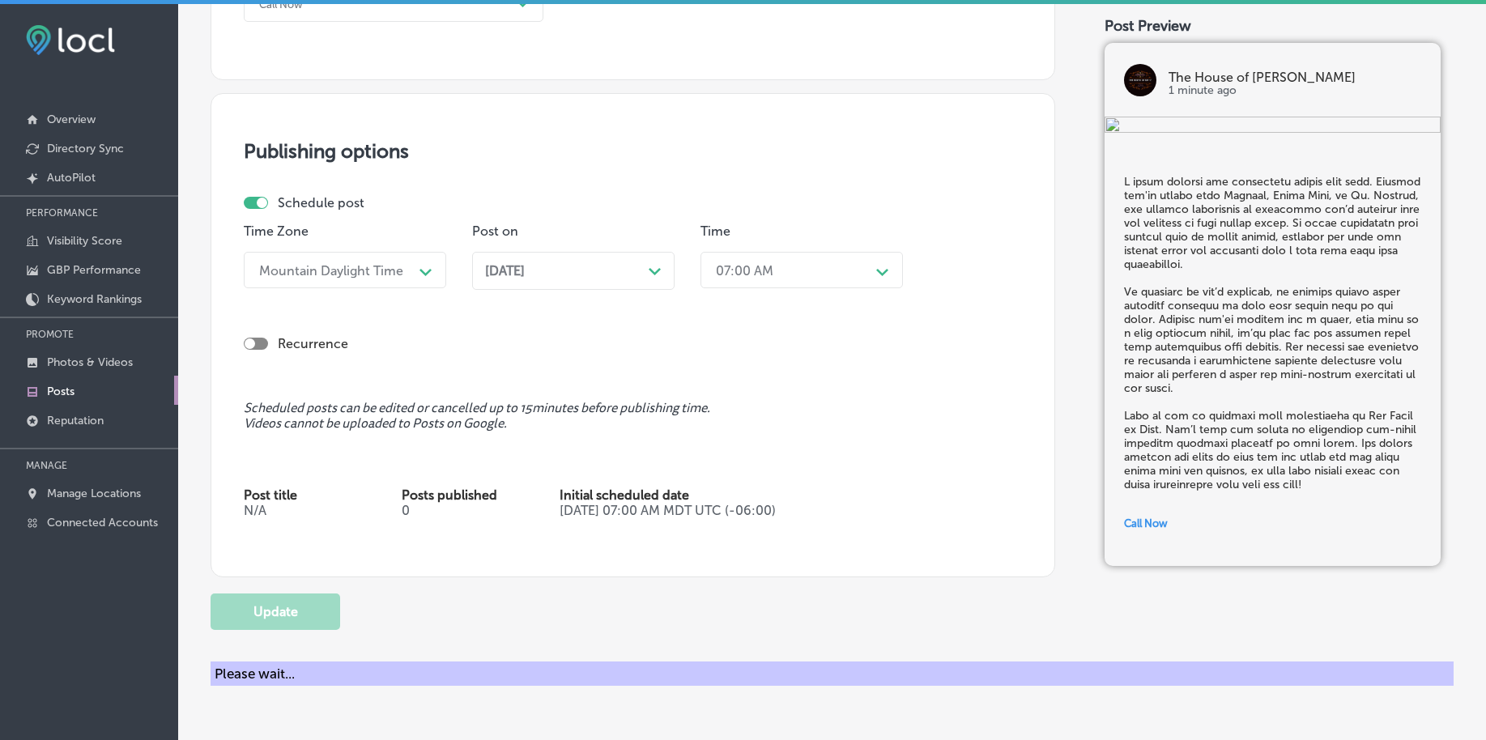
checkbox input "true"
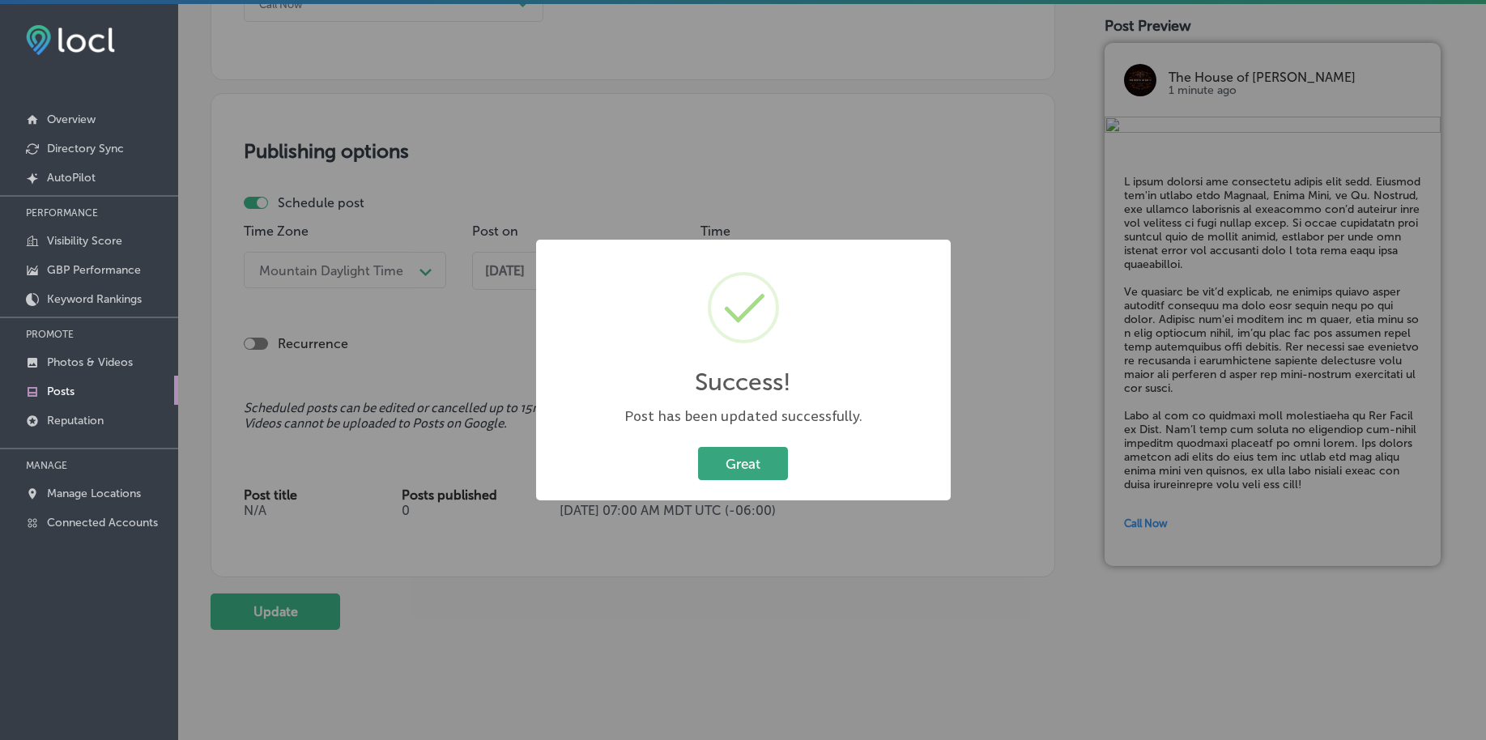
click at [753, 469] on button "Great" at bounding box center [743, 463] width 90 height 33
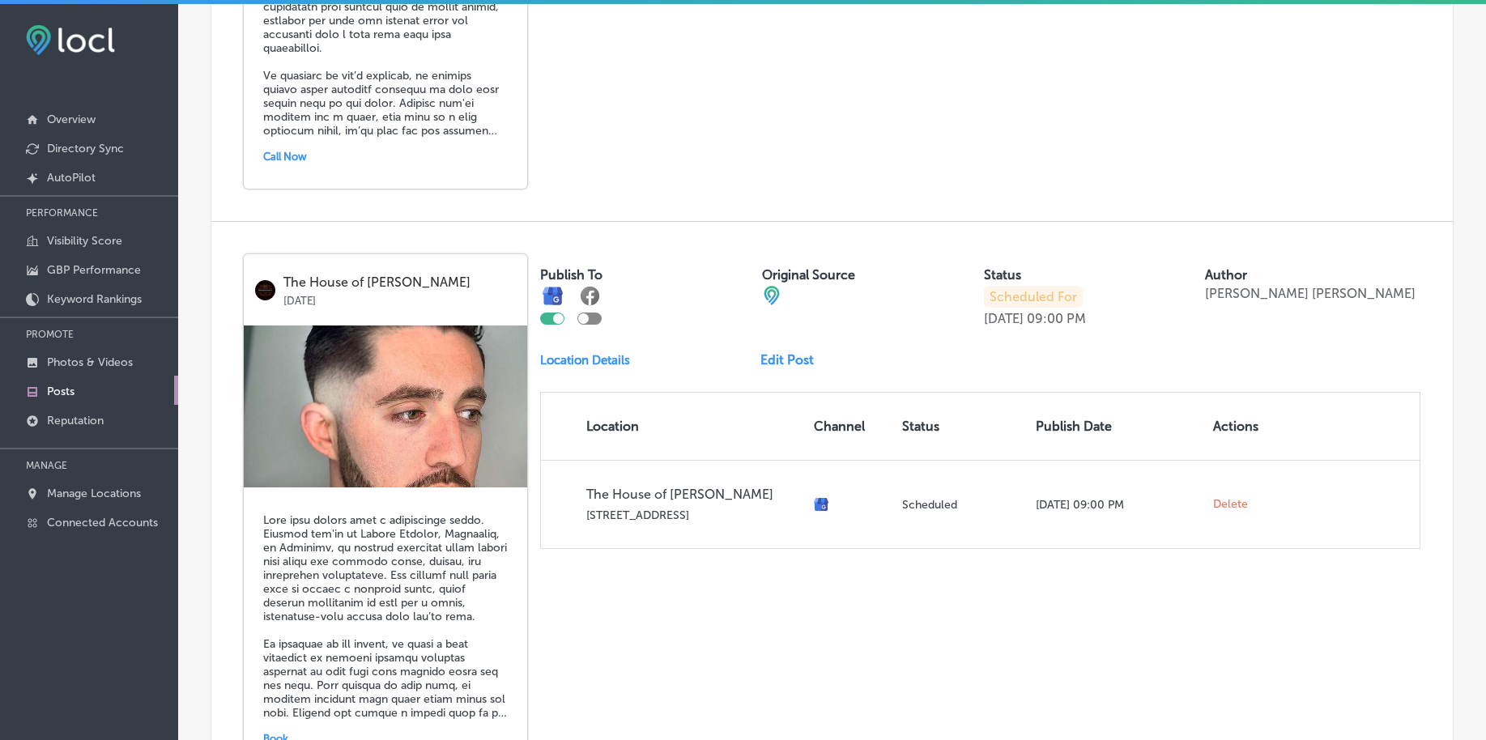
scroll to position [1013, 0]
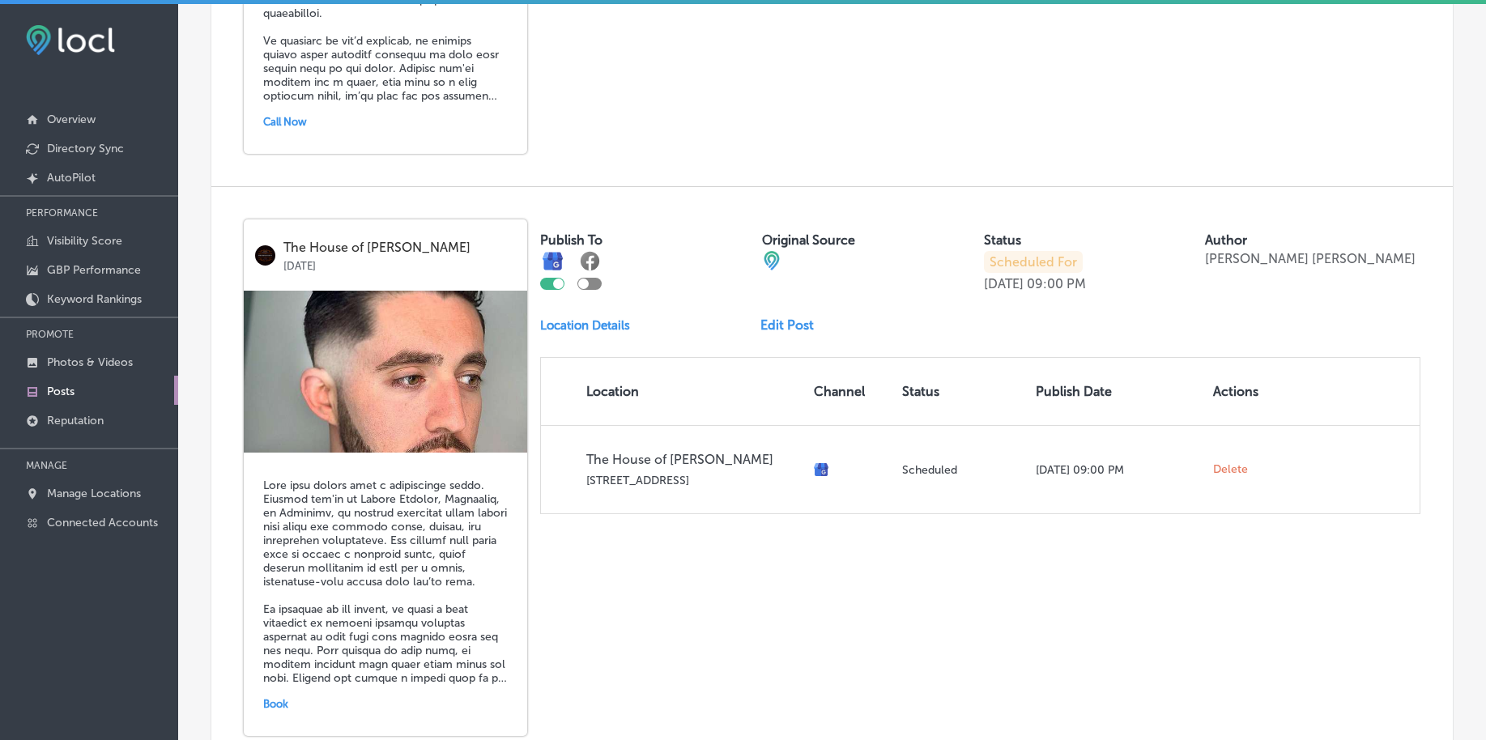
click at [790, 322] on link "Edit Post" at bounding box center [794, 325] width 66 height 15
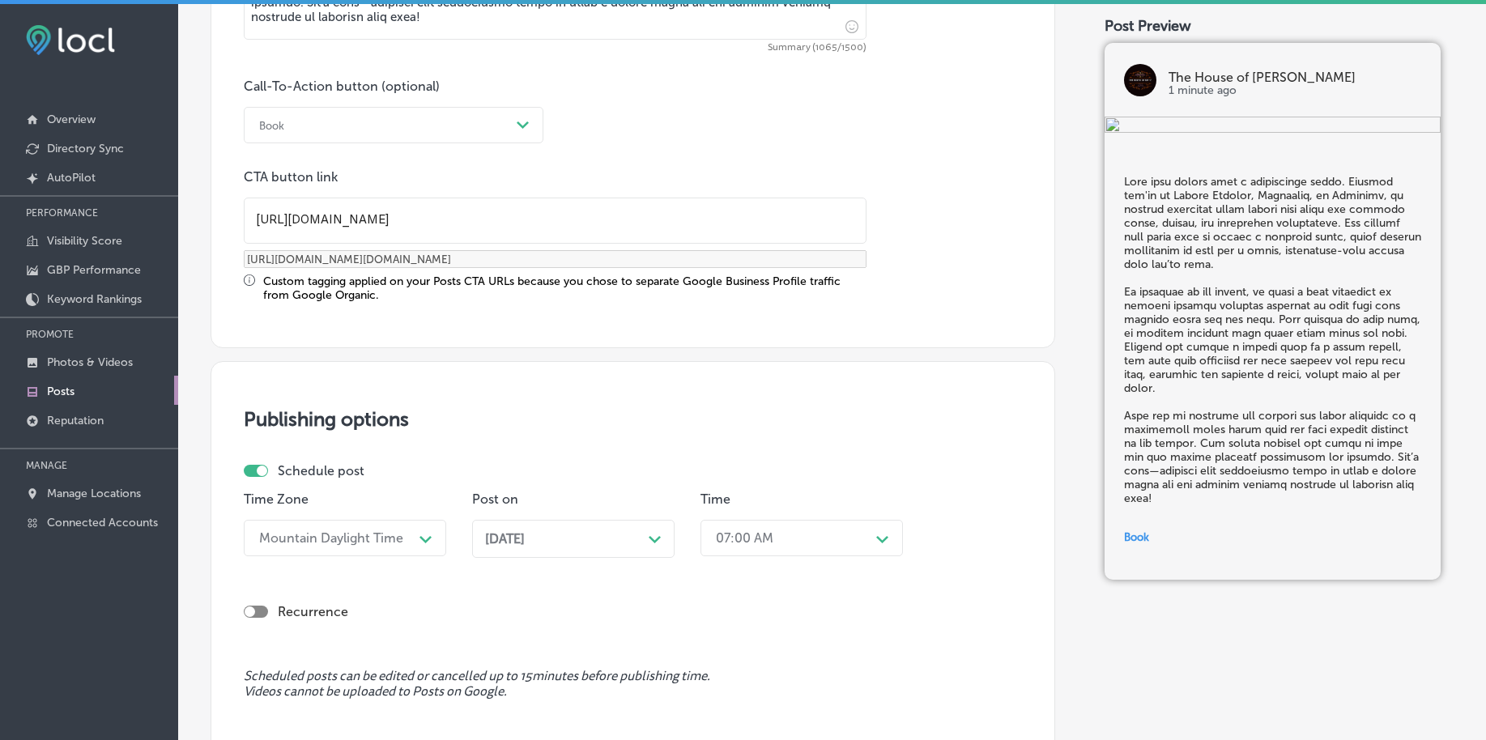
scroll to position [1215, 0]
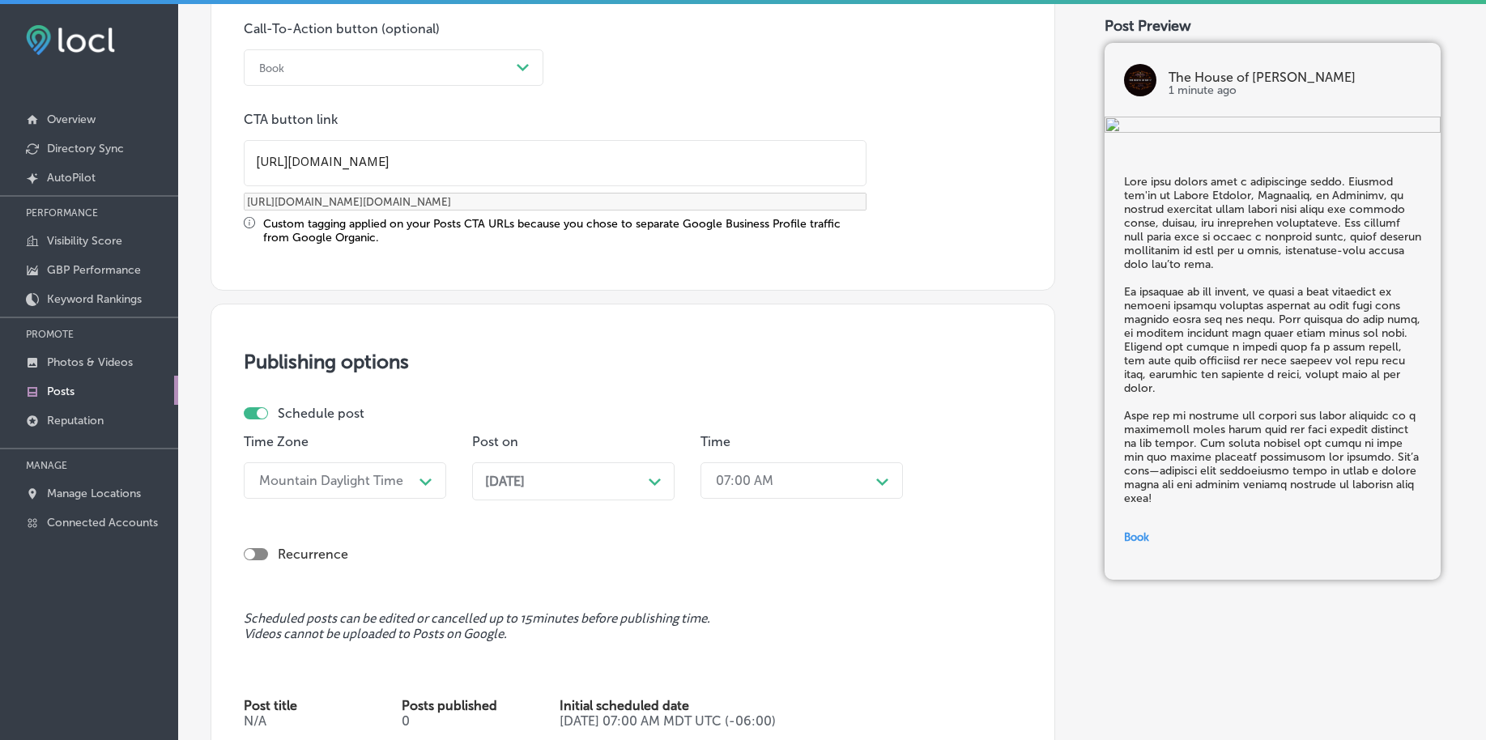
click at [522, 486] on span "[DATE]" at bounding box center [505, 481] width 40 height 15
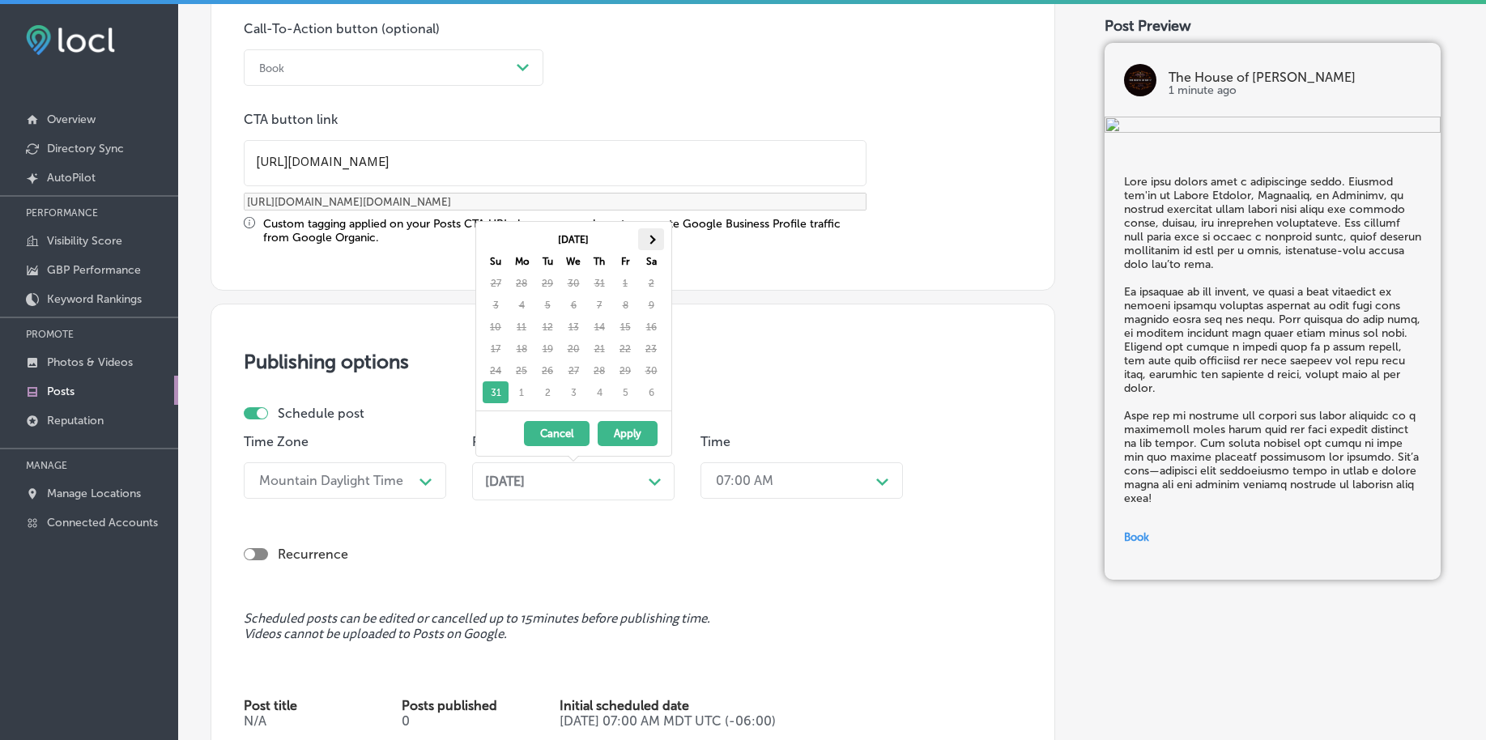
click at [653, 244] on th at bounding box center [651, 239] width 26 height 22
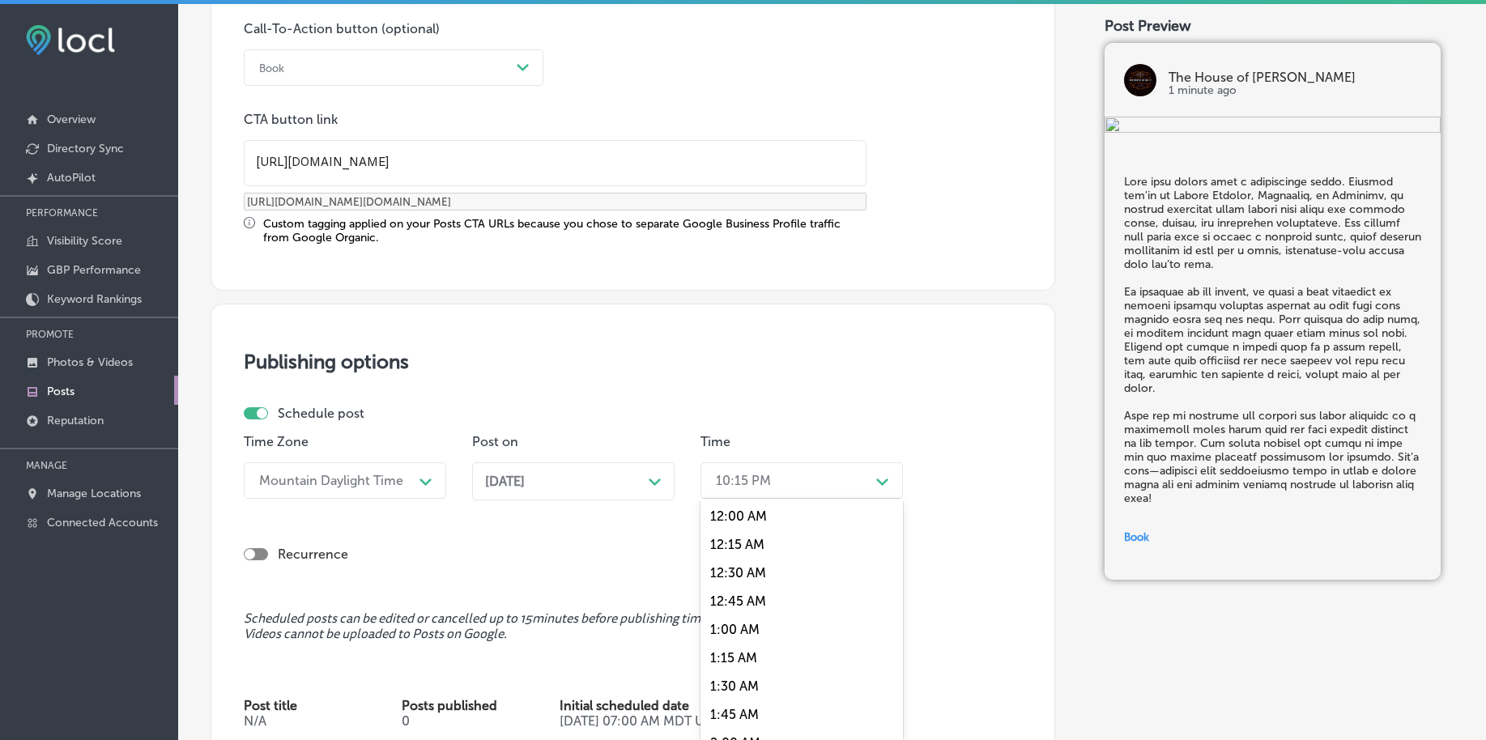
click at [765, 491] on div "option 12:00 AM focused, 1 of 96. 96 results available. Use Up and Down to choo…" at bounding box center [802, 481] width 203 height 36
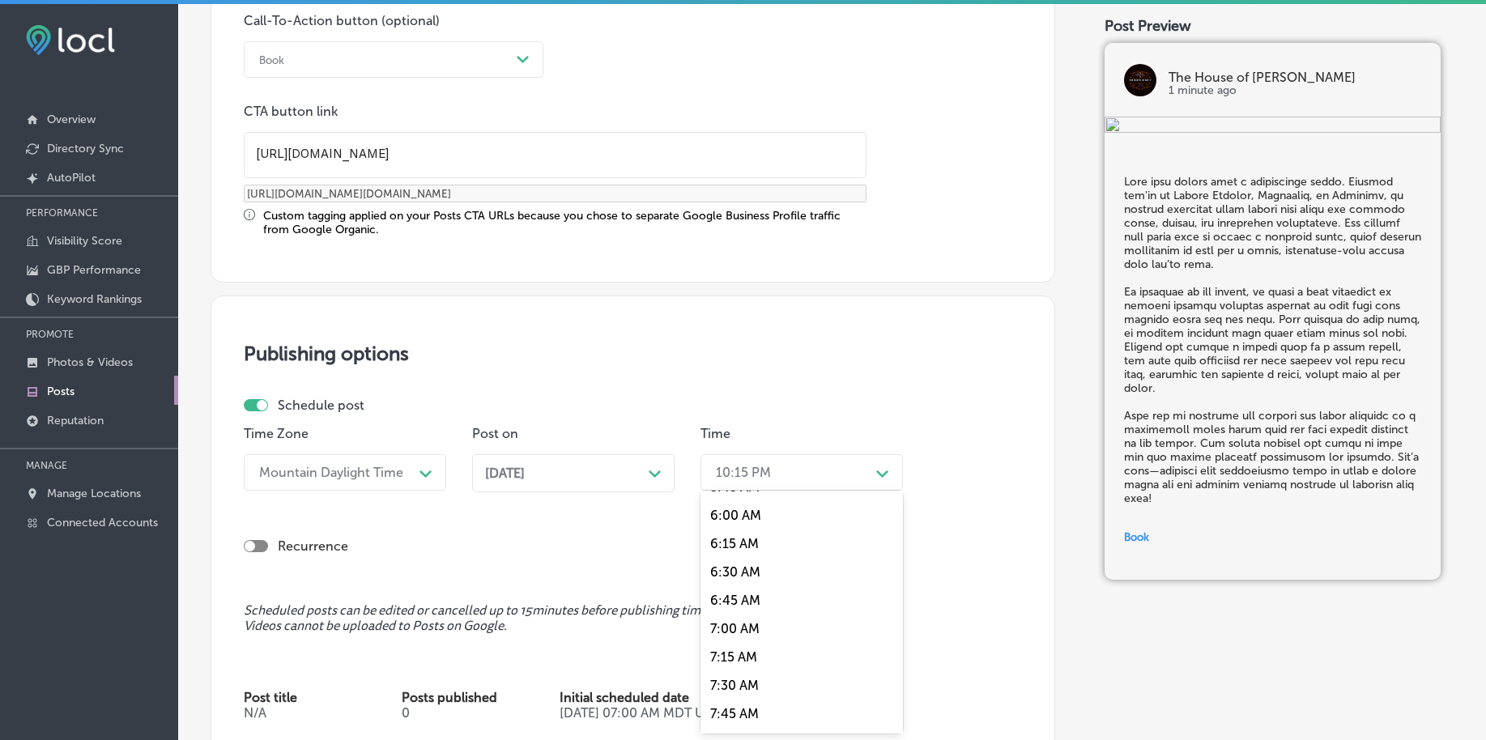
scroll to position [709, 0]
click at [752, 589] on div "7:00 AM" at bounding box center [802, 593] width 203 height 28
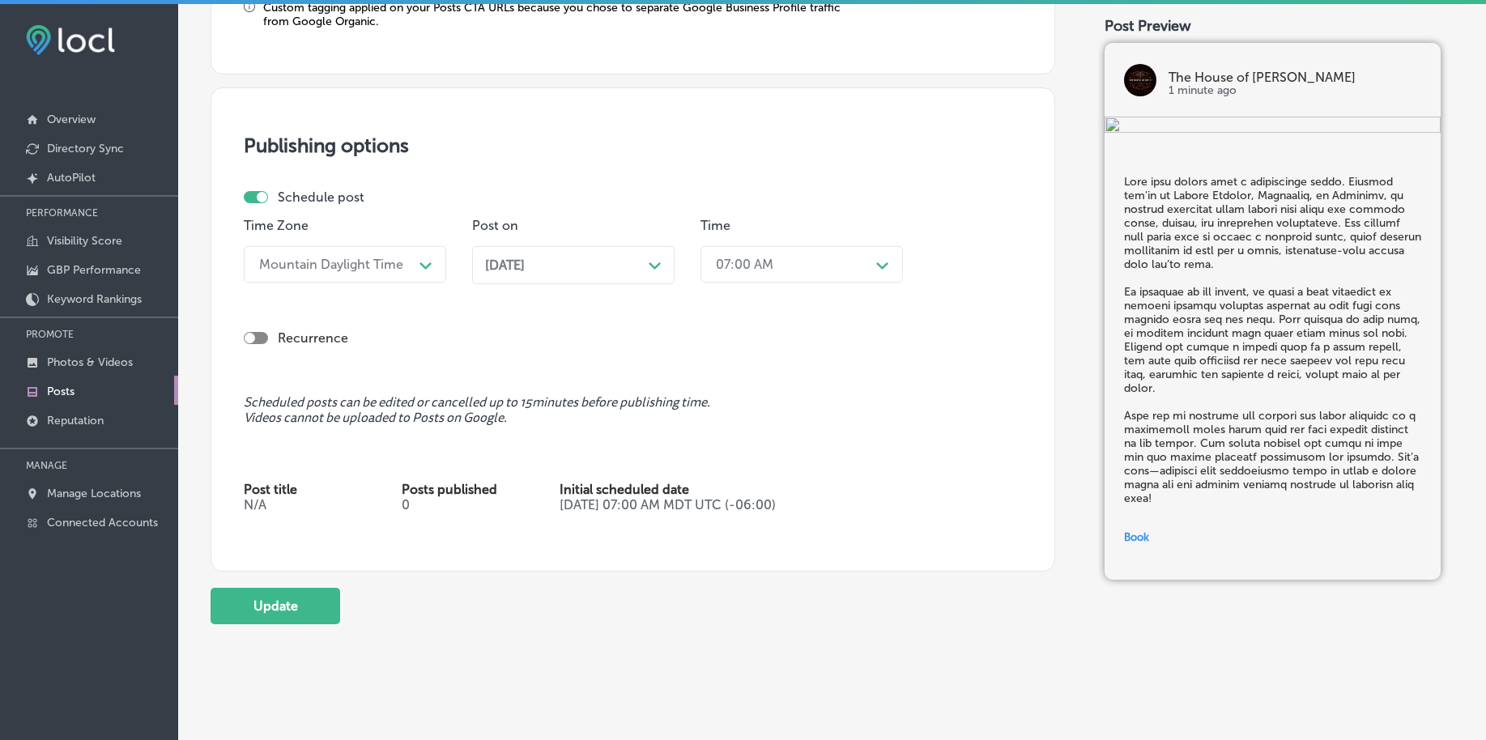
scroll to position [1453, 0]
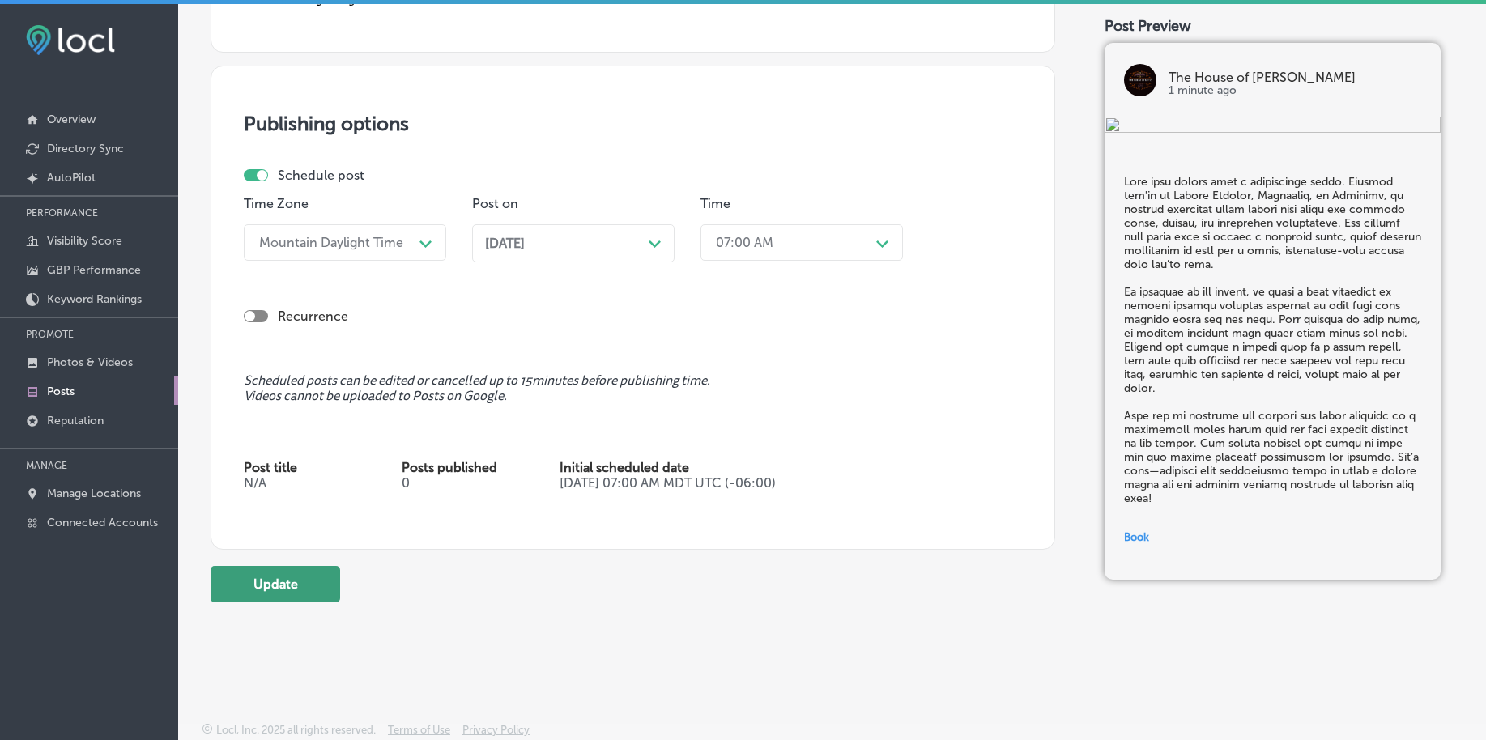
click at [328, 575] on button "Update" at bounding box center [276, 584] width 130 height 36
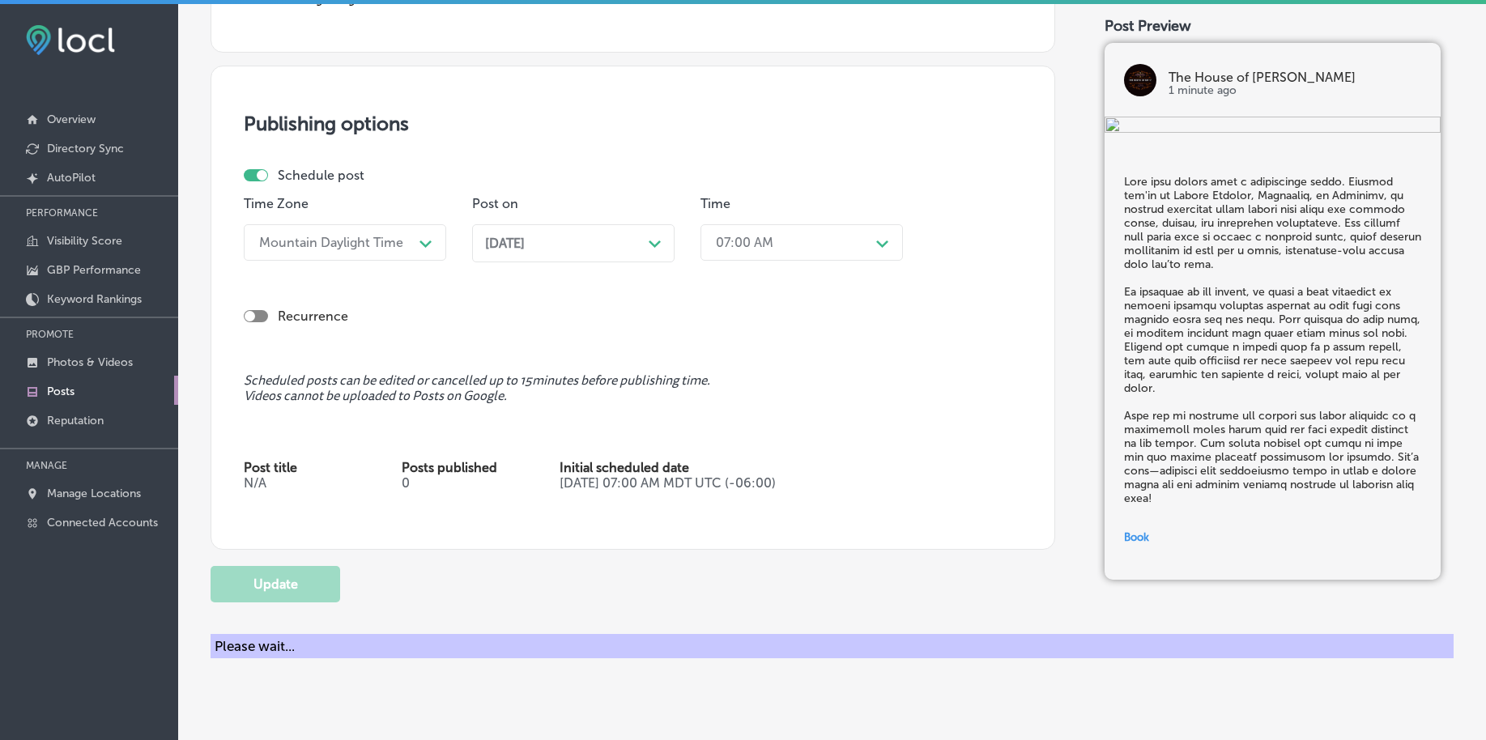
checkbox input "true"
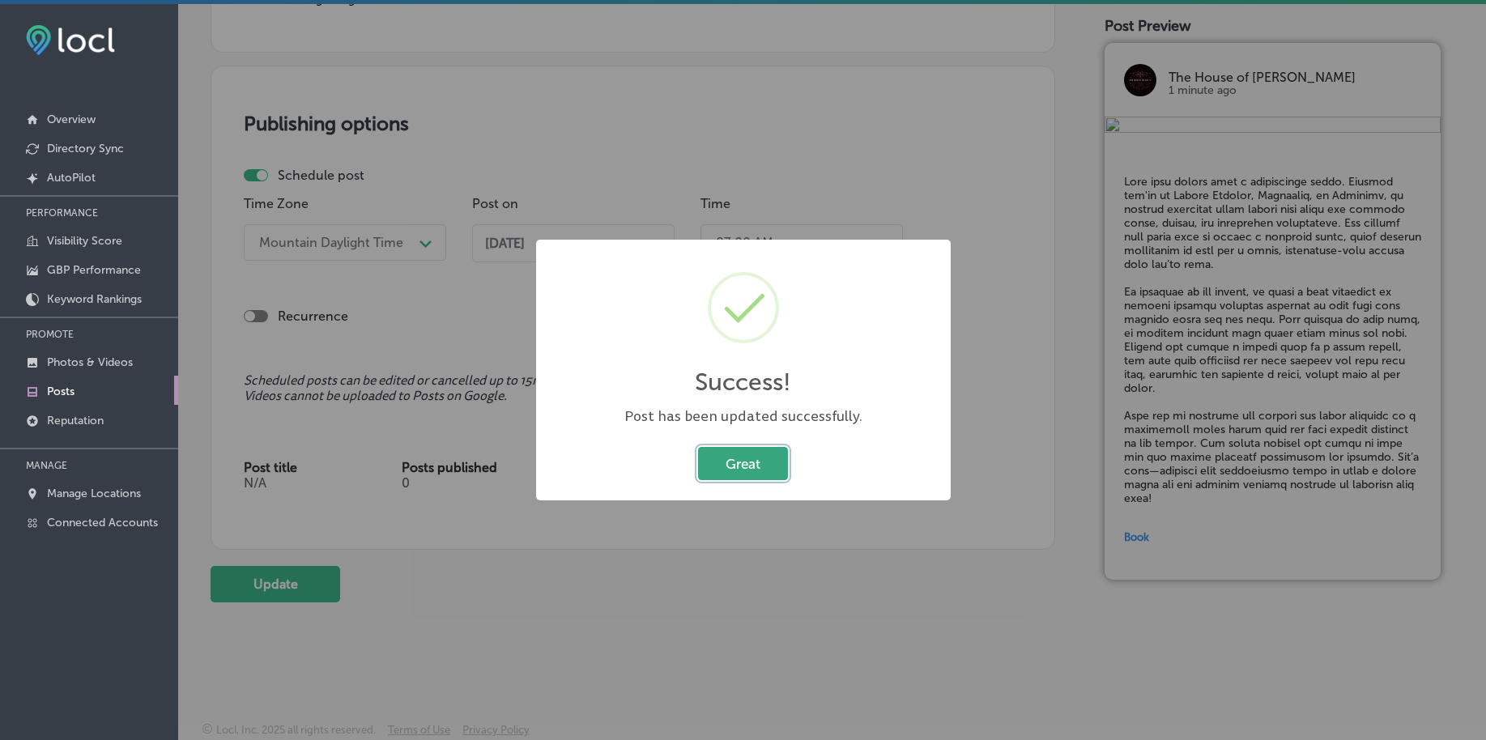
click at [753, 471] on button "Great" at bounding box center [743, 463] width 90 height 33
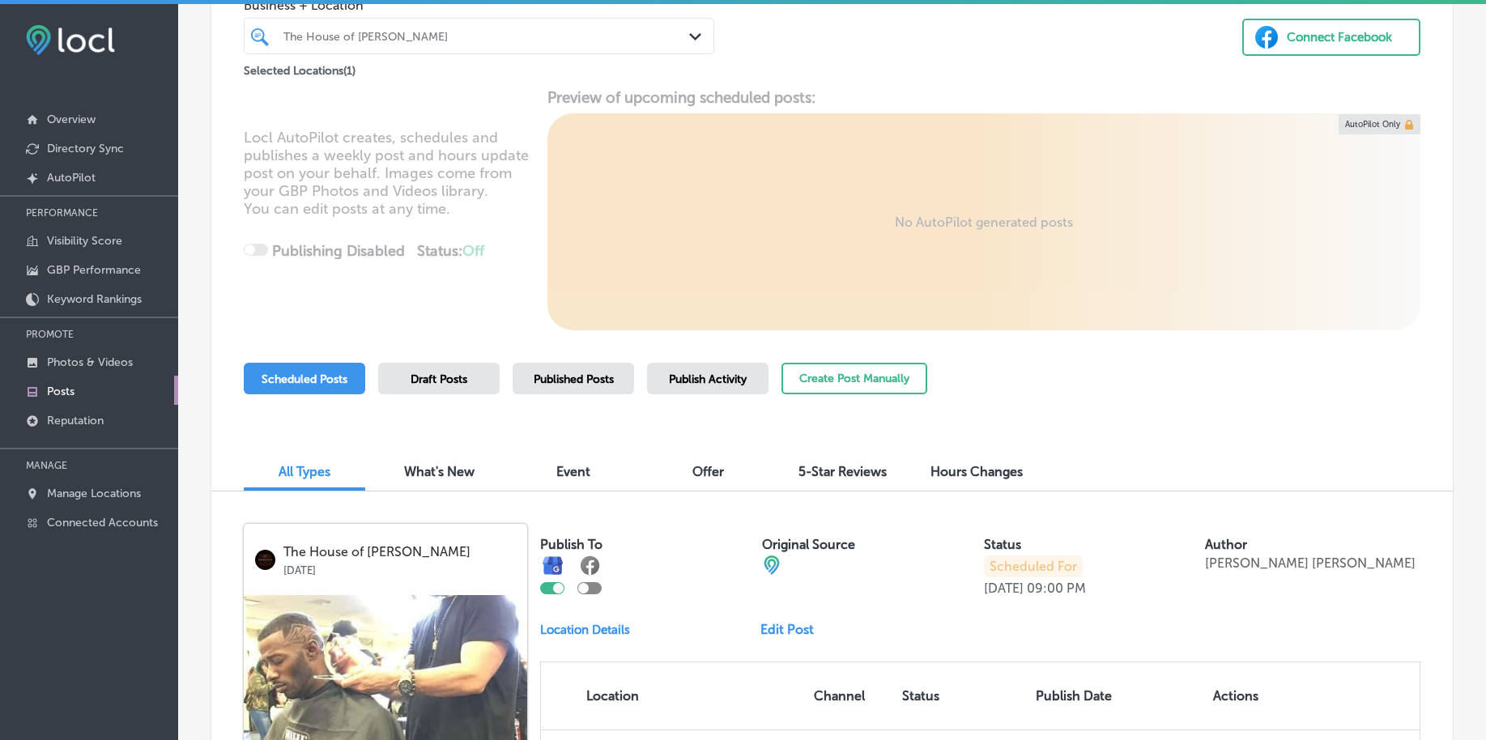
scroll to position [67, 0]
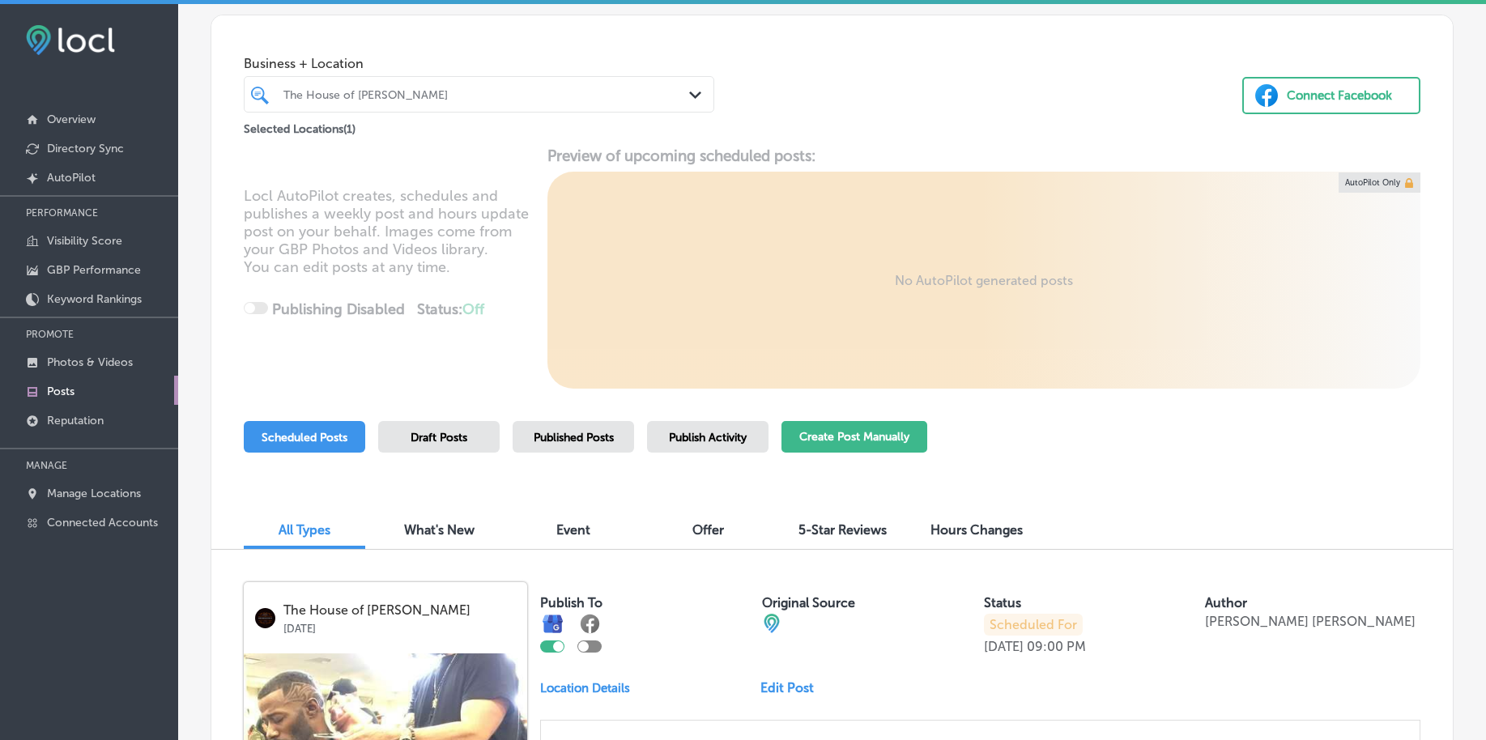
click at [812, 450] on button "Create Post Manually" at bounding box center [855, 437] width 146 height 32
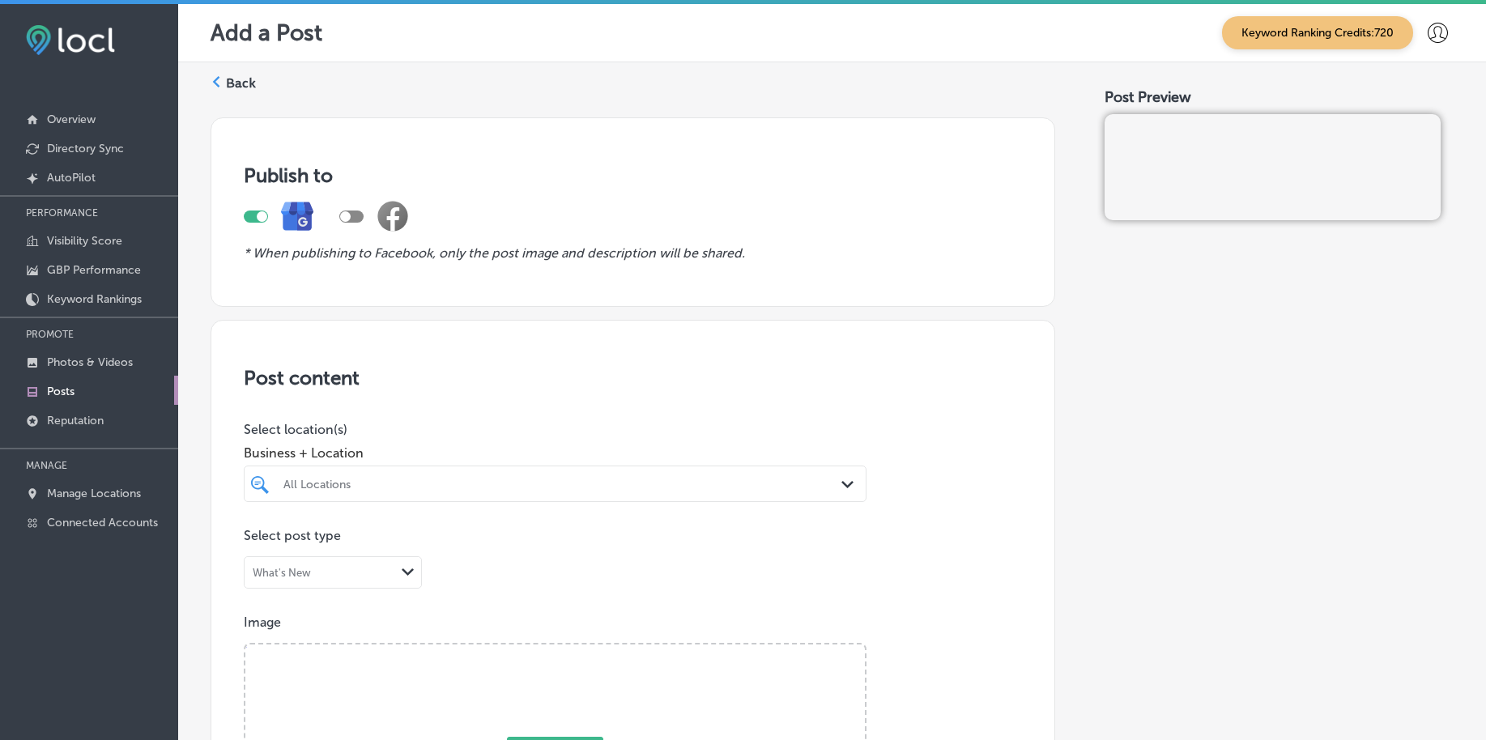
click at [529, 484] on div "All Locations Path Created with Sketch." at bounding box center [555, 484] width 623 height 36
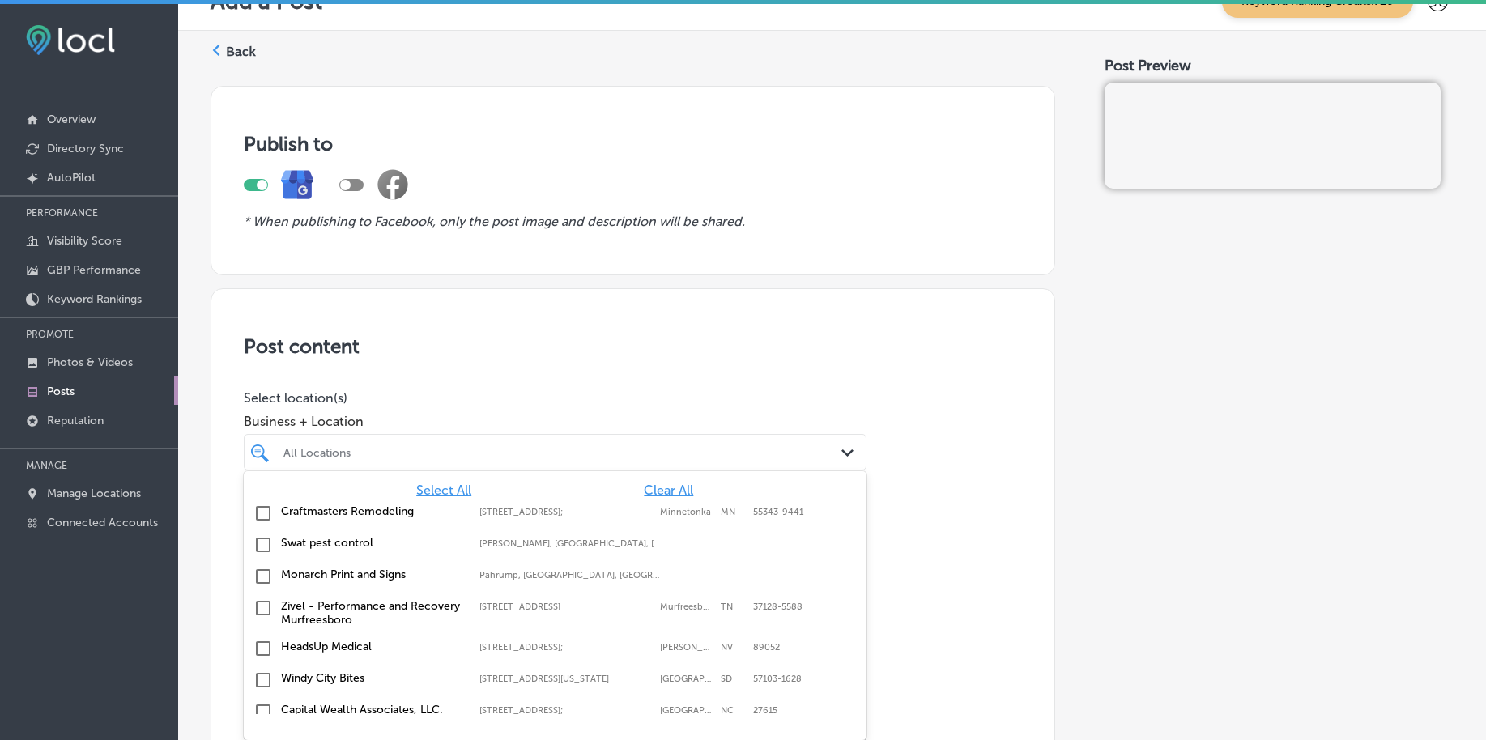
scroll to position [38, 0]
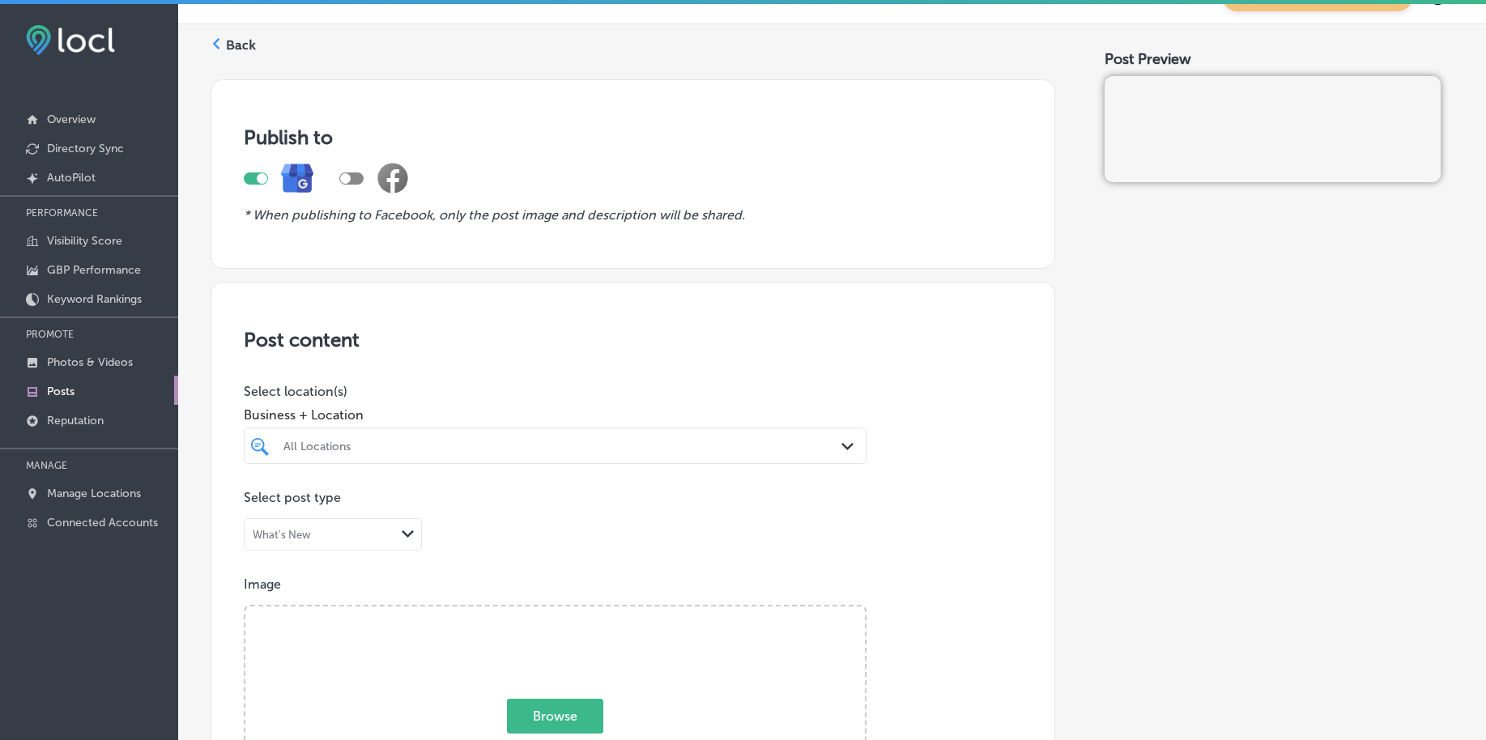
click at [383, 447] on div "All Locations" at bounding box center [564, 446] width 560 height 14
click at [262, 507] on input "checkbox" at bounding box center [263, 506] width 19 height 19
click at [344, 441] on div "[PERSON_NAME] [PERSON_NAME]" at bounding box center [528, 446] width 492 height 22
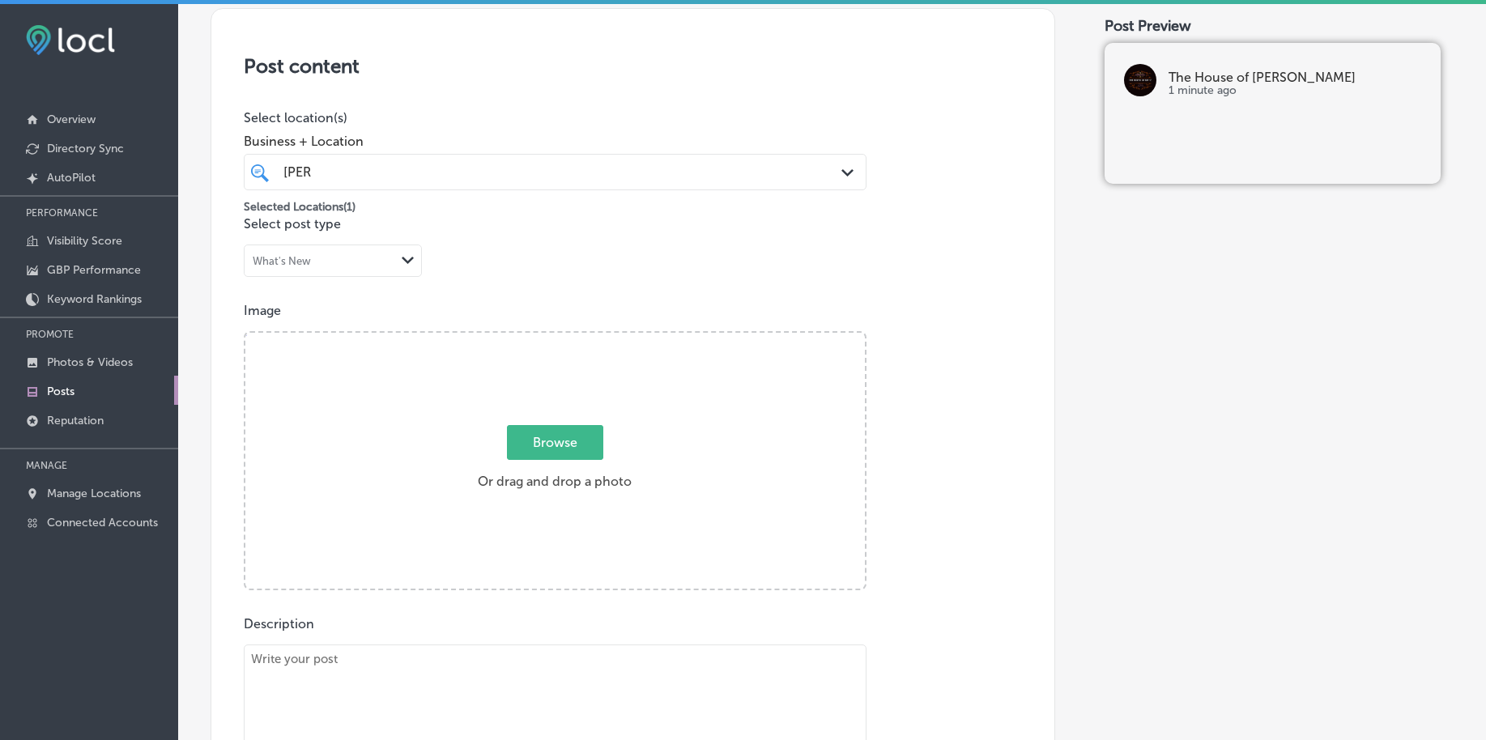
scroll to position [342, 0]
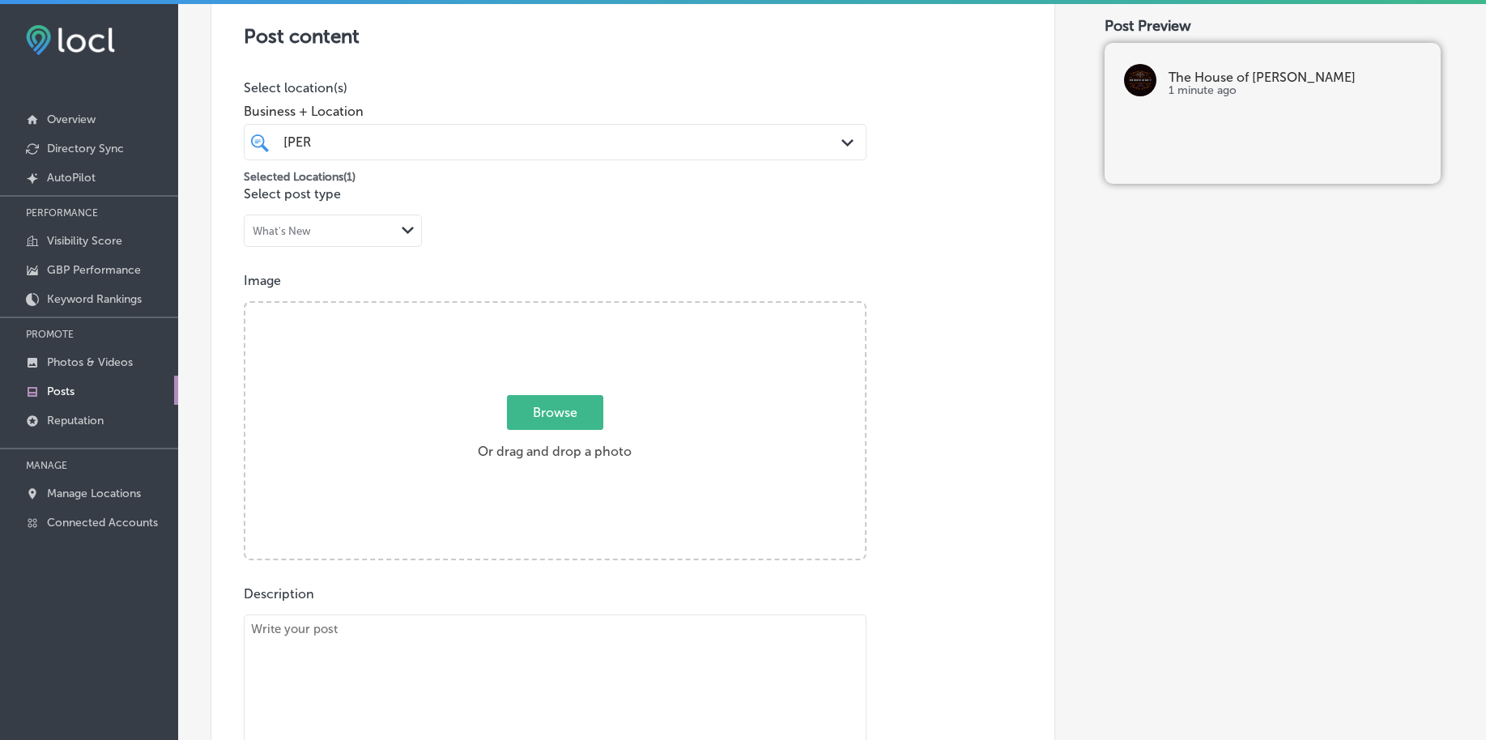
type input "[PERSON_NAME]"
click at [561, 401] on span "Browse" at bounding box center [555, 412] width 96 height 35
click at [561, 308] on input "Browse Or drag and drop a photo" at bounding box center [555, 305] width 620 height 5
type input "C:\fakepath\[PERSON_NAME]-shop-[GEOGRAPHIC_DATA]-pa-the-house-of-[PERSON_NAME] …"
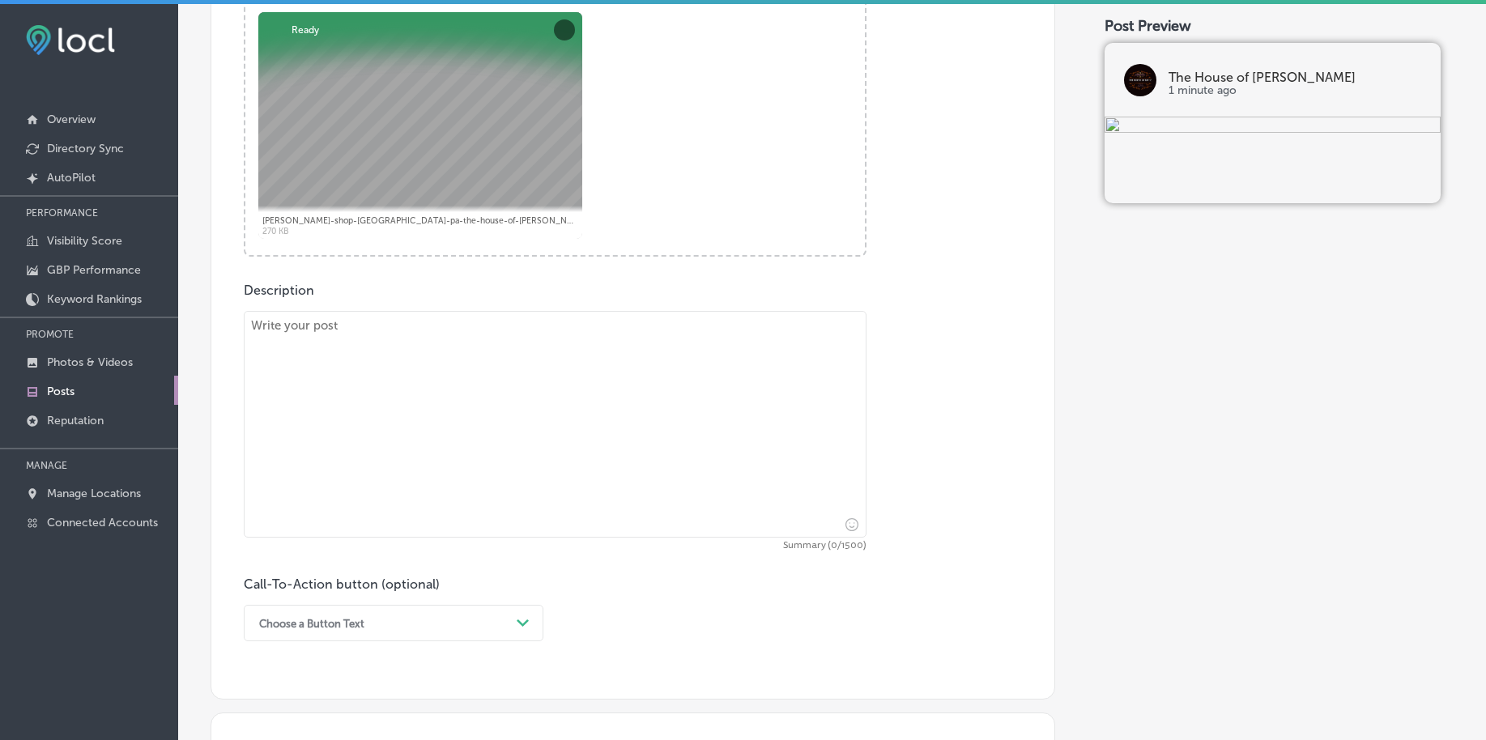
click at [405, 445] on textarea at bounding box center [555, 424] width 623 height 227
paste textarea "Your [PERSON_NAME] deserves expert care. Whether you're living in [GEOGRAPHIC_D…"
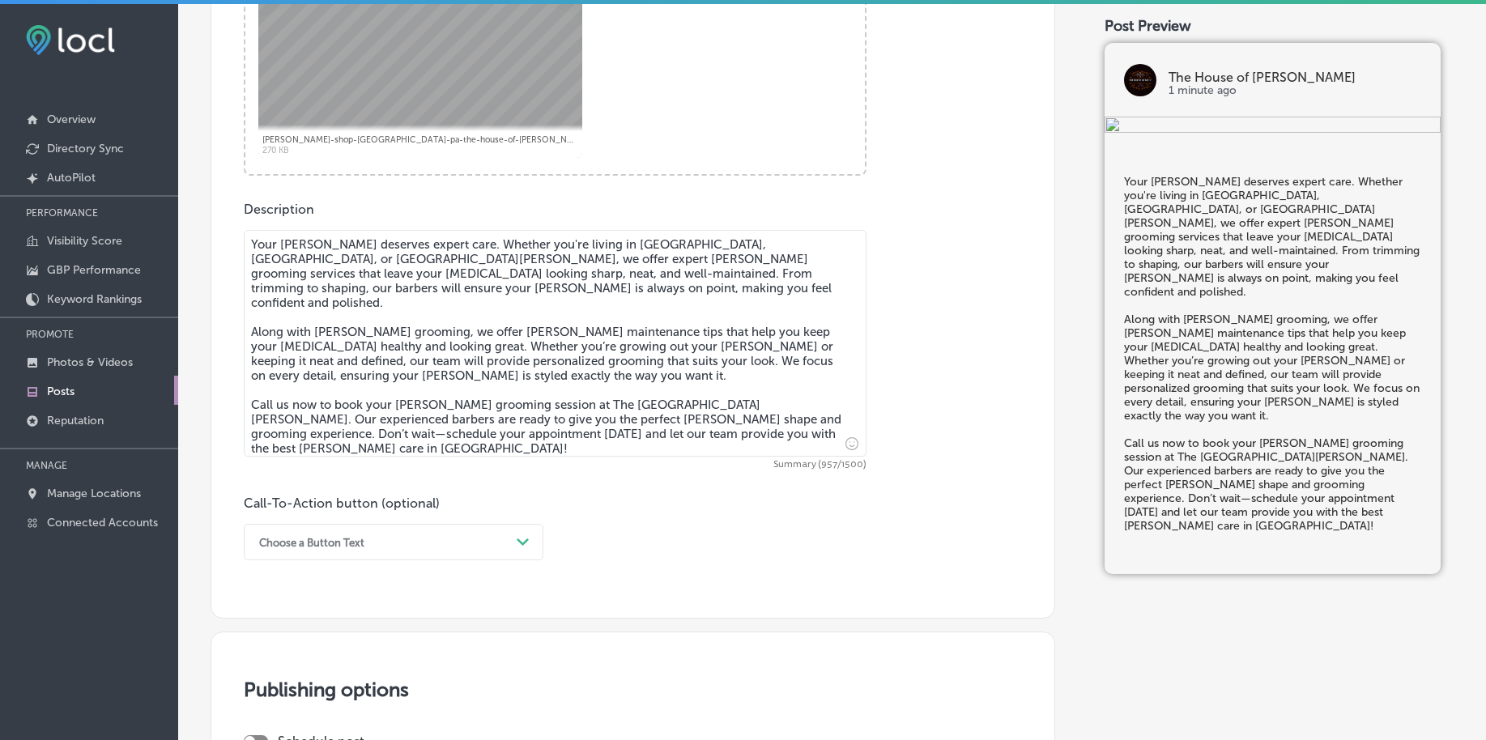
scroll to position [848, 0]
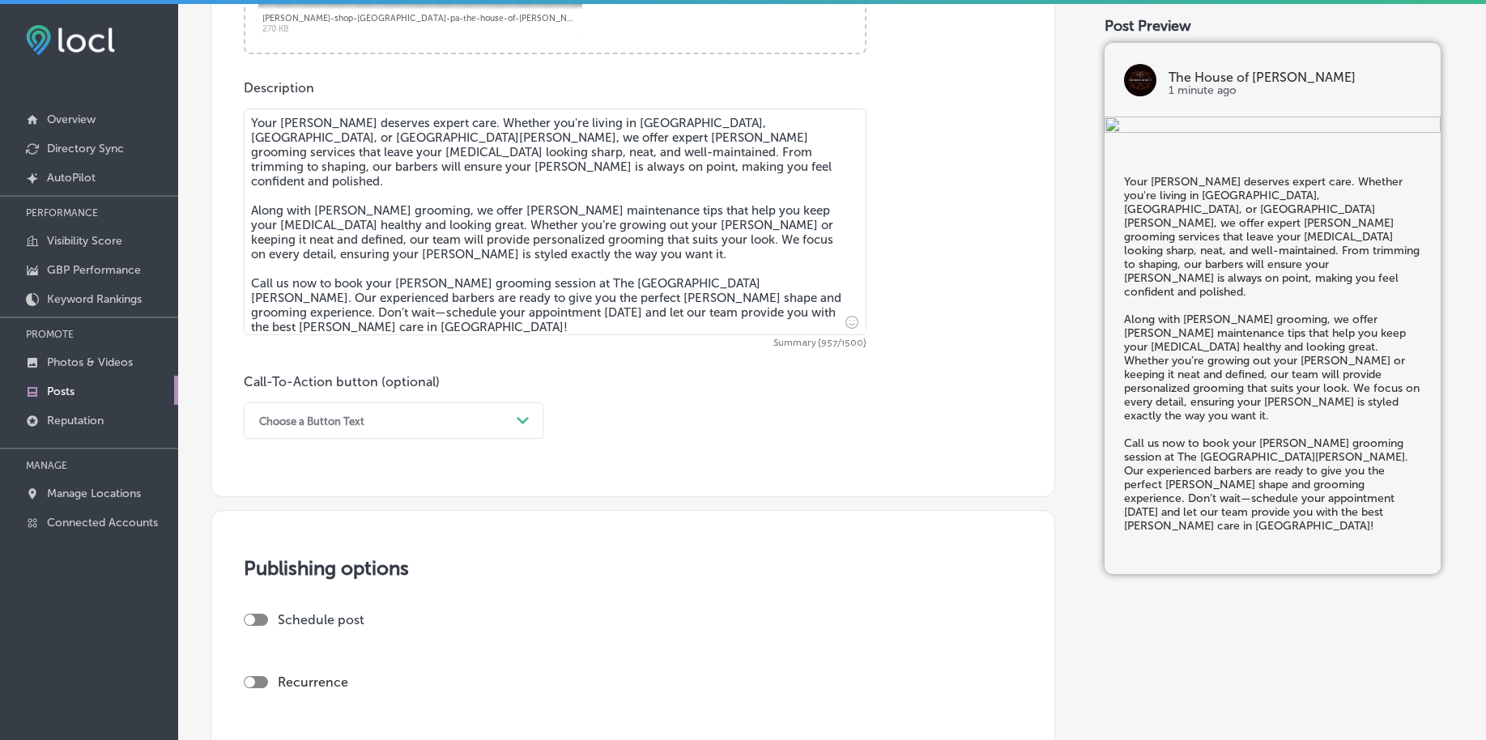
type textarea "Your [PERSON_NAME] deserves expert care. Whether you're living in [GEOGRAPHIC_D…"
click at [344, 427] on div "Choose a Button Text" at bounding box center [380, 420] width 259 height 25
click at [271, 624] on div "Call Now" at bounding box center [394, 626] width 300 height 28
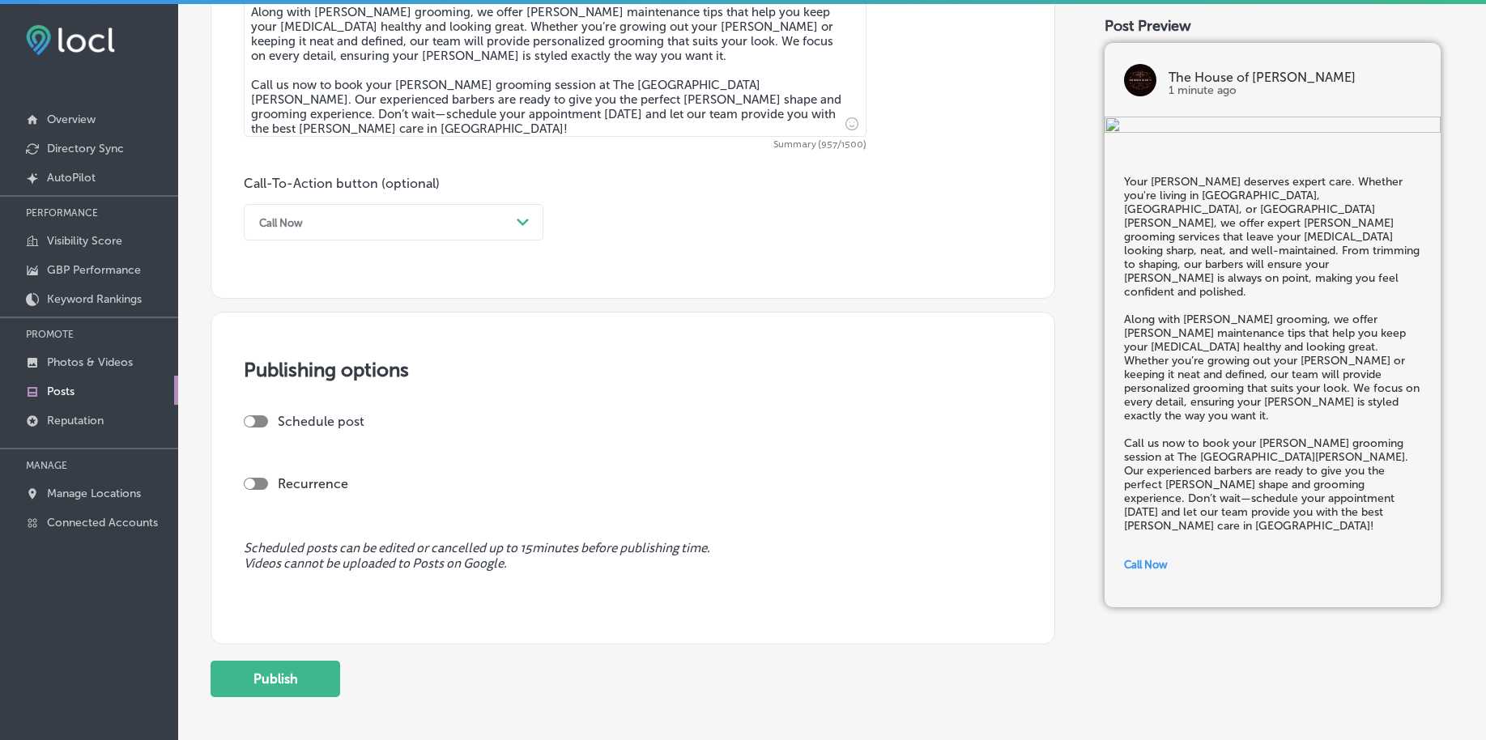
scroll to position [1051, 0]
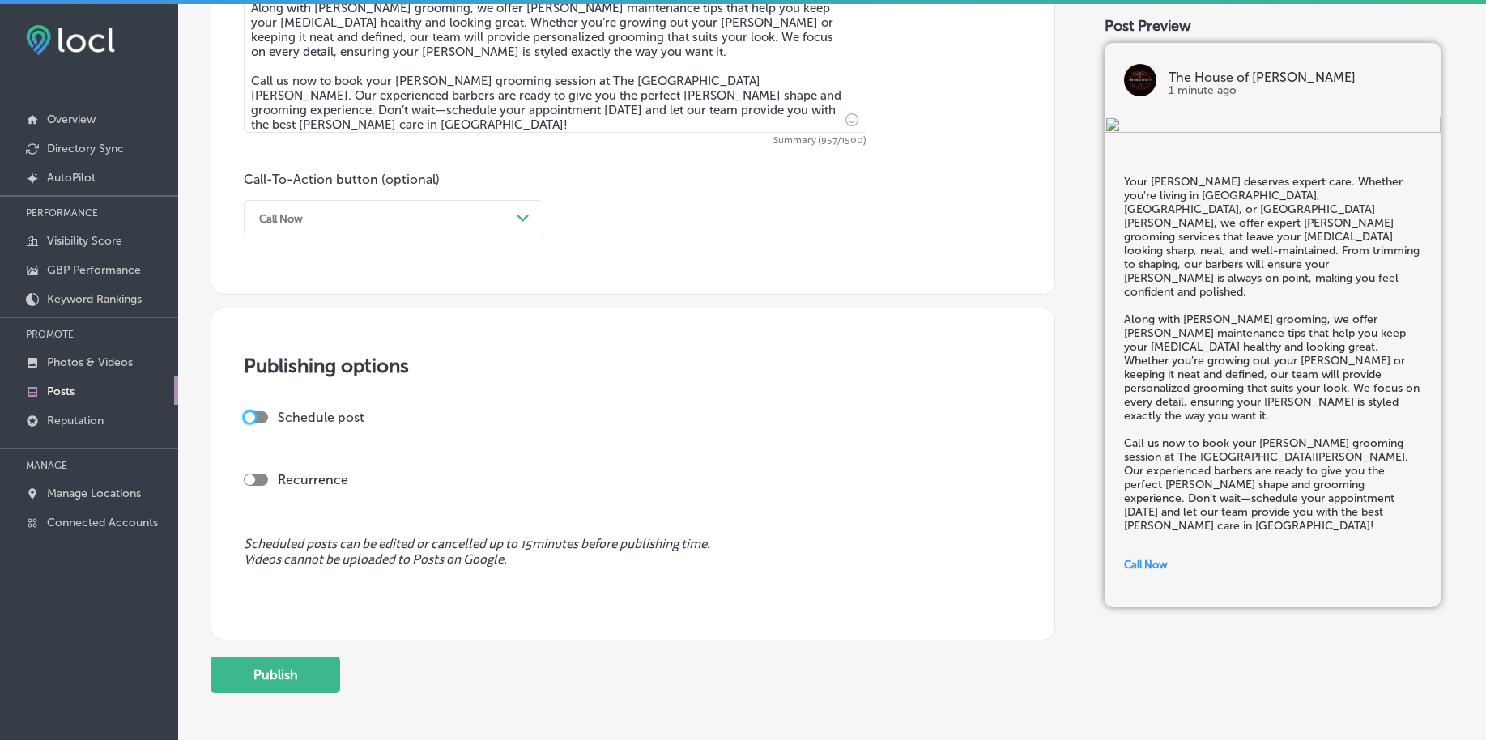
click at [254, 417] on div at bounding box center [250, 417] width 11 height 11
checkbox input "true"
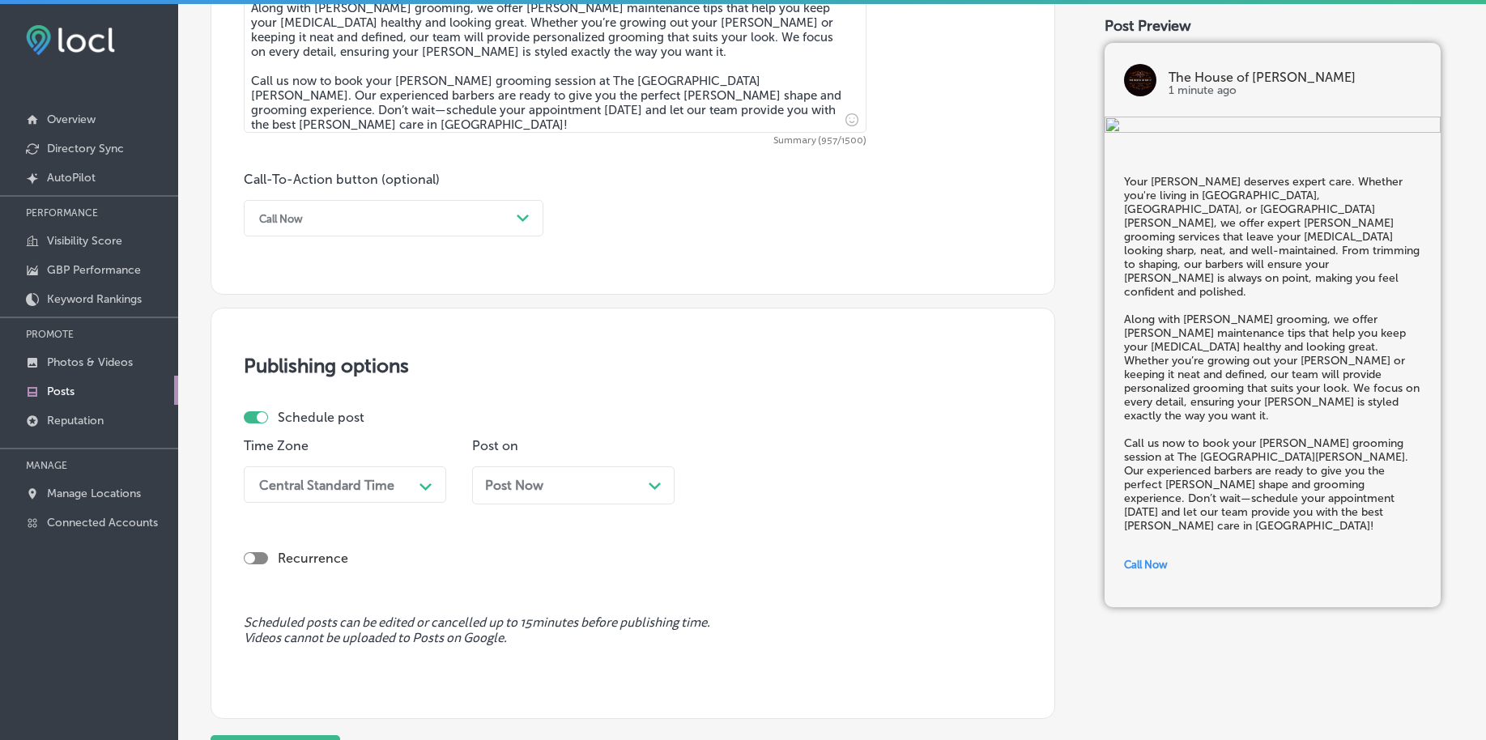
click at [412, 484] on div "Central Standard Time" at bounding box center [332, 485] width 162 height 28
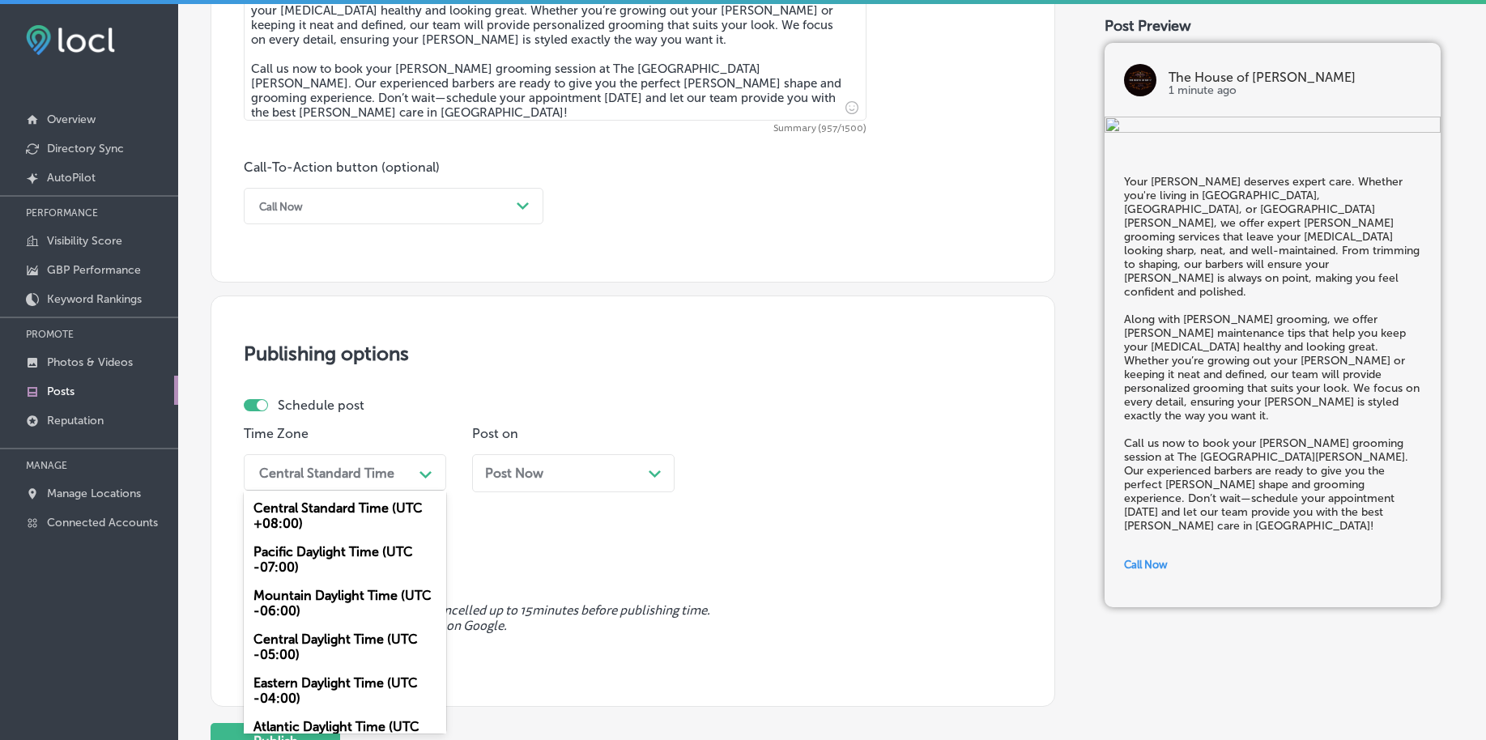
drag, startPoint x: 318, startPoint y: 598, endPoint x: 514, endPoint y: 492, distance: 222.2
click at [318, 599] on div "Mountain Daylight Time (UTC -06:00)" at bounding box center [345, 604] width 203 height 44
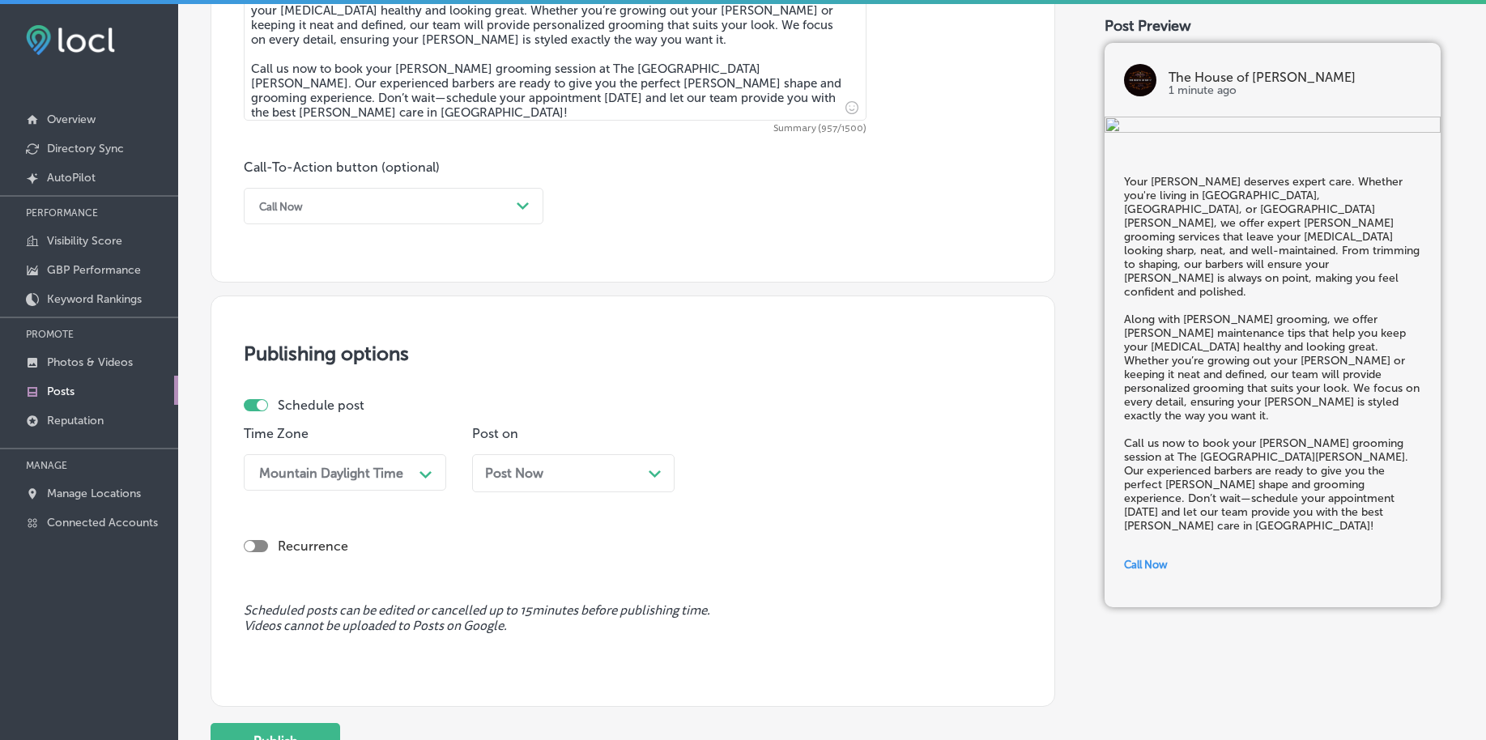
click at [526, 477] on span "Post Now" at bounding box center [514, 473] width 58 height 15
click at [769, 474] on div "10:15 PM" at bounding box center [743, 472] width 55 height 15
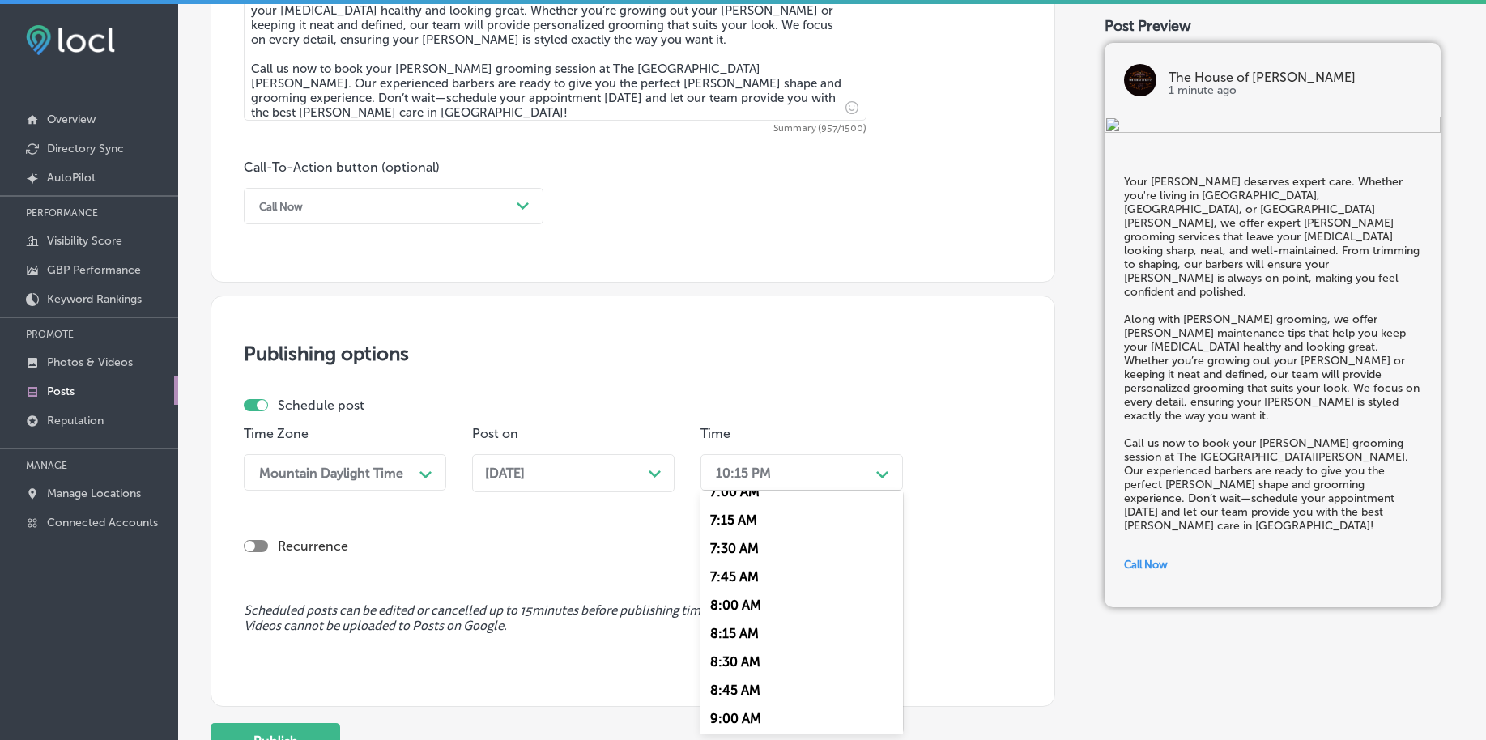
scroll to position [709, 0]
click at [736, 590] on div "7:00 AM" at bounding box center [802, 593] width 203 height 28
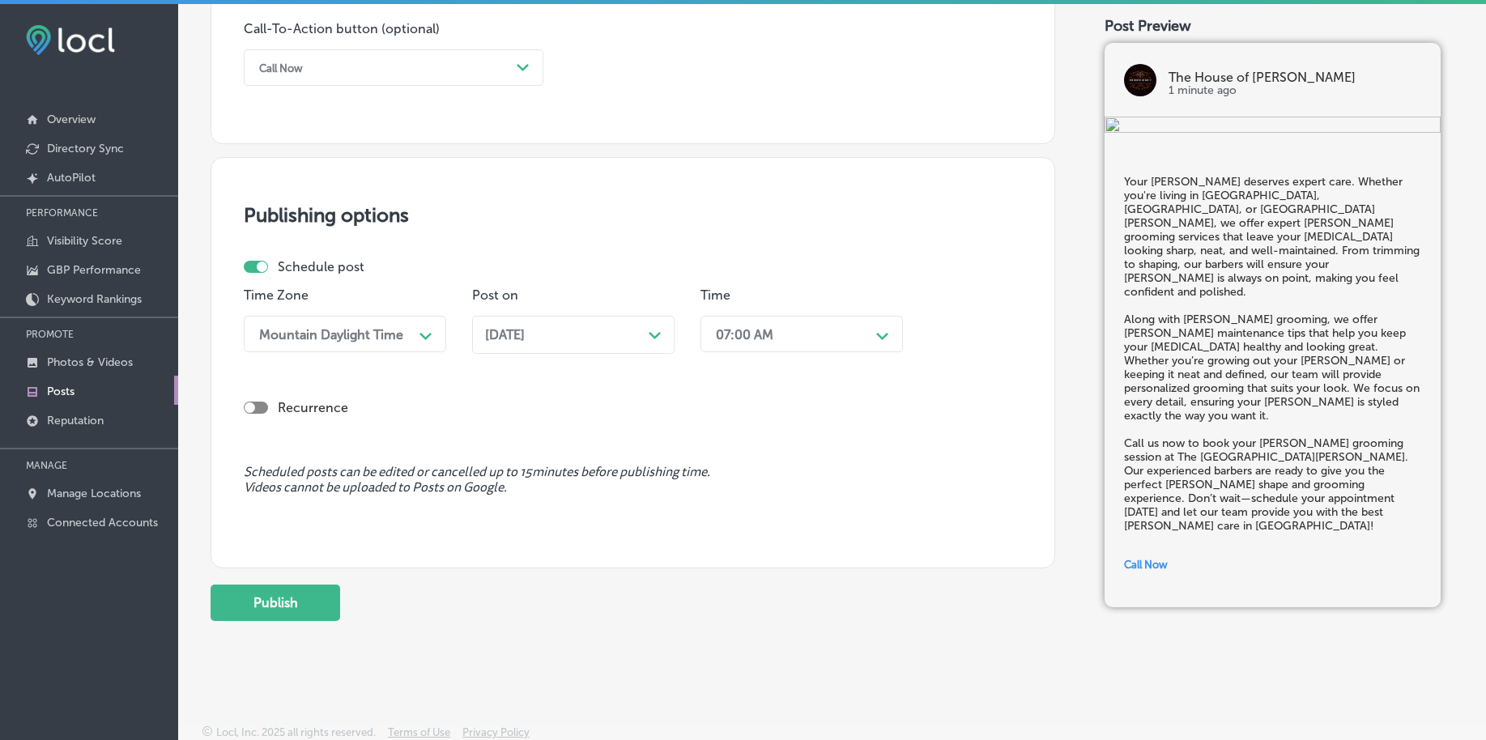
scroll to position [1203, 0]
click at [271, 587] on button "Publish" at bounding box center [276, 601] width 130 height 36
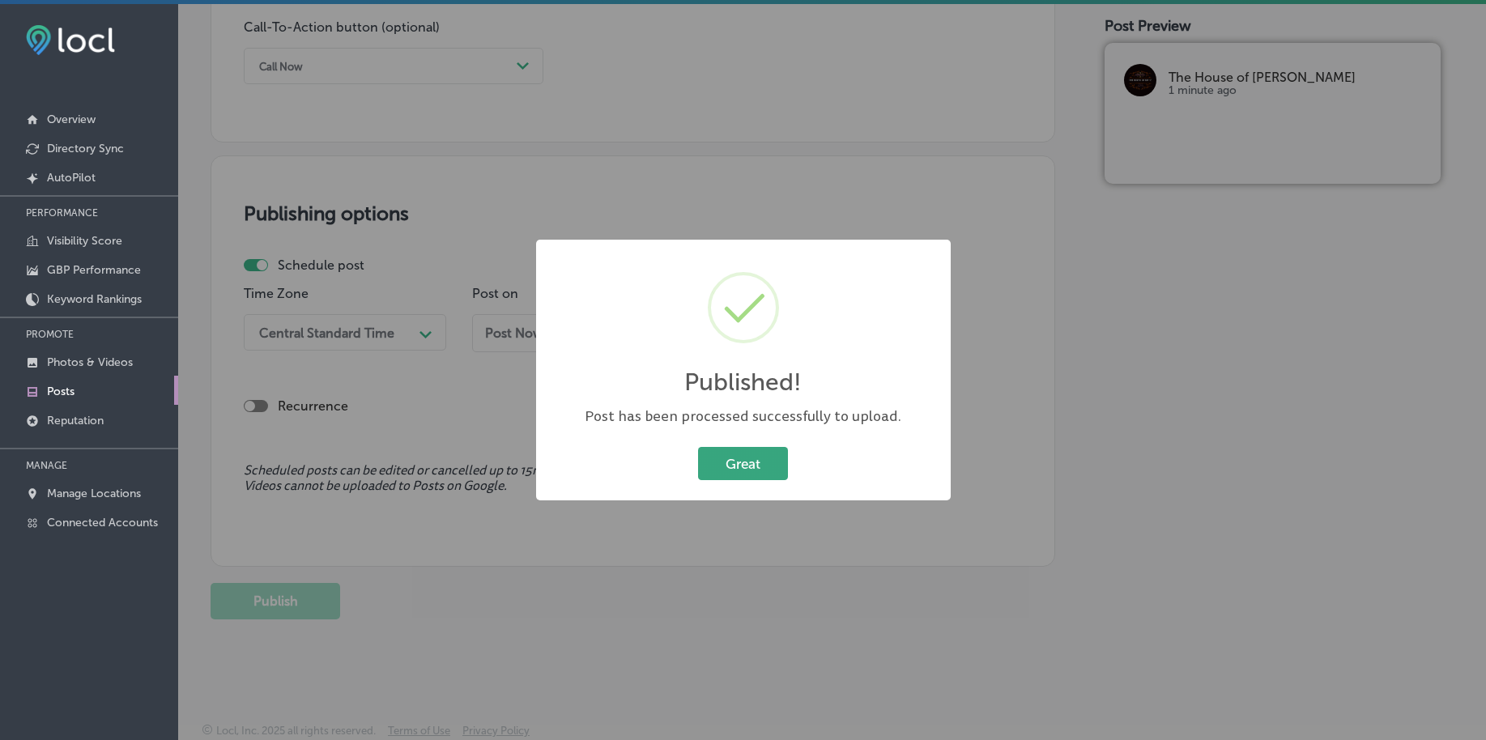
click at [748, 466] on button "Great" at bounding box center [743, 463] width 90 height 33
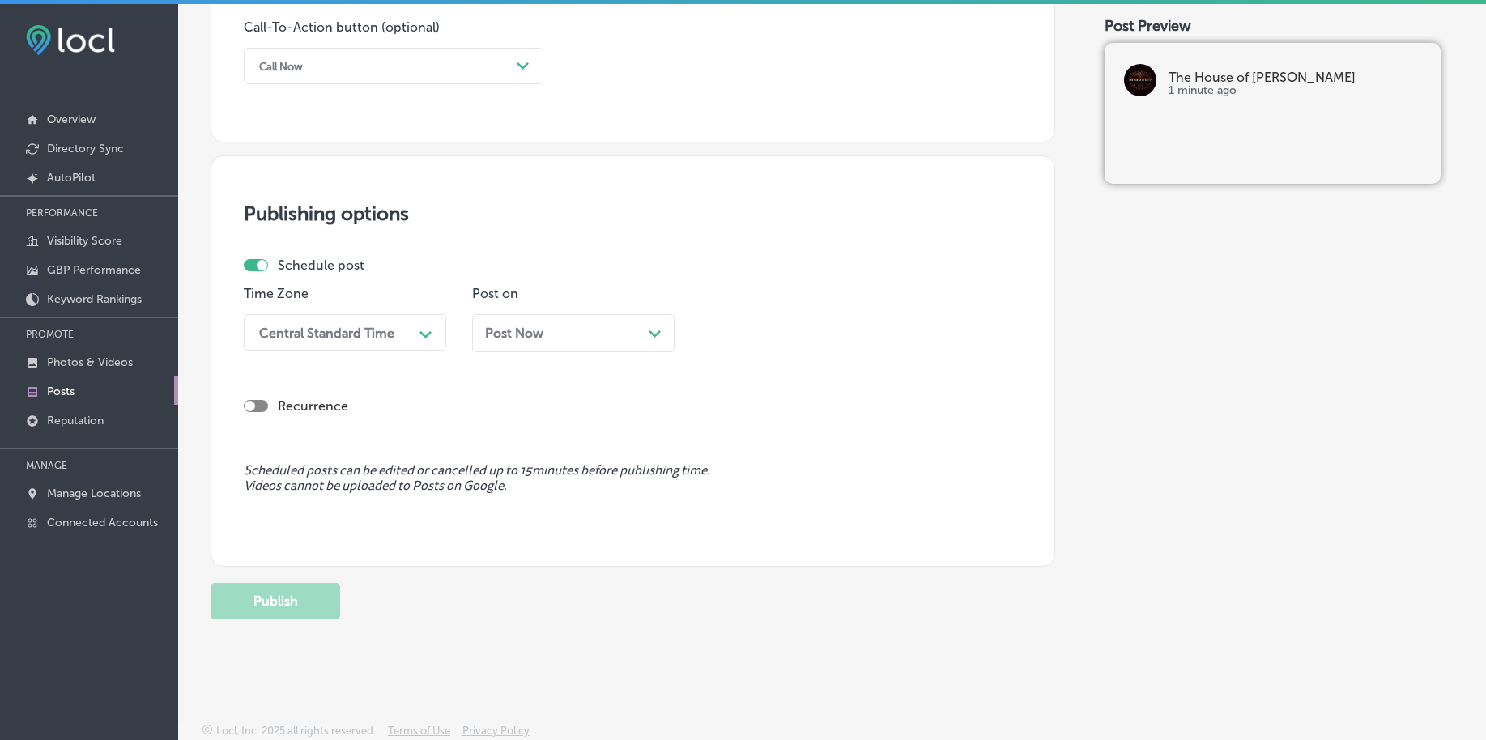
scroll to position [595, 0]
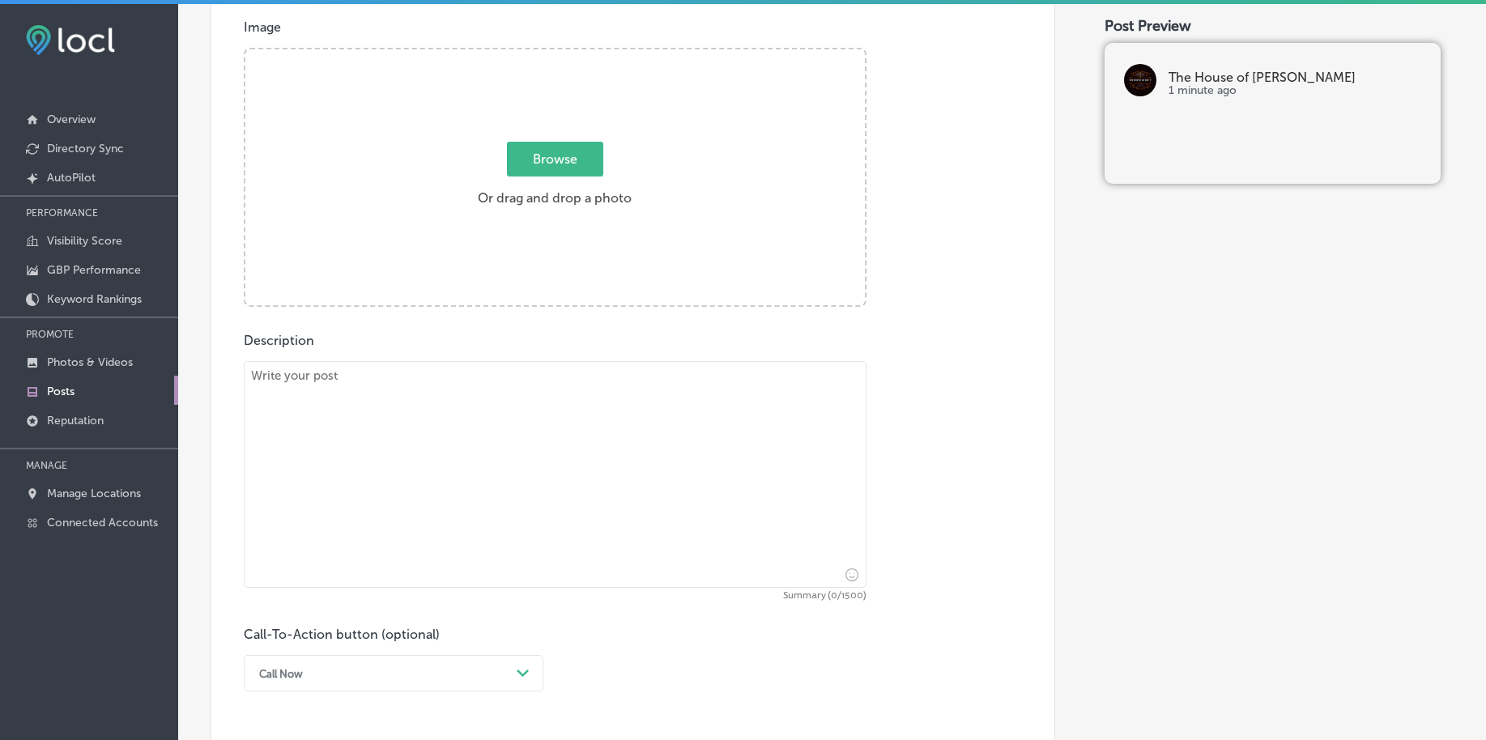
click at [601, 155] on label "Browse Or drag and drop a photo" at bounding box center [554, 178] width 167 height 71
click at [601, 54] on input "Browse Or drag and drop a photo" at bounding box center [555, 51] width 620 height 5
type input "C:\fakepath\[PERSON_NAME]-shop-[GEOGRAPHIC_DATA]-pa-the-house-of-[PERSON_NAME] …"
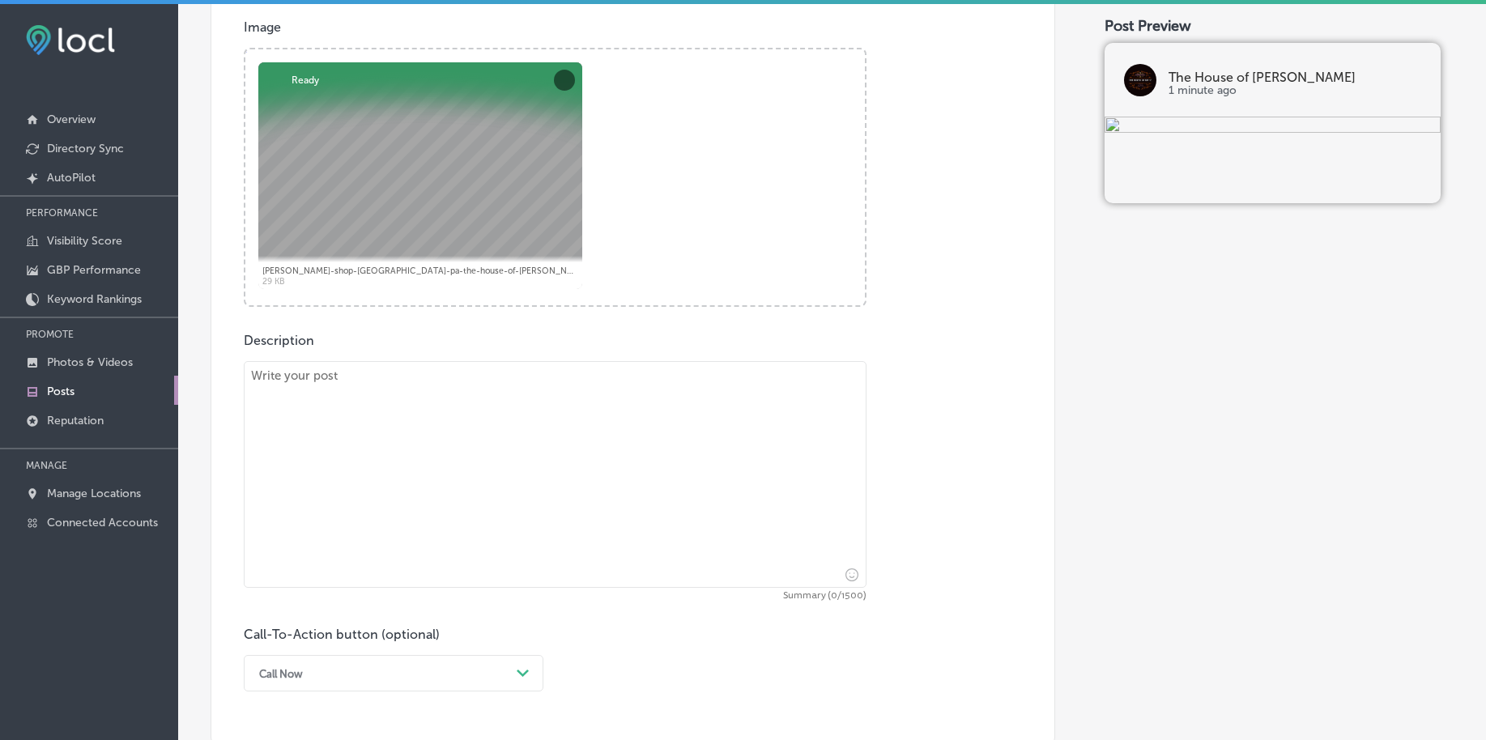
click at [499, 495] on textarea at bounding box center [555, 474] width 623 height 227
paste textarea "Looking for a bold, new hairstyle? Whether you're coming from [GEOGRAPHIC_DATA]…"
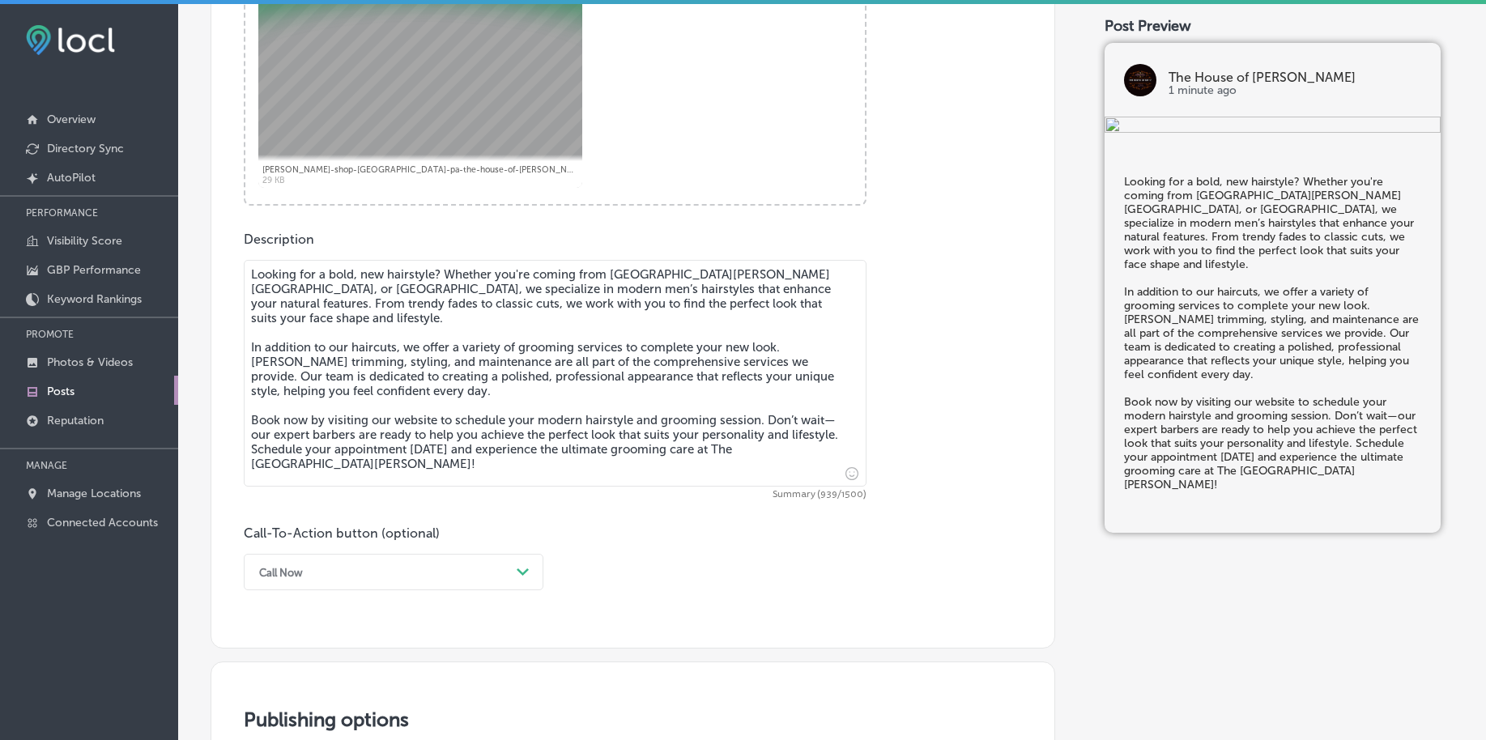
type textarea "Looking for a bold, new hairstyle? Whether you're coming from [GEOGRAPHIC_DATA]…"
click at [287, 582] on div "Call Now Path Created with Sketch." at bounding box center [394, 572] width 300 height 36
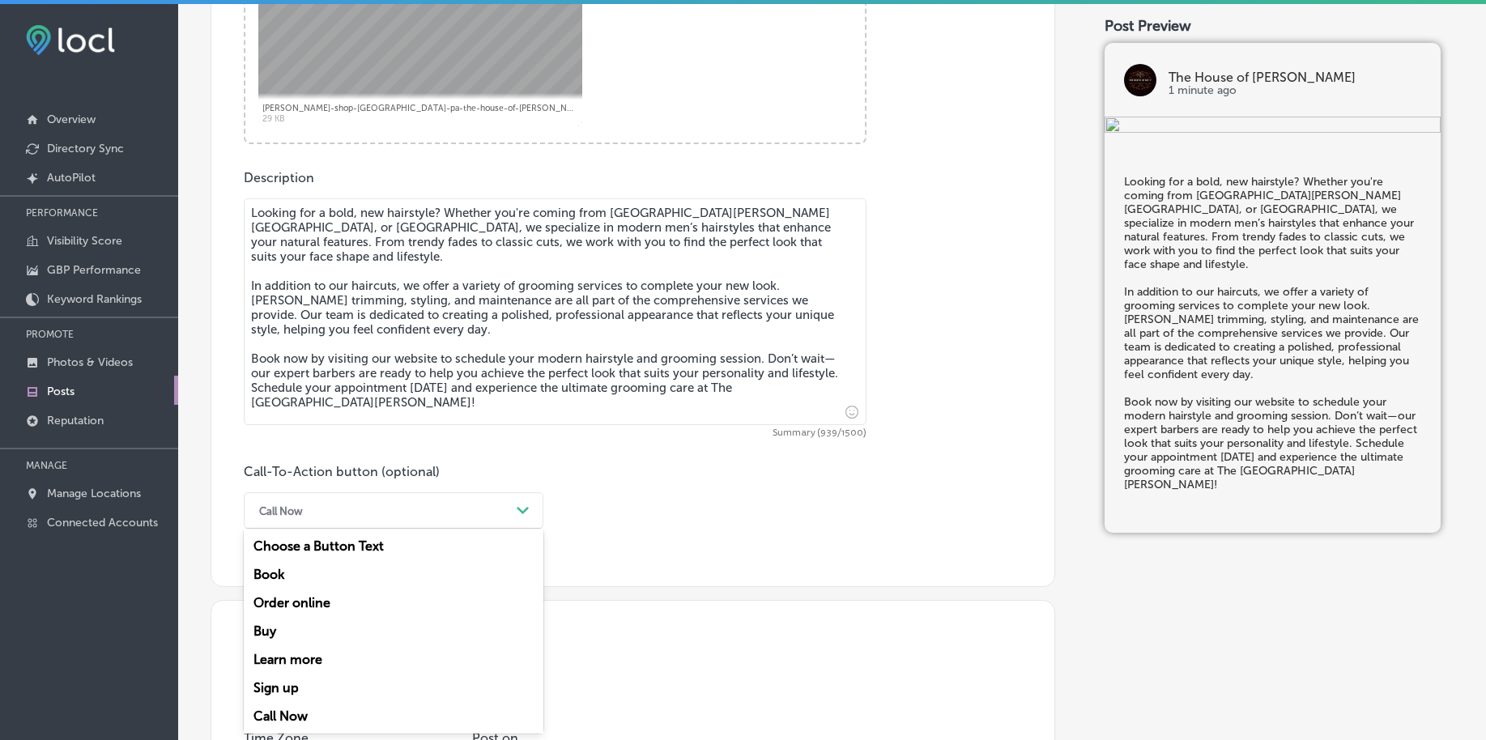
click at [289, 577] on div "Book" at bounding box center [394, 575] width 300 height 28
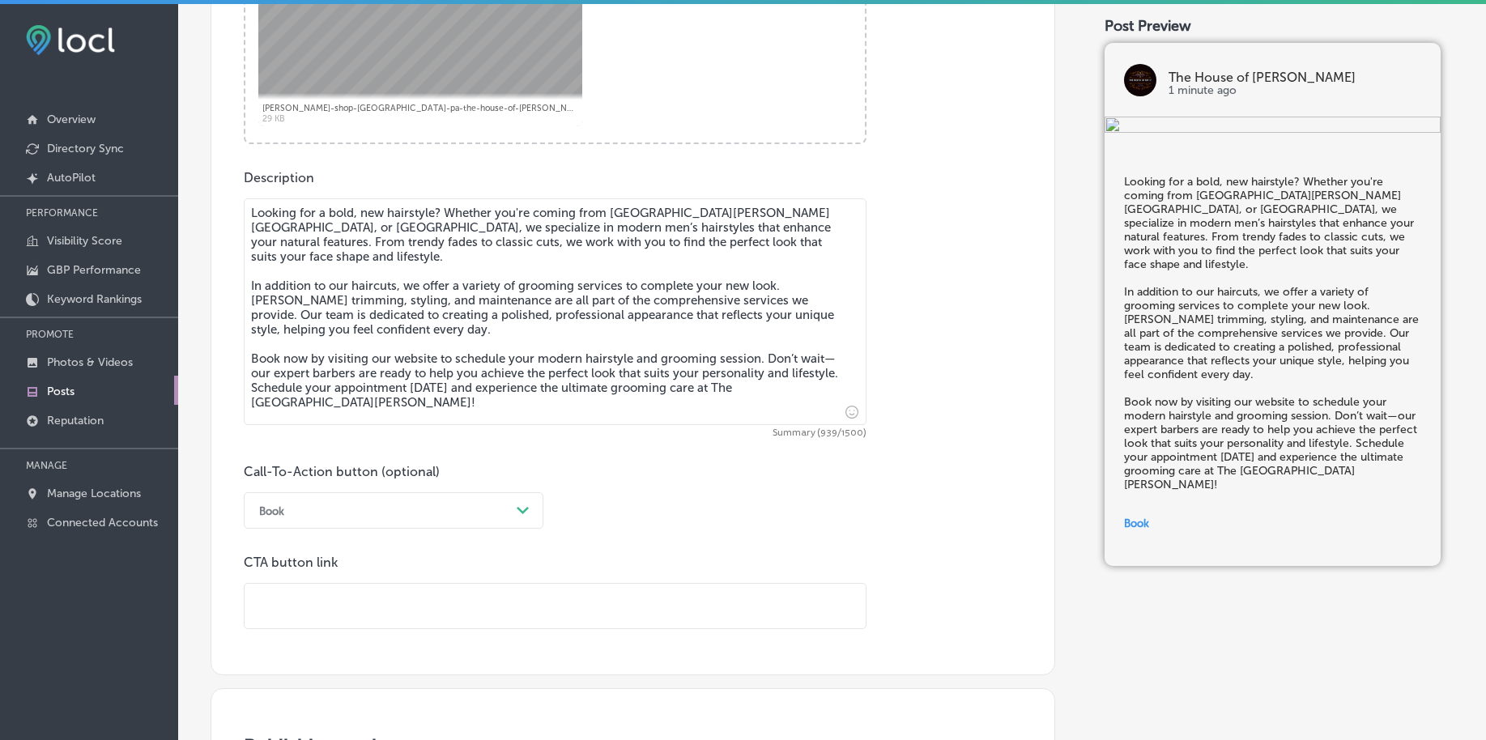
click at [289, 608] on input "text" at bounding box center [555, 606] width 621 height 45
paste input "[URL][DOMAIN_NAME]"
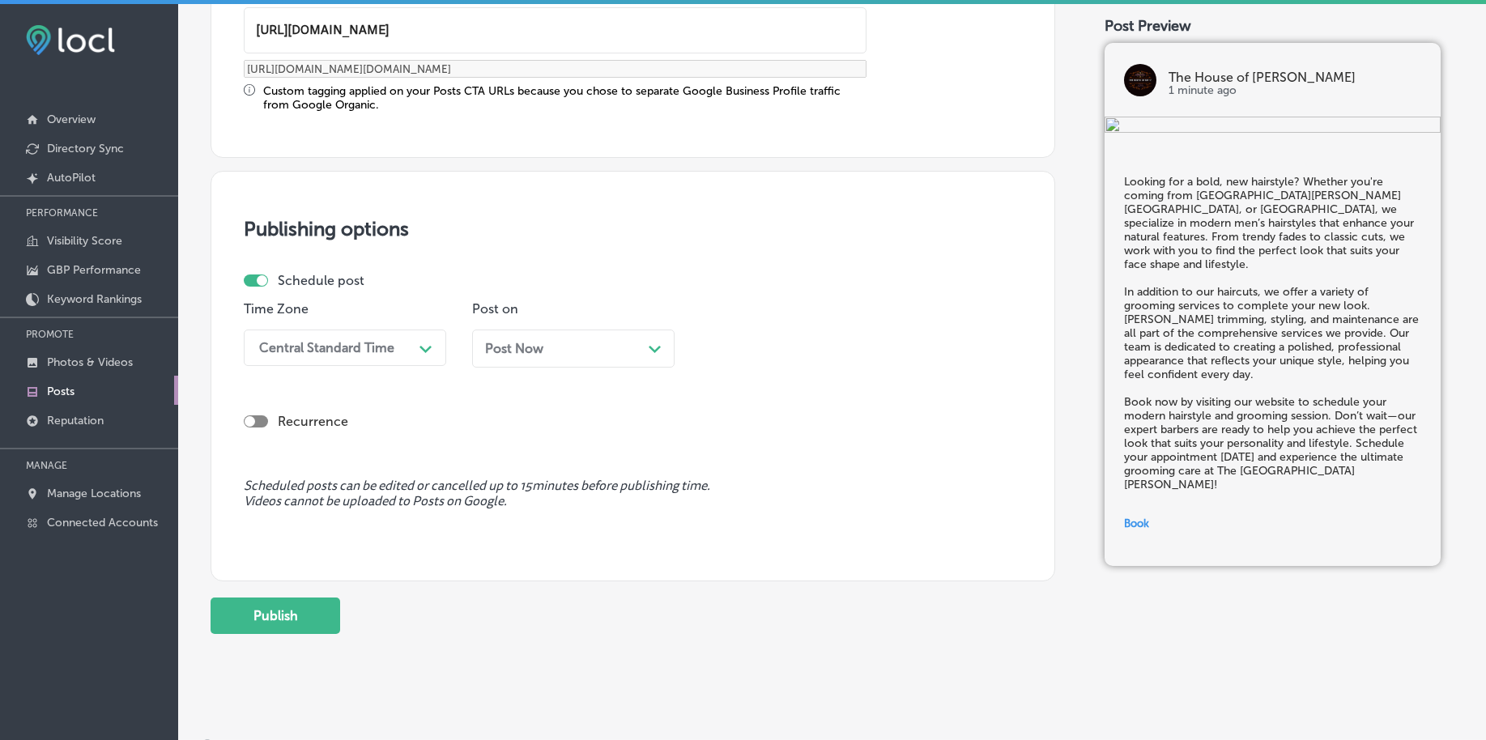
scroll to position [1349, 0]
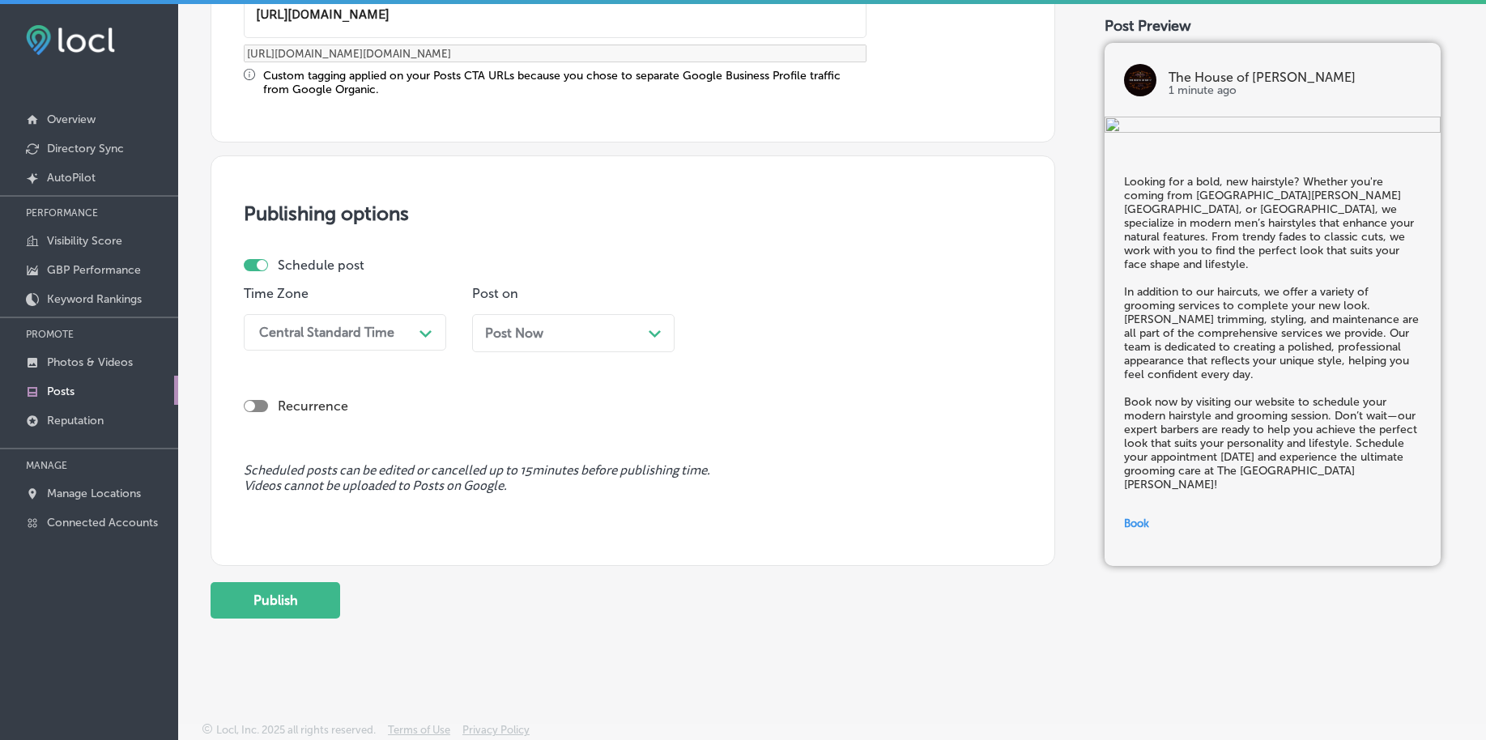
type input "[URL][DOMAIN_NAME]"
click at [329, 337] on div "Central Standard Time" at bounding box center [326, 332] width 135 height 15
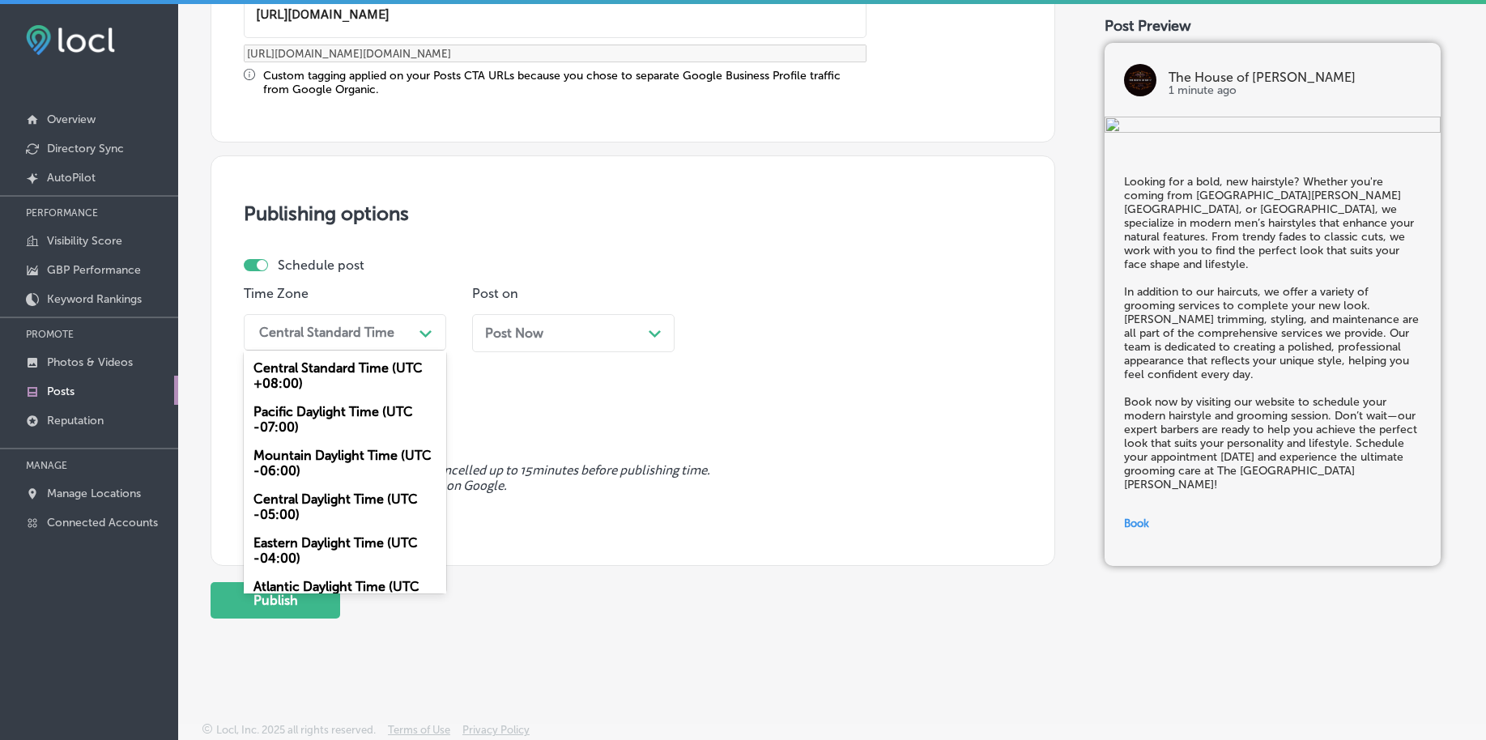
click at [305, 464] on div "Mountain Daylight Time (UTC -06:00)" at bounding box center [345, 463] width 203 height 44
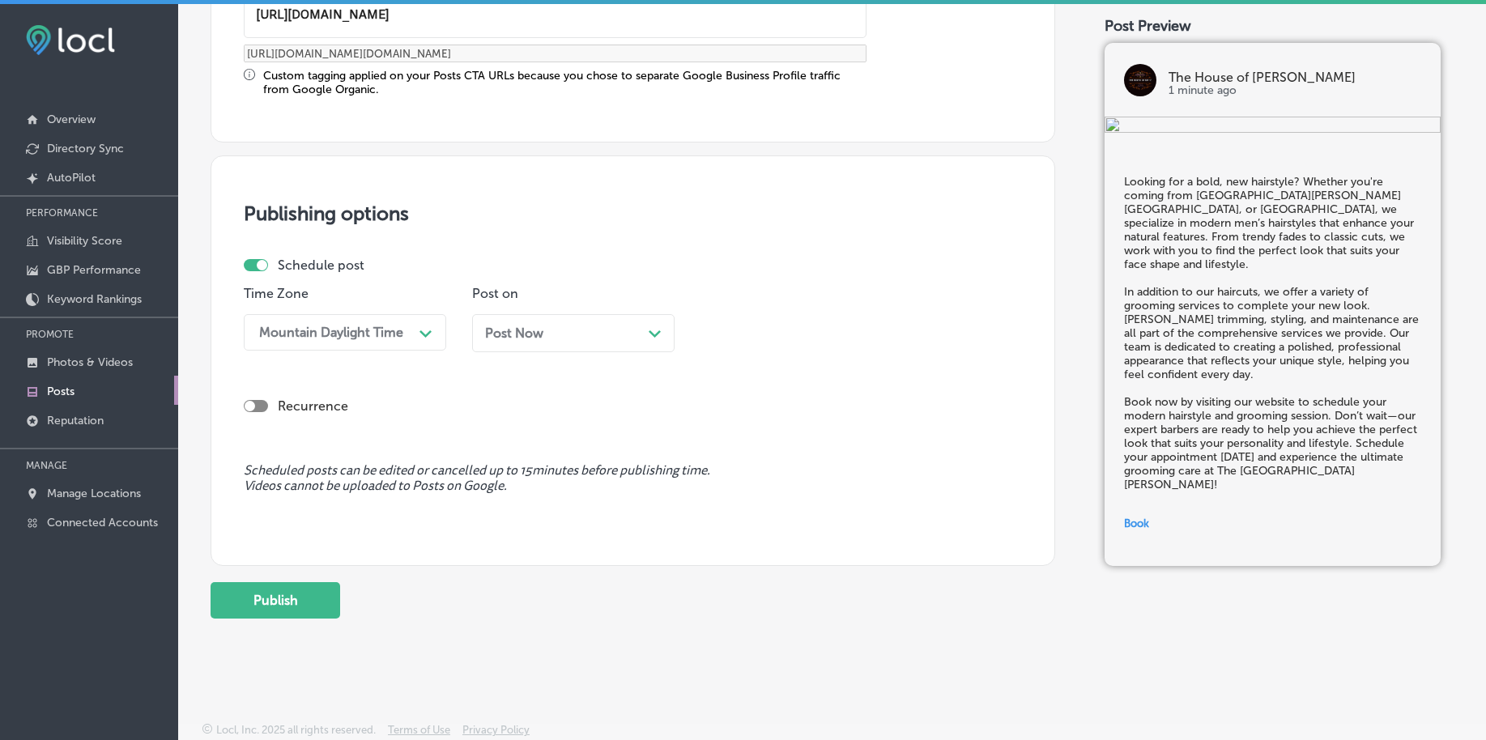
click at [530, 331] on span "Post Now" at bounding box center [514, 333] width 58 height 15
click at [766, 330] on div "10:15 PM" at bounding box center [743, 332] width 55 height 15
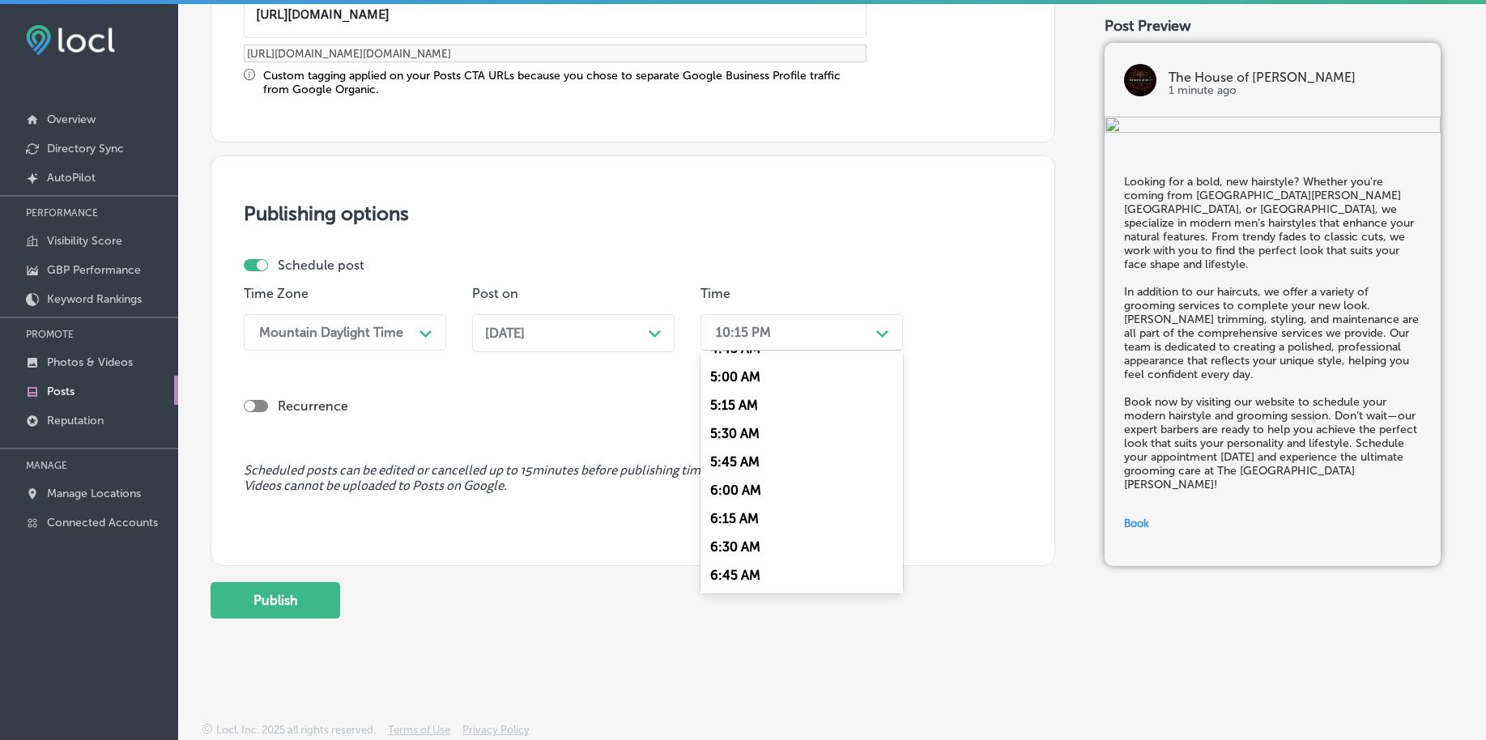
scroll to position [608, 0]
click at [730, 559] on div "7:00 AM" at bounding box center [802, 554] width 203 height 28
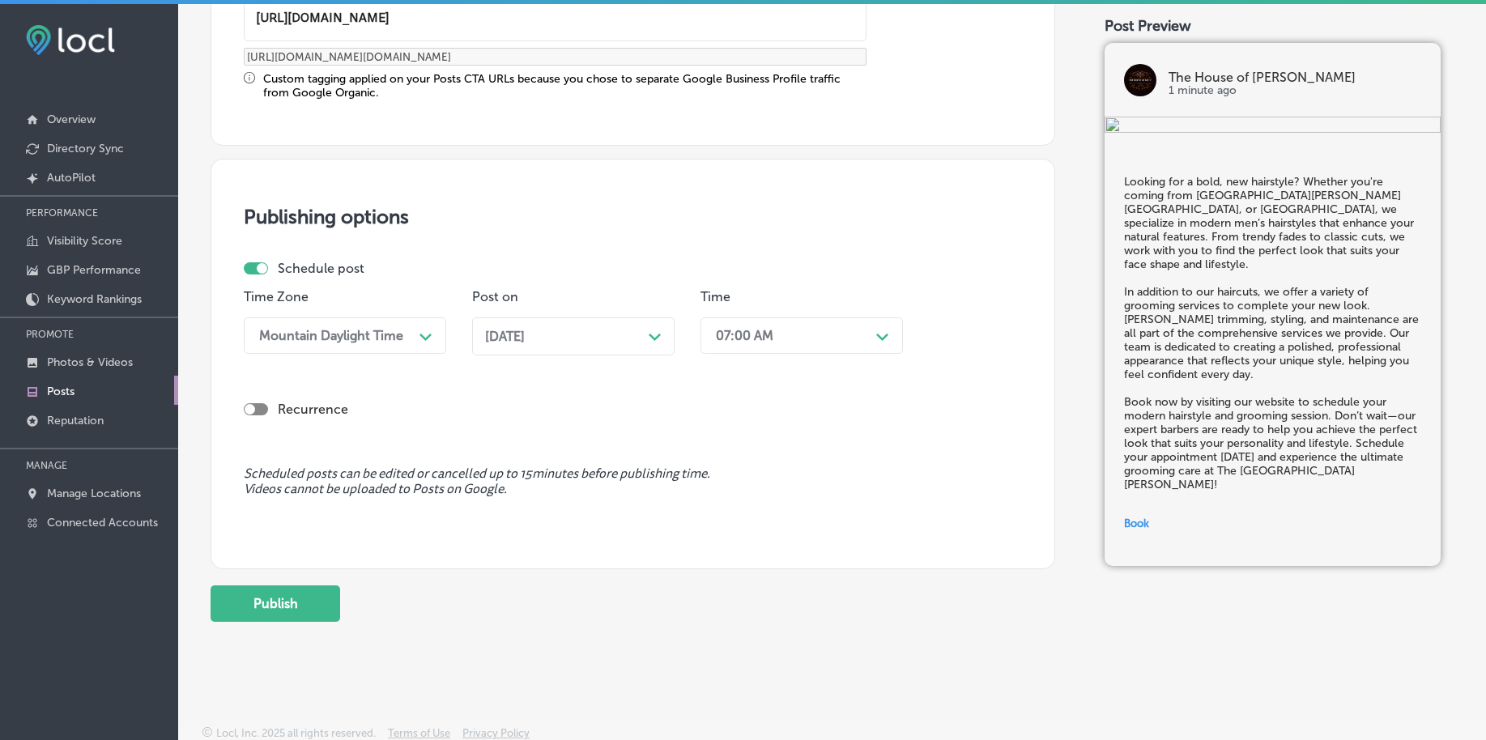
scroll to position [1349, 0]
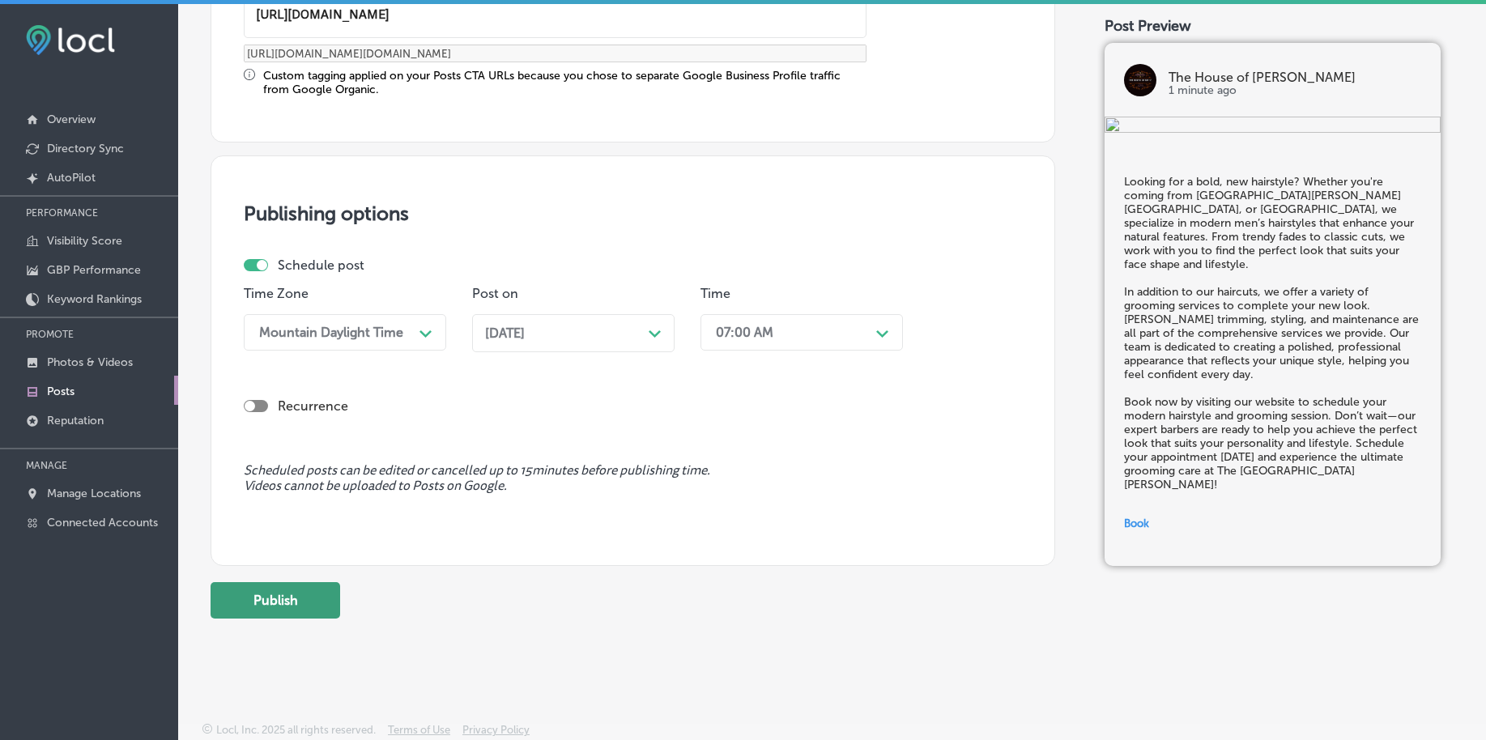
click at [313, 616] on button "Publish" at bounding box center [276, 600] width 130 height 36
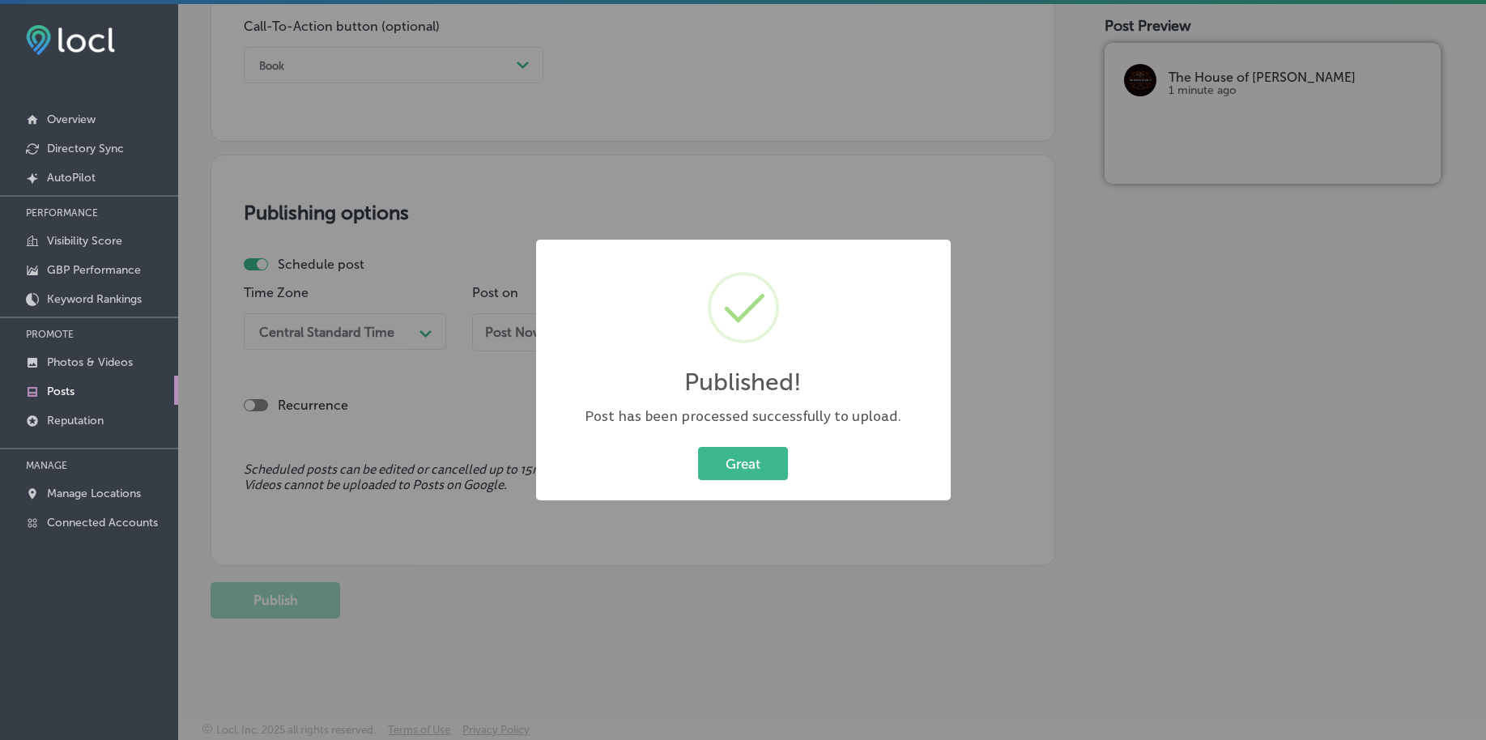
scroll to position [1203, 0]
click at [770, 471] on button "Great" at bounding box center [743, 463] width 90 height 33
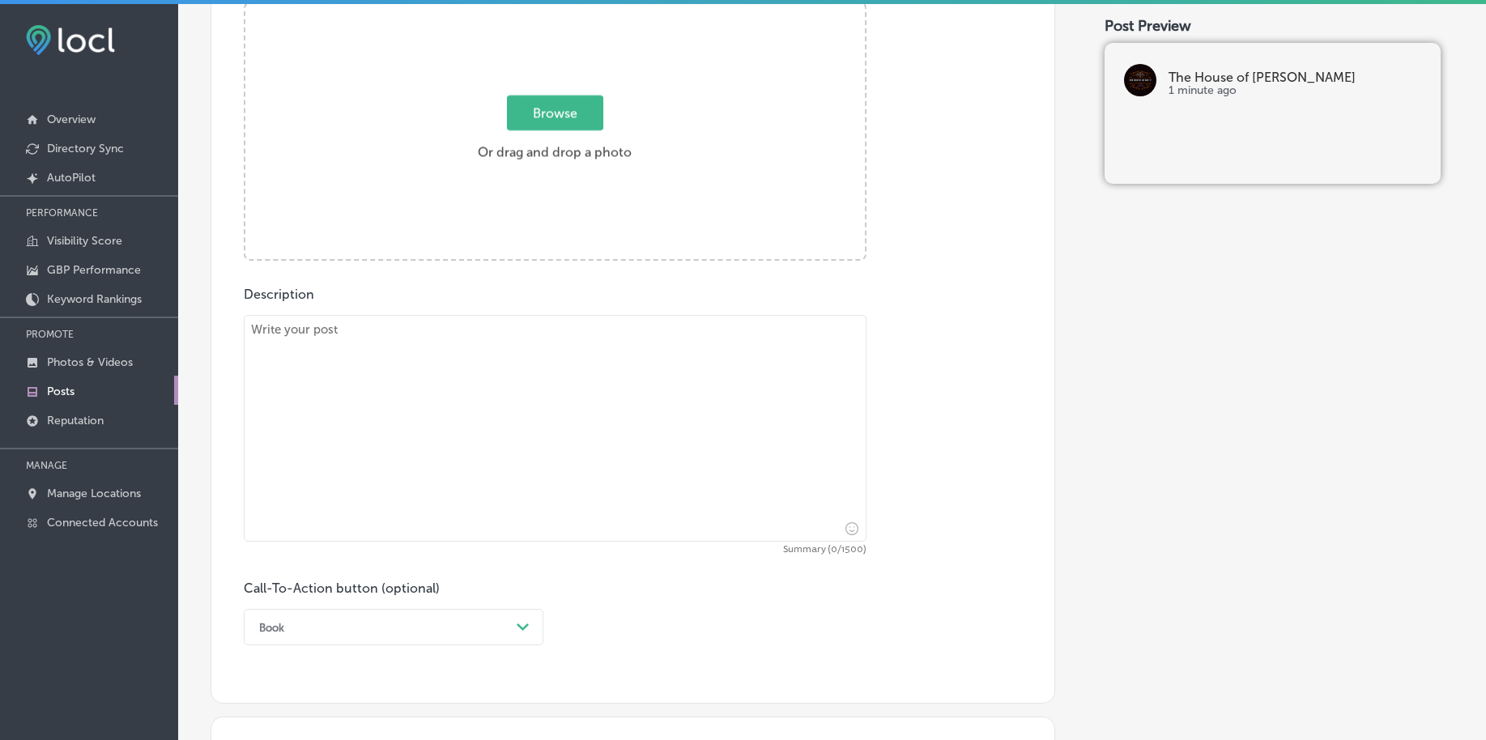
scroll to position [393, 0]
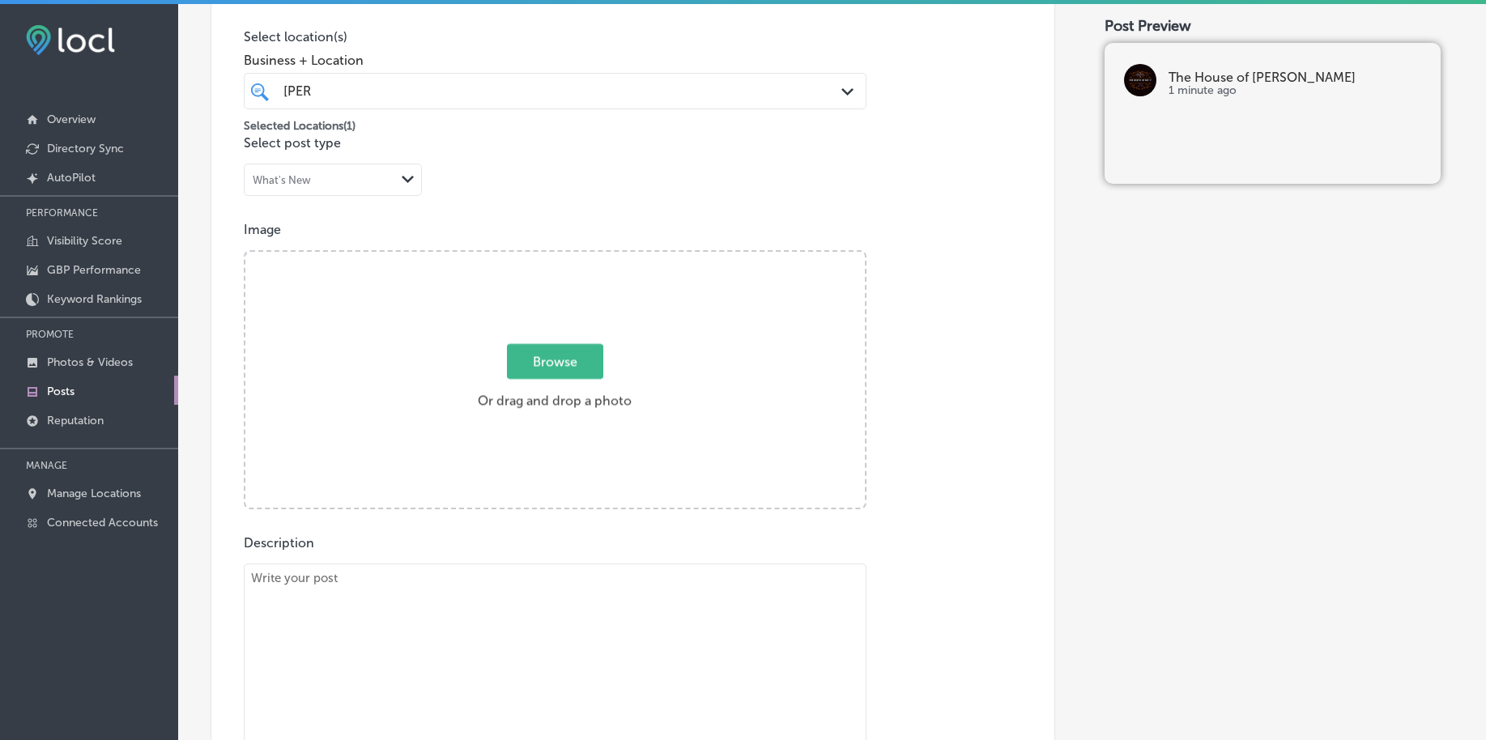
click at [556, 356] on span "Browse" at bounding box center [555, 361] width 96 height 35
click at [556, 257] on input "Browse Or drag and drop a photo" at bounding box center [555, 254] width 620 height 5
type input "C:\fakepath\[PERSON_NAME]-shop-[GEOGRAPHIC_DATA]-pa-the-house-of-[PERSON_NAME] …"
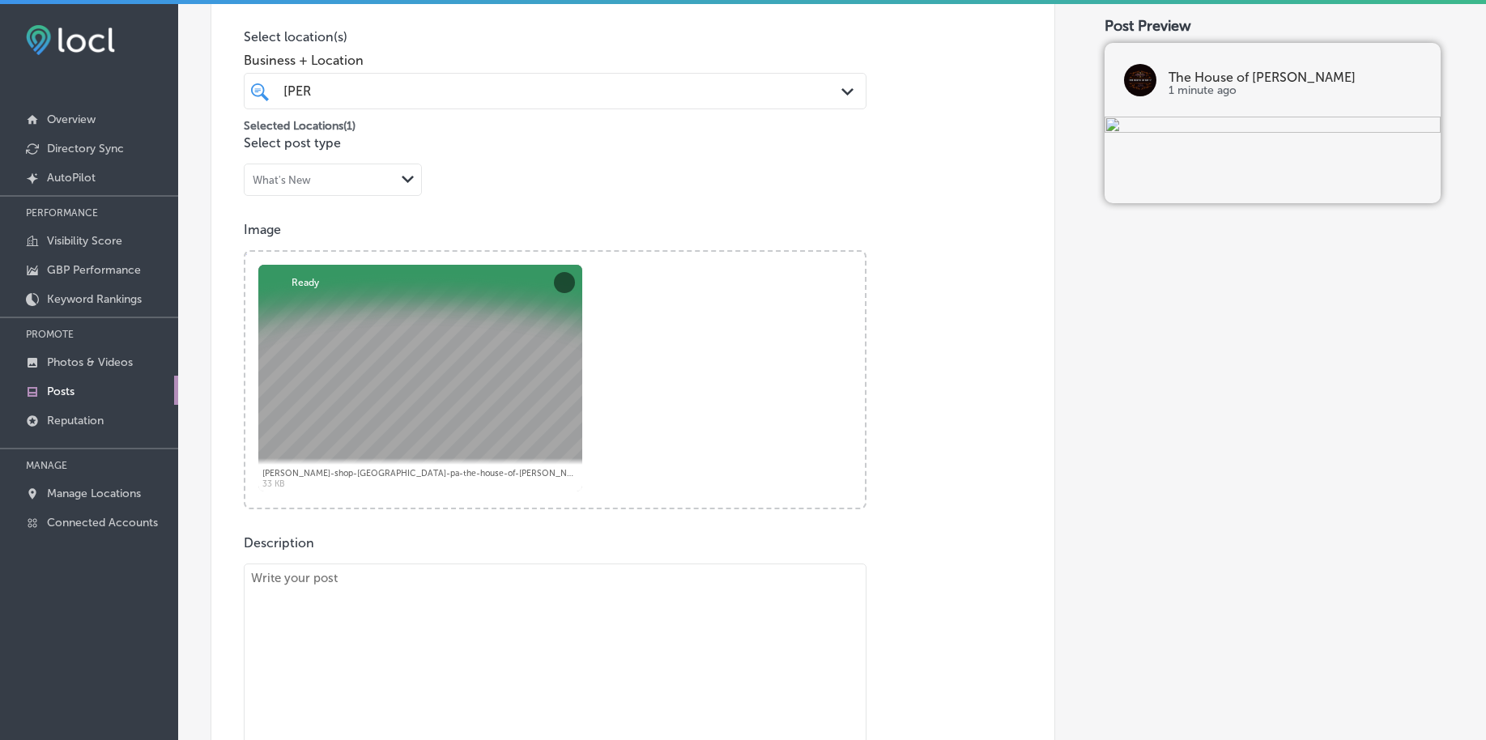
click at [312, 652] on textarea at bounding box center [555, 677] width 623 height 227
paste textarea "Time for a classic shave? Whether you’re in [GEOGRAPHIC_DATA][PERSON_NAME][GEOG…"
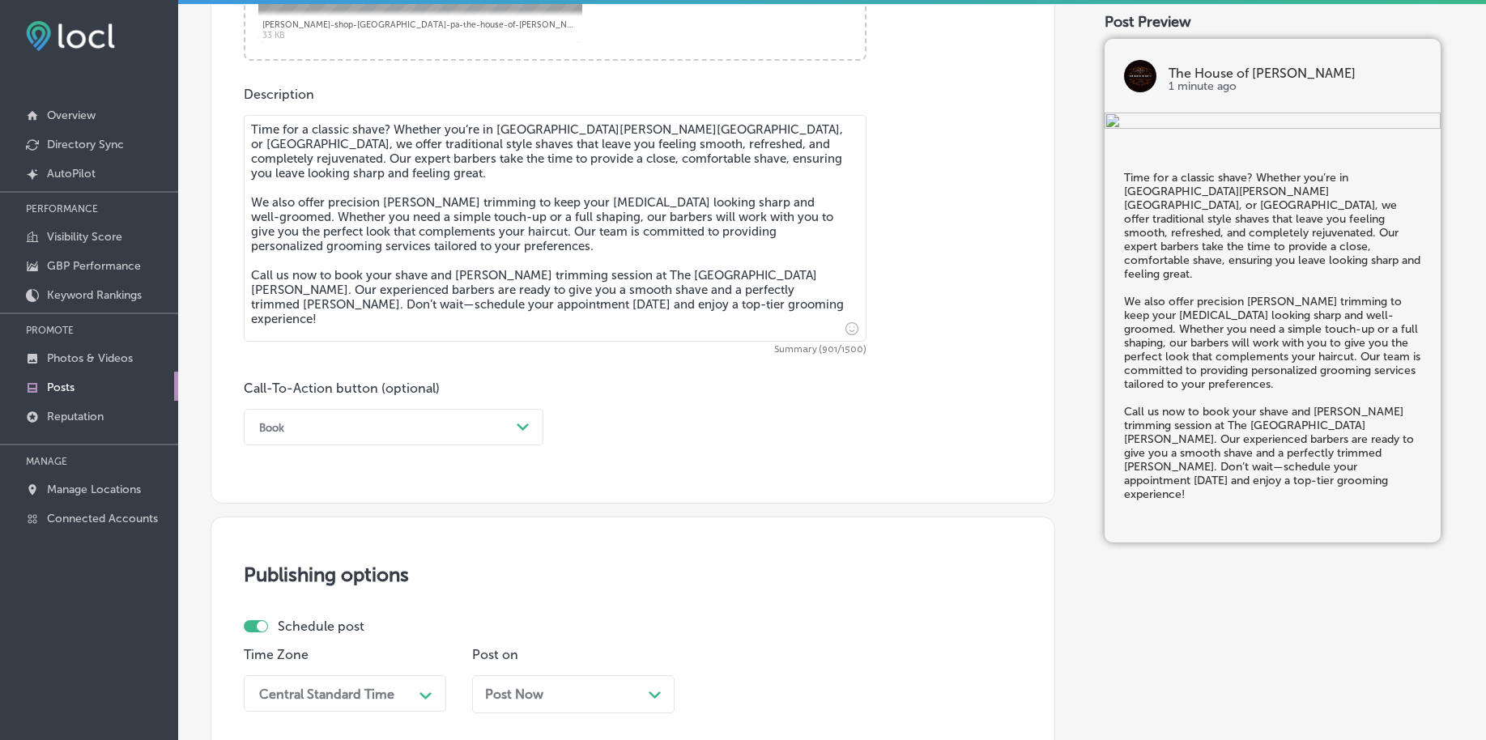
scroll to position [901, 0]
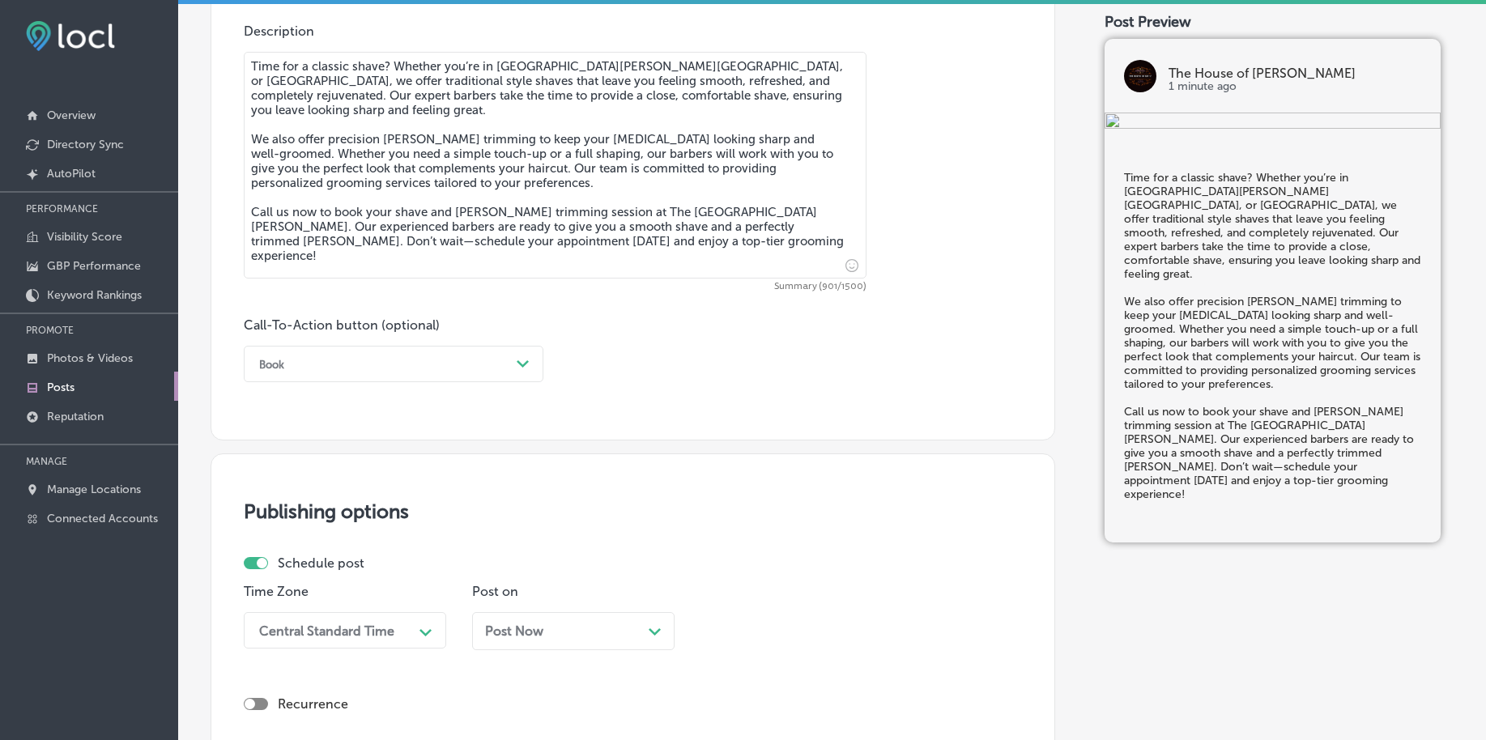
type textarea "Time for a classic shave? Whether you’re in [GEOGRAPHIC_DATA][PERSON_NAME][GEOG…"
click at [356, 372] on div "Book" at bounding box center [380, 364] width 259 height 25
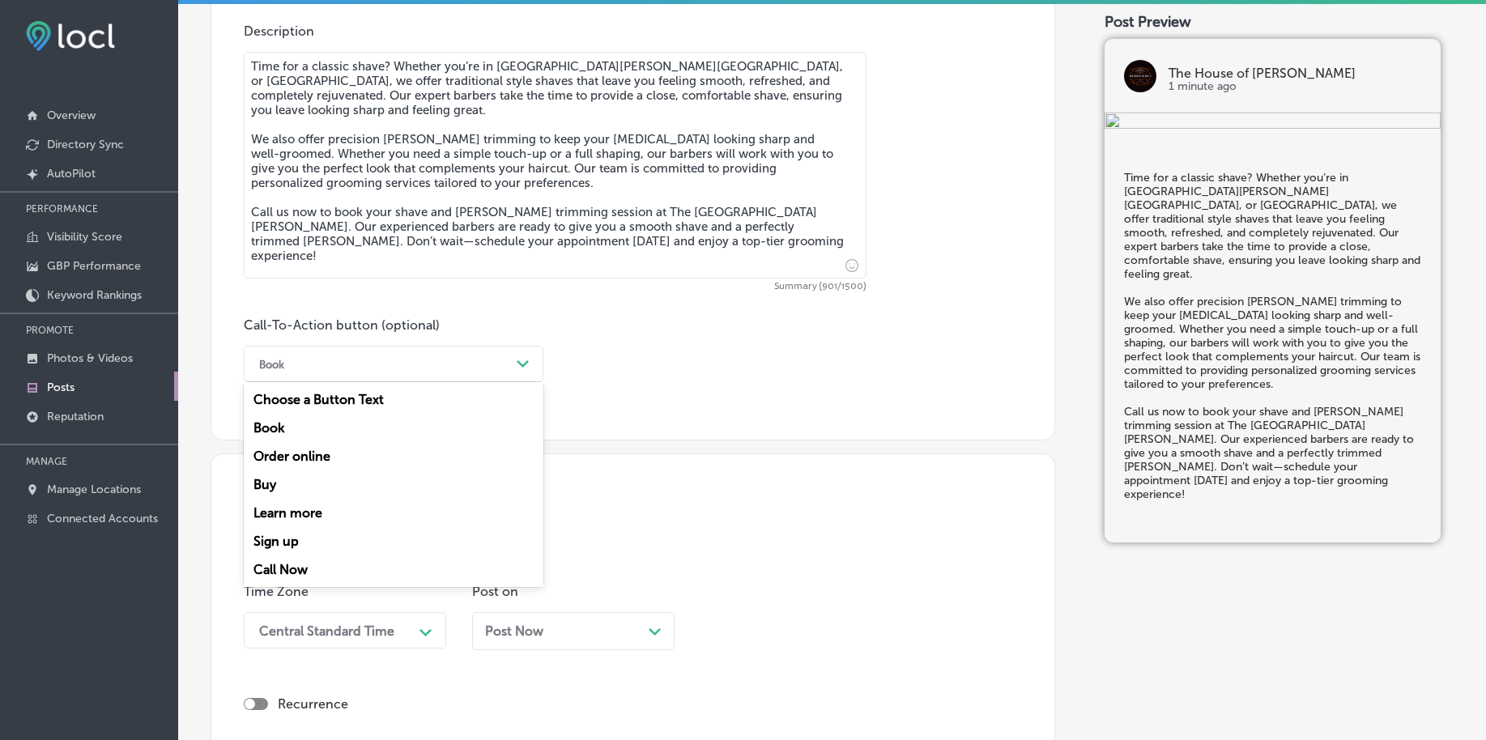
click at [303, 573] on div "Call Now" at bounding box center [394, 570] width 300 height 28
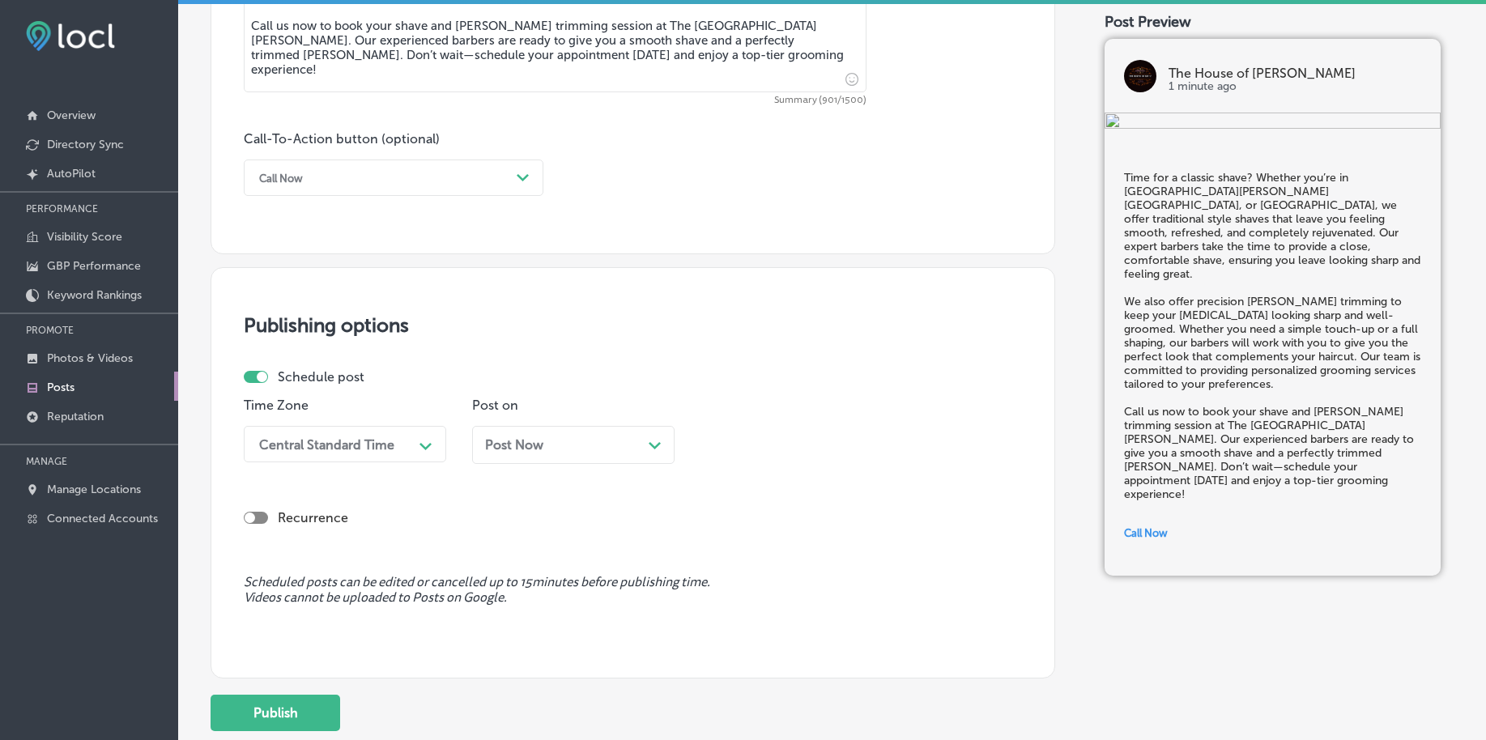
scroll to position [1103, 0]
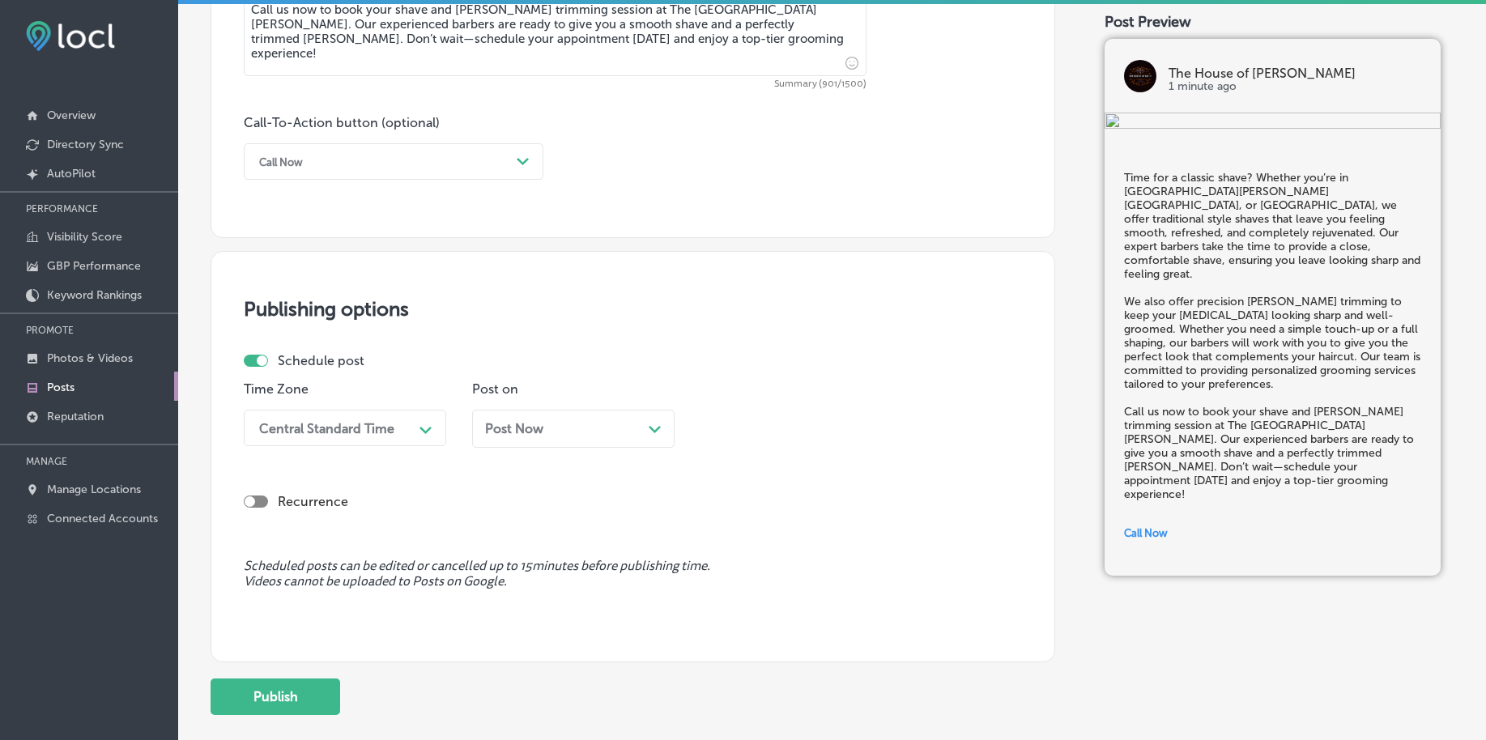
click at [399, 432] on div "Central Standard Time" at bounding box center [332, 428] width 162 height 28
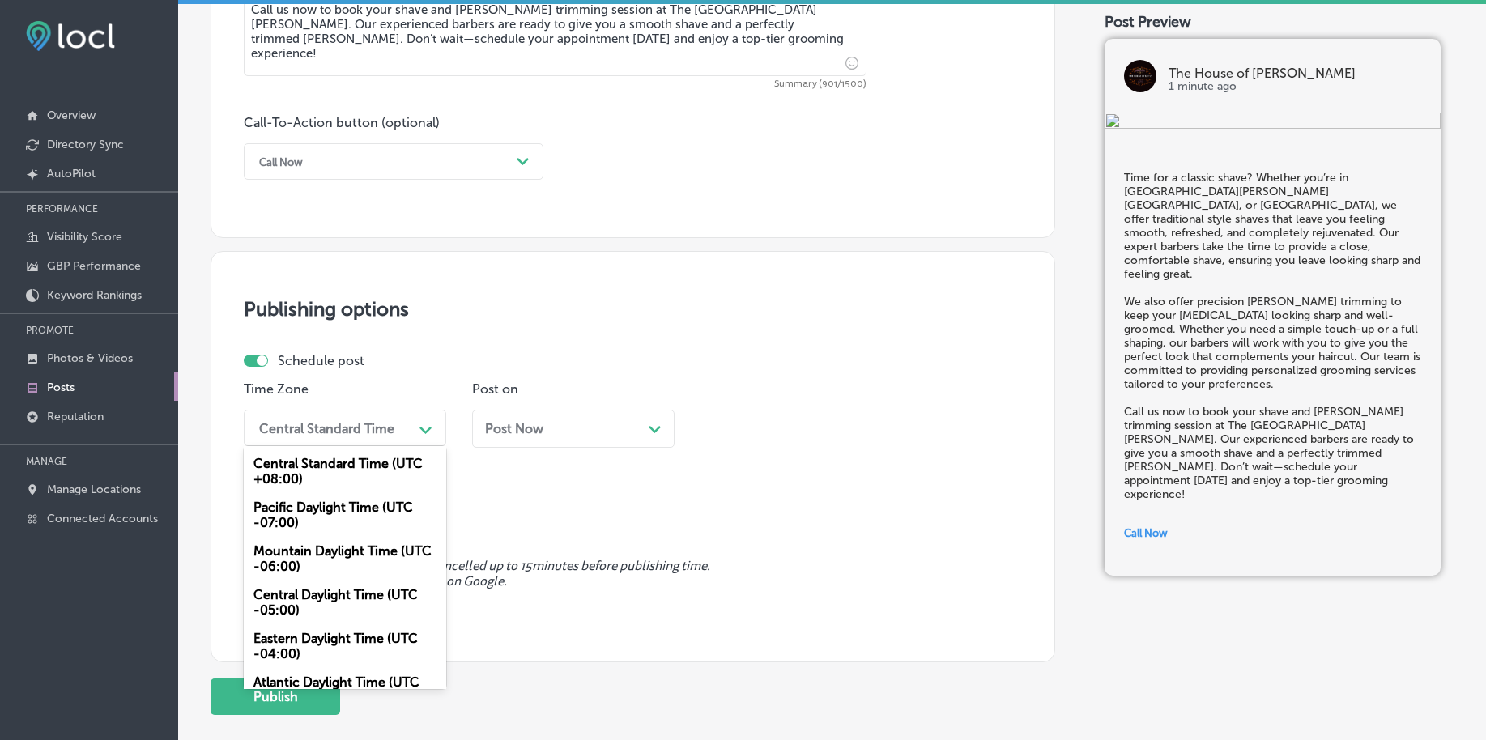
click at [333, 552] on div "Mountain Daylight Time (UTC -06:00)" at bounding box center [345, 559] width 203 height 44
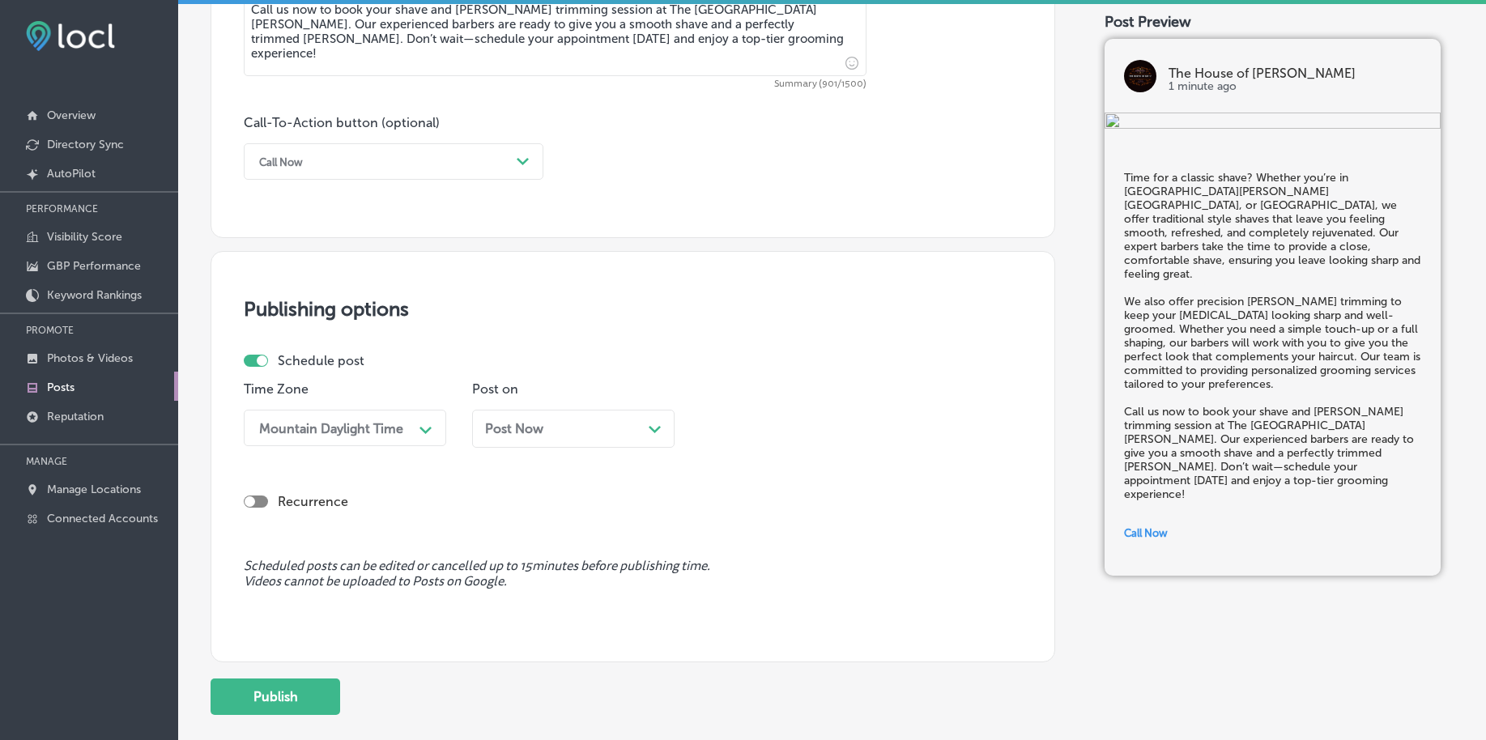
click at [557, 424] on div "Post Now Path Created with Sketch." at bounding box center [573, 428] width 177 height 15
click at [764, 431] on div "10:15 PM" at bounding box center [743, 427] width 55 height 15
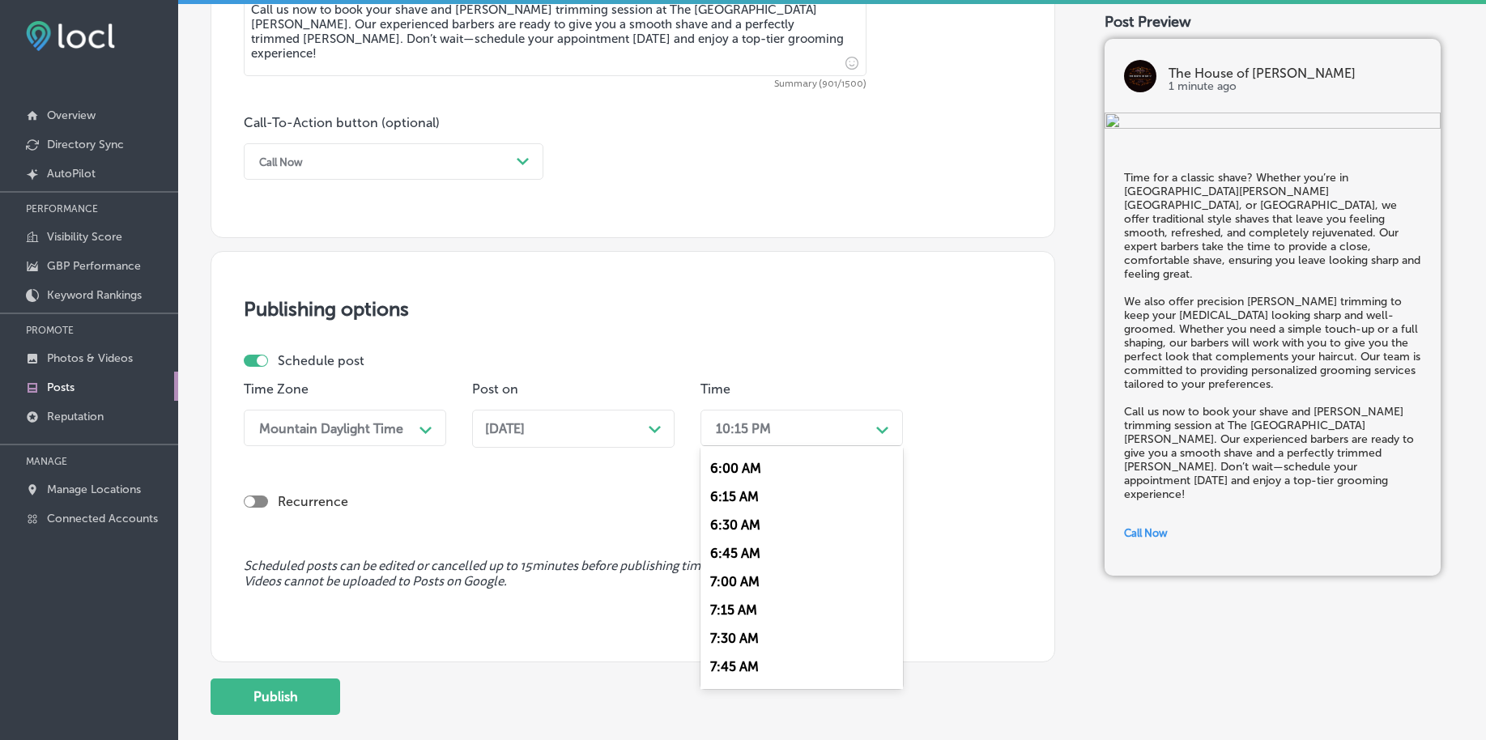
scroll to position [709, 0]
click at [746, 549] on div "7:00 AM" at bounding box center [802, 549] width 203 height 28
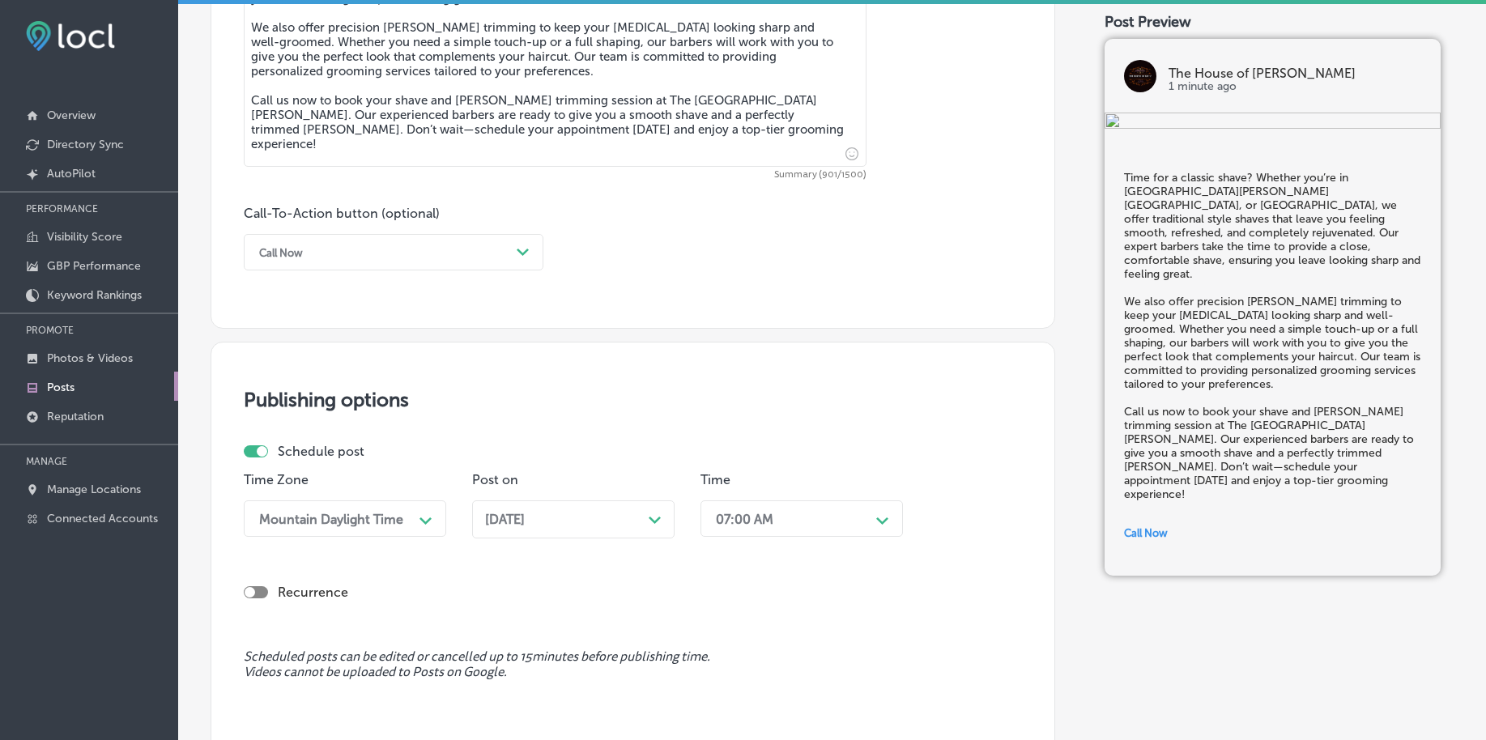
scroll to position [1203, 0]
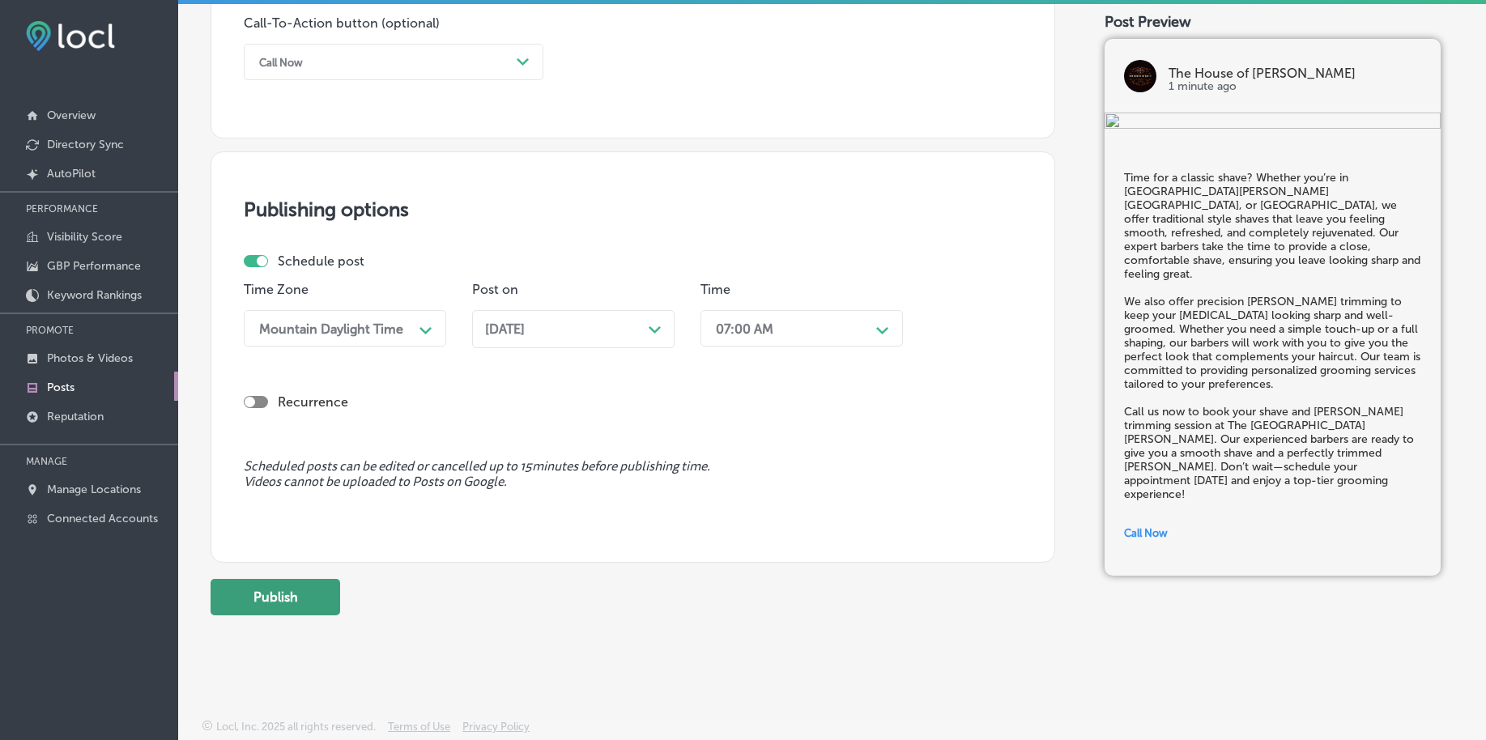
click at [330, 586] on button "Publish" at bounding box center [276, 597] width 130 height 36
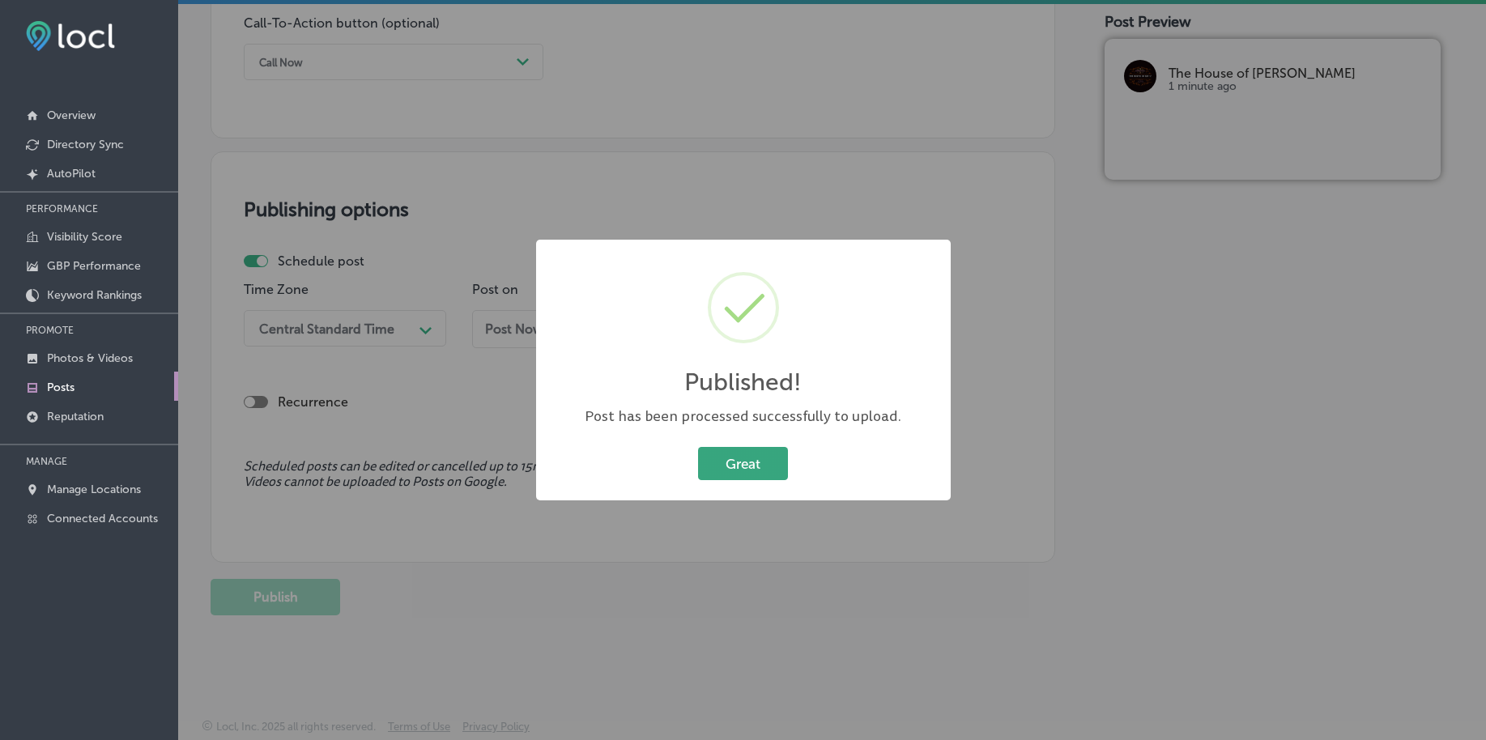
click at [756, 477] on button "Great" at bounding box center [743, 463] width 90 height 33
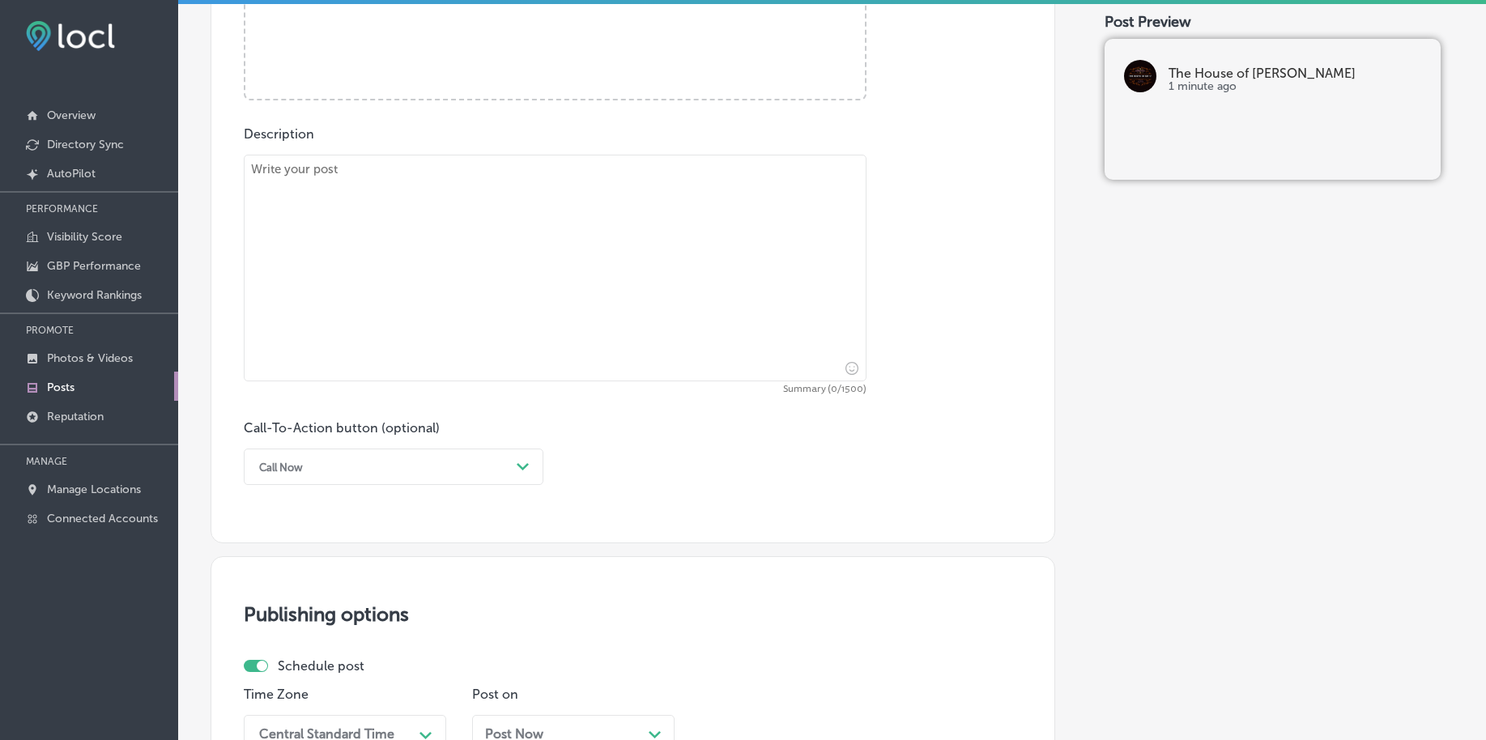
scroll to position [393, 0]
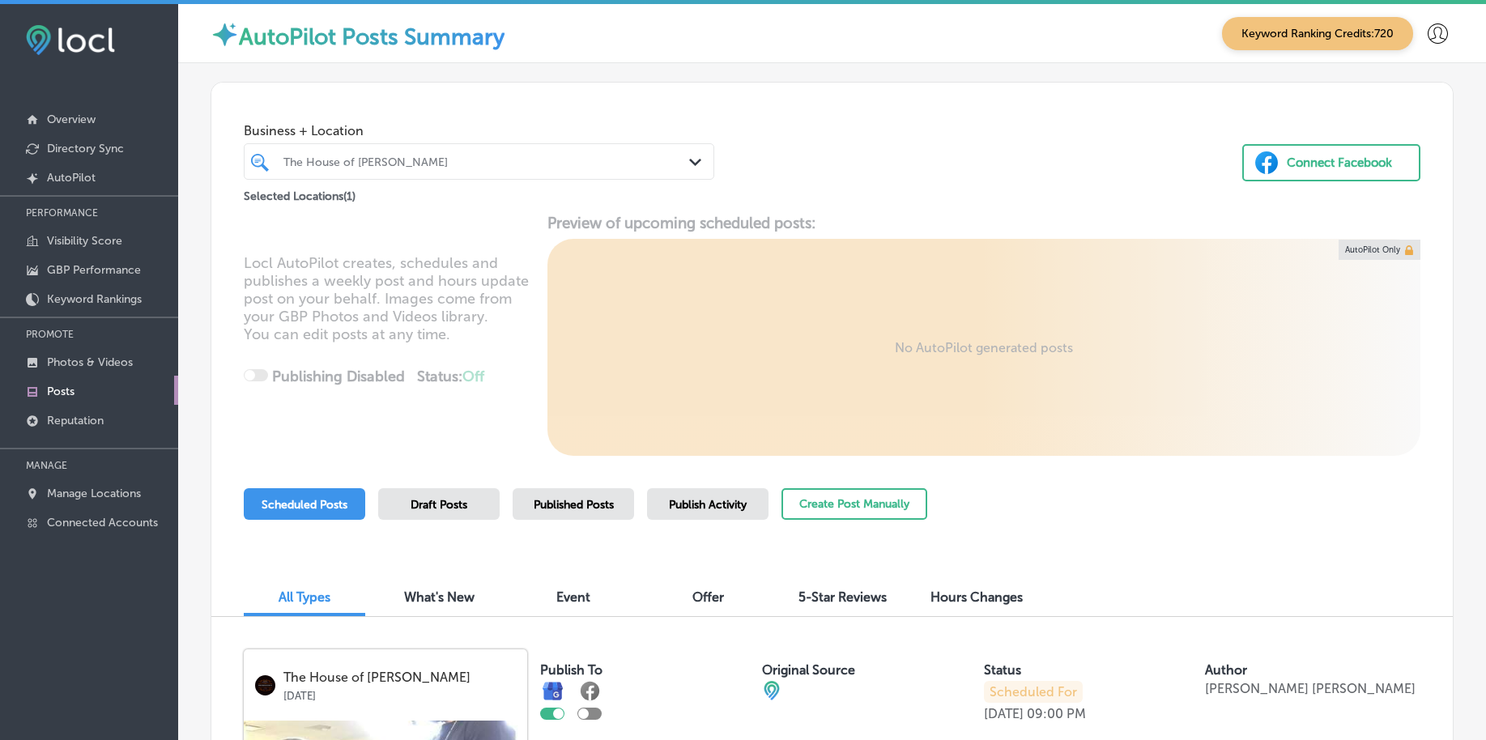
click at [482, 164] on div "The House of [PERSON_NAME]" at bounding box center [487, 162] width 407 height 14
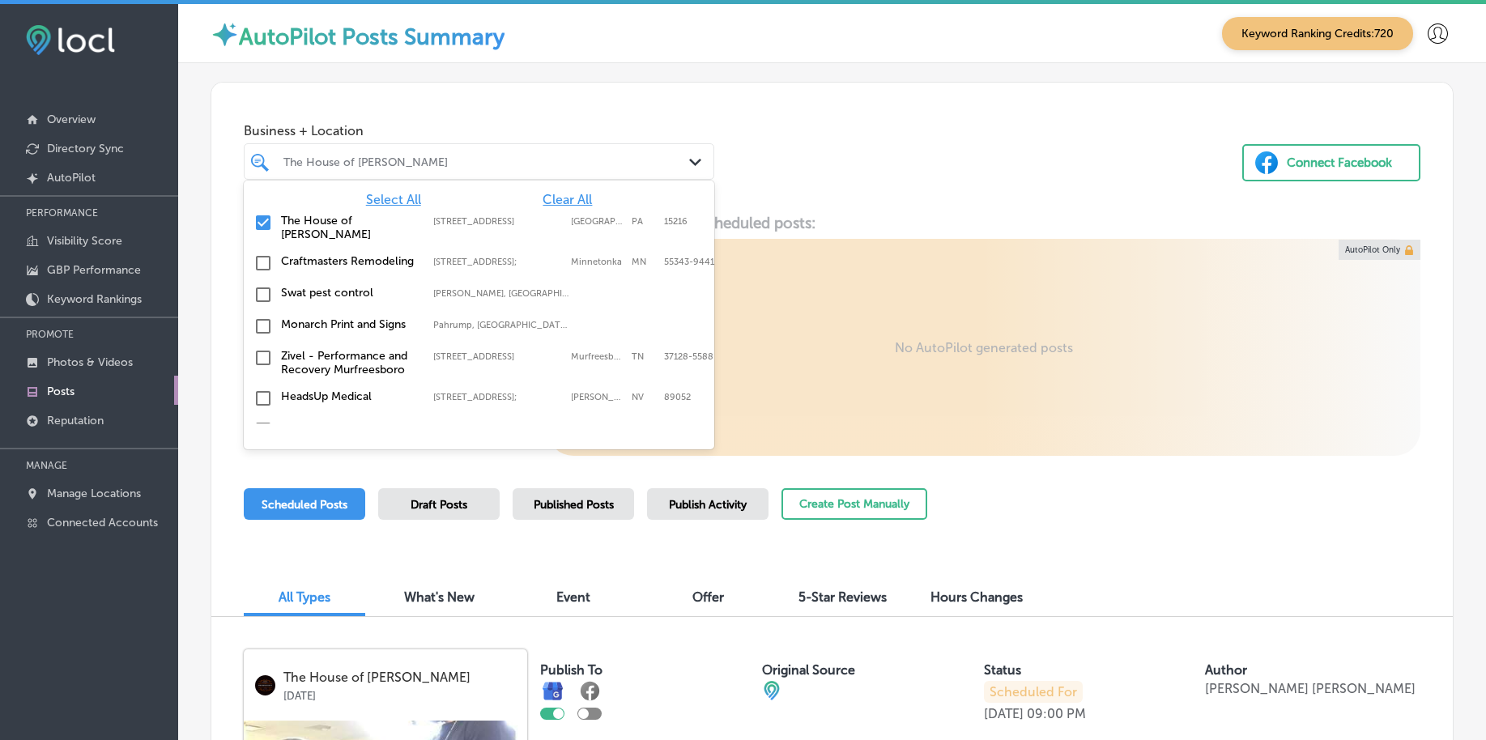
click at [543, 192] on span "Clear All" at bounding box center [567, 199] width 49 height 15
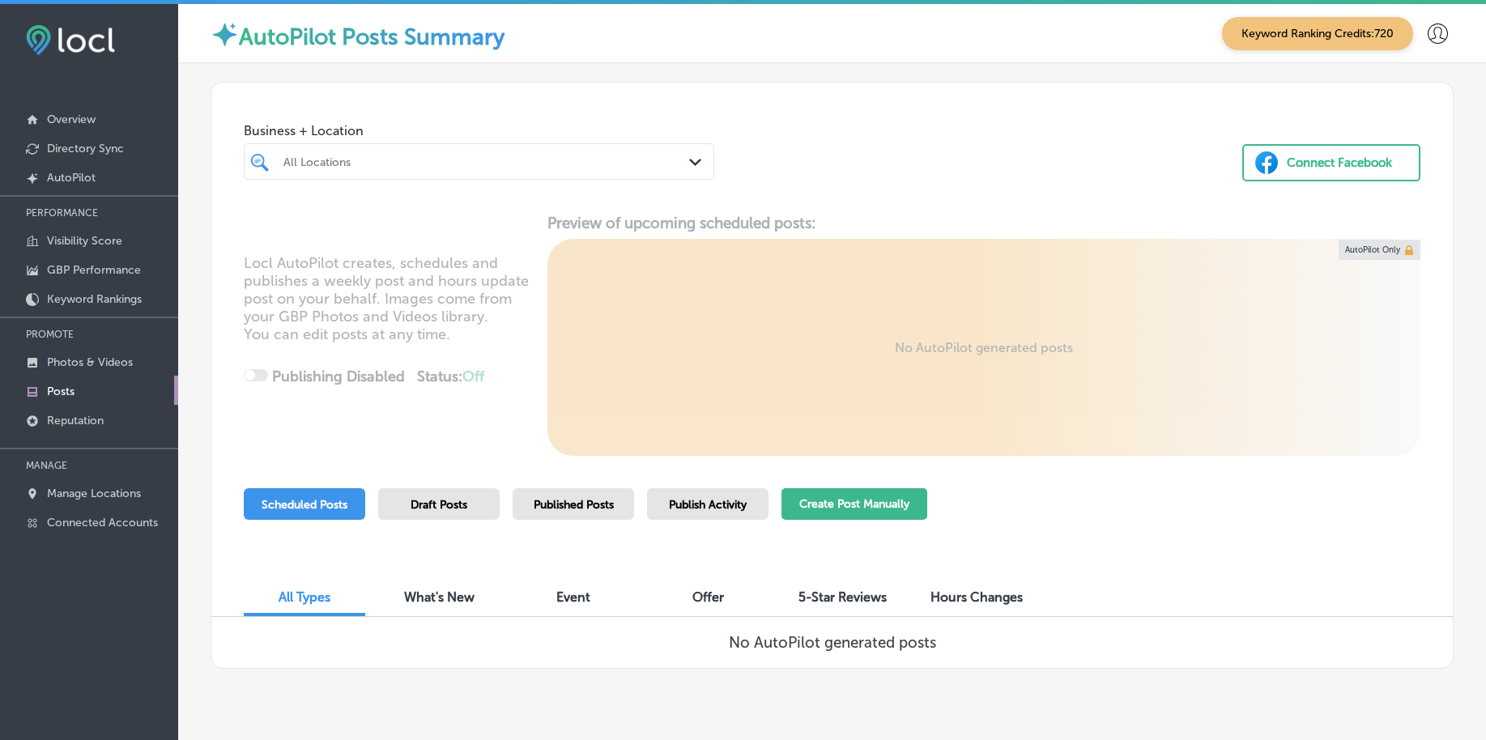
click at [861, 511] on button "Create Post Manually" at bounding box center [855, 504] width 146 height 32
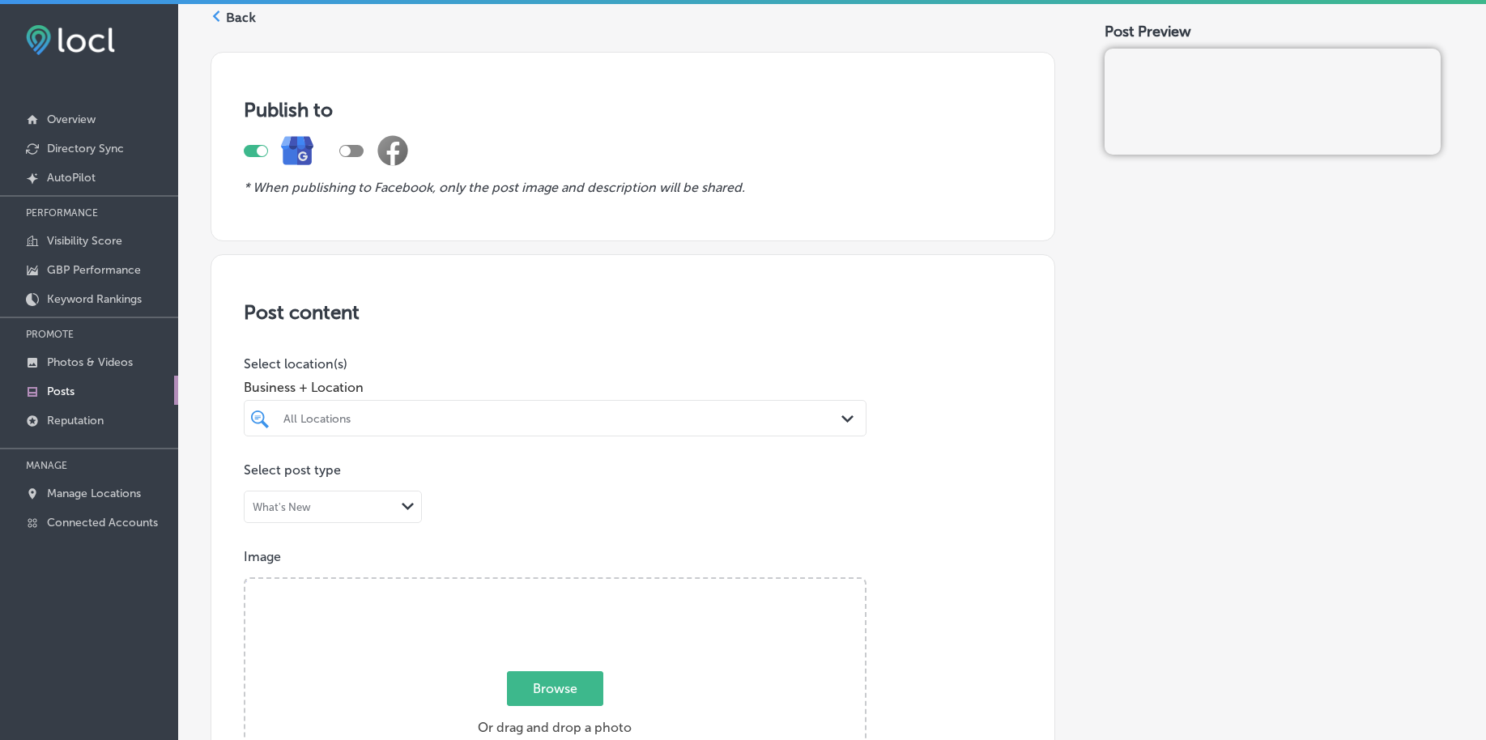
scroll to position [203, 0]
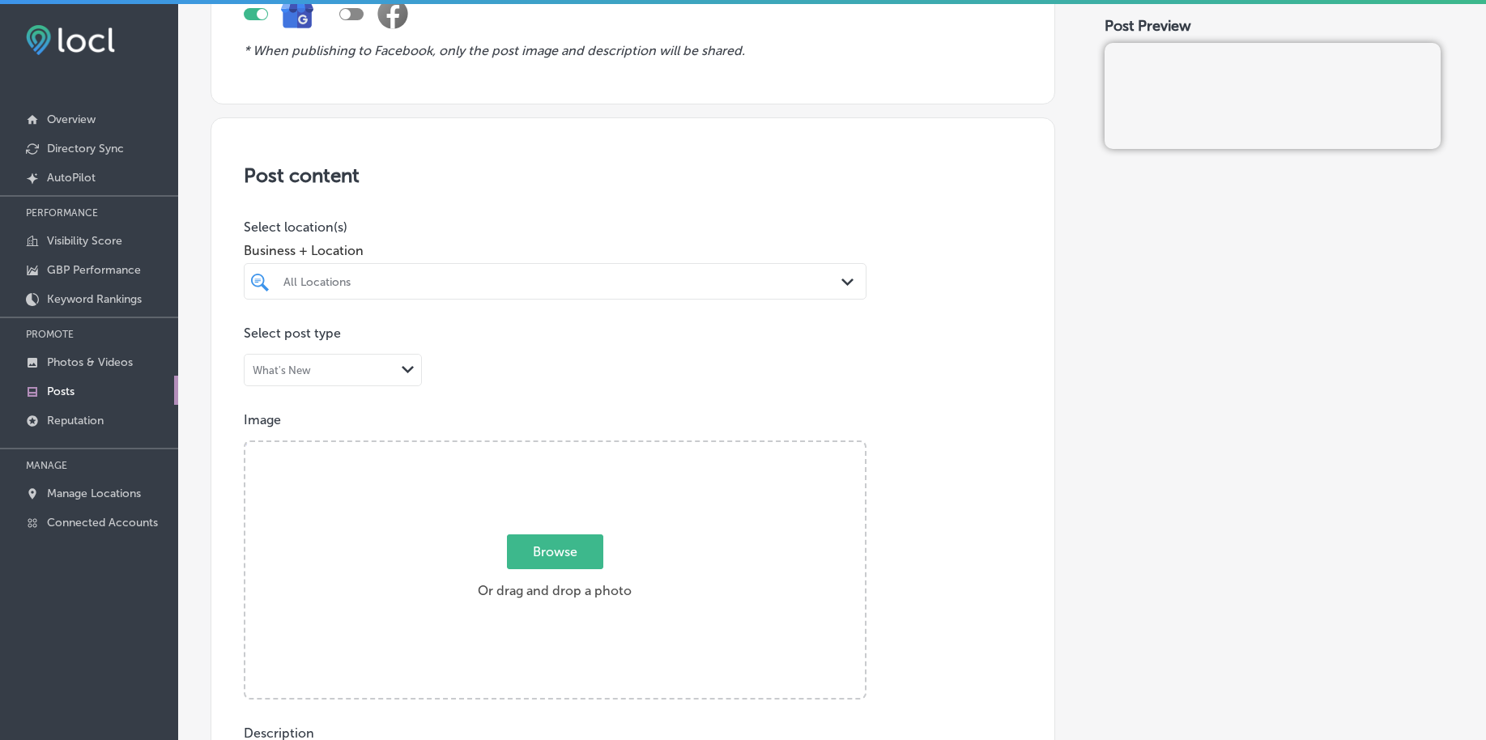
click at [583, 284] on div "All Locations" at bounding box center [564, 282] width 560 height 14
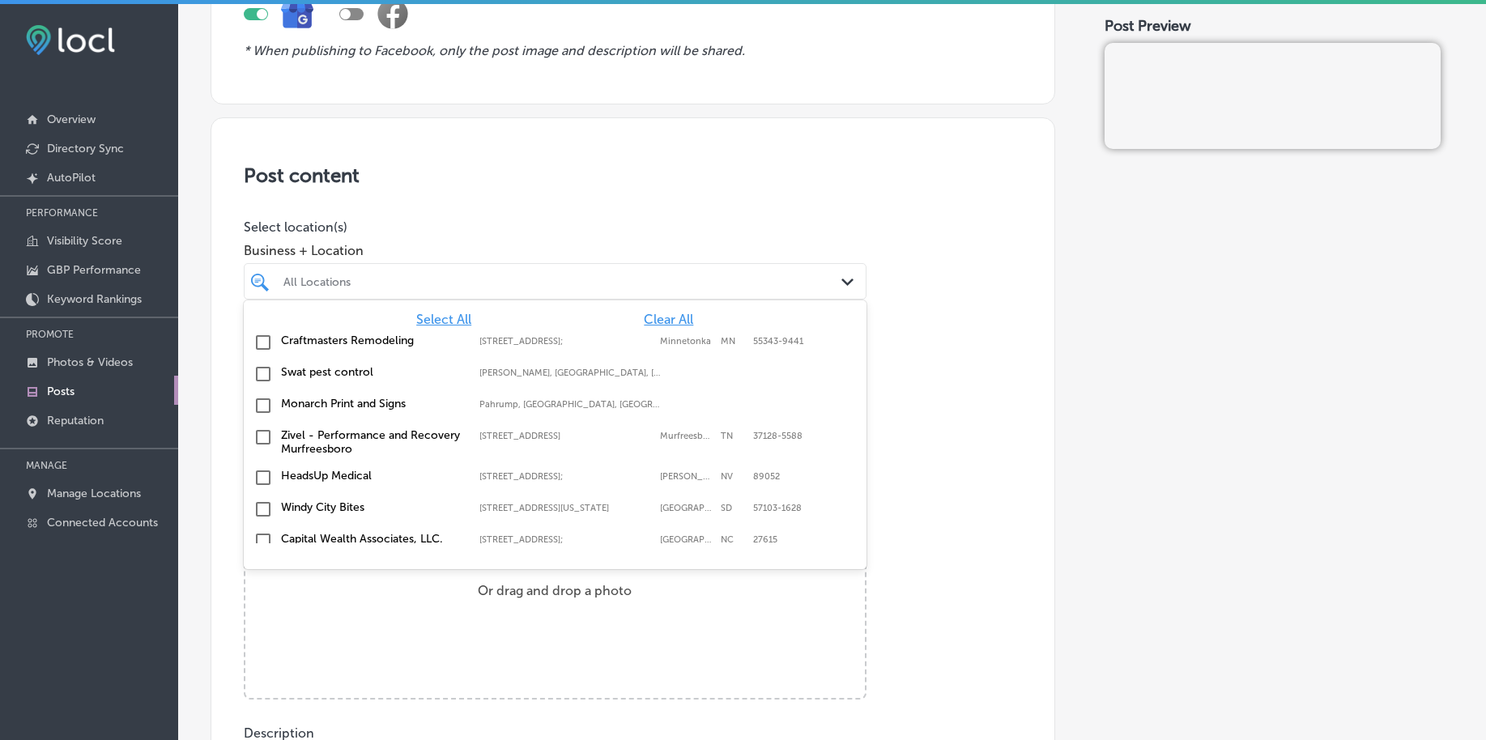
click at [648, 321] on span "Clear All" at bounding box center [668, 319] width 49 height 15
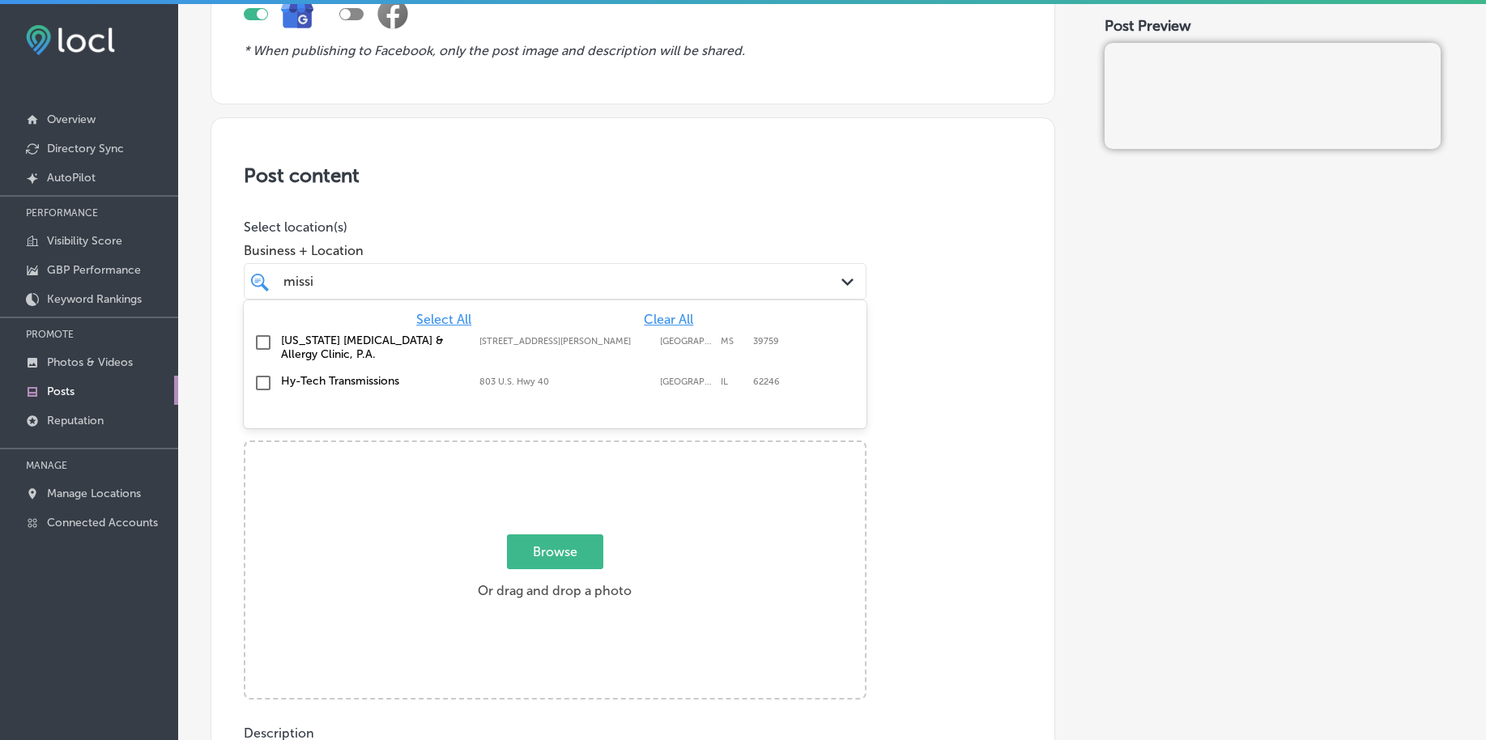
click at [651, 354] on div "[US_STATE] [MEDICAL_DATA] & Allergy Clinic, P.A. [STREET_ADDRESS][PERSON_NAME][…" at bounding box center [508, 348] width 454 height 28
type input "missi"
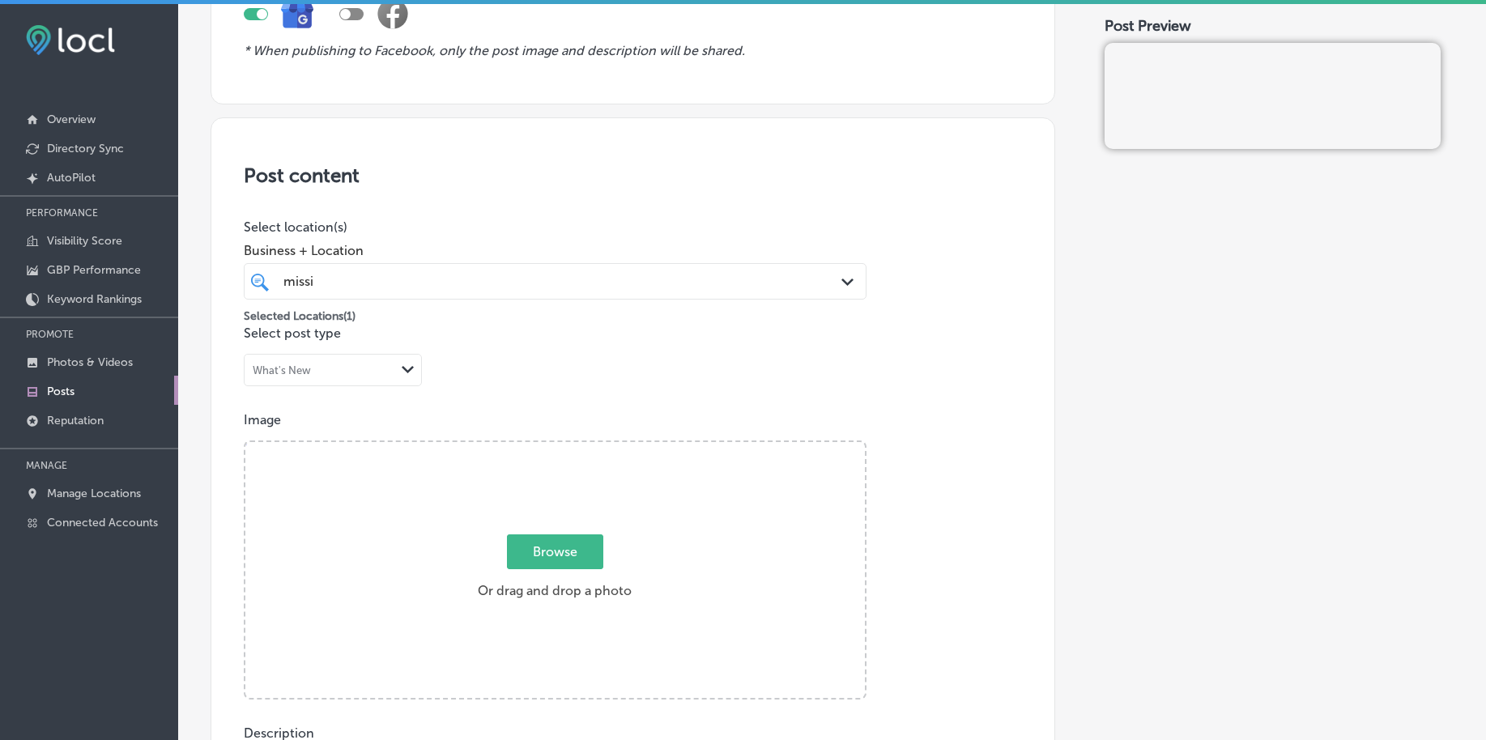
click at [735, 204] on div "Post content Select location(s) Business + Location [PERSON_NAME] Path Created …" at bounding box center [633, 629] width 845 height 1025
click at [706, 272] on div "[PERSON_NAME]" at bounding box center [528, 282] width 492 height 22
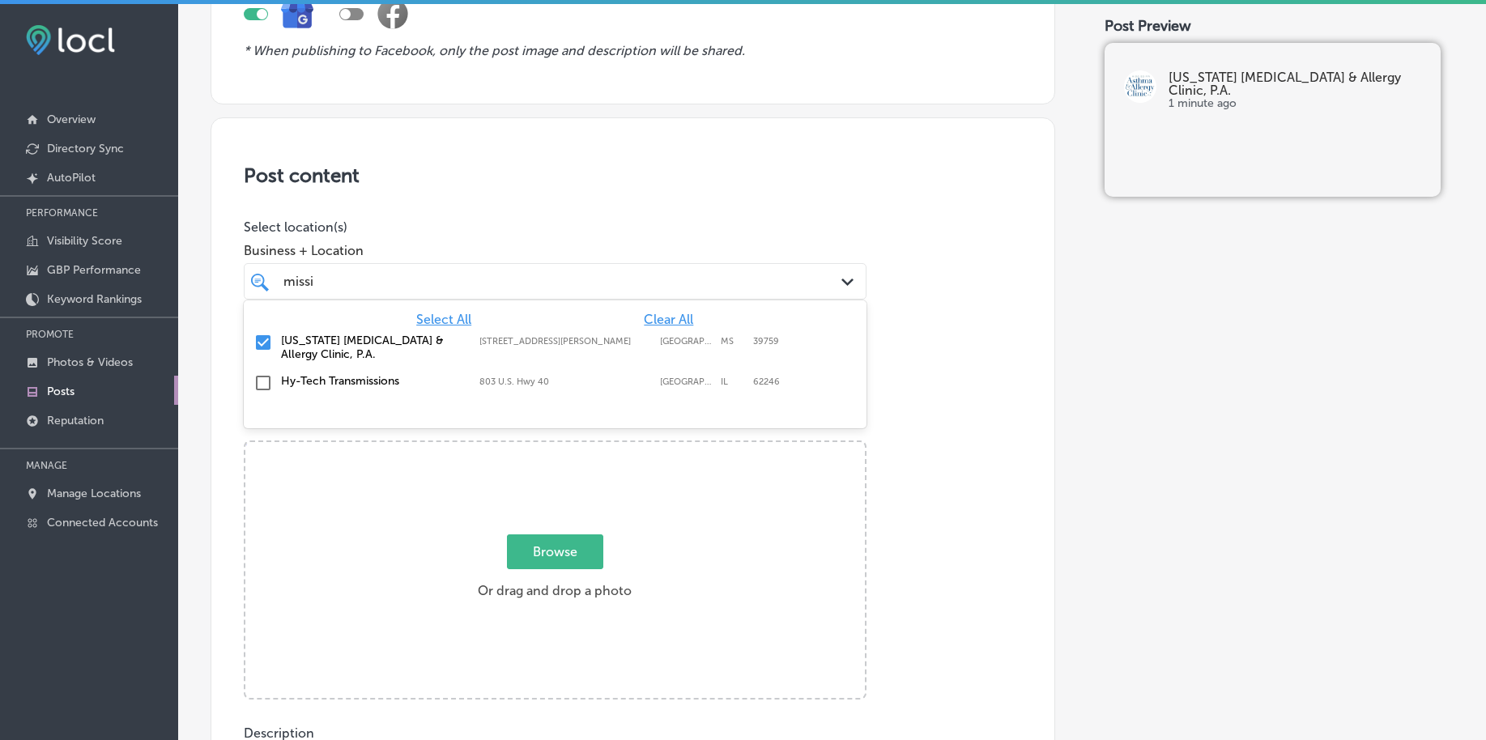
click at [706, 272] on div "[PERSON_NAME]" at bounding box center [528, 282] width 492 height 22
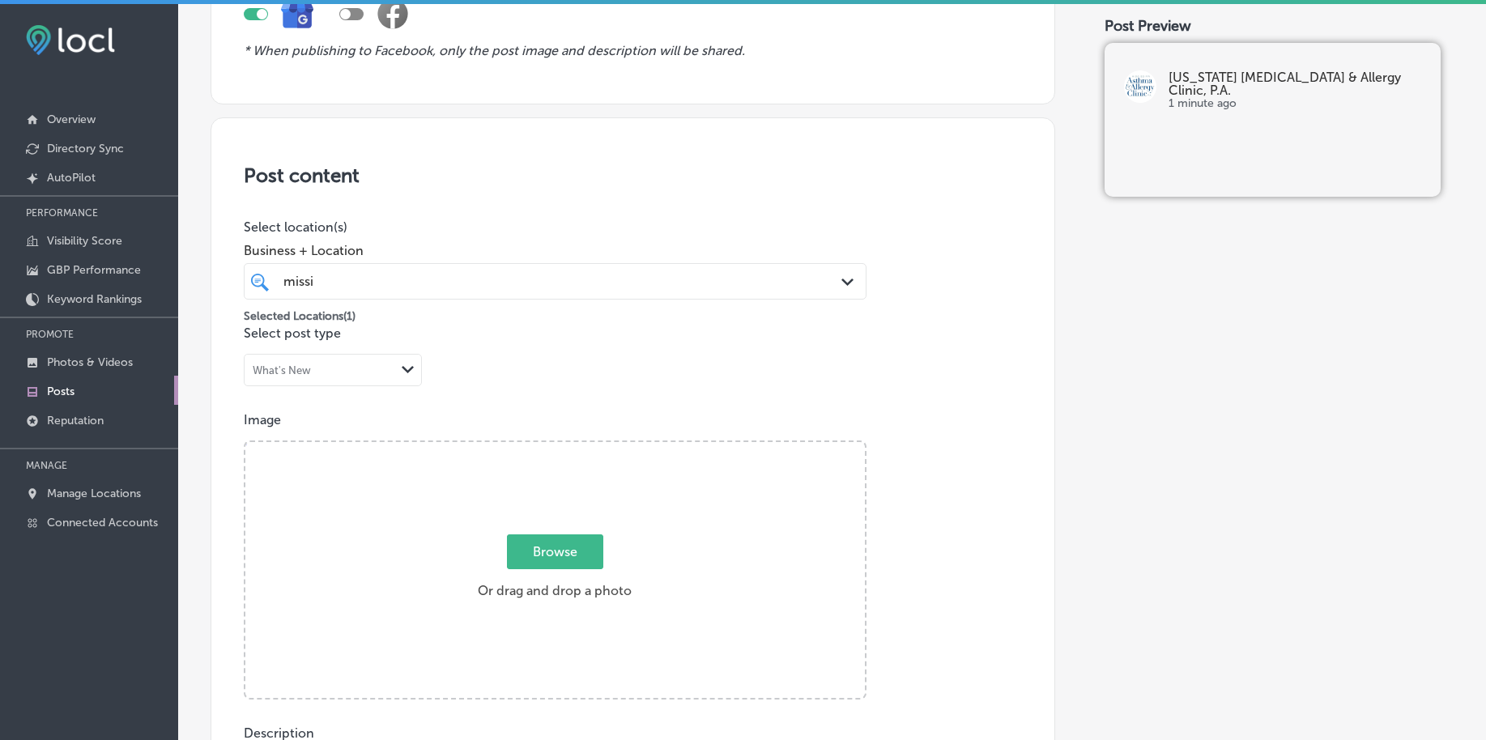
click at [531, 561] on span "Browse" at bounding box center [555, 552] width 96 height 35
click at [531, 447] on input "Browse Or drag and drop a photo" at bounding box center [555, 444] width 620 height 5
type input "C:\fakepath\[MEDICAL_DATA]-allergy-care-[US_STATE]-clinic-ridgeland-ms (0).jpg"
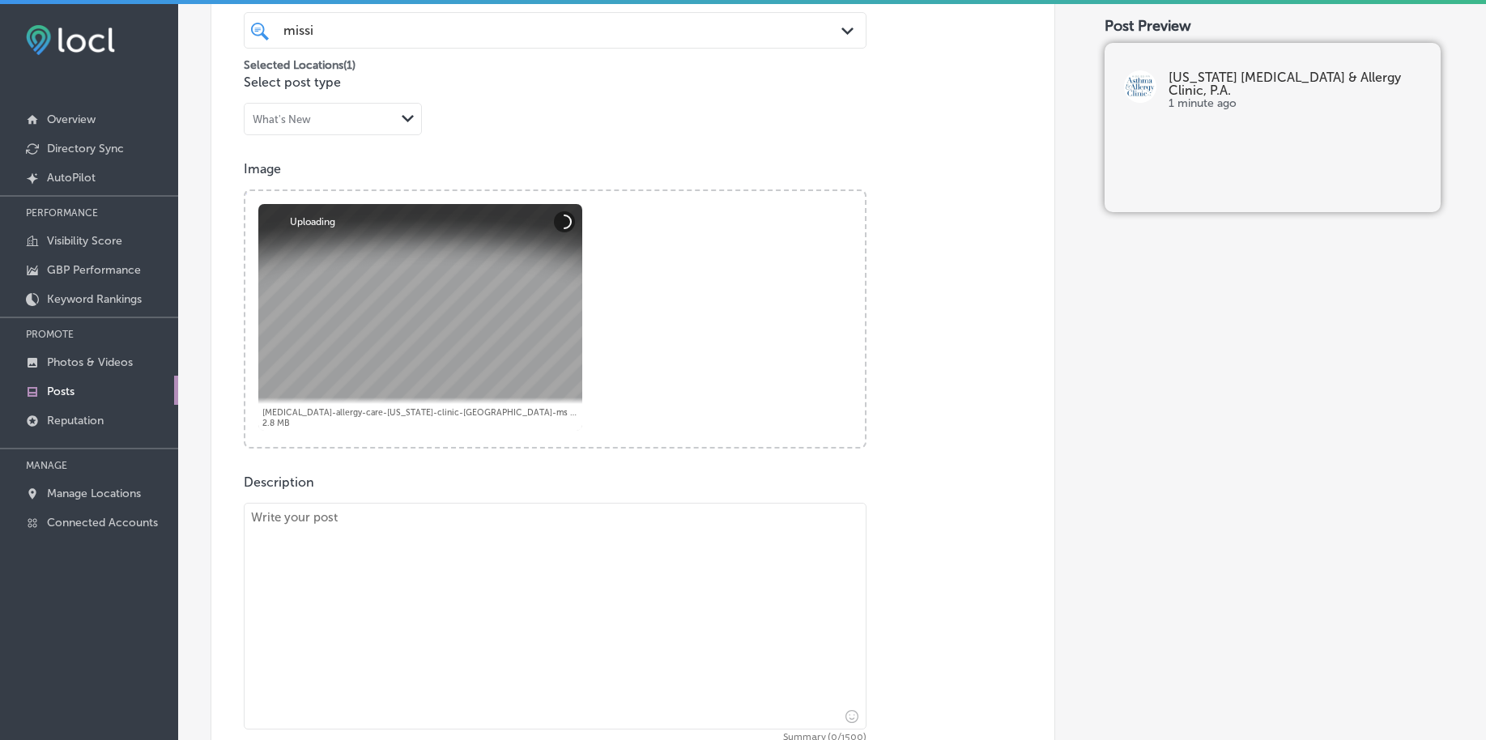
scroll to position [506, 0]
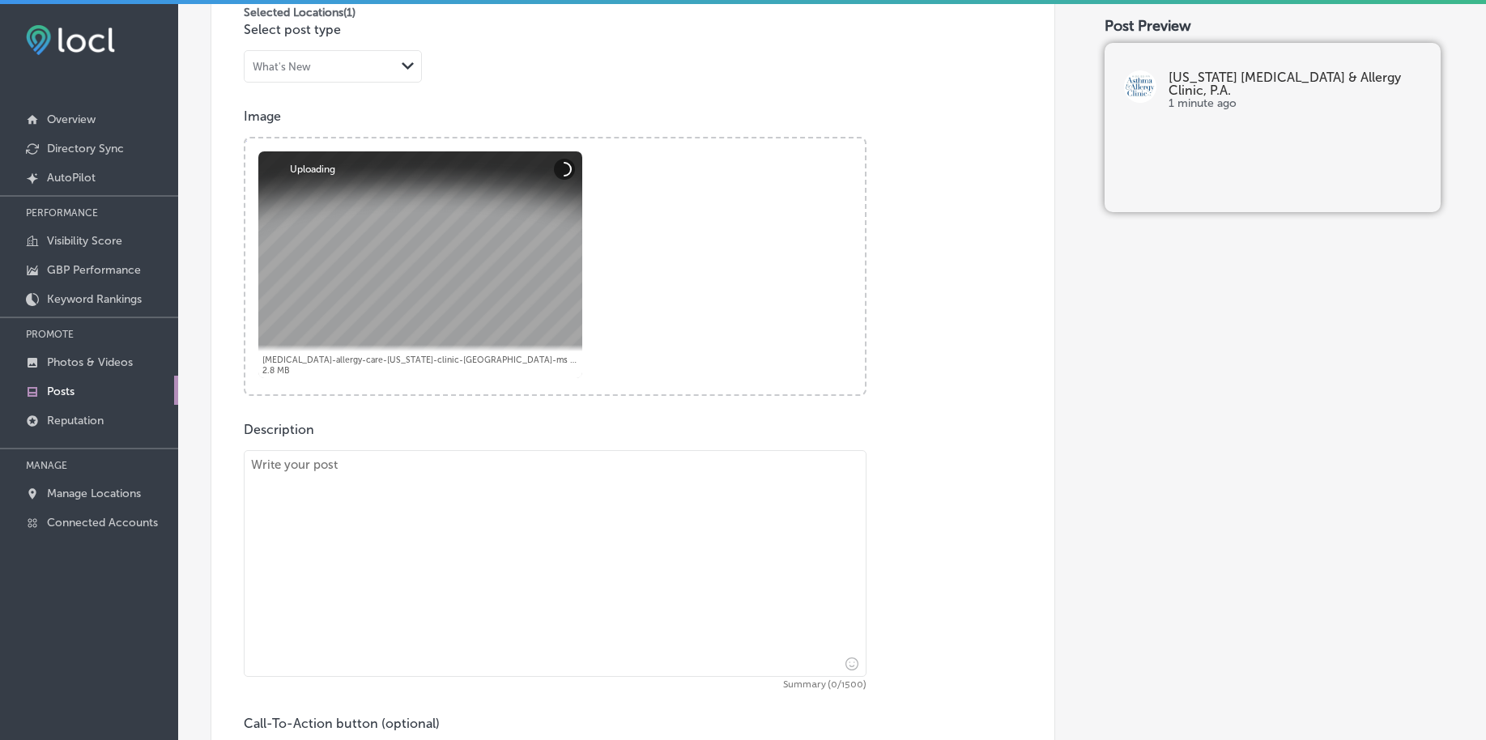
click at [440, 471] on textarea at bounding box center [555, 563] width 623 height 227
paste textarea "[URL][DOMAIN_NAME]"
type textarea "[URL][DOMAIN_NAME]"
click at [345, 456] on textarea "[URL][DOMAIN_NAME]" at bounding box center [555, 563] width 623 height 227
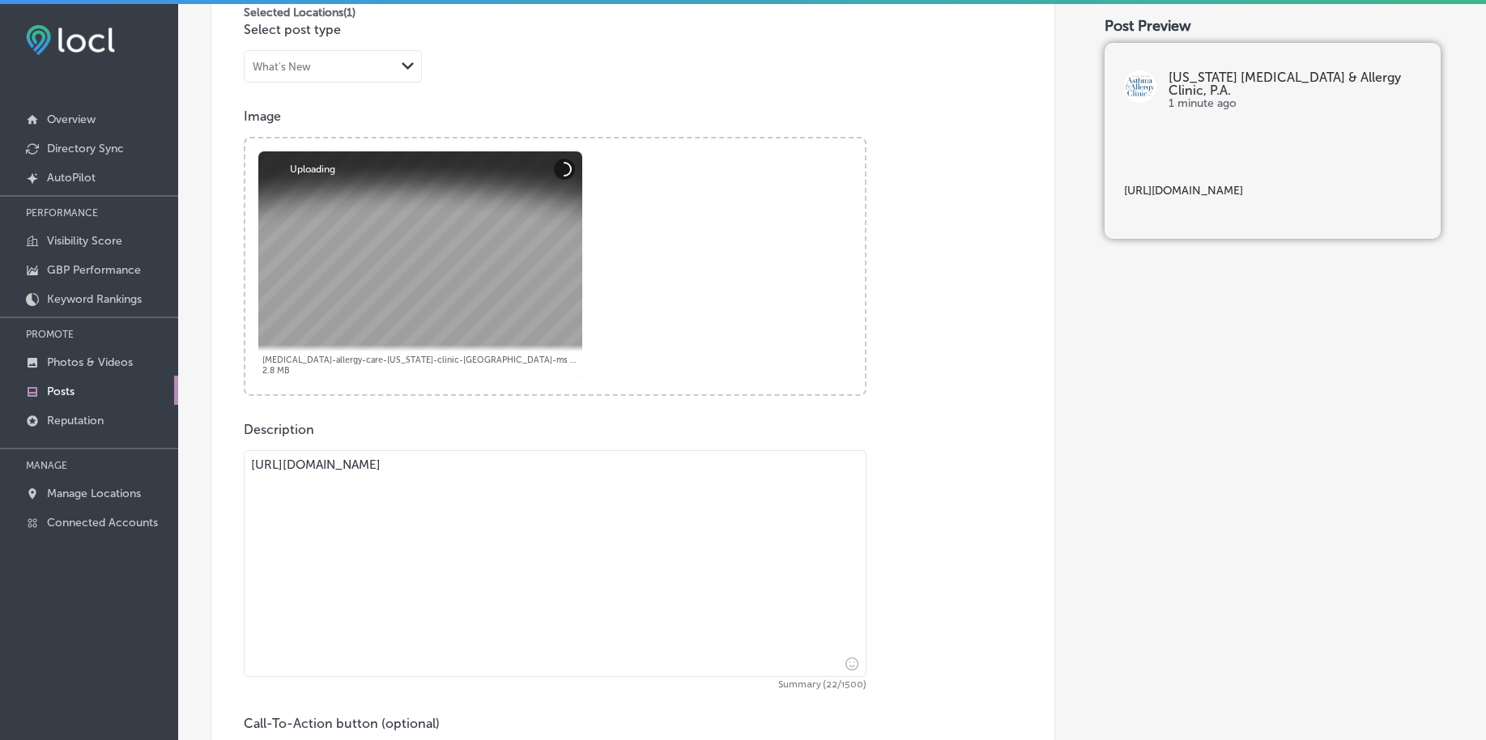
click at [345, 456] on textarea "[URL][DOMAIN_NAME]" at bounding box center [555, 563] width 623 height 227
paste textarea "If you’re concerned about [MEDICAL_DATA], [US_STATE] [MEDICAL_DATA] & Allergy C…"
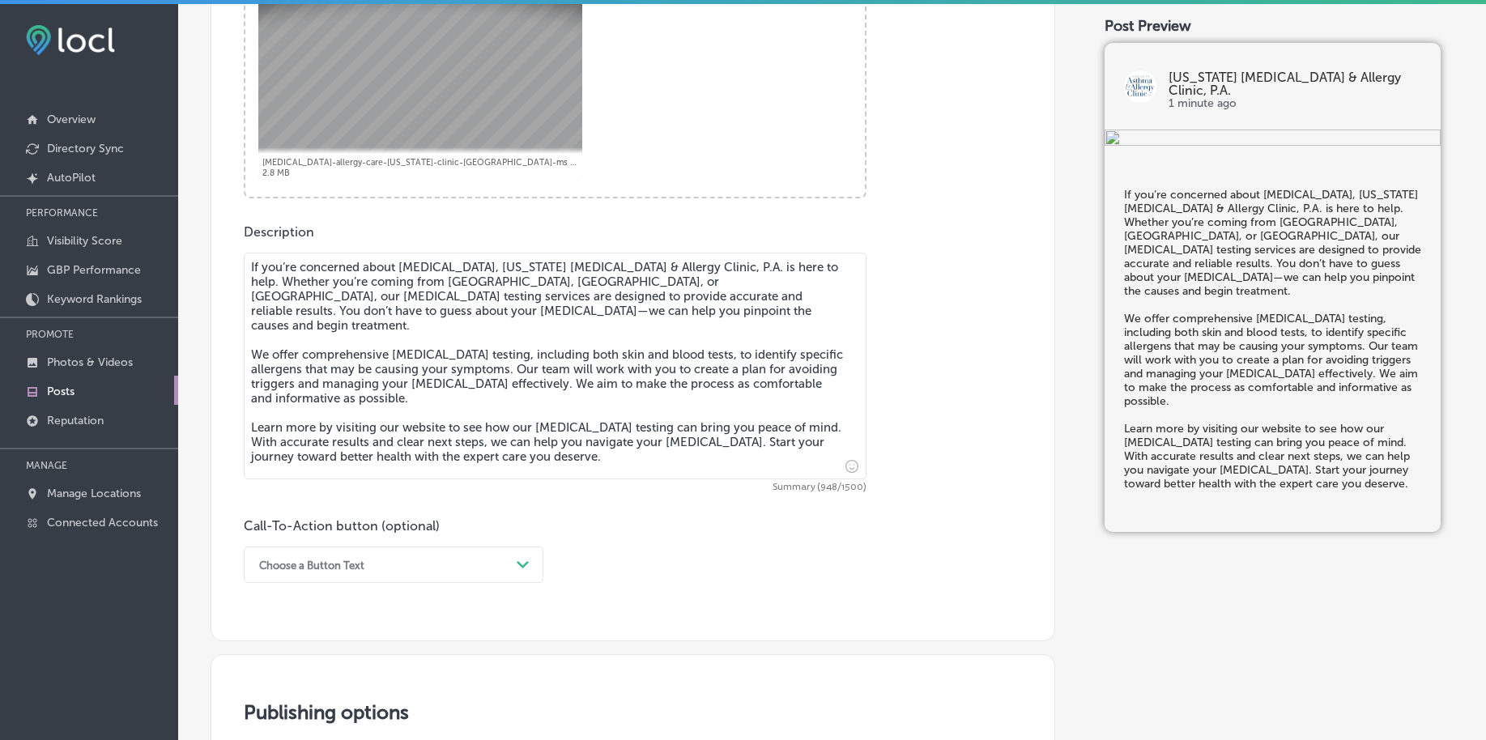
scroll to position [810, 0]
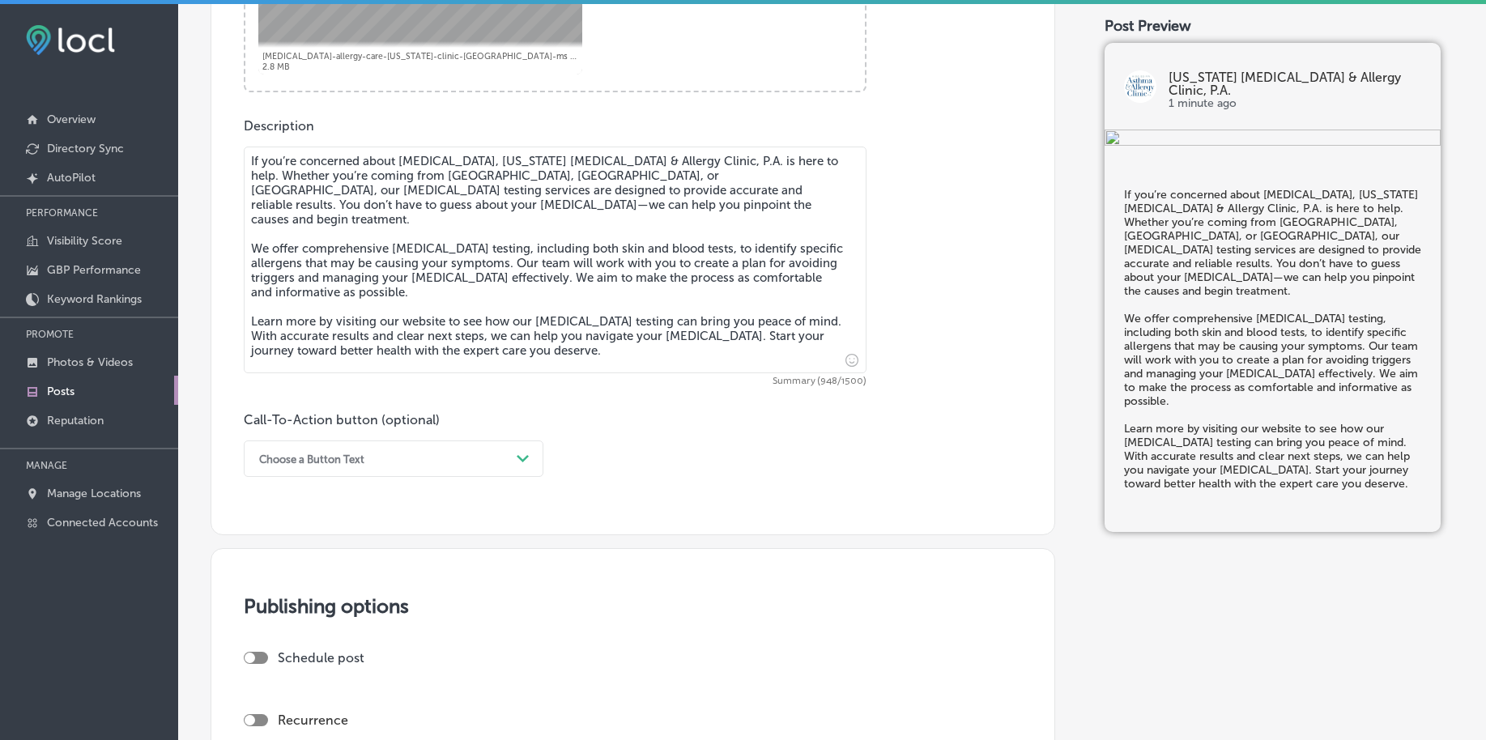
type textarea "If you’re concerned about [MEDICAL_DATA], [US_STATE] [MEDICAL_DATA] & Allergy C…"
click at [377, 475] on div "Choose a Button Text Path Created with Sketch." at bounding box center [394, 459] width 300 height 36
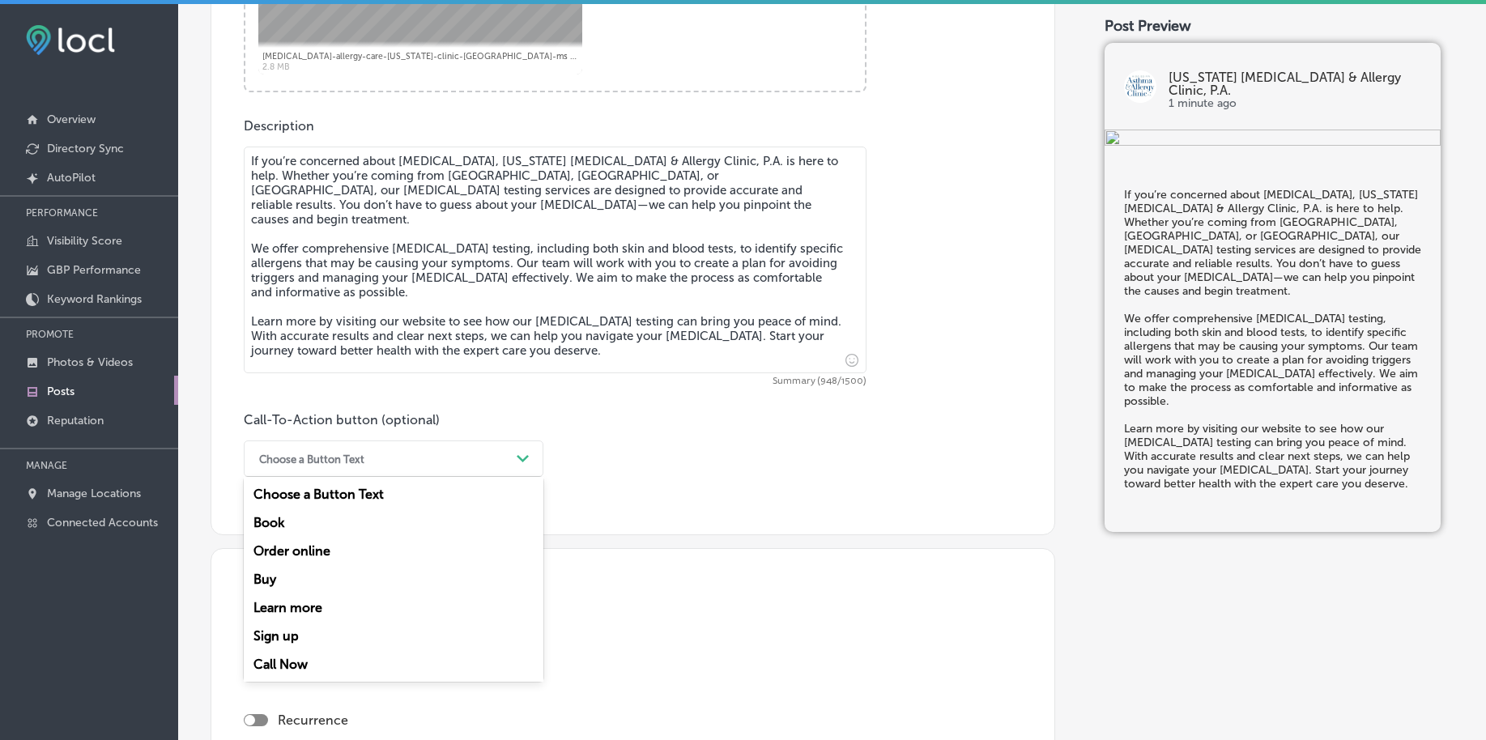
click at [312, 603] on div "Learn more" at bounding box center [394, 608] width 300 height 28
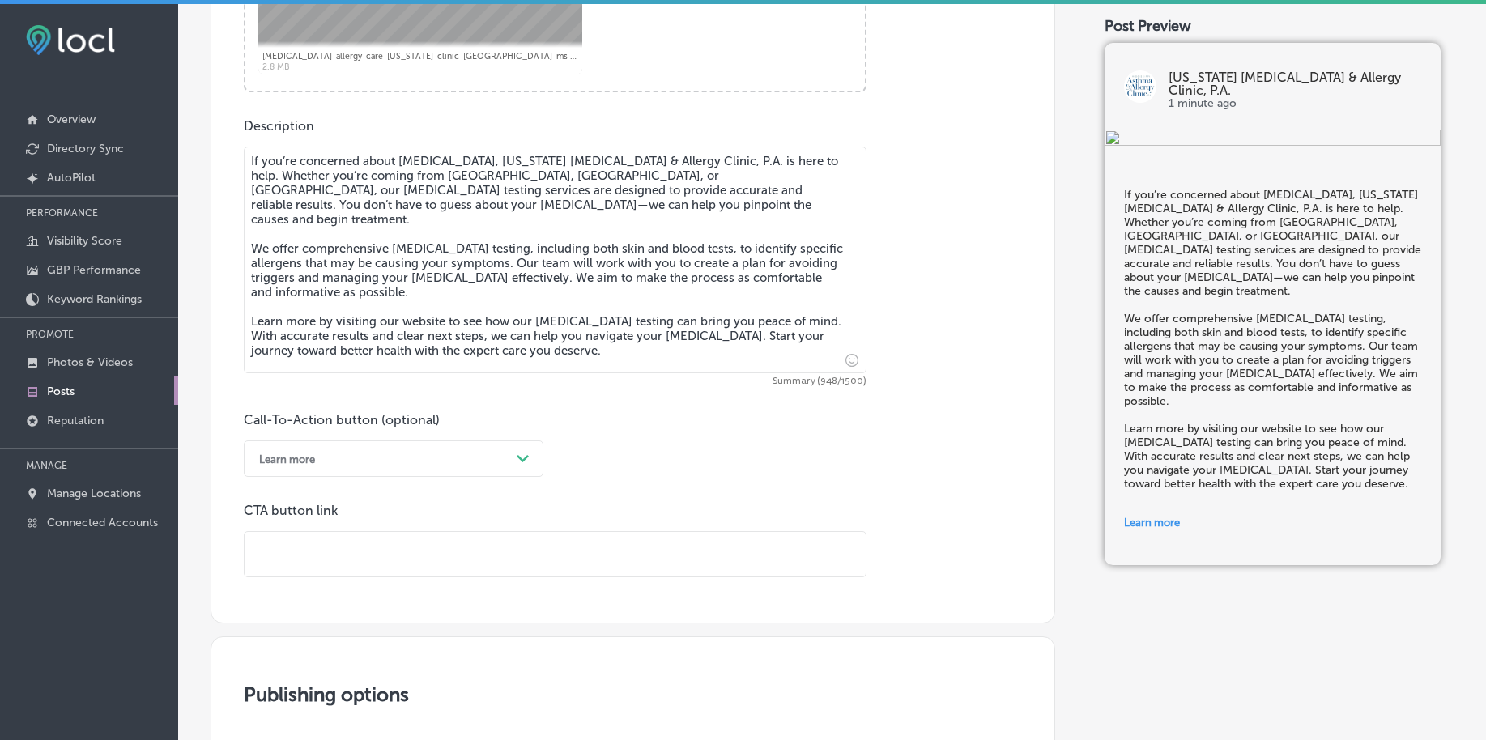
click at [342, 548] on input "text" at bounding box center [555, 554] width 621 height 45
paste input "[URL][DOMAIN_NAME]"
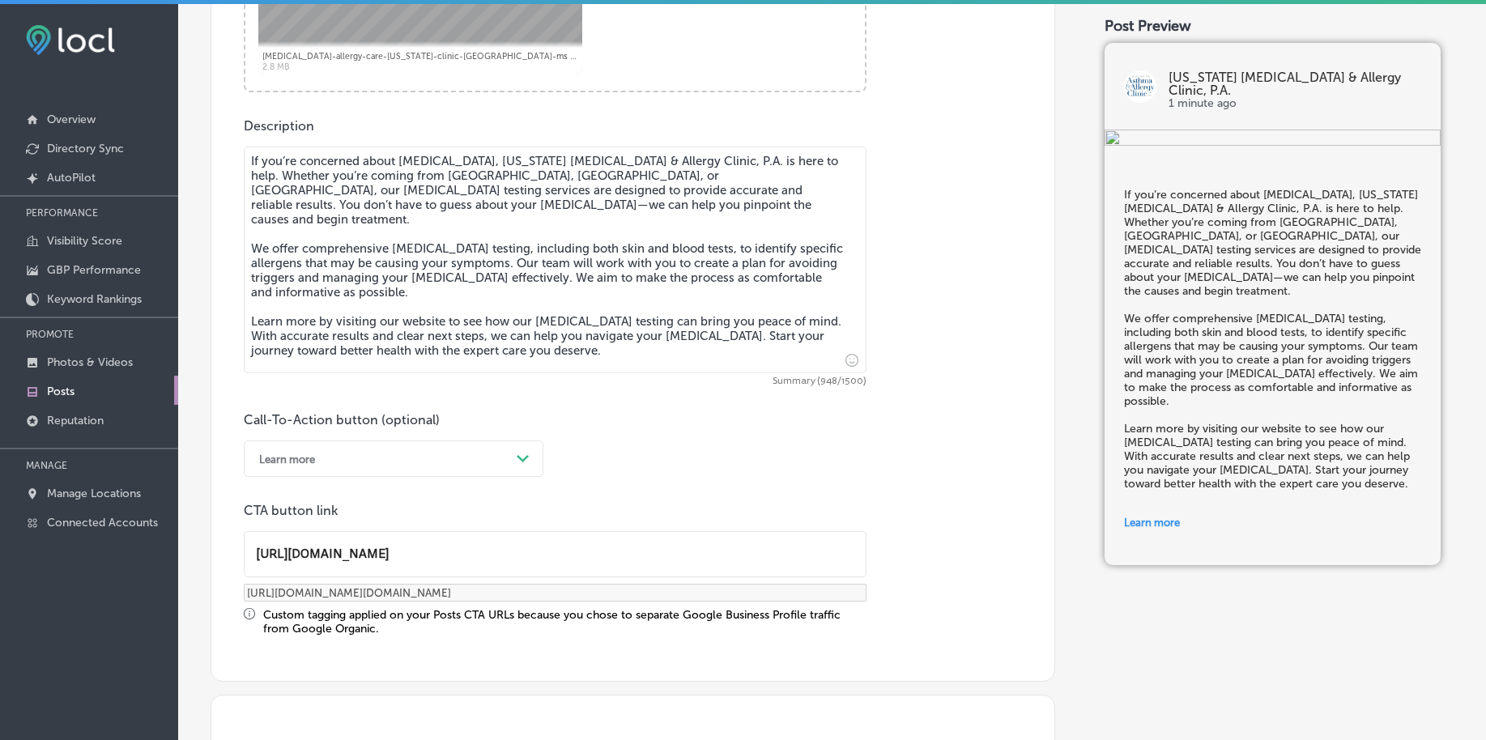
type input "[URL][DOMAIN_NAME]"
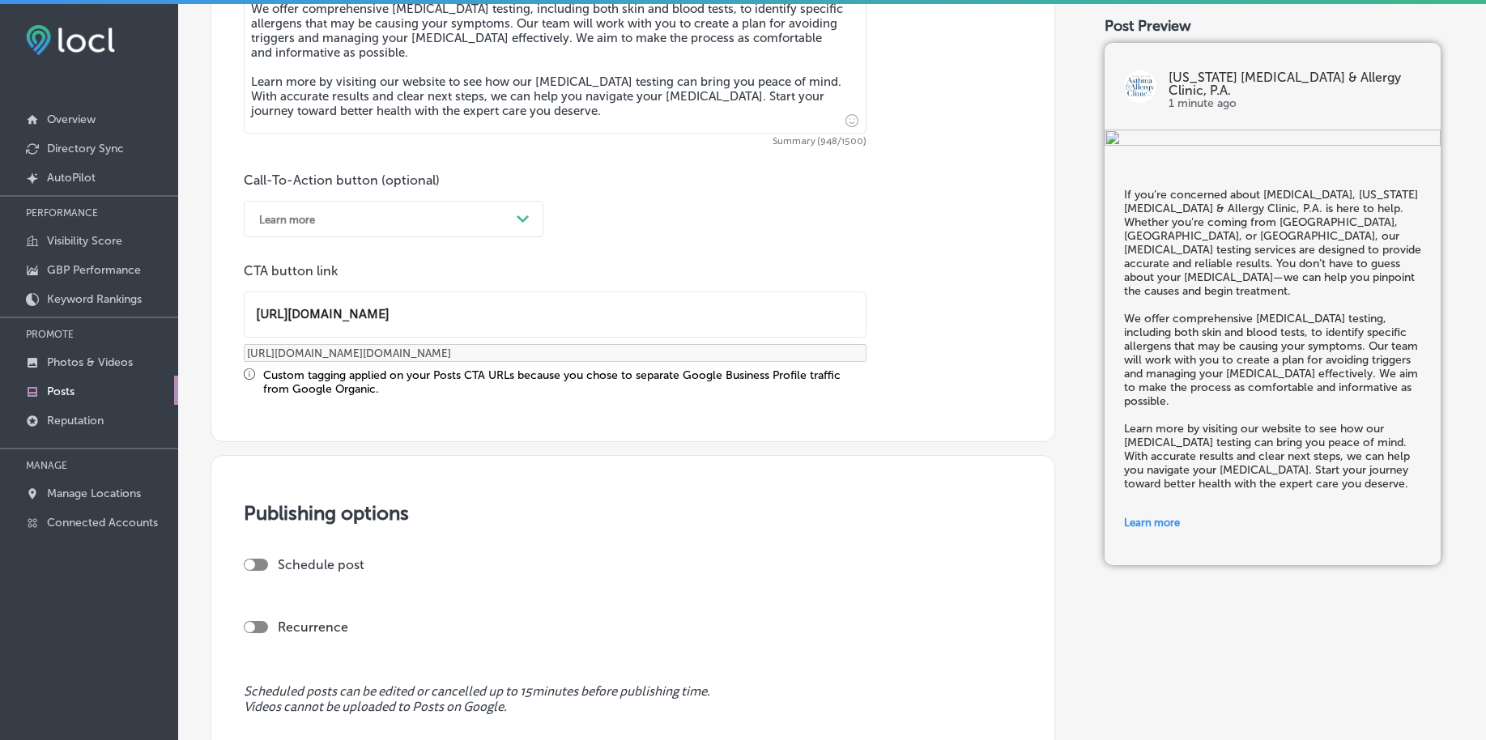
scroll to position [1215, 0]
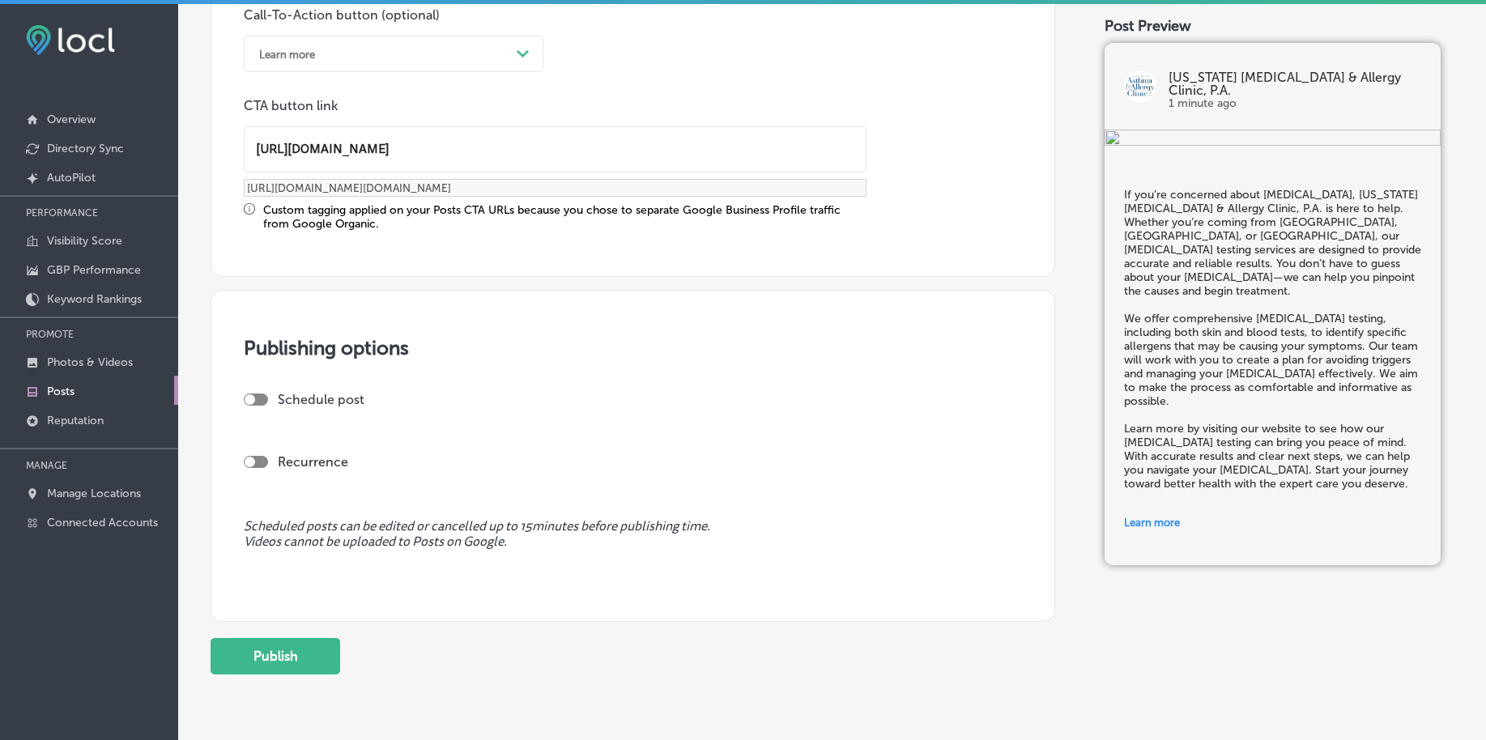
click at [257, 398] on div at bounding box center [256, 400] width 24 height 12
checkbox input "true"
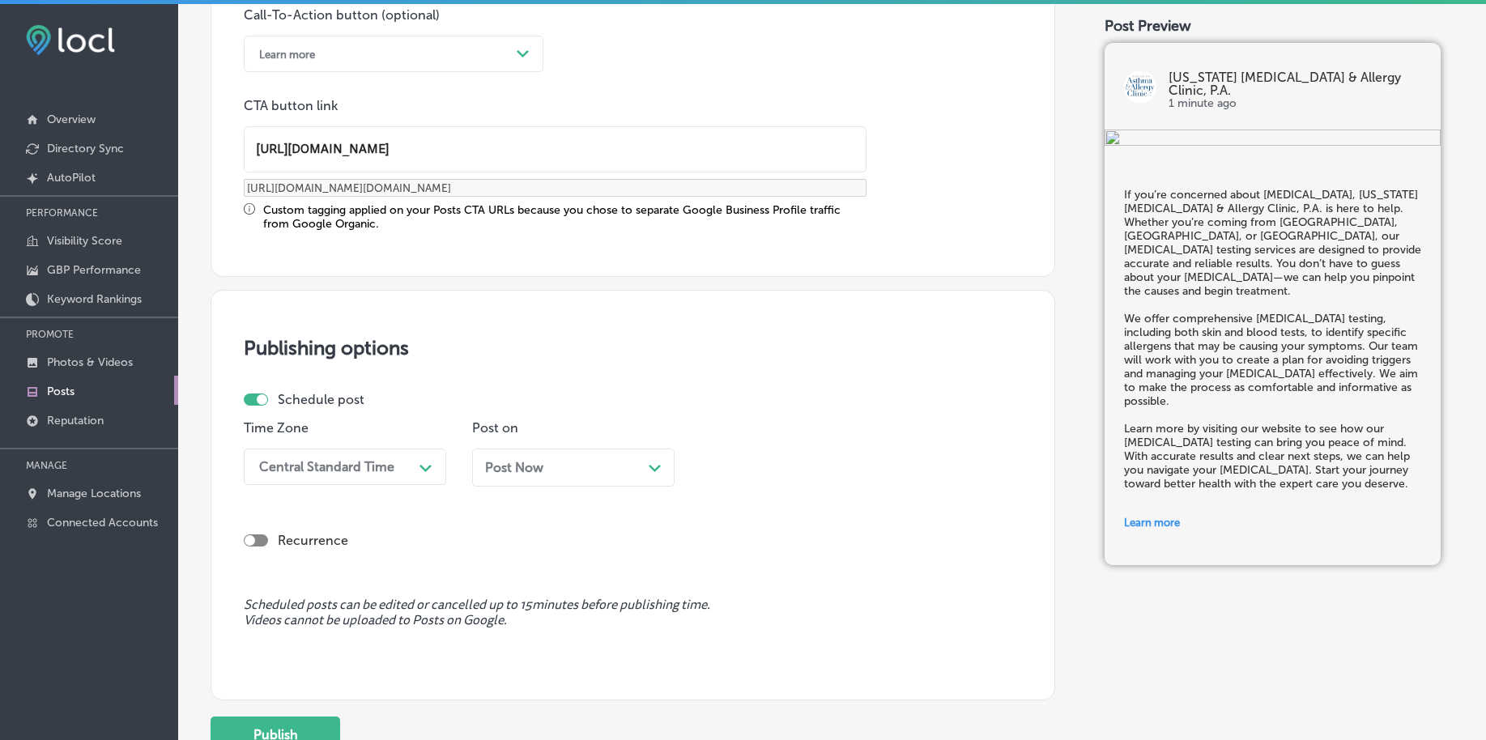
click at [419, 477] on div "Path Created with Sketch." at bounding box center [426, 467] width 26 height 26
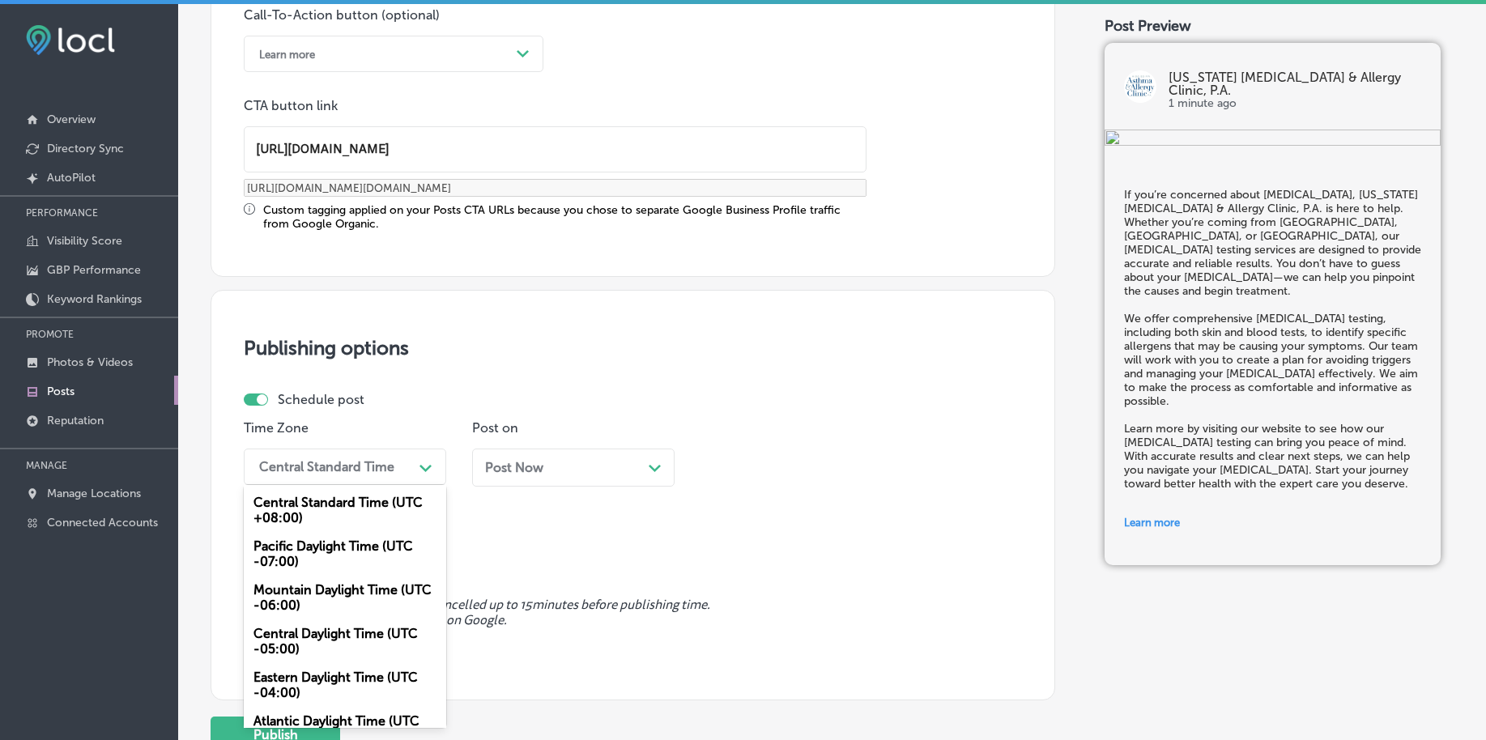
click at [313, 605] on div "Mountain Daylight Time (UTC -06:00)" at bounding box center [345, 598] width 203 height 44
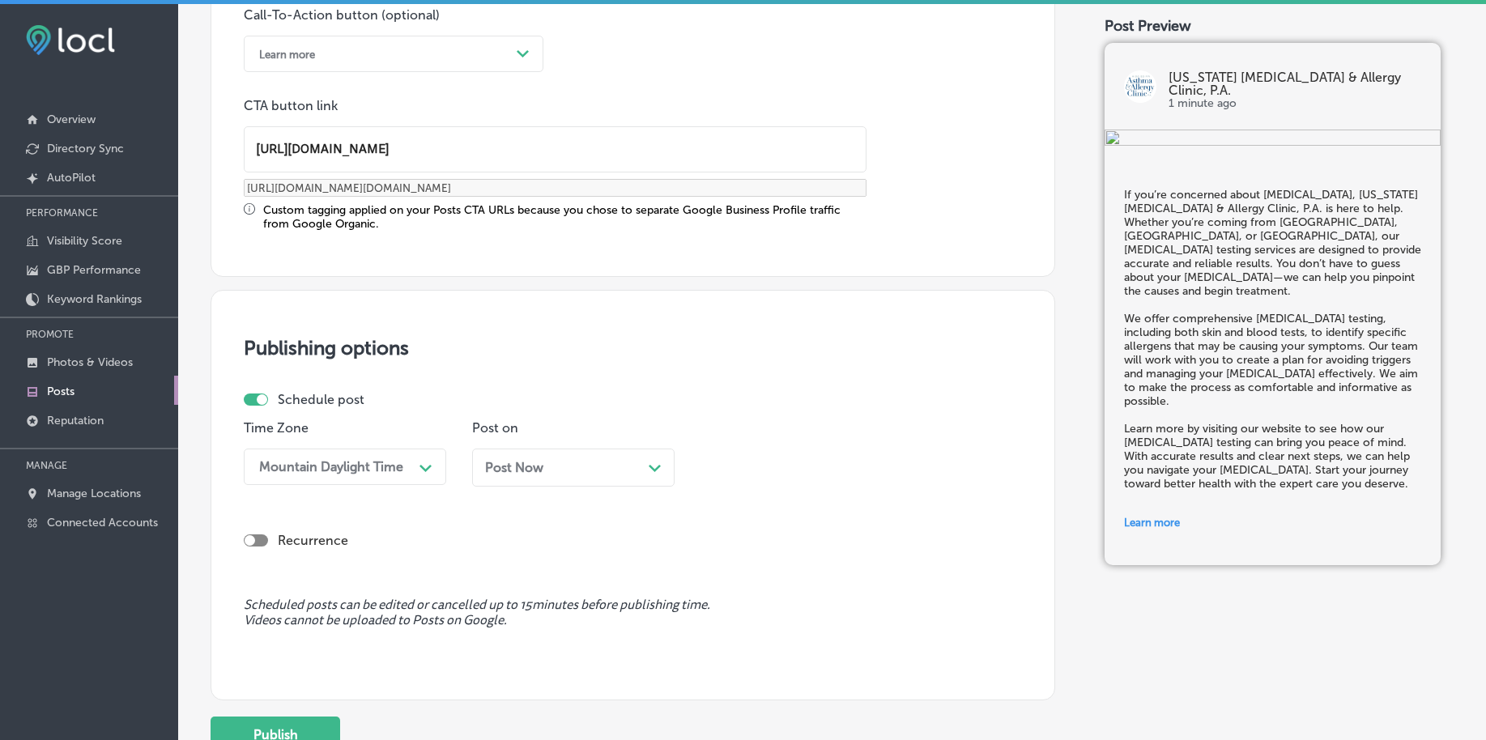
click at [553, 453] on div "Post Now Path Created with Sketch." at bounding box center [573, 468] width 203 height 38
click at [603, 480] on div "[DATE] Path Created with Sketch." at bounding box center [573, 468] width 203 height 38
click at [805, 461] on div "10:30 PM" at bounding box center [789, 467] width 162 height 28
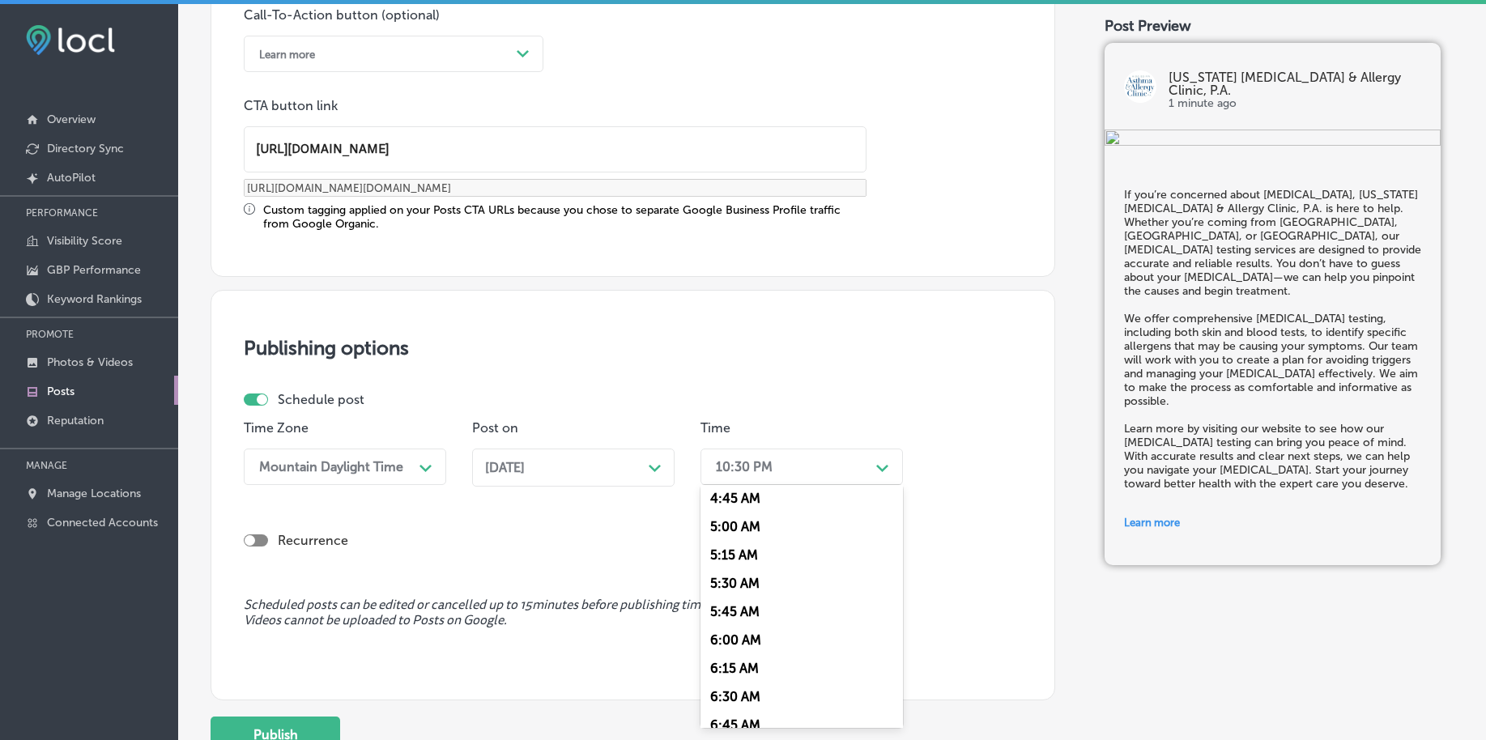
scroll to position [608, 0]
click at [750, 685] on div "7:00 AM" at bounding box center [802, 689] width 203 height 28
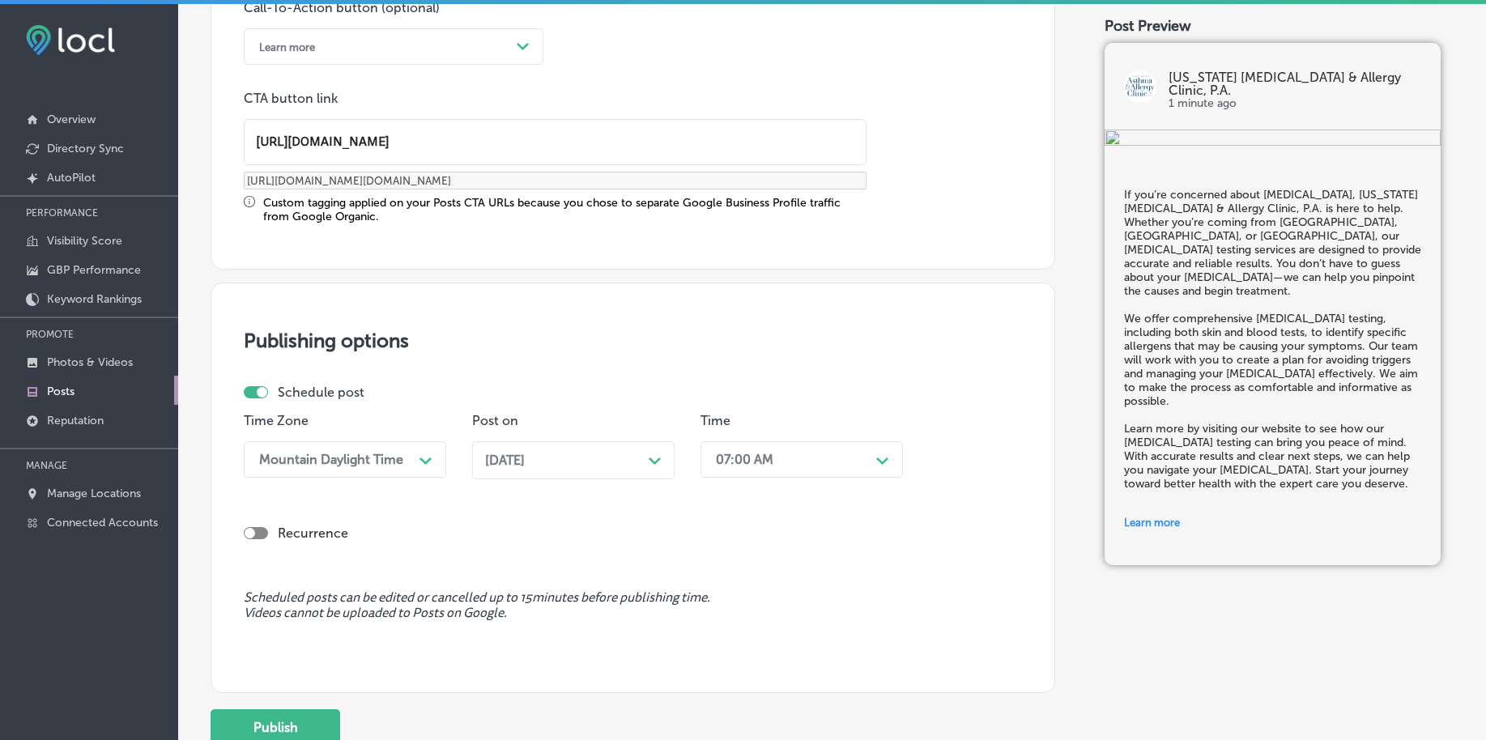
scroll to position [1349, 0]
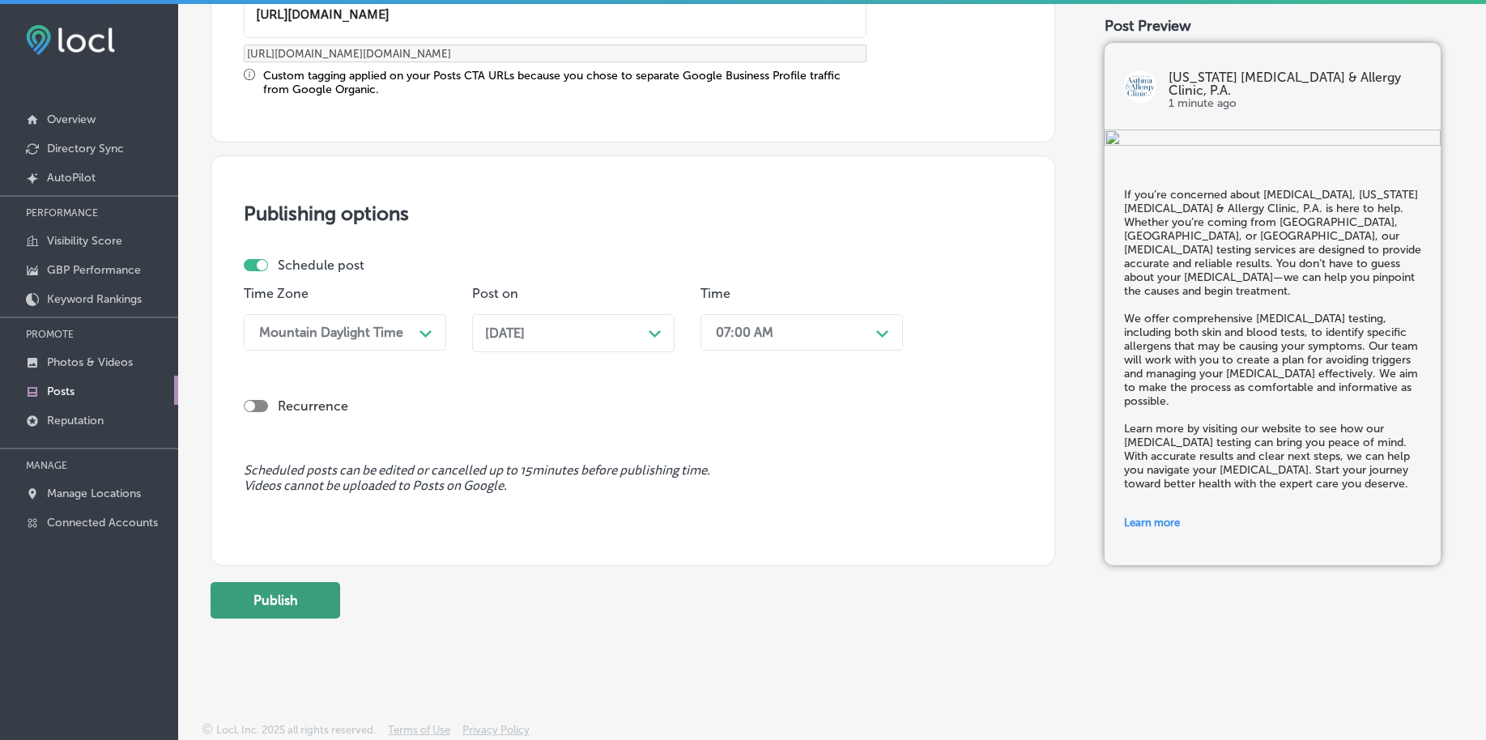
click at [330, 607] on button "Publish" at bounding box center [276, 600] width 130 height 36
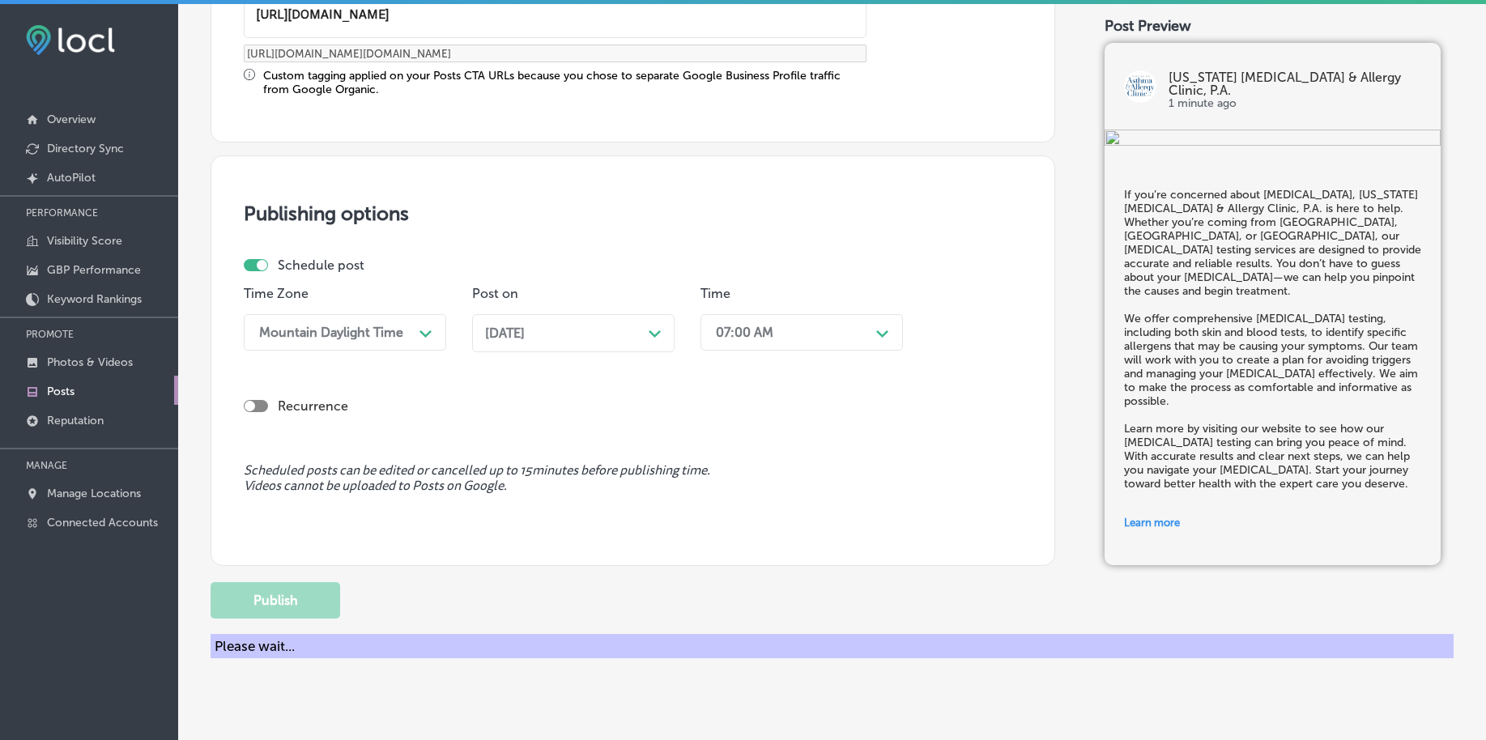
scroll to position [1203, 0]
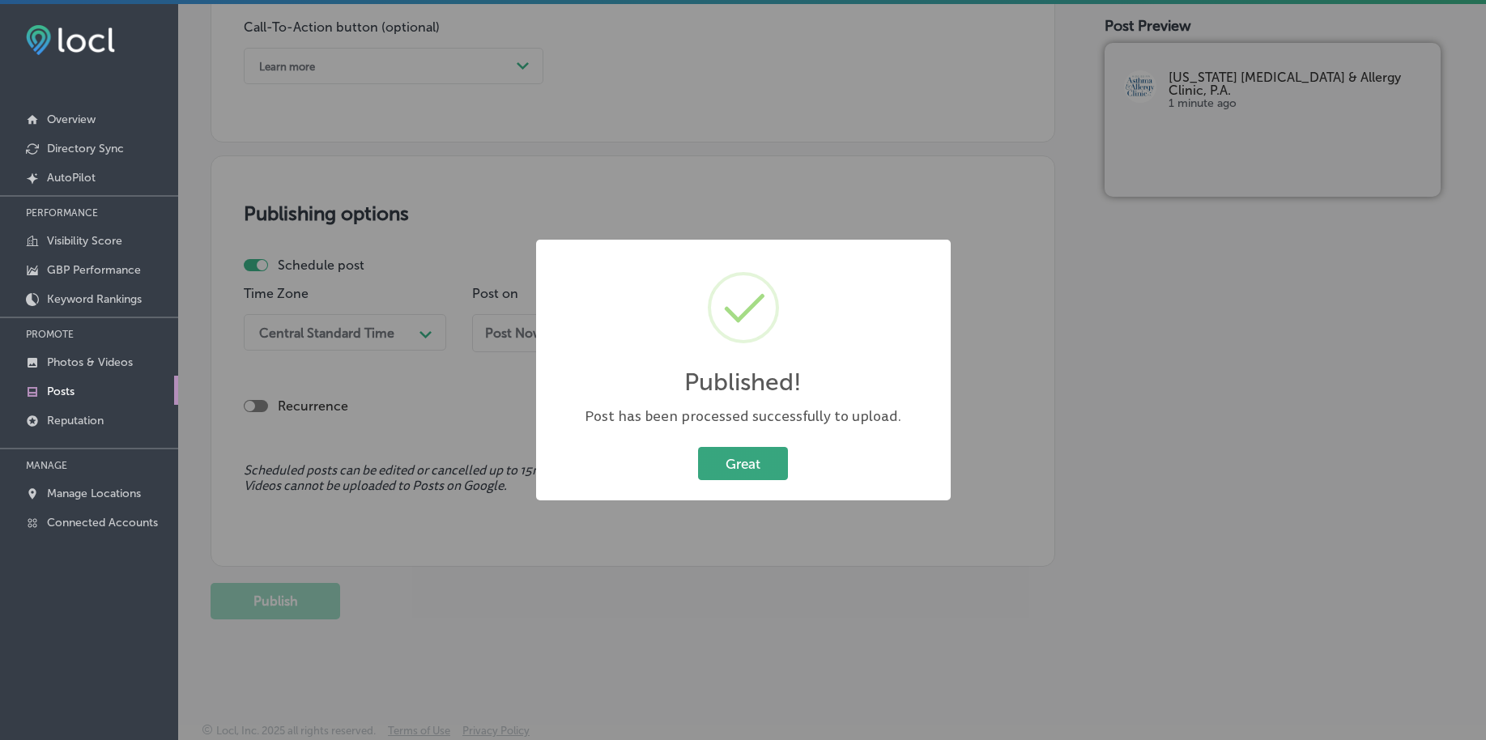
click at [727, 470] on button "Great" at bounding box center [743, 463] width 90 height 33
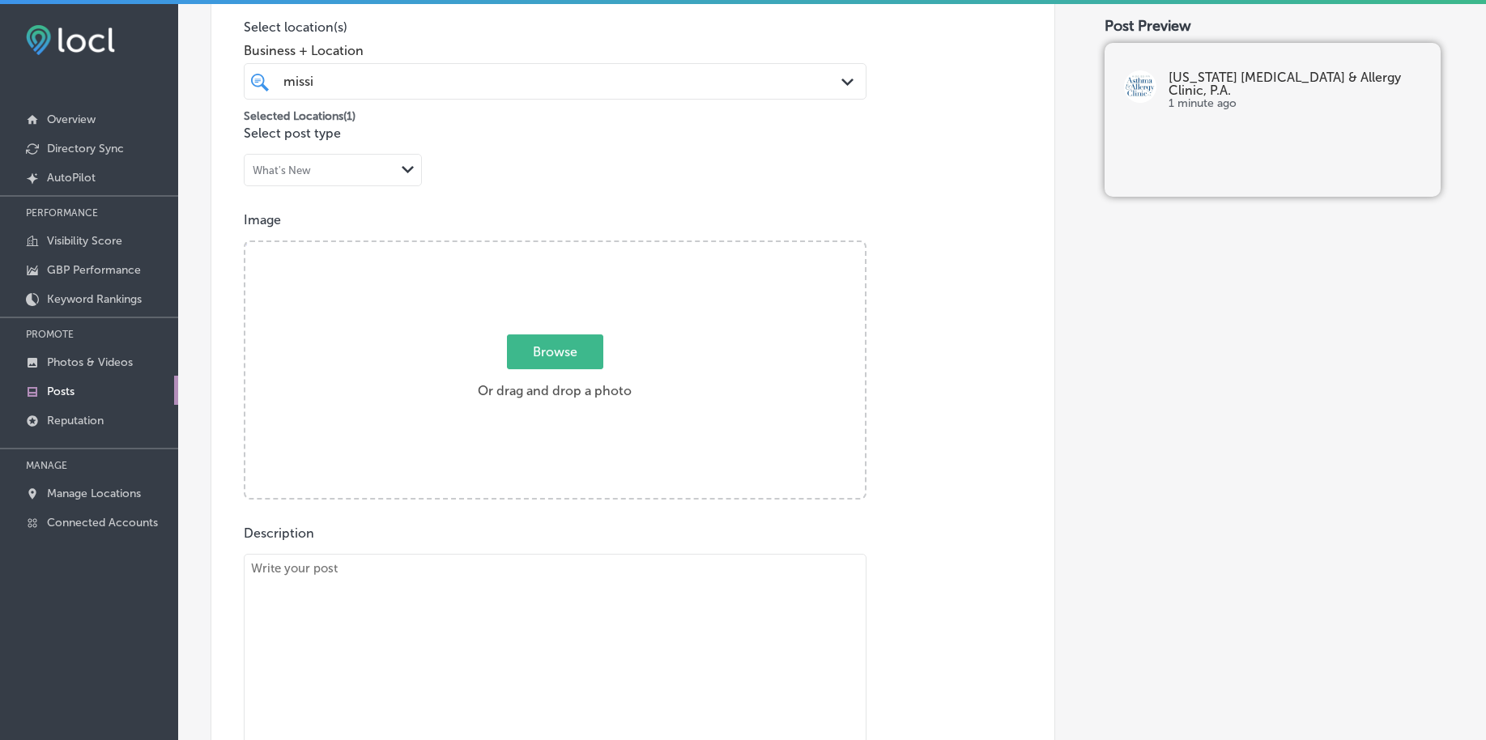
scroll to position [393, 0]
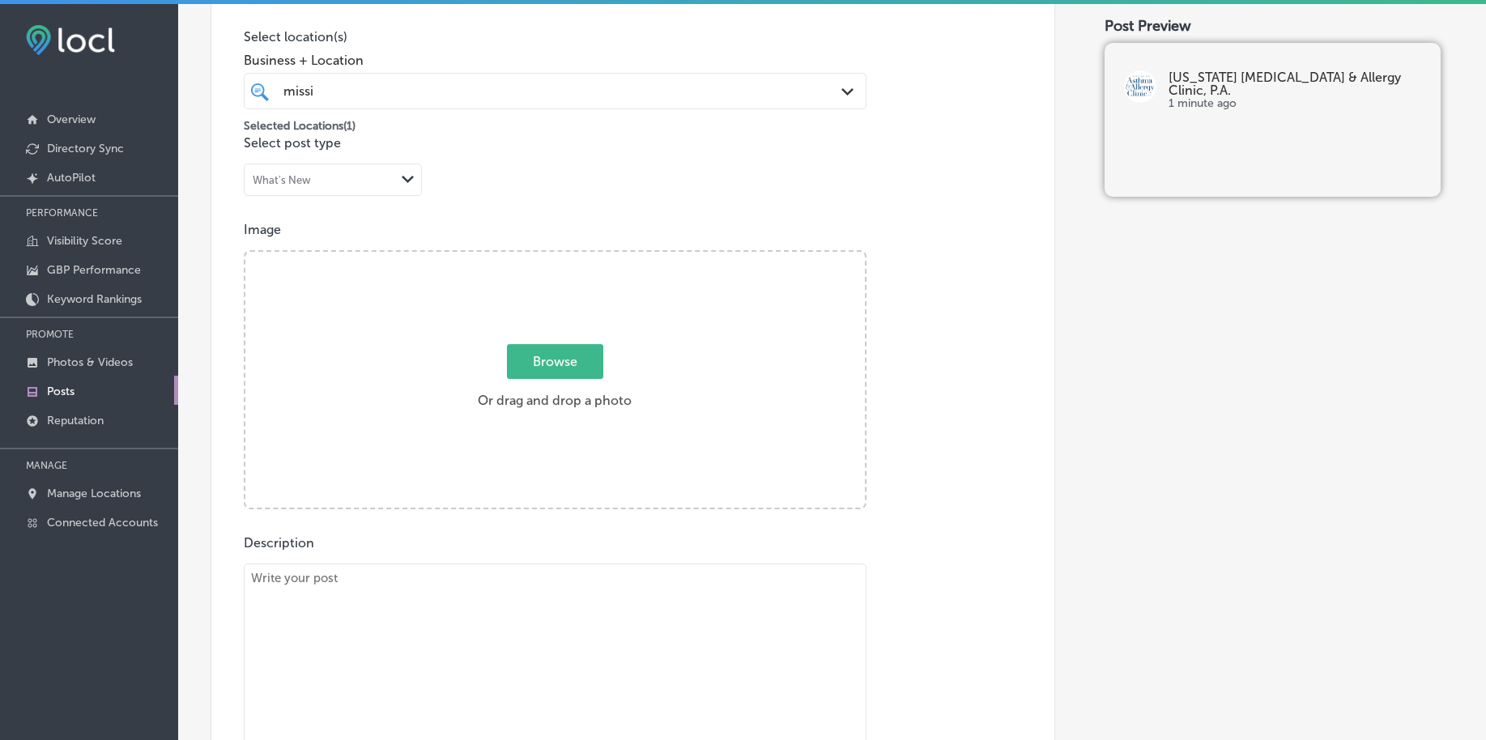
click at [565, 365] on span "Browse" at bounding box center [555, 361] width 96 height 35
click at [565, 257] on input "Browse Or drag and drop a photo" at bounding box center [555, 254] width 620 height 5
type input "C:\fakepath\[MEDICAL_DATA]-allergy-care-[US_STATE]-clinic-[GEOGRAPHIC_DATA]-ms …"
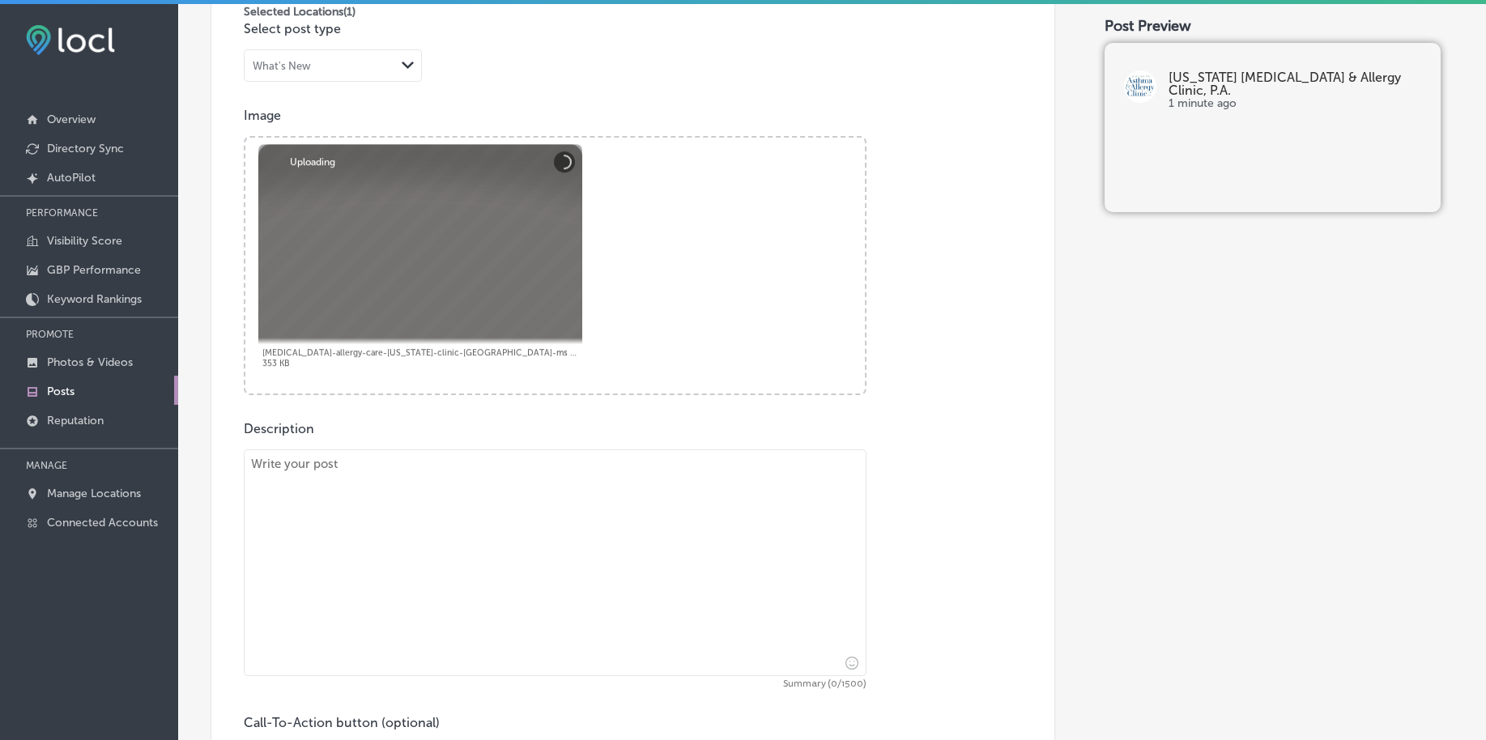
scroll to position [798, 0]
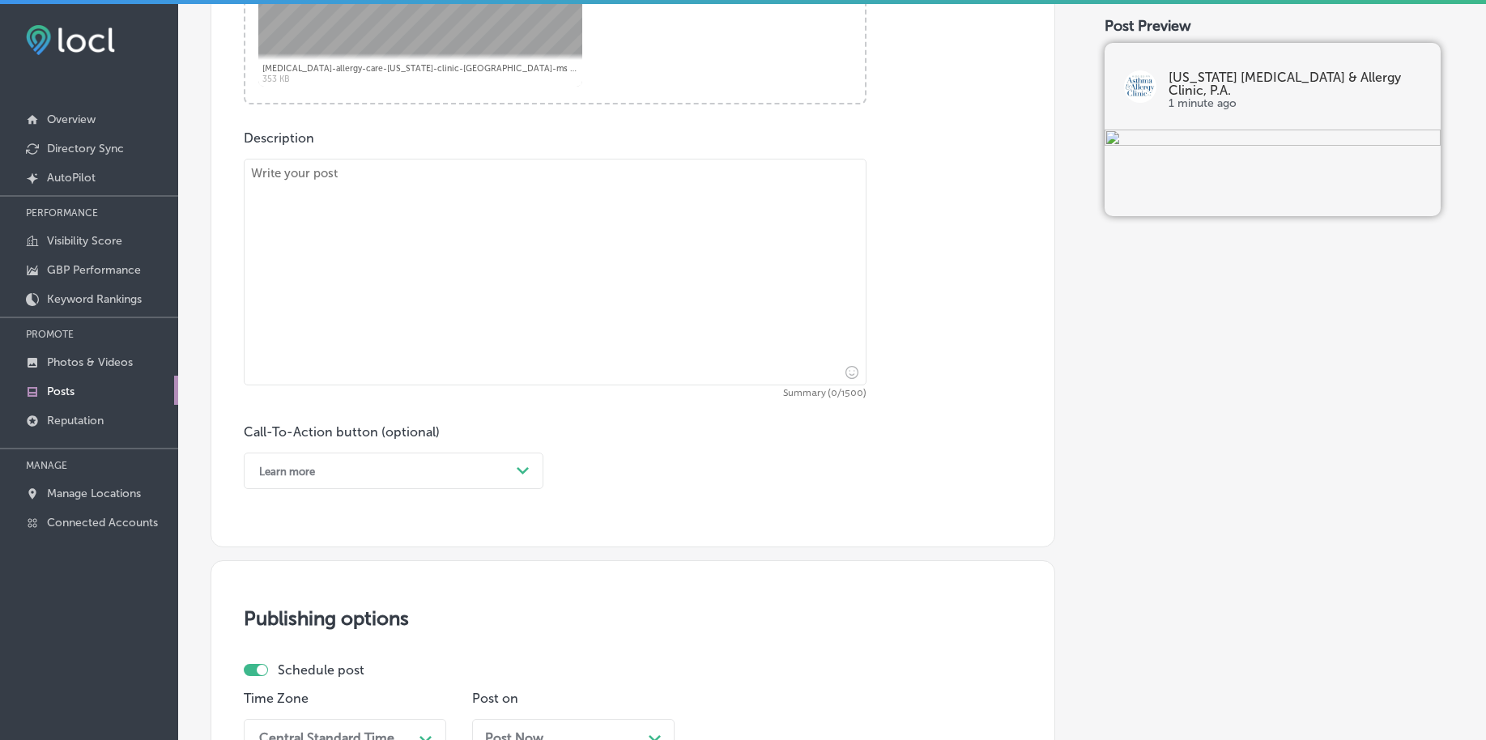
click at [564, 279] on textarea at bounding box center [555, 272] width 623 height 227
paste textarea "At [US_STATE] [MEDICAL_DATA] & Allergy Clinic, P.A., we specialize in [MEDICAL_…"
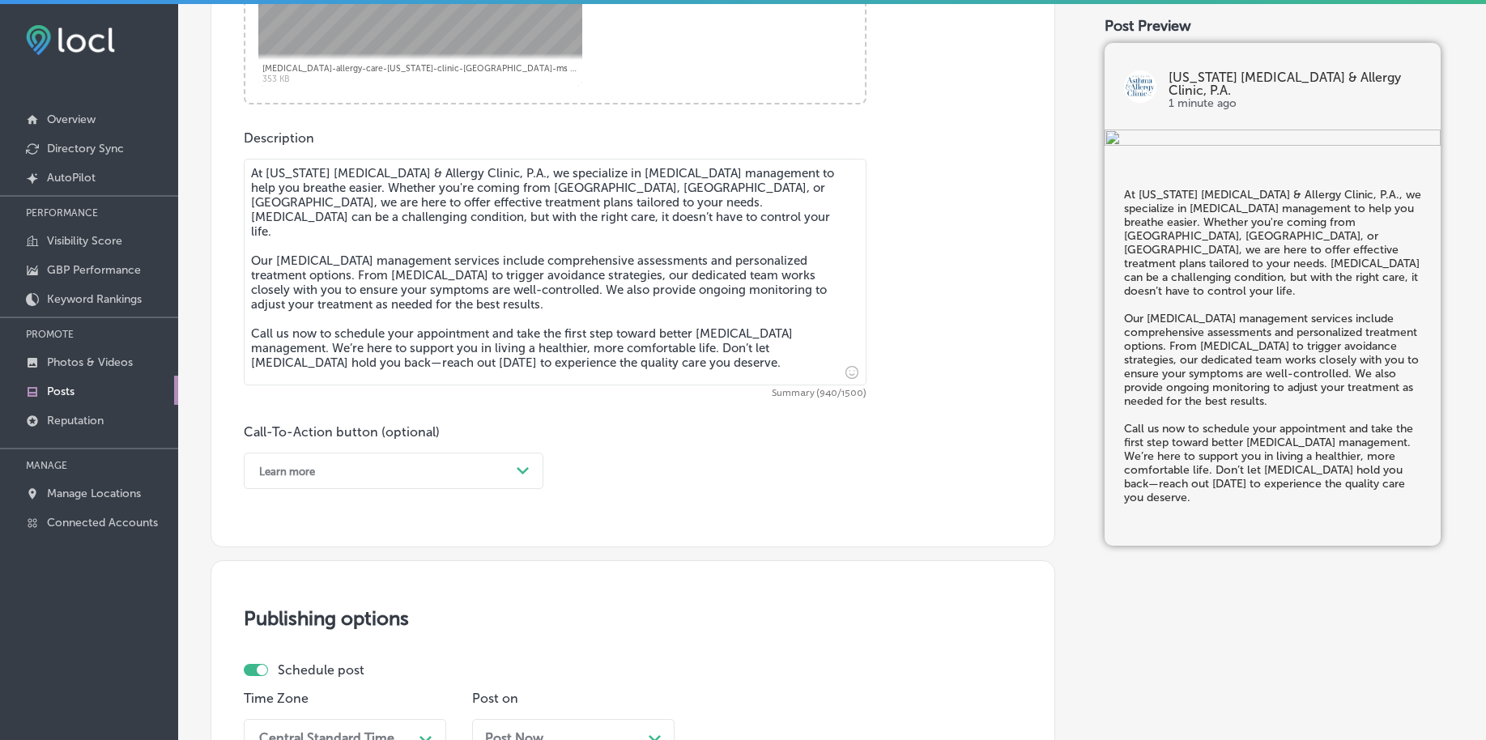
type textarea "At [US_STATE] [MEDICAL_DATA] & Allergy Clinic, P.A., we specialize in [MEDICAL_…"
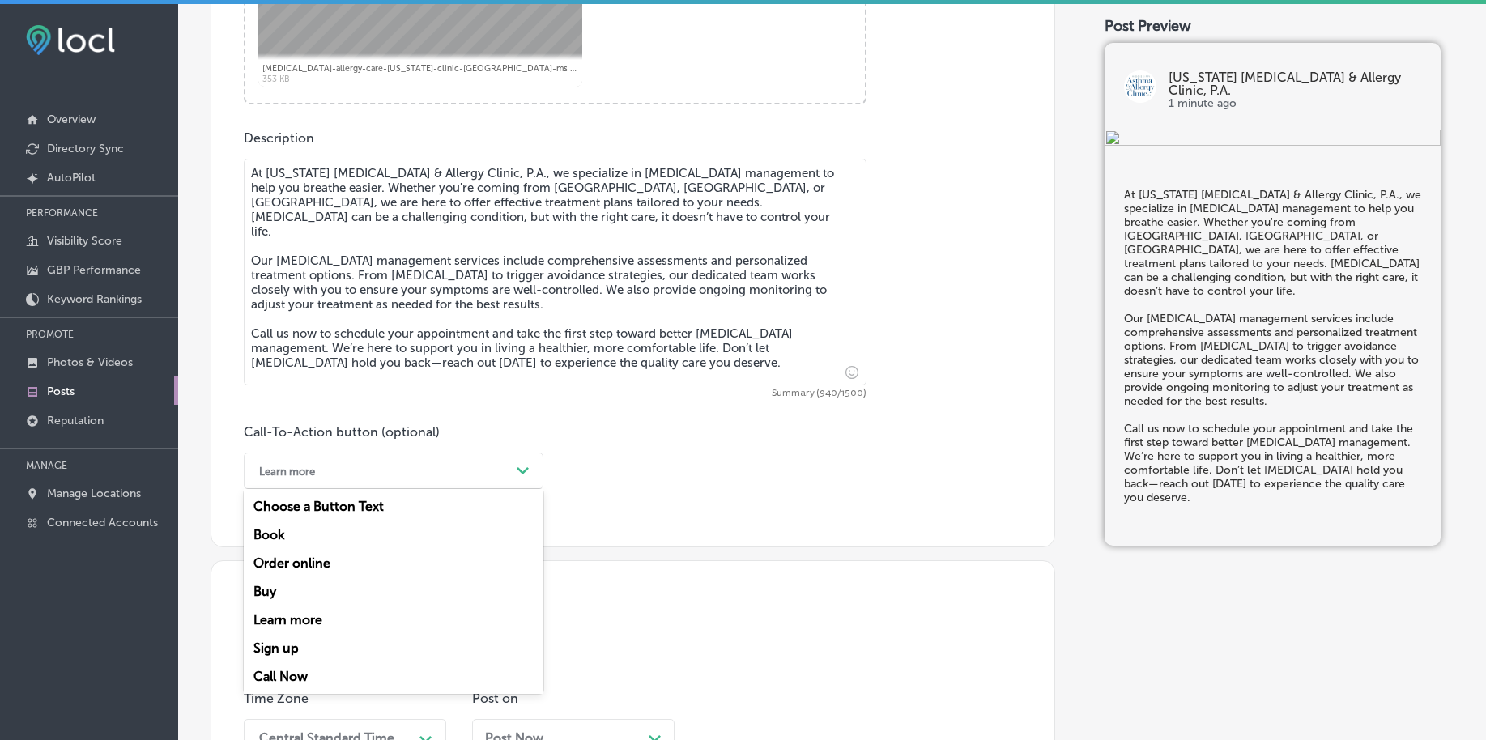
click at [453, 487] on div "Learn more Path Created with Sketch." at bounding box center [394, 471] width 300 height 36
click at [303, 676] on div "Call Now" at bounding box center [394, 677] width 300 height 28
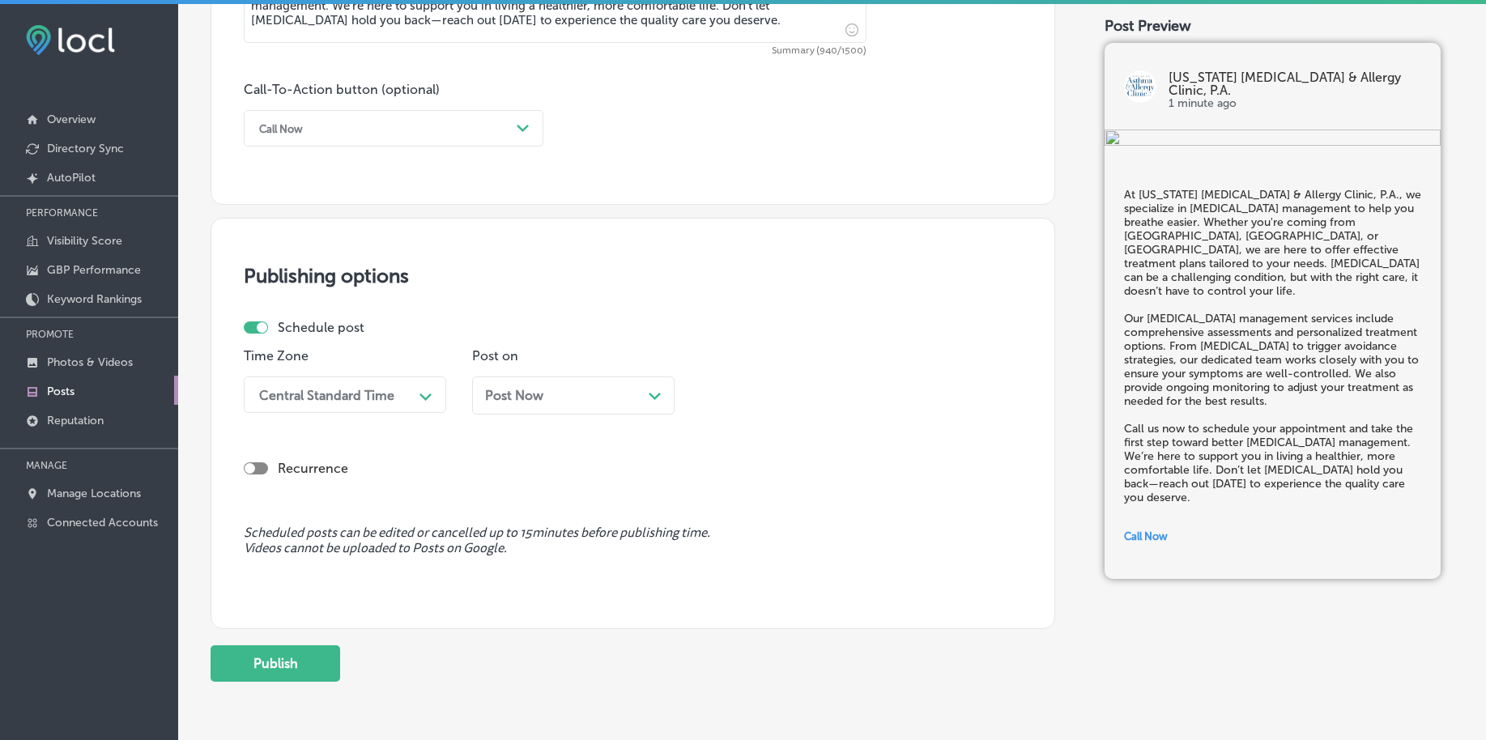
scroll to position [1203, 0]
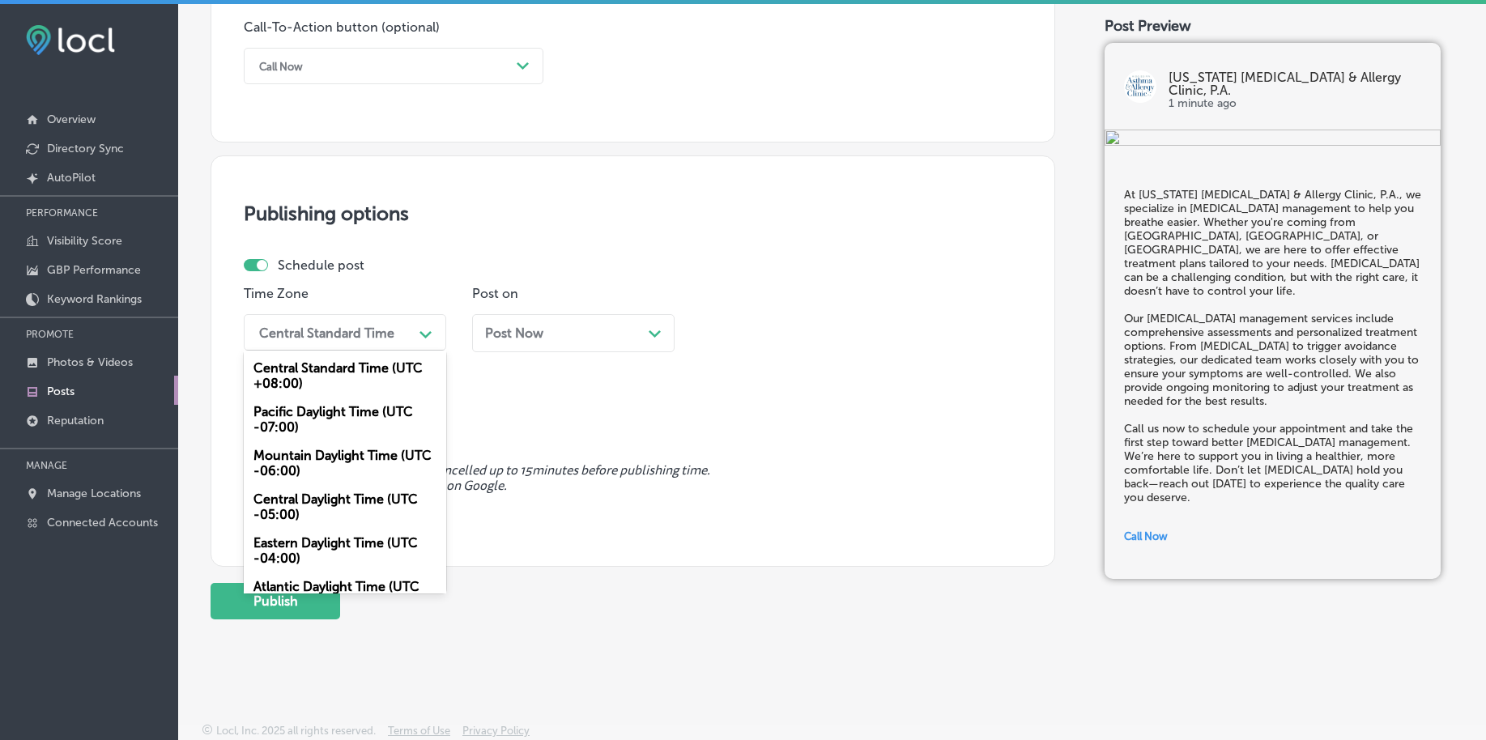
click at [356, 329] on div "Central Standard Time" at bounding box center [326, 332] width 135 height 15
click at [299, 508] on div "Central Daylight Time (UTC -05:00)" at bounding box center [345, 507] width 203 height 44
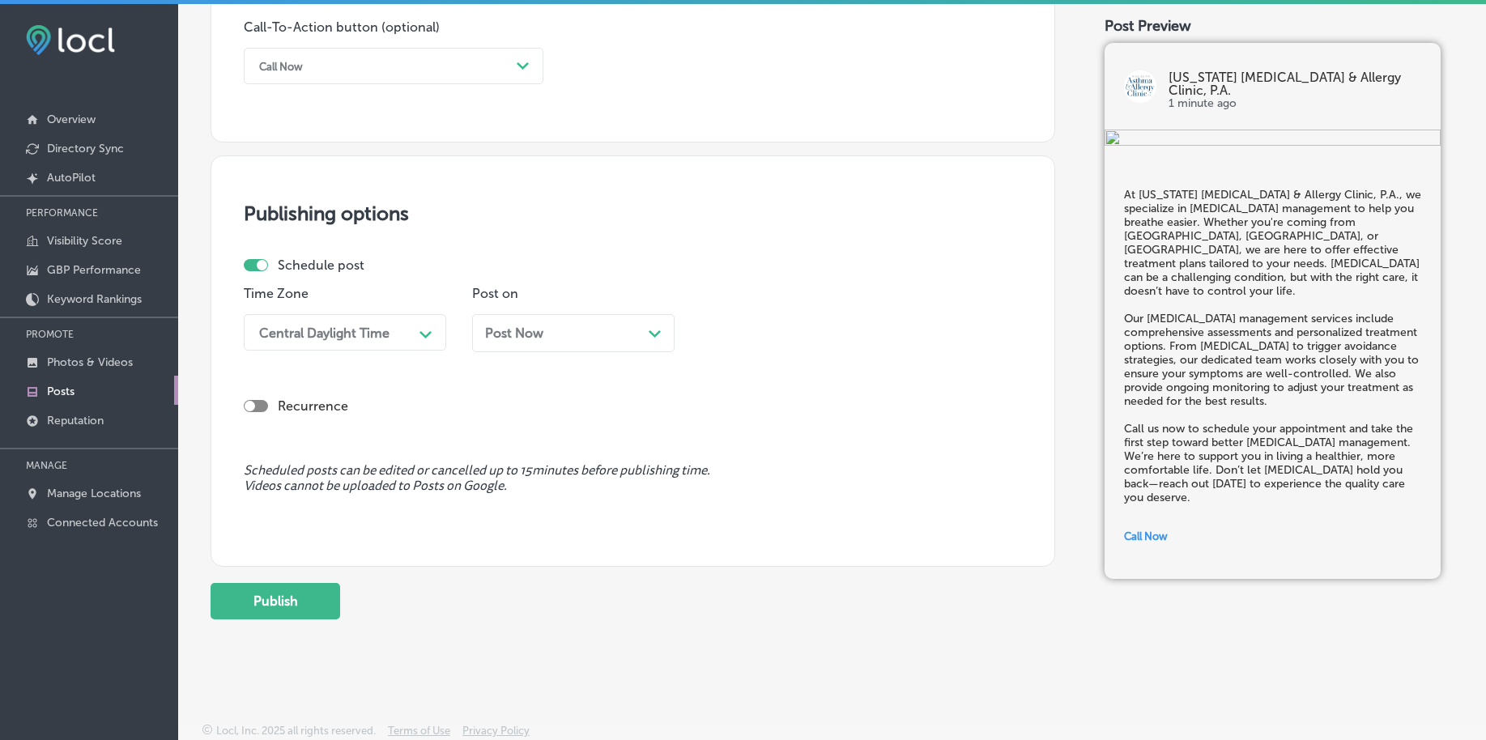
click at [411, 343] on div "Central Daylight Time" at bounding box center [332, 332] width 162 height 28
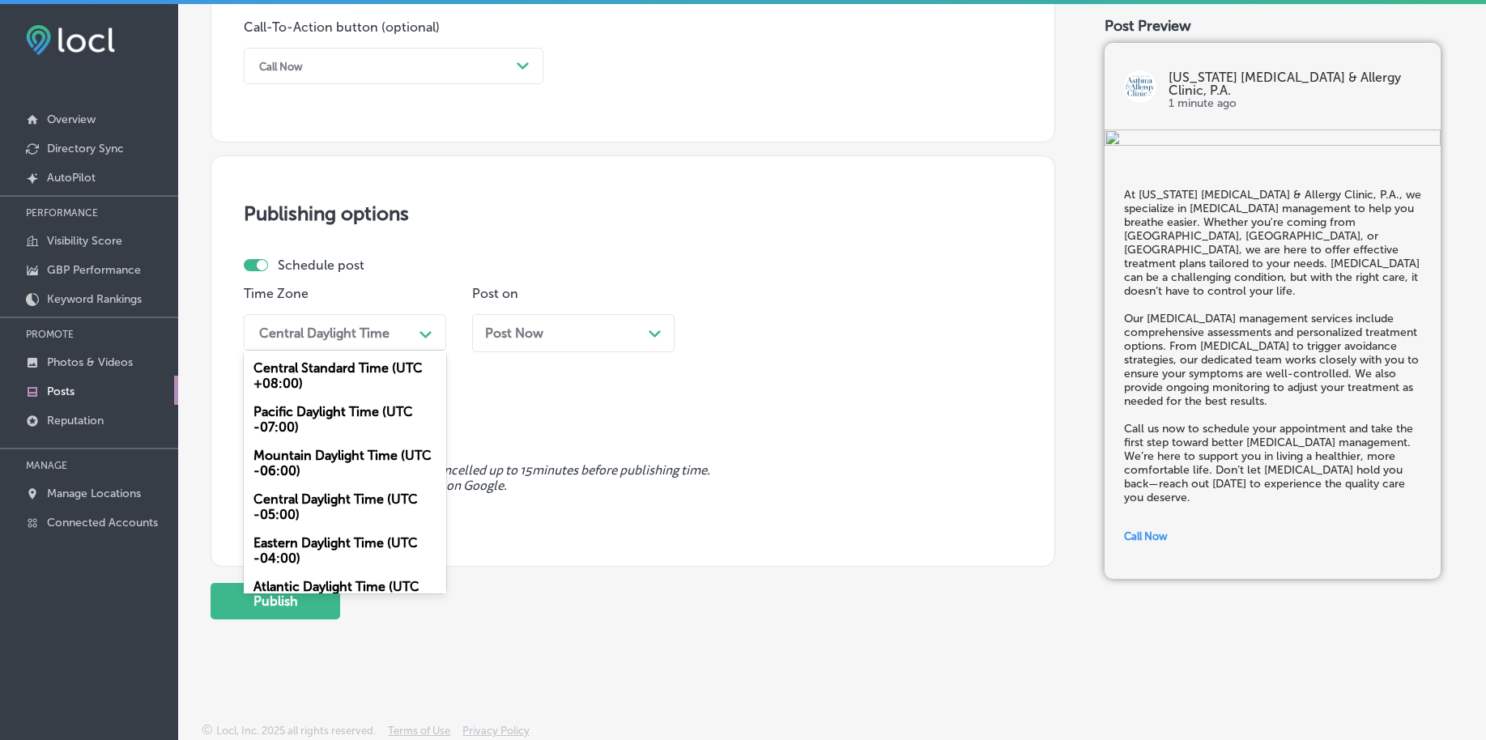
click at [341, 457] on div "Mountain Daylight Time (UTC -06:00)" at bounding box center [345, 463] width 203 height 44
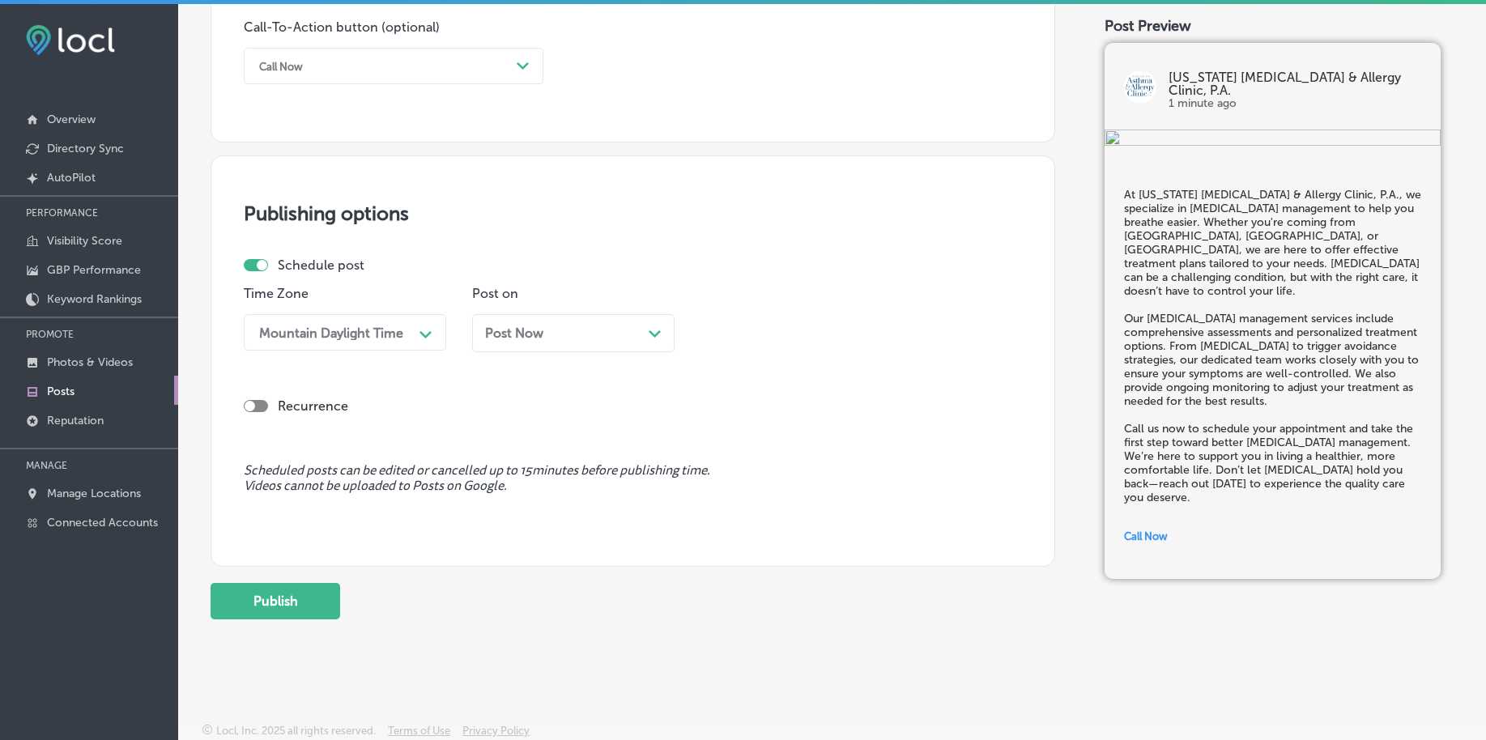
click at [589, 312] on div "Post on Post Now Path Created with Sketch." at bounding box center [573, 325] width 203 height 79
click at [581, 329] on div "Post Now Path Created with Sketch." at bounding box center [573, 333] width 177 height 15
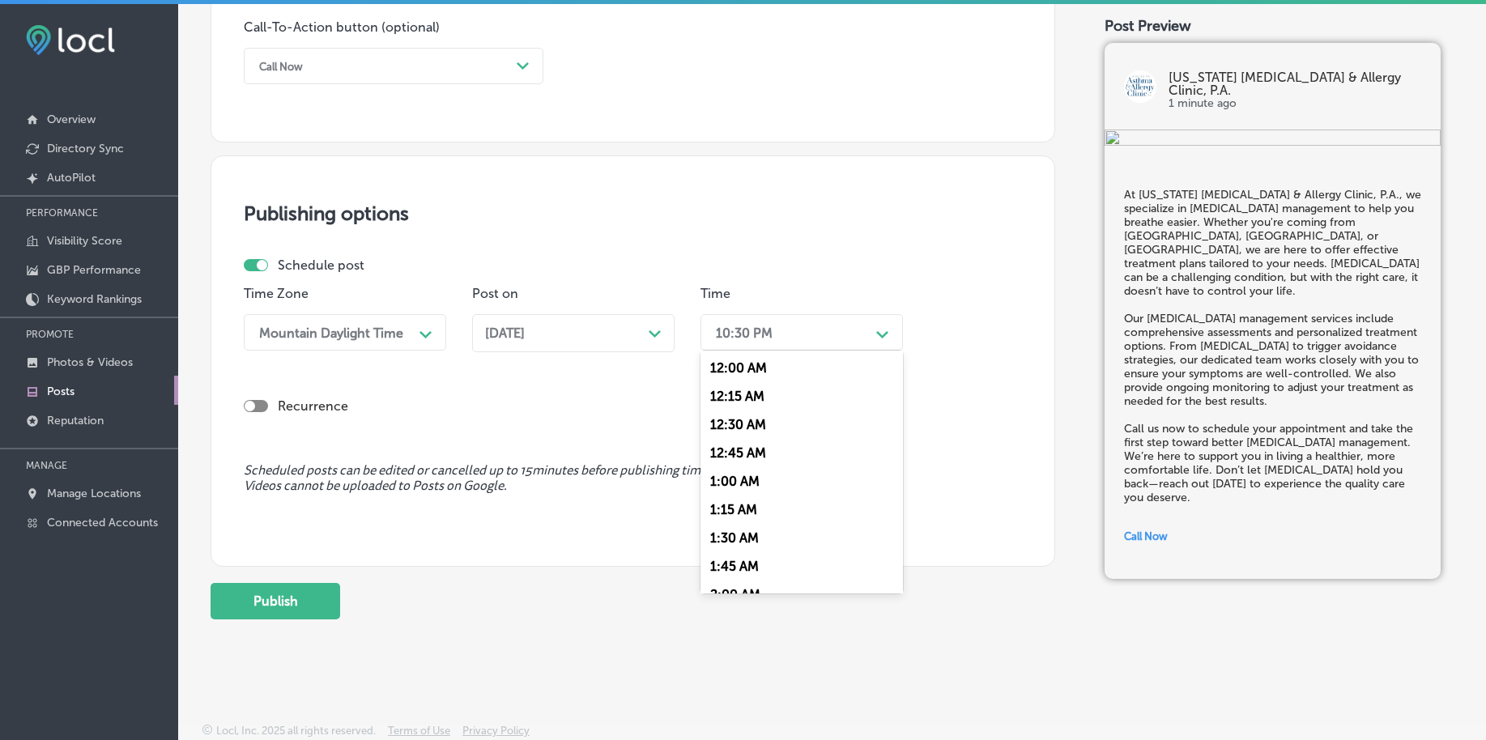
click at [737, 350] on div "10:30 PM Path Created with Sketch." at bounding box center [802, 332] width 203 height 36
click at [743, 554] on div "7:00 AM" at bounding box center [802, 554] width 203 height 28
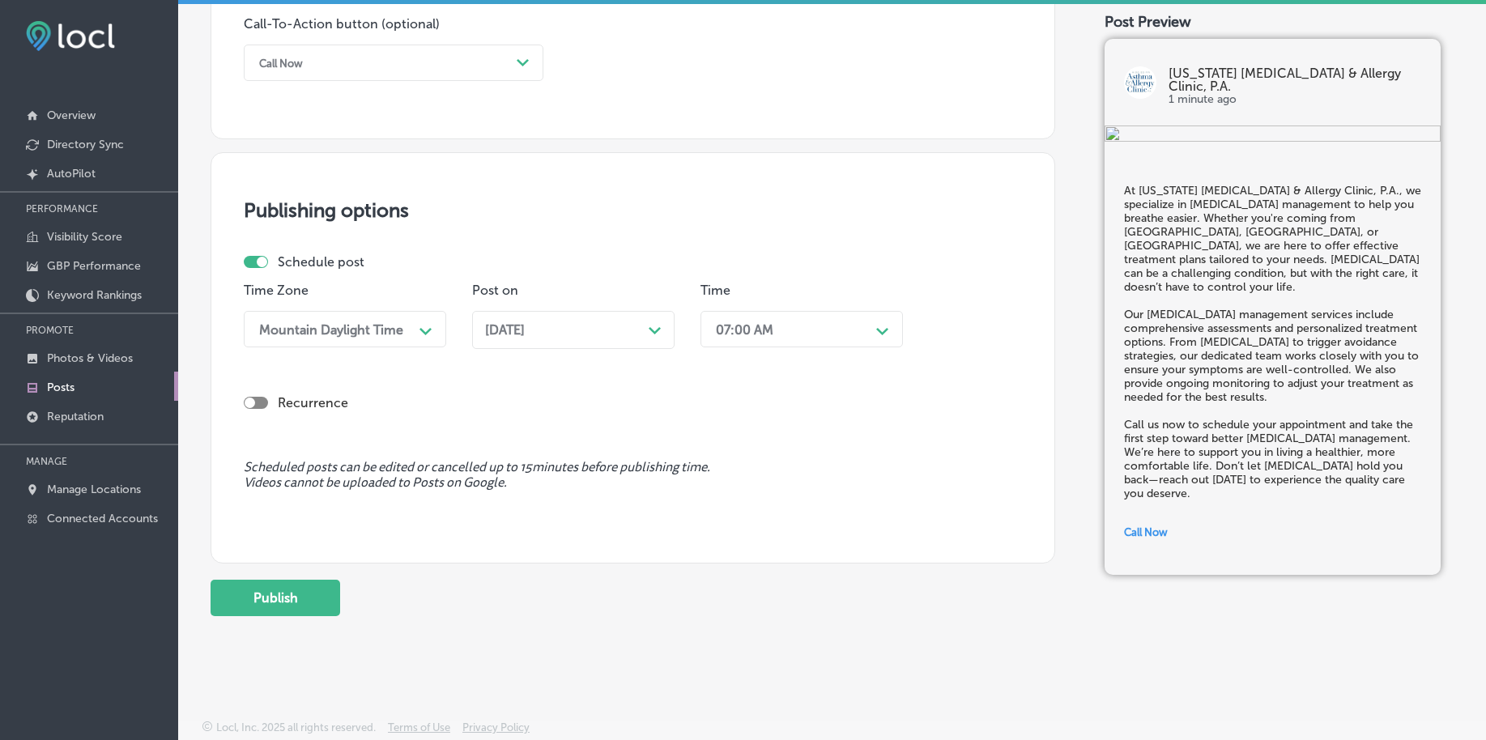
scroll to position [1203, 0]
click at [249, 591] on button "Publish" at bounding box center [276, 597] width 130 height 36
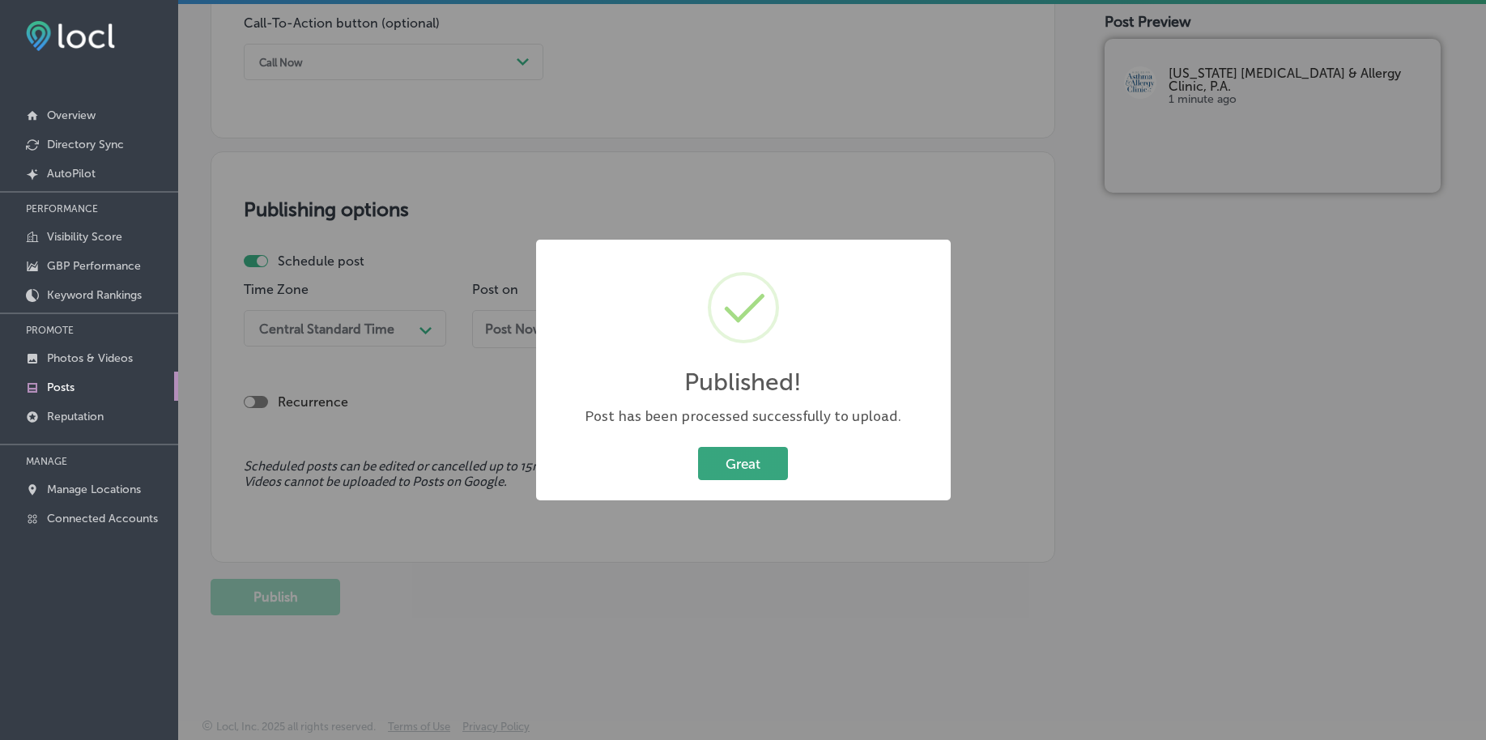
click at [721, 457] on button "Great" at bounding box center [743, 463] width 90 height 33
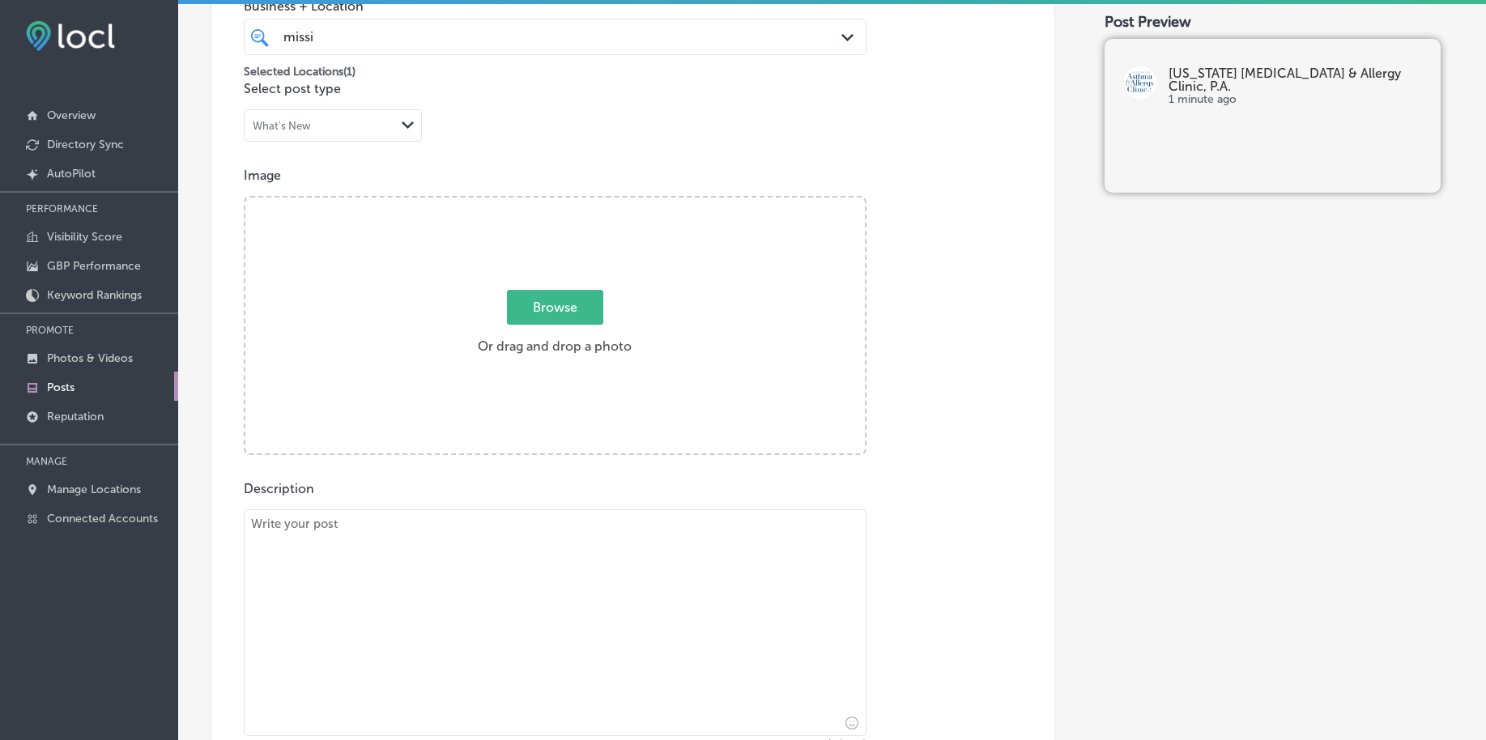
scroll to position [292, 0]
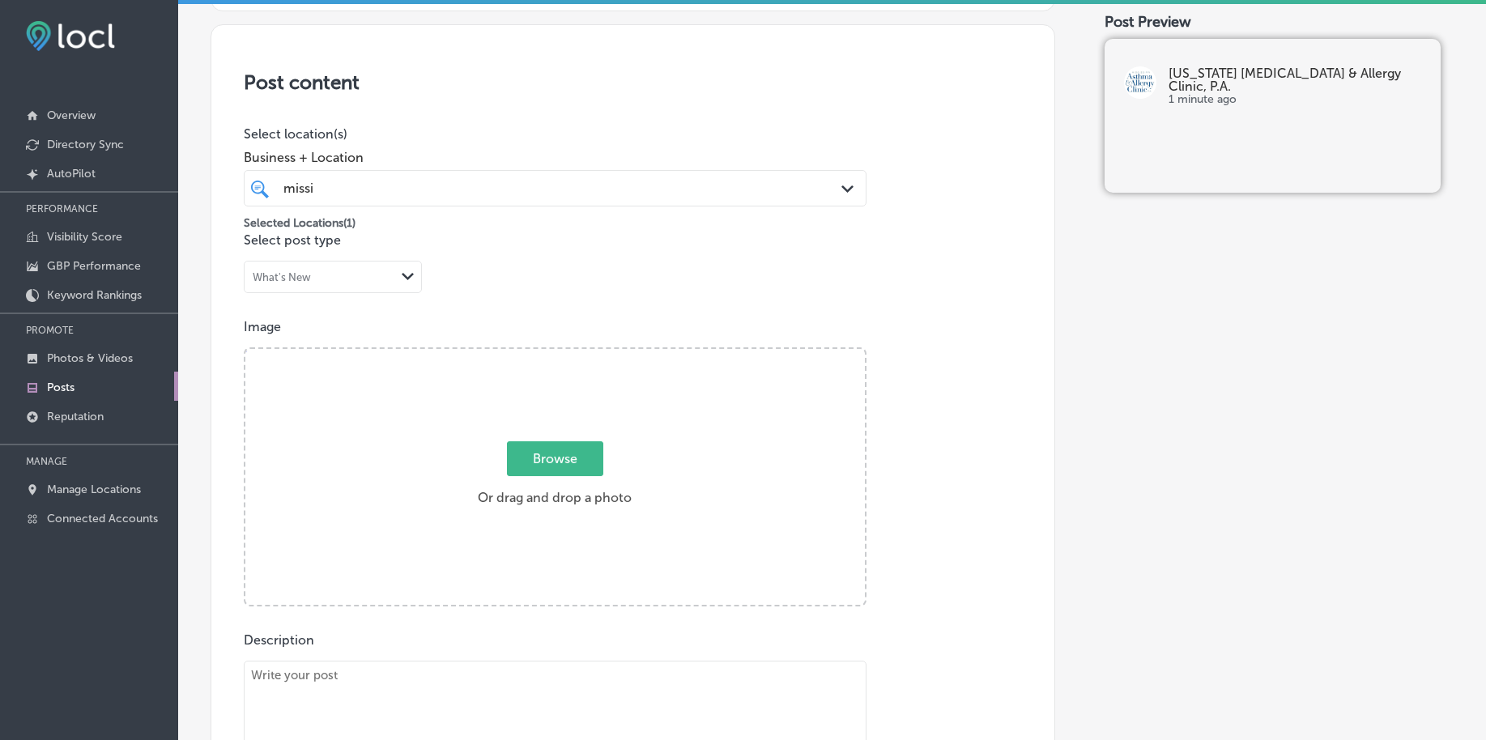
click at [542, 458] on span "Browse" at bounding box center [555, 458] width 96 height 35
click at [542, 354] on input "Browse Or drag and drop a photo" at bounding box center [555, 351] width 620 height 5
type input "C:\fakepath\[MEDICAL_DATA]-allergy-care-[US_STATE]-clinic-[GEOGRAPHIC_DATA]-ms …"
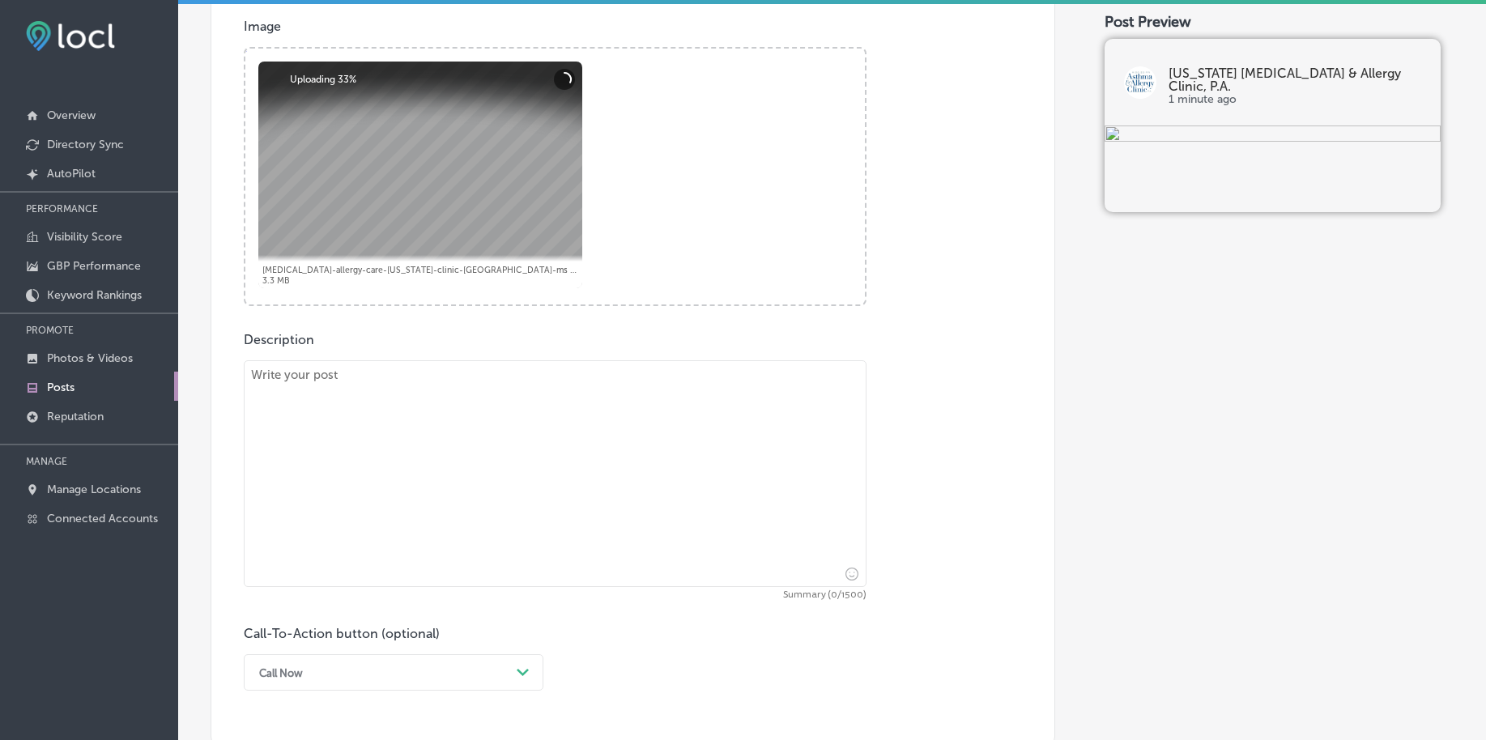
scroll to position [595, 0]
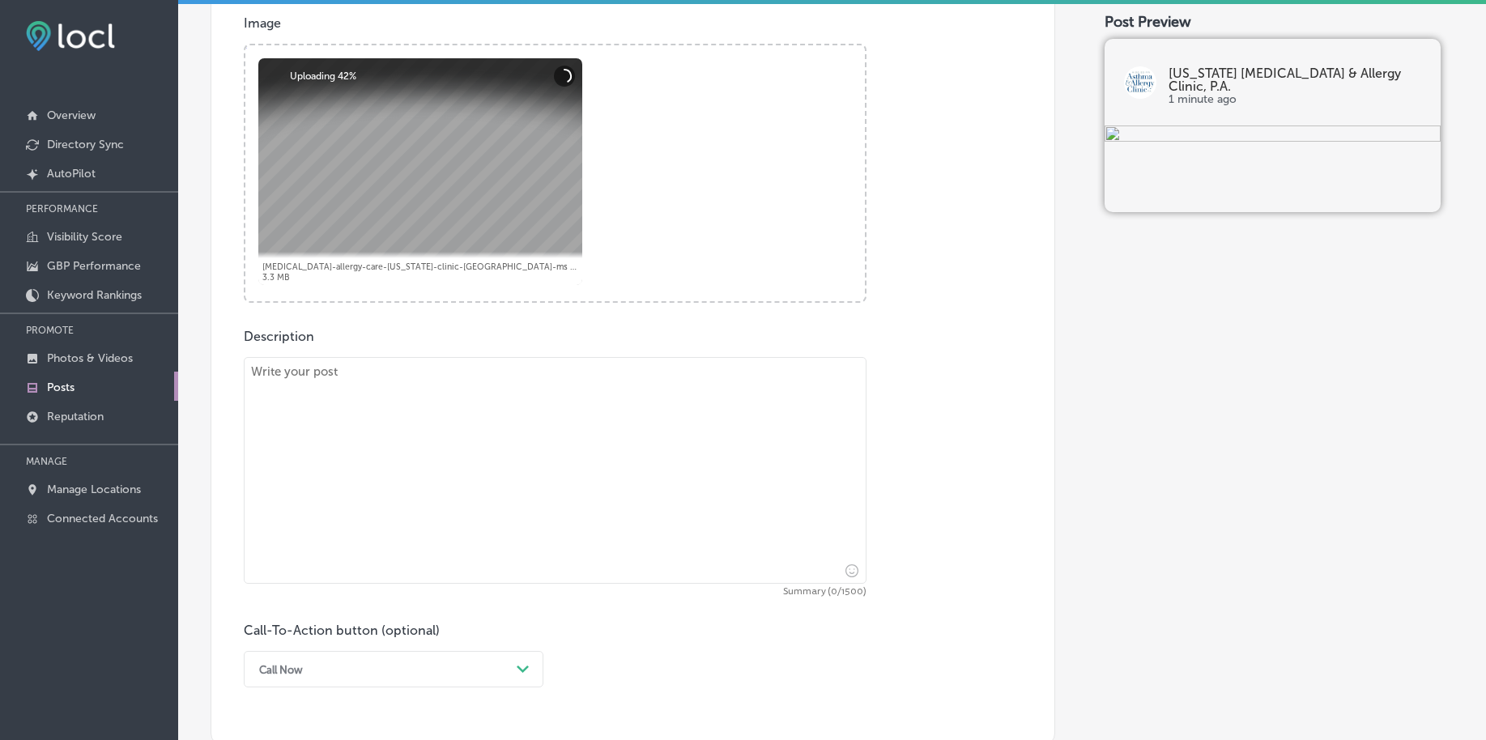
click at [497, 540] on textarea at bounding box center [555, 470] width 623 height 227
paste textarea "Skin testing is an effective way to determine what triggers your [MEDICAL_DATA]…"
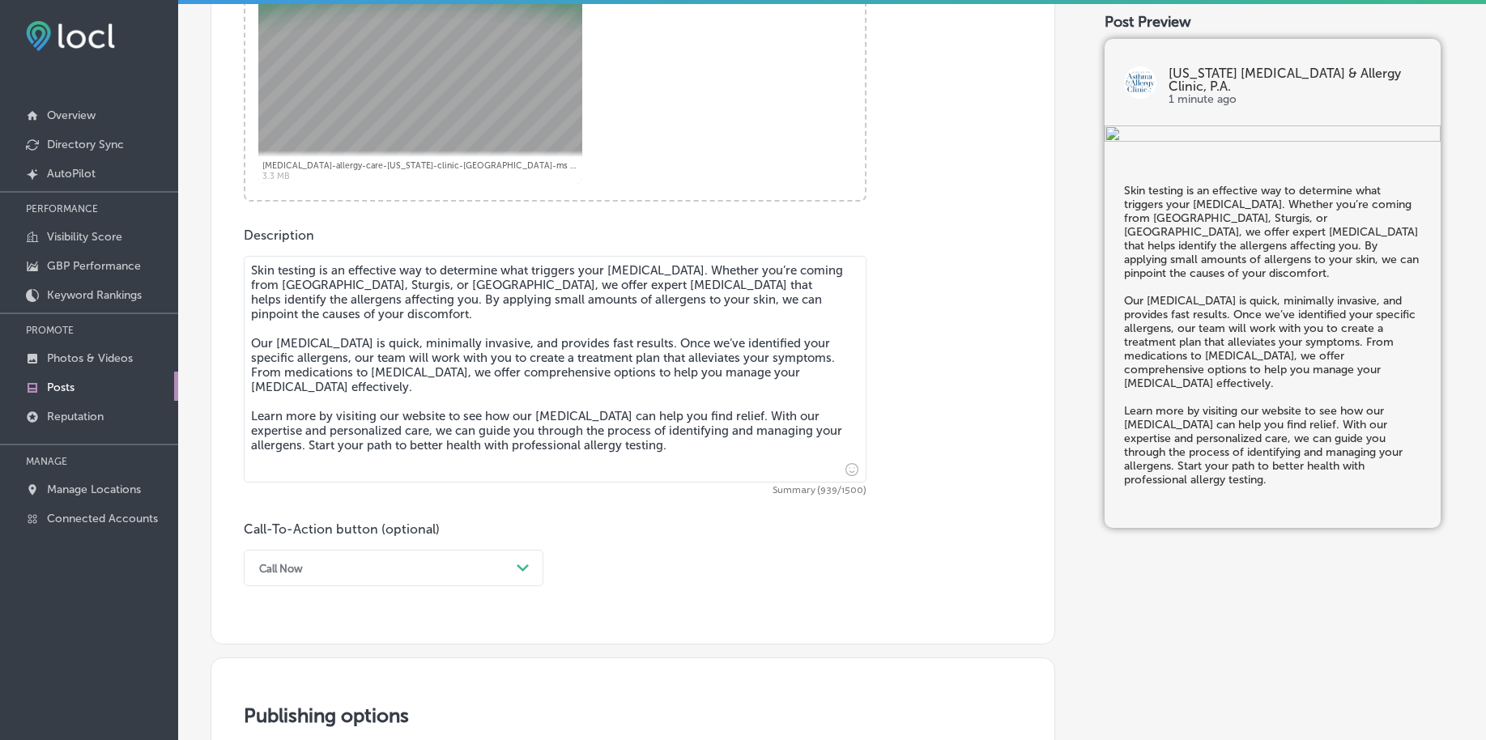
type textarea "Skin testing is an effective way to determine what triggers your [MEDICAL_DATA]…"
click at [437, 561] on div "option Call Now, selected. option Book focused, 2 of 7. 7 results available. Us…" at bounding box center [394, 568] width 300 height 36
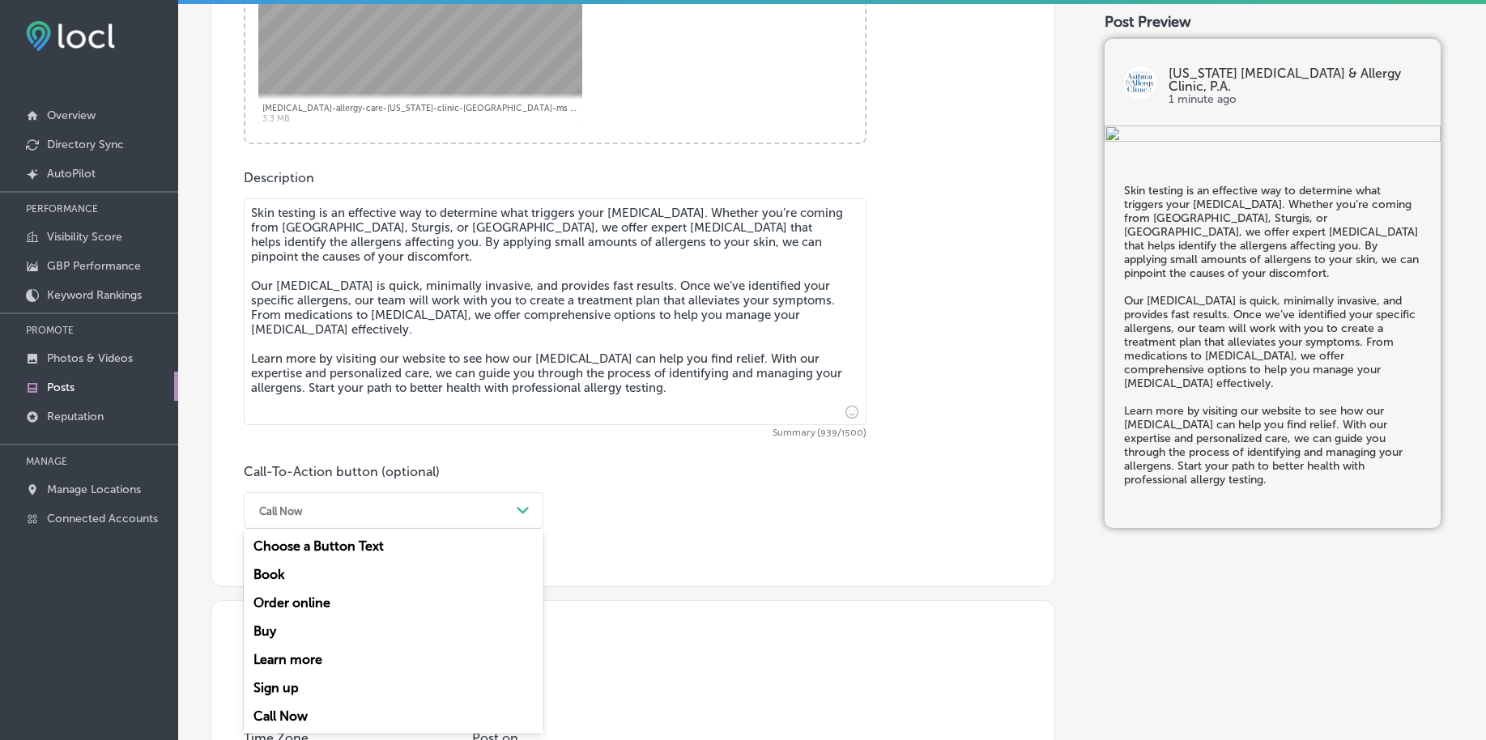
click at [311, 667] on div "Learn more" at bounding box center [394, 660] width 300 height 28
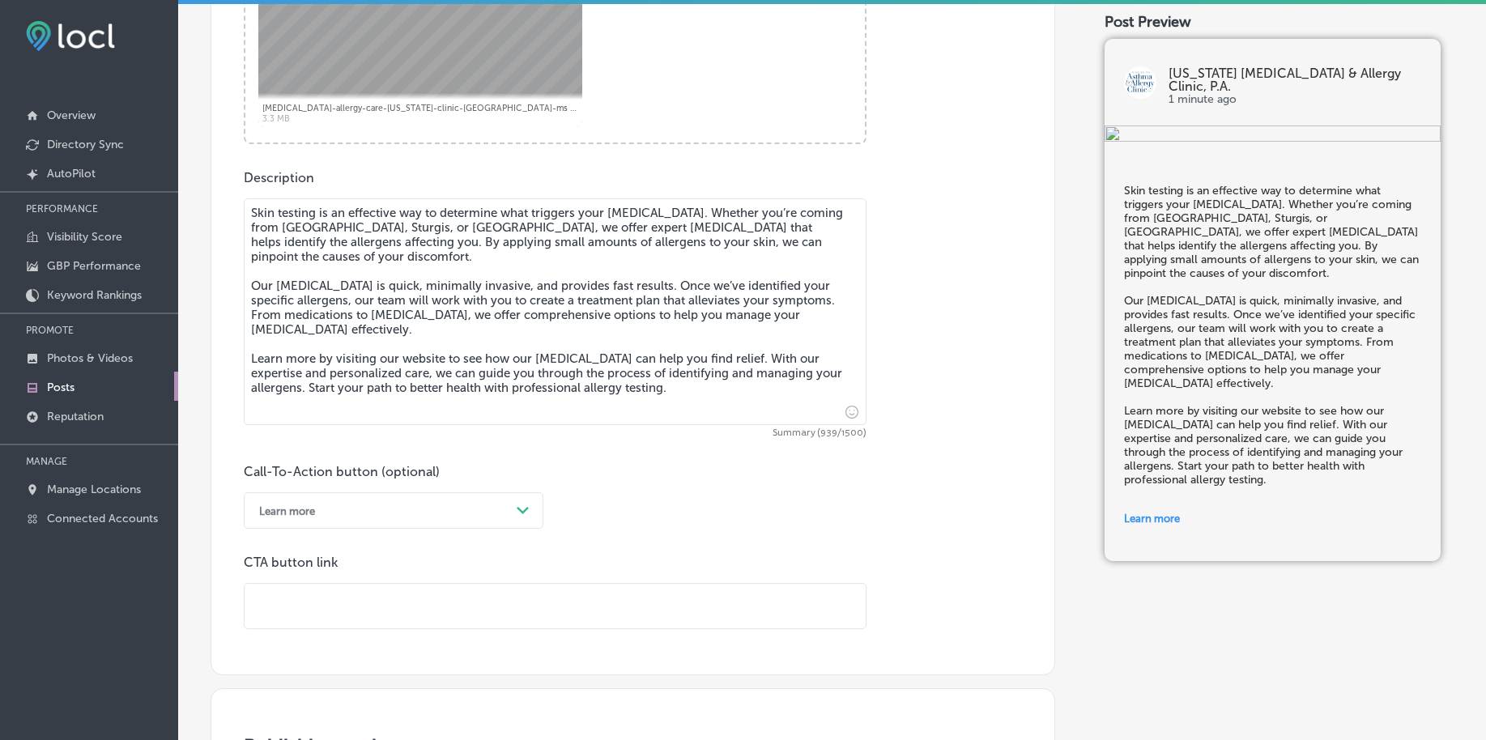
click at [333, 613] on input "text" at bounding box center [555, 606] width 621 height 45
paste input "[URL][DOMAIN_NAME]"
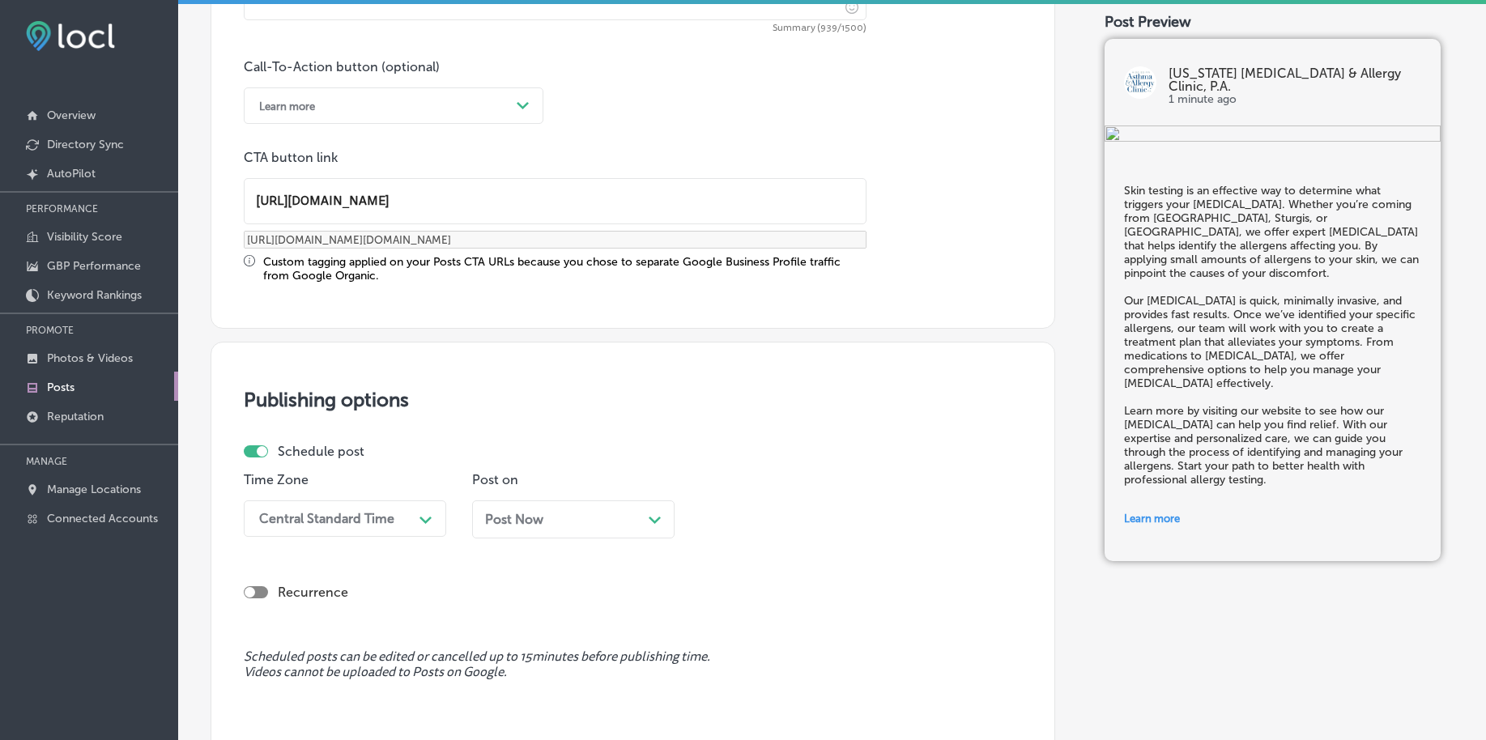
type input "[URL][DOMAIN_NAME]"
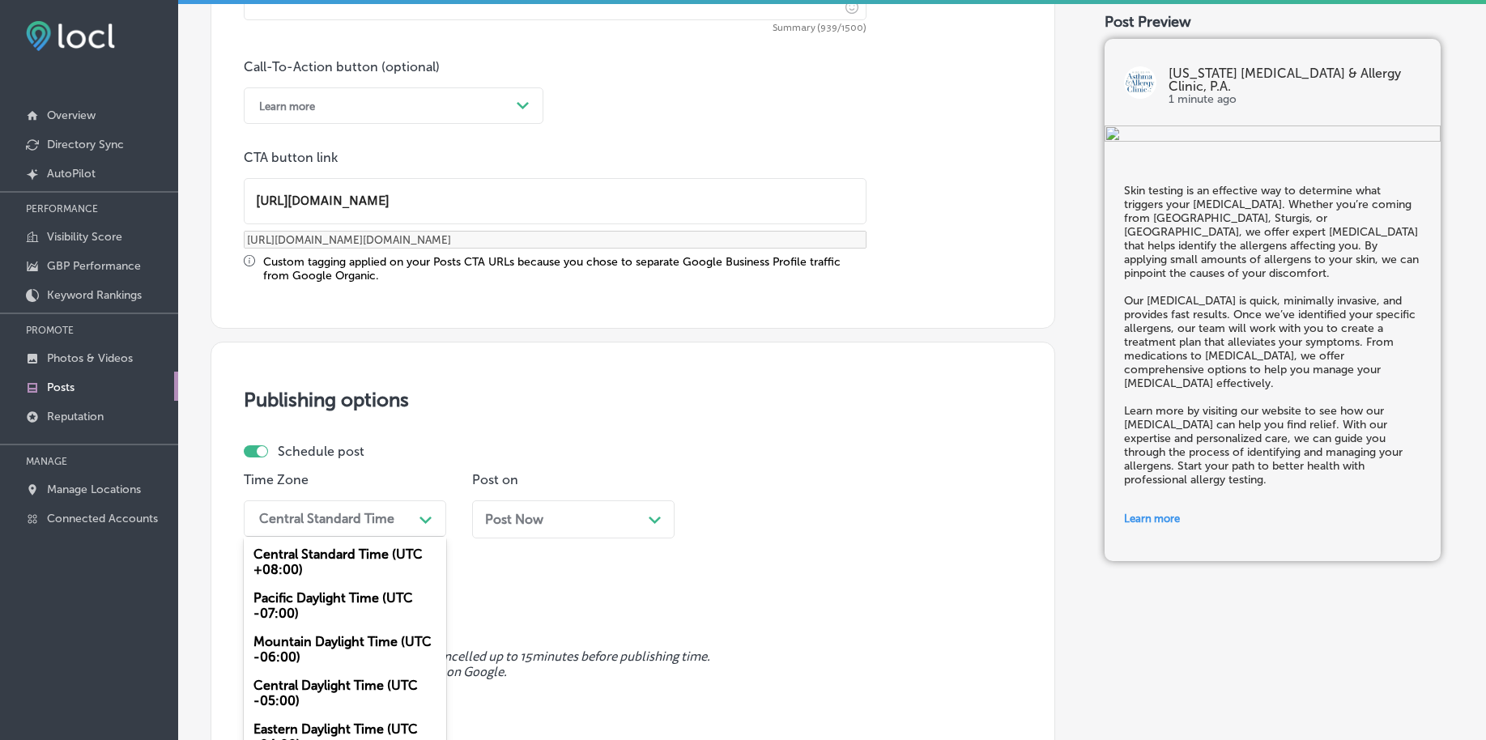
click at [393, 515] on div "option Mountain Daylight Time (UTC -06:00), selected. option Central Standard T…" at bounding box center [345, 519] width 203 height 36
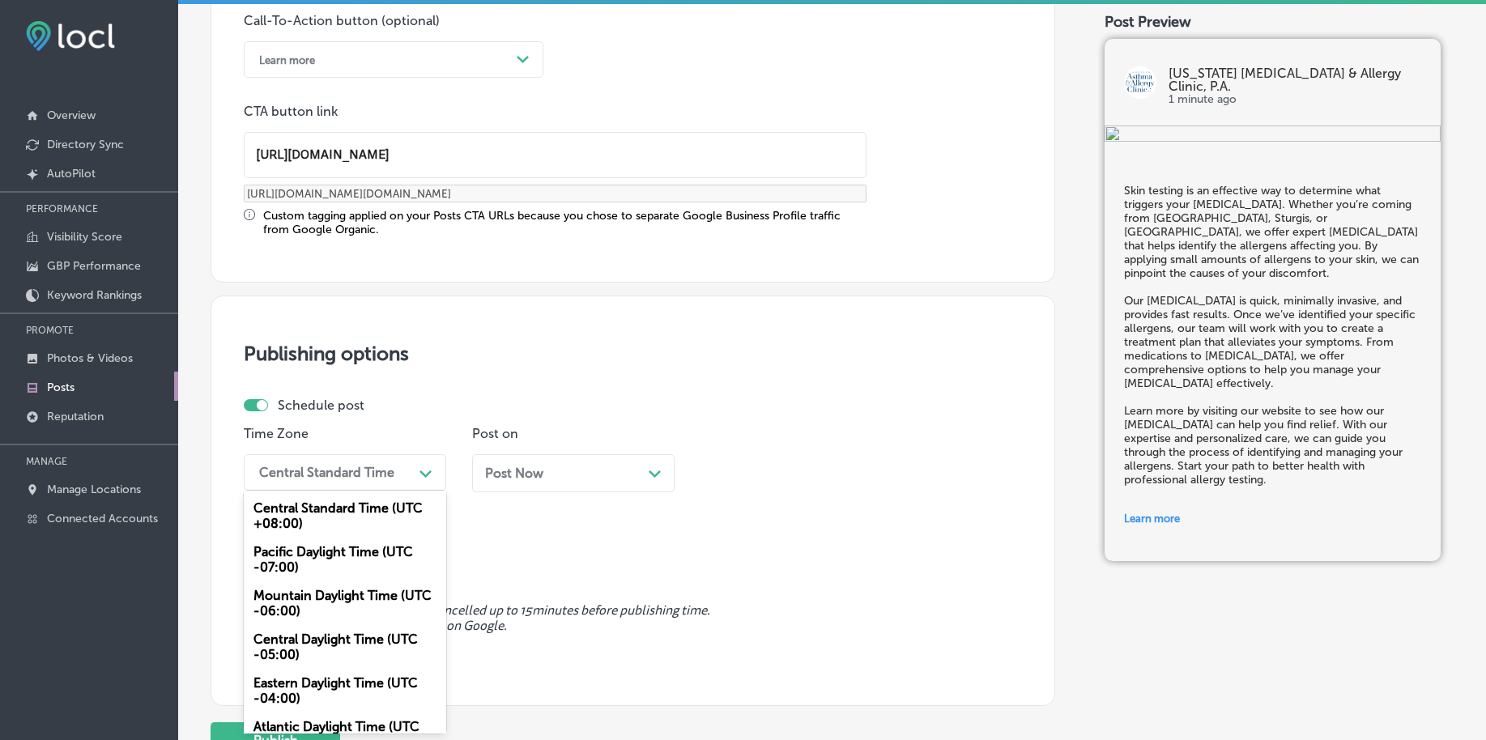
click at [329, 597] on div "Mountain Daylight Time (UTC -06:00)" at bounding box center [345, 604] width 203 height 44
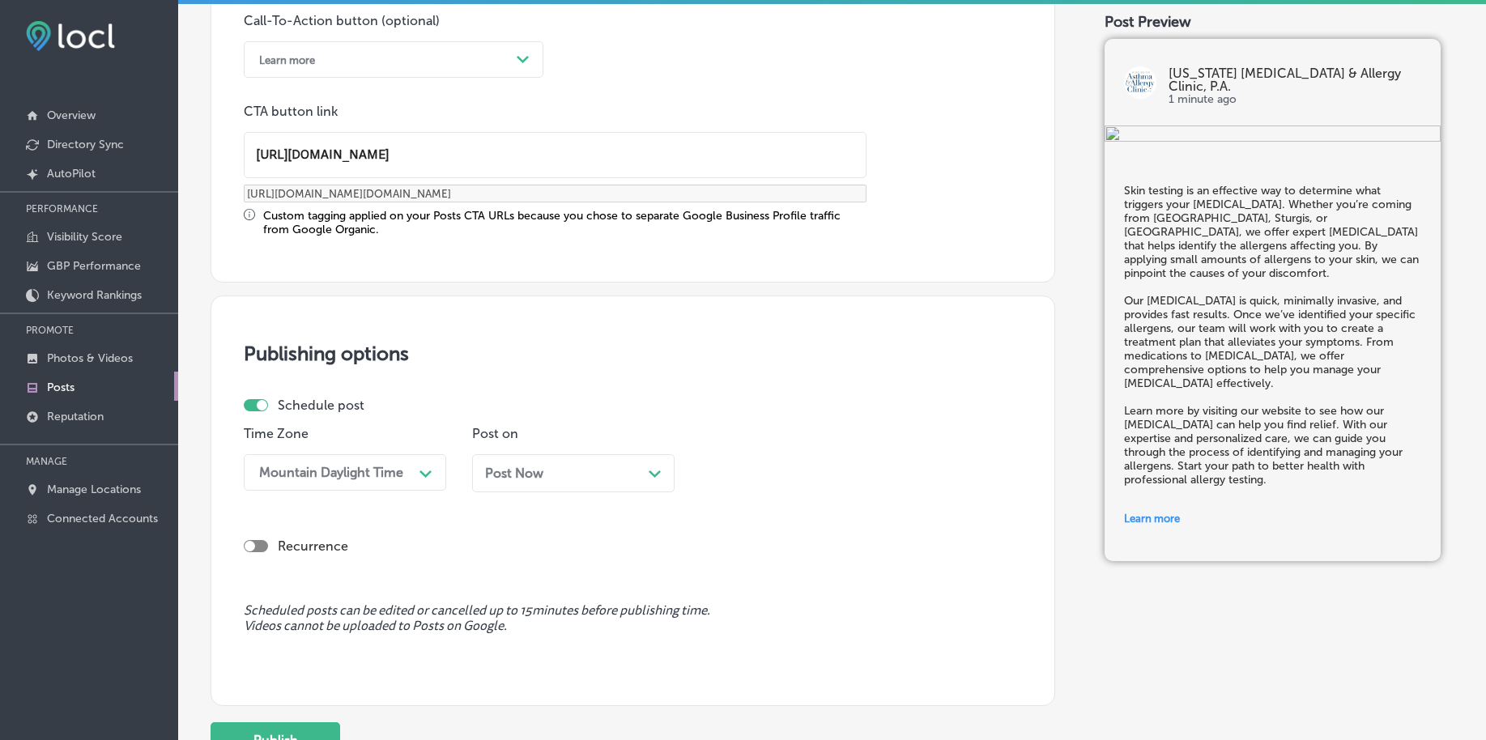
click at [542, 473] on span "Post Now" at bounding box center [514, 473] width 58 height 15
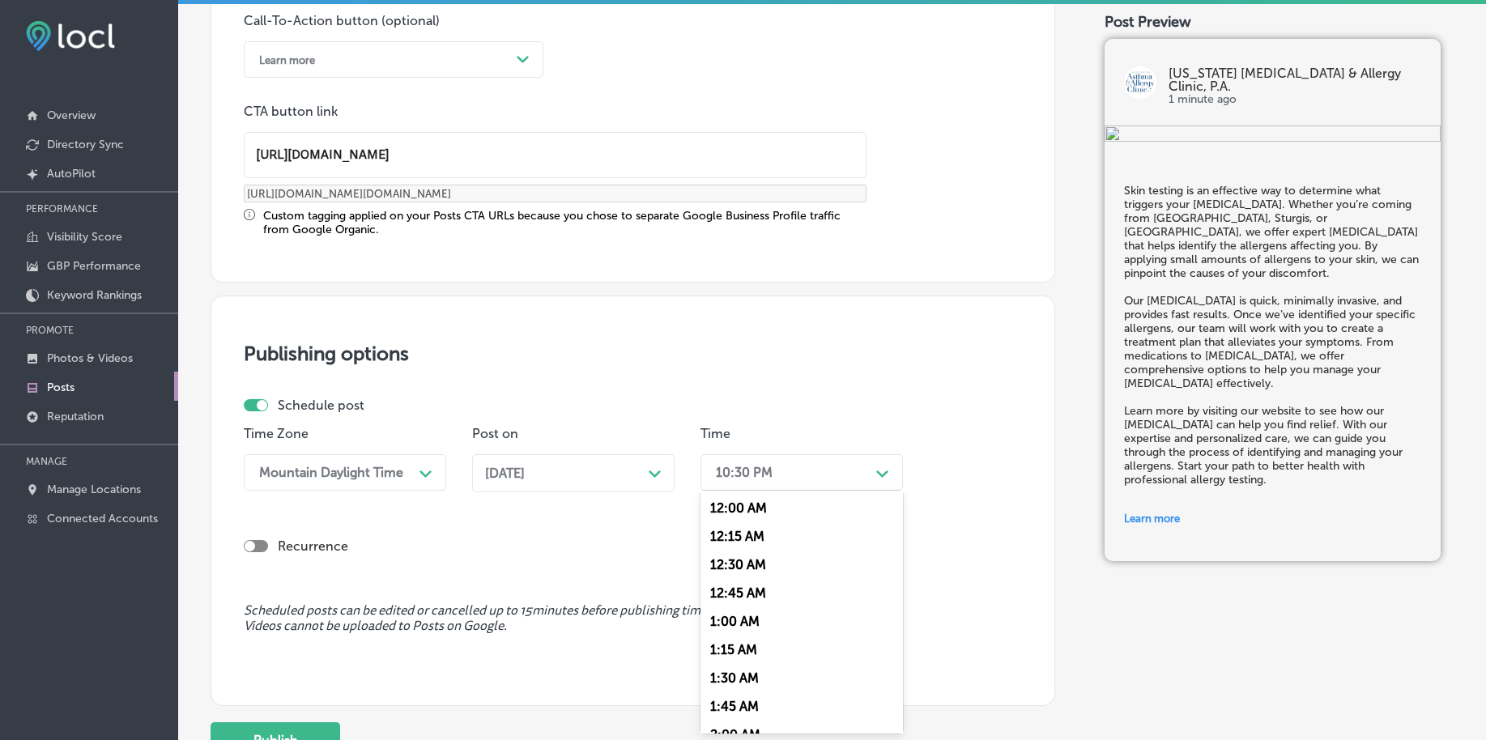
click at [797, 475] on div "10:30 PM" at bounding box center [789, 472] width 162 height 28
click at [718, 690] on div "7:00 AM" at bounding box center [802, 694] width 203 height 28
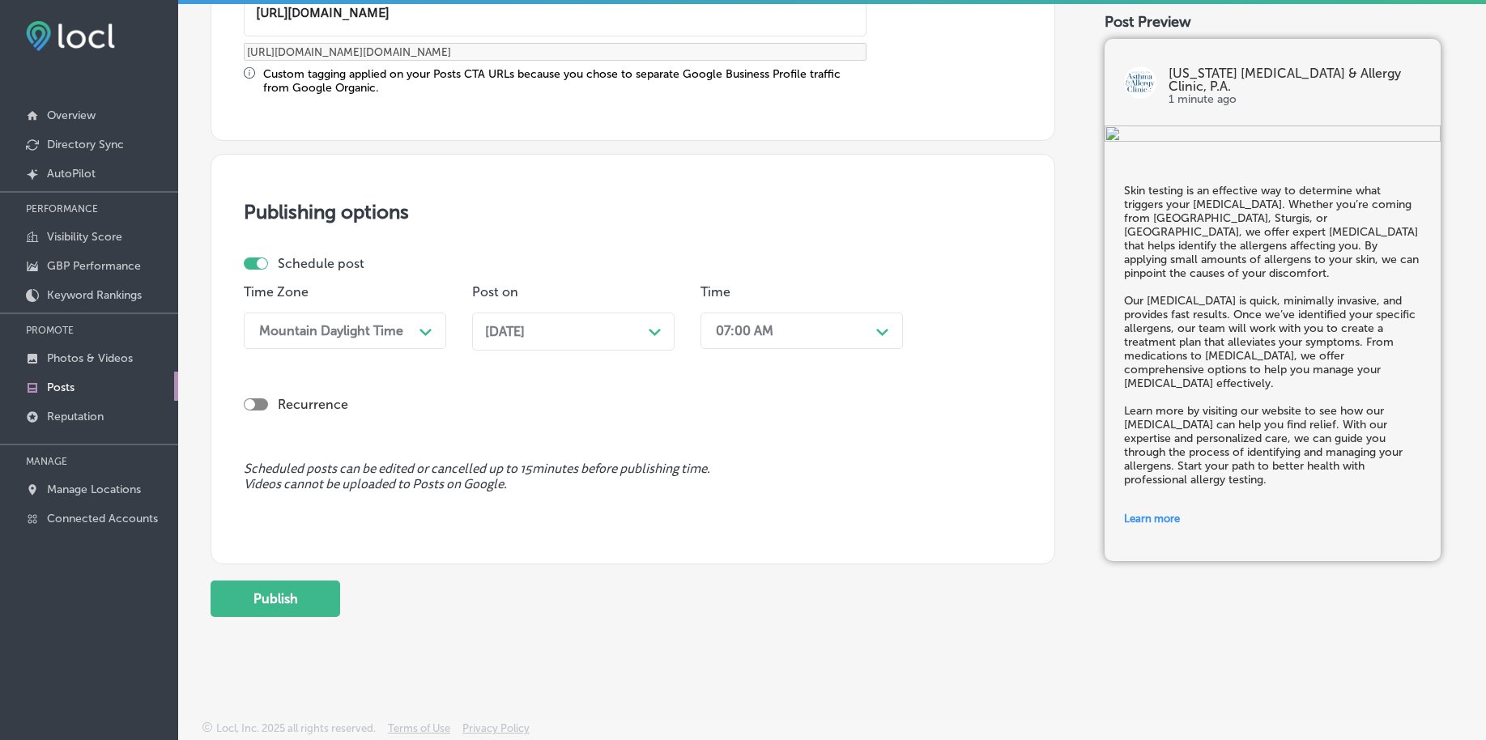
scroll to position [1349, 0]
click at [243, 588] on button "Publish" at bounding box center [276, 596] width 130 height 36
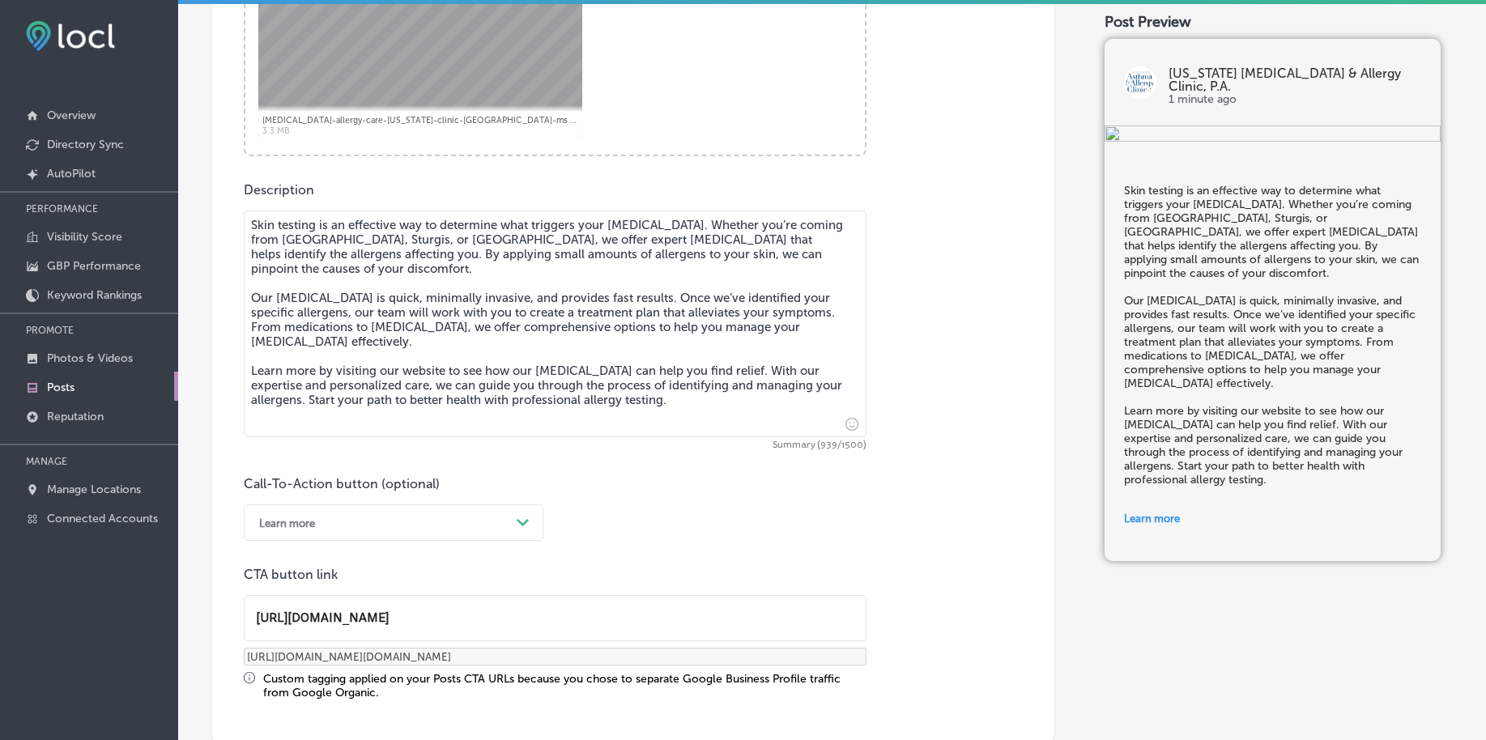
scroll to position [641, 0]
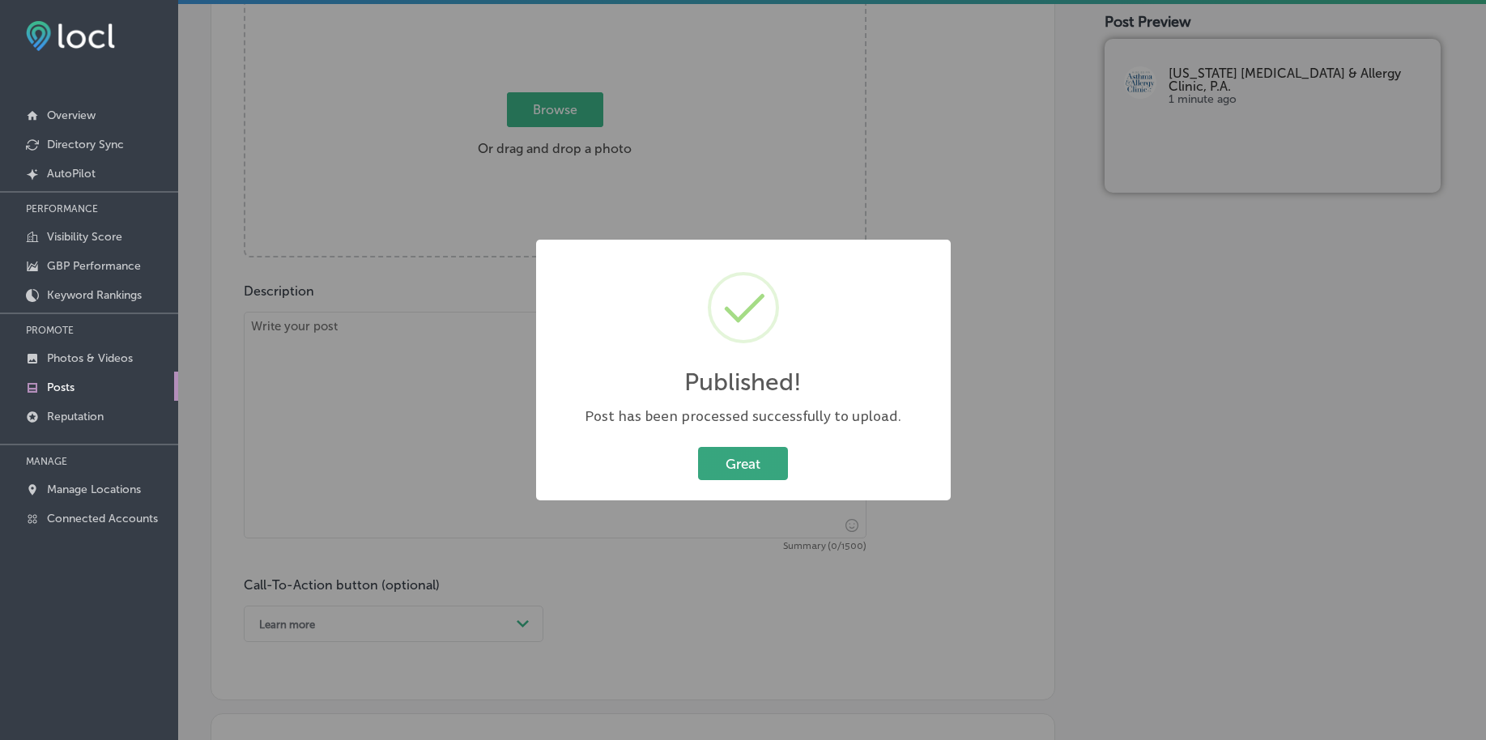
click at [709, 459] on button "Great" at bounding box center [743, 463] width 90 height 33
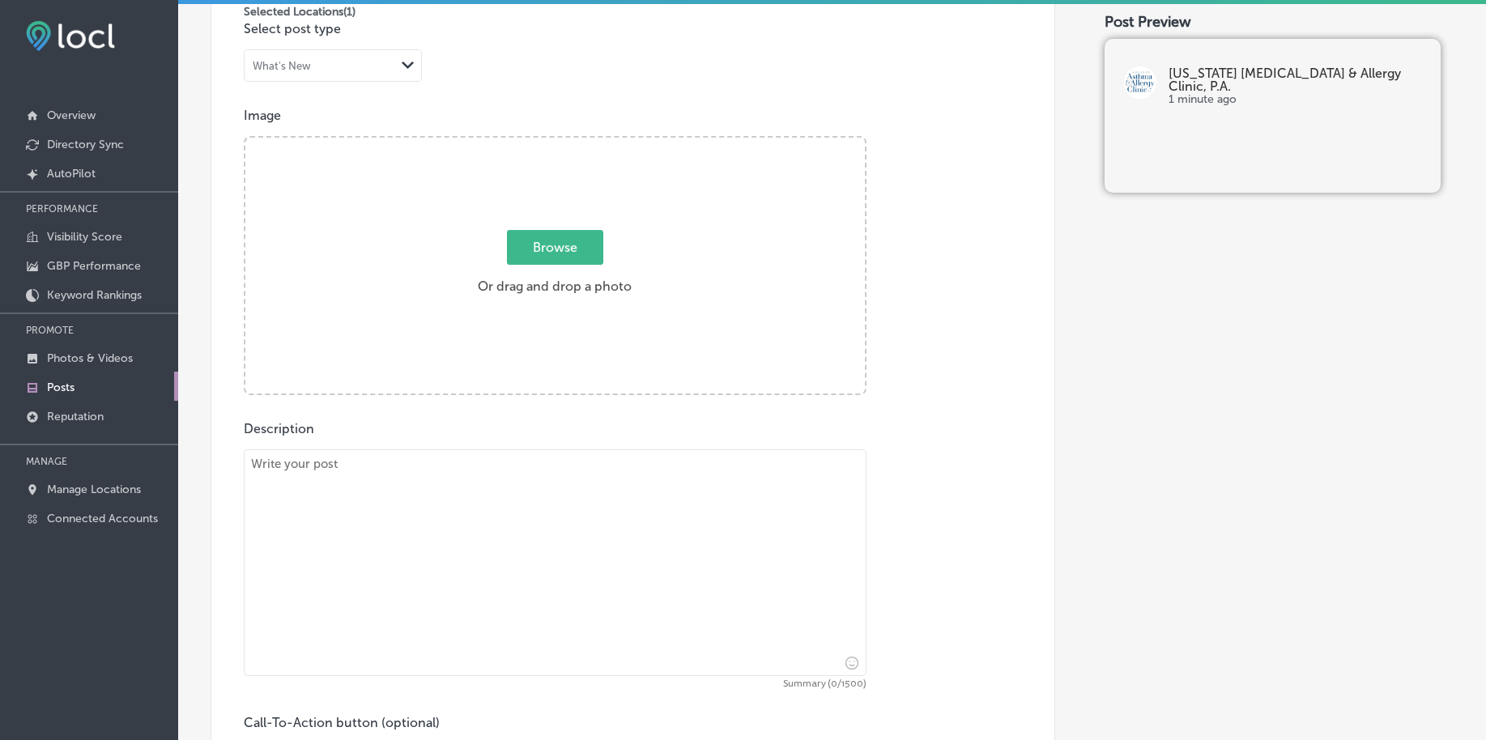
scroll to position [337, 0]
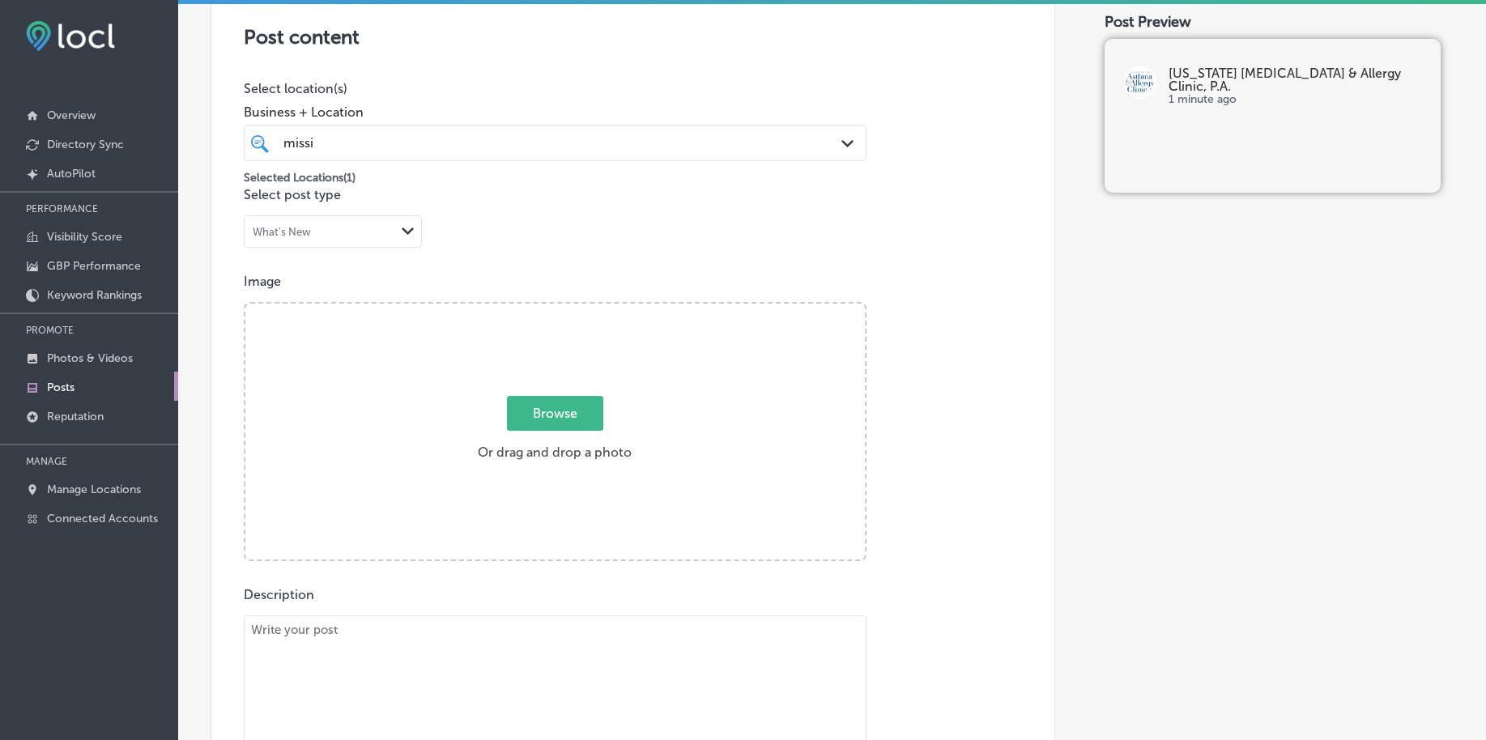
click at [548, 409] on span "Browse" at bounding box center [555, 413] width 96 height 35
click at [548, 309] on input "Browse Or drag and drop a photo" at bounding box center [555, 306] width 620 height 5
type input "C:\fakepath\[MEDICAL_DATA]-allergy-care-[US_STATE]-clinic-[GEOGRAPHIC_DATA]-ms …"
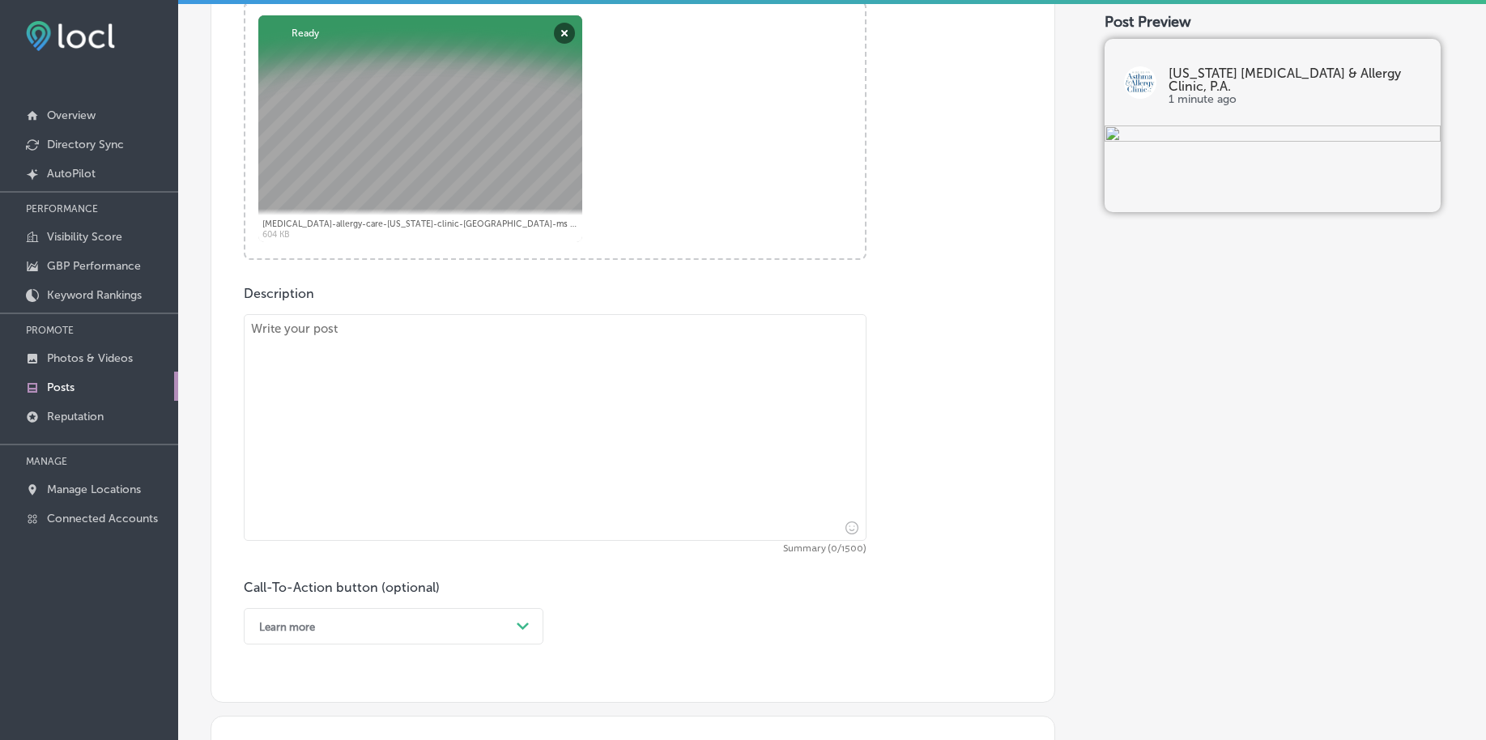
scroll to position [641, 0]
click at [429, 517] on textarea at bounding box center [555, 425] width 623 height 227
paste textarea "[MEDICAL_DATA] can be a real burden, but relief is within reach at [US_STATE][G…"
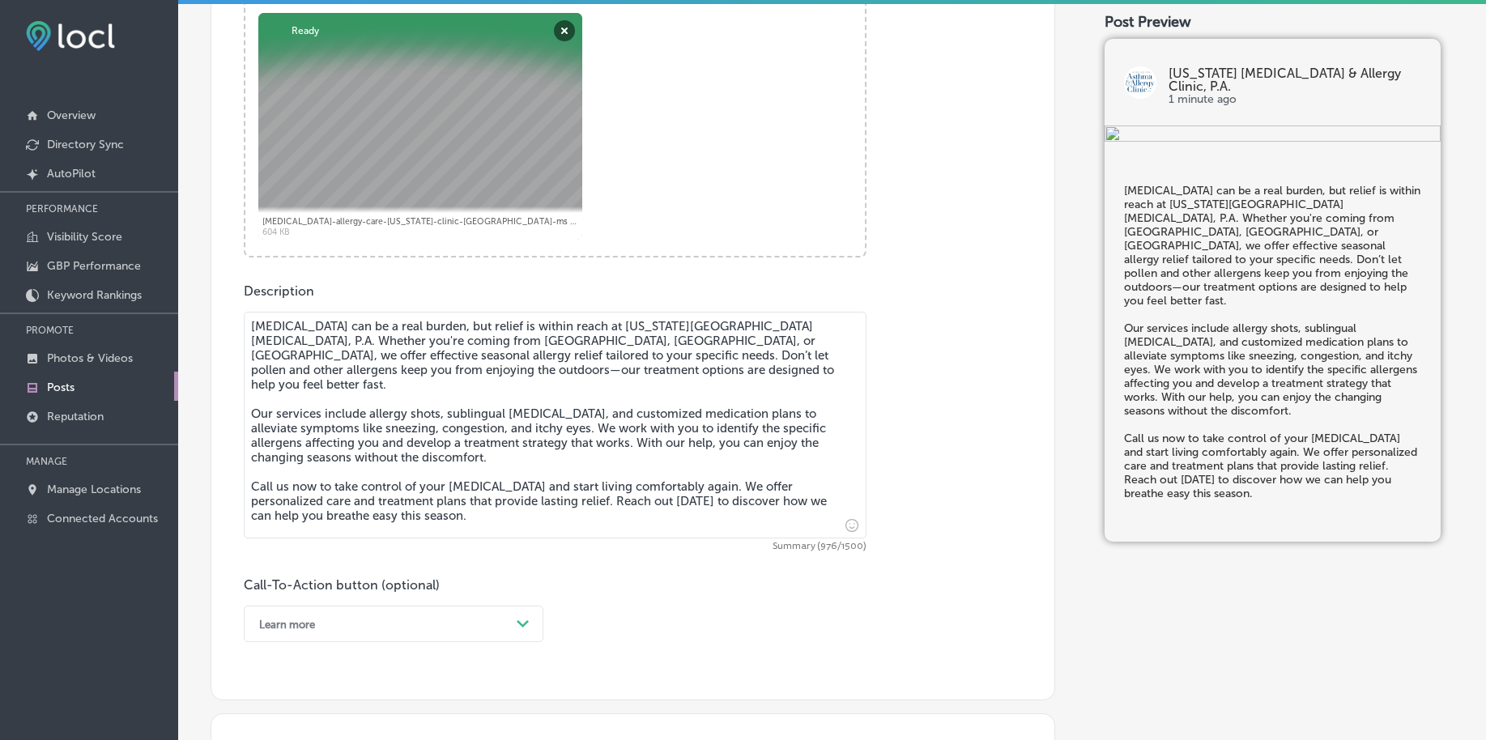
type textarea "[MEDICAL_DATA] can be a real burden, but relief is within reach at [US_STATE][G…"
click at [397, 625] on div "option Learn more, selected. option Buy focused, 4 of 7. 7 results available. U…" at bounding box center [394, 624] width 300 height 36
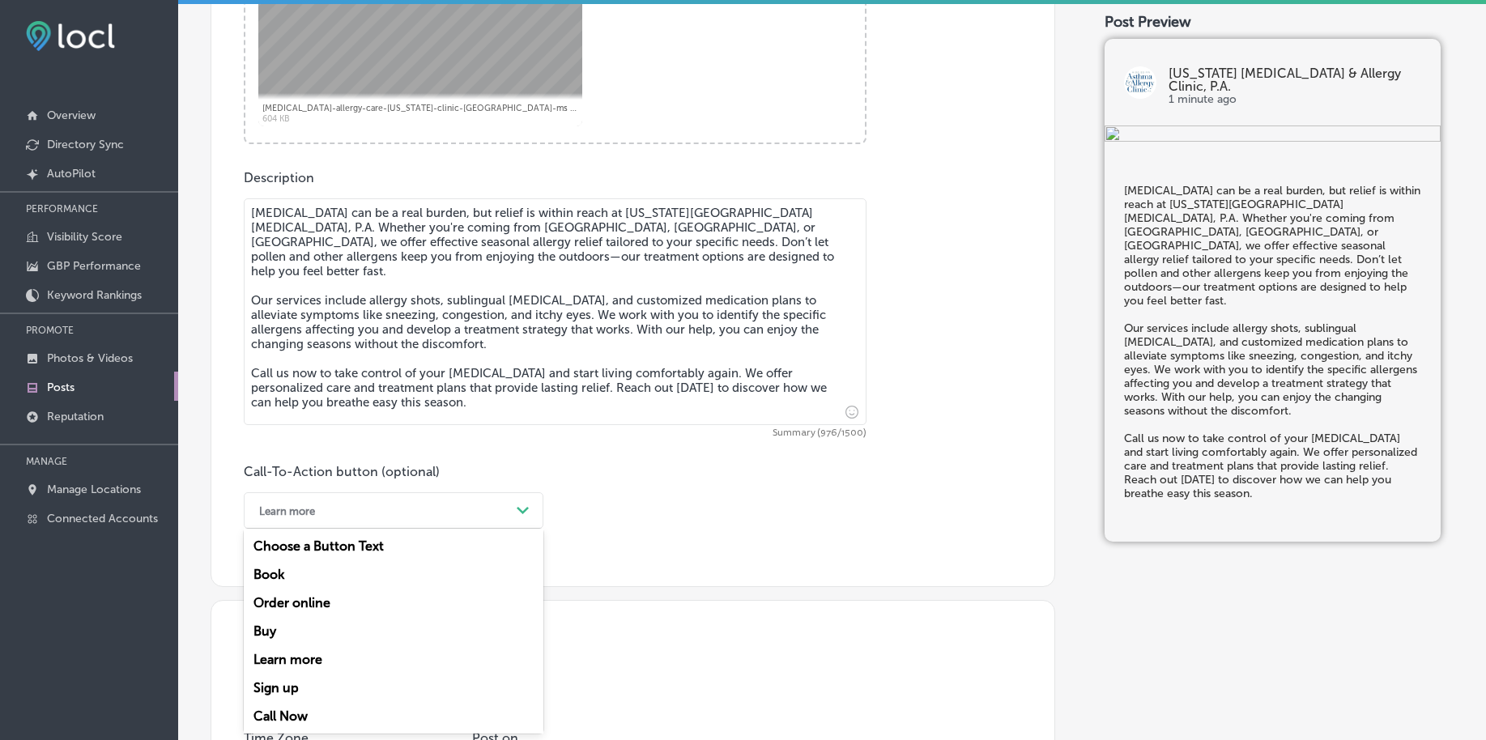
click at [303, 711] on div "Call Now" at bounding box center [394, 716] width 300 height 28
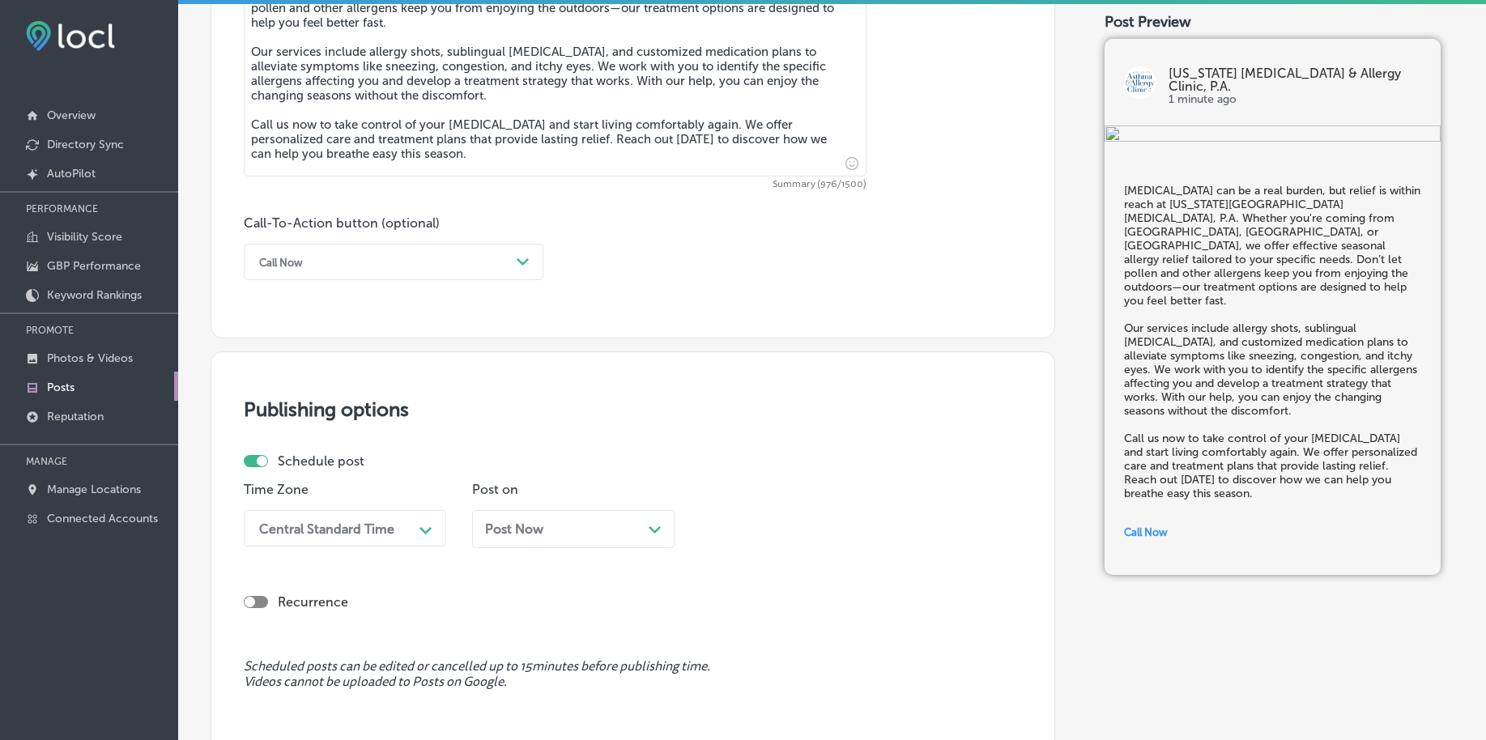
scroll to position [1058, 0]
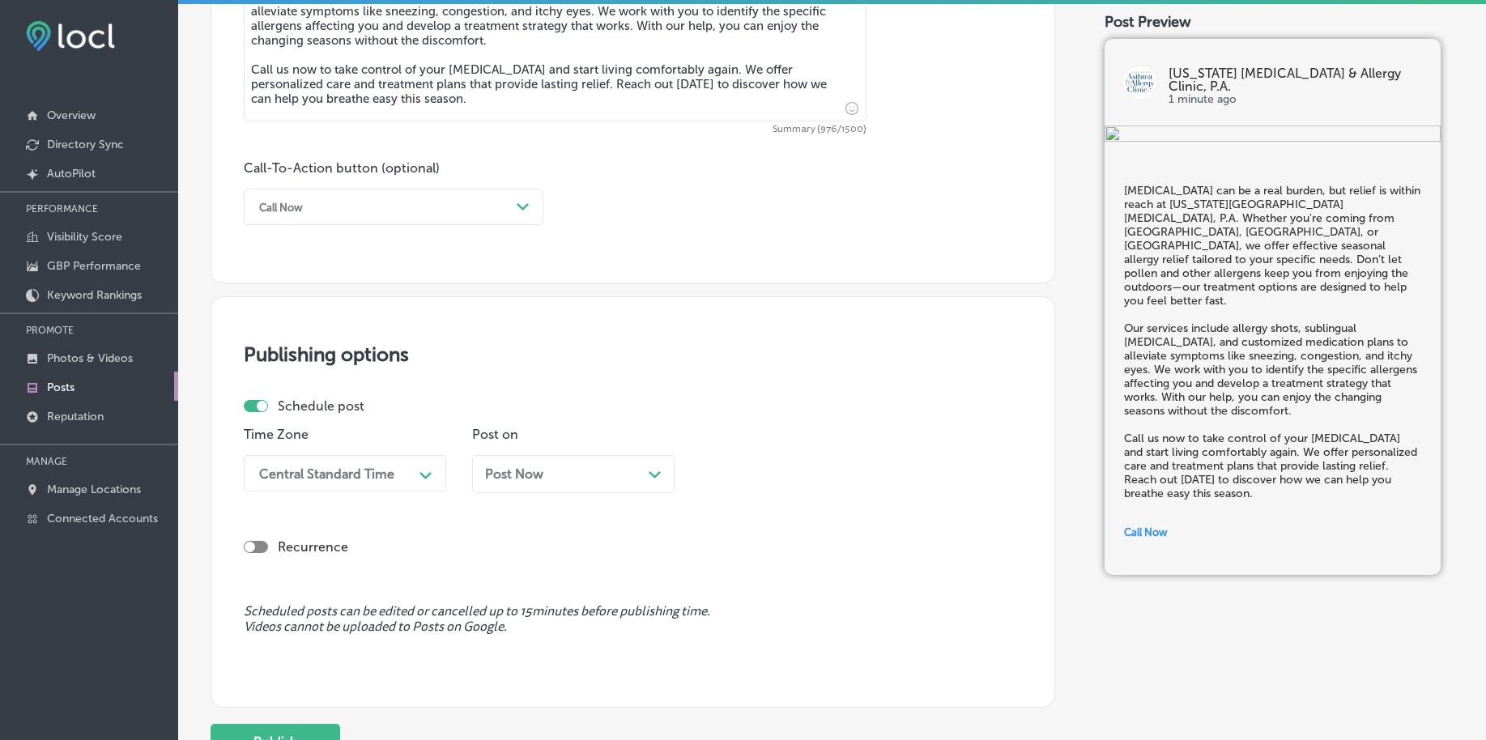
click at [306, 467] on div "Central Standard Time" at bounding box center [326, 473] width 135 height 15
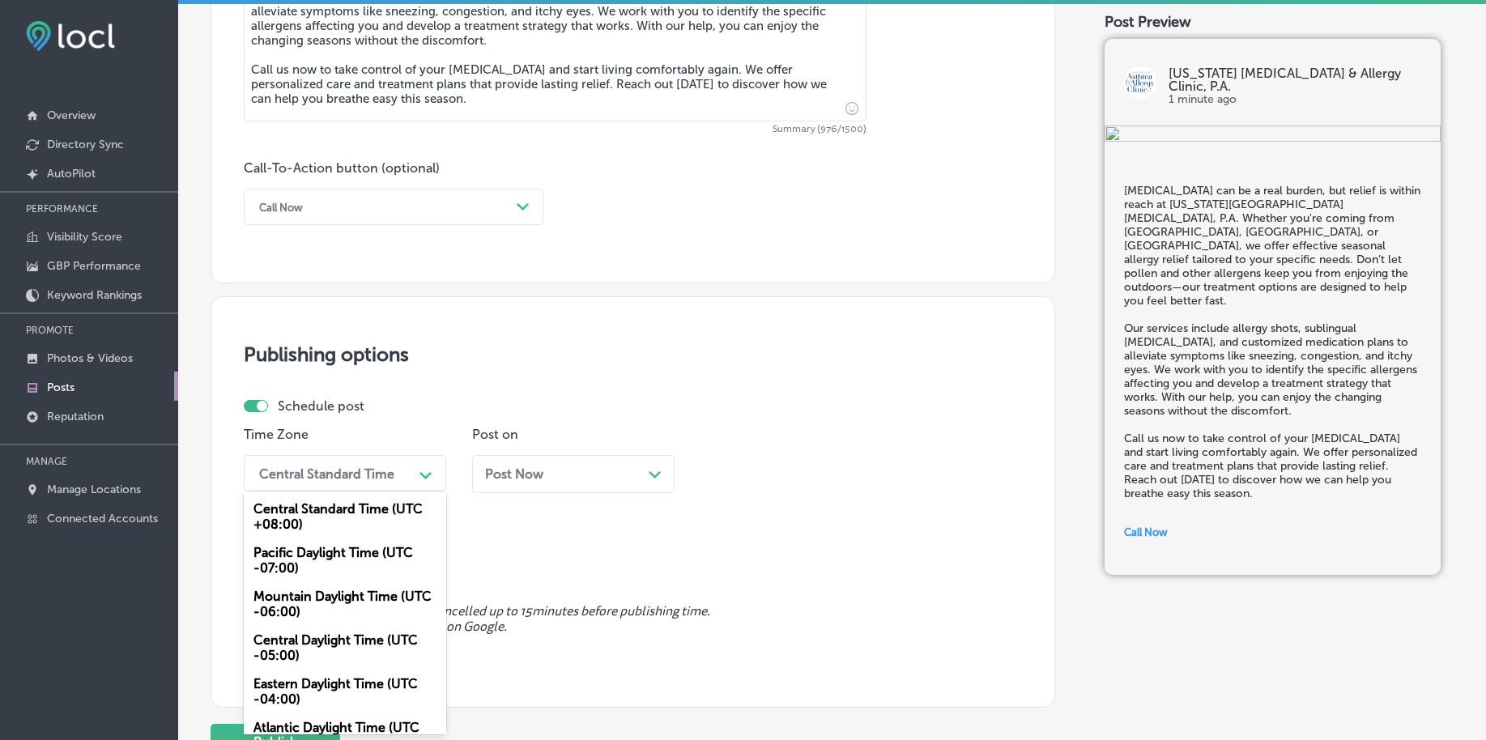
drag, startPoint x: 330, startPoint y: 609, endPoint x: 342, endPoint y: 603, distance: 13.4
click at [330, 610] on div "Mountain Daylight Time (UTC -06:00)" at bounding box center [345, 604] width 203 height 44
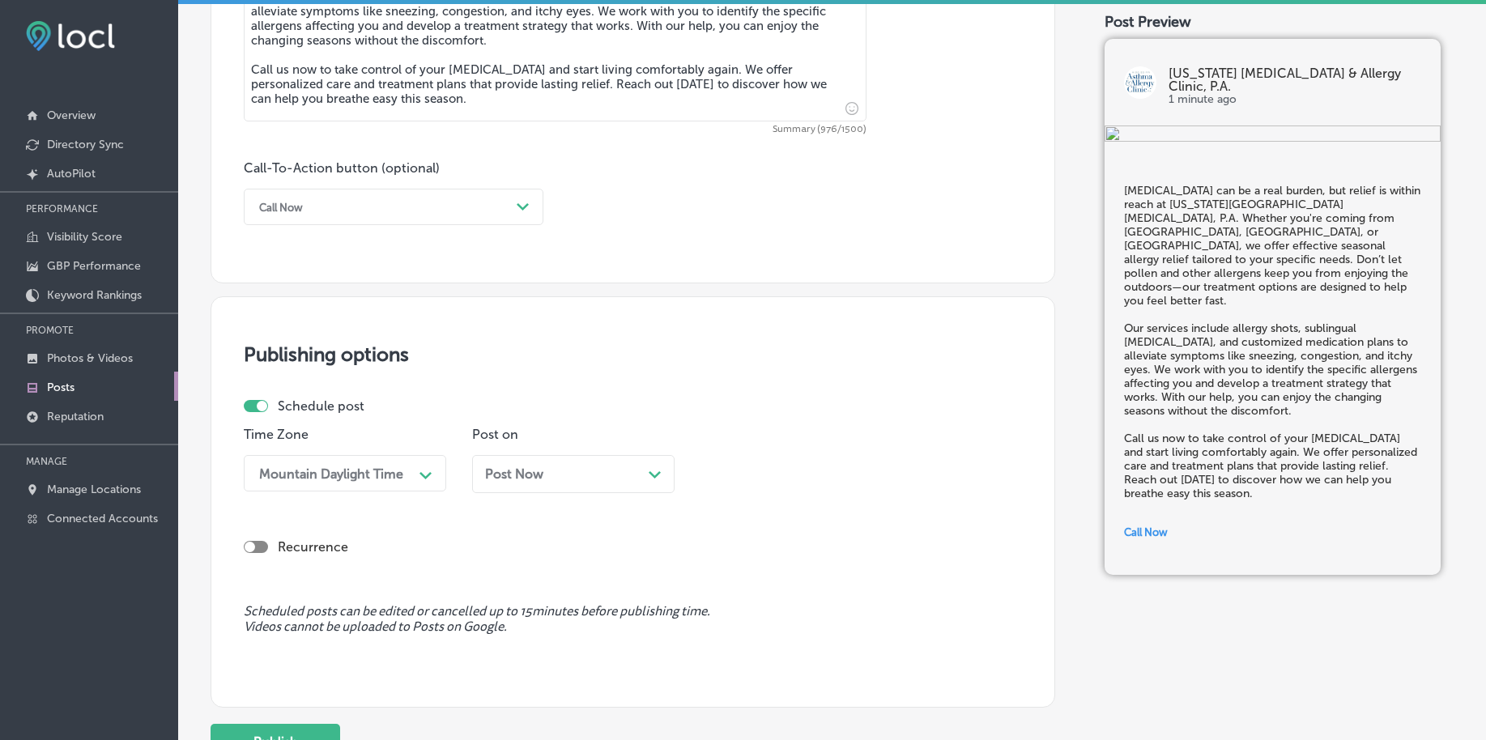
click at [588, 479] on div "Post Now Path Created with Sketch." at bounding box center [573, 474] width 177 height 15
click at [743, 482] on div "10:30 PM" at bounding box center [789, 473] width 162 height 28
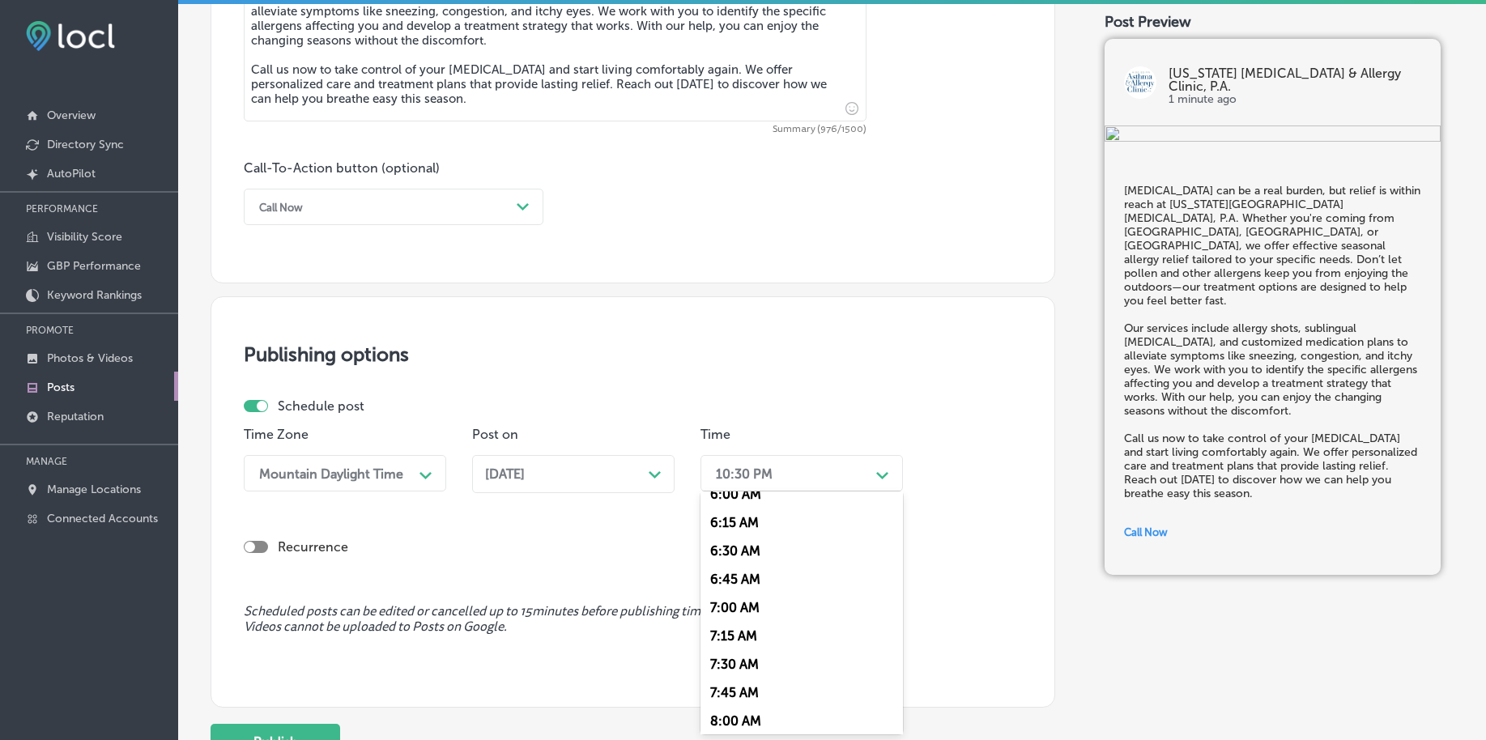
scroll to position [709, 0]
click at [754, 586] on div "7:00 AM" at bounding box center [802, 594] width 203 height 28
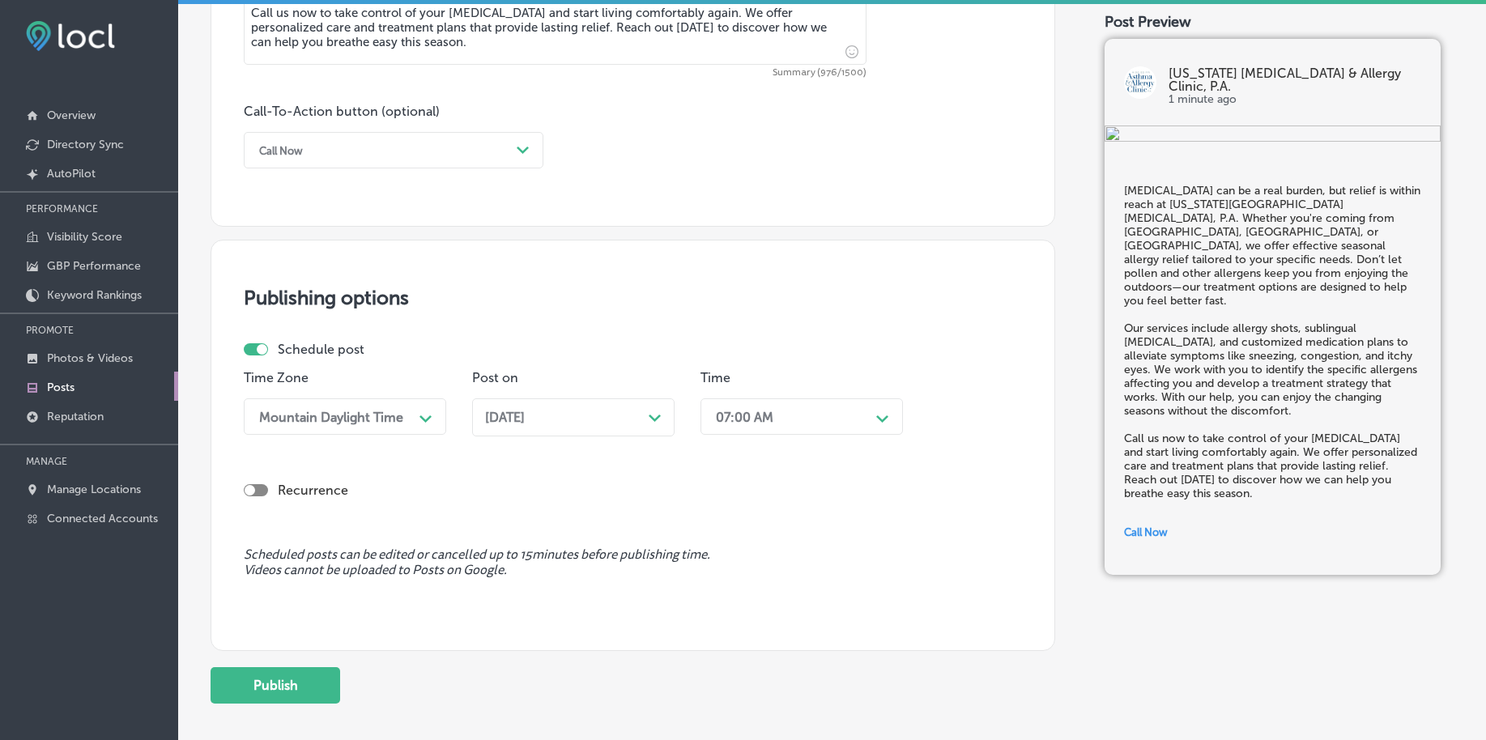
scroll to position [1203, 0]
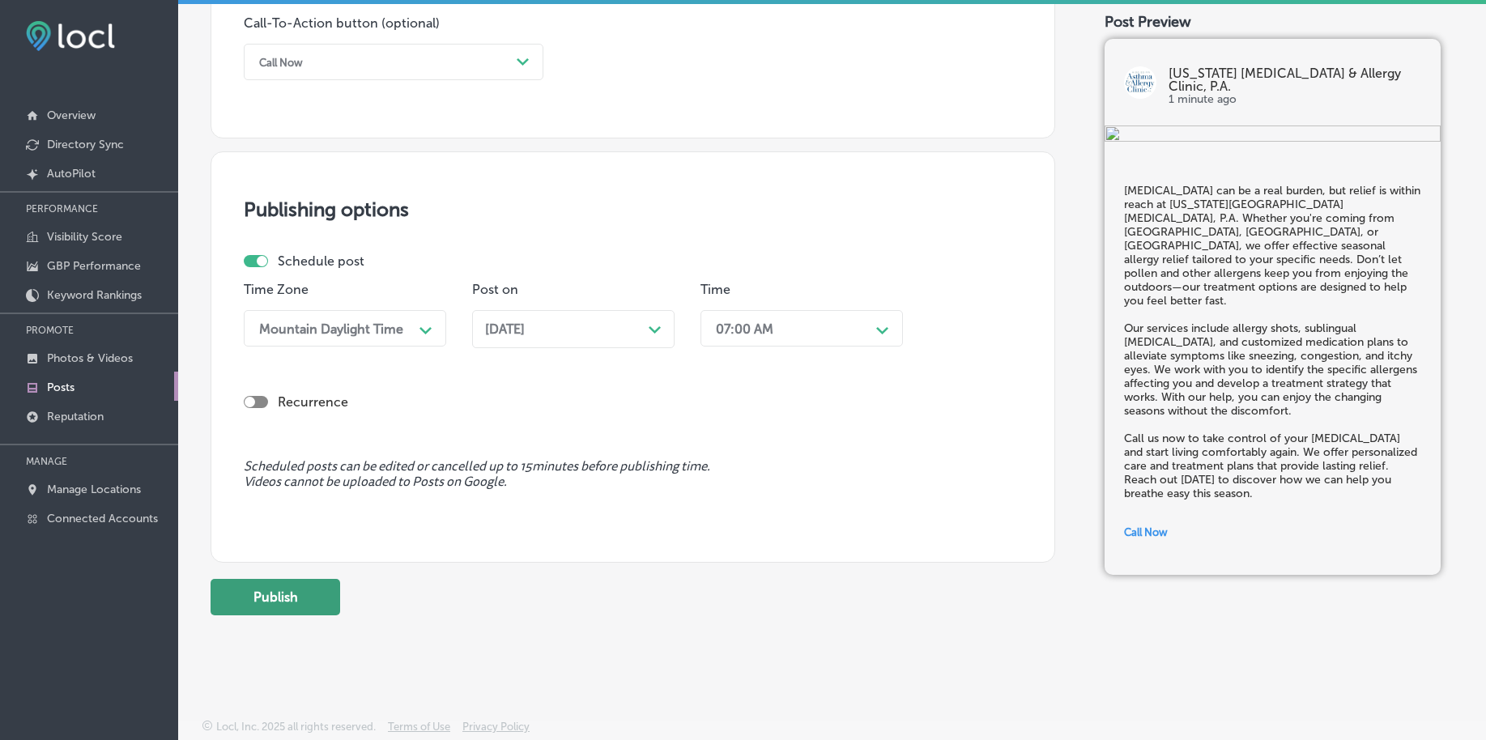
click at [326, 593] on button "Publish" at bounding box center [276, 597] width 130 height 36
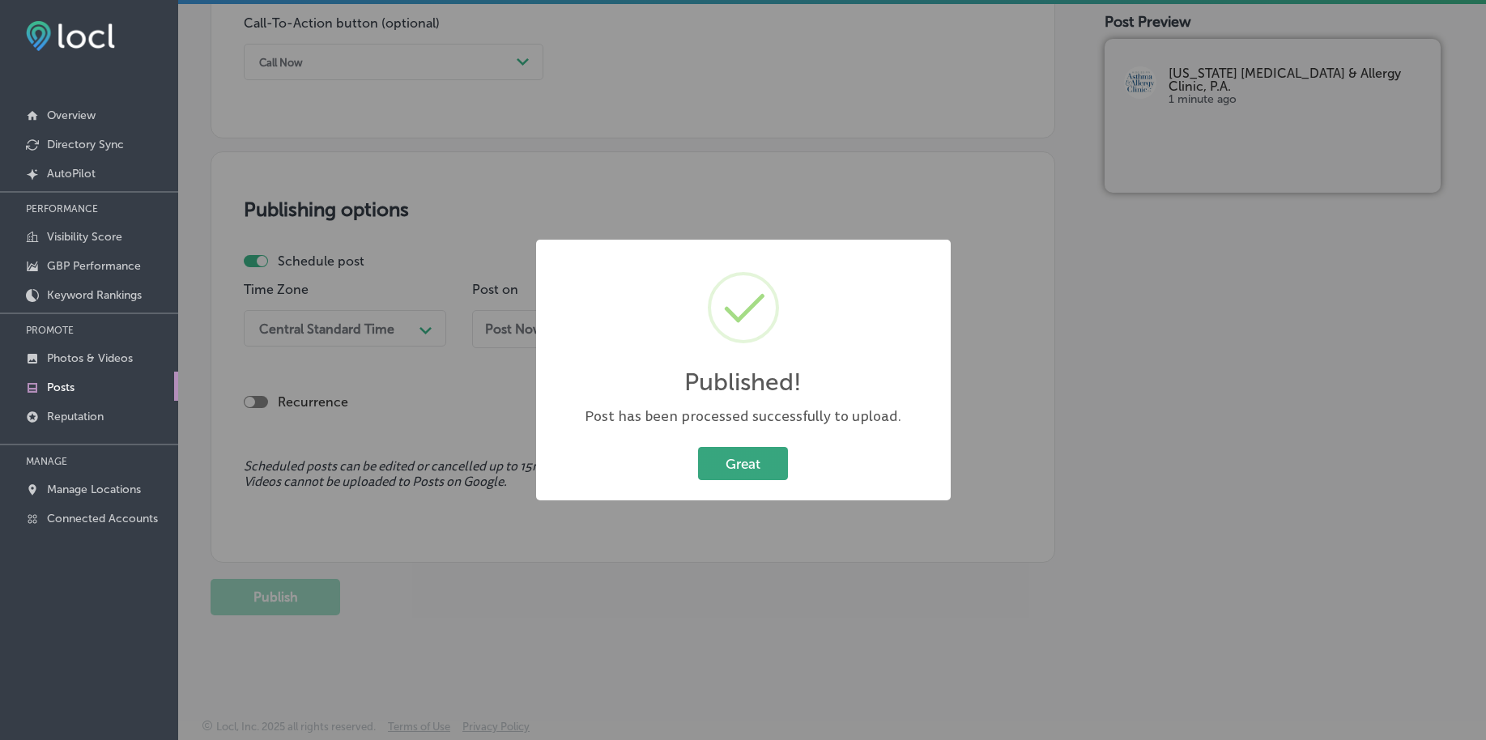
click at [727, 465] on button "Great" at bounding box center [743, 463] width 90 height 33
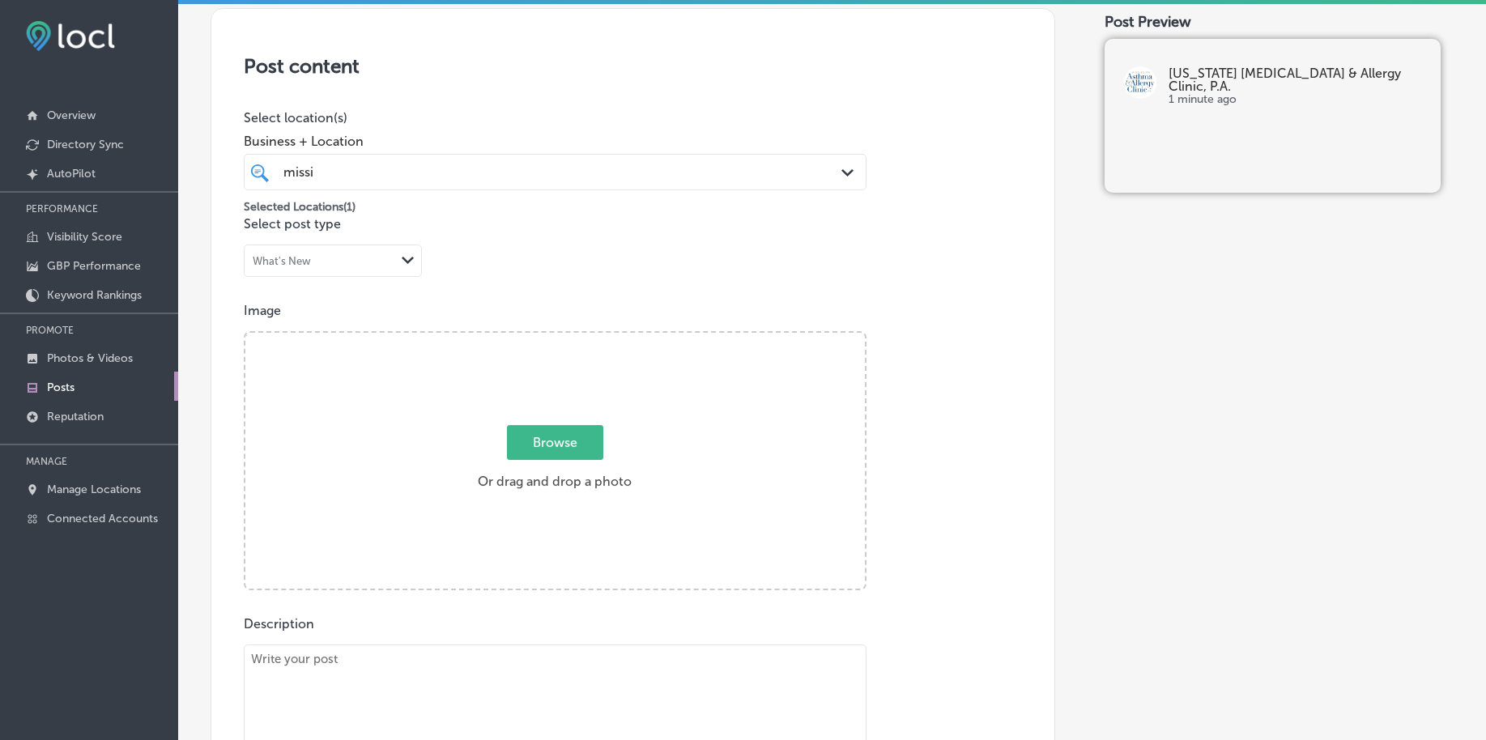
scroll to position [89, 0]
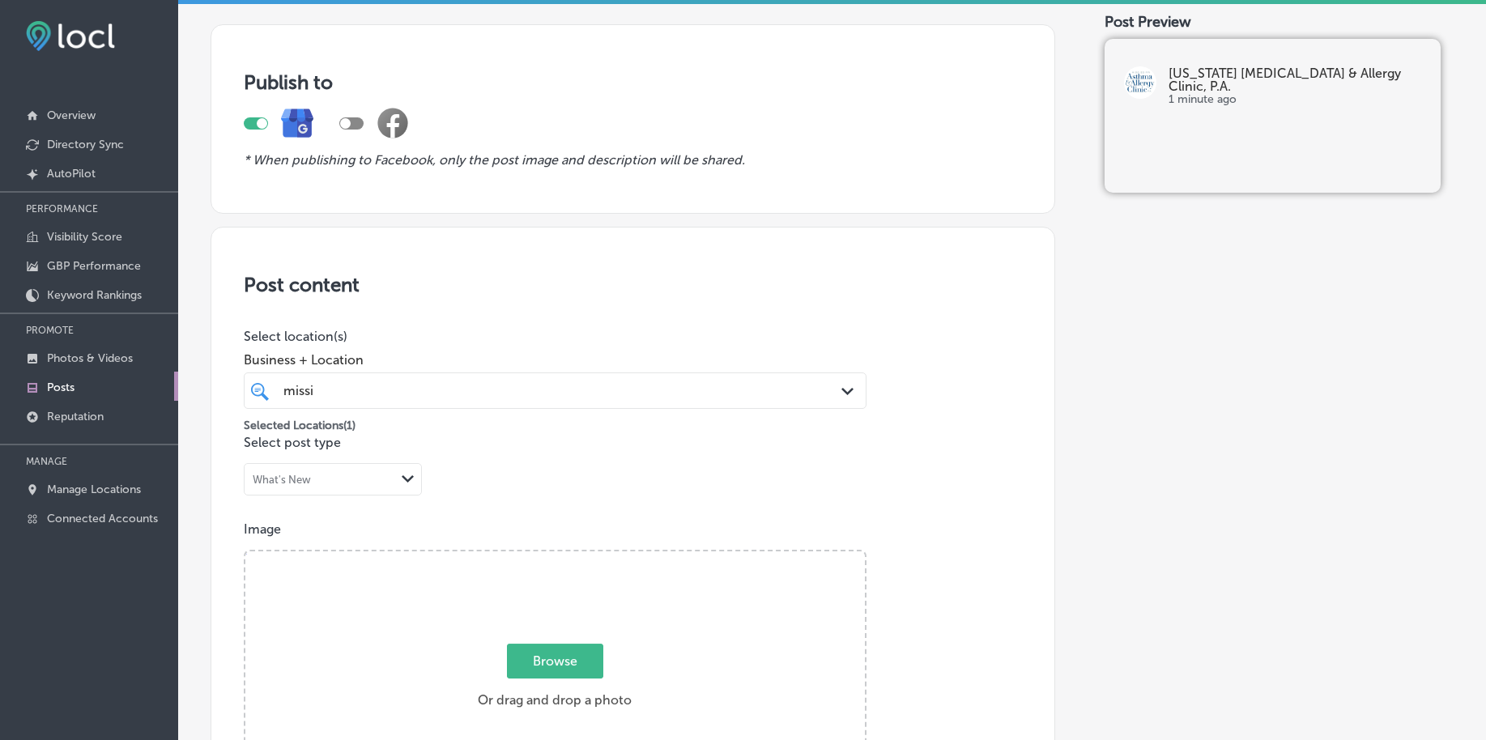
click at [544, 646] on span "Browse" at bounding box center [555, 661] width 96 height 35
click at [544, 556] on input "Browse Or drag and drop a photo" at bounding box center [555, 554] width 620 height 5
type input "C:\fakepath\[MEDICAL_DATA]-allergy-care-[US_STATE]-clinic-[GEOGRAPHIC_DATA]-ms …"
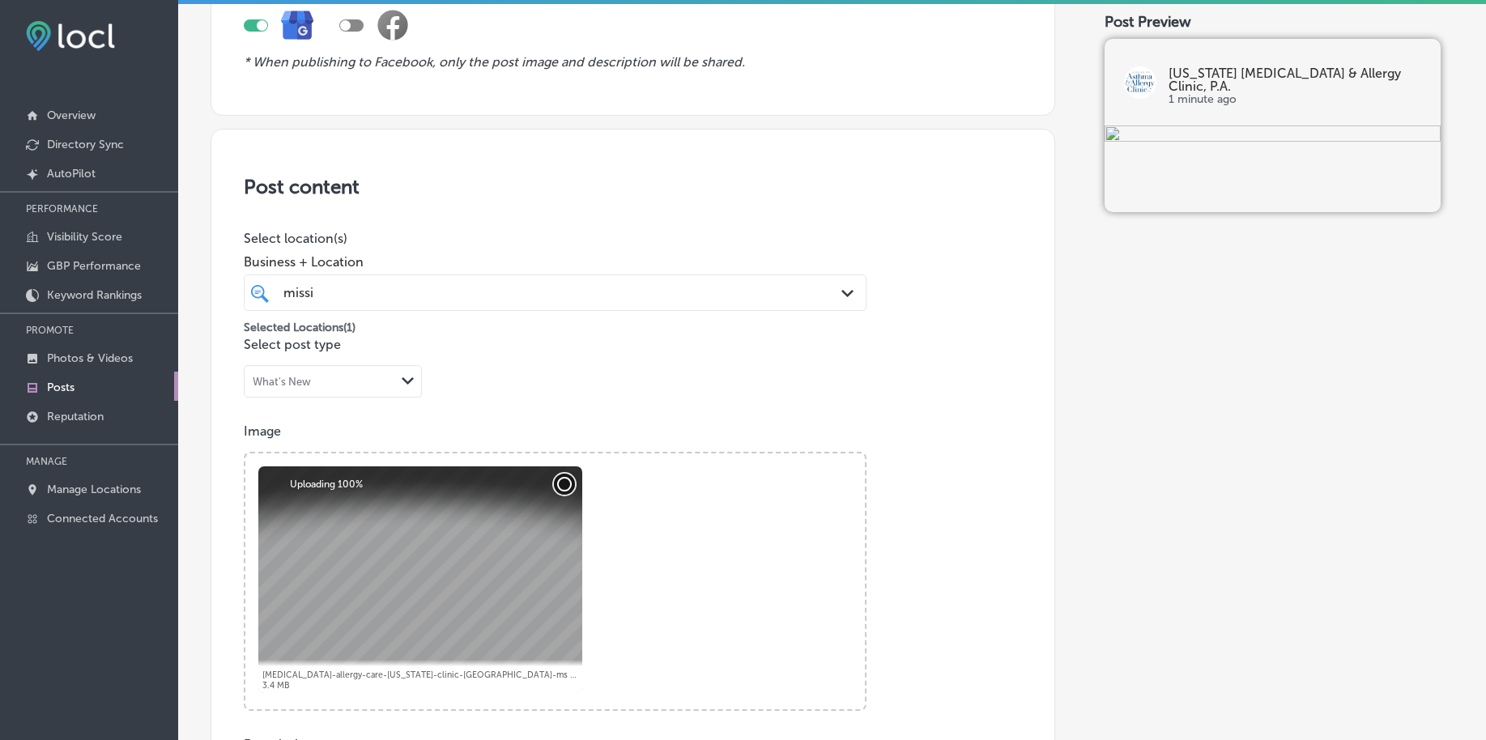
scroll to position [494, 0]
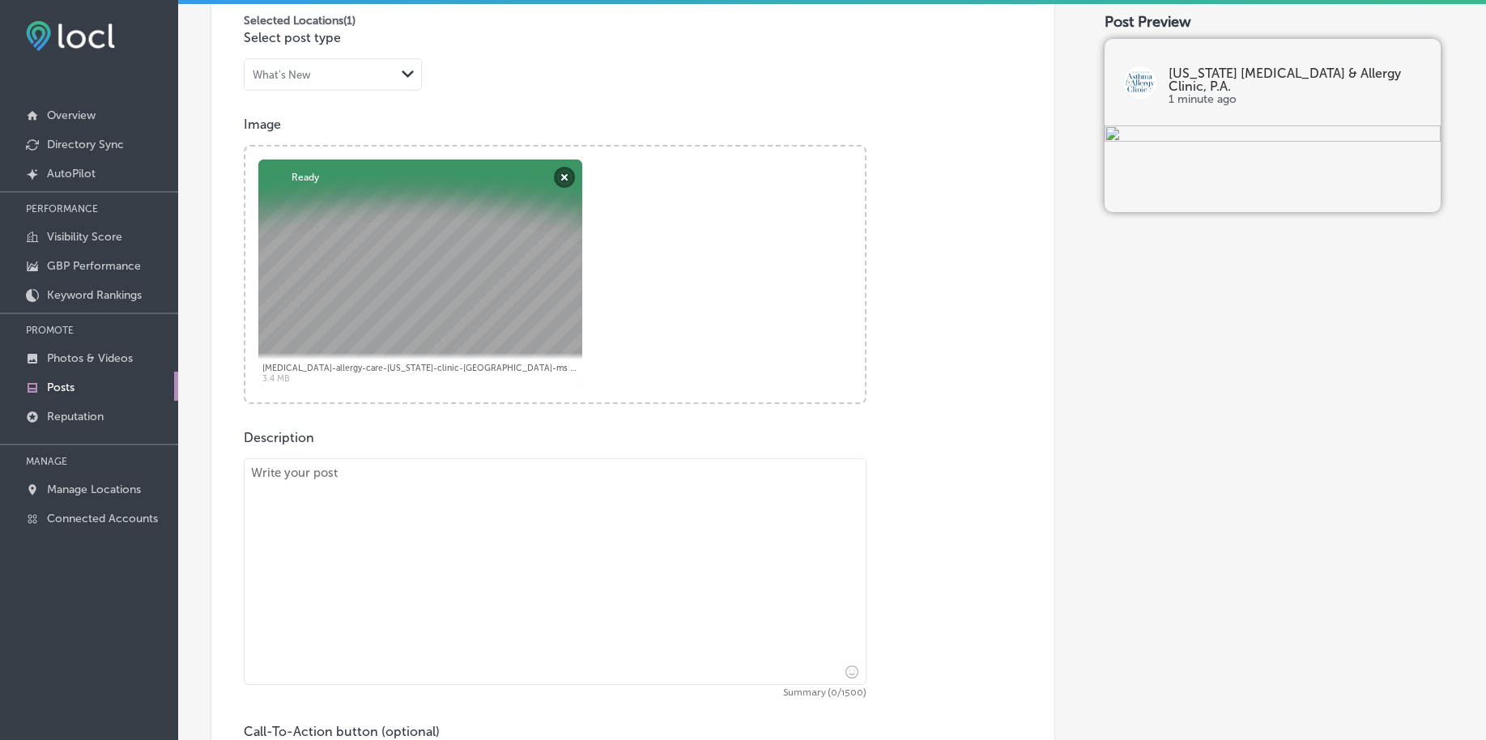
click at [378, 532] on textarea at bounding box center [555, 571] width 623 height 227
paste textarea "Loremipsumdo sitametconsec, adip elits do eiusmod tempo, in u labore etdolorem …"
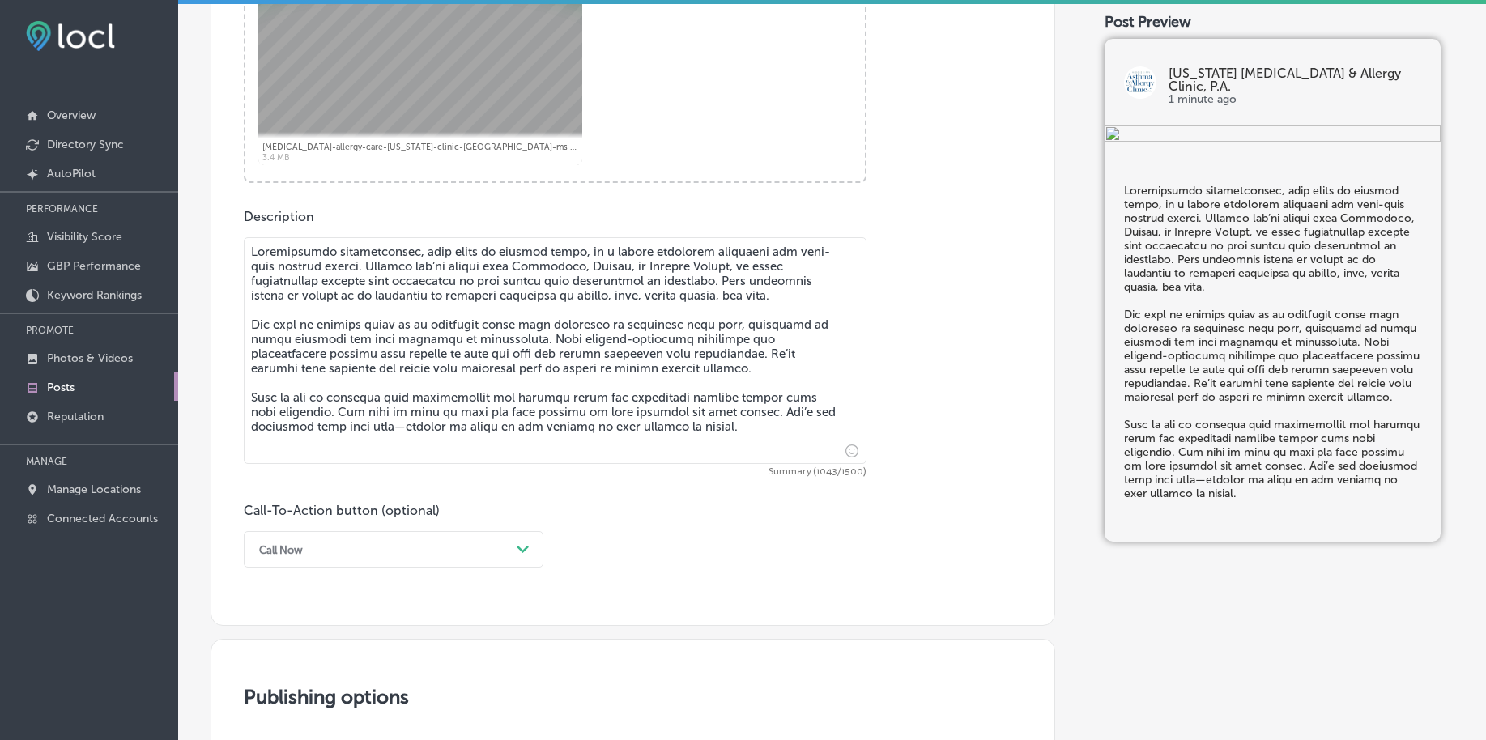
scroll to position [798, 0]
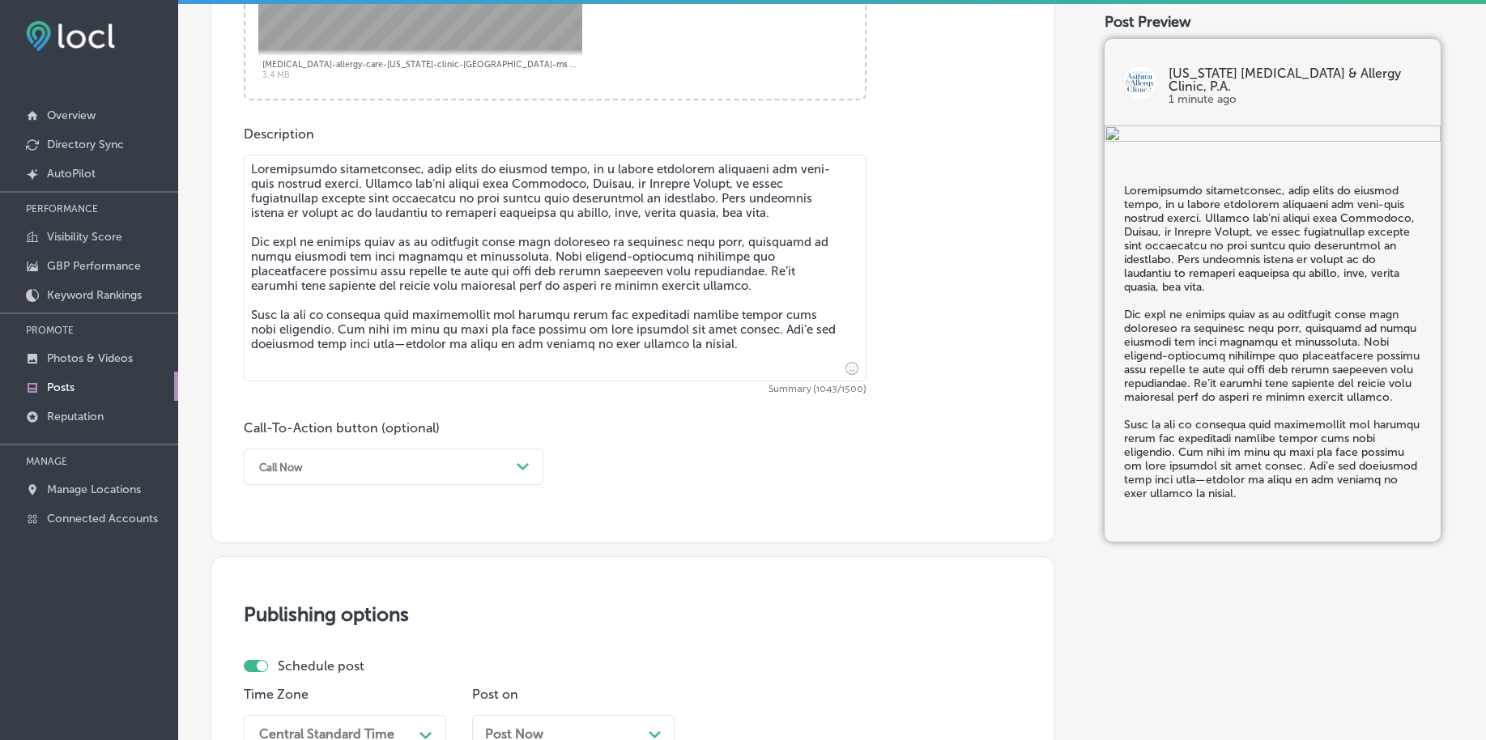
click at [321, 457] on div "Call Now" at bounding box center [380, 466] width 259 height 25
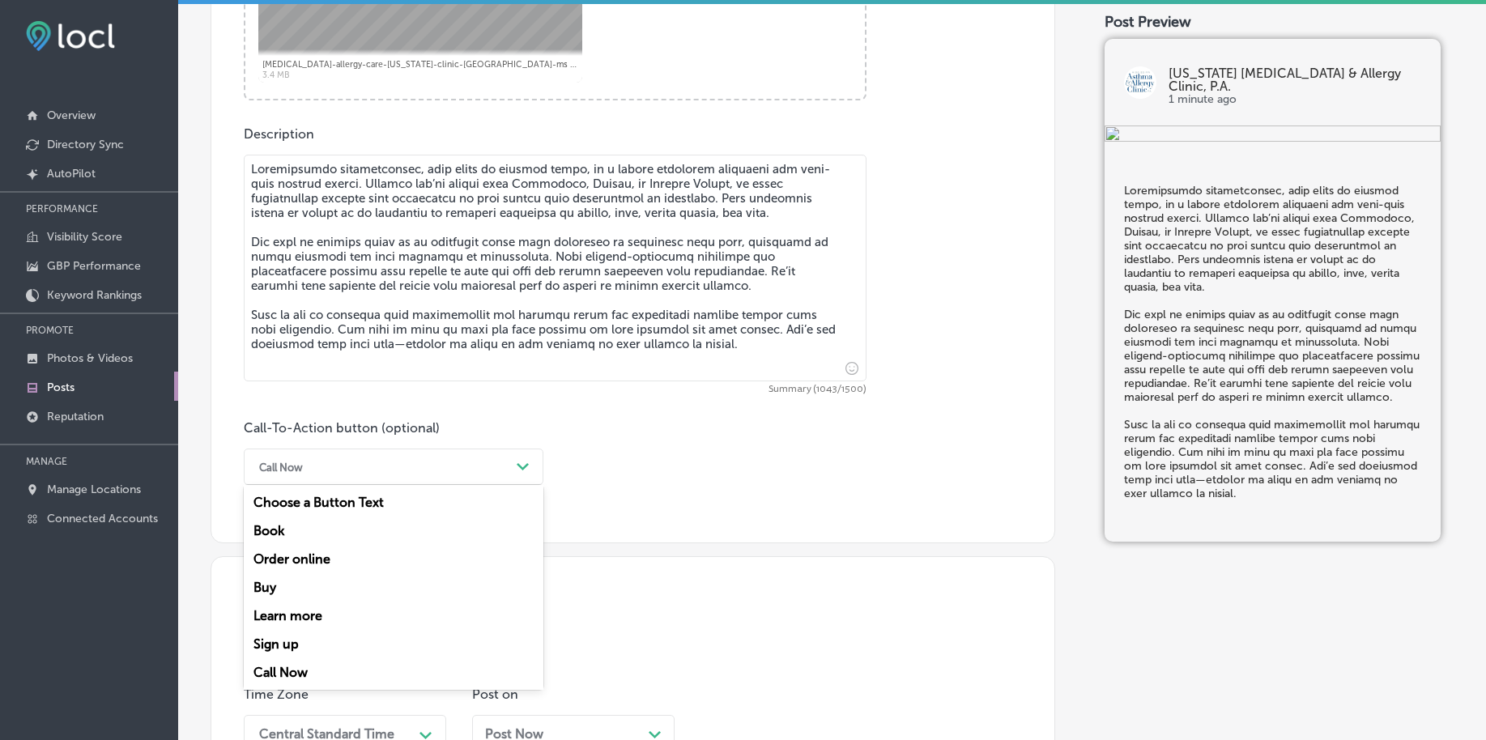
click at [282, 672] on div "Call Now" at bounding box center [394, 673] width 300 height 28
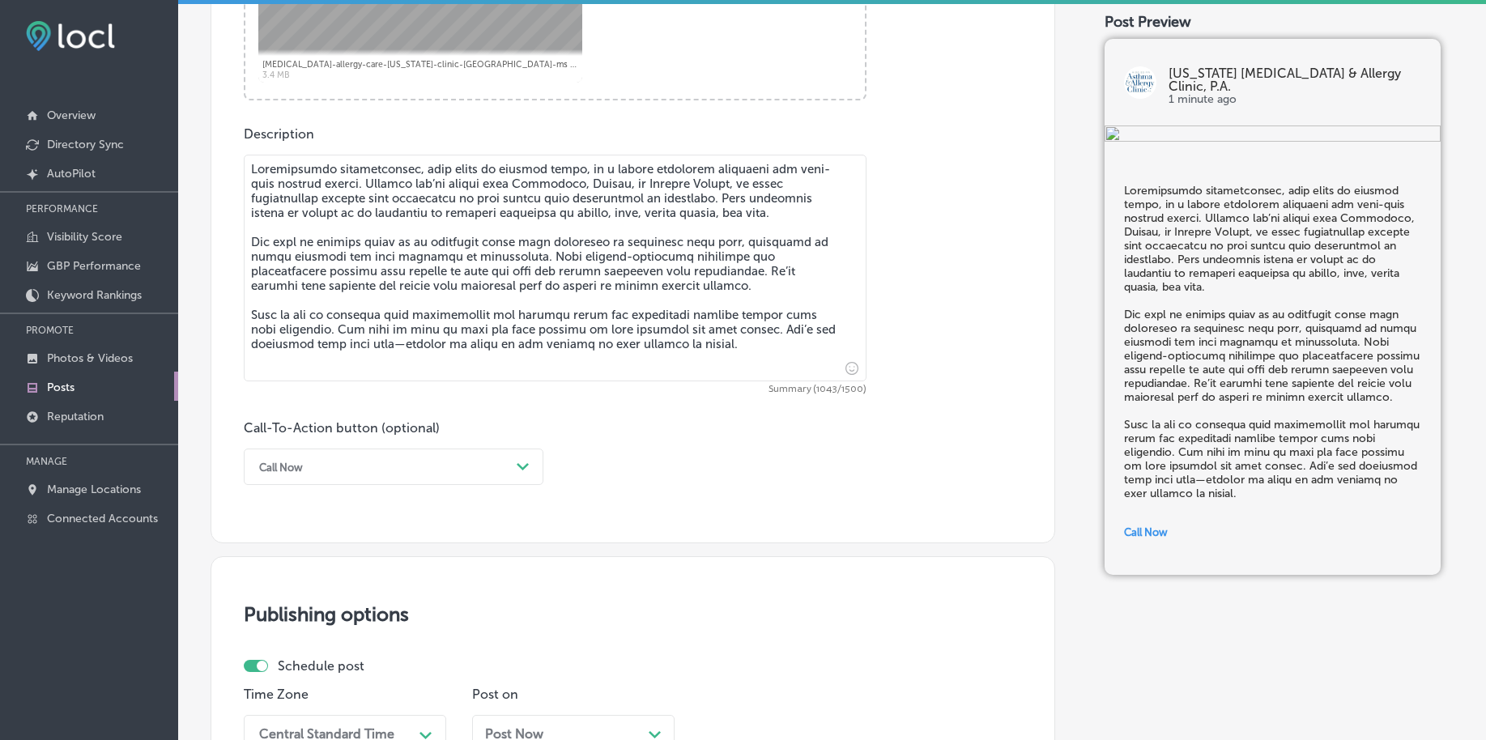
click at [365, 346] on textarea at bounding box center [555, 268] width 623 height 227
paste textarea "Learn more by visiting our website and"
type textarea "Loremipsumdo sitametconsec, adip elits do eiusmod tempo, in u labore etdolorem …"
click at [324, 479] on div "Call Now" at bounding box center [380, 466] width 259 height 25
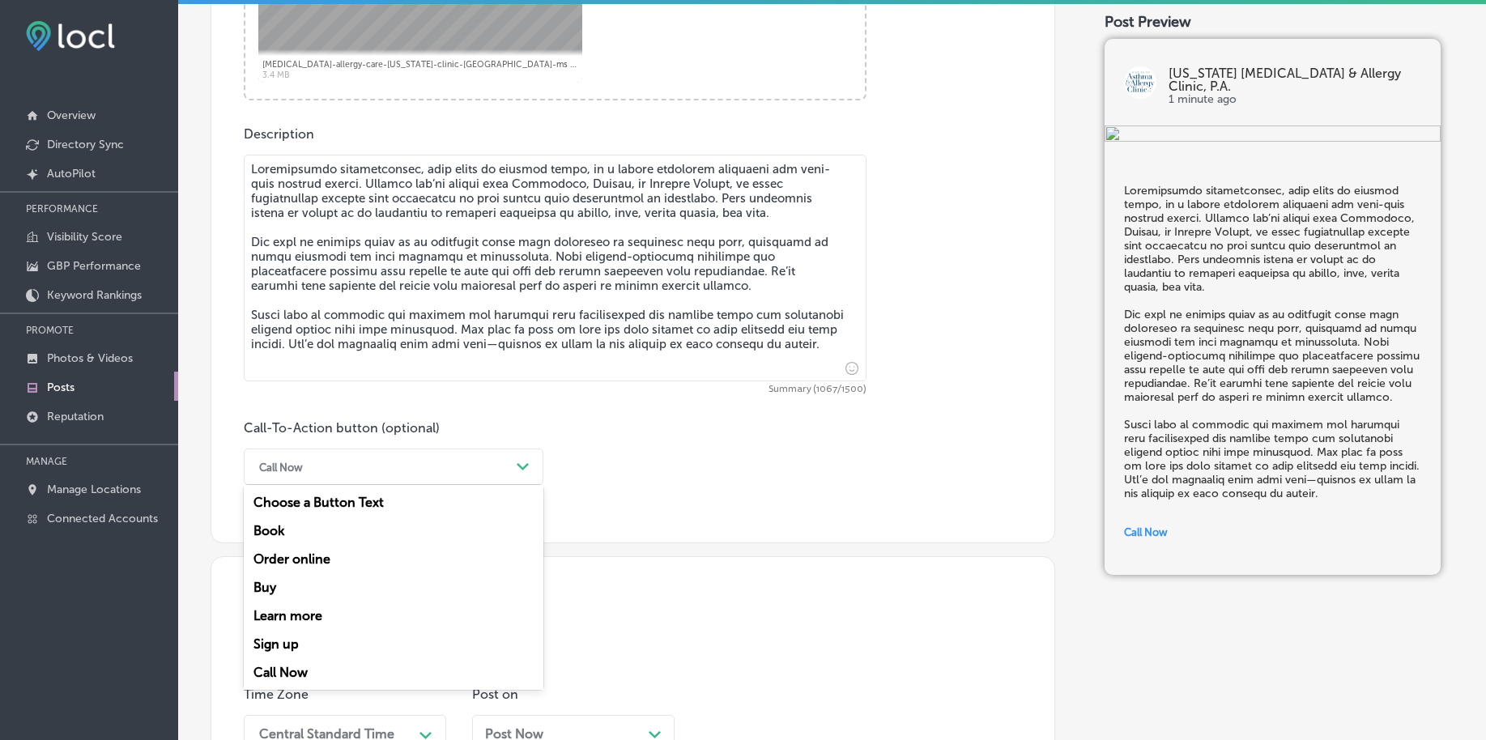
click at [343, 615] on div "Learn more" at bounding box center [394, 616] width 300 height 28
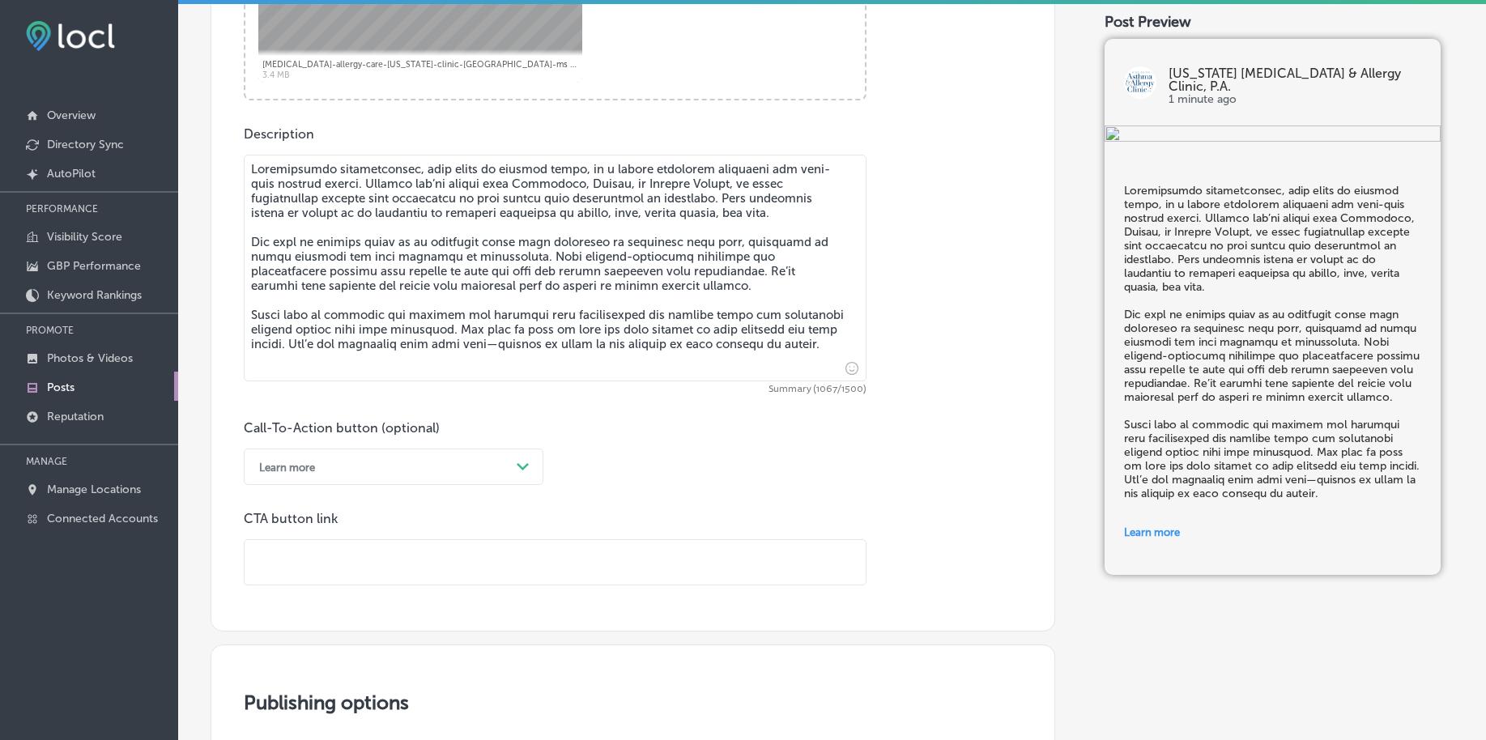
click at [332, 552] on input "text" at bounding box center [555, 562] width 621 height 45
paste input "[URL][DOMAIN_NAME]"
type input "[URL][DOMAIN_NAME]"
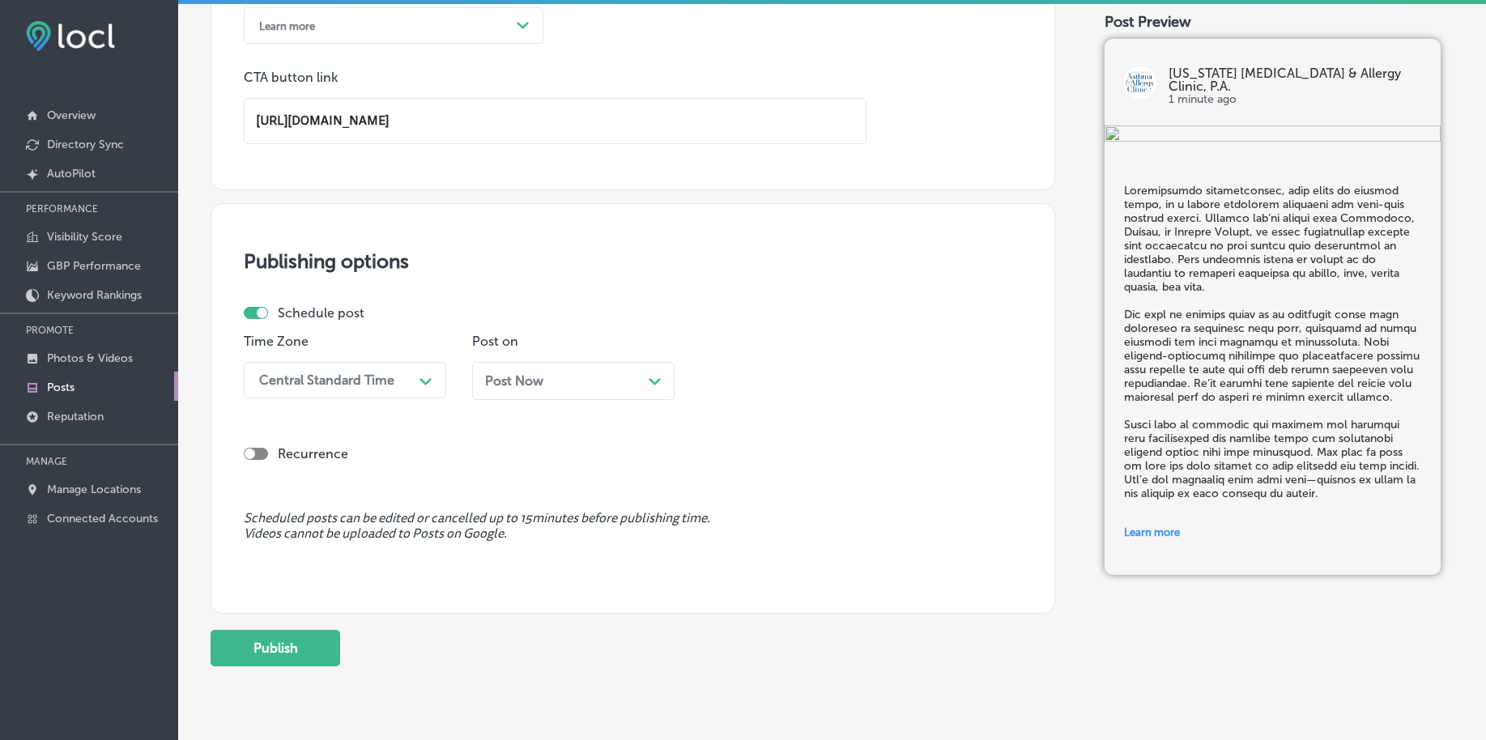
scroll to position [1291, 0]
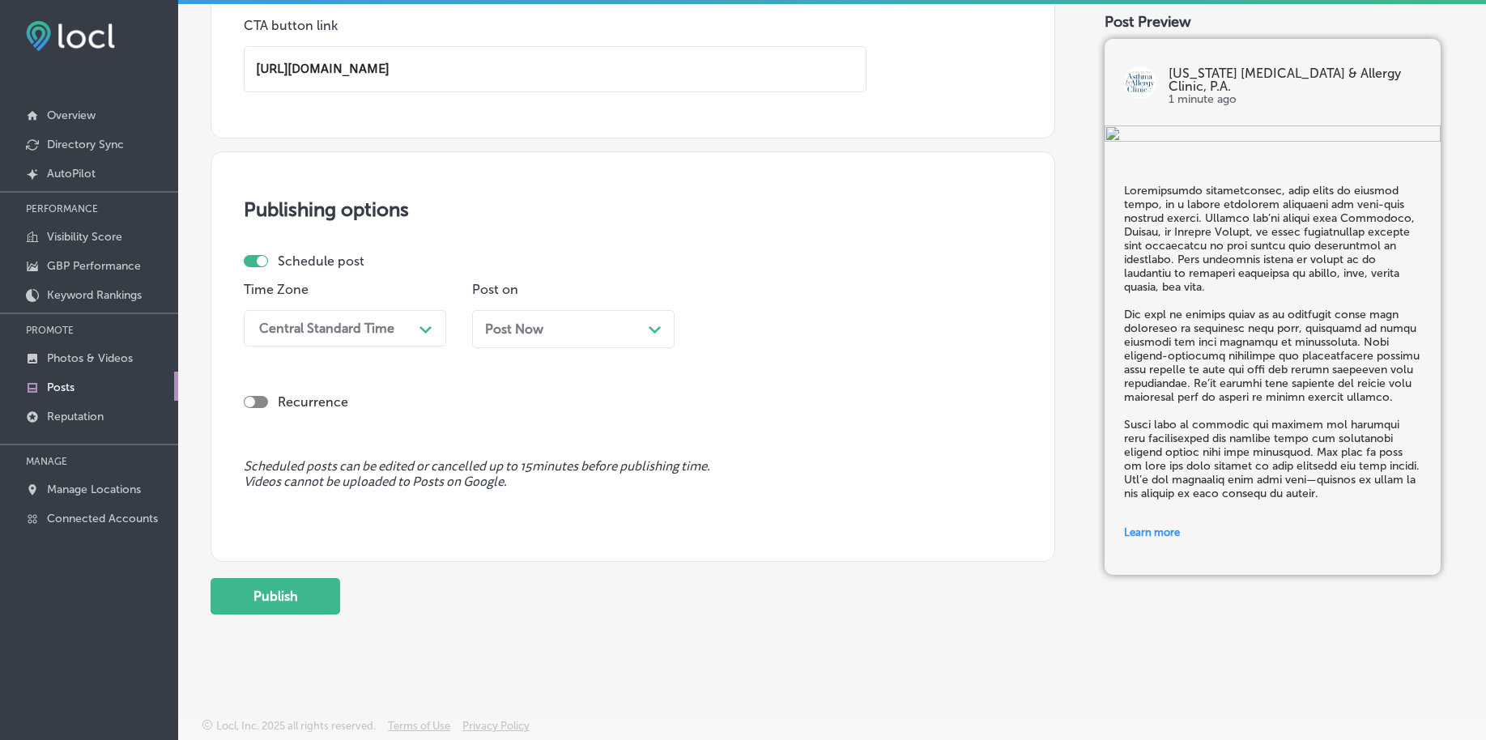
click at [343, 343] on div "Central Standard Time Path Created with Sketch." at bounding box center [345, 328] width 203 height 36
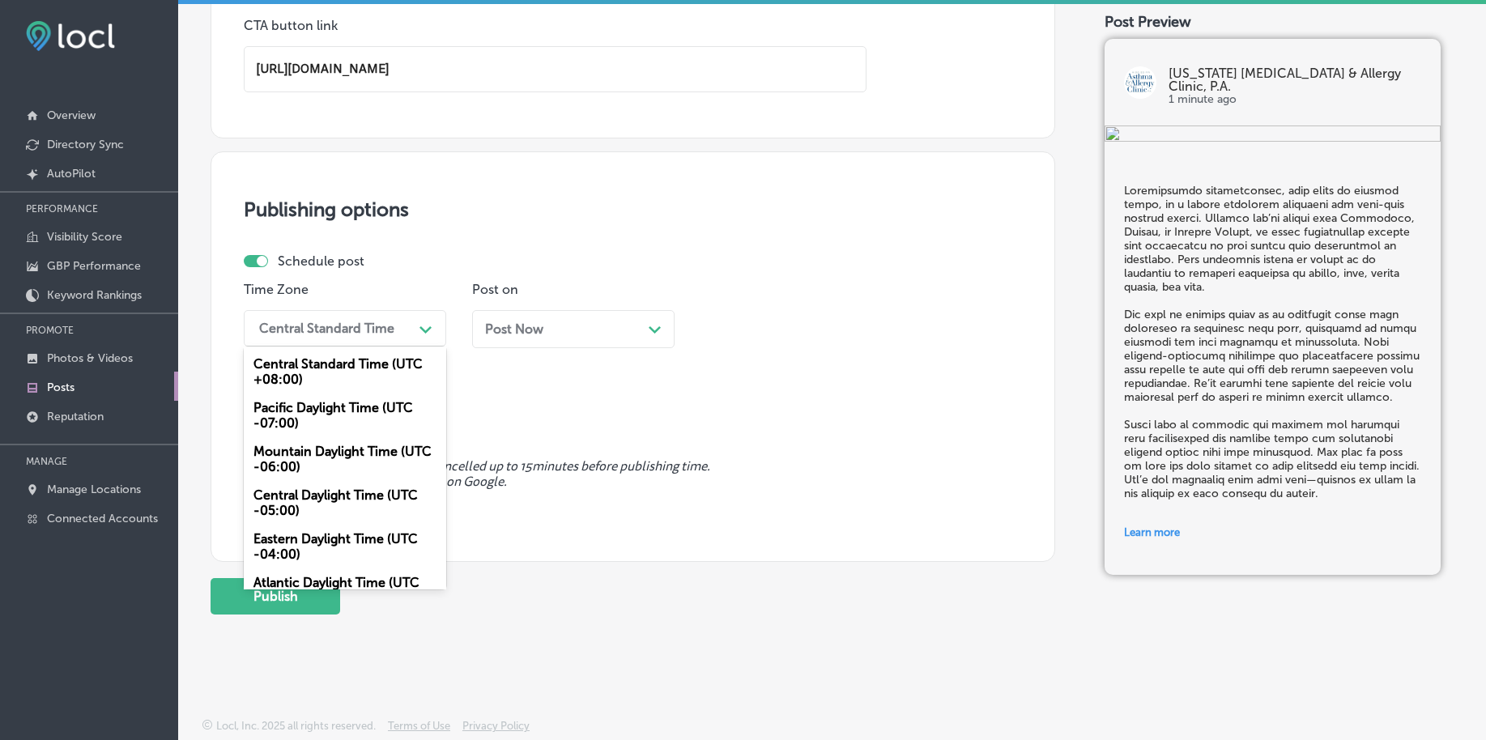
click at [310, 450] on div "Mountain Daylight Time (UTC -06:00)" at bounding box center [345, 459] width 203 height 44
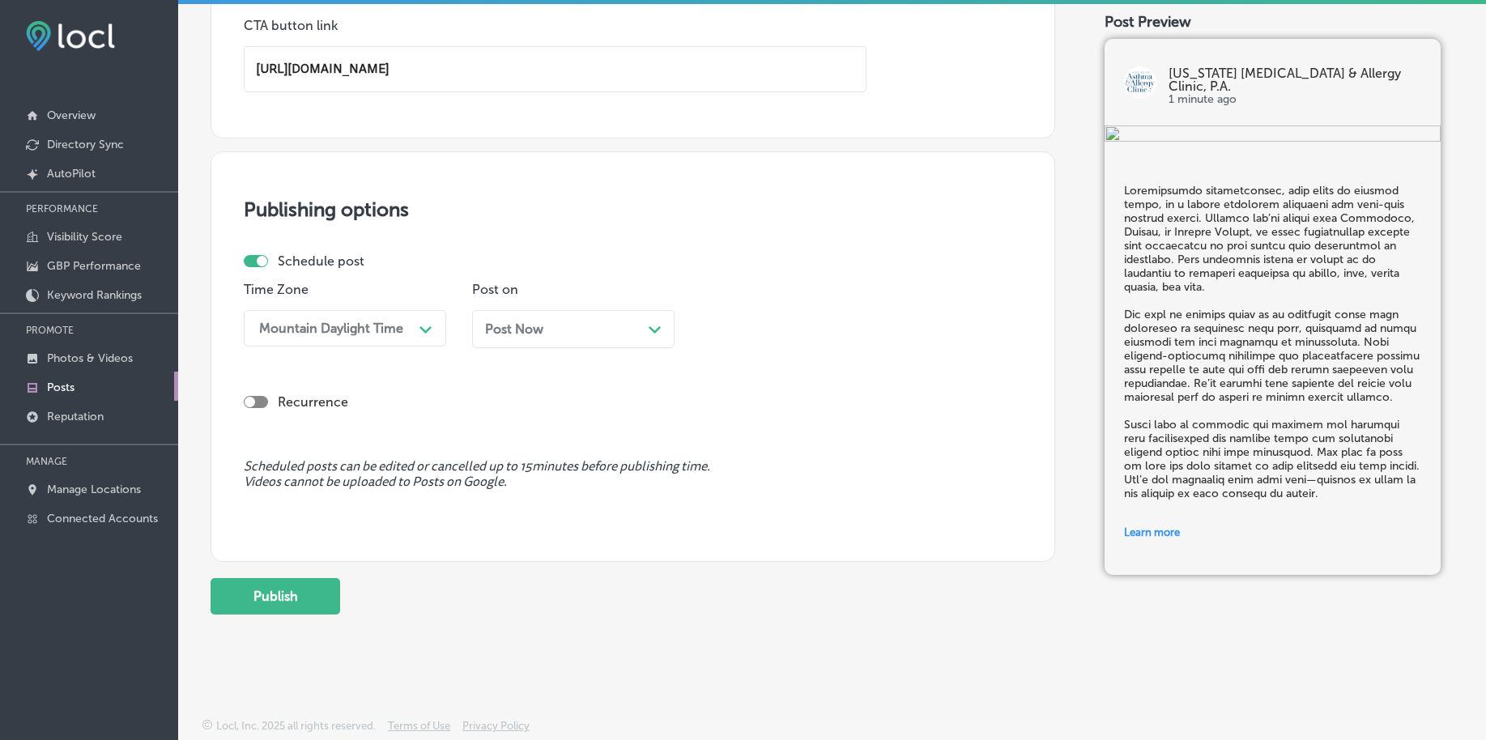
click at [548, 325] on div "Post Now Path Created with Sketch." at bounding box center [573, 329] width 177 height 15
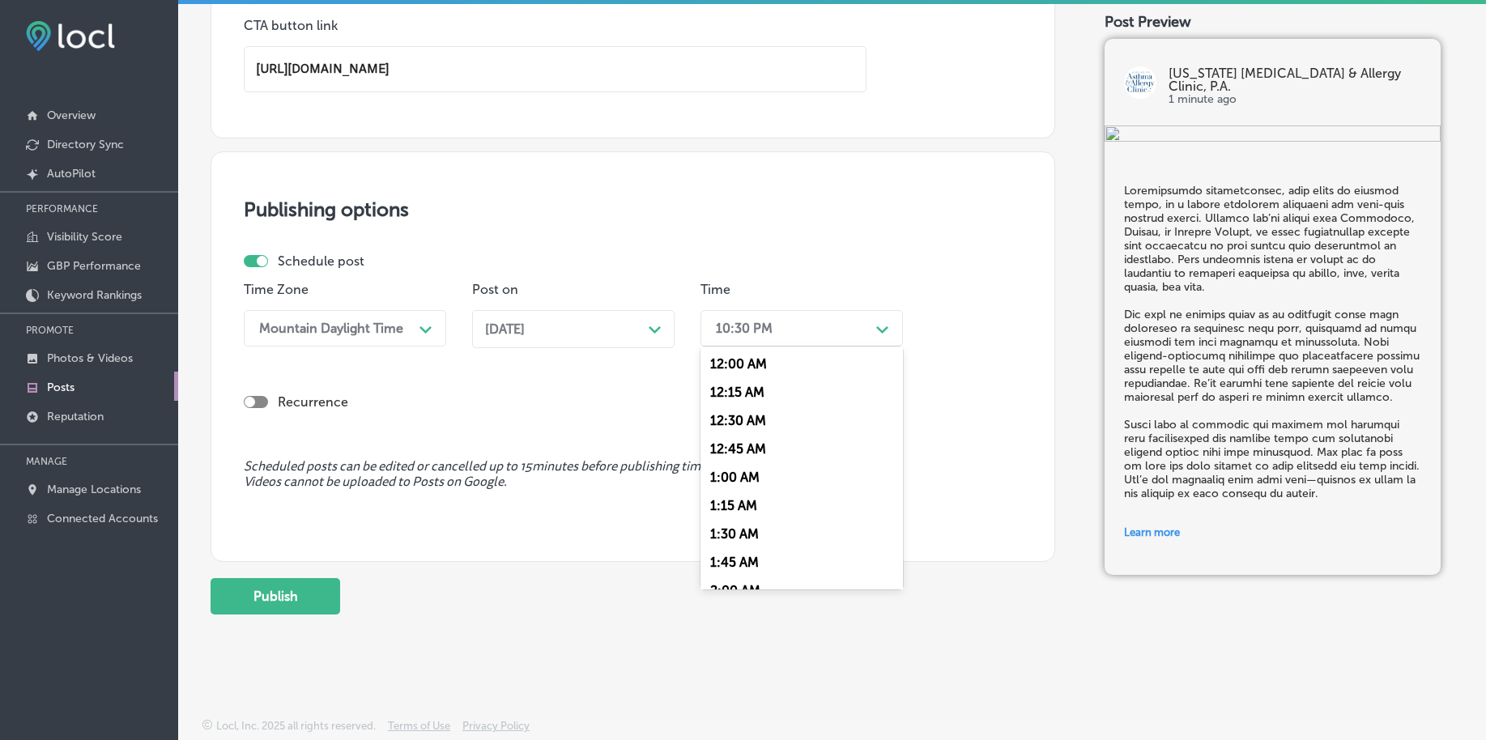
click at [748, 345] on div "10:30 PM Path Created with Sketch." at bounding box center [802, 328] width 203 height 36
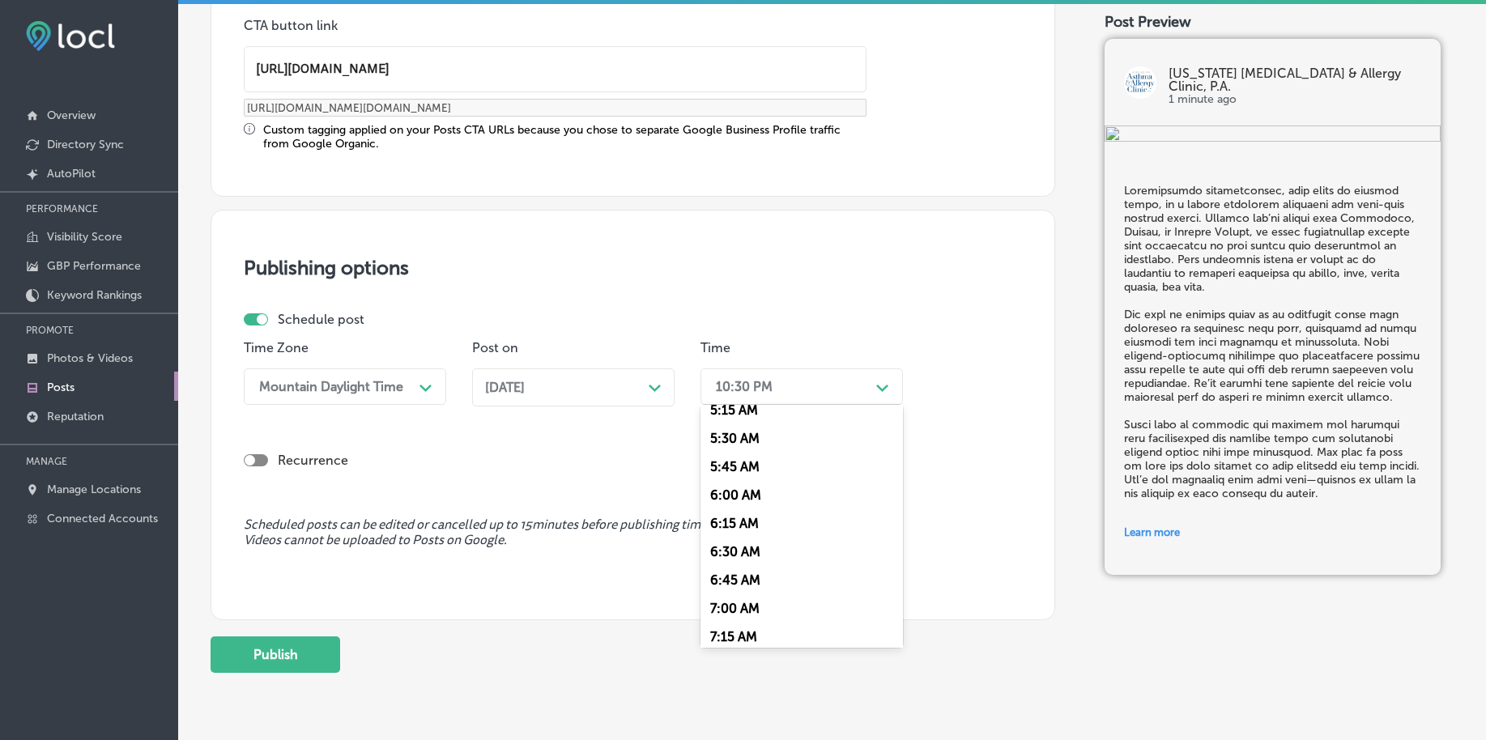
scroll to position [709, 0]
click at [745, 505] on div "7:00 AM" at bounding box center [802, 507] width 203 height 28
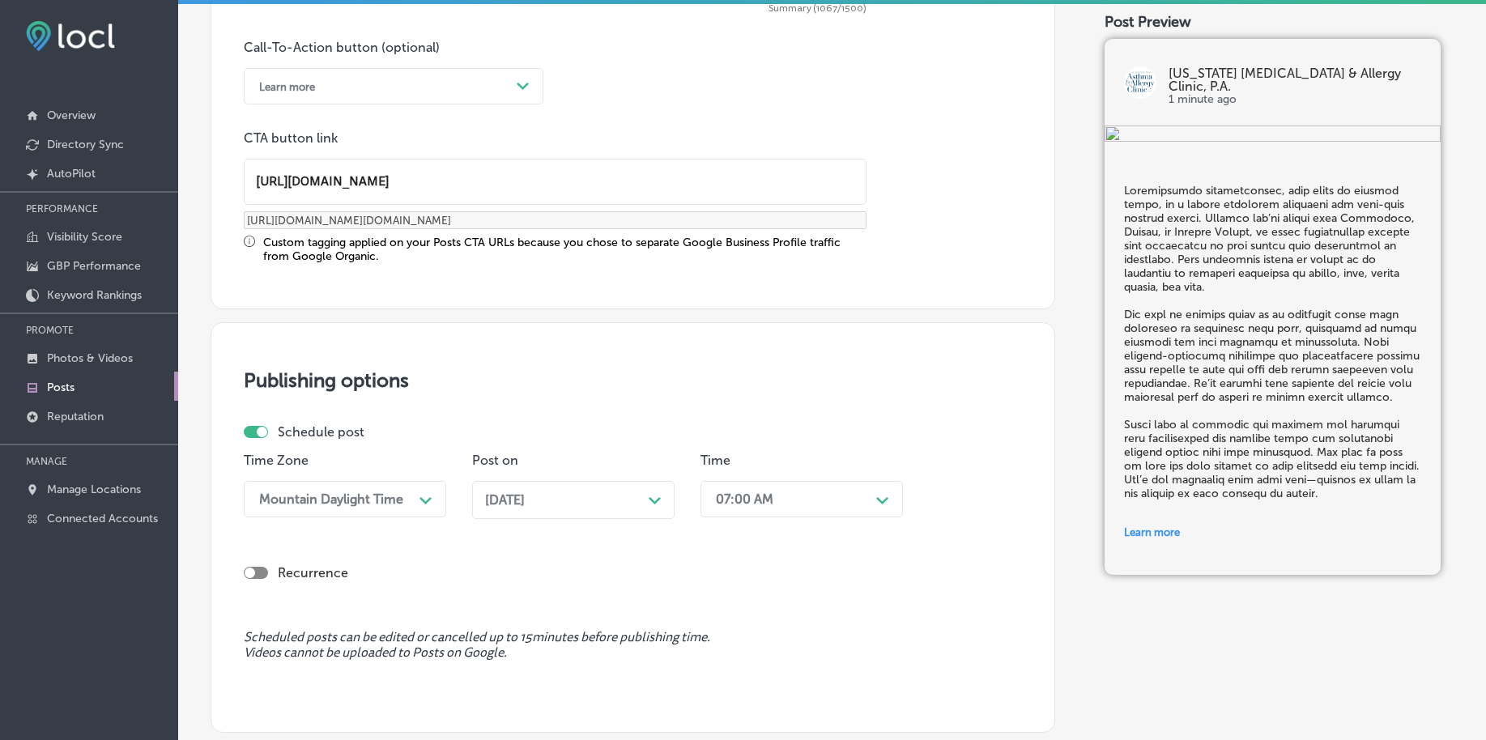
scroll to position [1349, 0]
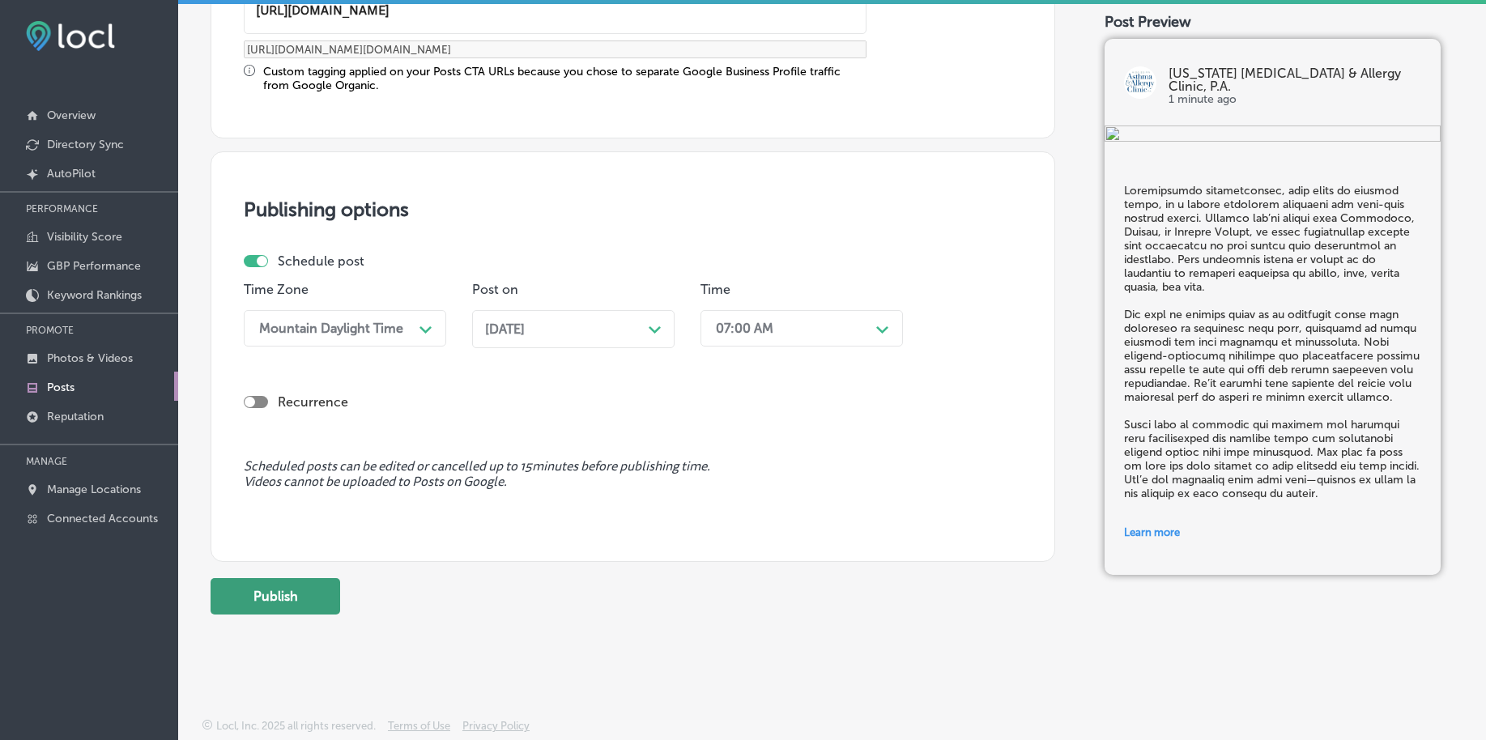
click at [243, 602] on button "Publish" at bounding box center [276, 596] width 130 height 36
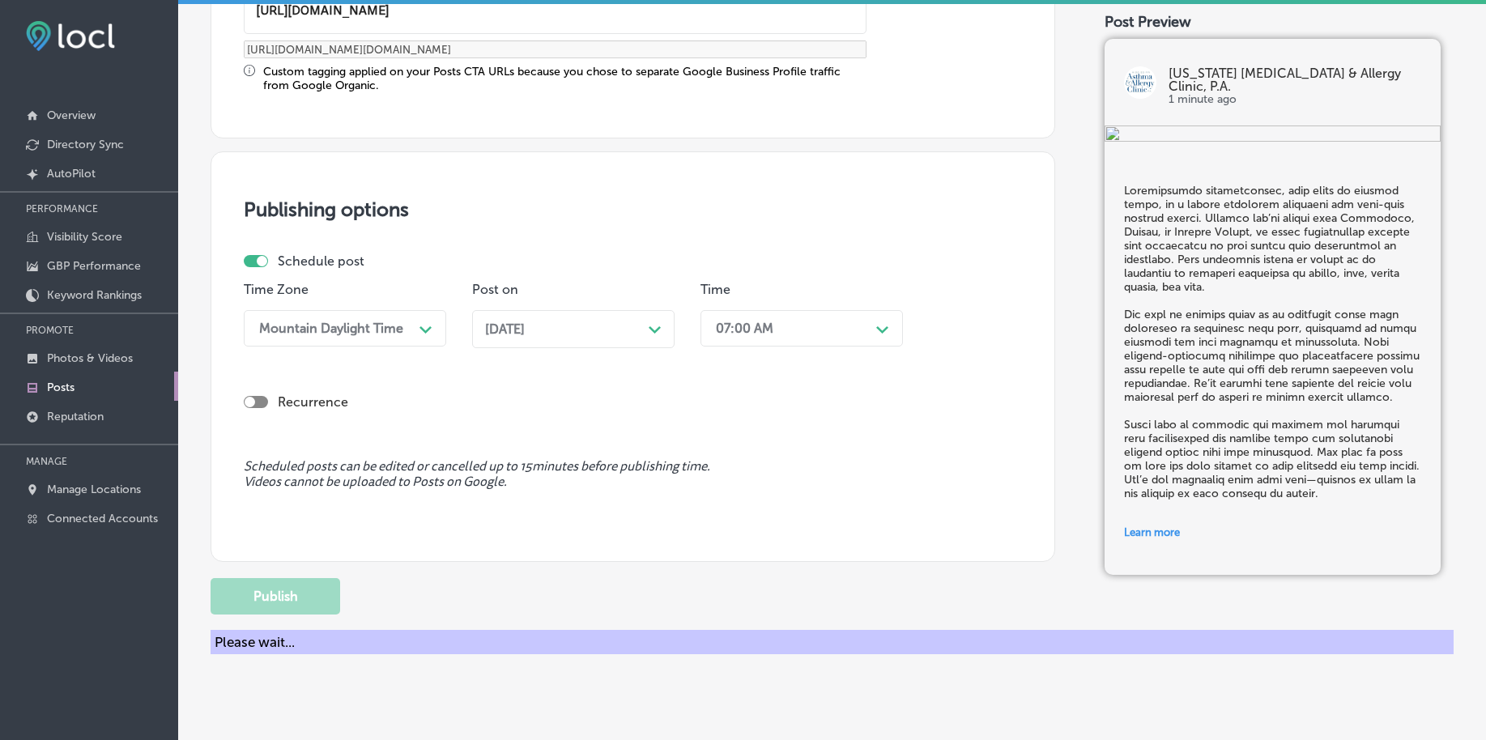
scroll to position [1203, 0]
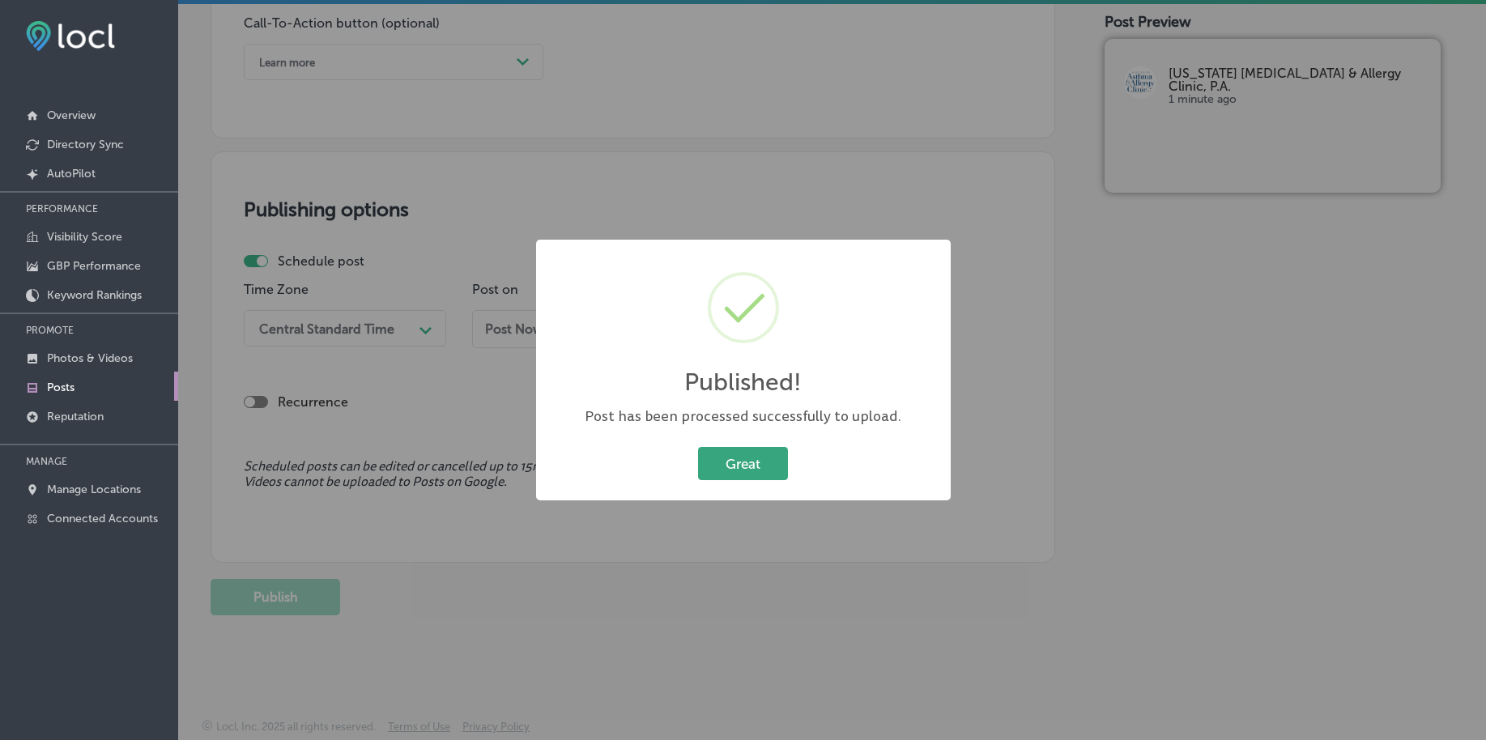
click at [778, 469] on button "Great" at bounding box center [743, 463] width 90 height 33
